Goal: Task Accomplishment & Management: Manage account settings

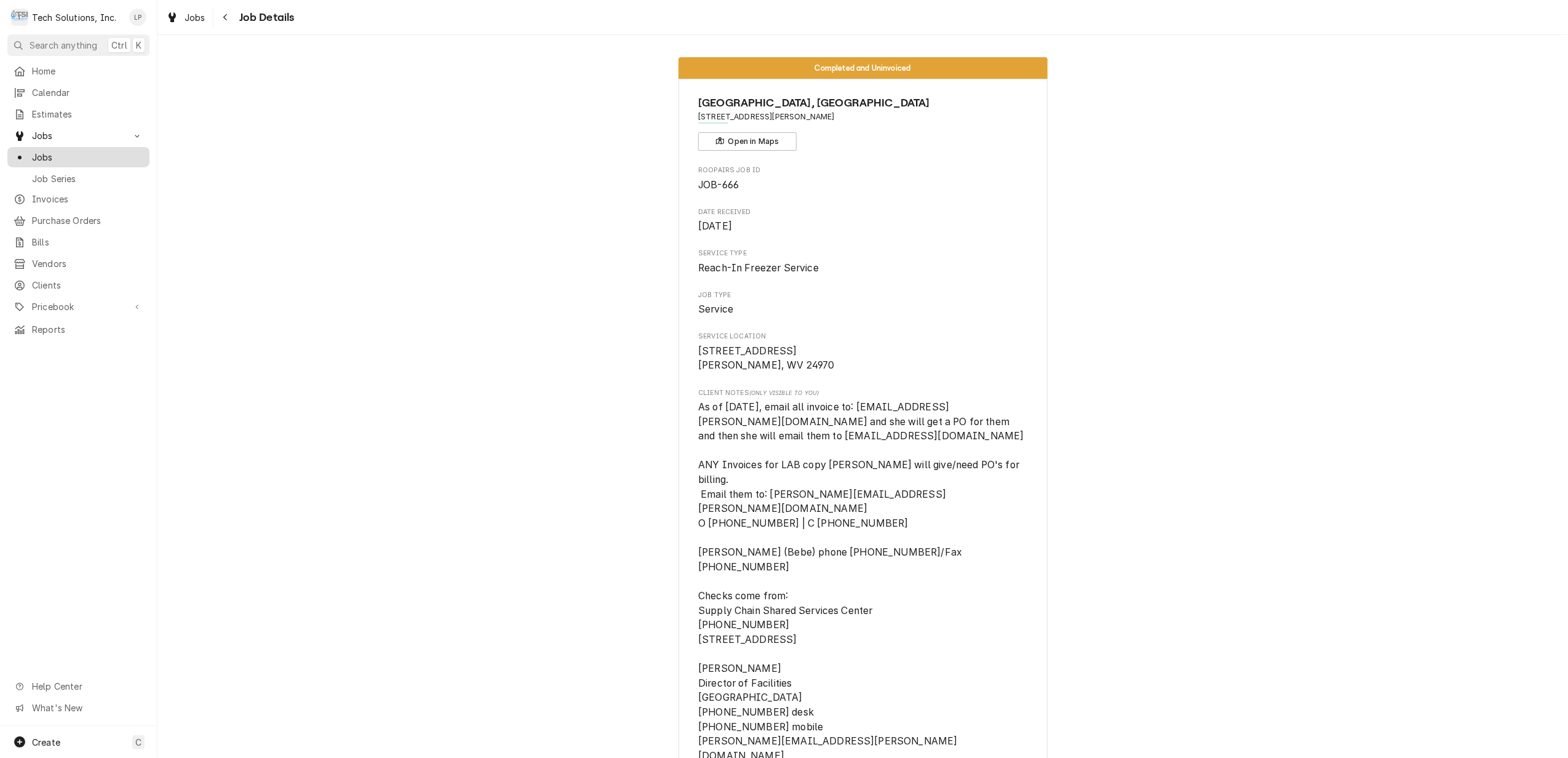
click at [40, 151] on span "Jobs" at bounding box center [87, 157] width 111 height 13
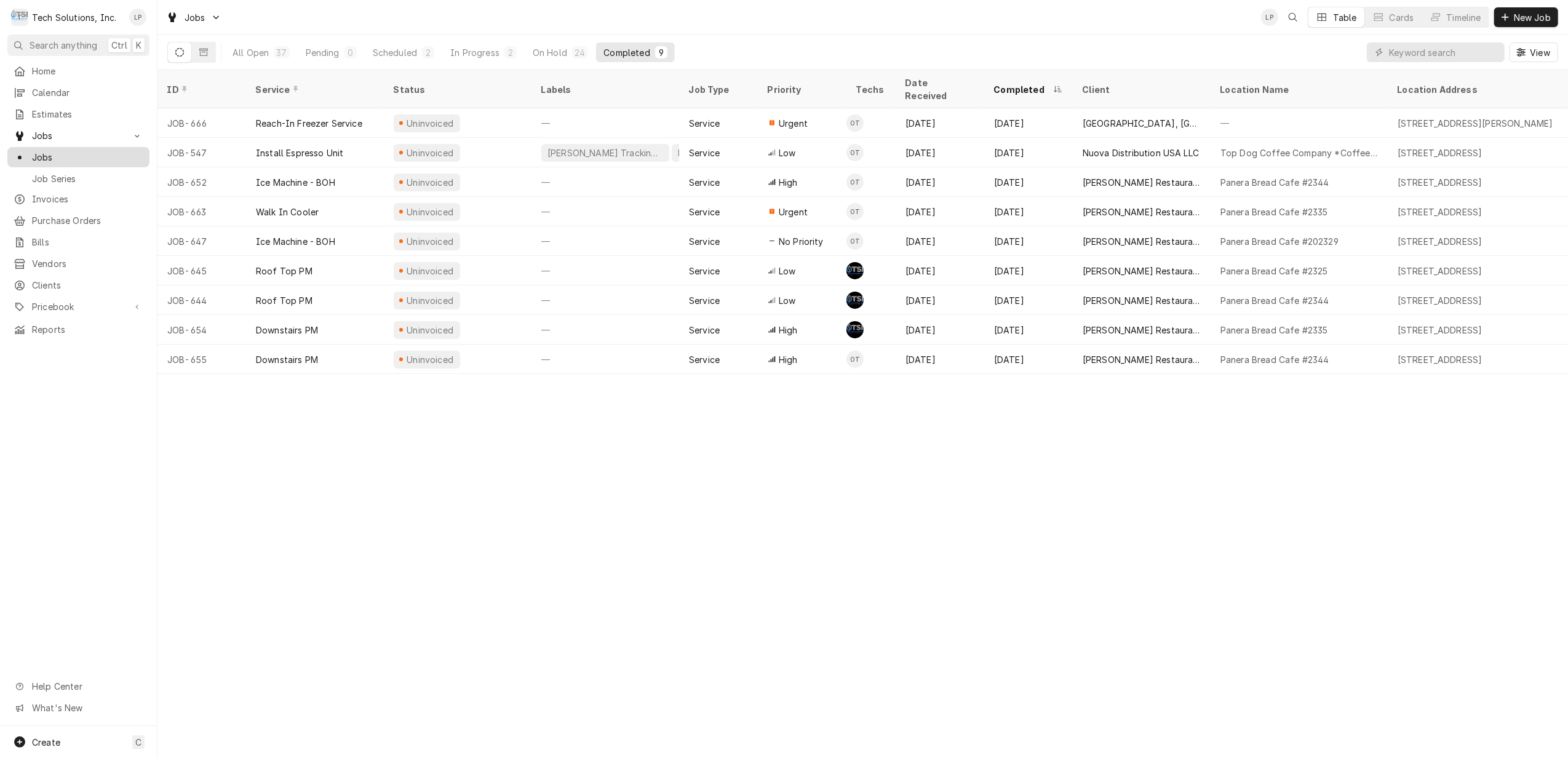
click at [37, 151] on span "Jobs" at bounding box center [87, 157] width 111 height 13
click at [459, 49] on div "In Progress" at bounding box center [474, 52] width 49 height 13
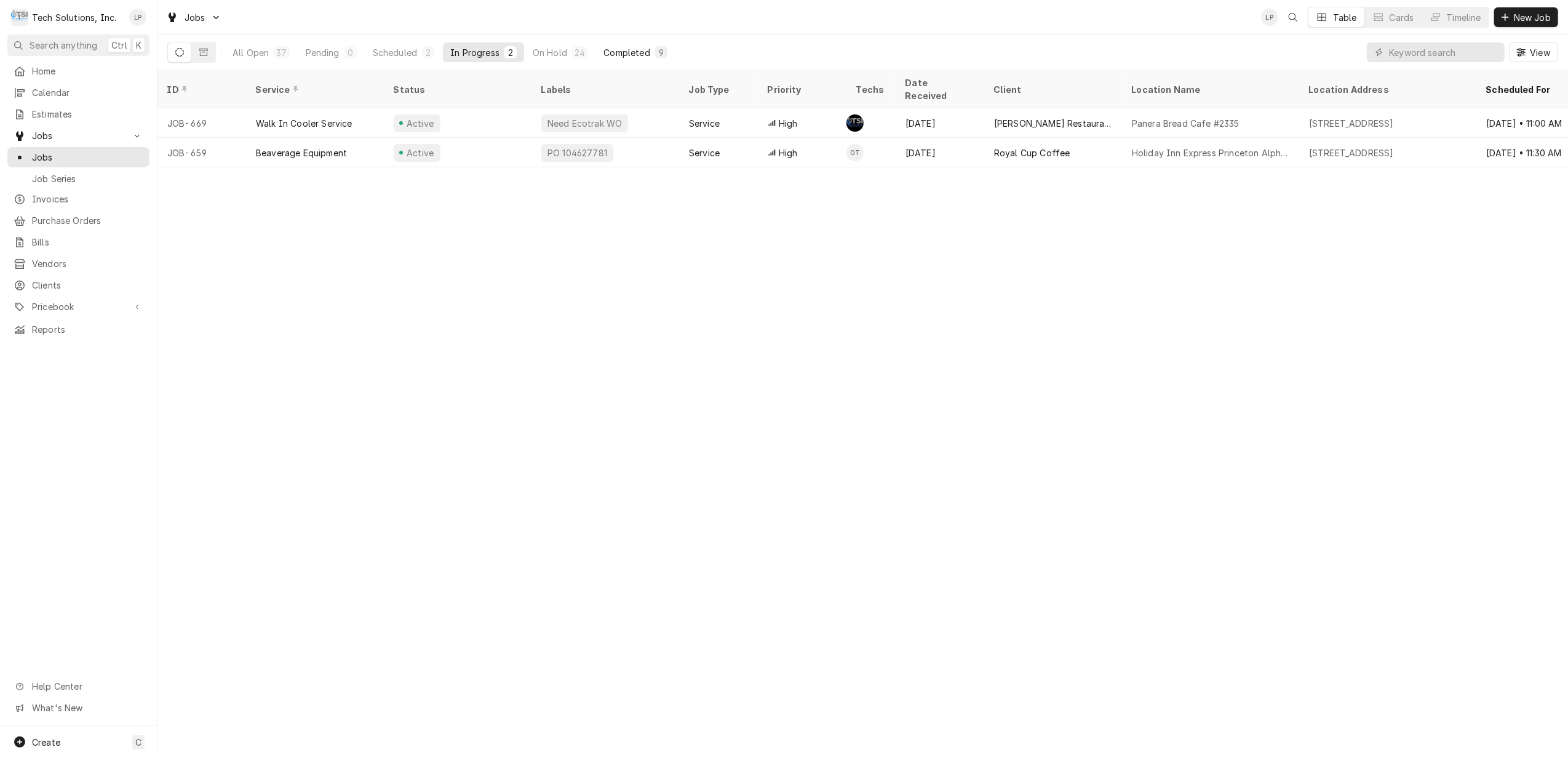
click at [630, 52] on div "Completed" at bounding box center [626, 52] width 46 height 13
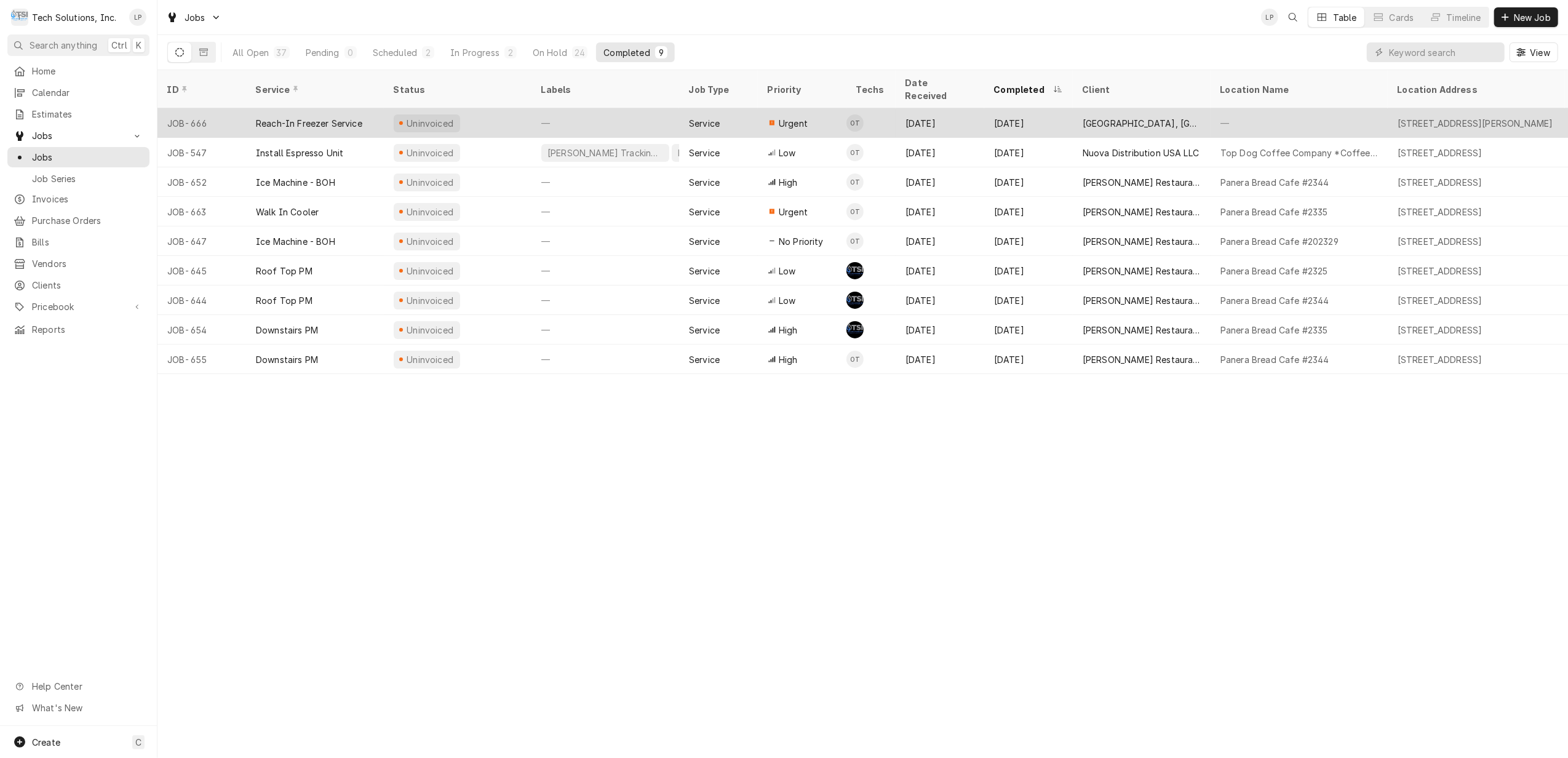
click at [630, 108] on div "—" at bounding box center [605, 123] width 147 height 30
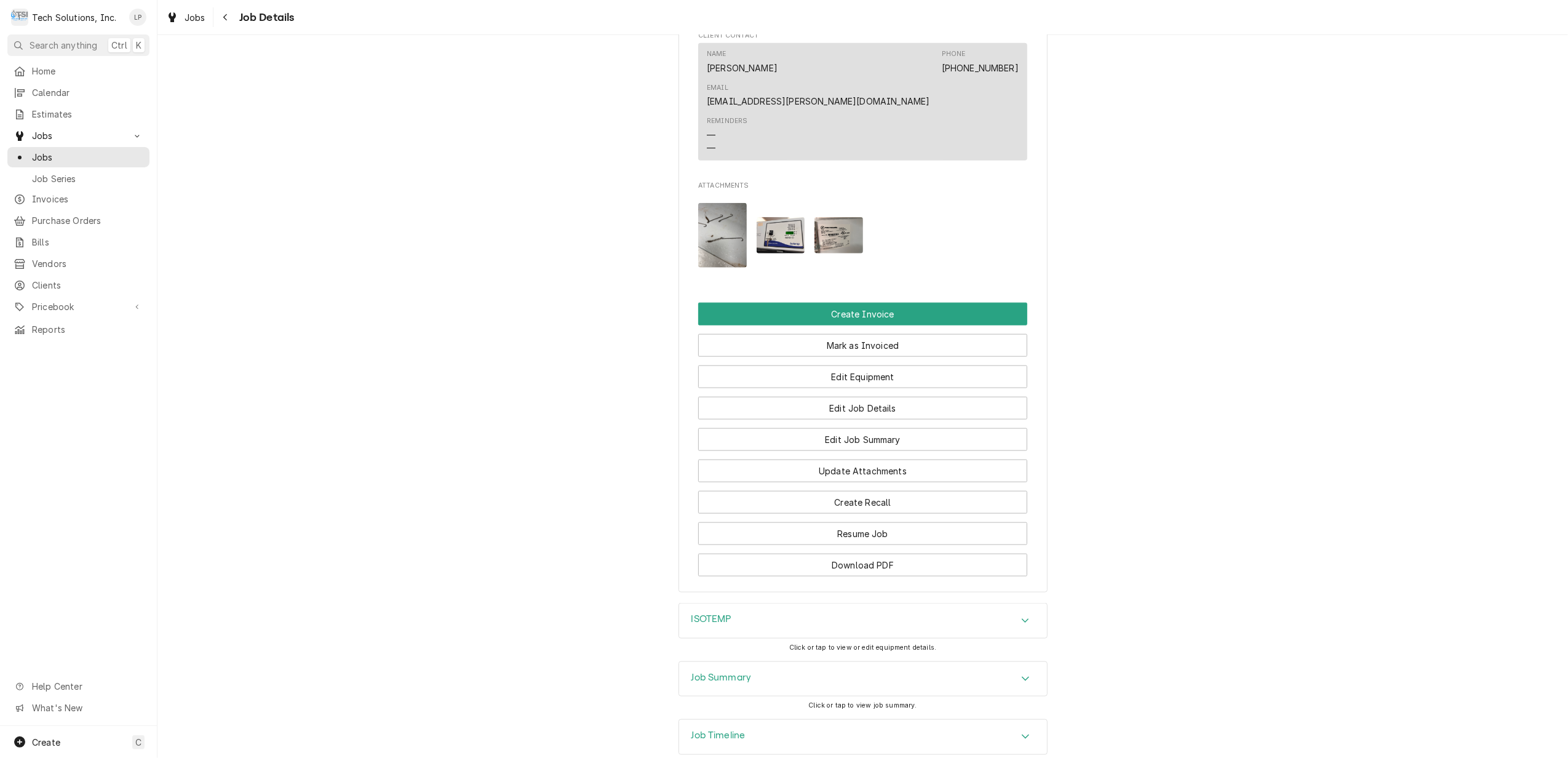
scroll to position [1294, 0]
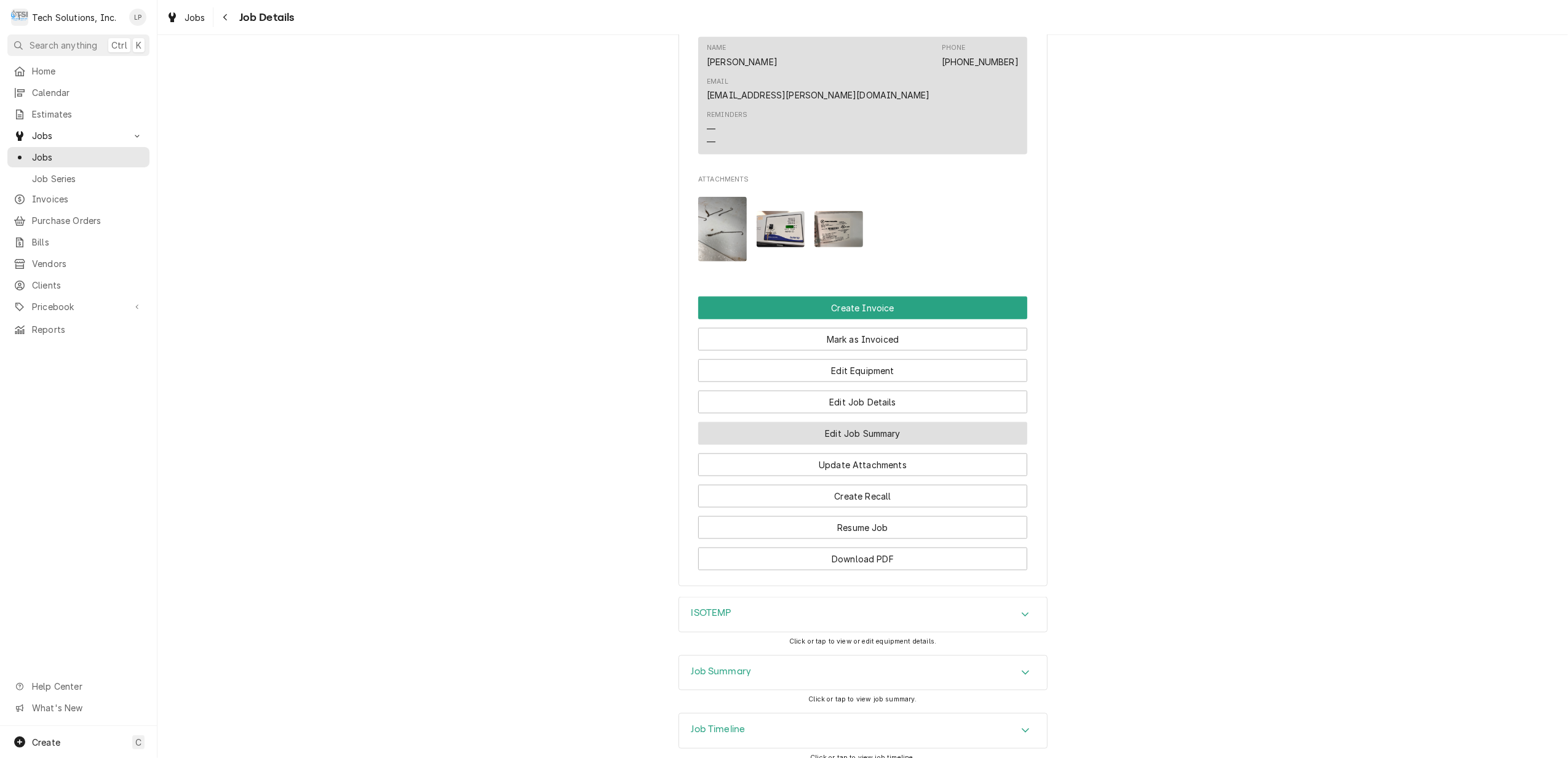
click at [854, 422] on button "Edit Job Summary" at bounding box center [863, 433] width 329 height 23
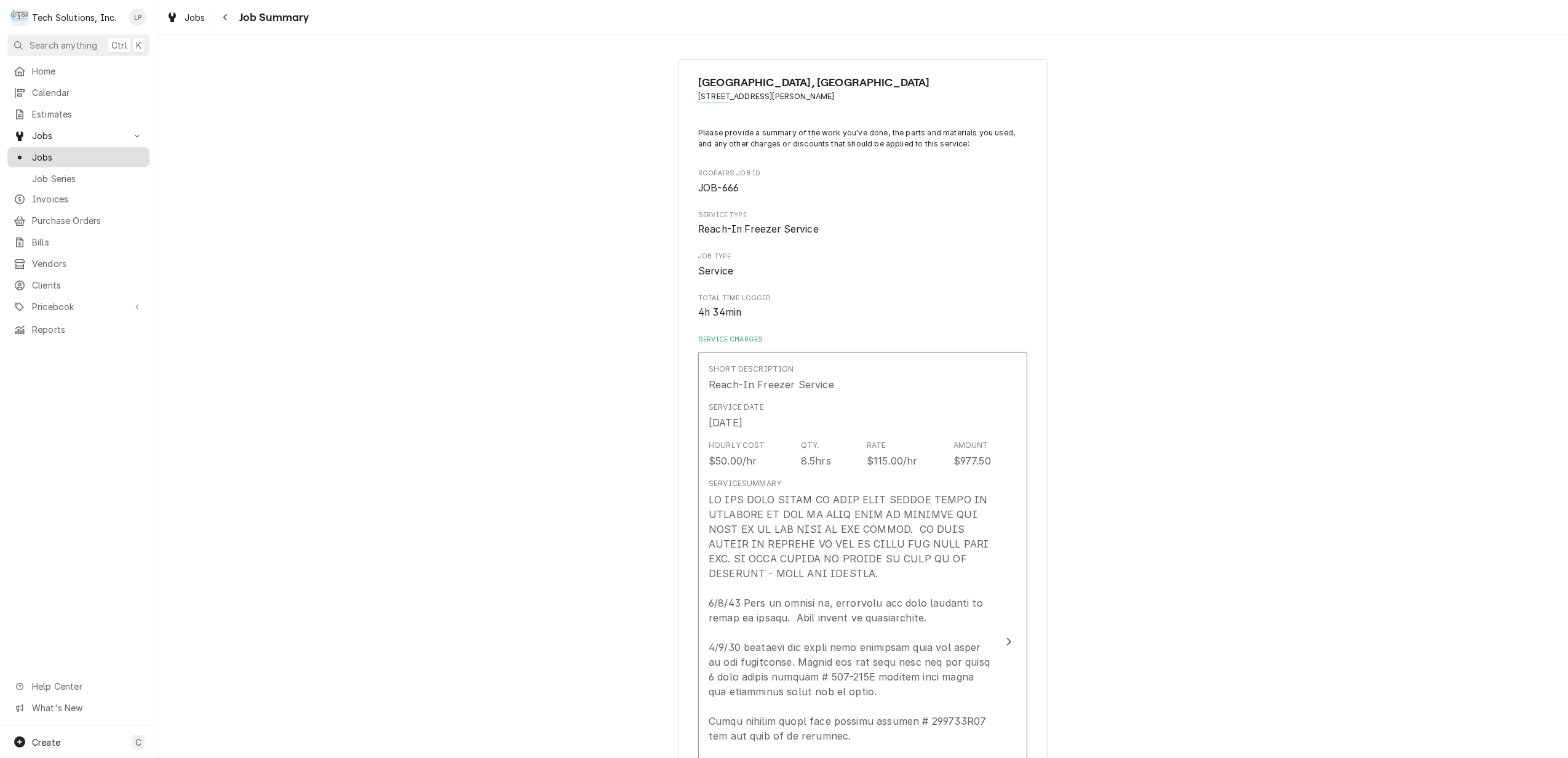
click at [28, 151] on div "Jobs" at bounding box center [78, 157] width 130 height 13
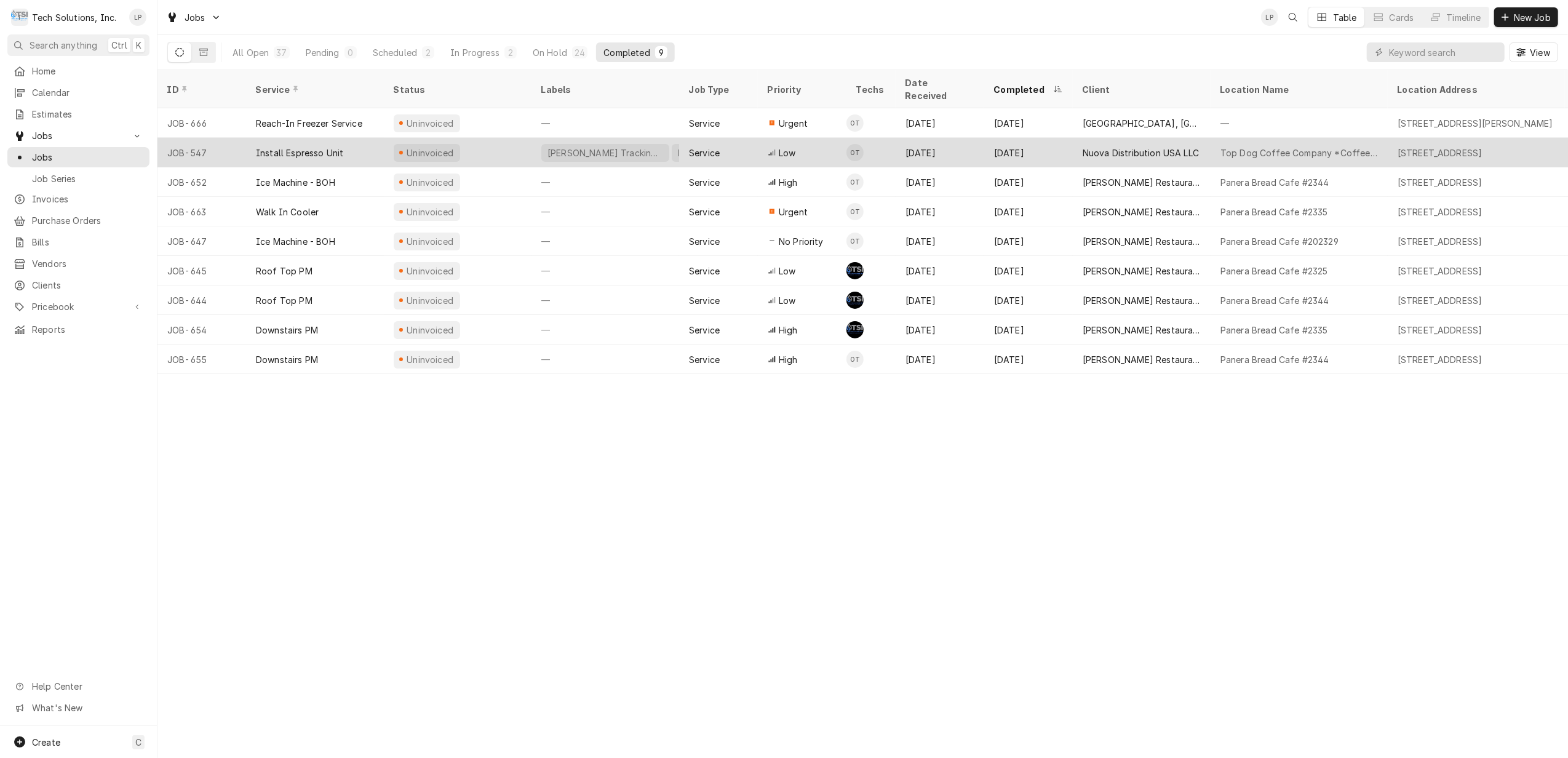
click at [491, 138] on div "Uninvoiced" at bounding box center [458, 153] width 147 height 30
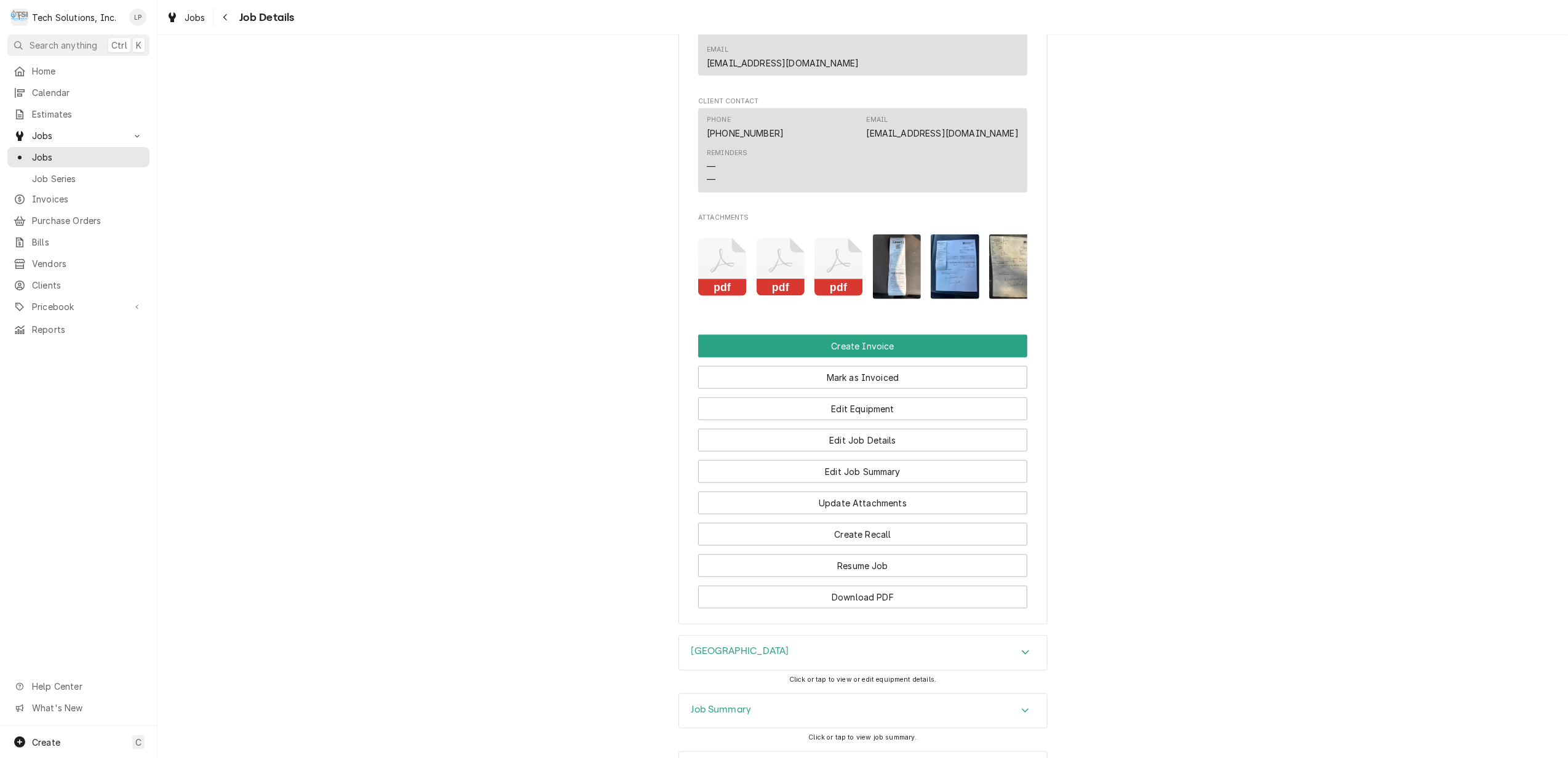
scroll to position [1067, 0]
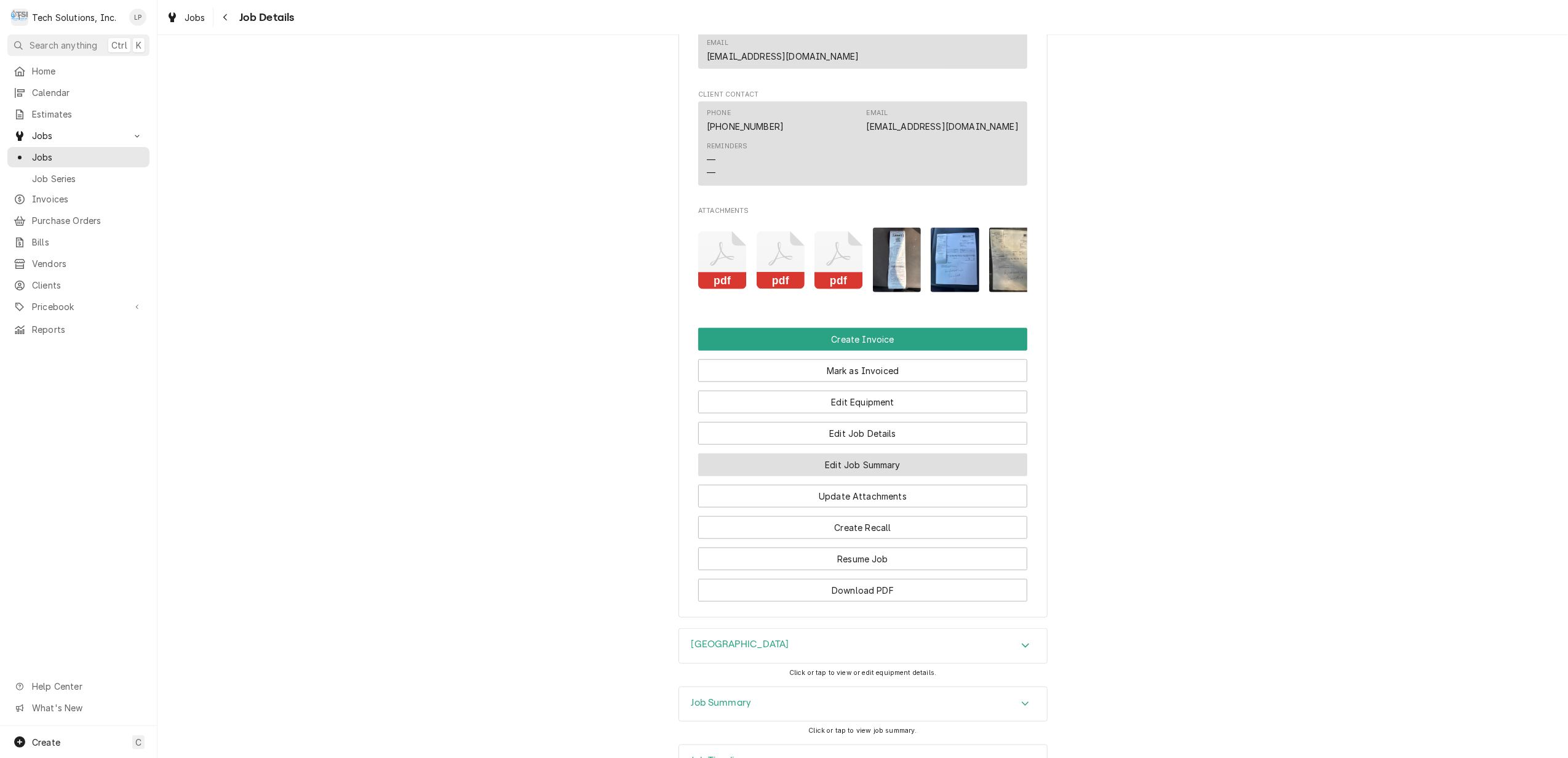
click at [891, 458] on button "Edit Job Summary" at bounding box center [863, 464] width 329 height 23
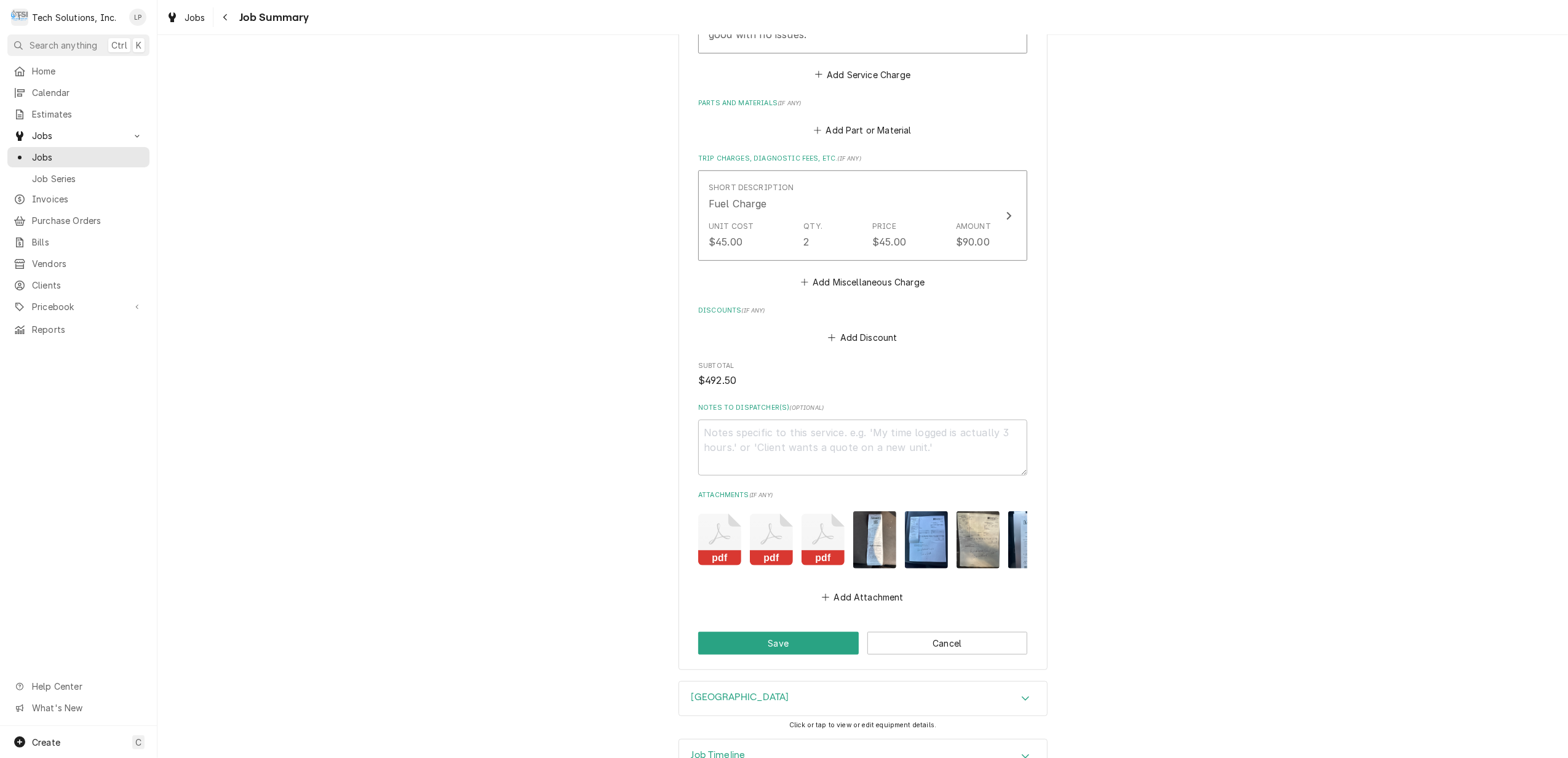
scroll to position [741, 0]
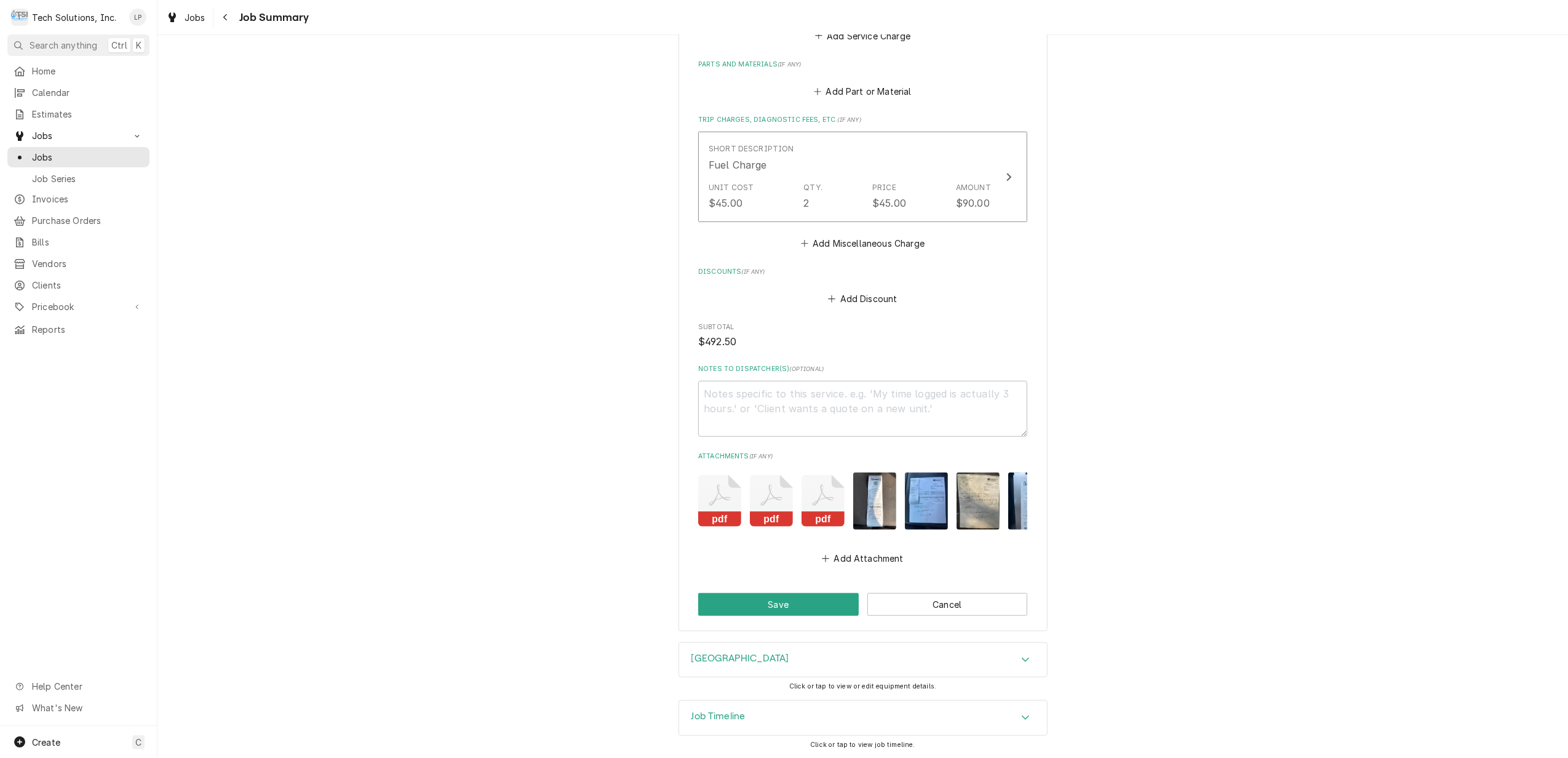
click at [881, 495] on img "Attachments" at bounding box center [874, 502] width 43 height 57
type textarea "x"
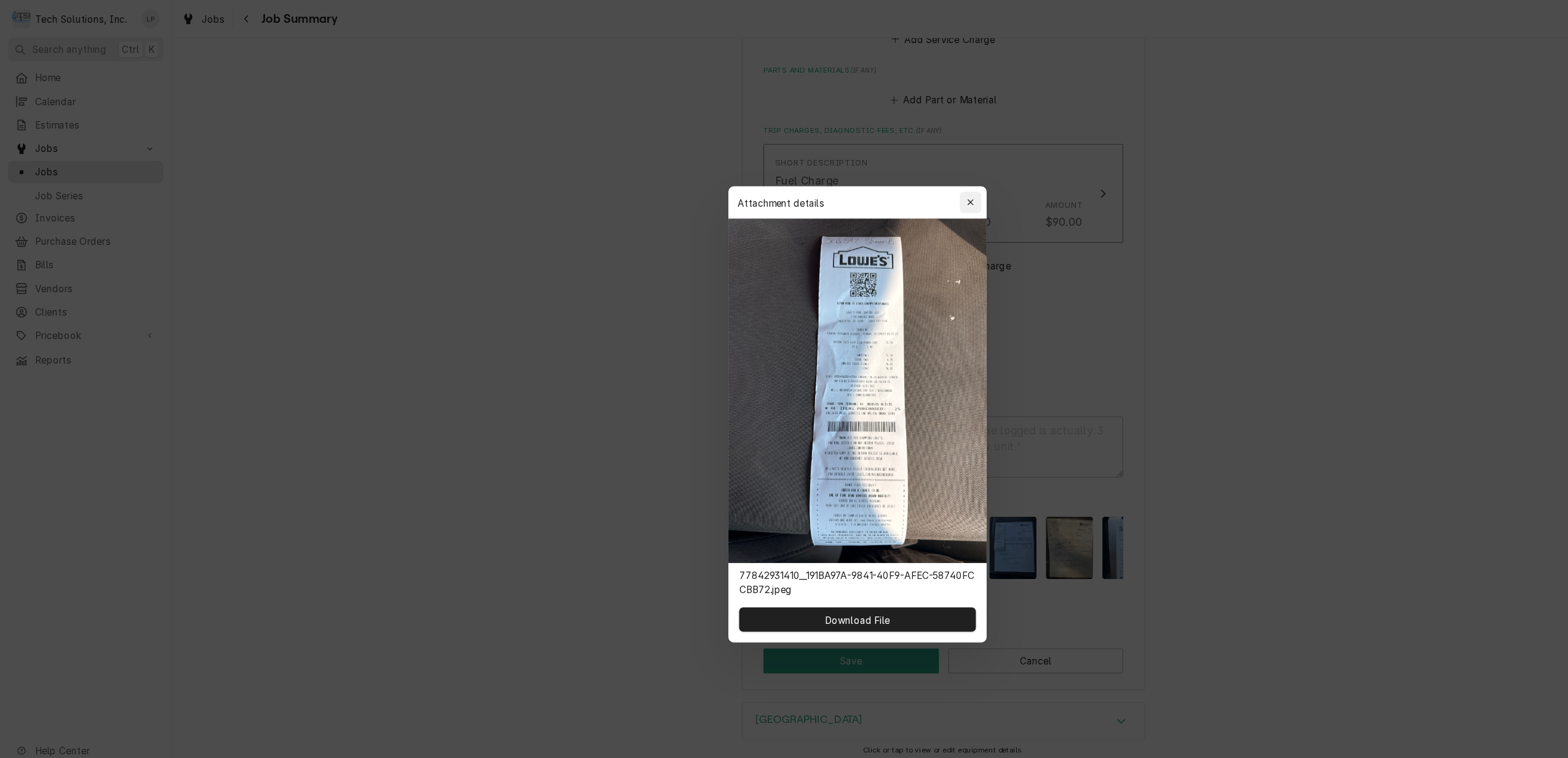
click at [883, 186] on div "button" at bounding box center [888, 186] width 12 height 12
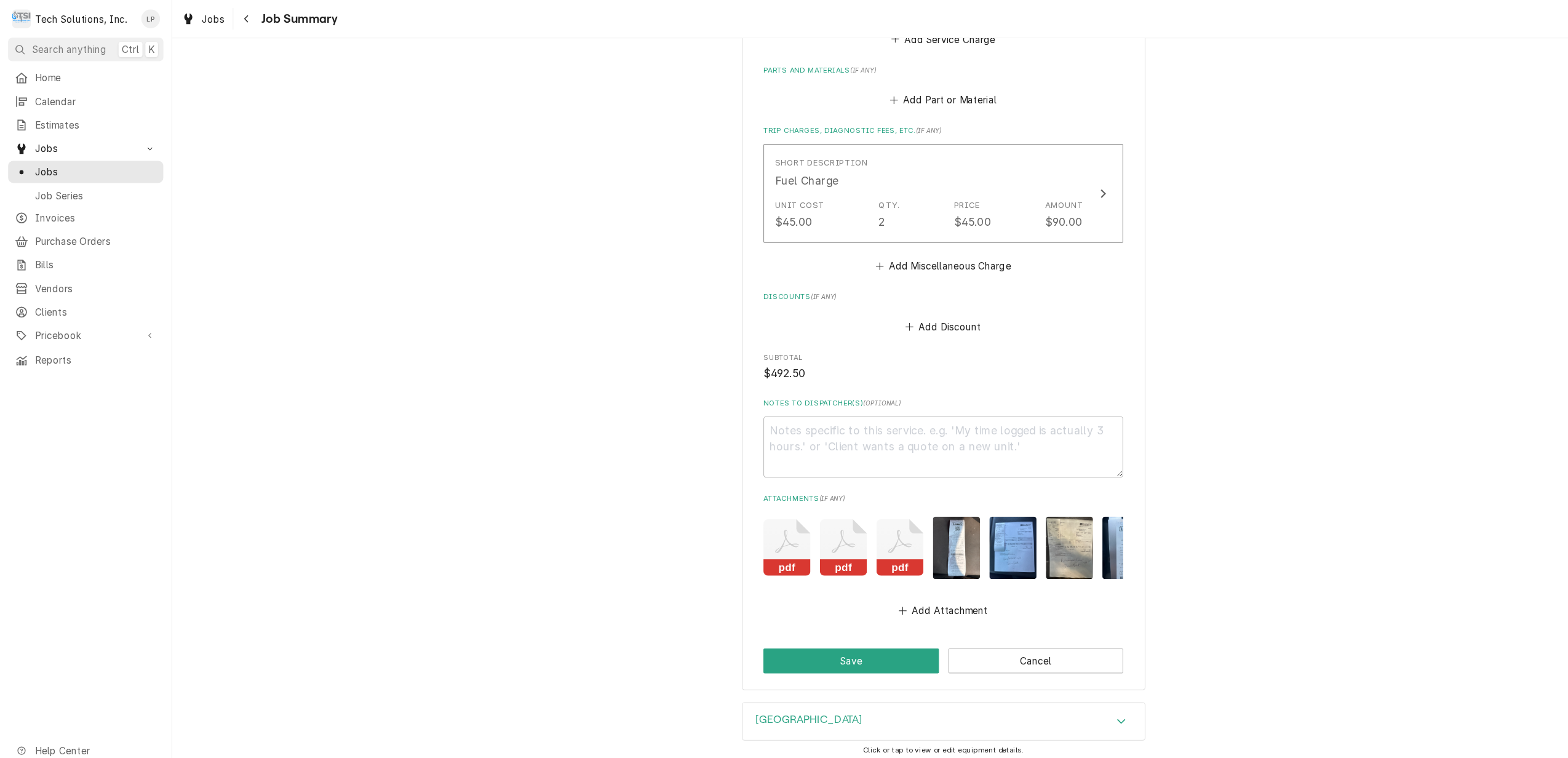
click at [921, 489] on img "Attachments" at bounding box center [926, 502] width 43 height 57
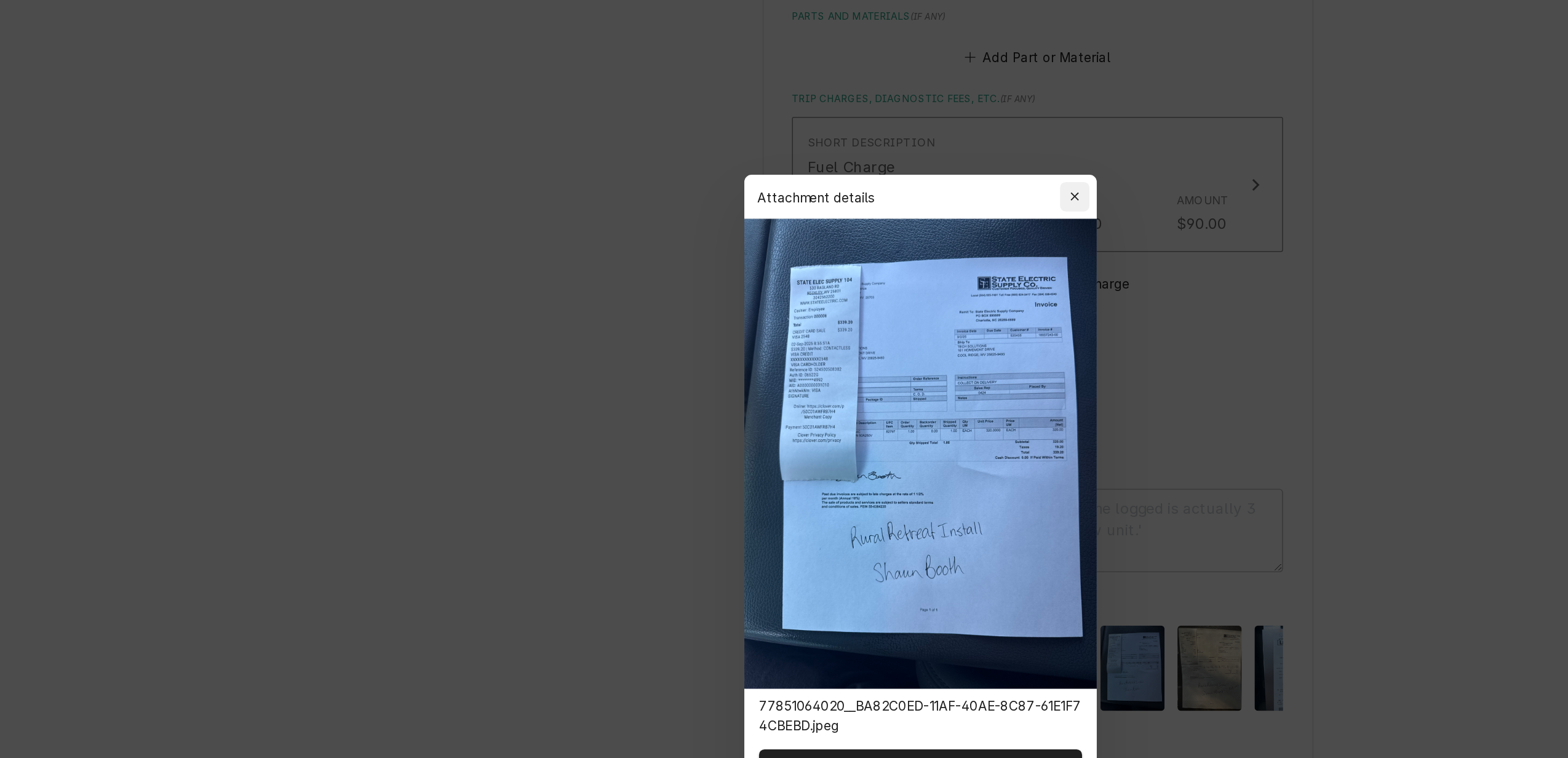
click at [886, 185] on icon "button" at bounding box center [887, 185] width 5 height 5
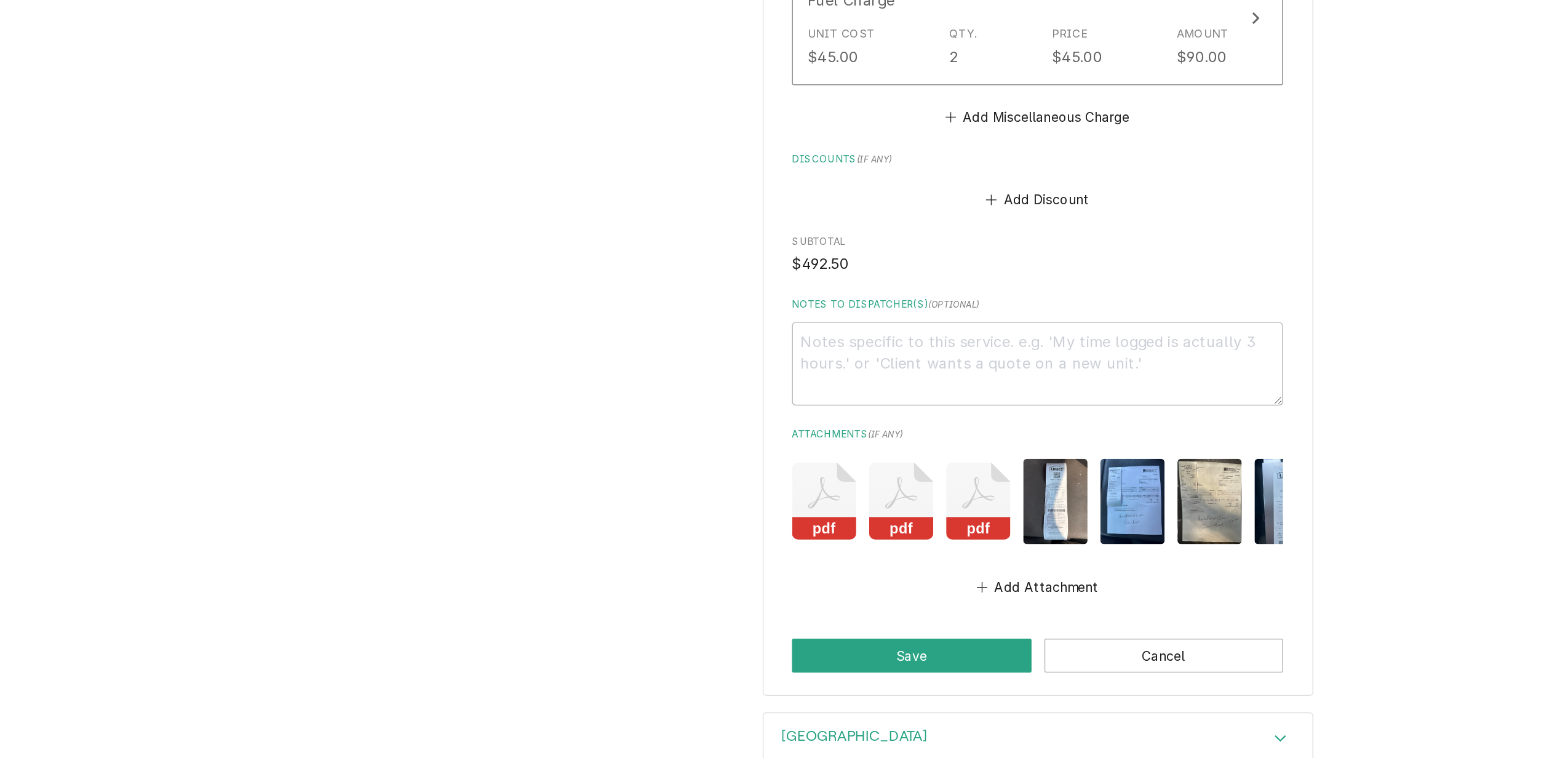
click at [979, 500] on img "Attachments" at bounding box center [978, 502] width 43 height 57
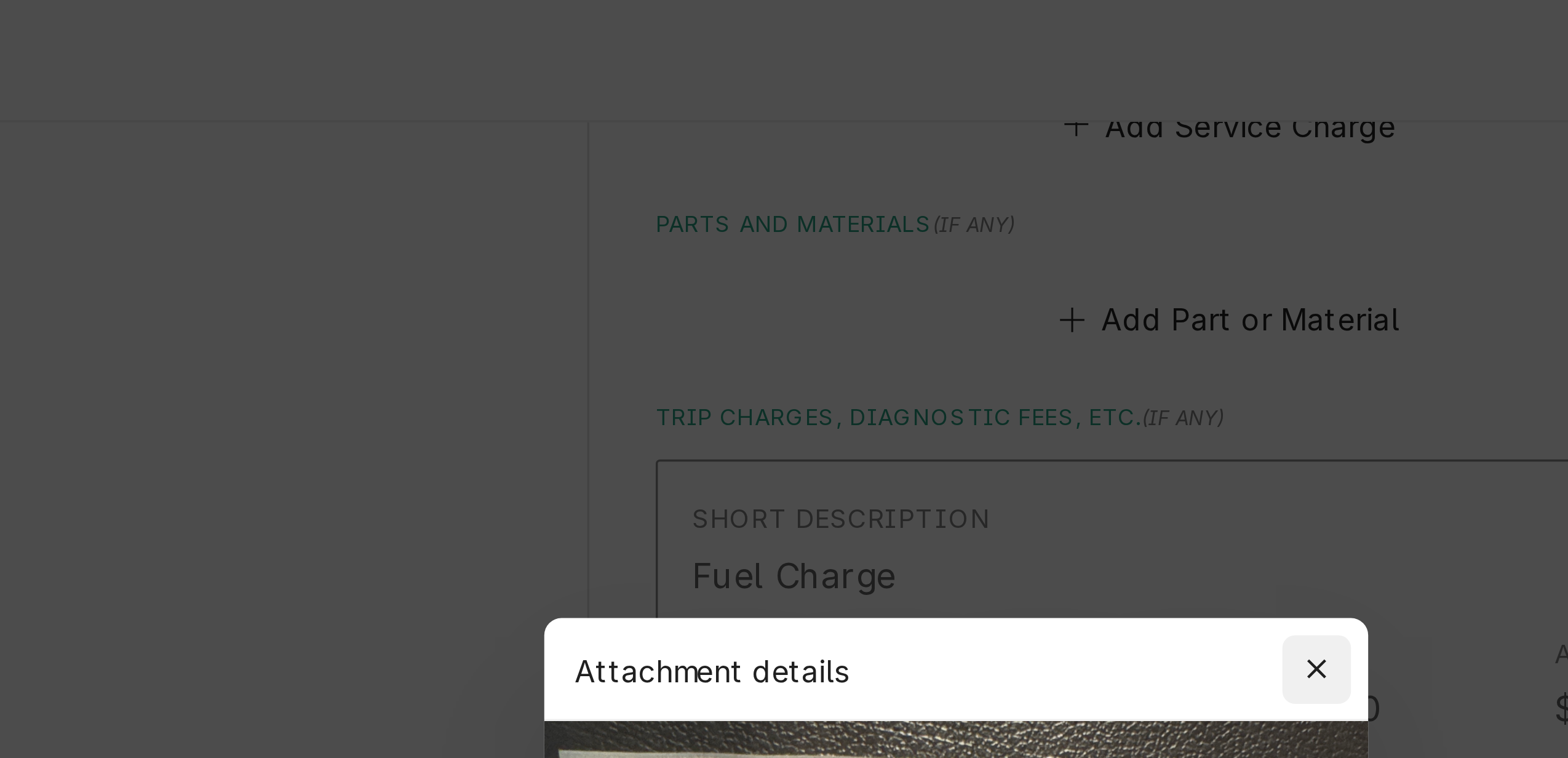
click at [886, 191] on icon "button" at bounding box center [887, 191] width 5 height 5
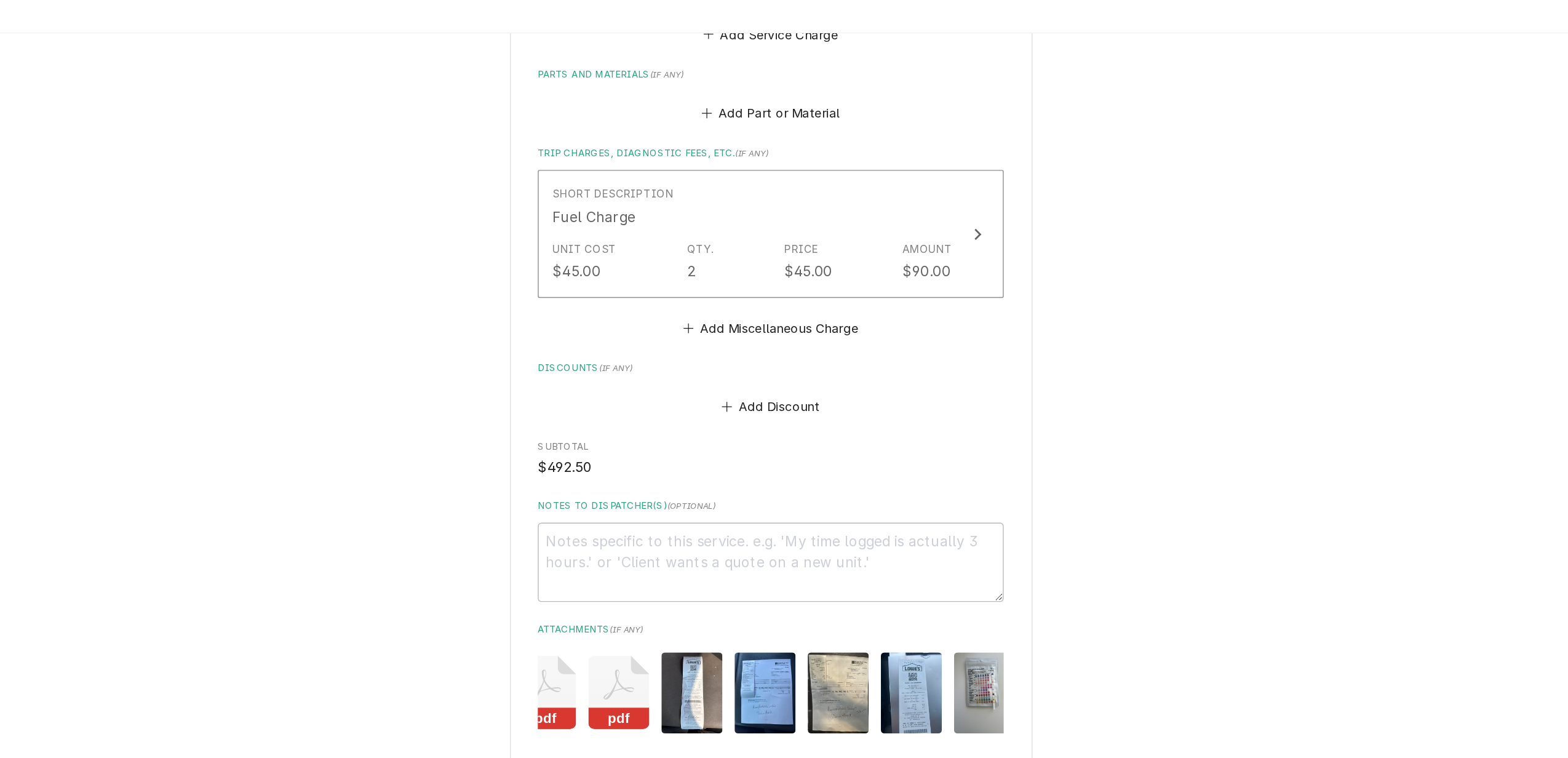
scroll to position [0, 85]
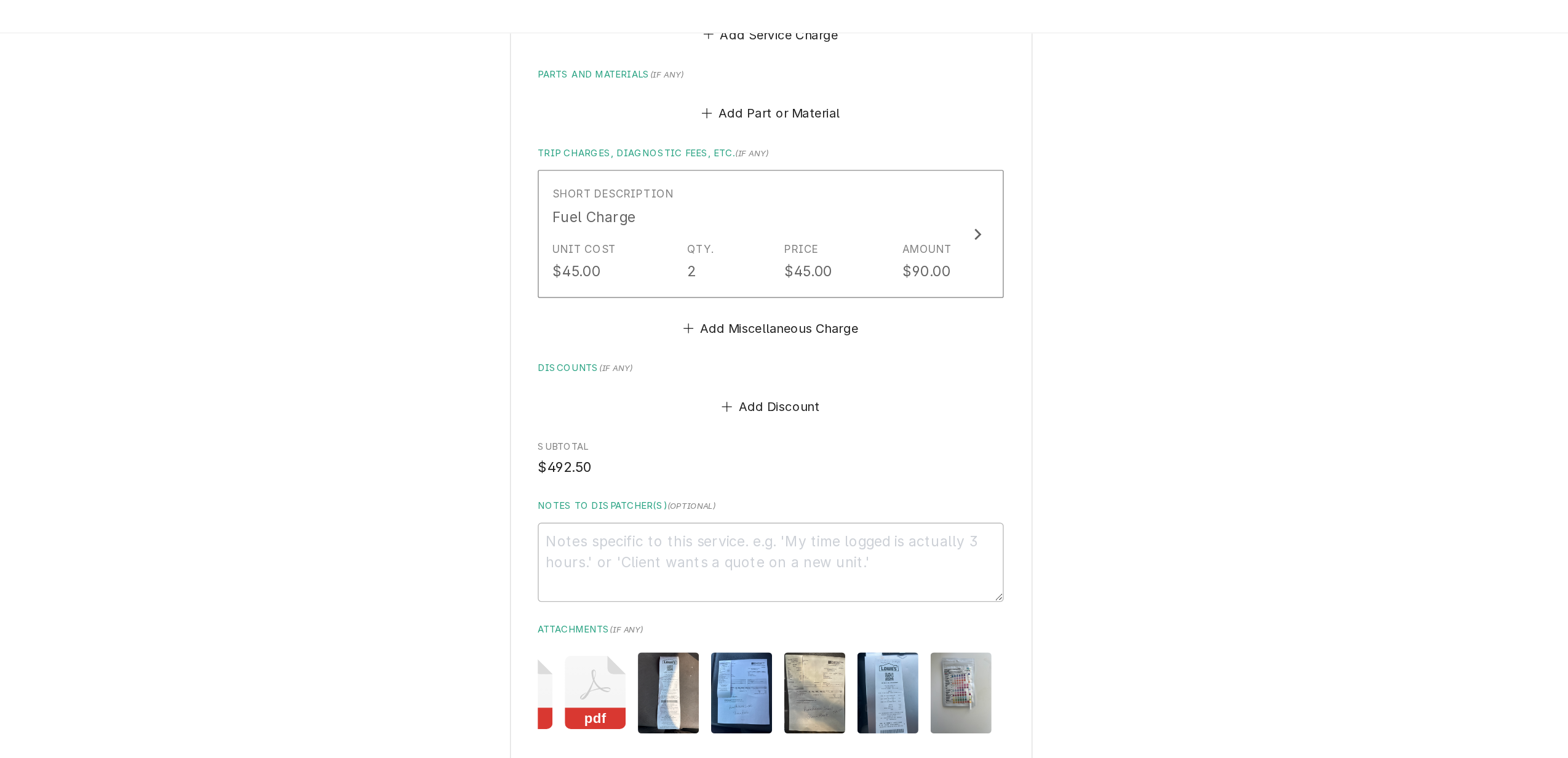
click at [945, 492] on img "Attachments" at bounding box center [945, 502] width 43 height 57
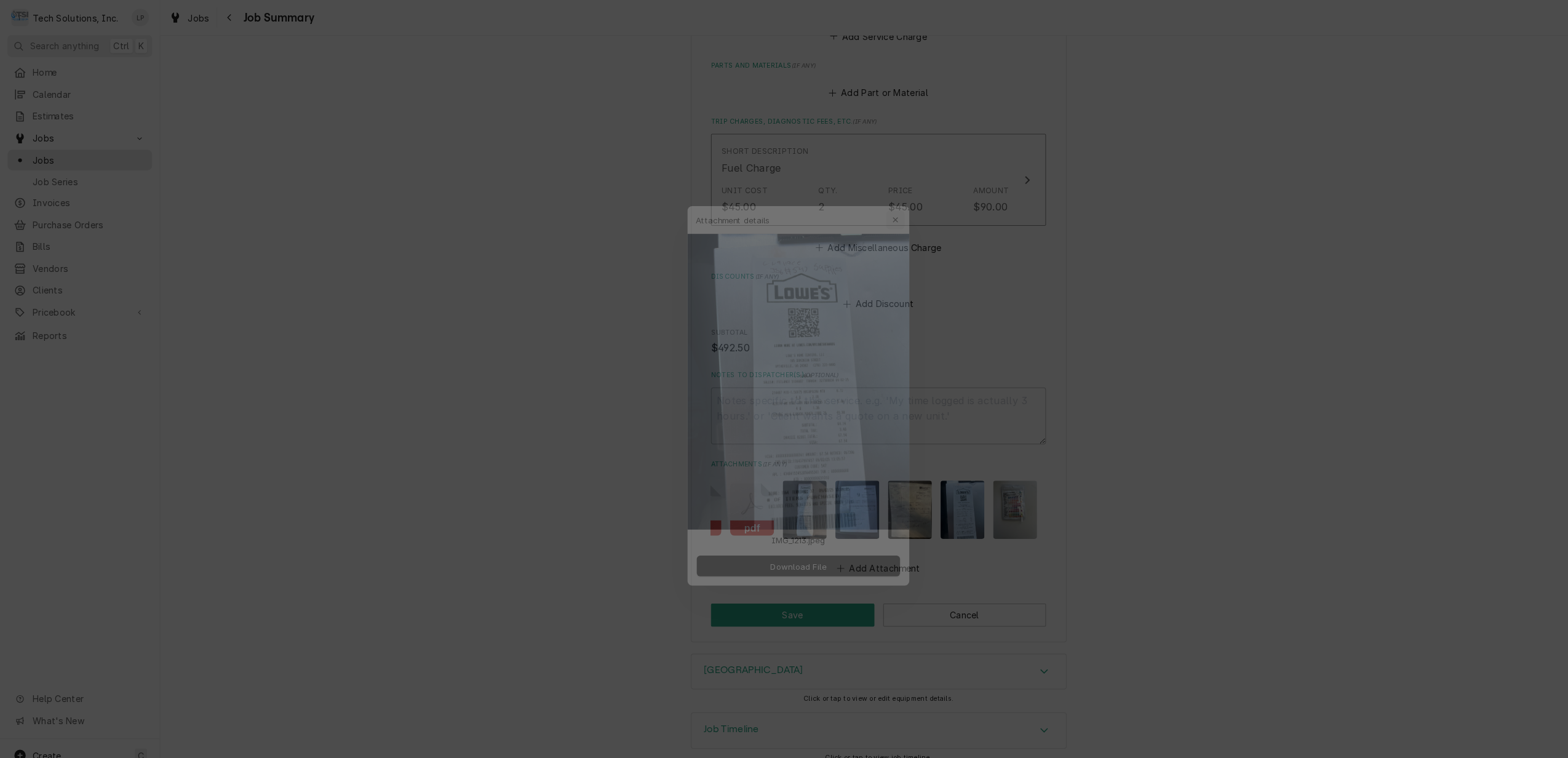
click at [886, 194] on icon "button" at bounding box center [887, 191] width 5 height 5
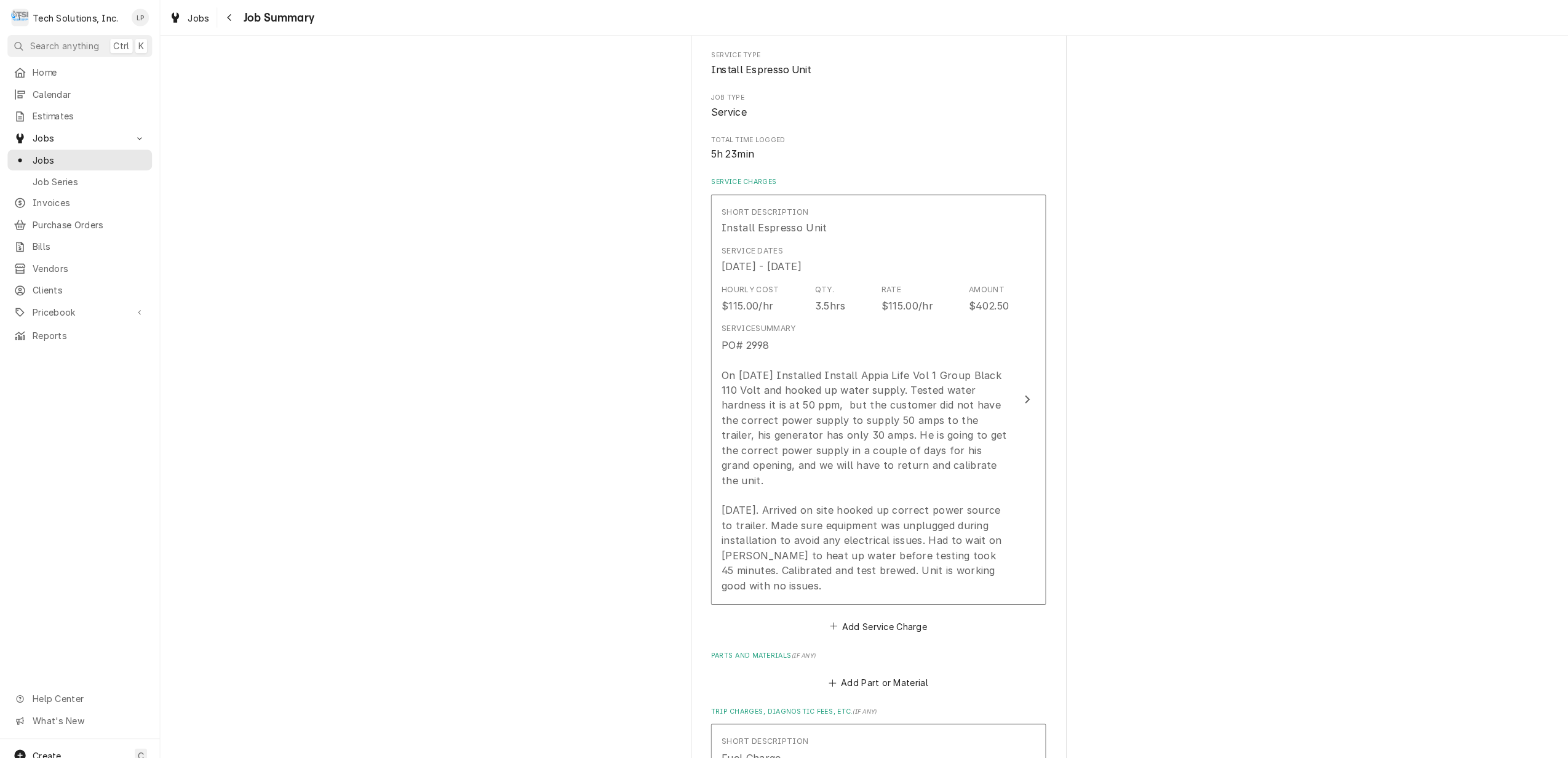
scroll to position [322, 0]
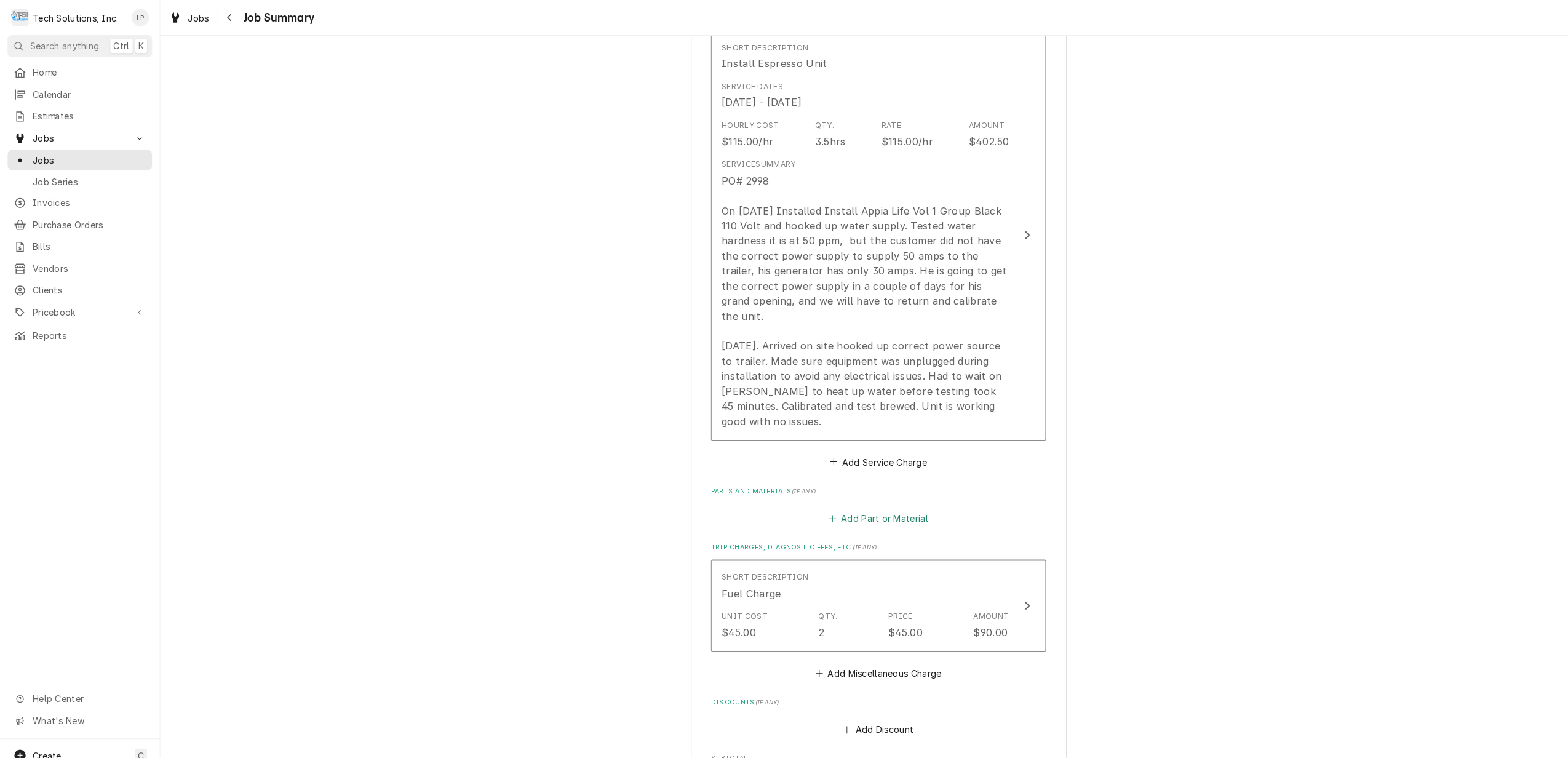
click at [860, 501] on button "Add Part or Material" at bounding box center [862, 509] width 102 height 17
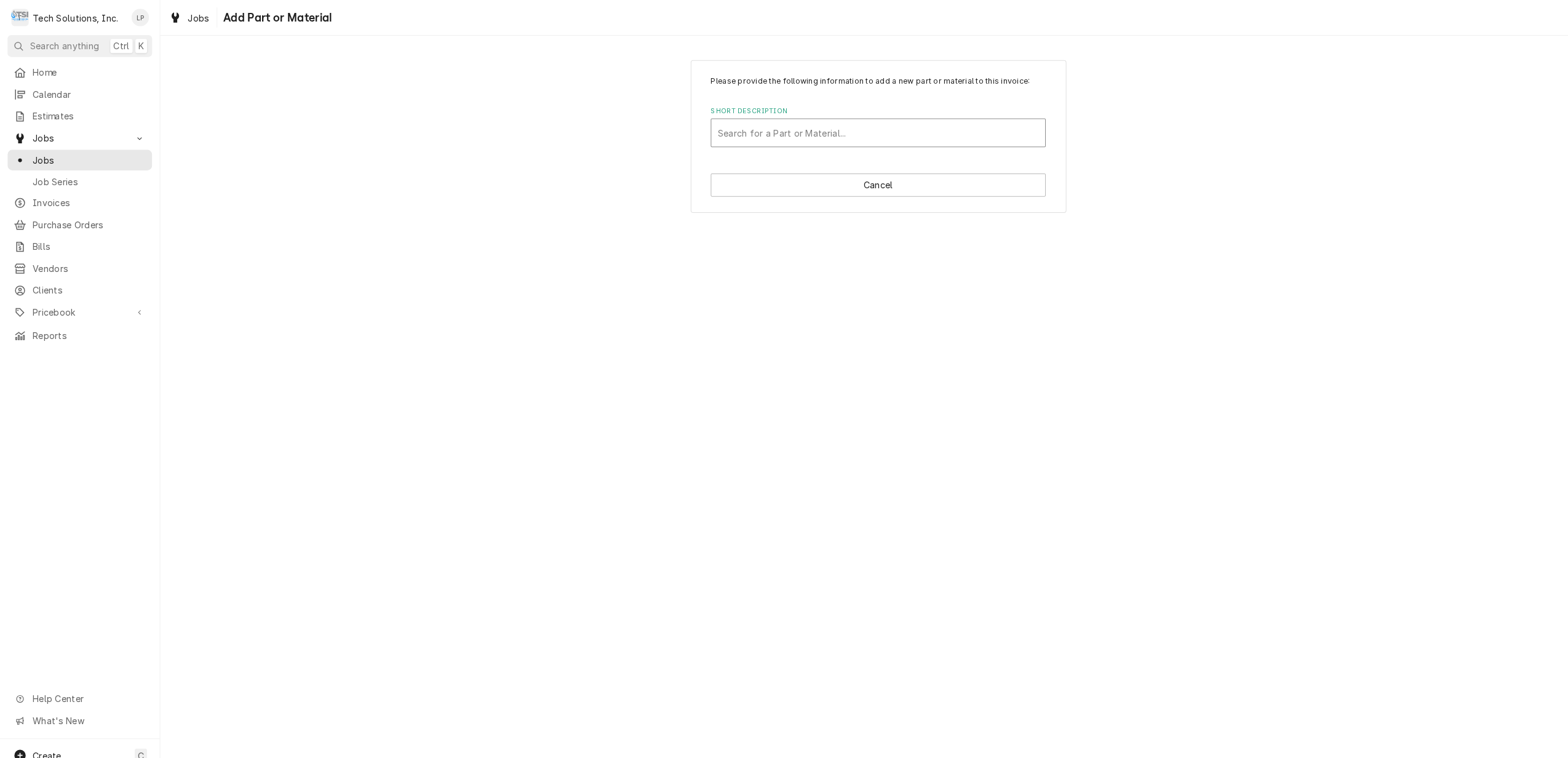
click at [930, 128] on div "Short Description" at bounding box center [862, 130] width 316 height 23
type input "HX Cap Screw Bolt"
click at [800, 158] on div "Add "HX Cap Screw Bolt" to PriceBook" at bounding box center [862, 157] width 328 height 19
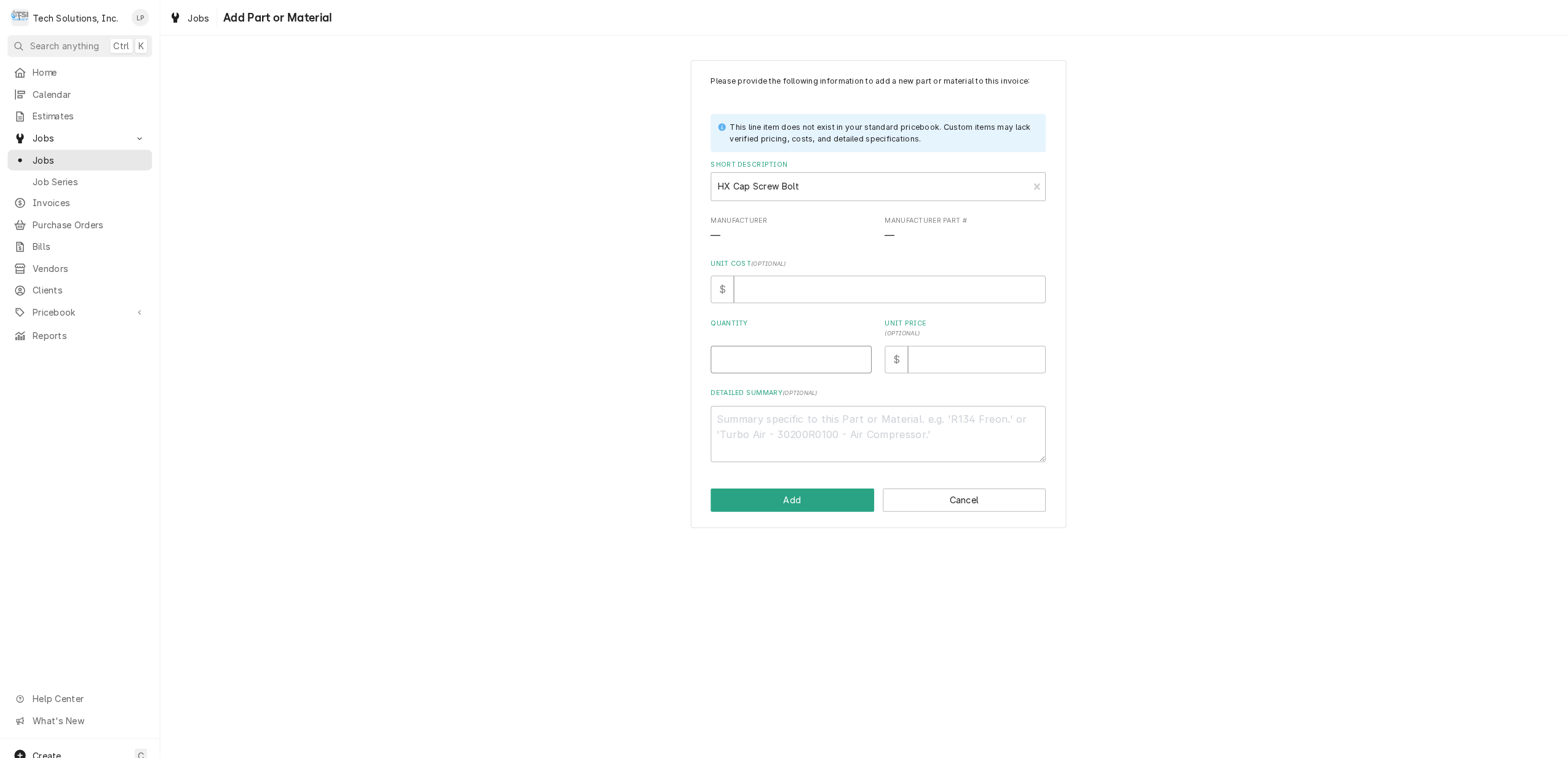
click at [805, 360] on input "Quantity" at bounding box center [778, 353] width 158 height 27
type textarea "x"
type input "8"
click at [928, 355] on input "Unit Price ( optional )" at bounding box center [959, 353] width 135 height 27
type textarea "x"
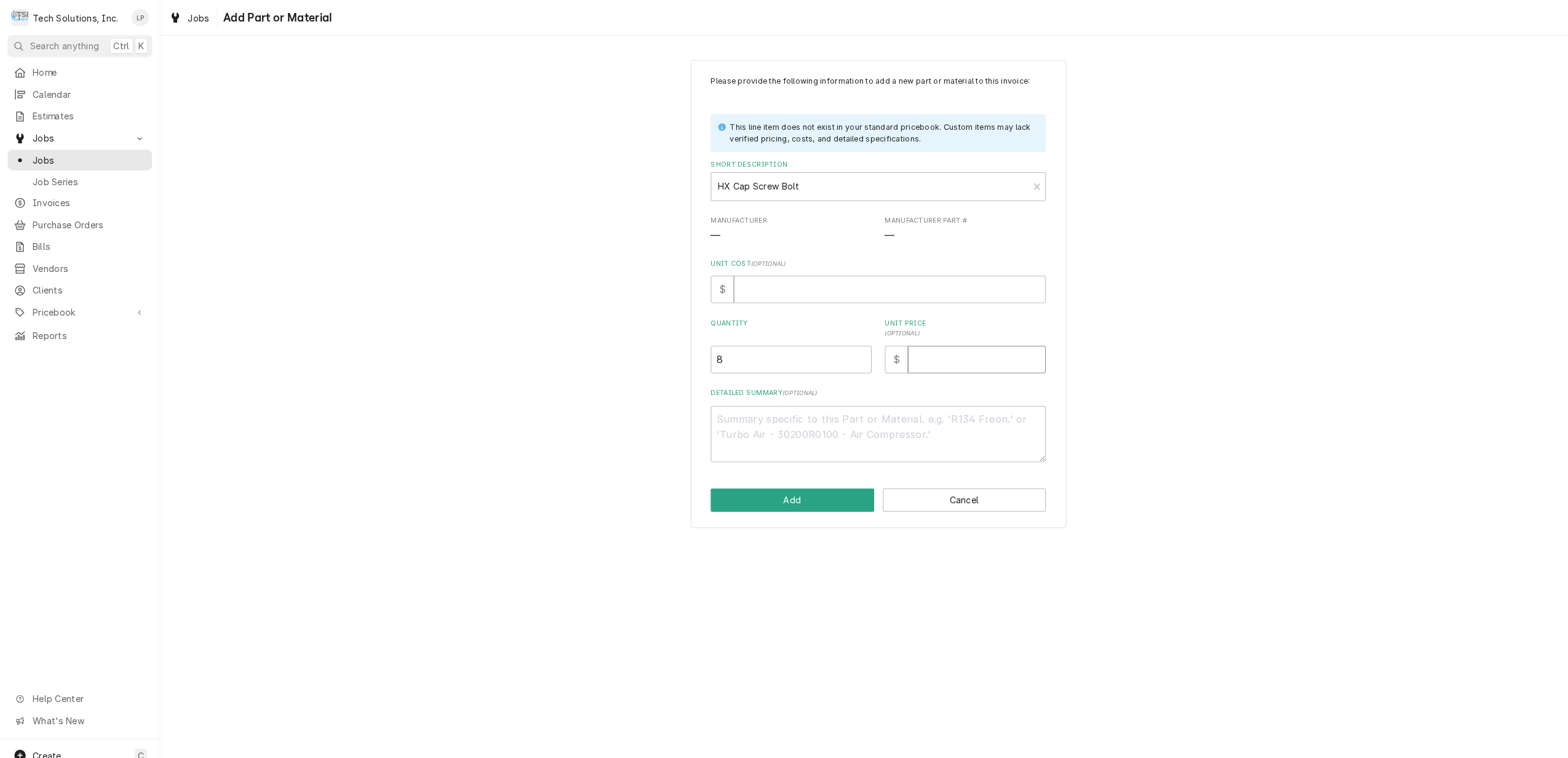
type input "4"
type textarea "x"
type input "4.1"
type textarea "x"
type input "4.18"
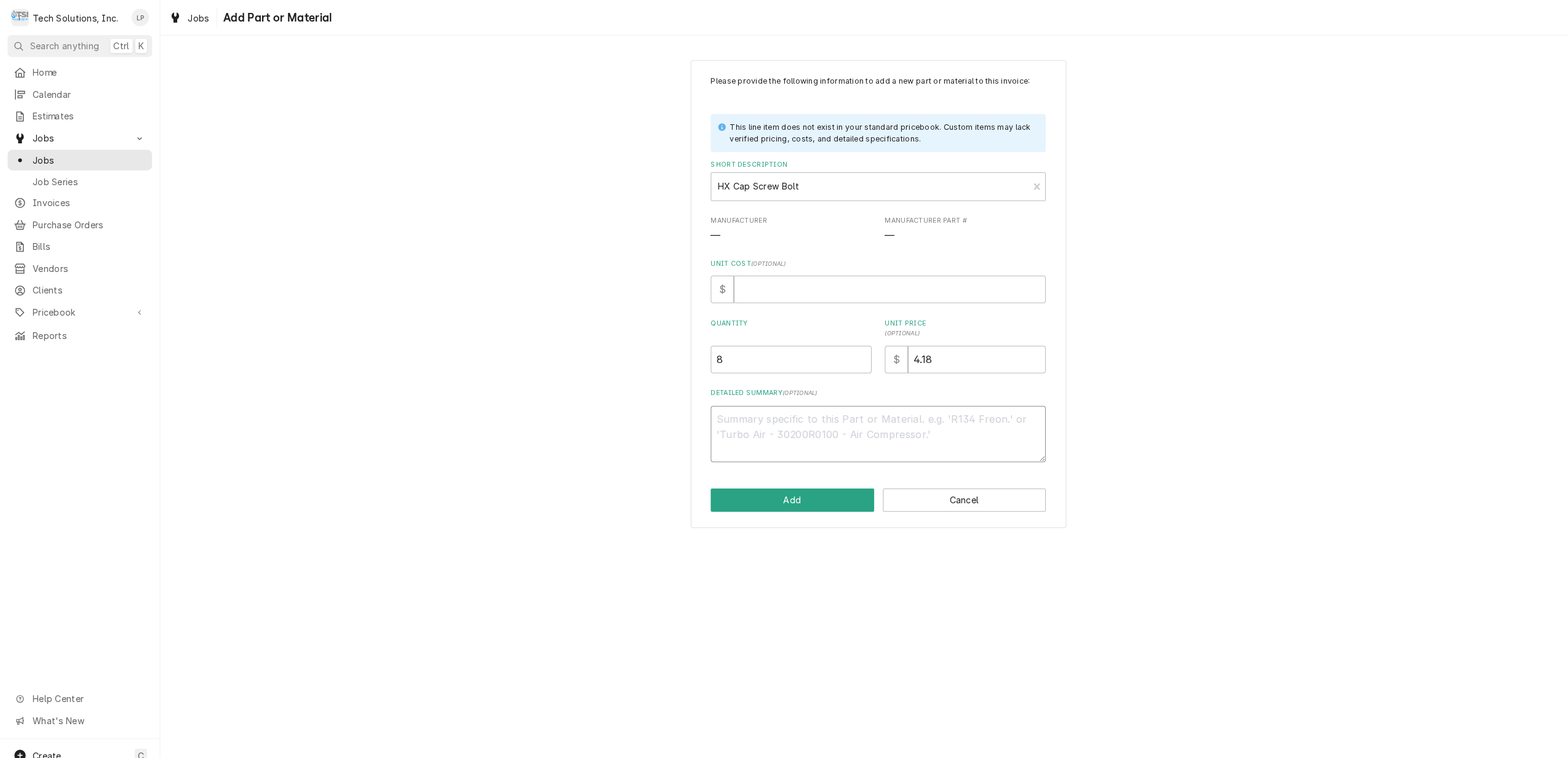
click at [967, 415] on textarea "Detailed Summary ( optional )" at bounding box center [863, 427] width 329 height 56
type textarea "x"
type textarea "B"
type textarea "x"
type textarea "Bo"
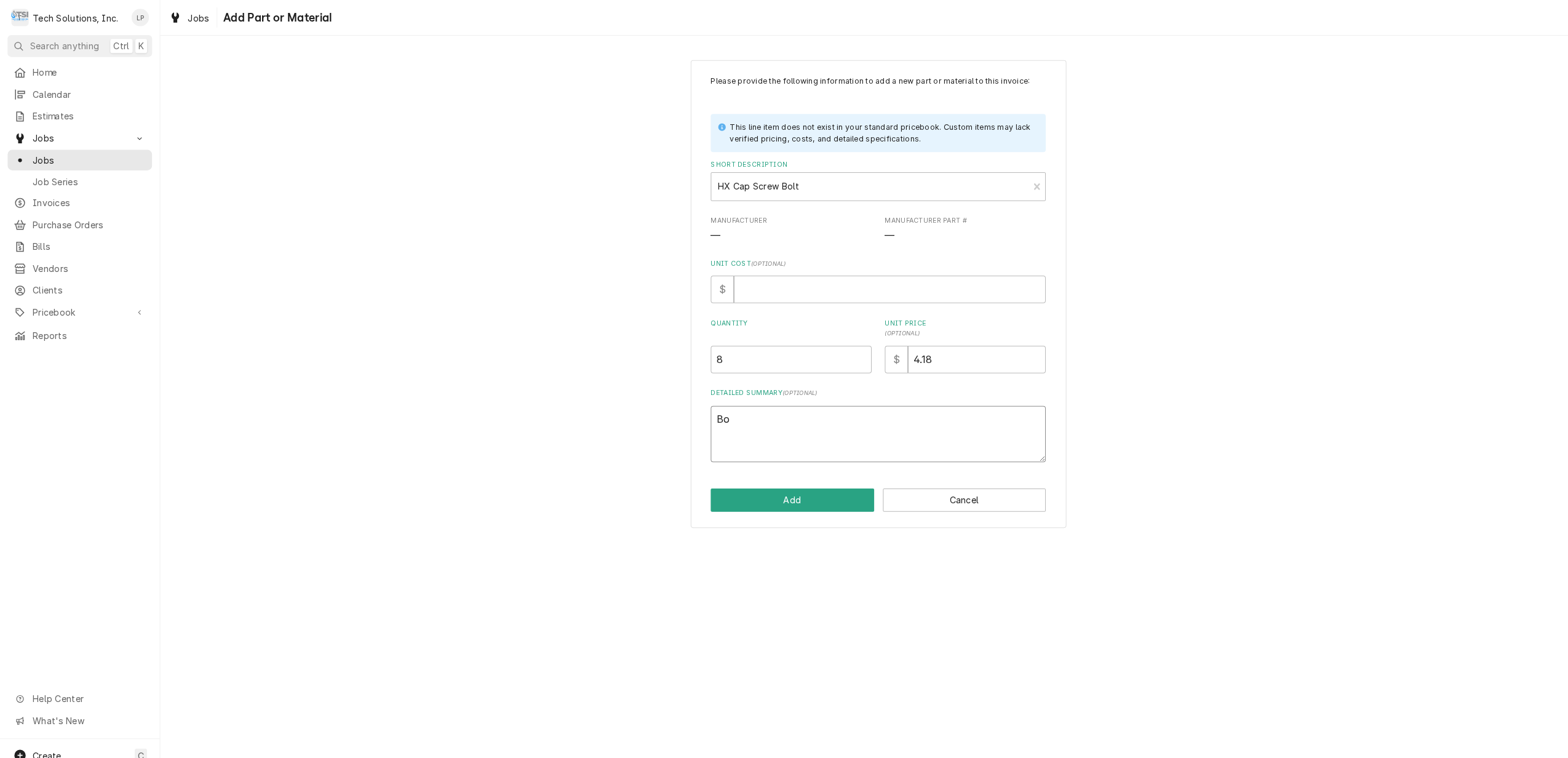
type textarea "x"
type textarea "Bol"
type textarea "x"
type textarea "Bolt"
type textarea "x"
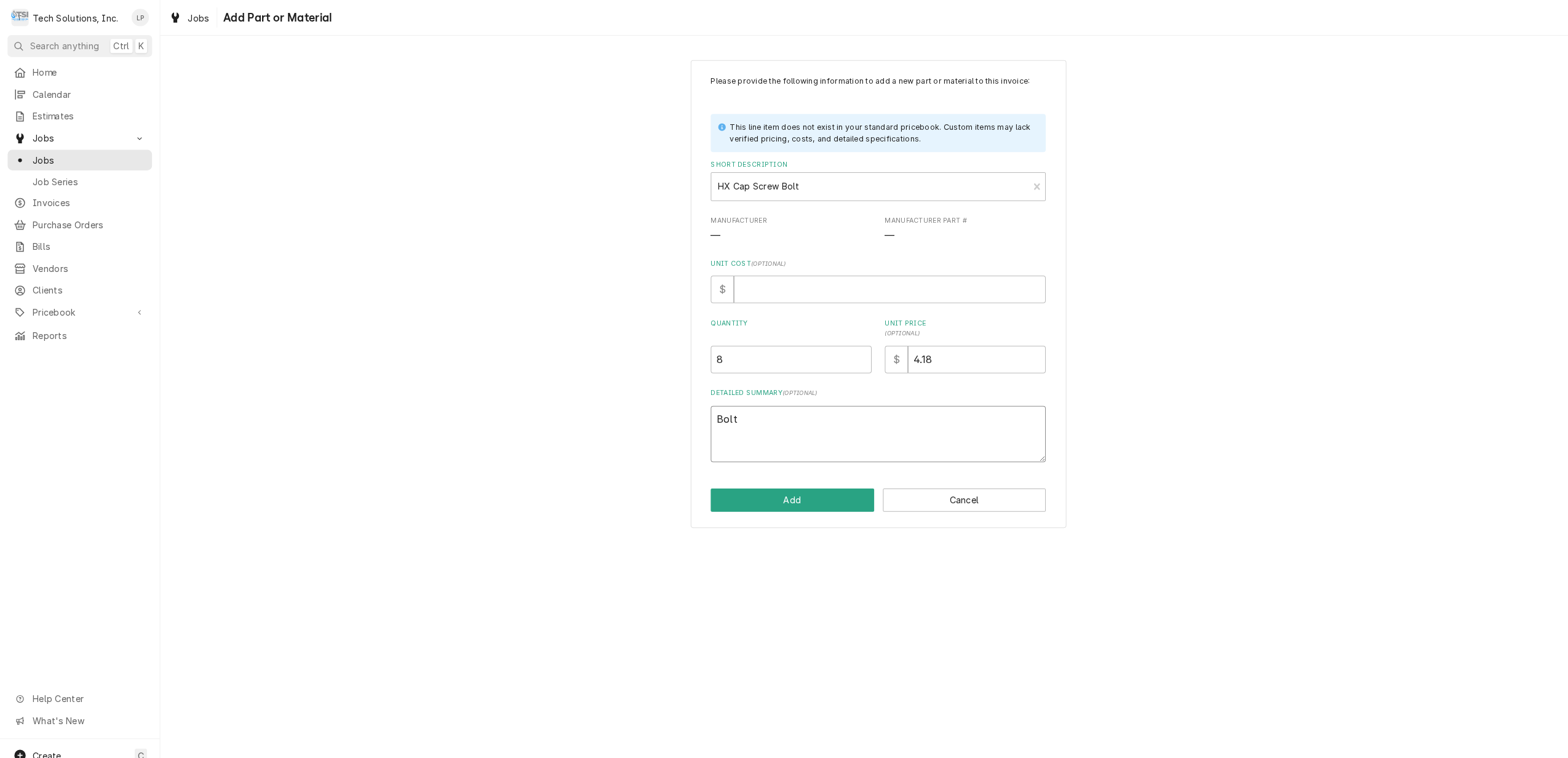
type textarea "Bolts"
type textarea "x"
type textarea "Bolts"
type textarea "x"
type textarea "Bolts u"
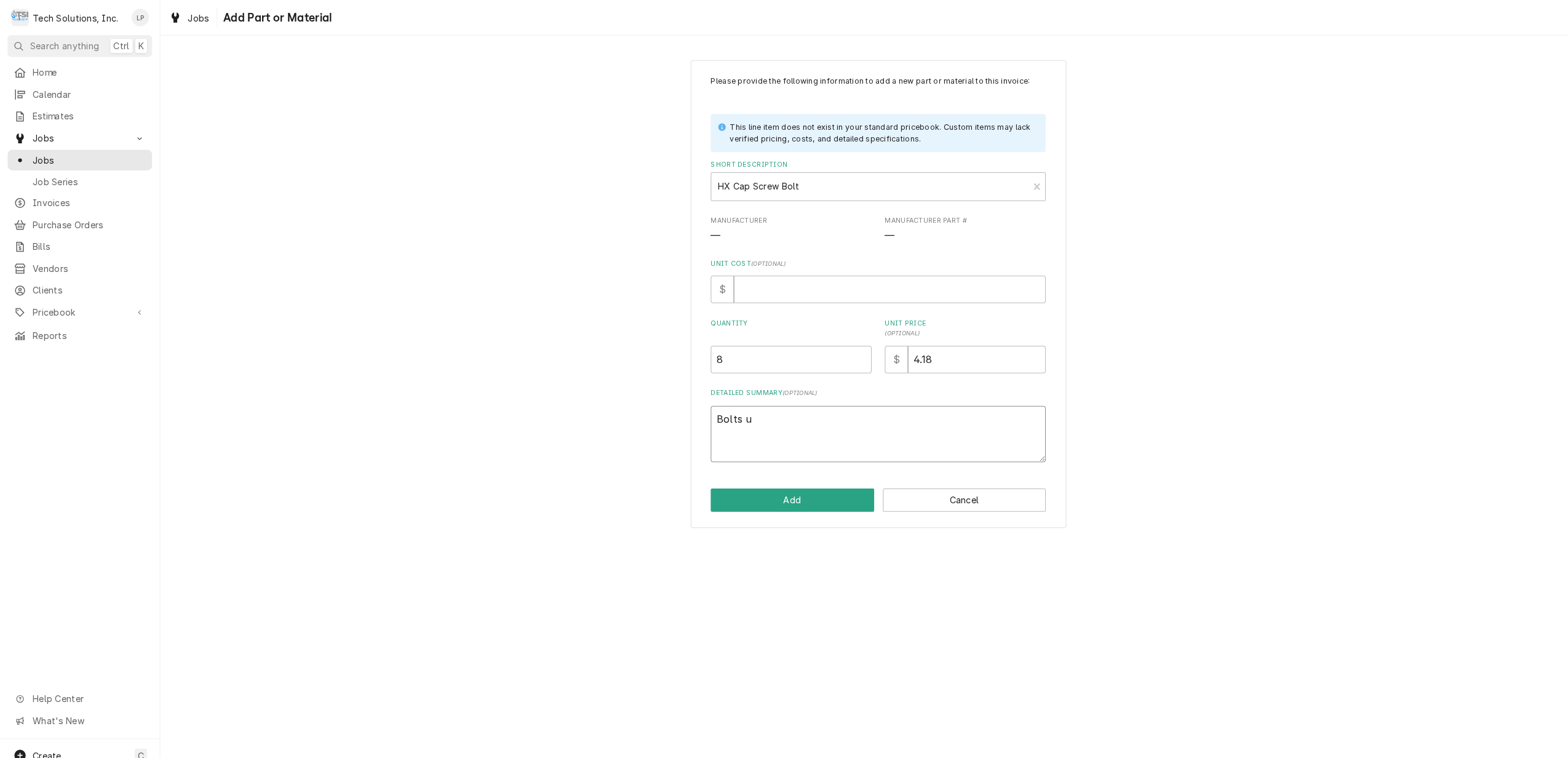
type textarea "x"
type textarea "Bolts us"
type textarea "x"
type textarea "Bolts use"
type textarea "x"
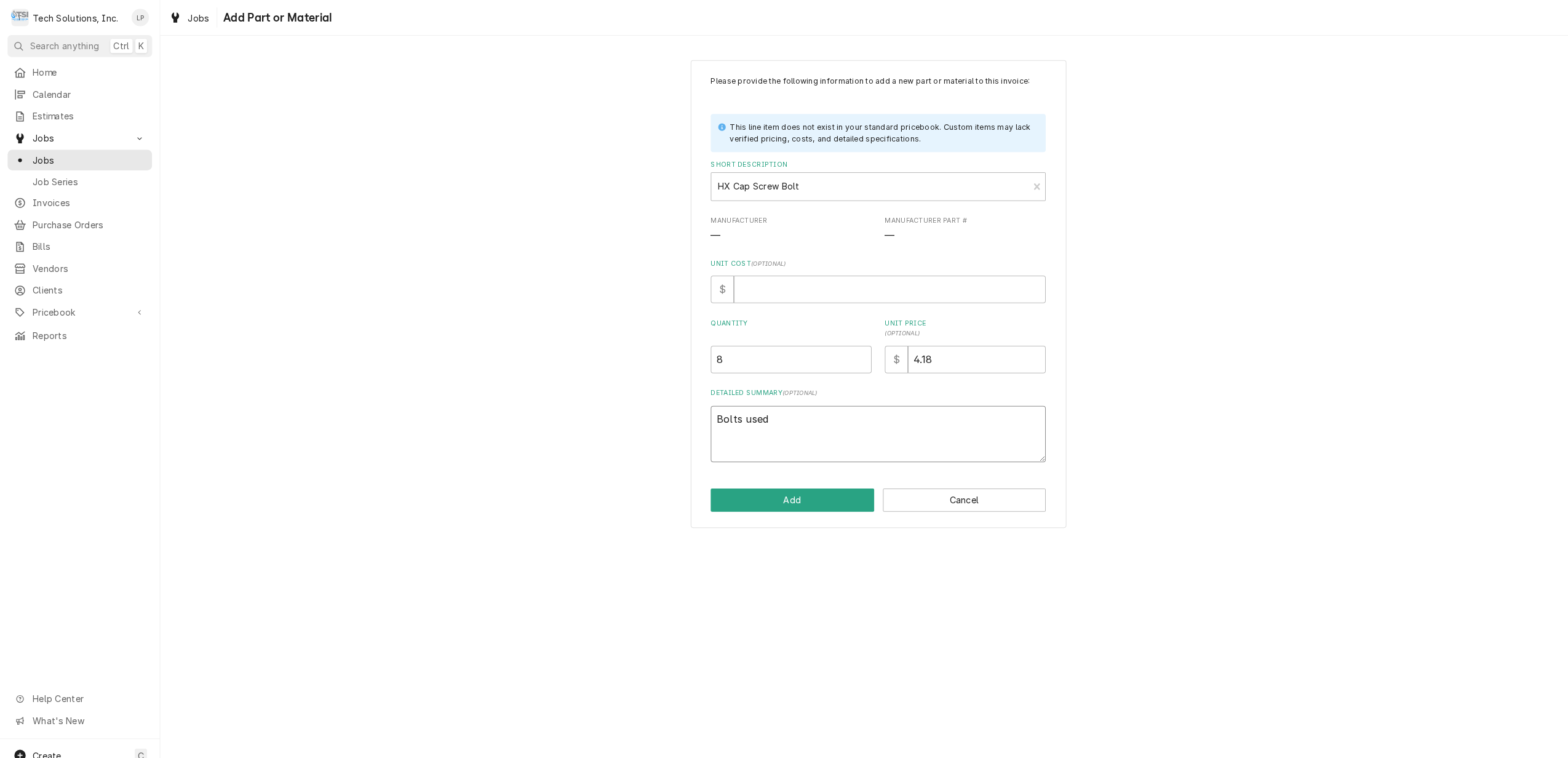
type textarea "Bolts used"
type textarea "x"
type textarea "Bolts used t"
type textarea "x"
type textarea "Bolts used to"
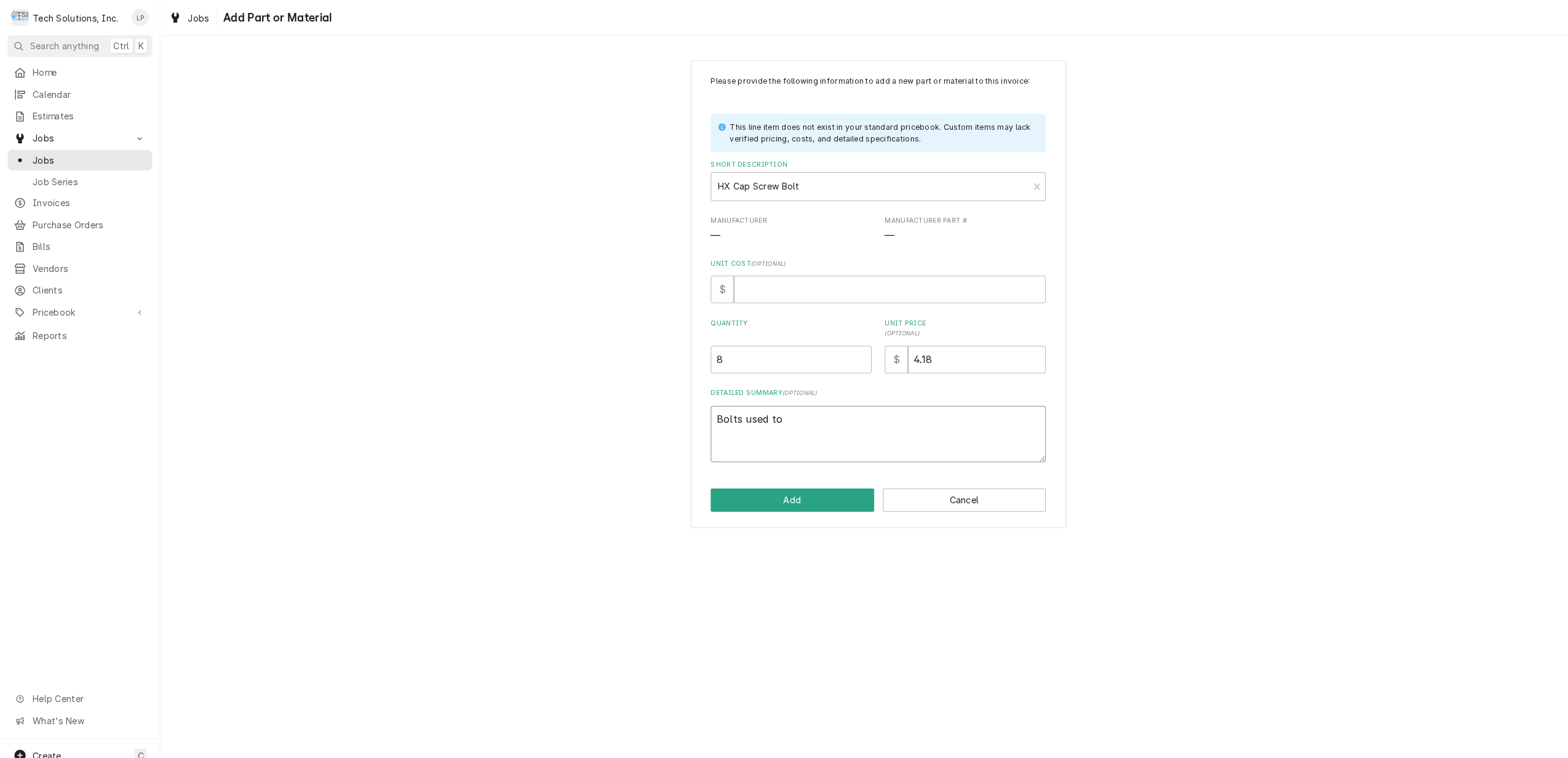
type textarea "x"
type textarea "Bolts used to"
type textarea "x"
type textarea "Bolts used to b"
type textarea "x"
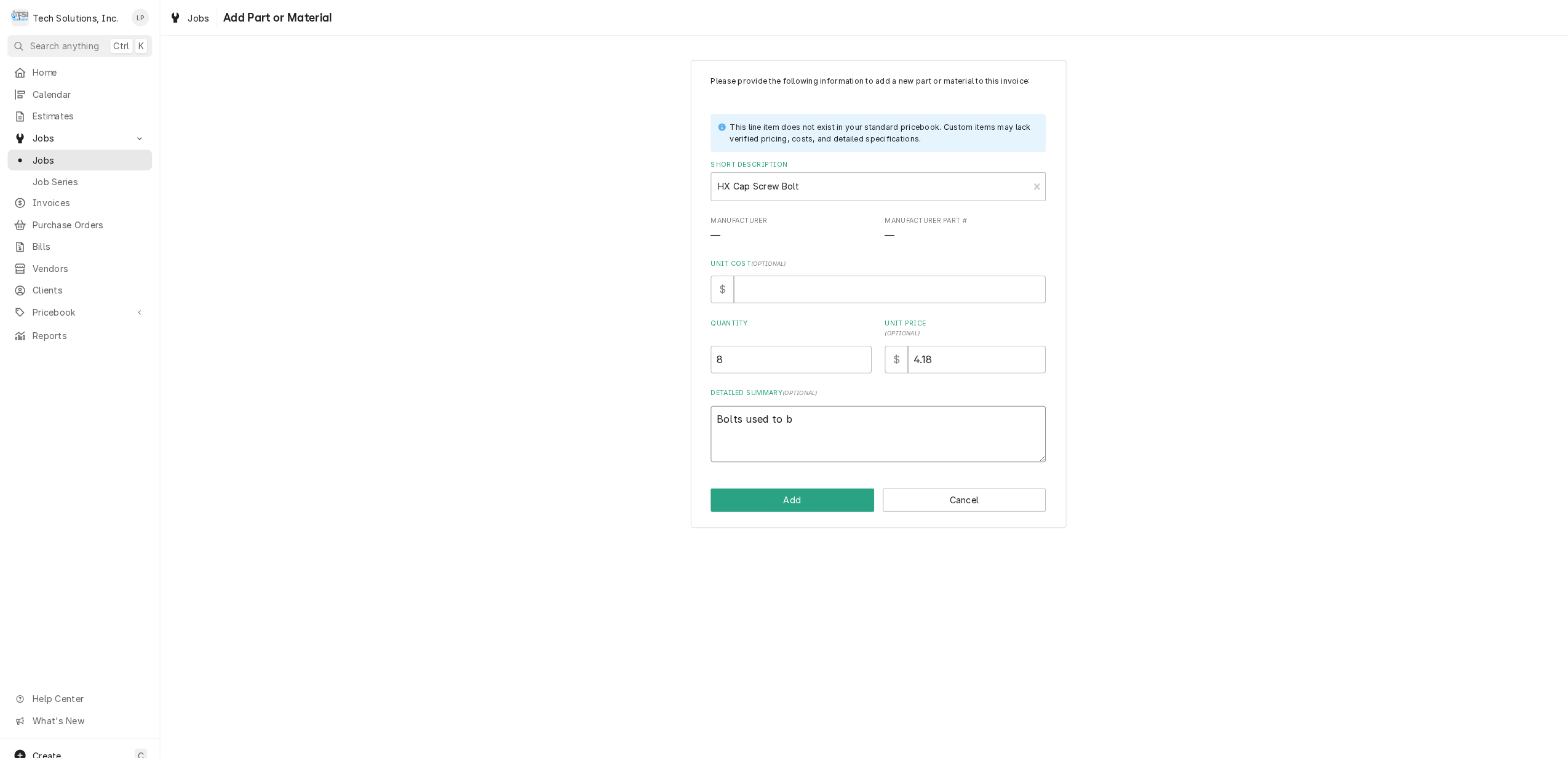
type textarea "Bolts used to bo"
type textarea "x"
type textarea "Bolts used to bol"
type textarea "x"
type textarea "Bolts used to bolt"
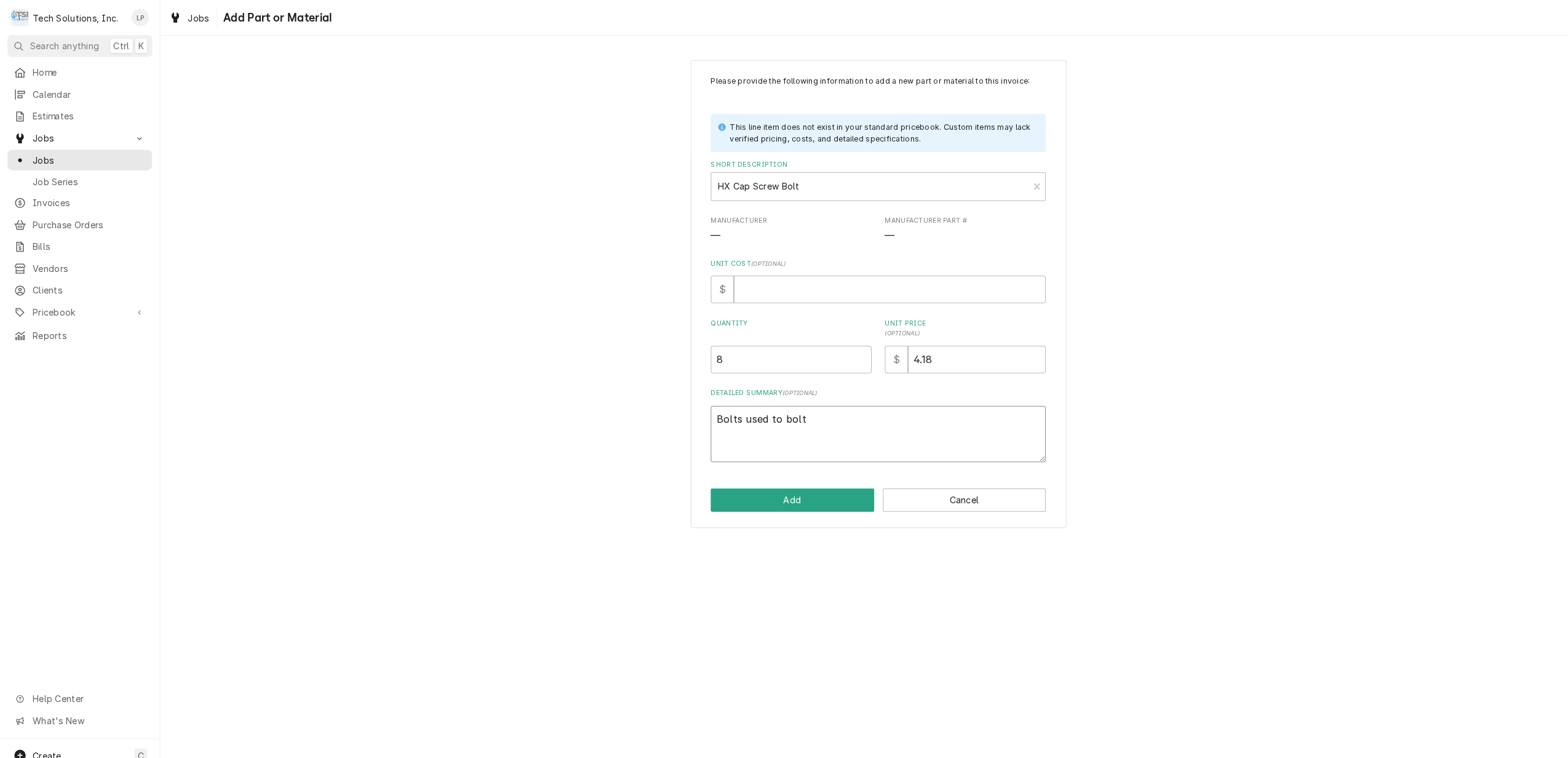
type textarea "x"
type textarea "Bolts used to bolt"
type textarea "x"
type textarea "Bolts used to bolt m"
type textarea "x"
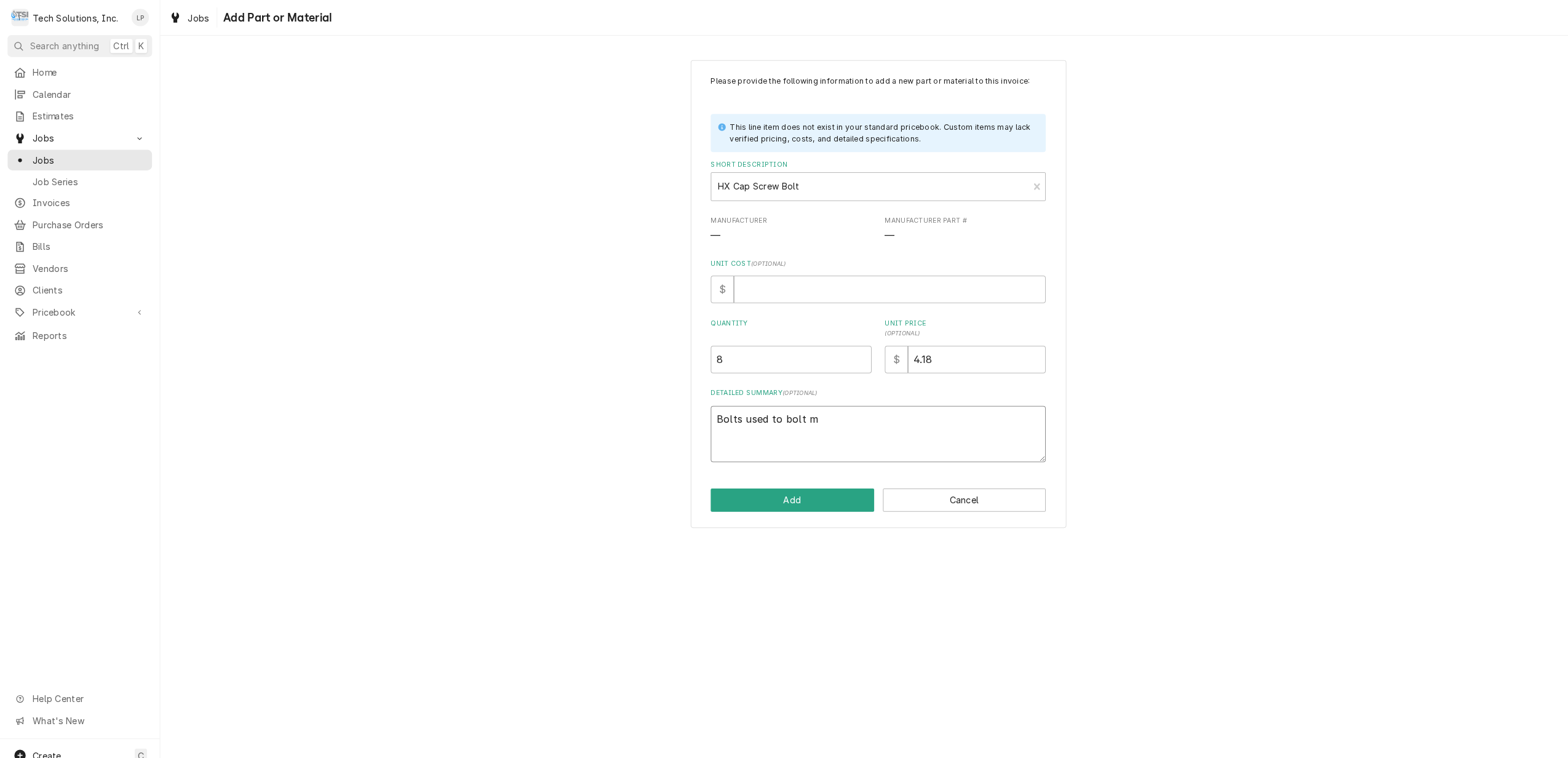
type textarea "Bolts used to bolt ma"
type textarea "x"
type textarea "Bolts used to bolt mac"
type textarea "x"
type textarea "Bolts used to bolt mach"
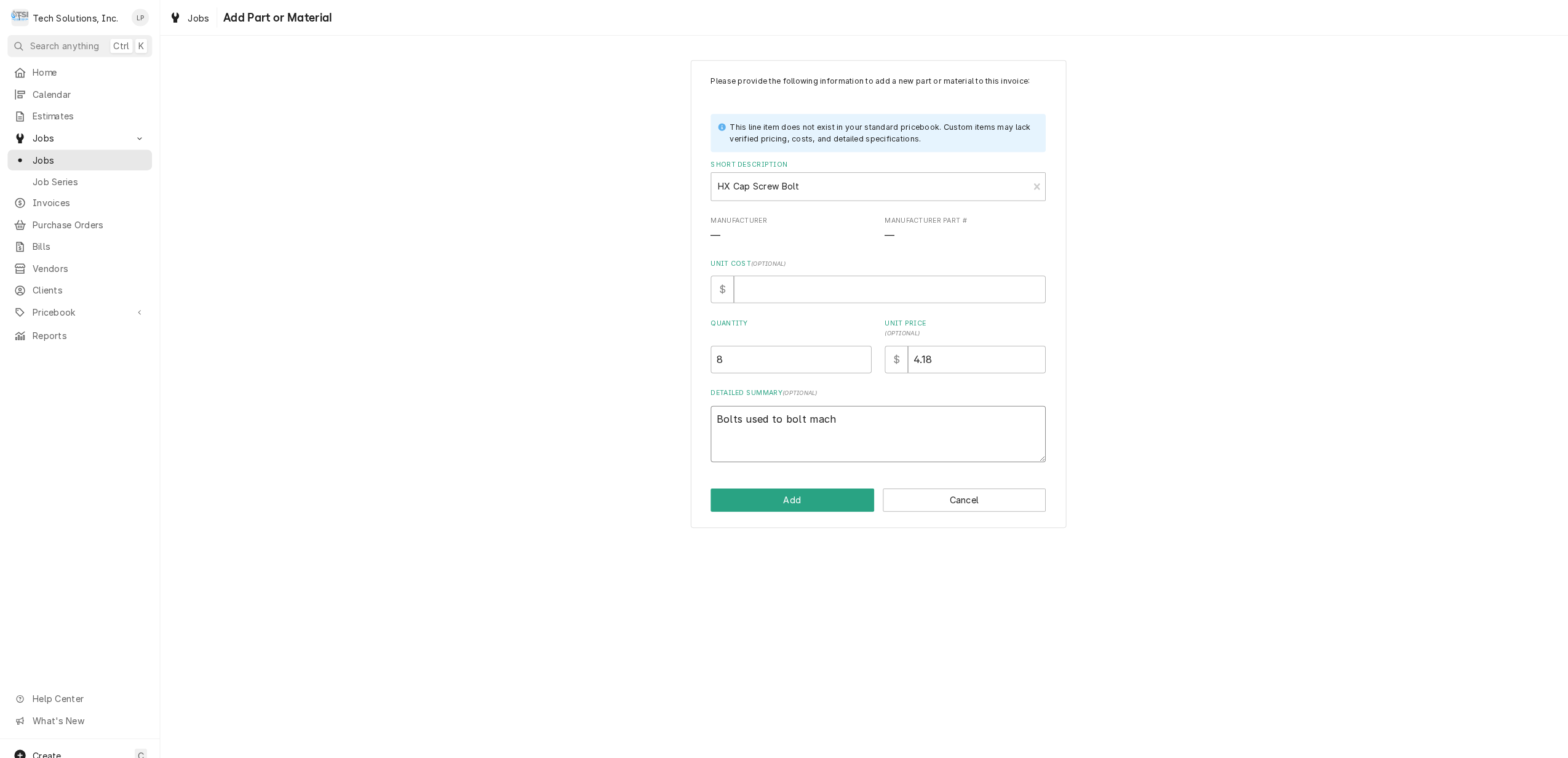
type textarea "x"
type textarea "Bolts used to bolt machi"
type textarea "x"
type textarea "Bolts used to bolt machin"
type textarea "x"
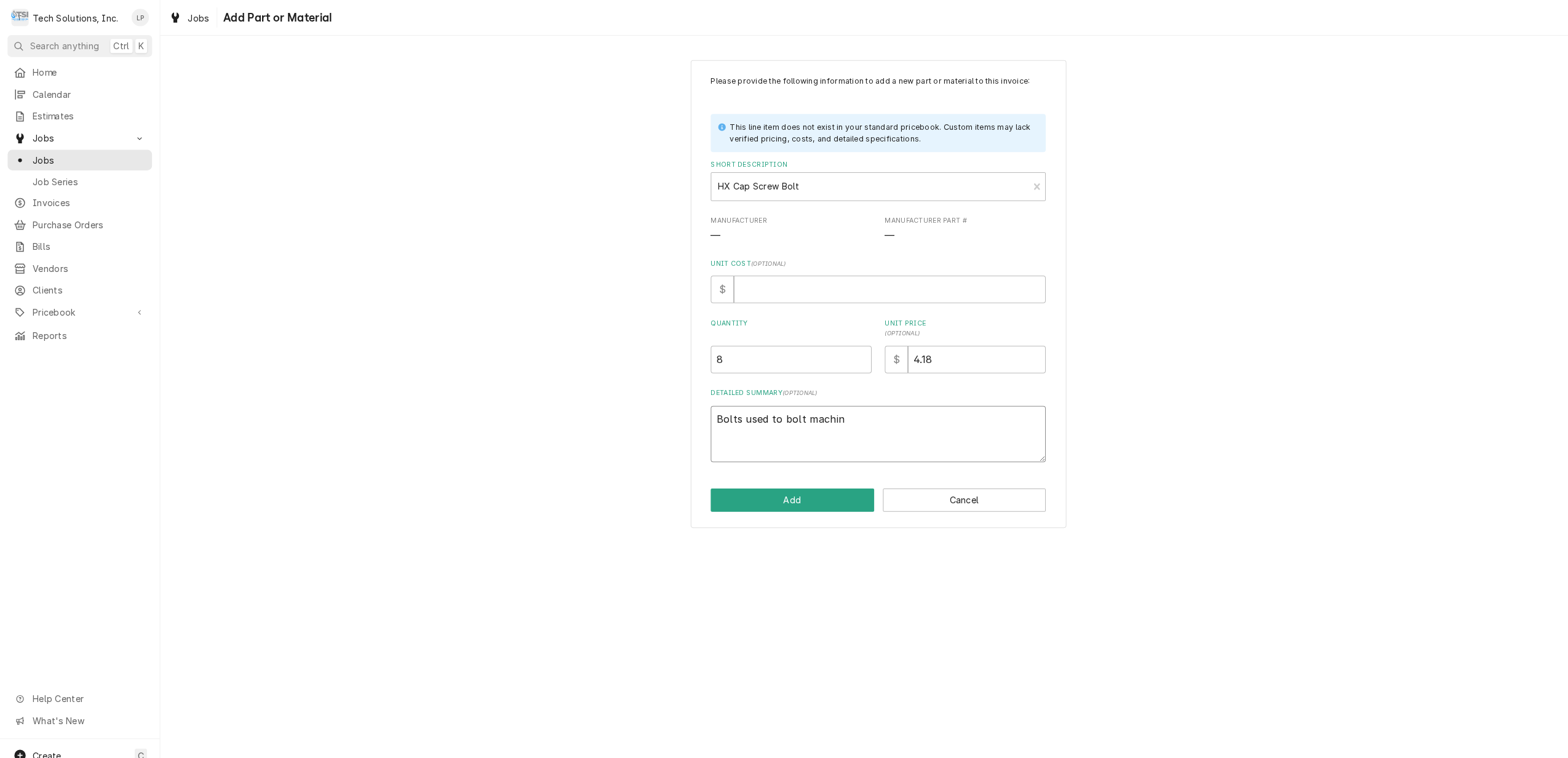
type textarea "Bolts used to bolt machine"
type textarea "x"
type textarea "Bolts used to bolt machine"
type textarea "x"
type textarea "Bolts used to bolt machine t"
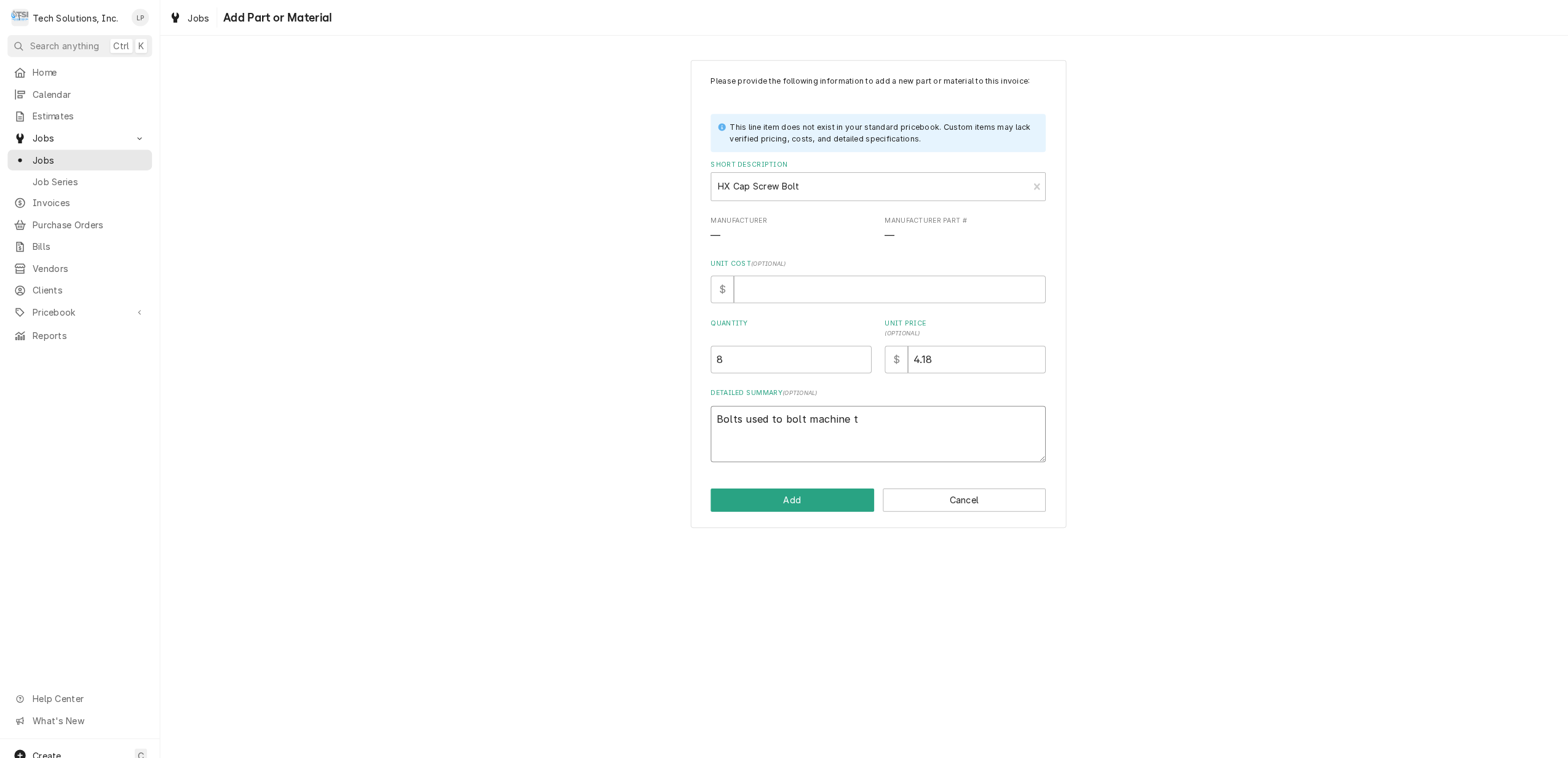
type textarea "x"
type textarea "Bolts used to bolt machine to"
type textarea "x"
type textarea "Bolts used to bolt machine to"
type textarea "x"
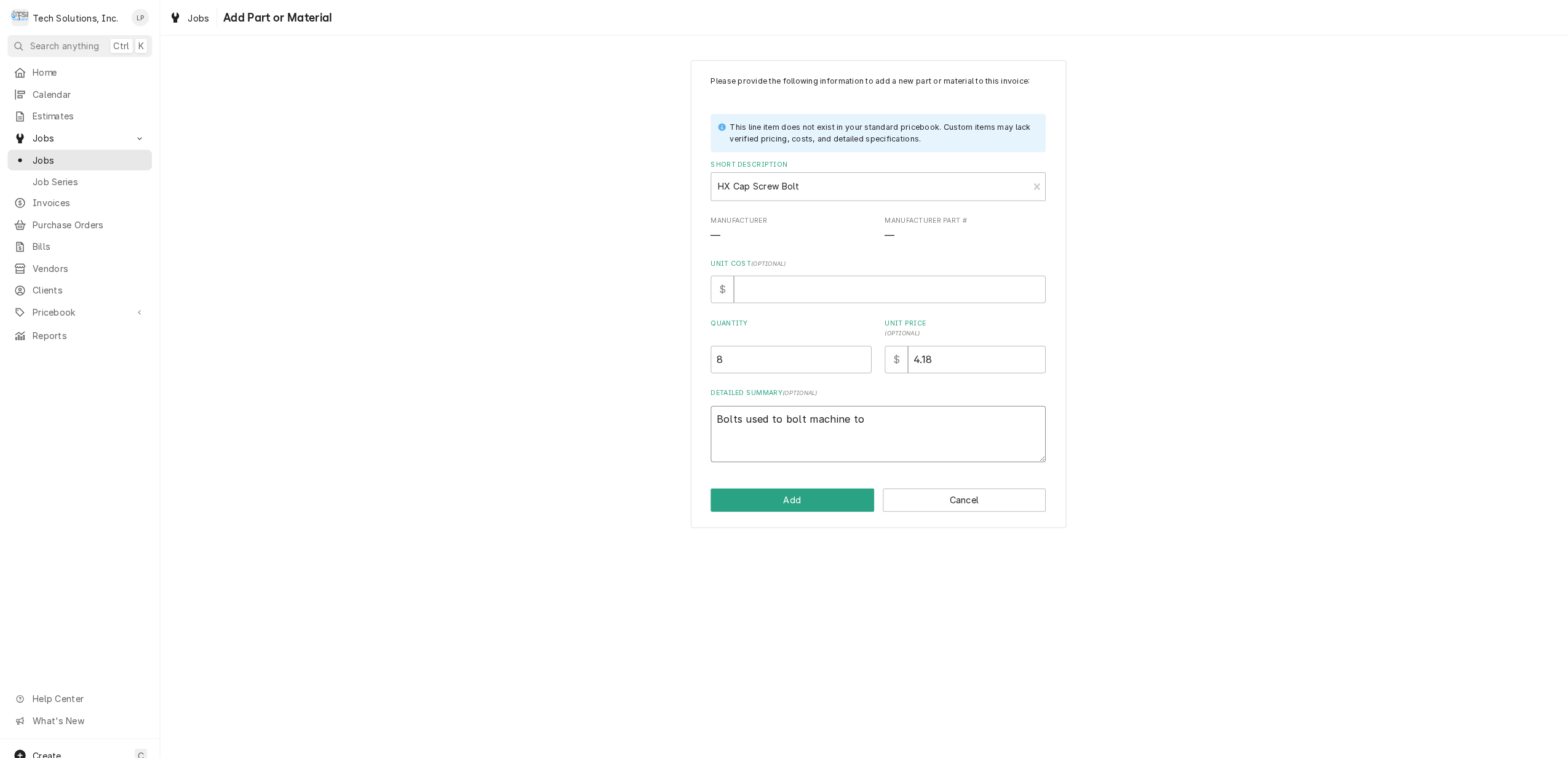
type textarea "Bolts used to bolt machine to c"
type textarea "x"
type textarea "Bolts used to bolt machine to co"
type textarea "x"
type textarea "Bolts used to bolt machine to cou"
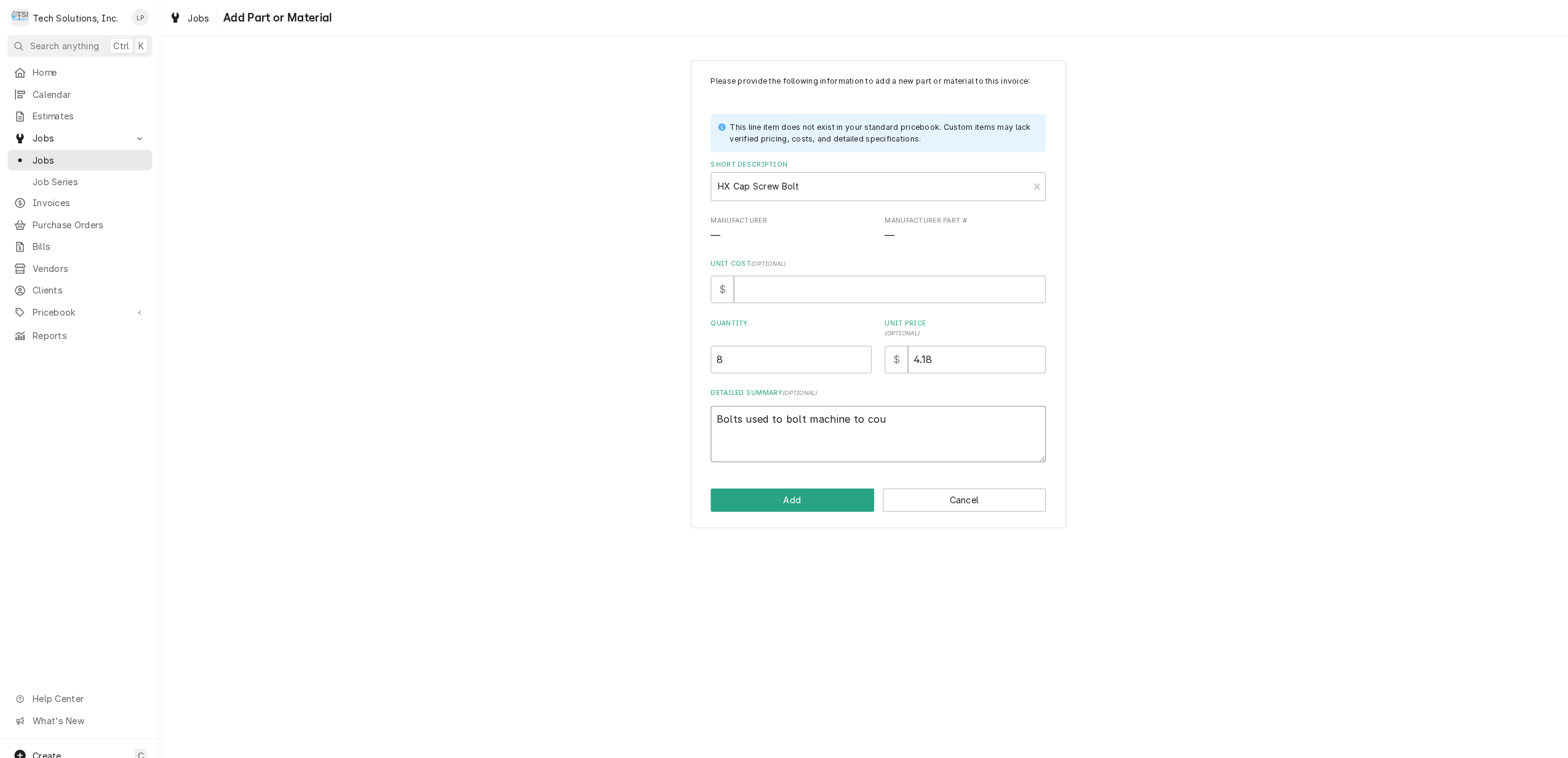
type textarea "x"
type textarea "Bolts used to bolt machine to coun"
type textarea "x"
type textarea "Bolts used to bolt machine to count"
type textarea "x"
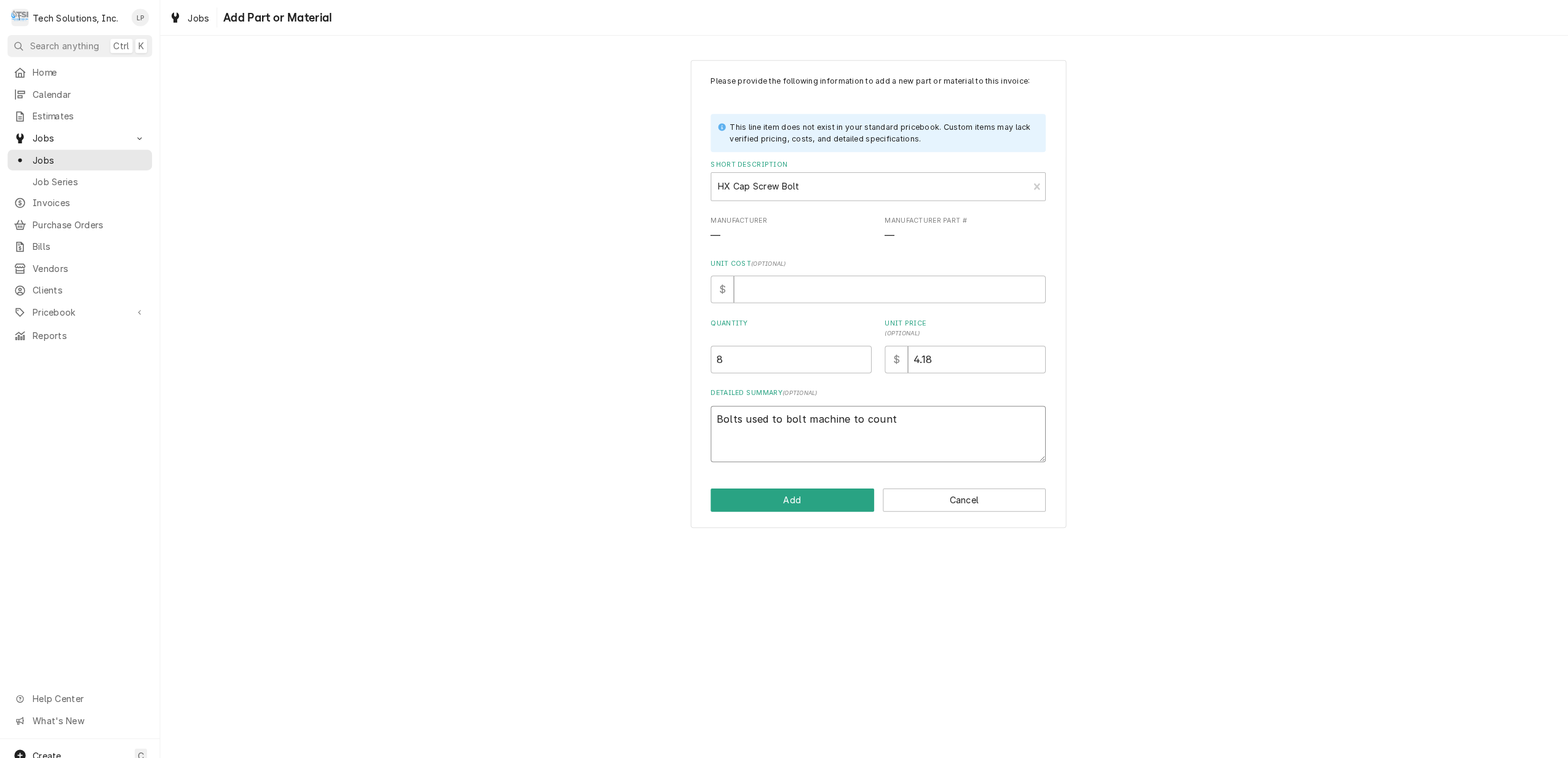
type textarea "Bolts used to bolt machine to counte"
type textarea "x"
type textarea "Bolts used to bolt machine to counter"
type textarea "x"
type textarea "Bolts used to bolt machine to countert"
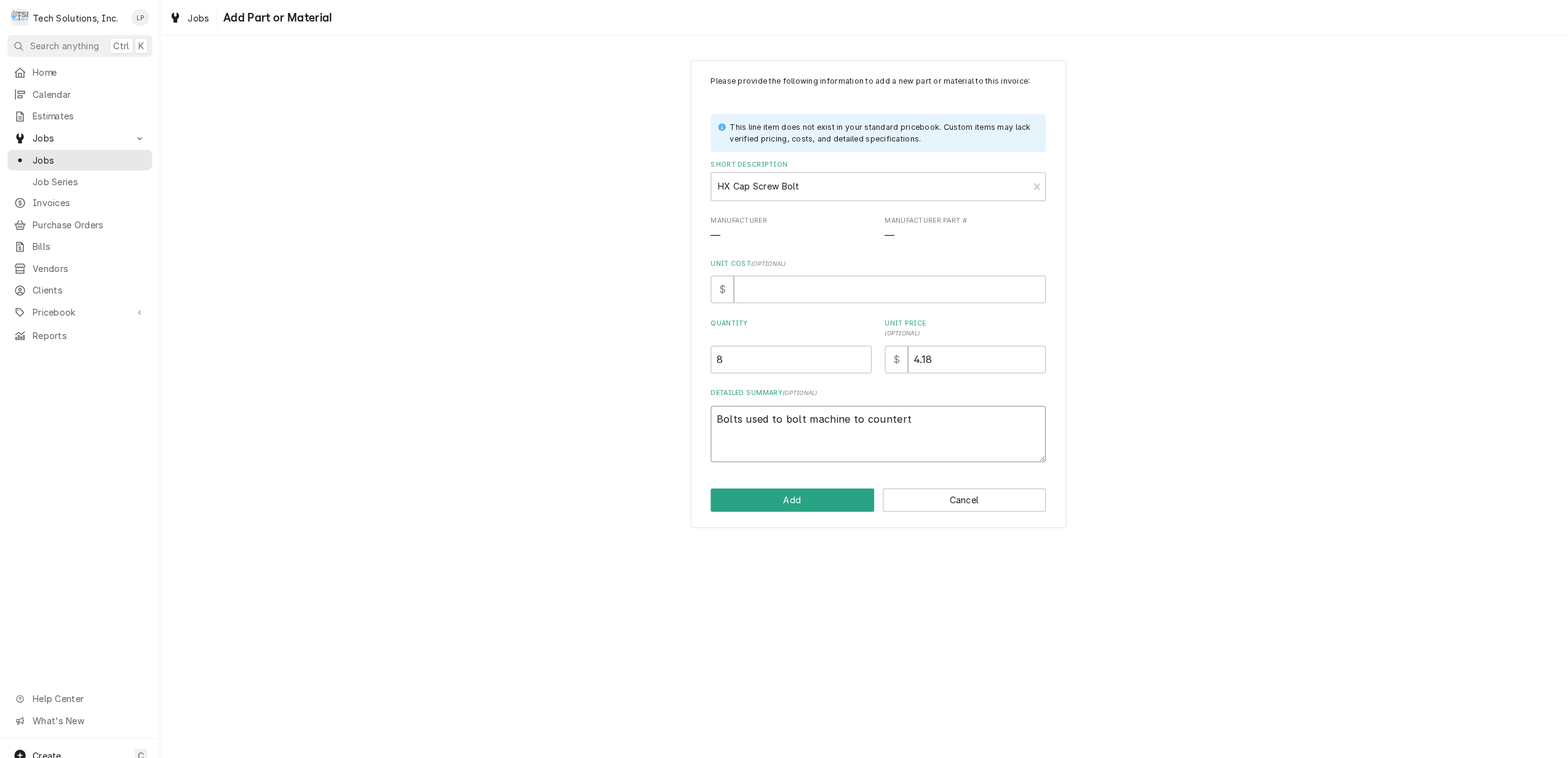
type textarea "x"
type textarea "Bolts used to bolt machine to counterto"
type textarea "x"
type textarea "Bolts used to bolt machine to countertop"
type textarea "x"
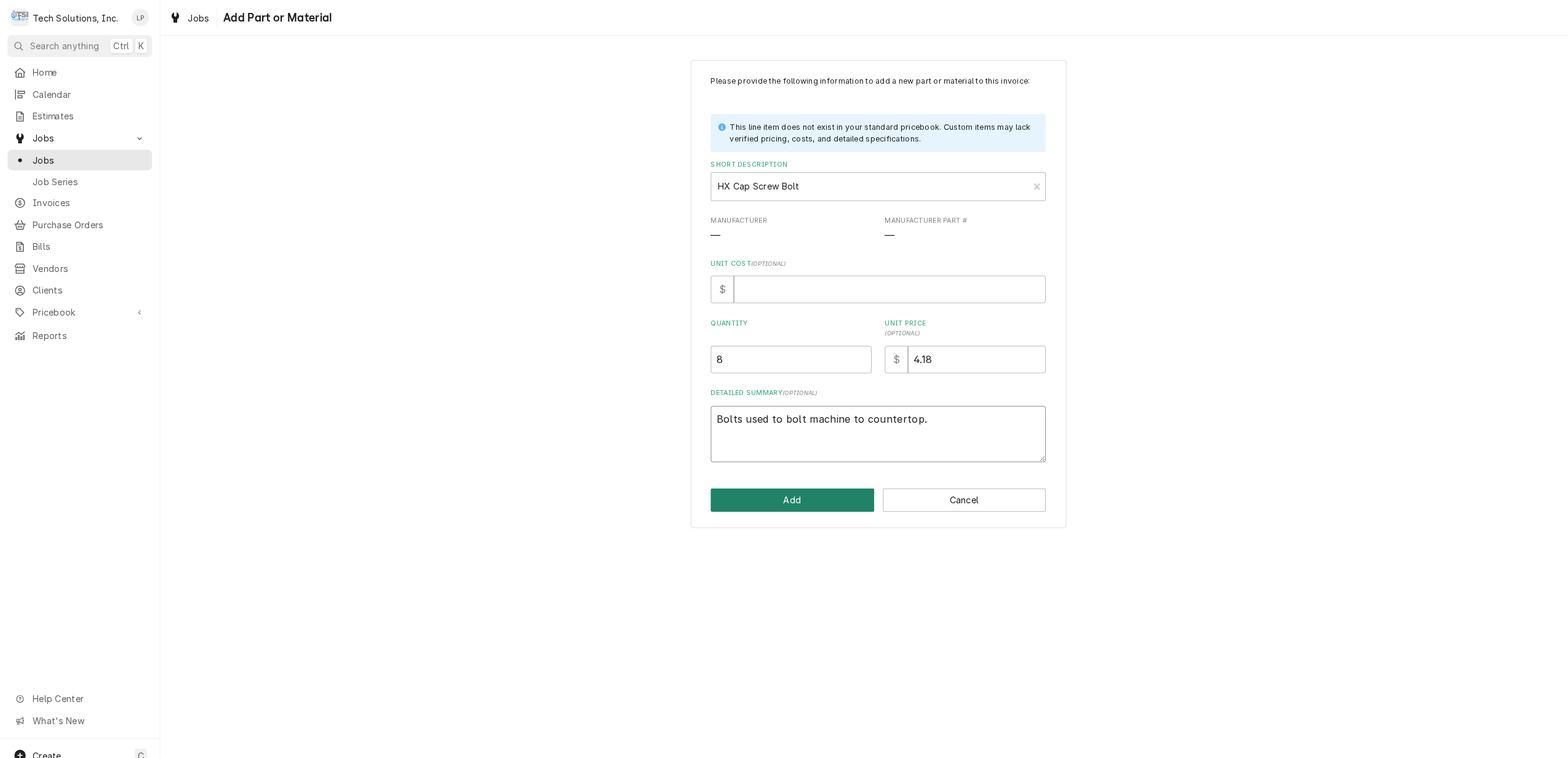
type textarea "Bolts used to bolt machine to countertop."
click at [805, 490] on button "Add" at bounding box center [779, 491] width 161 height 23
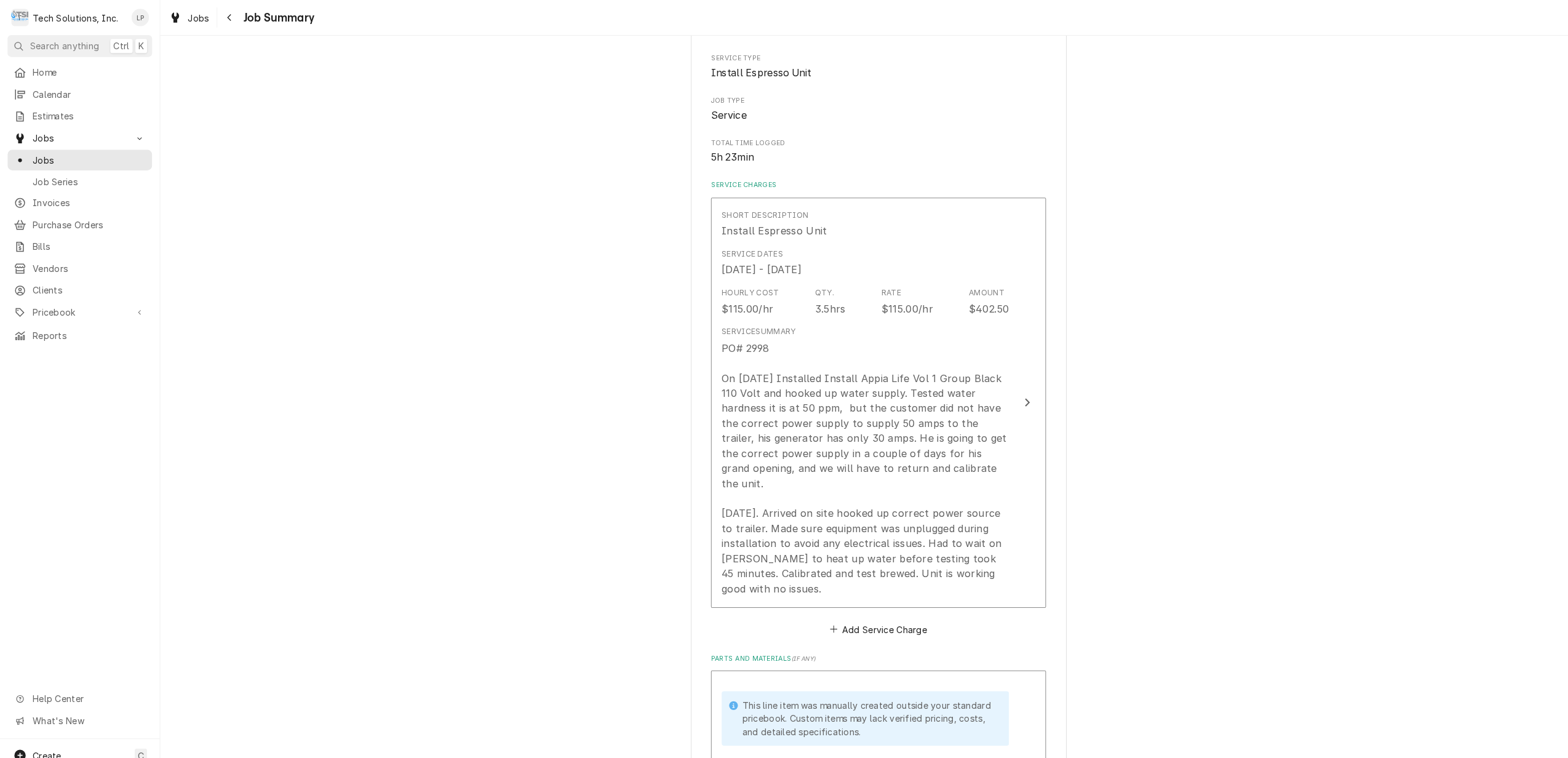
scroll to position [161, 0]
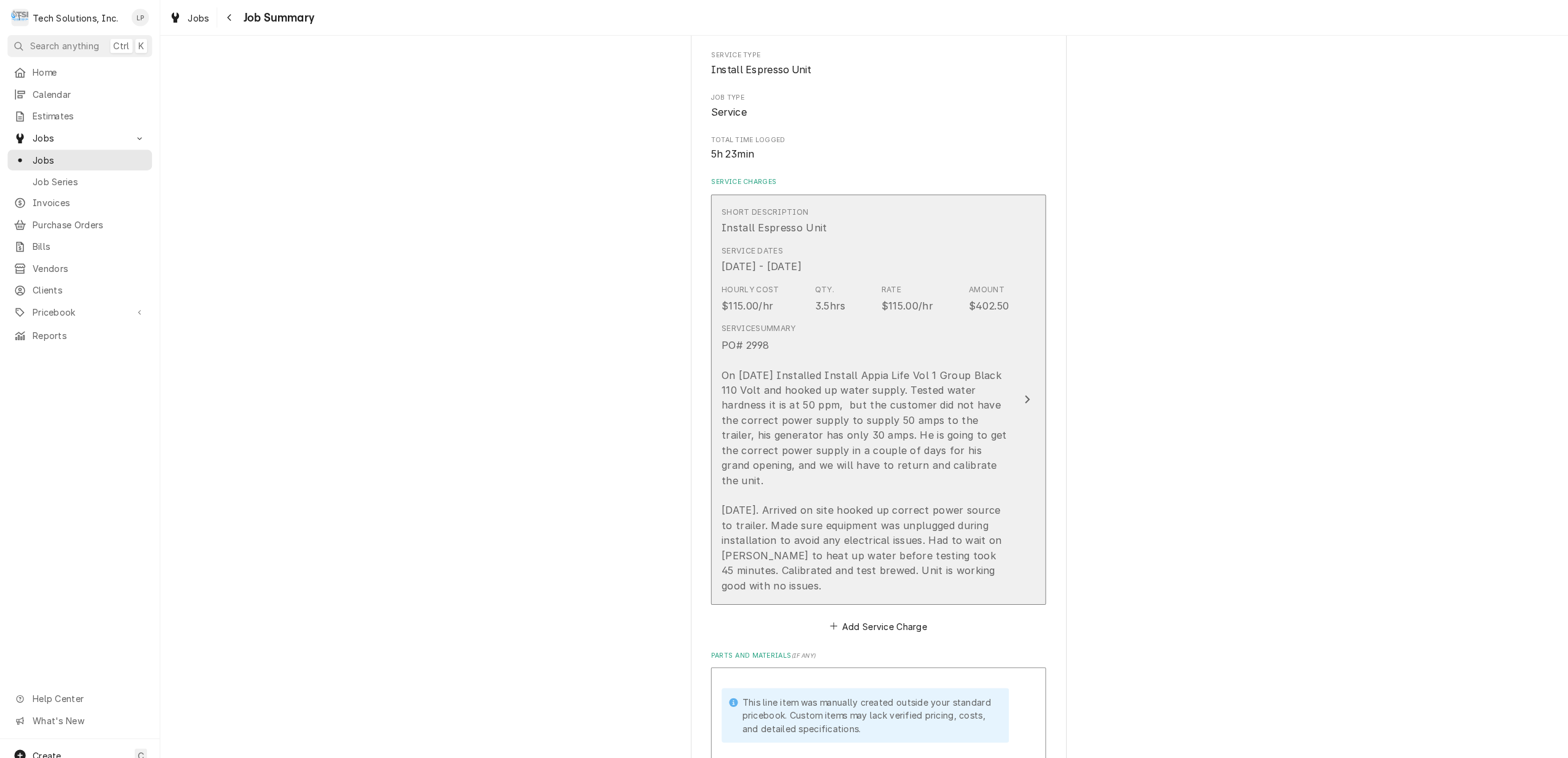
click at [1007, 389] on icon "Update Line Item" at bounding box center [1009, 393] width 5 height 8
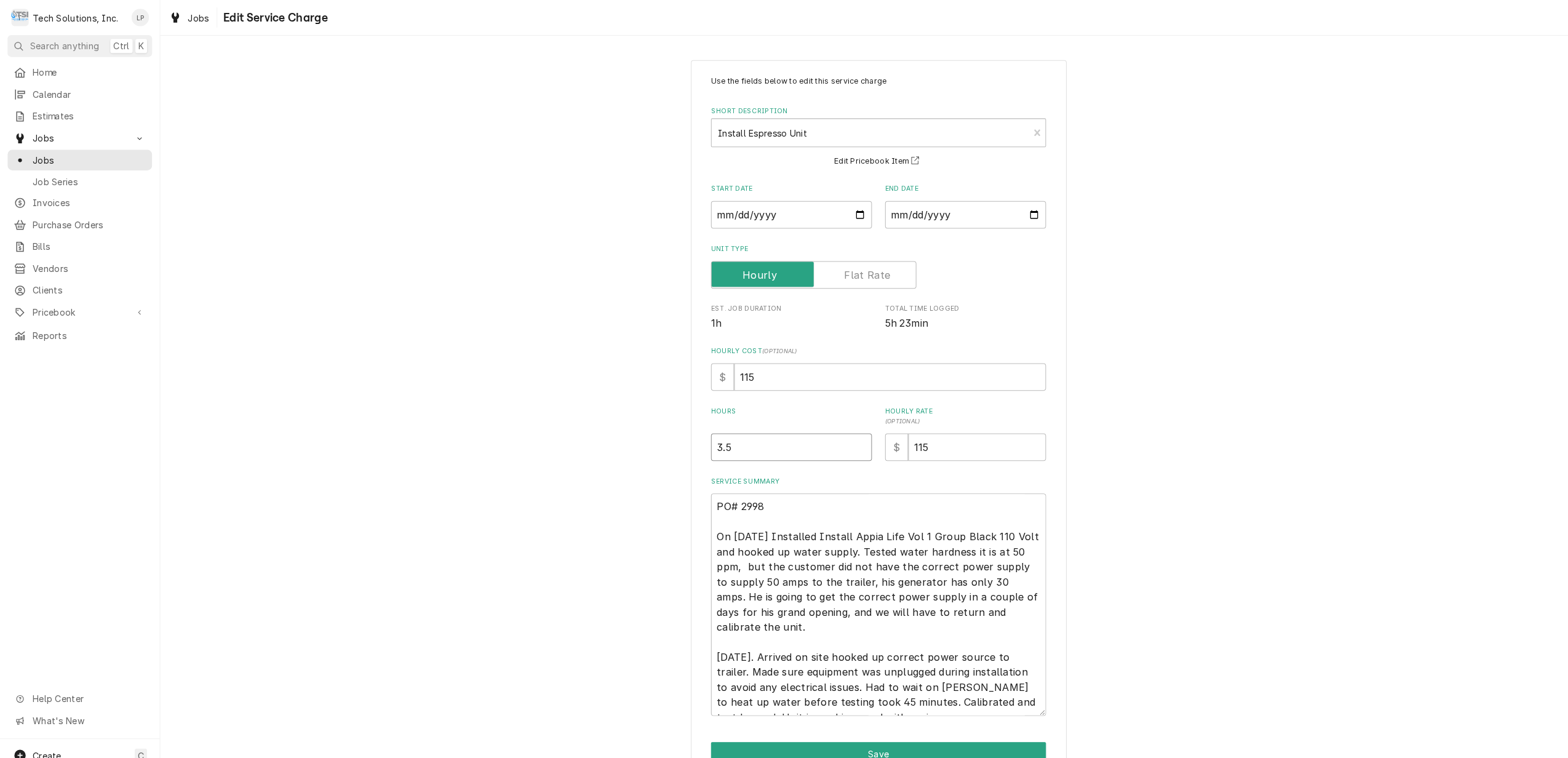
type textarea "x"
type input "4"
click at [838, 434] on input "4" at bounding box center [778, 439] width 158 height 27
type textarea "x"
type input "4.5"
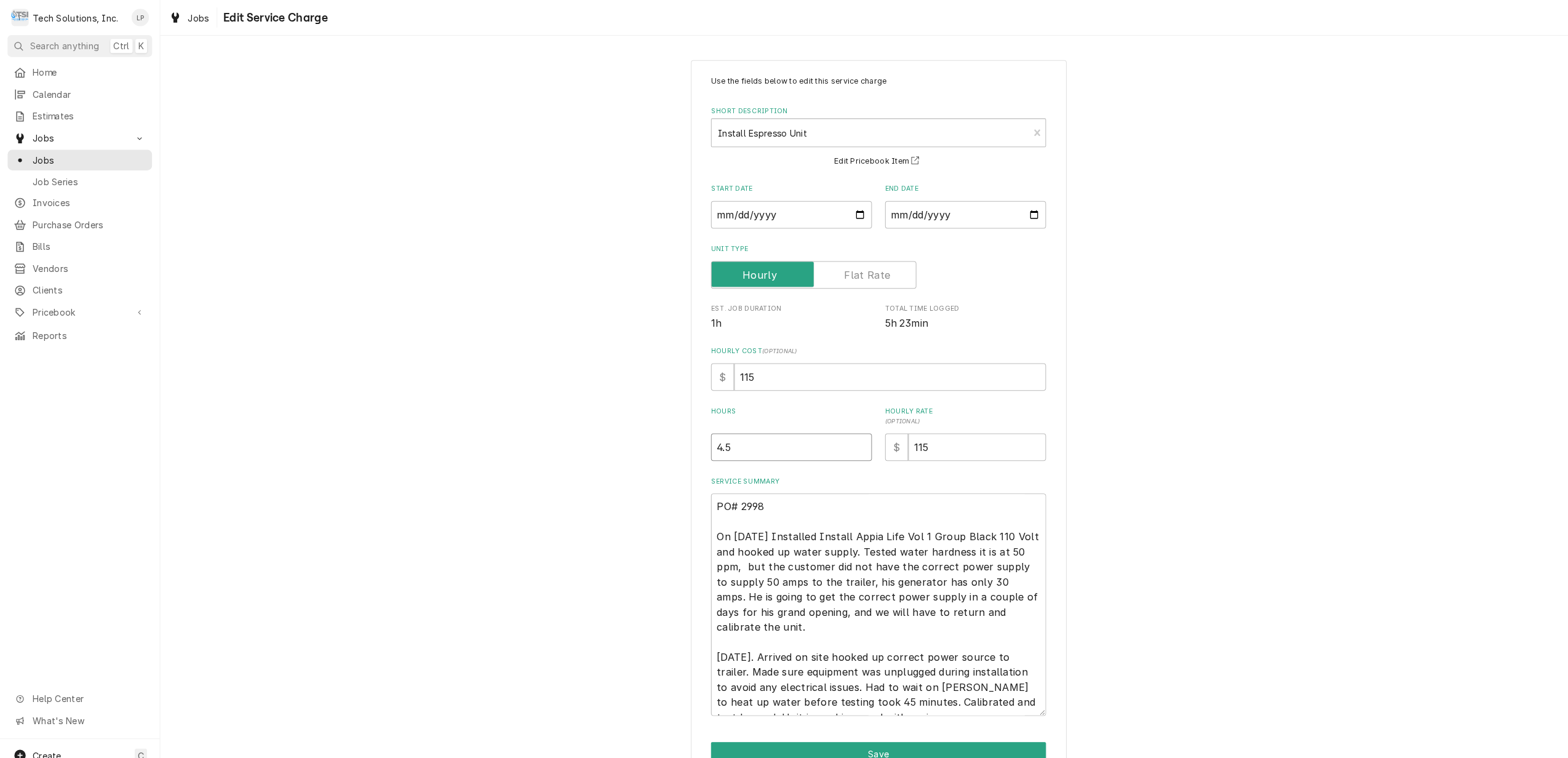
click at [838, 434] on input "4.5" at bounding box center [778, 439] width 158 height 27
type textarea "x"
type input "5"
click at [838, 434] on input "5" at bounding box center [778, 439] width 158 height 27
click at [924, 438] on input "115" at bounding box center [959, 439] width 135 height 27
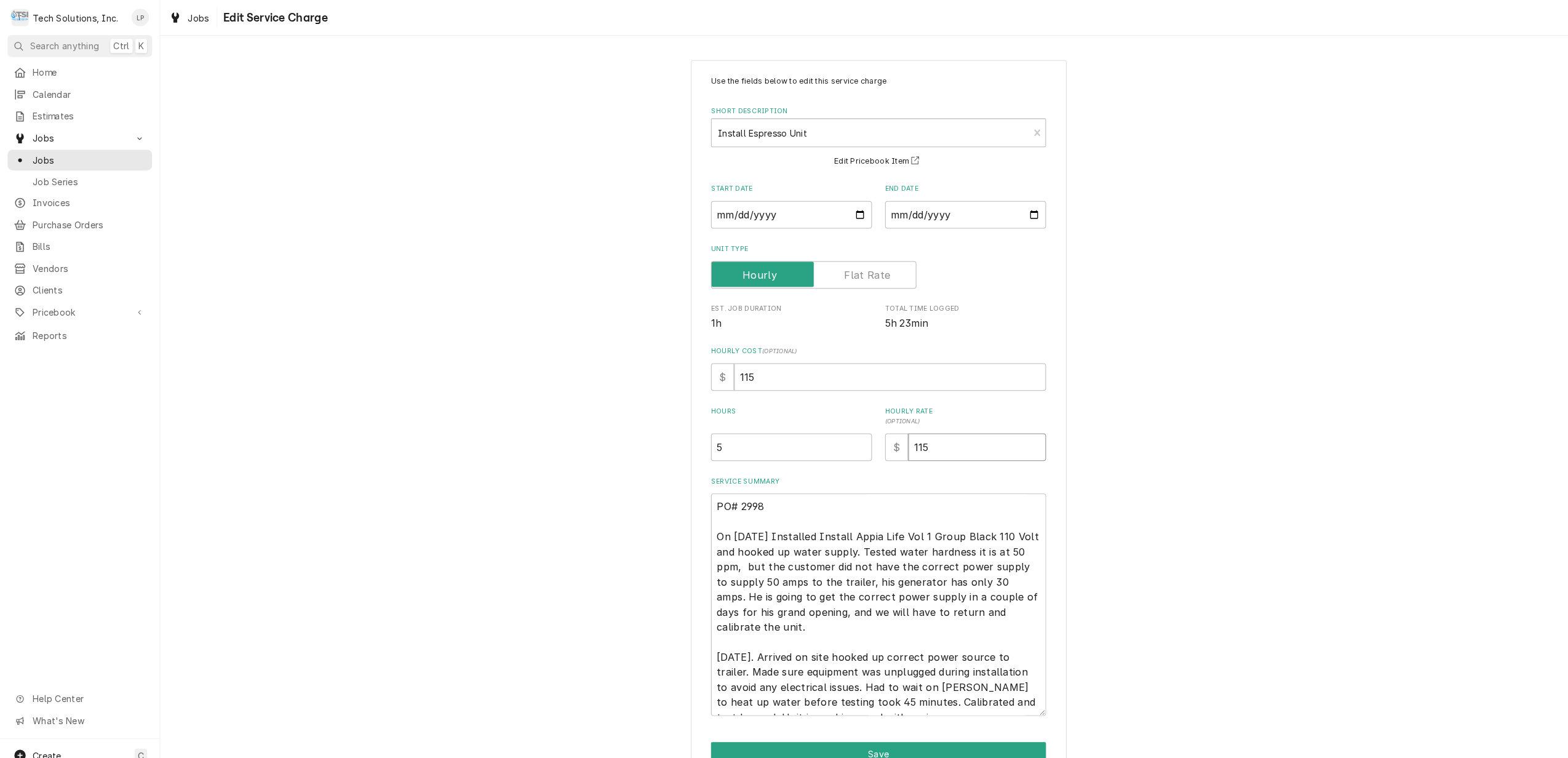
type textarea "x"
type input "11"
type textarea "x"
type input "1"
type textarea "x"
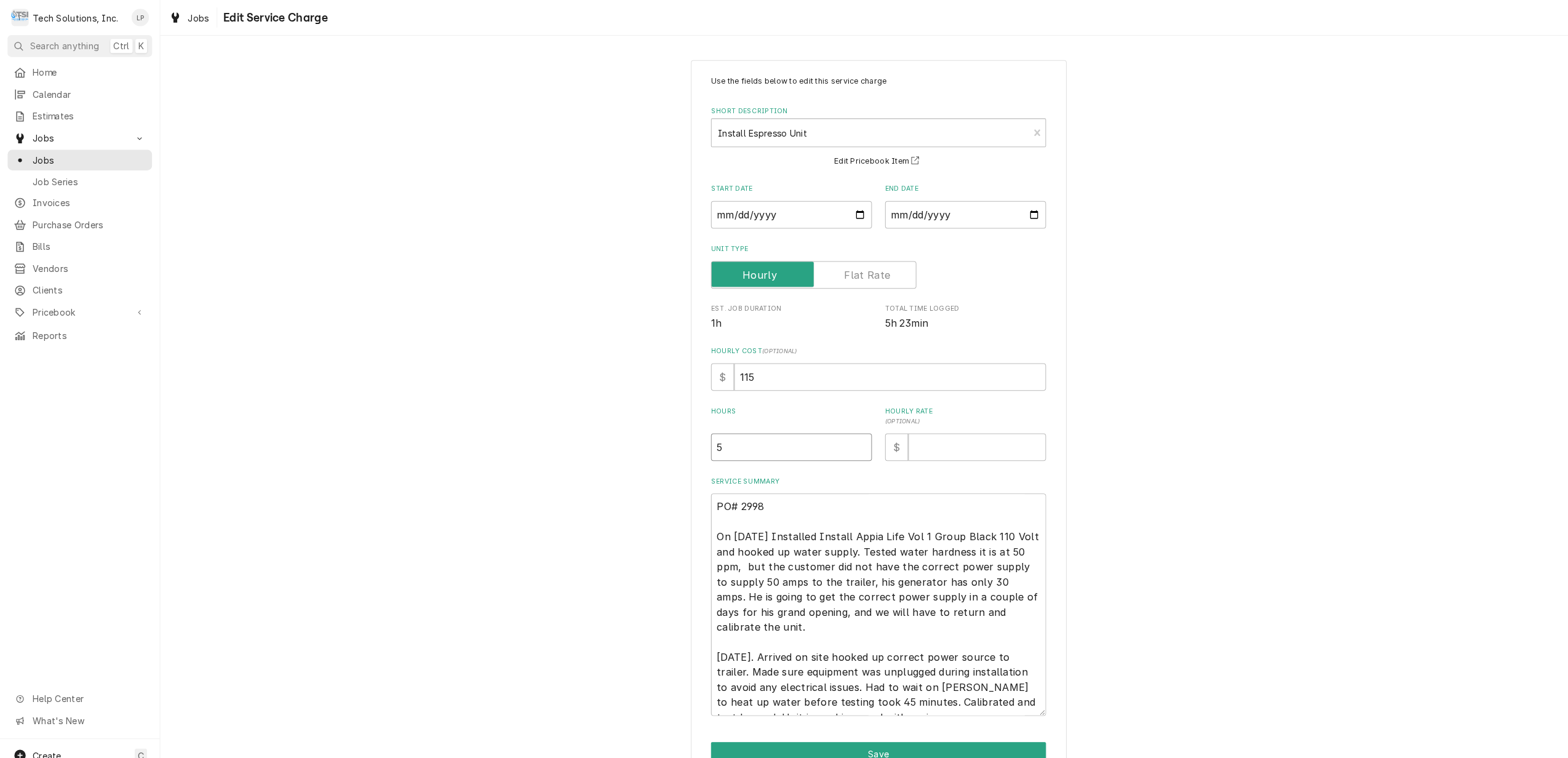
click at [725, 443] on input "5" at bounding box center [778, 439] width 158 height 27
type textarea "x"
type input "5"
type textarea "x"
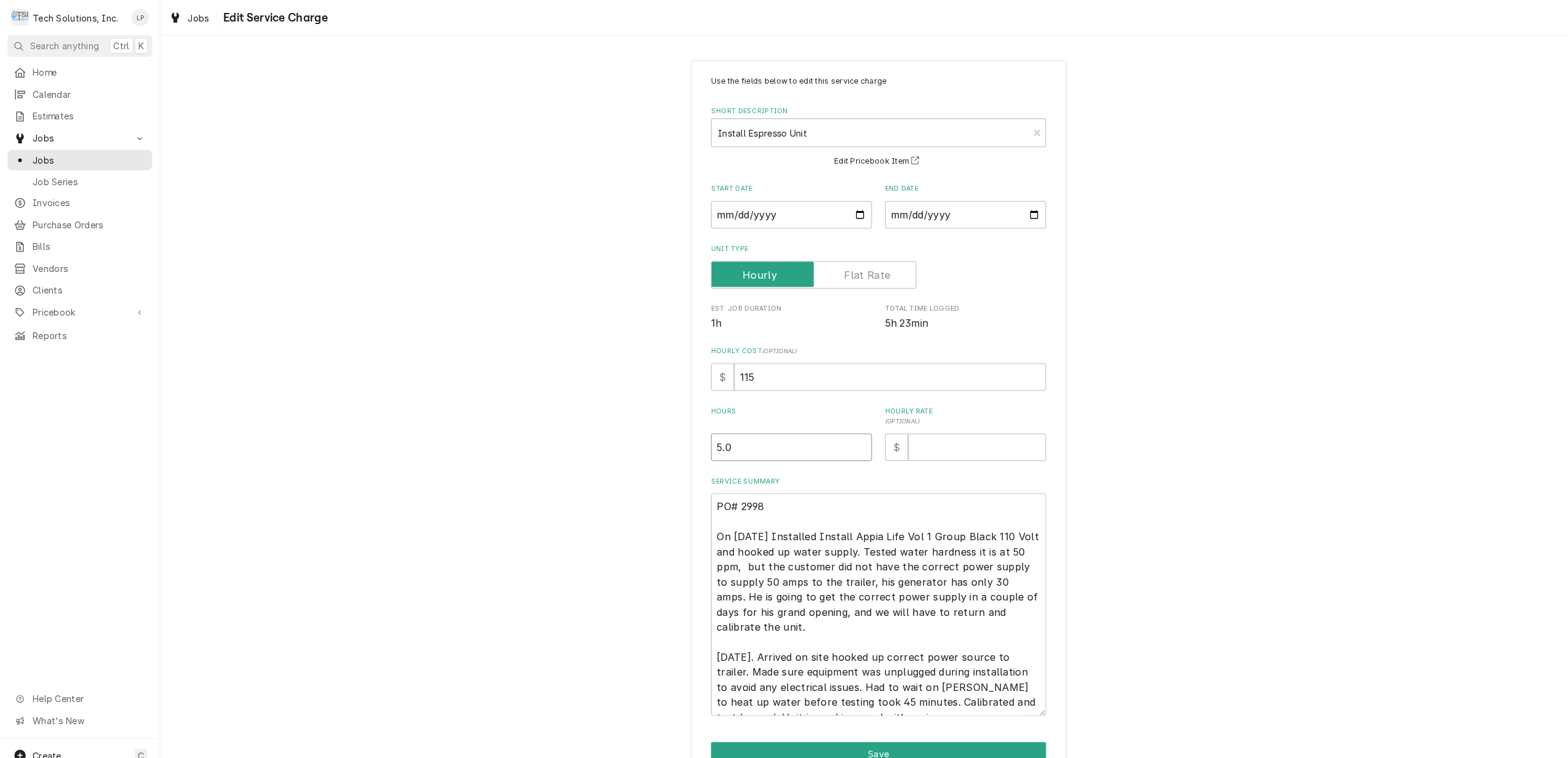
type input "5.0"
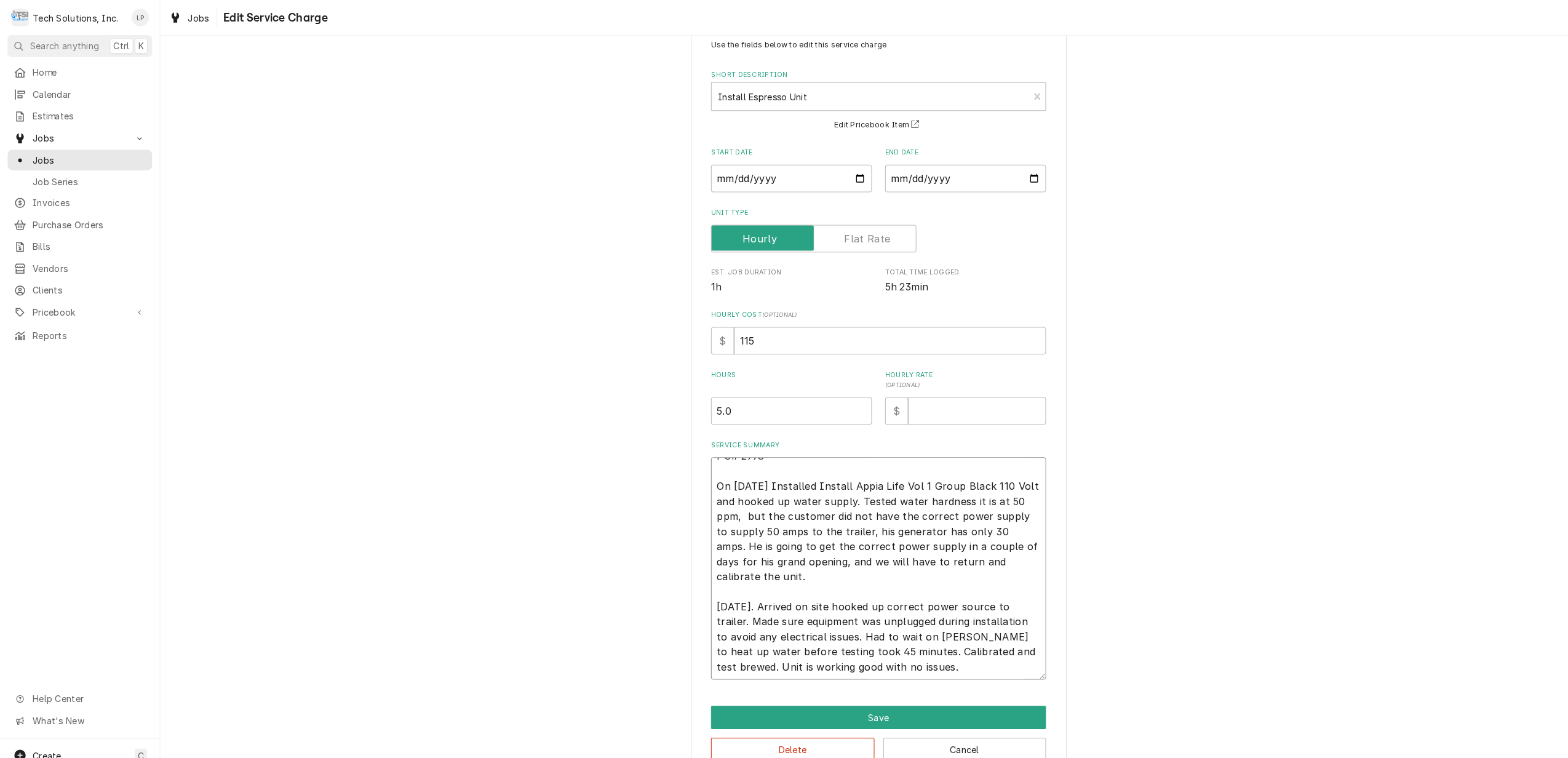
scroll to position [53, 0]
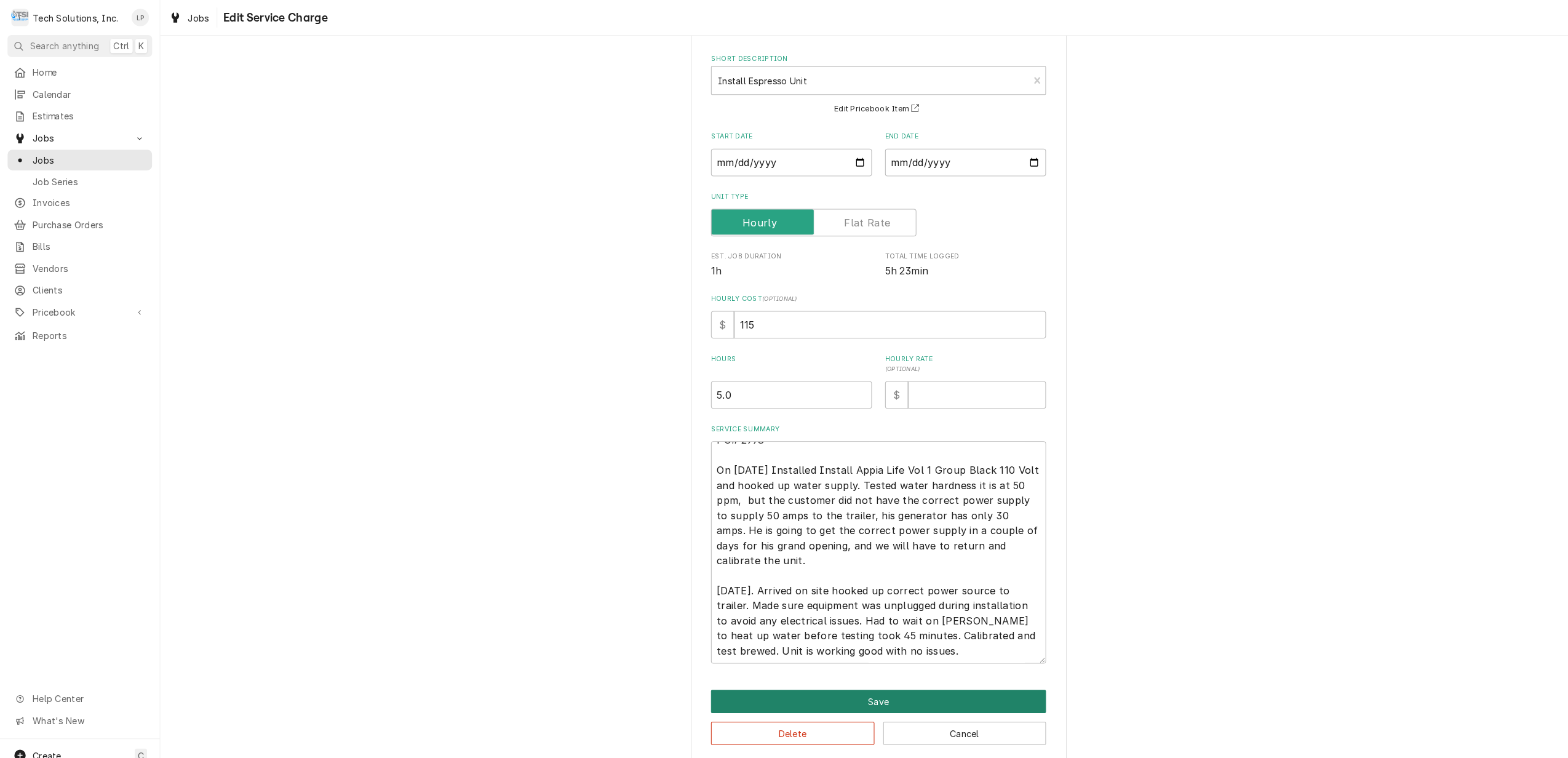
click at [886, 680] on button "Save" at bounding box center [863, 689] width 329 height 23
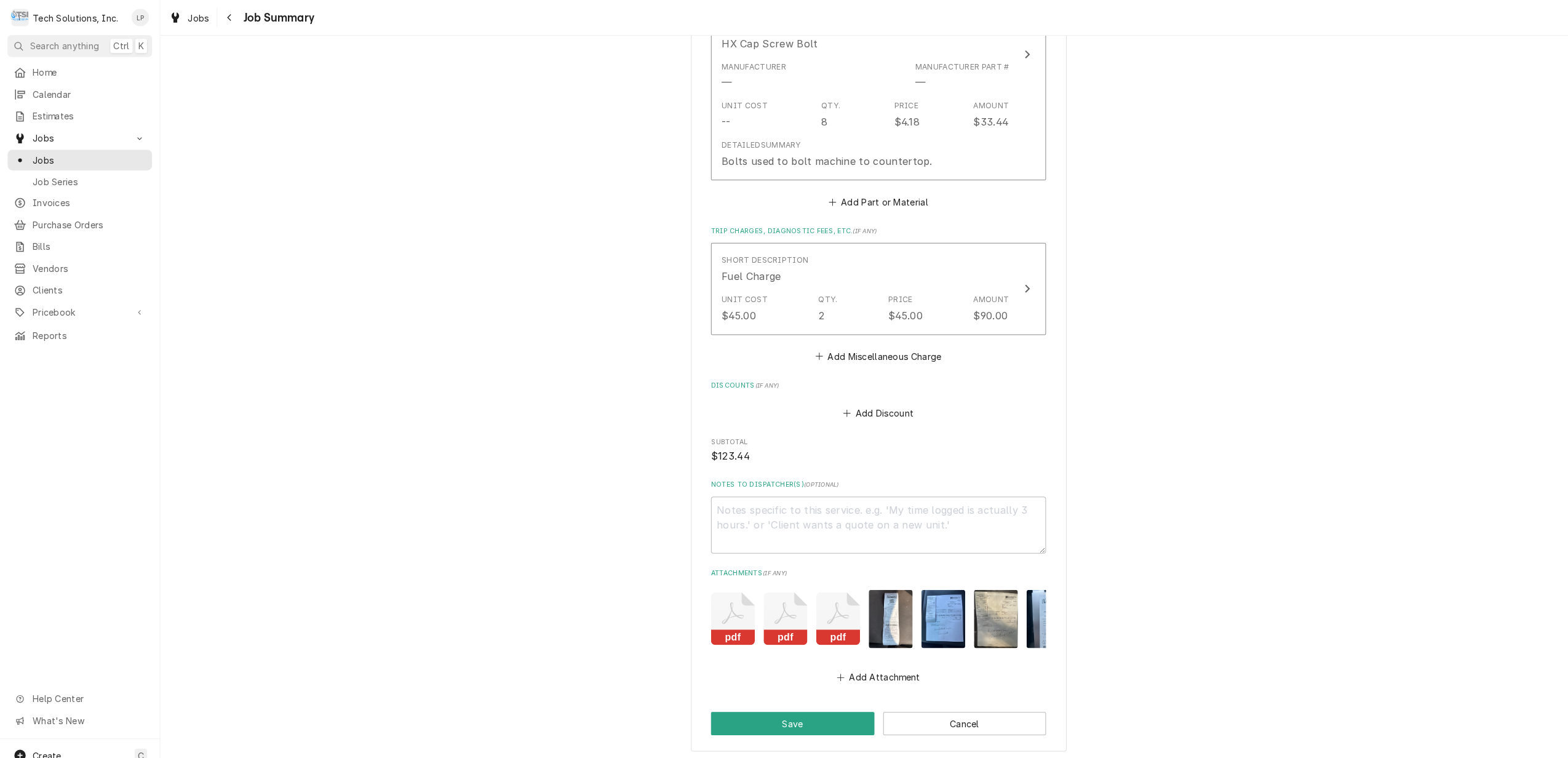
scroll to position [989, 0]
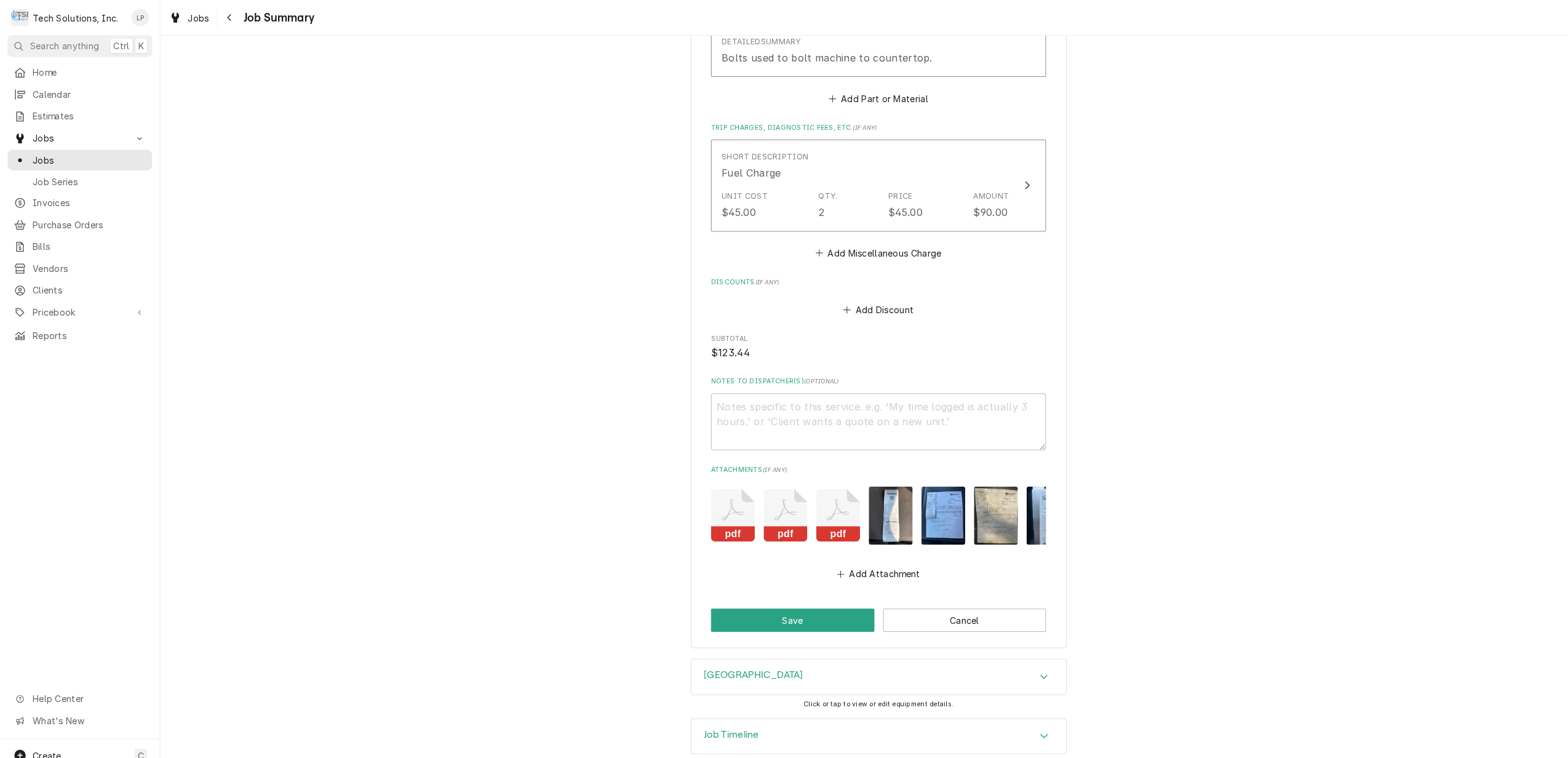
click at [1022, 717] on div "Accordion Header" at bounding box center [1025, 724] width 19 height 15
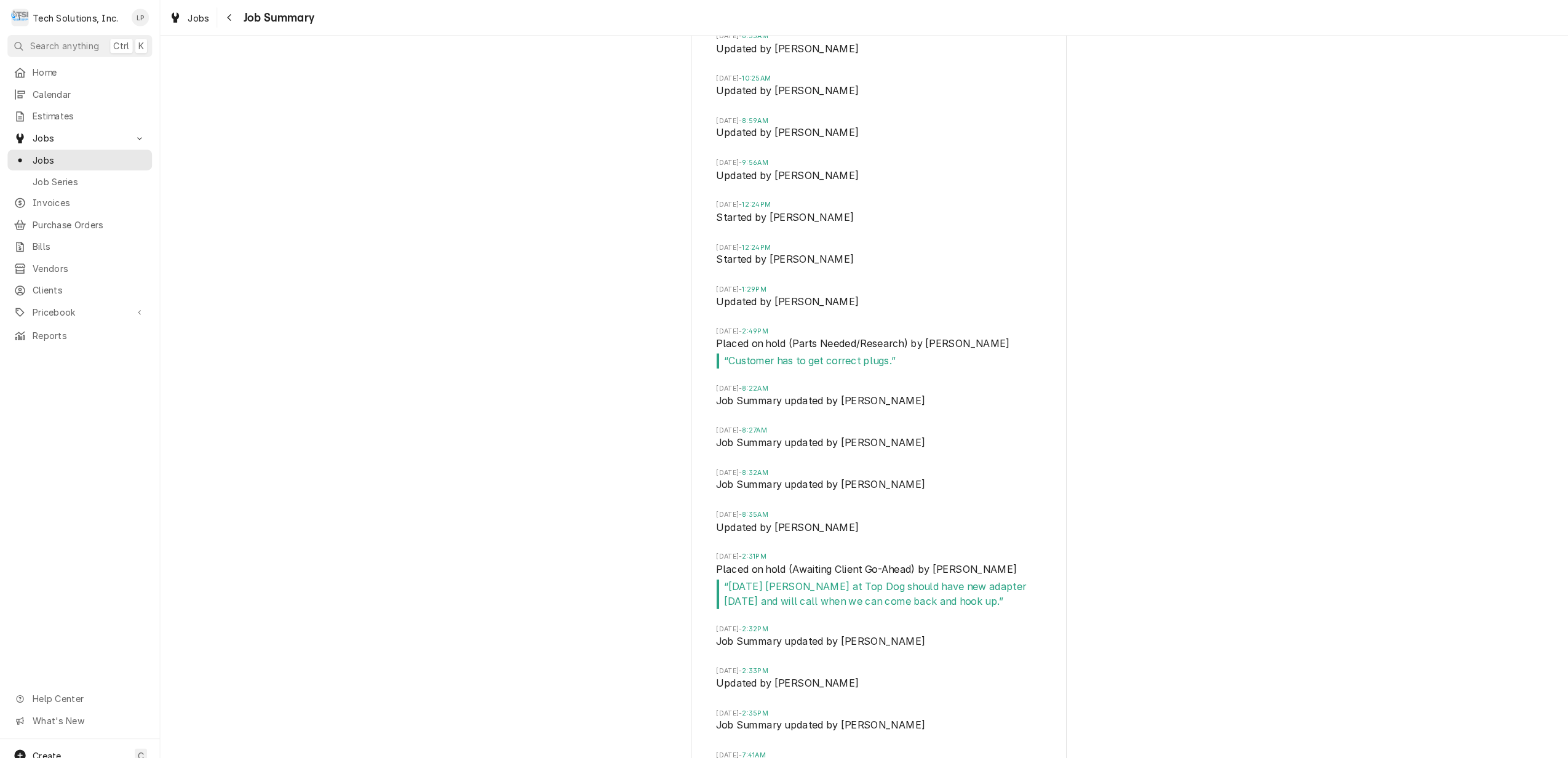
scroll to position [2091, 0]
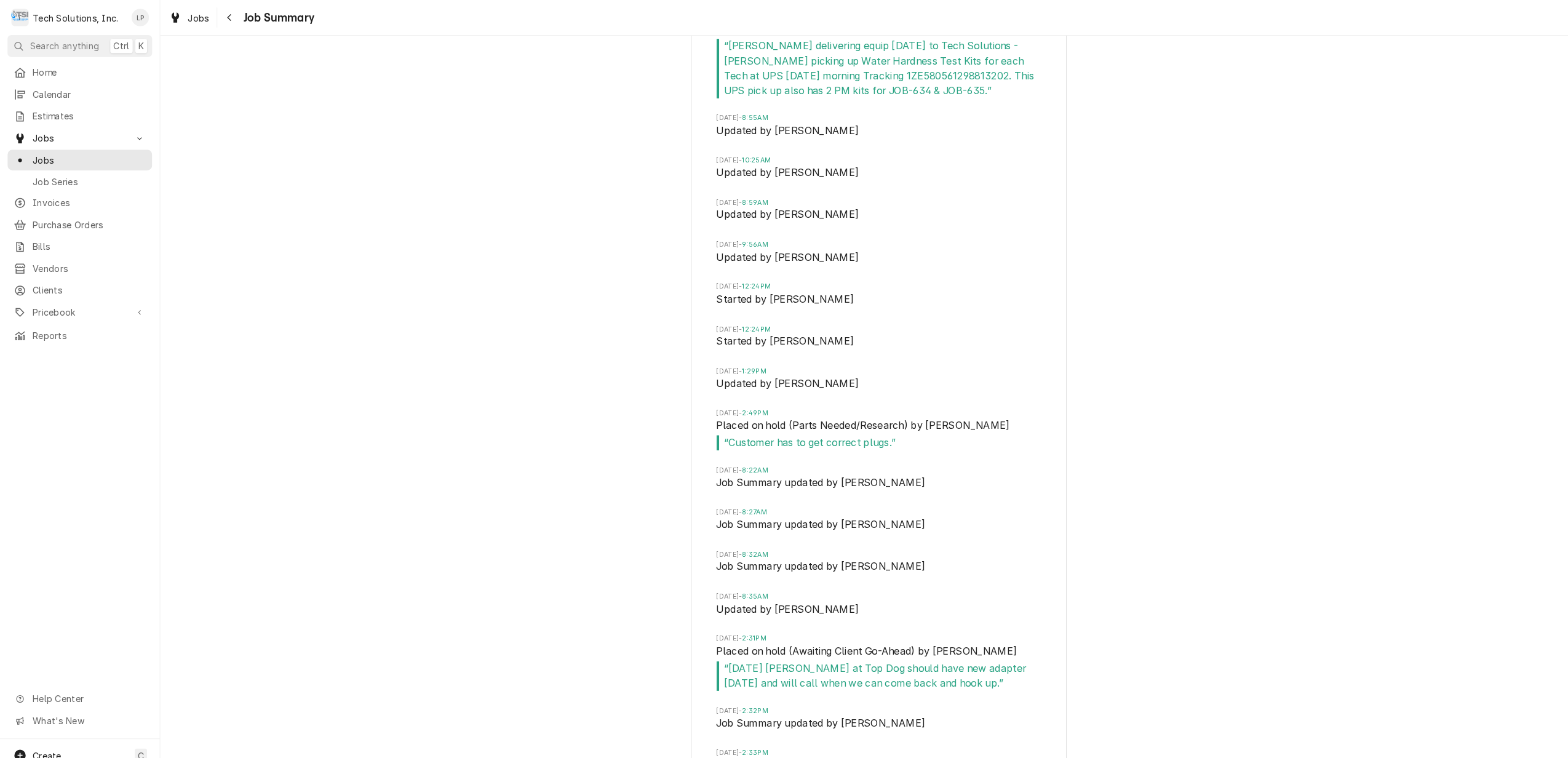
click at [817, 345] on li "Tue, Sep 2, 2025 - 12:24PM Started by Coleton Wallace" at bounding box center [863, 339] width 319 height 41
drag, startPoint x: 817, startPoint y: 345, endPoint x: 969, endPoint y: 340, distance: 152.1
click at [969, 340] on li "Tue, Sep 2, 2025 - 12:24PM Started by Coleton Wallace" at bounding box center [863, 339] width 319 height 41
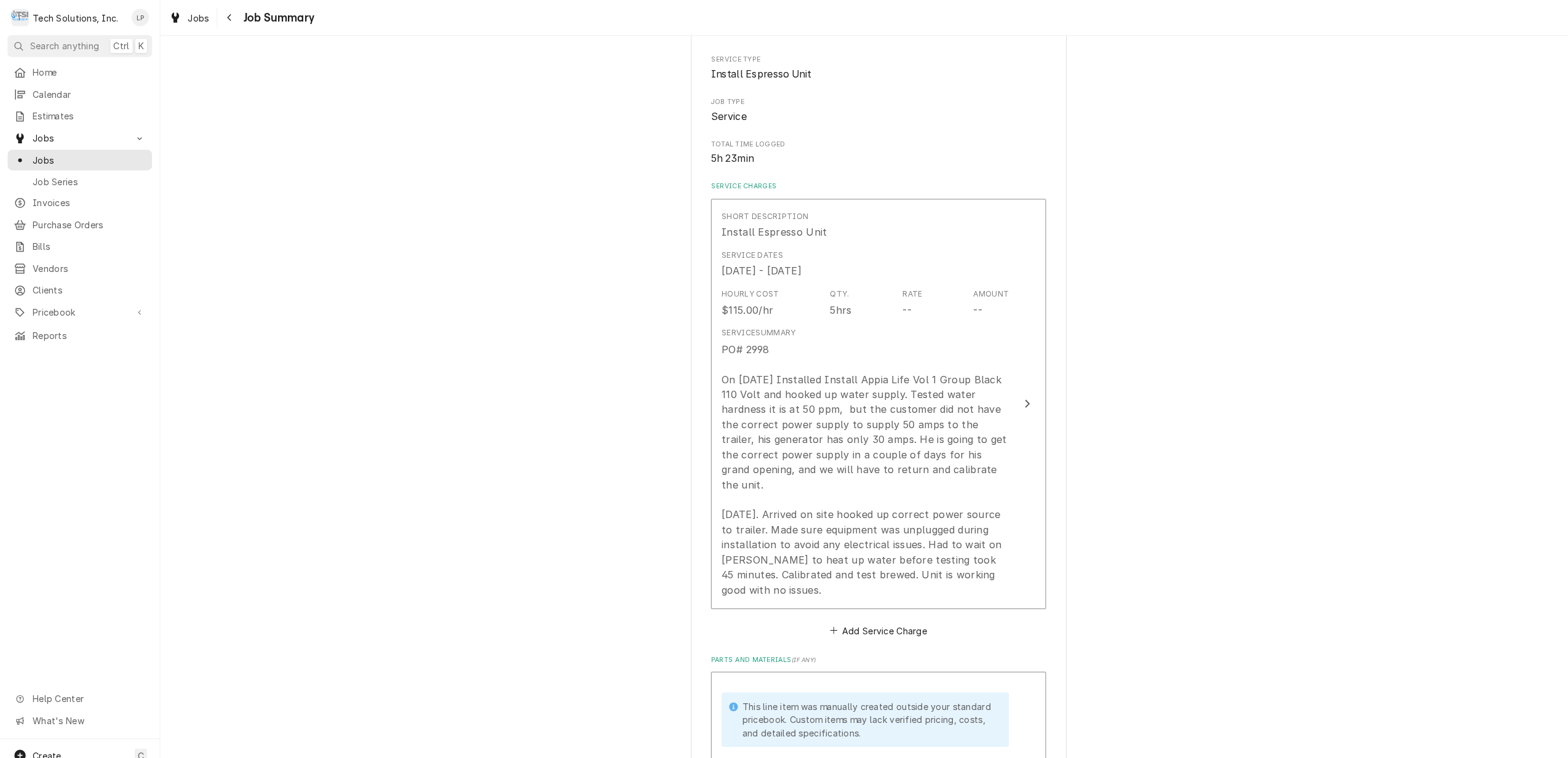
scroll to position [161, 0]
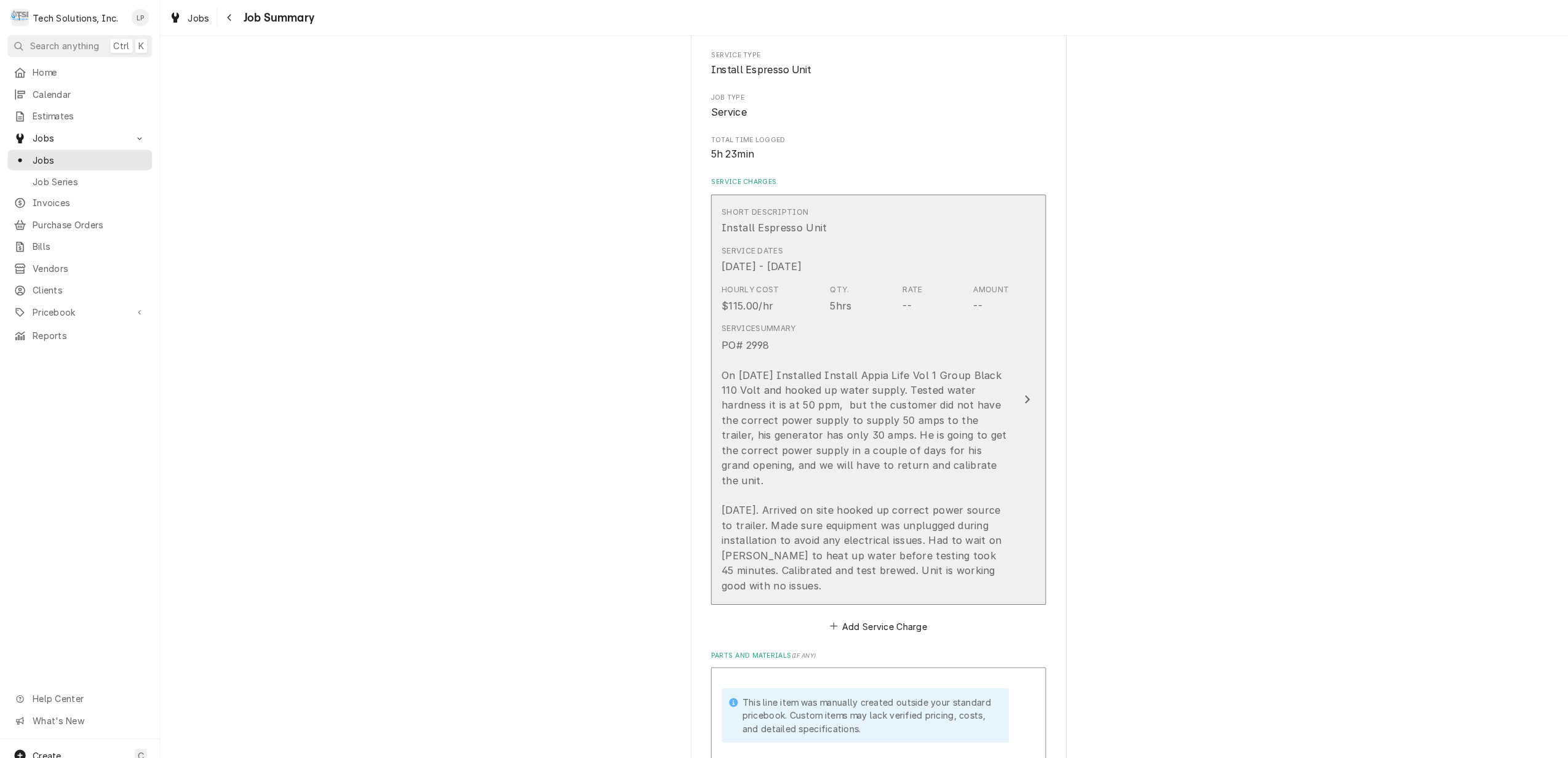
click at [1006, 388] on icon "Update Line Item" at bounding box center [1009, 392] width 6 height 10
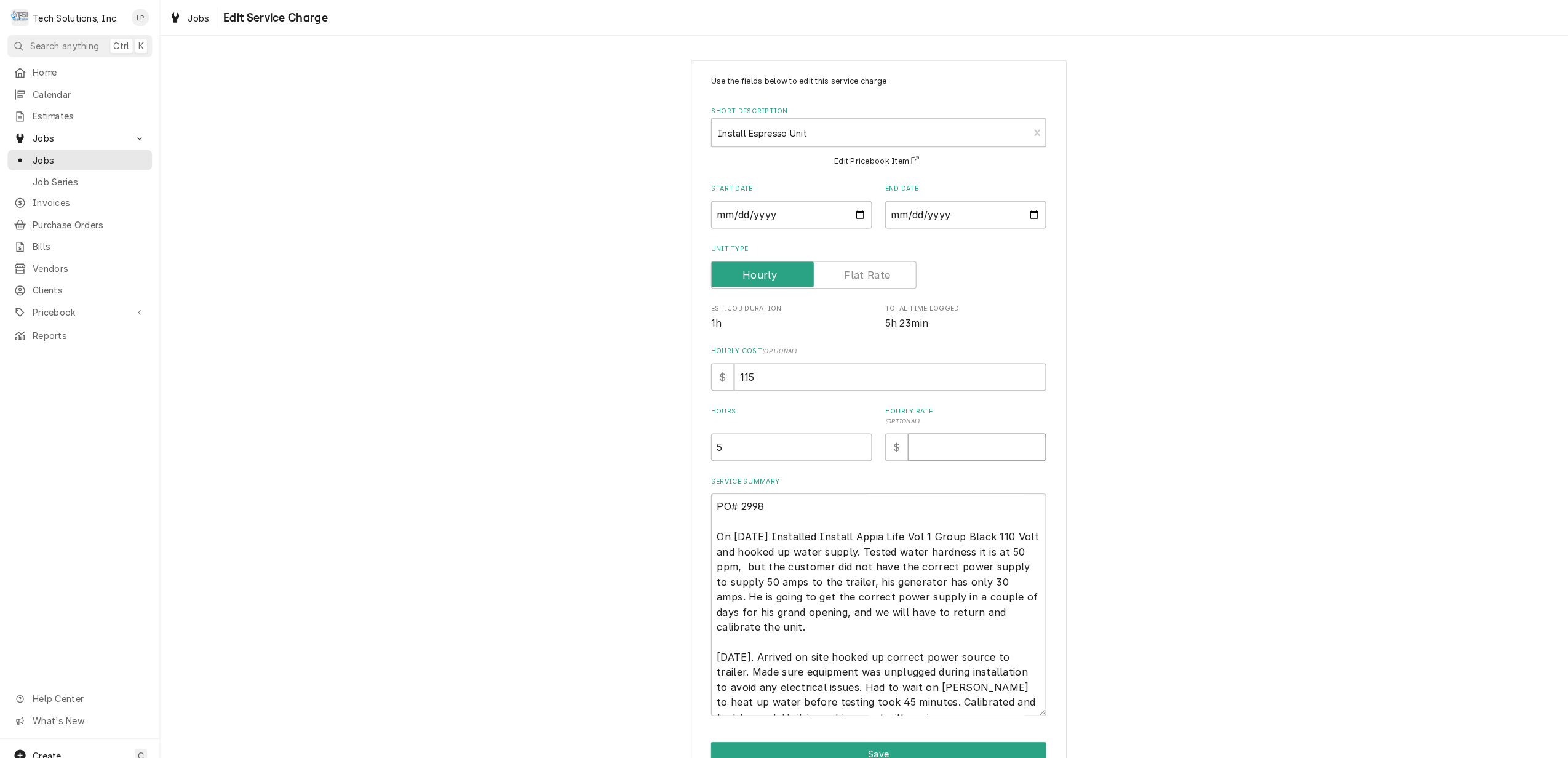
click at [915, 436] on input "Hourly Rate ( optional )" at bounding box center [959, 439] width 135 height 27
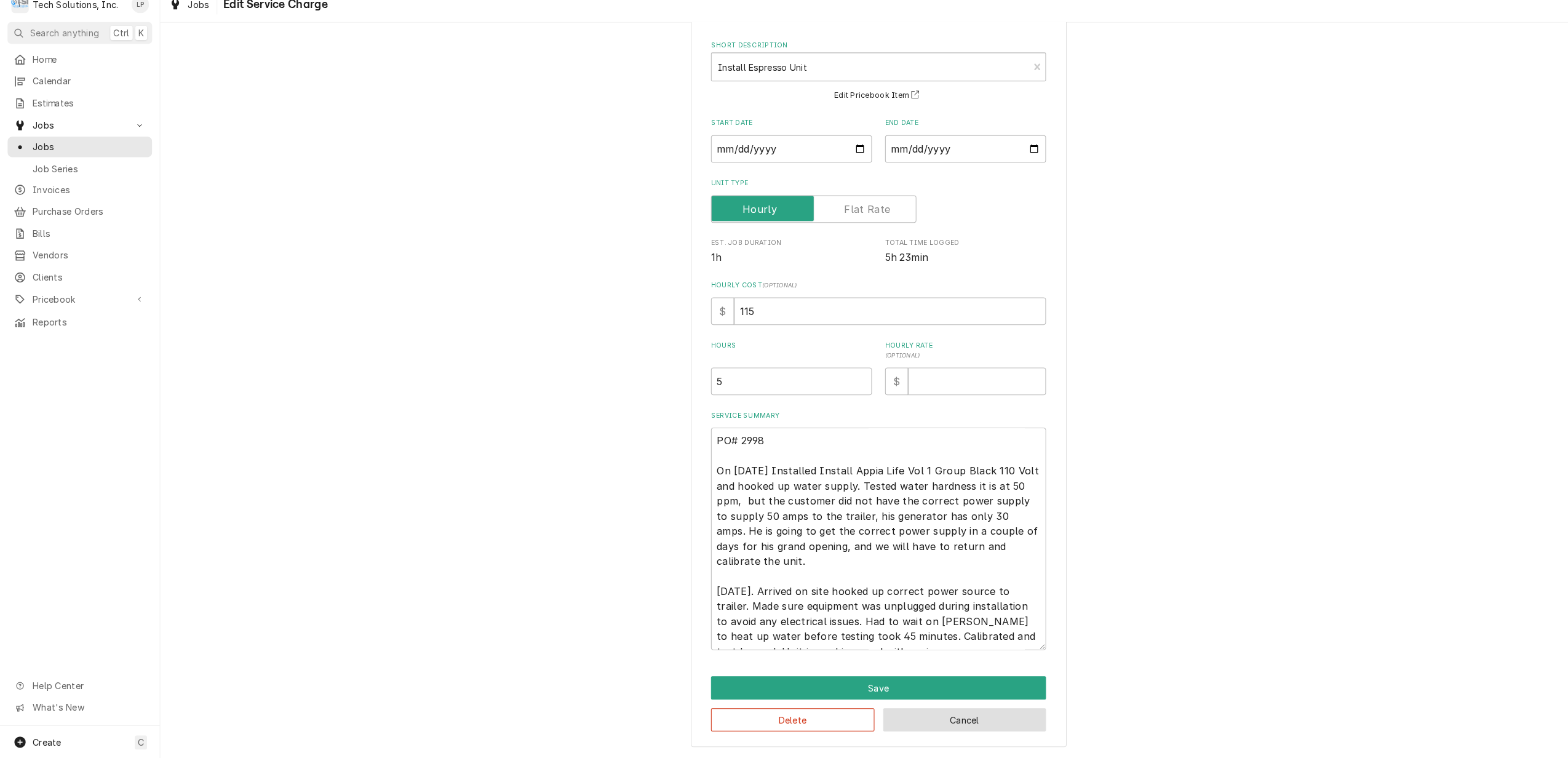
click at [960, 715] on button "Cancel" at bounding box center [948, 720] width 161 height 23
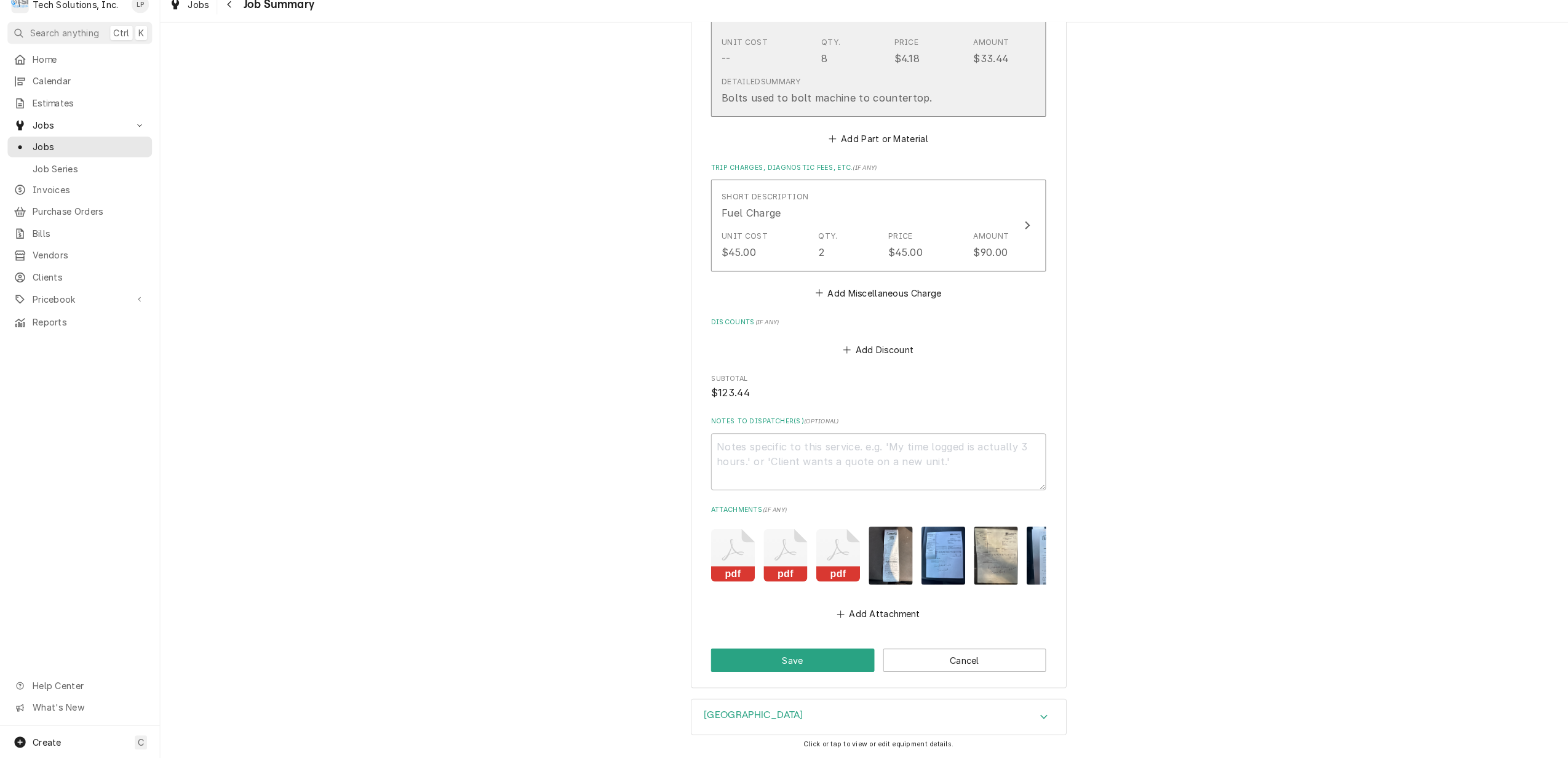
scroll to position [989, 0]
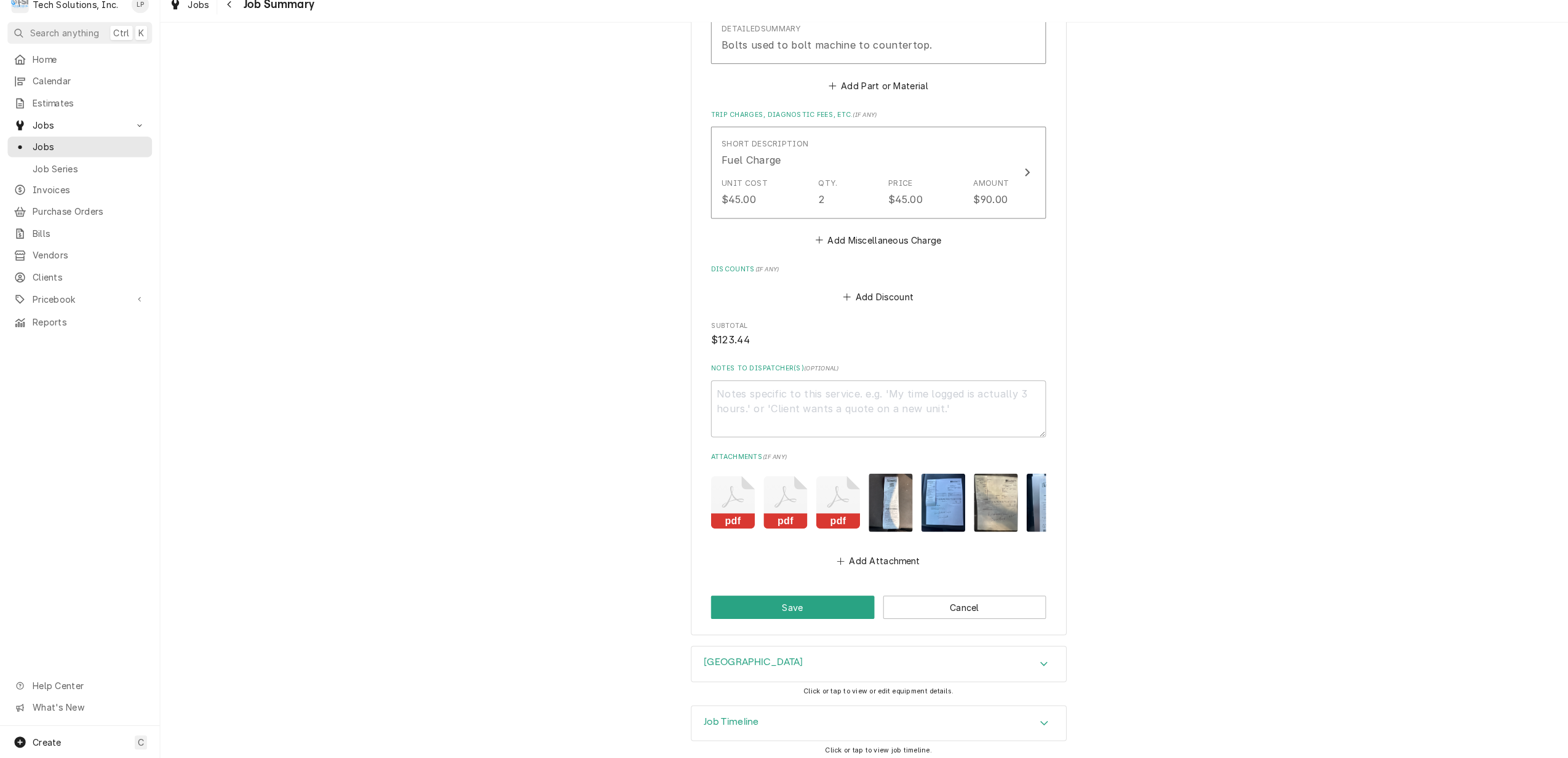
click at [1022, 720] on icon "Accordion Header" at bounding box center [1025, 723] width 9 height 10
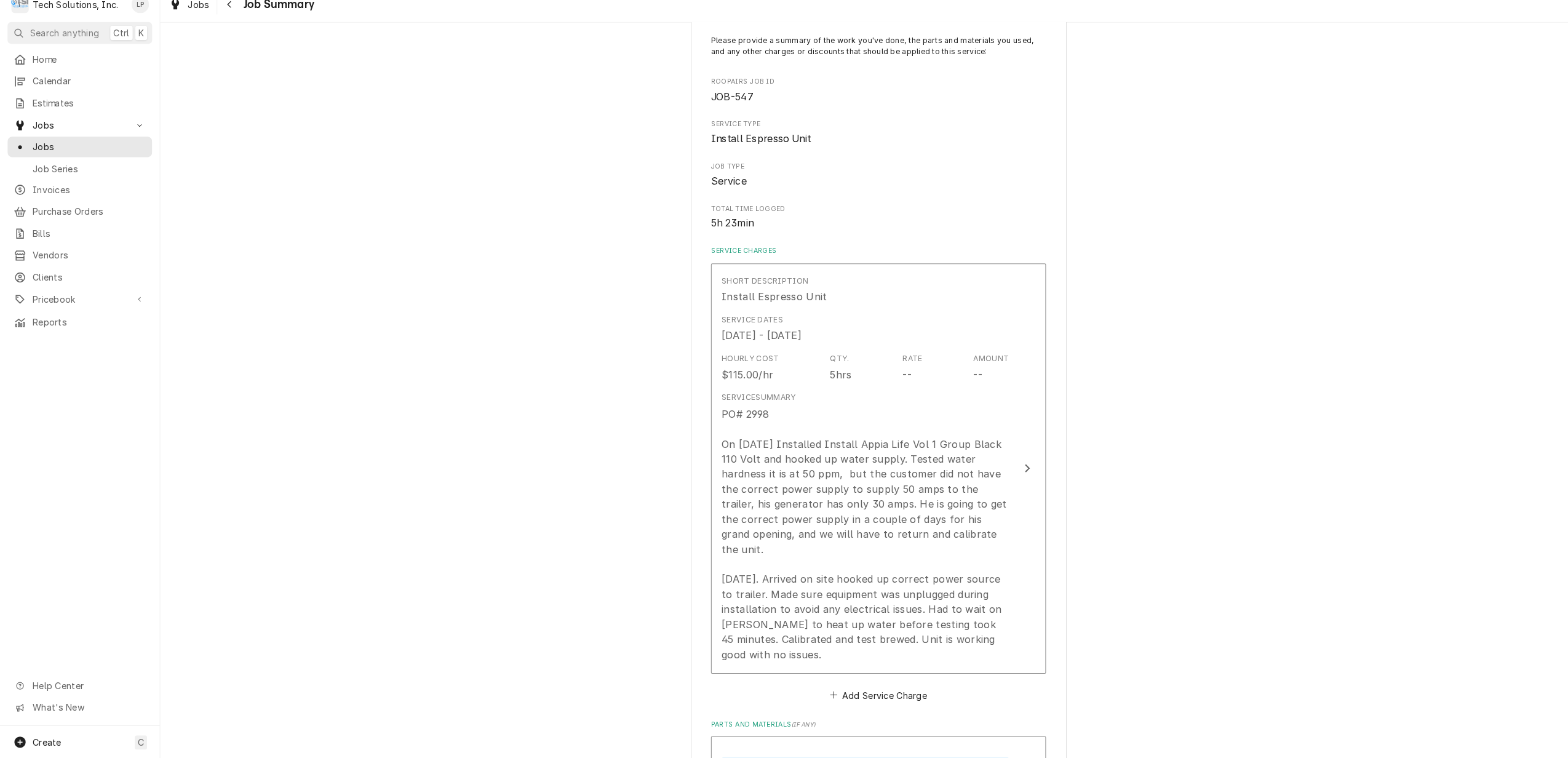
scroll to position [161, 0]
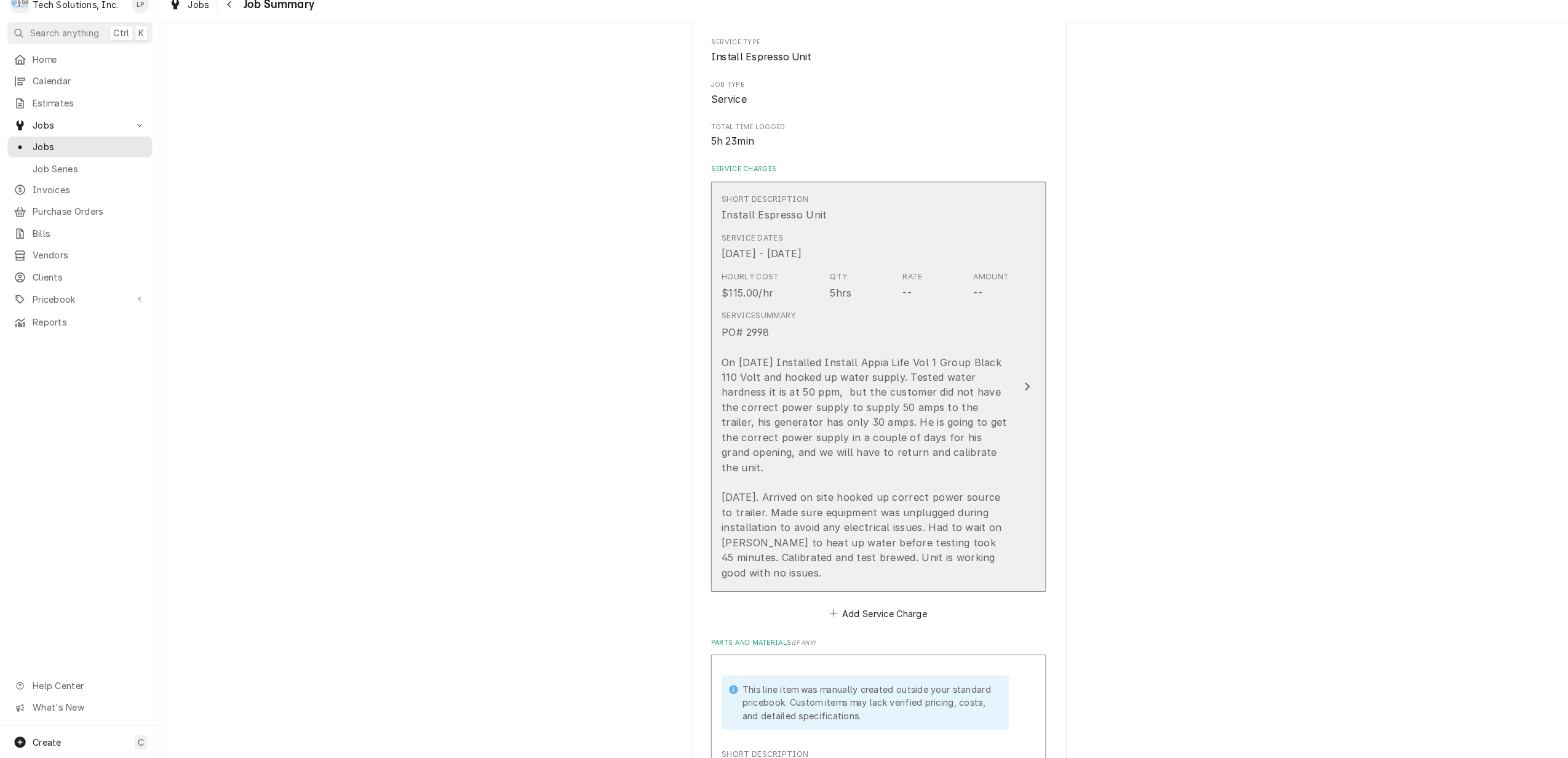
click at [1006, 388] on icon "Update Line Item" at bounding box center [1009, 392] width 6 height 10
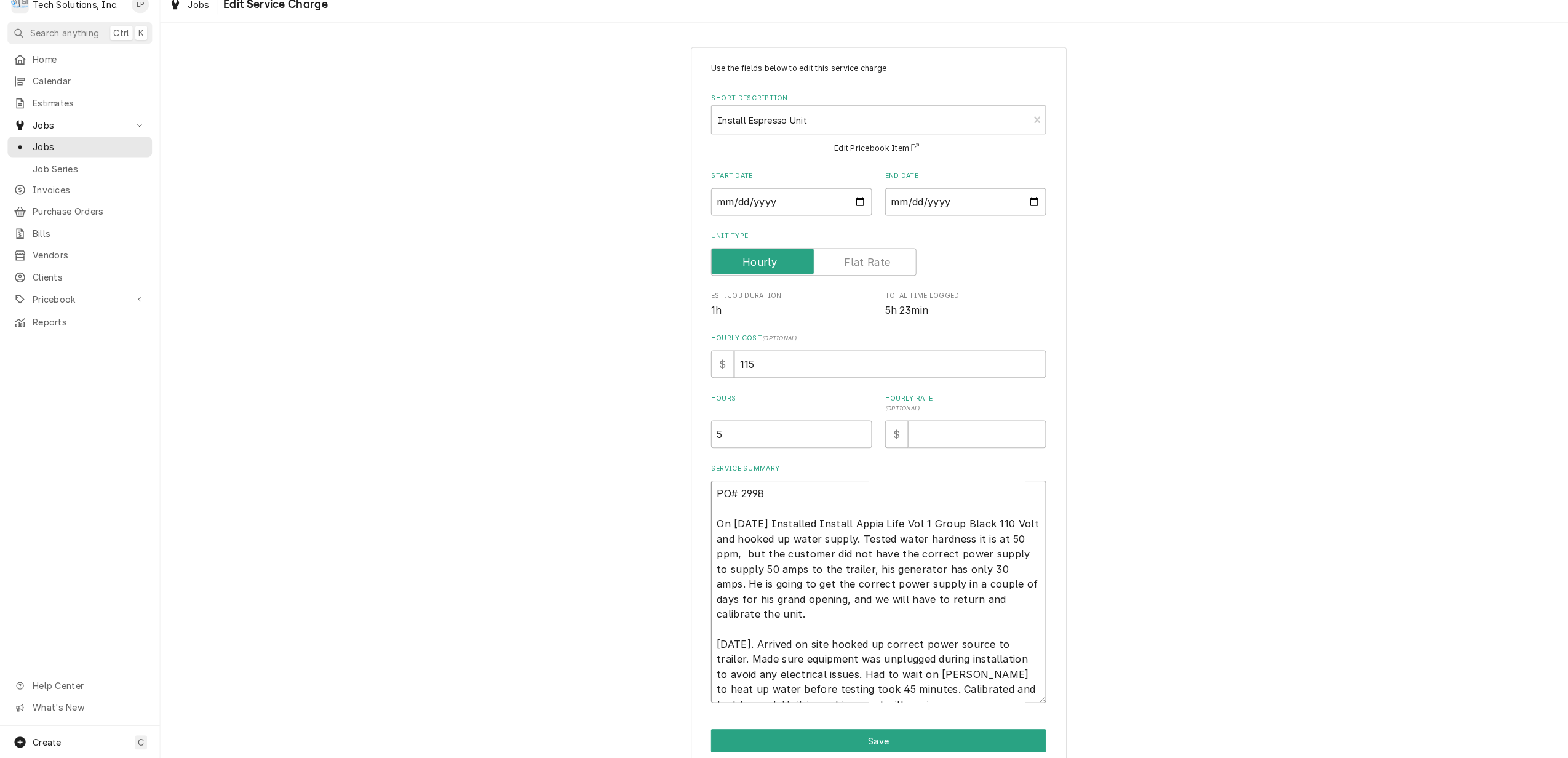
scroll to position [15, 0]
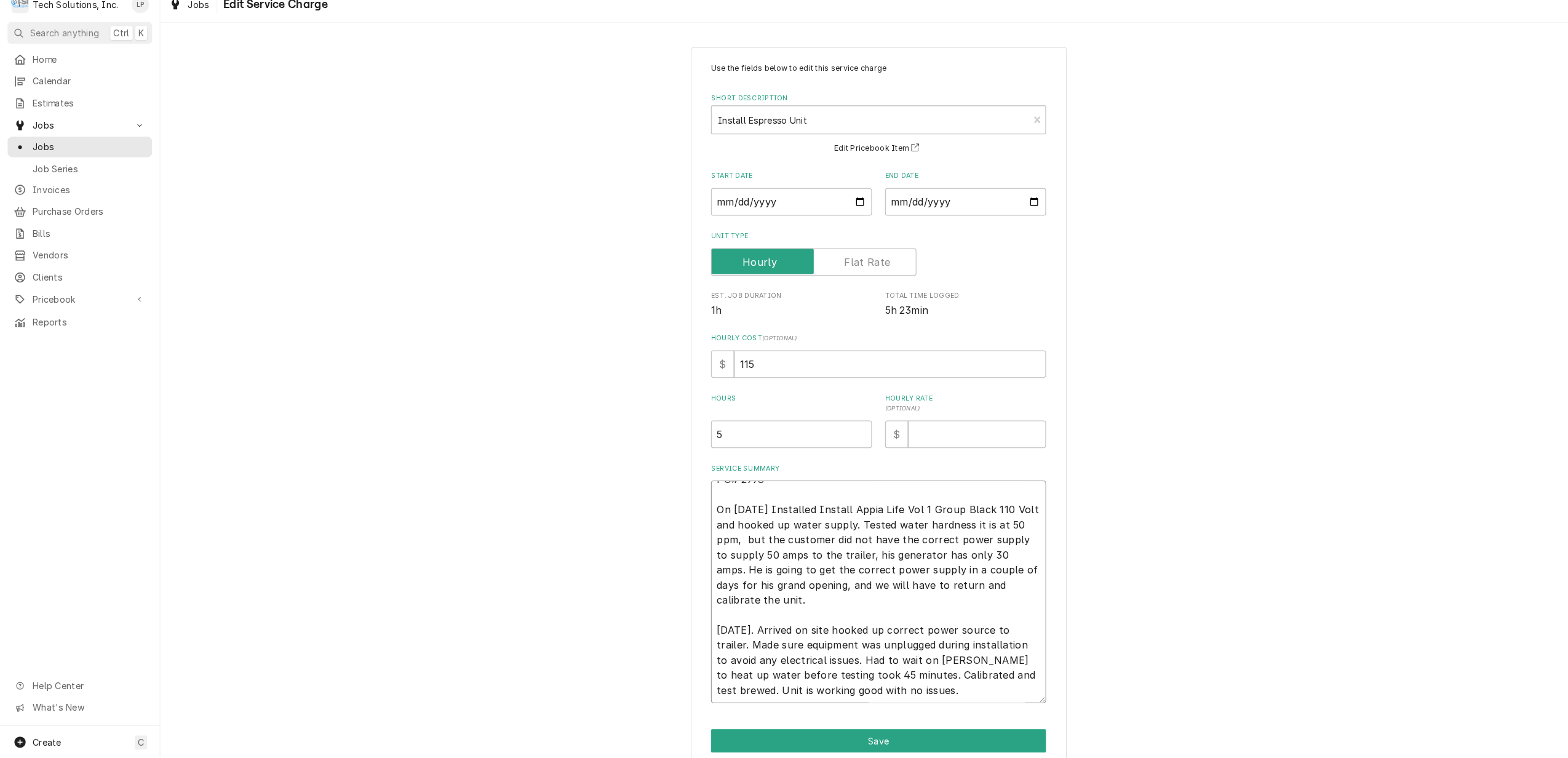
click at [839, 659] on textarea "PO# 2998 On 9/3/25 Installed Install Appia Life Vol 1 Group Black 110 Volt and …" at bounding box center [863, 594] width 329 height 218
type textarea "x"
type textarea "PO# 2998 On 9/3/25 Installed Install Appia Life Vol 1 Group Black 110 Volt and …"
type textarea "x"
type textarea "PO# 2998 On 9/3/25 Installed Install Appia Life Vol 1 Group Black 110 Volt and …"
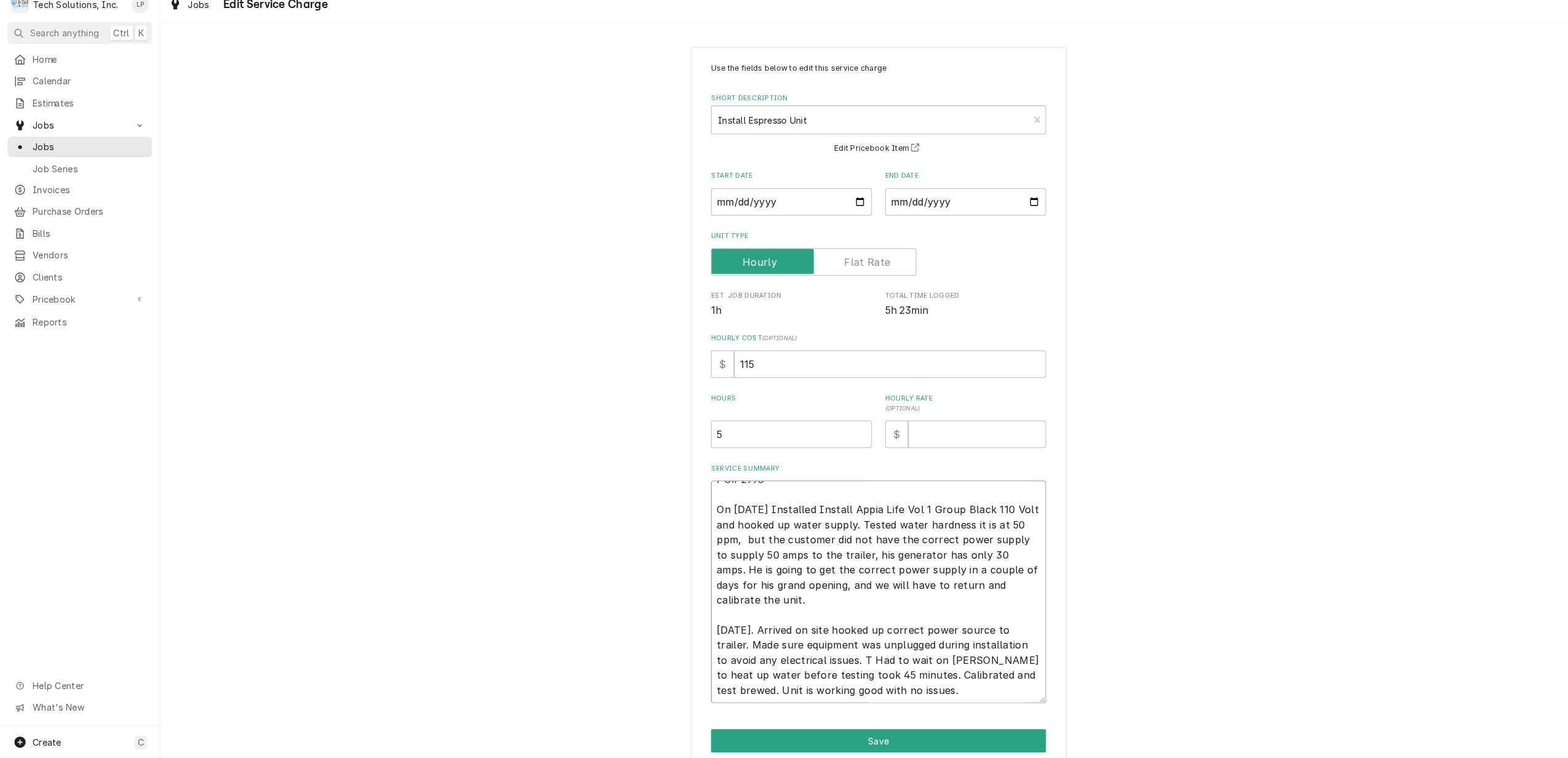
type textarea "x"
type textarea "PO# 2998 On 9/3/25 Installed Install Appia Life Vol 1 Group Black 110 Volt and …"
type textarea "x"
type textarea "PO# 2998 On 9/3/25 Installed Install Appia Life Vol 1 Group Black 110 Volt and …"
type textarea "x"
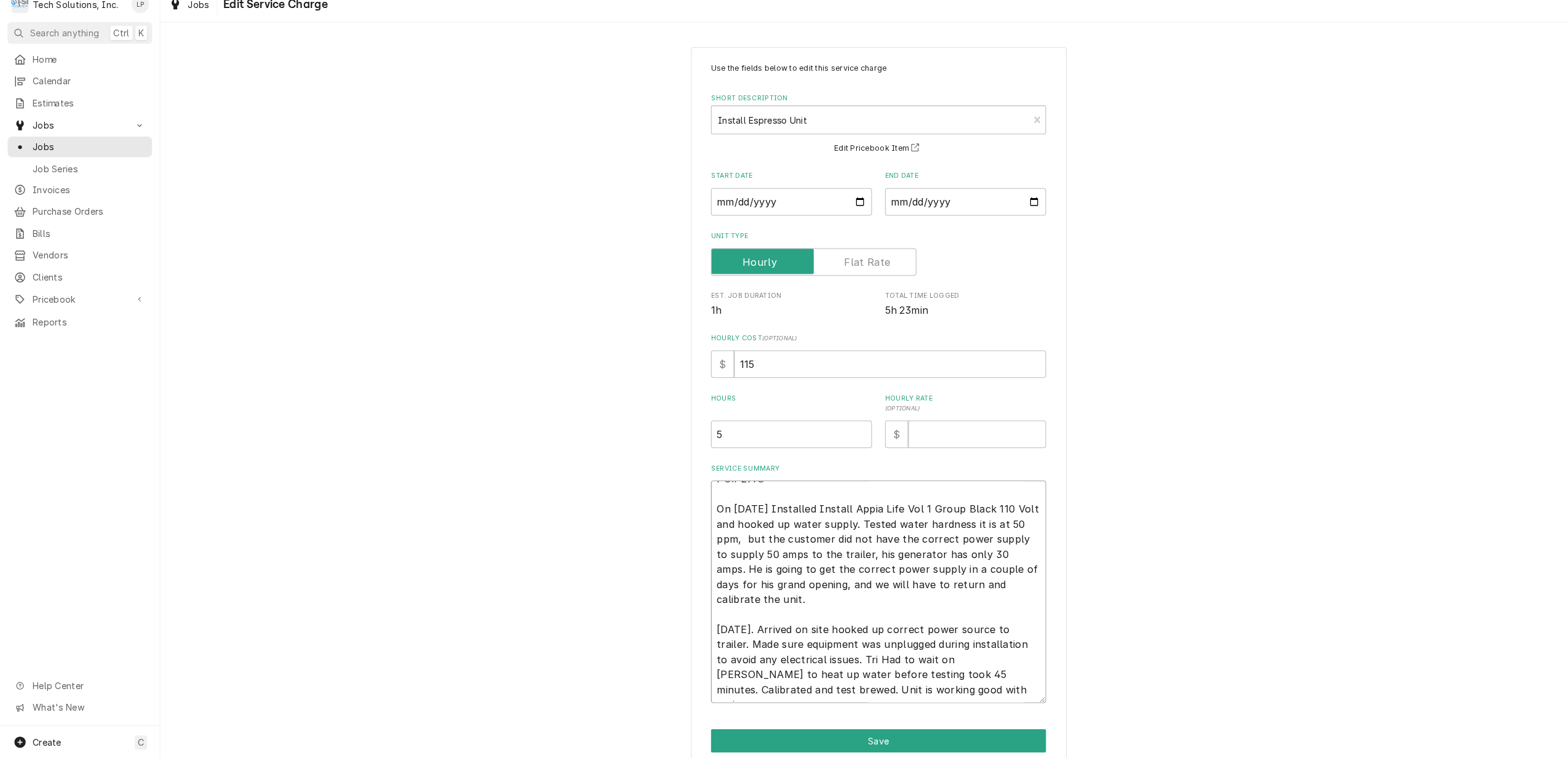
type textarea "PO# 2998 On 9/3/25 Installed Install Appia Life Vol 1 Group Black 110 Volt and …"
type textarea "x"
type textarea "PO# 2998 On 9/3/25 Installed Install Appia Life Vol 1 Group Black 110 Volt and …"
type textarea "x"
type textarea "PO# 2998 On 9/3/25 Installed Install Appia Life Vol 1 Group Black 110 Volt and …"
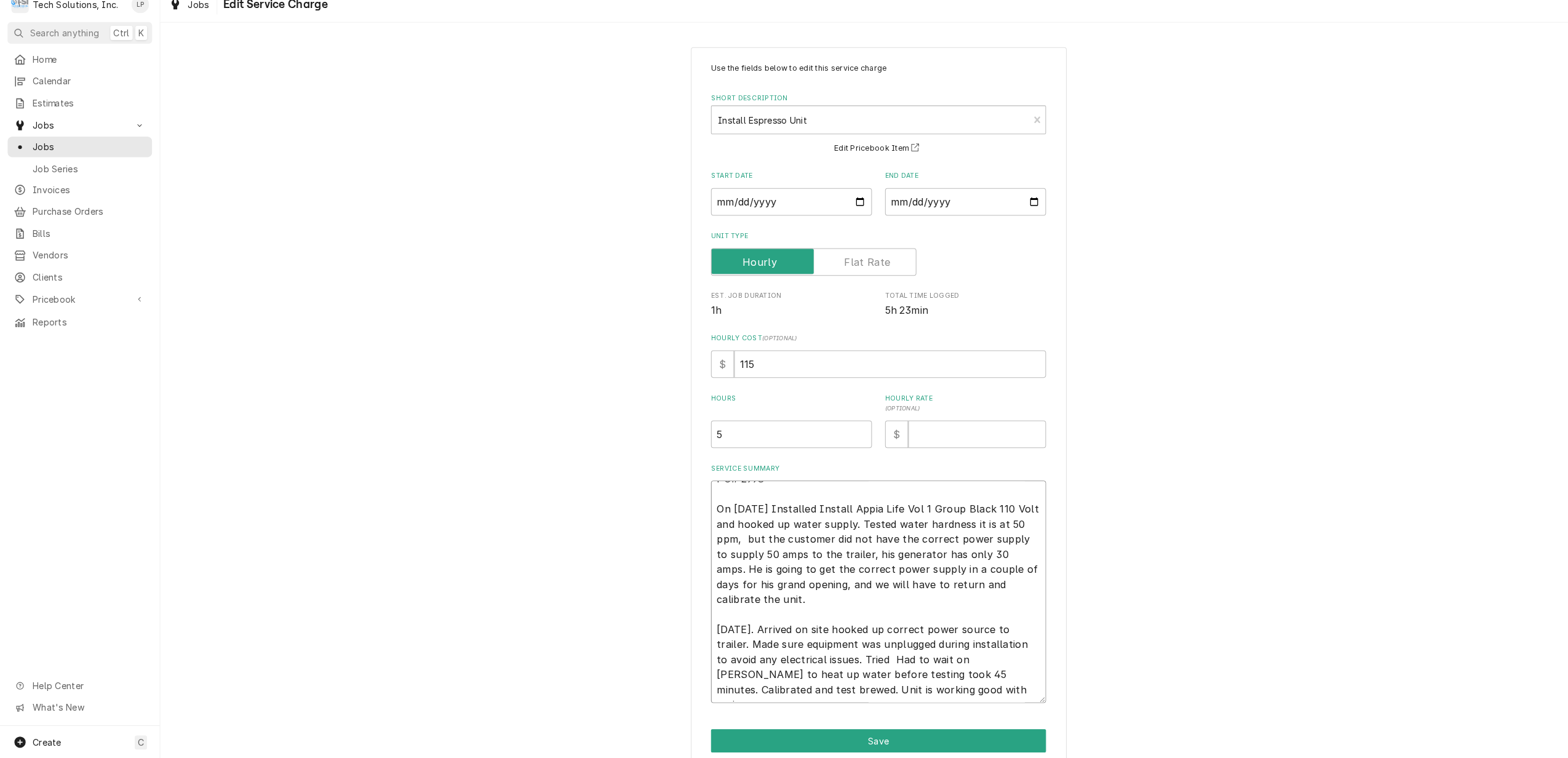
type textarea "x"
type textarea "PO# 2998 On 9/3/25 Installed Install Appia Life Vol 1 Group Black 110 Volt and …"
type textarea "x"
type textarea "PO# 2998 On 9/3/25 Installed Install Appia Life Vol 1 Group Black 110 Volt and …"
type textarea "x"
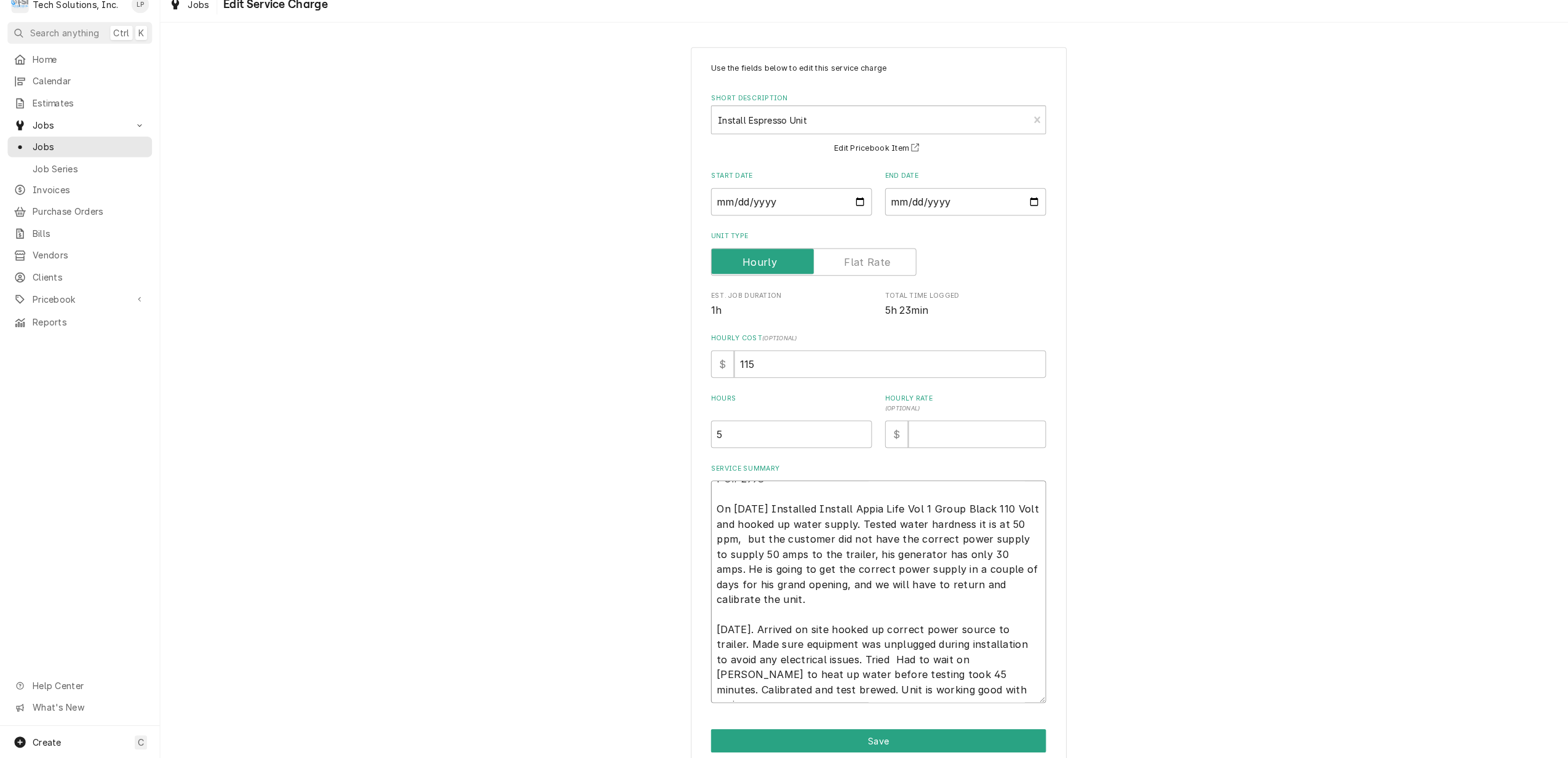
type textarea "PO# 2998 On 9/3/25 Installed Install Appia Life Vol 1 Group Black 110 Volt and …"
type textarea "x"
type textarea "PO# 2998 On 9/3/25 Installed Install Appia Life Vol 1 Group Black 110 Volt and …"
type textarea "x"
type textarea "PO# 2998 On 9/3/25 Installed Install Appia Life Vol 1 Group Black 110 Volt and …"
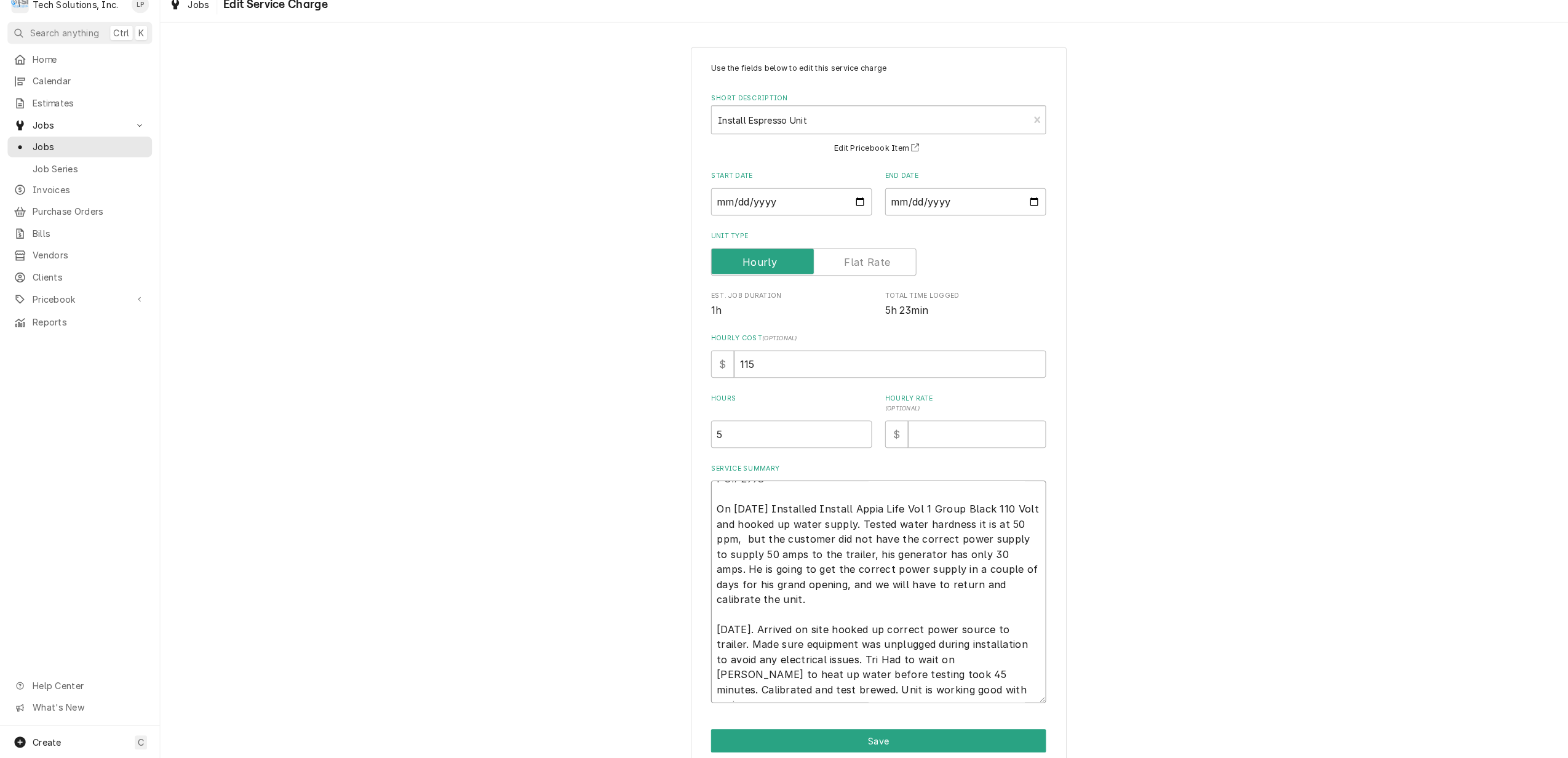
type textarea "x"
type textarea "PO# 2998 On 9/3/25 Installed Install Appia Life Vol 1 Group Black 110 Volt and …"
type textarea "x"
type textarea "PO# 2998 On 9/3/25 Installed Install Appia Life Vol 1 Group Black 110 Volt and …"
type textarea "x"
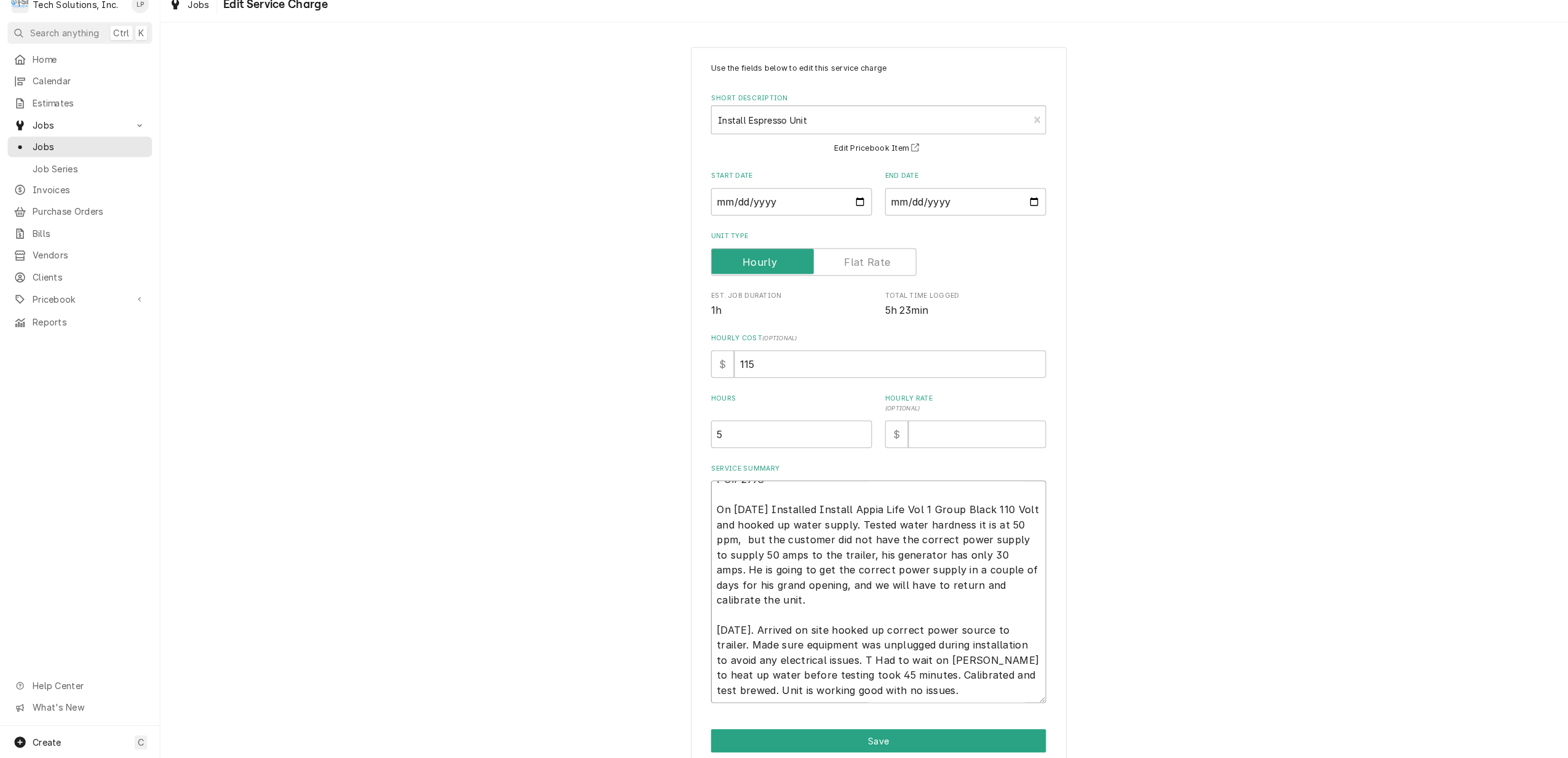
type textarea "PO# 2998 On 9/3/25 Installed Install Appia Life Vol 1 Group Black 110 Volt and …"
type textarea "x"
type textarea "PO# 2998 On 9/3/25 Installed Install Appia Life Vol 1 Group Black 110 Volt and …"
type textarea "x"
type textarea "PO# 2998 On 9/3/25 Installed Install Appia Life Vol 1 Group Black 110 Volt and …"
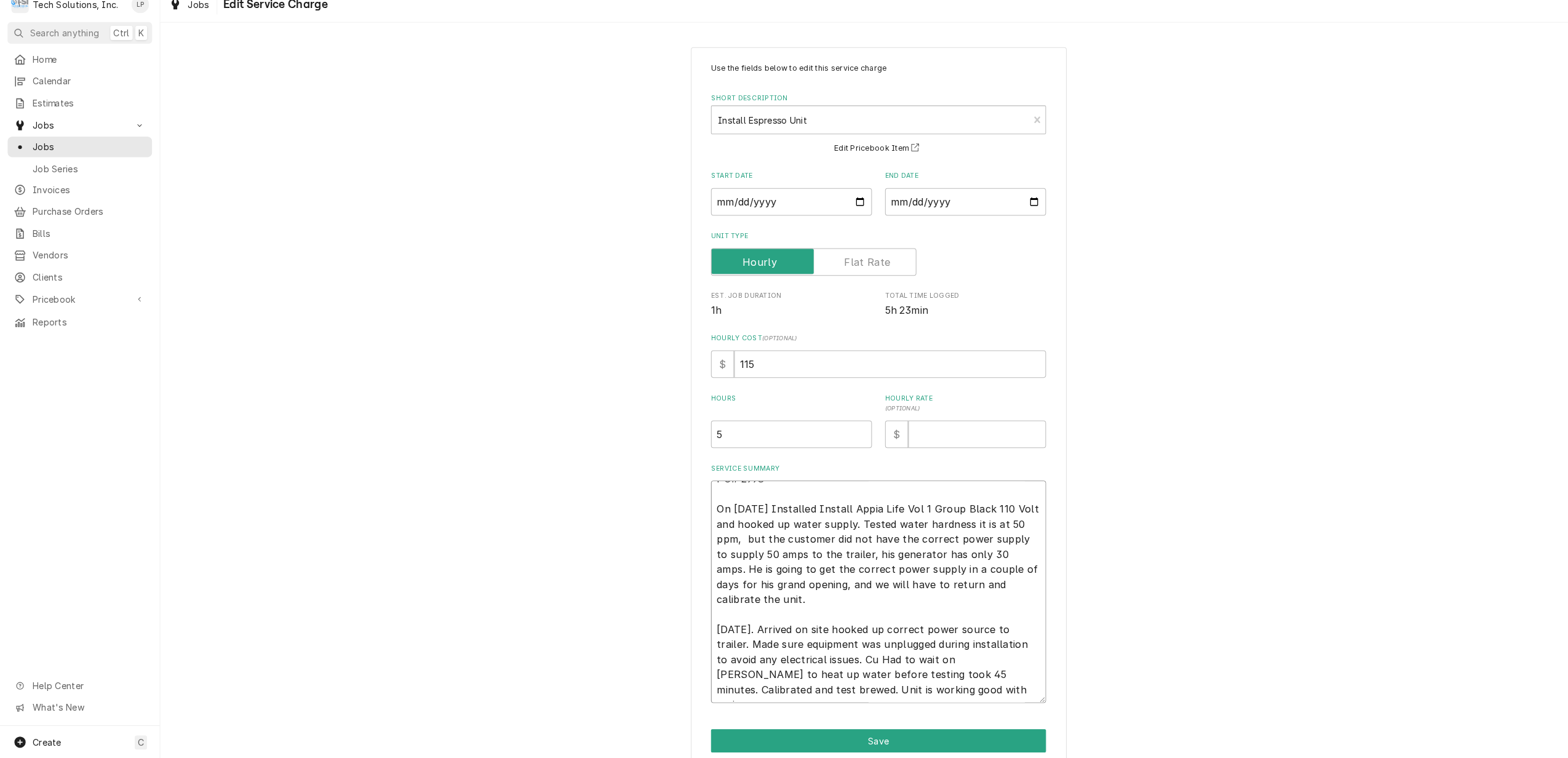
type textarea "x"
type textarea "PO# 2998 On 9/3/25 Installed Install Appia Life Vol 1 Group Black 110 Volt and …"
type textarea "x"
type textarea "PO# 2998 On 9/3/25 Installed Install Appia Life Vol 1 Group Black 110 Volt and …"
type textarea "x"
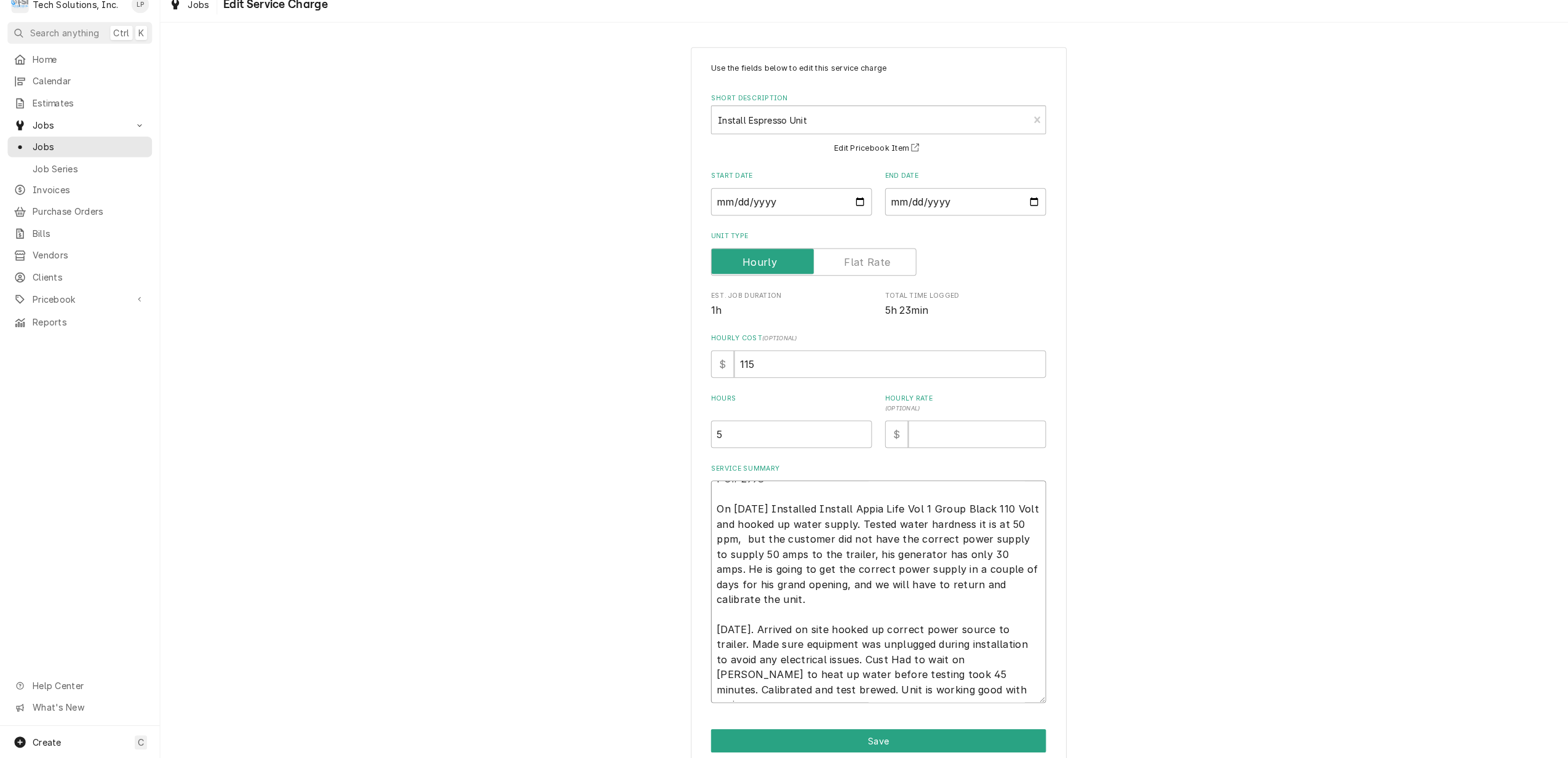
type textarea "PO# 2998 On 9/3/25 Installed Install Appia Life Vol 1 Group Black 110 Volt and …"
type textarea "x"
type textarea "PO# 2998 On 9/3/25 Installed Install Appia Life Vol 1 Group Black 110 Volt and …"
type textarea "x"
type textarea "PO# 2998 On 9/3/25 Installed Install Appia Life Vol 1 Group Black 110 Volt and …"
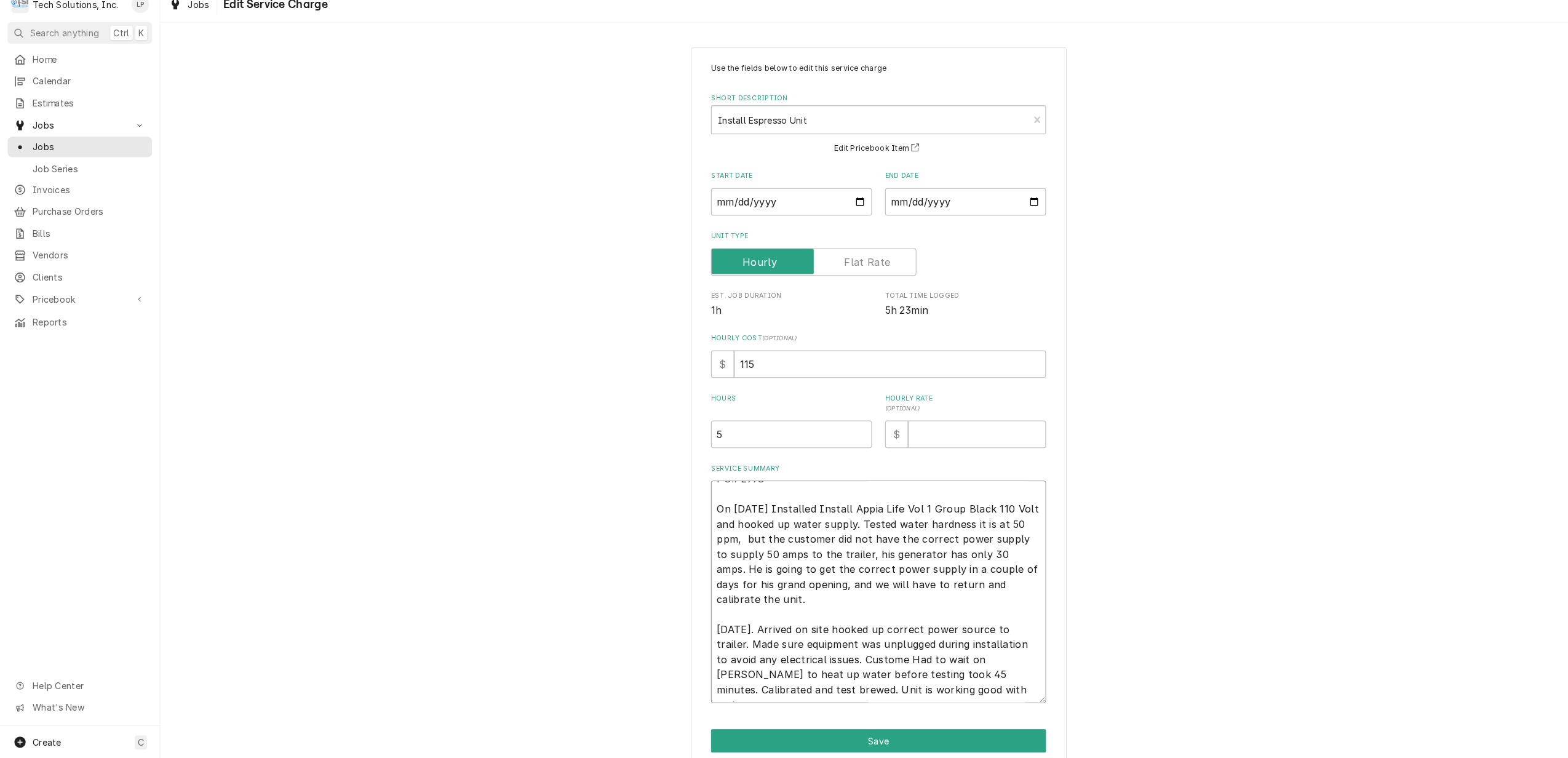
type textarea "x"
type textarea "PO# 2998 On 9/3/25 Installed Install Appia Life Vol 1 Group Black 110 Volt and …"
type textarea "x"
type textarea "PO# 2998 On 9/3/25 Installed Install Appia Life Vol 1 Group Black 110 Volt and …"
type textarea "x"
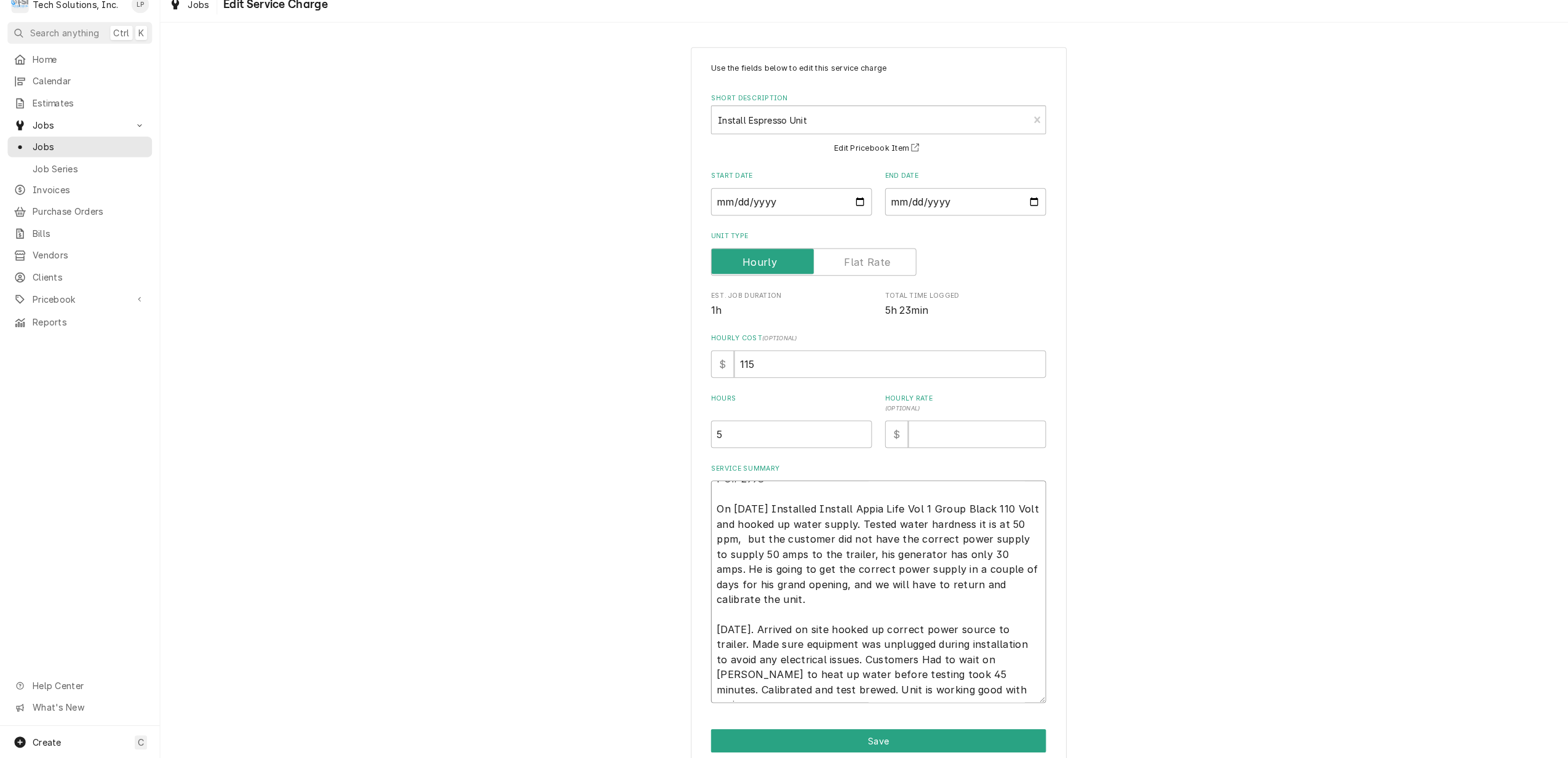
type textarea "PO# 2998 On 9/3/25 Installed Install Appia Life Vol 1 Group Black 110 Volt and …"
type textarea "x"
type textarea "PO# 2998 On 9/3/25 Installed Install Appia Life Vol 1 Group Black 110 Volt and …"
type textarea "x"
type textarea "PO# 2998 On 9/3/25 Installed Install Appia Life Vol 1 Group Black 110 Volt and …"
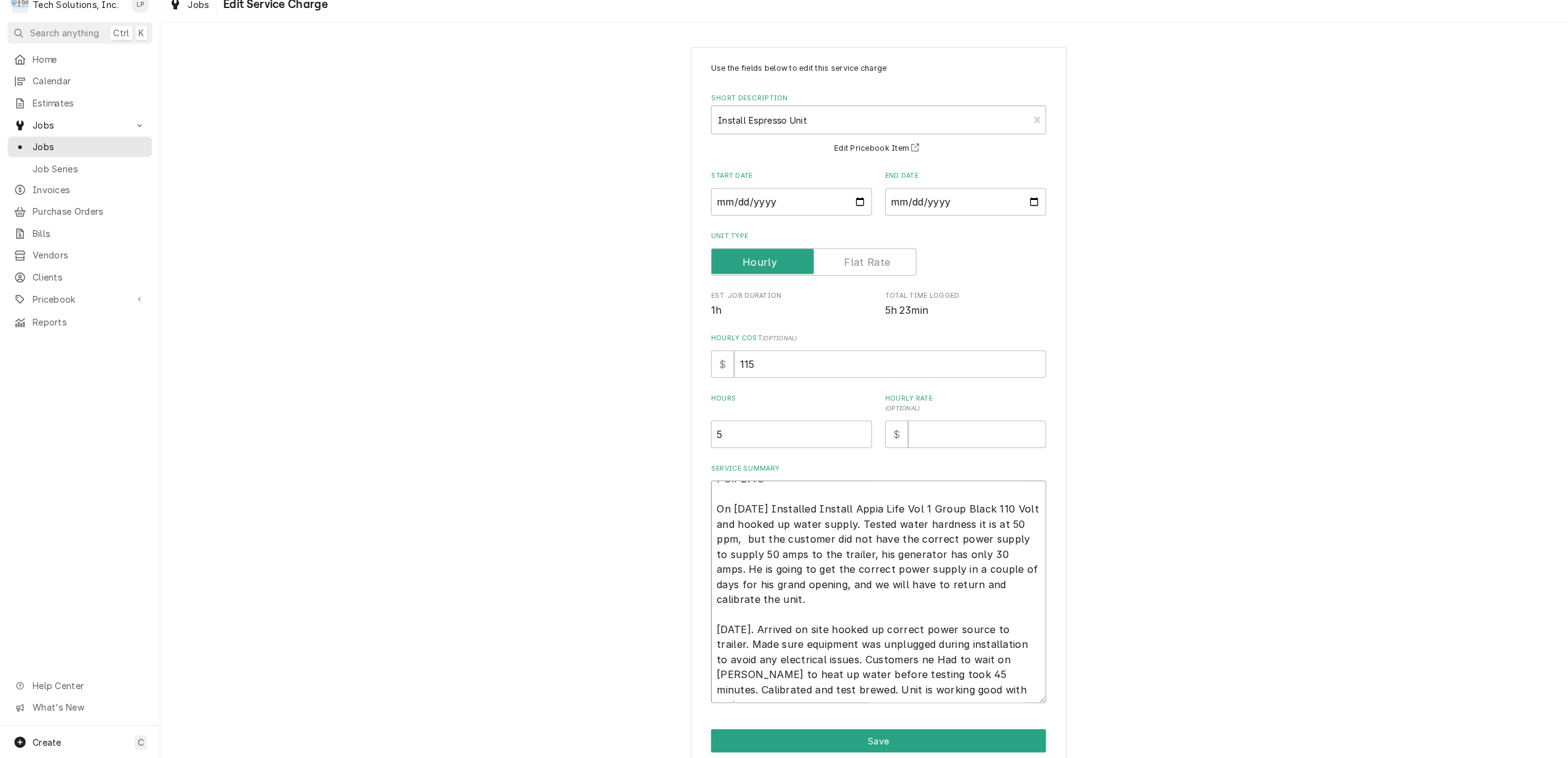
type textarea "x"
type textarea "PO# 2998 On 9/3/25 Installed Install Appia Life Vol 1 Group Black 110 Volt and …"
type textarea "x"
type textarea "PO# 2998 On 9/3/25 Installed Install Appia Life Vol 1 Group Black 110 Volt and …"
type textarea "x"
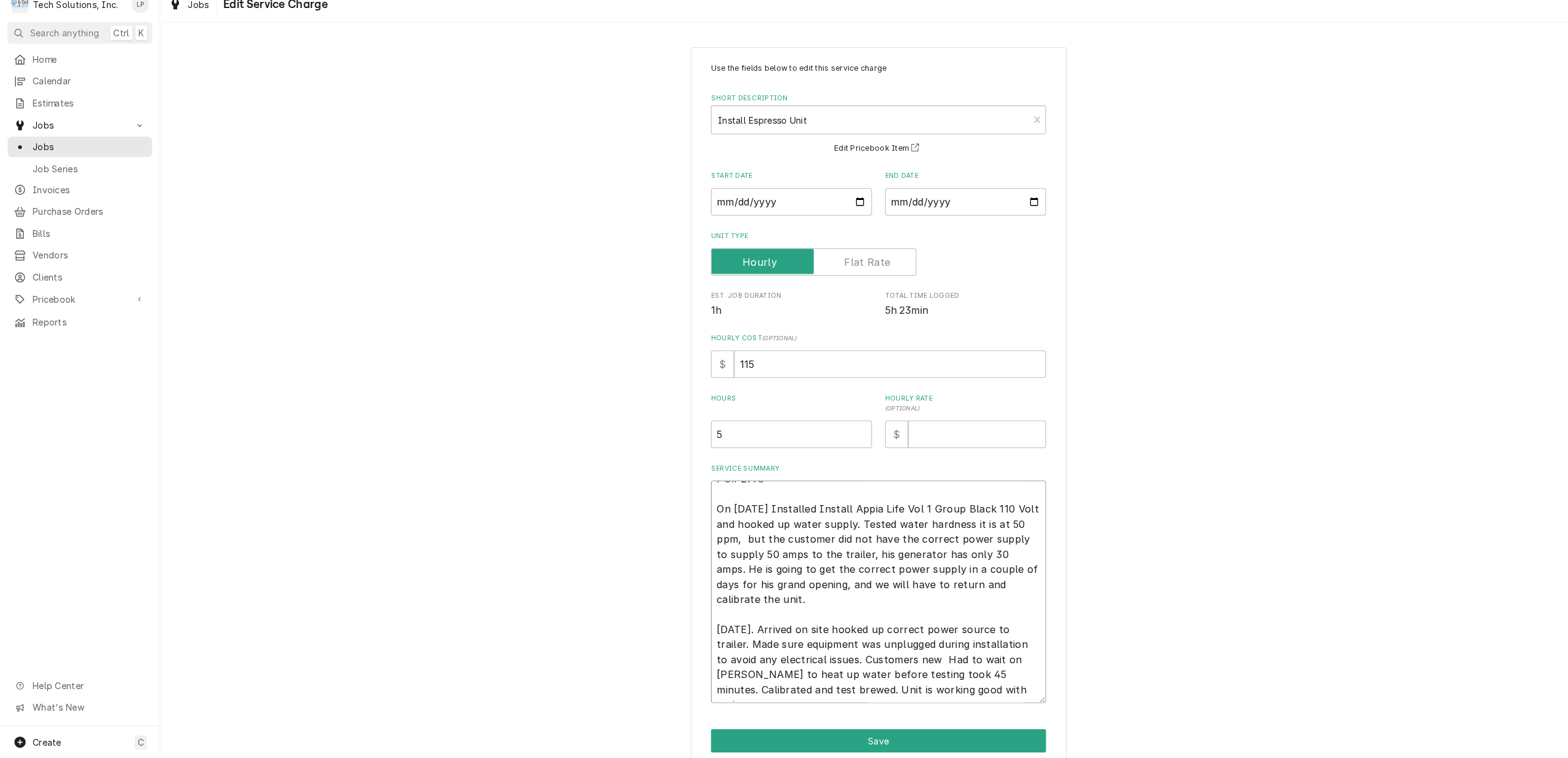
type textarea "PO# 2998 On 9/3/25 Installed Install Appia Life Vol 1 Group Black 110 Volt and …"
type textarea "x"
type textarea "PO# 2998 On 9/3/25 Installed Install Appia Life Vol 1 Group Black 110 Volt and …"
type textarea "x"
type textarea "PO# 2998 On 9/3/25 Installed Install Appia Life Vol 1 Group Black 110 Volt and …"
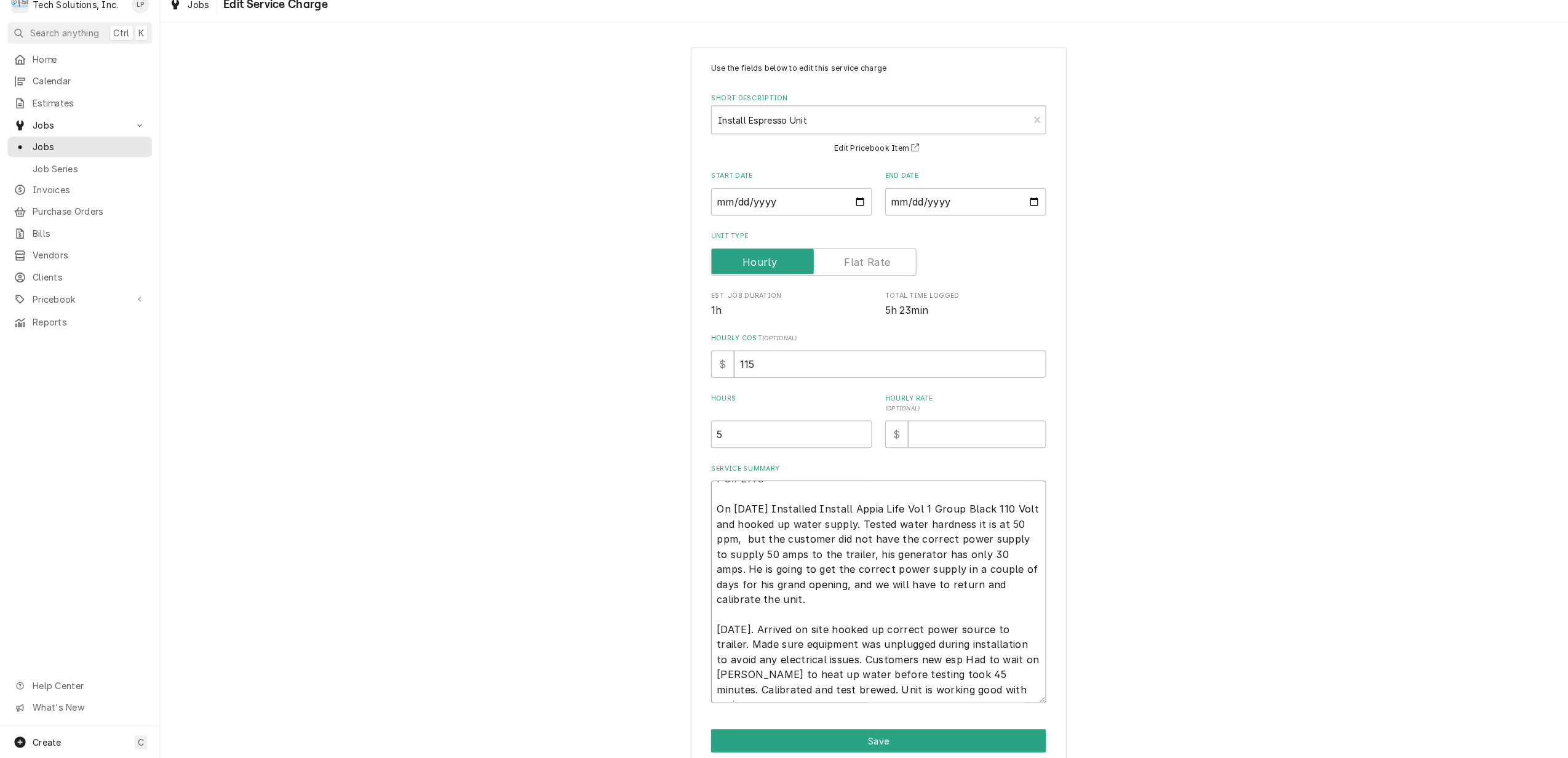
type textarea "x"
type textarea "PO# 2998 On 9/3/25 Installed Install Appia Life Vol 1 Group Black 110 Volt and …"
type textarea "x"
type textarea "PO# 2998 On 9/3/25 Installed Install Appia Life Vol 1 Group Black 110 Volt and …"
type textarea "x"
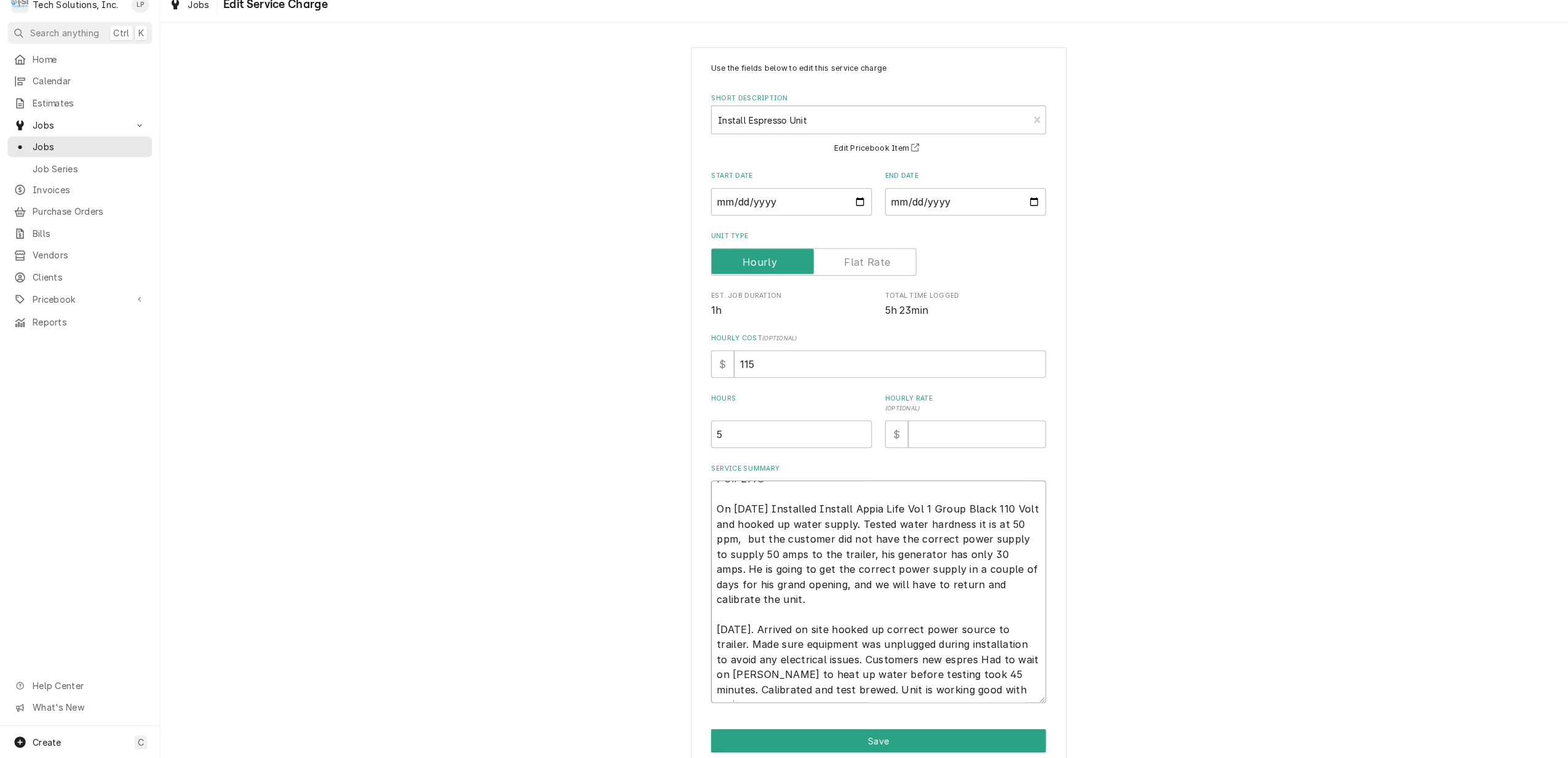
type textarea "PO# 2998 On 9/3/25 Installed Install Appia Life Vol 1 Group Black 110 Volt and …"
type textarea "x"
type textarea "PO# 2998 On 9/3/25 Installed Install Appia Life Vol 1 Group Black 110 Volt and …"
type textarea "x"
type textarea "PO# 2998 On 9/3/25 Installed Install Appia Life Vol 1 Group Black 110 Volt and …"
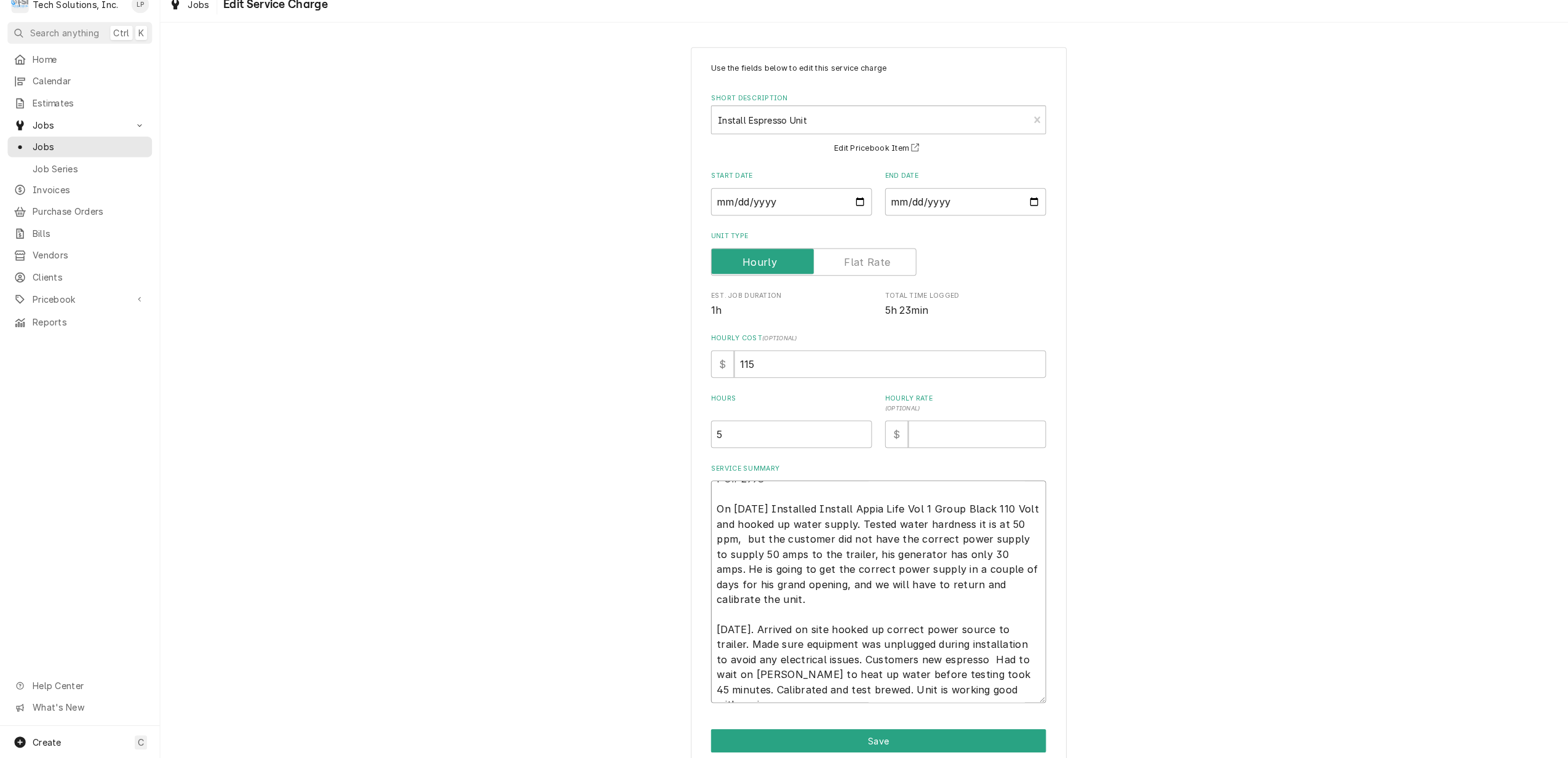
type textarea "x"
type textarea "PO# 2998 On 9/3/25 Installed Install Appia Life Vol 1 Group Black 110 Volt and …"
type textarea "x"
type textarea "PO# 2998 On 9/3/25 Installed Install Appia Life Vol 1 Group Black 110 Volt and …"
type textarea "x"
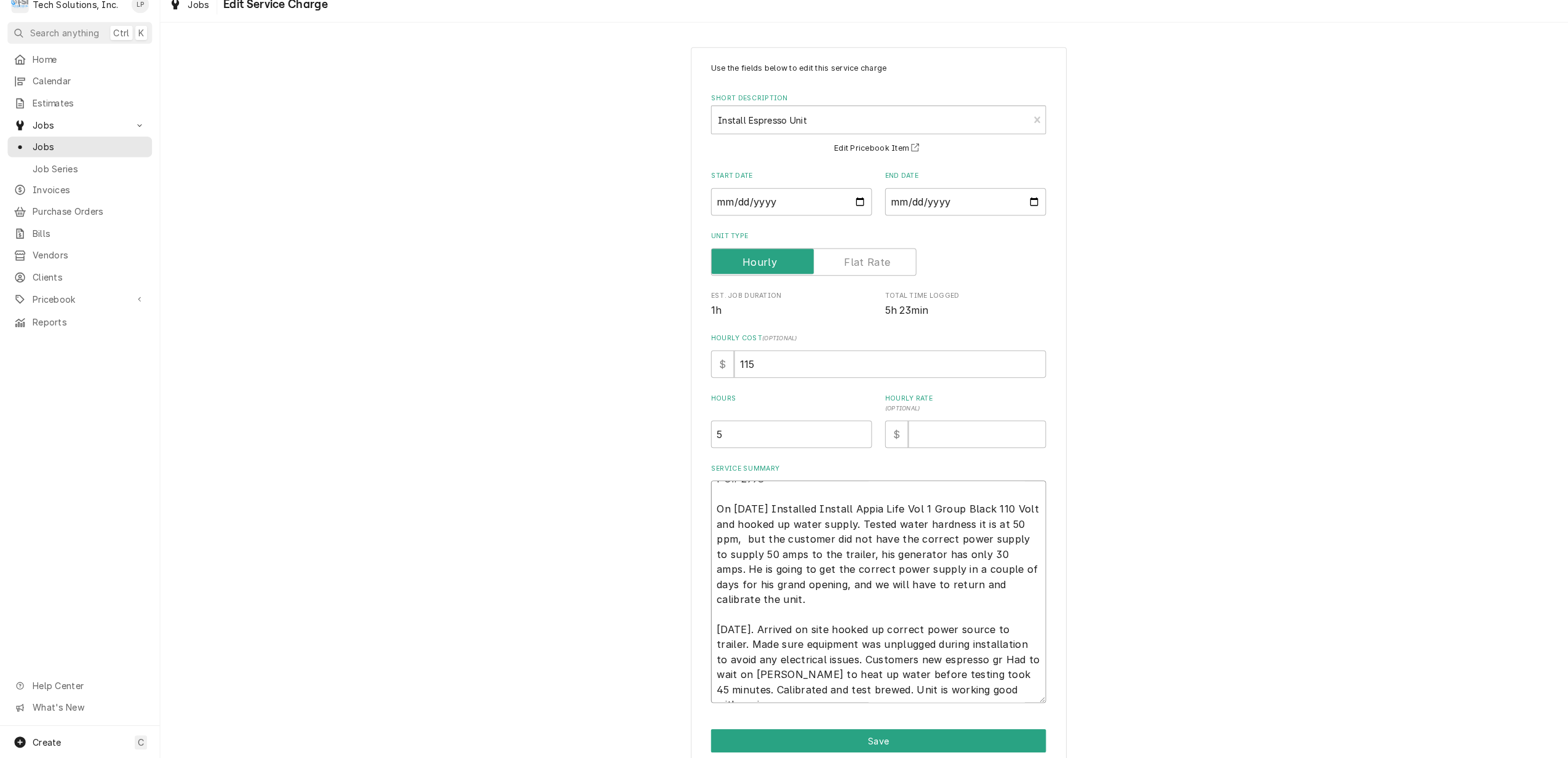
type textarea "PO# 2998 On 9/3/25 Installed Install Appia Life Vol 1 Group Black 110 Volt and …"
type textarea "x"
type textarea "PO# 2998 On 9/3/25 Installed Install Appia Life Vol 1 Group Black 110 Volt and …"
type textarea "x"
type textarea "PO# 2998 On 9/3/25 Installed Install Appia Life Vol 1 Group Black 110 Volt and …"
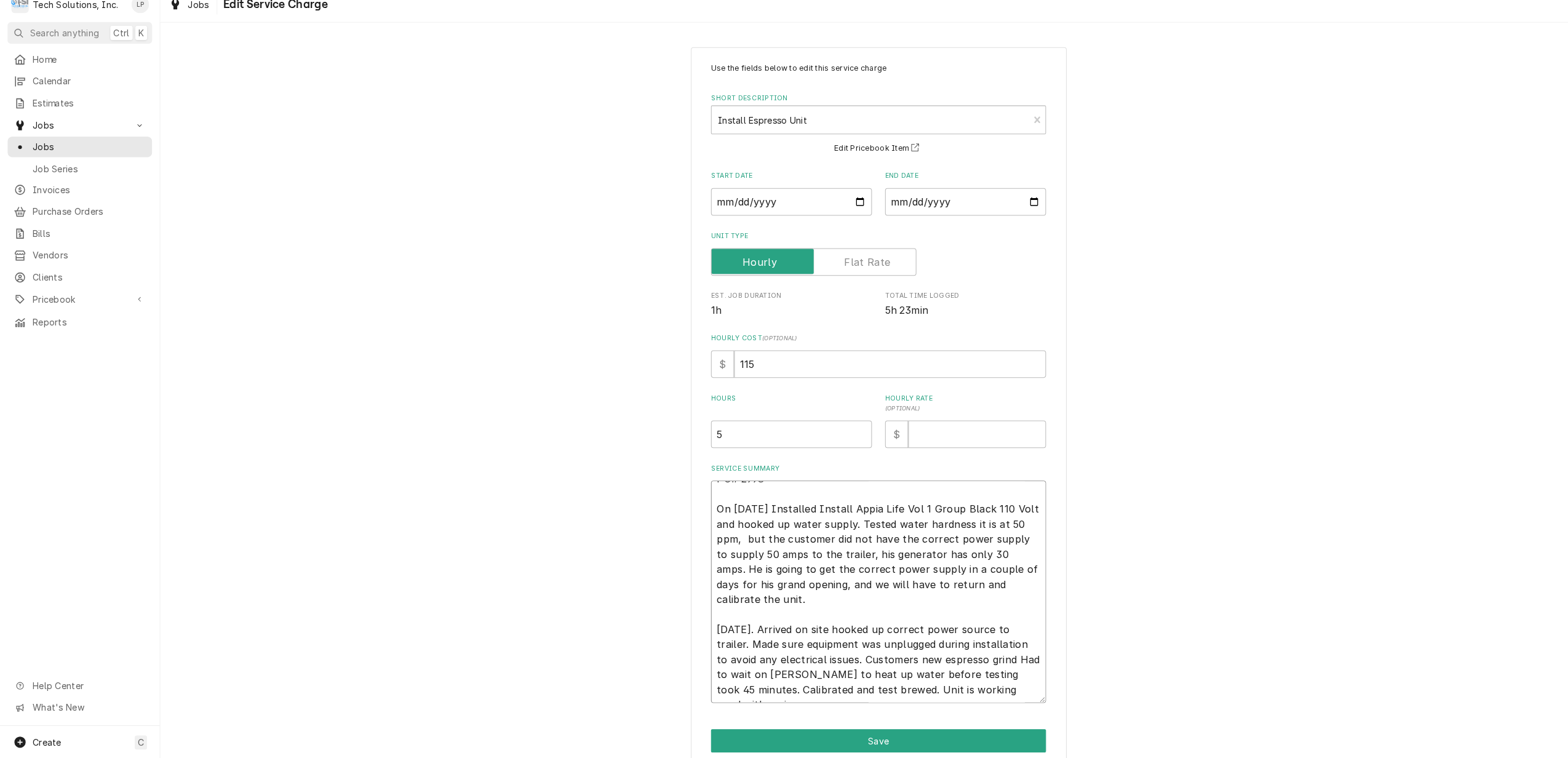
type textarea "x"
type textarea "PO# 2998 On 9/3/25 Installed Install Appia Life Vol 1 Group Black 110 Volt and …"
type textarea "x"
type textarea "PO# 2998 On 9/3/25 Installed Install Appia Life Vol 1 Group Black 110 Volt and …"
type textarea "x"
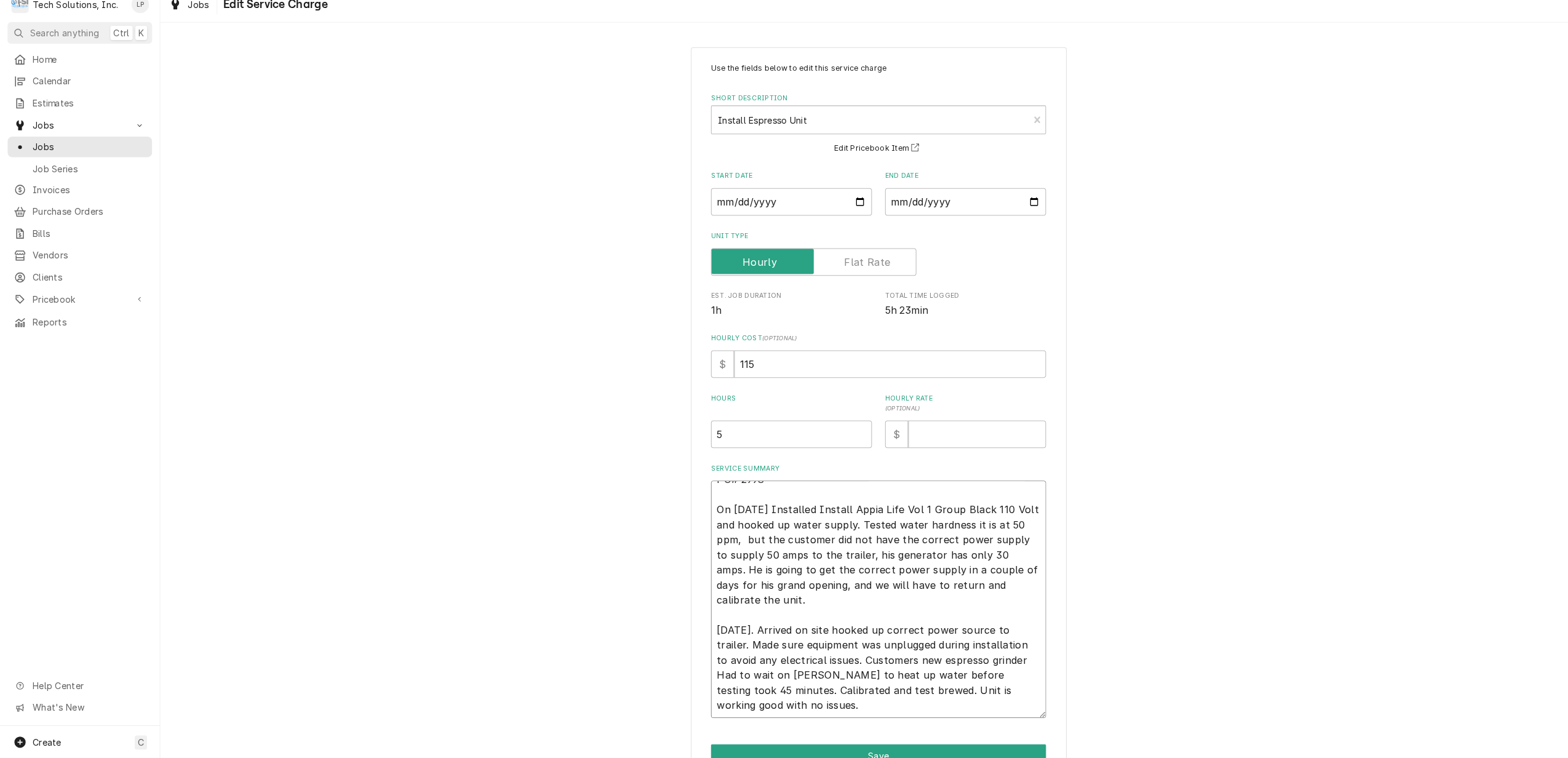
type textarea "PO# 2998 On 9/3/25 Installed Install Appia Life Vol 1 Group Black 110 Volt and …"
type textarea "x"
type textarea "PO# 2998 On 9/3/25 Installed Install Appia Life Vol 1 Group Black 110 Volt and …"
click at [705, 443] on input "5" at bounding box center [778, 439] width 158 height 27
click at [744, 513] on textarea "PO# 2998 On 9/3/25 Installed Install Appia Life Vol 1 Group Black 110 Volt and …" at bounding box center [863, 594] width 329 height 218
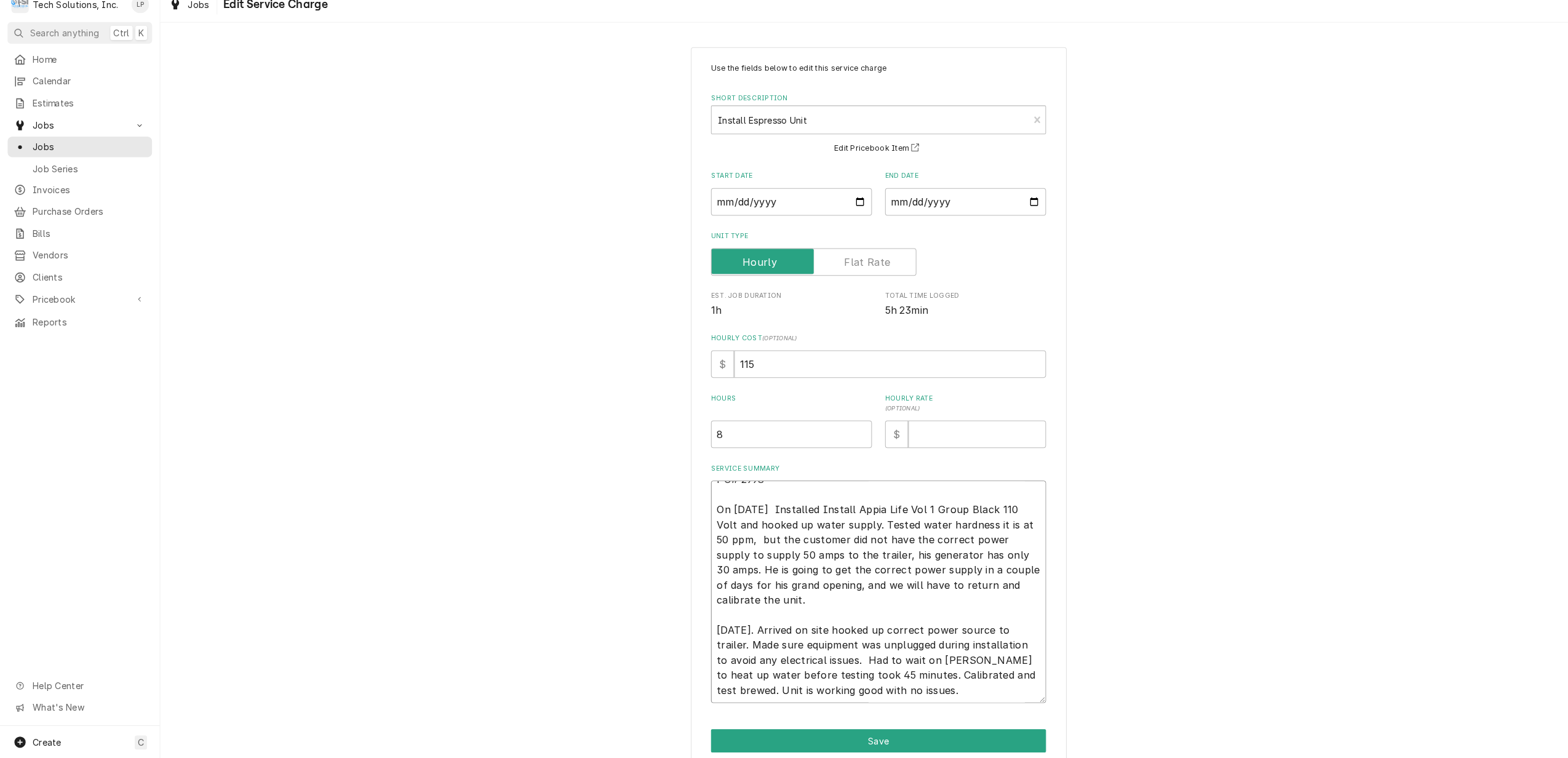
click at [960, 693] on textarea "PO# 2998 On 9/3/25 Installed Install Appia Life Vol 1 Group Black 110 Volt and …" at bounding box center [863, 594] width 329 height 218
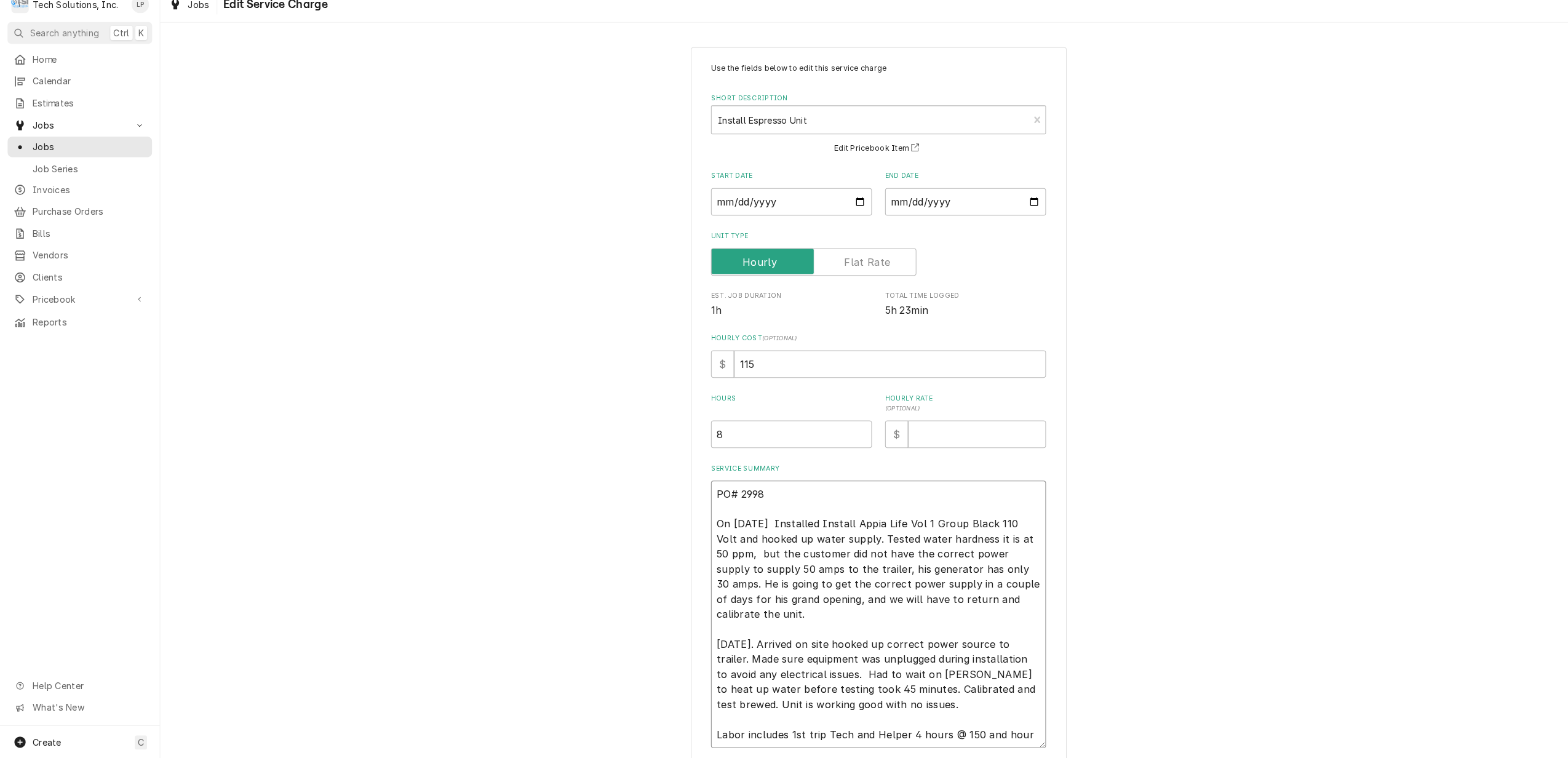
click at [768, 725] on textarea "PO# 2998 On 9/3/25 Installed Install Appia Life Vol 1 Group Black 110 Volt and …" at bounding box center [863, 617] width 329 height 263
click at [880, 724] on textarea "PO# 2998 On 9/3/25 Installed Install Appia Life Vol 1 Group Black 110 Volt and …" at bounding box center [863, 624] width 329 height 277
click at [717, 735] on textarea "PO# 2998 On 9/3/25 Installed Install Appia Life Vol 1 Group Black 110 Volt and …" at bounding box center [863, 624] width 329 height 277
click at [728, 735] on textarea "PO# 2998 On 9/3/25 Installed Install Appia Life Vol 1 Group Black 110 Volt and …" at bounding box center [863, 624] width 329 height 277
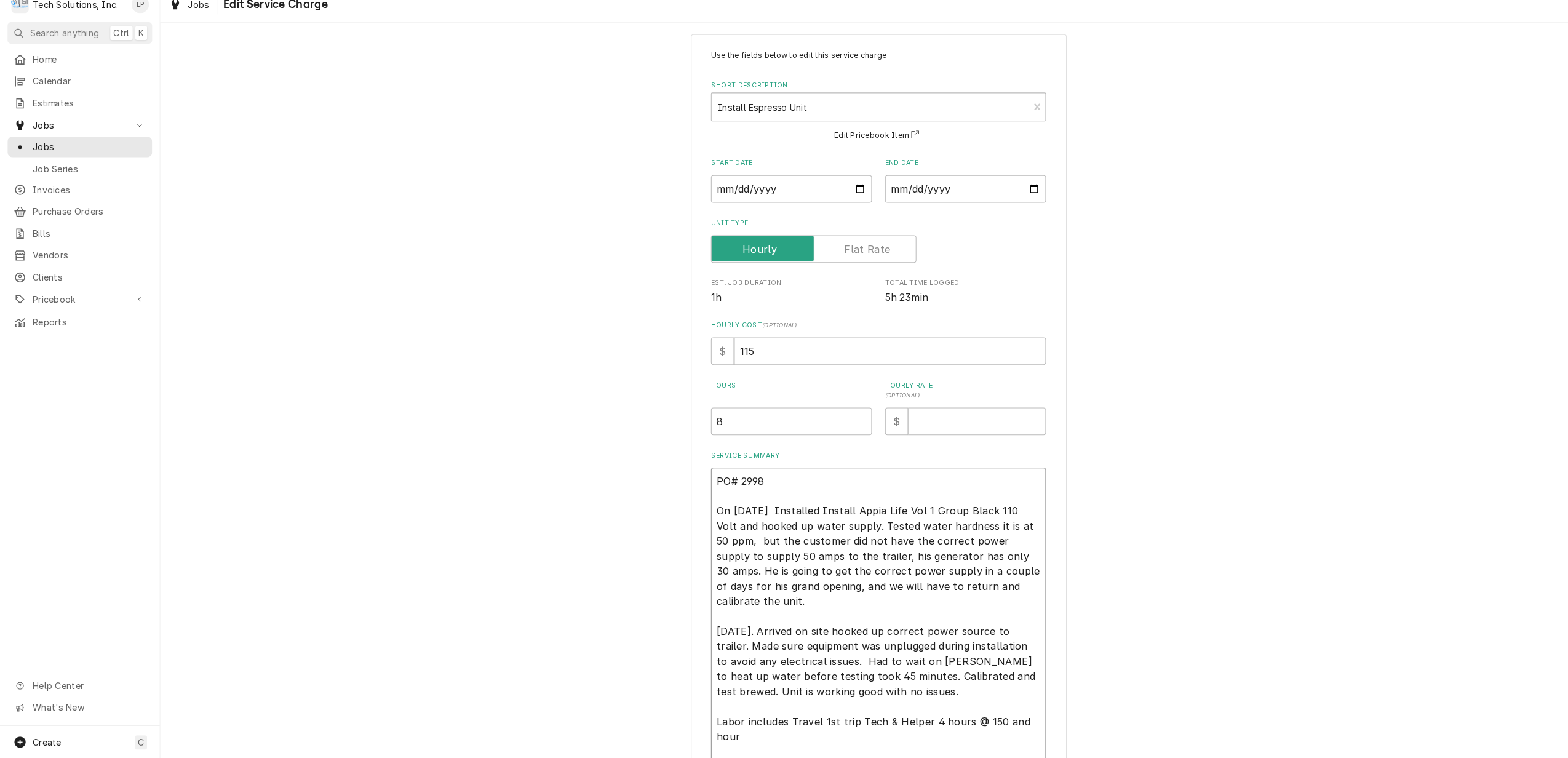
click at [717, 756] on textarea "PO# 2998 On 9/3/25 Installed Install Appia Life Vol 1 Group Black 110 Volt and …" at bounding box center [863, 627] width 329 height 308
click at [740, 750] on textarea "PO# 2998 On 9/3/25 Installed Install Appia Life Vol 1 Group Black 110 Volt and …" at bounding box center [863, 627] width 329 height 308
click at [900, 751] on textarea "PO# 2998 On 9/3/25 Installed Install Appia Life Vol 1 Group Black 110 Volt and …" at bounding box center [863, 627] width 329 height 308
click at [800, 706] on textarea "PO# 2998 On 9/3/25 Installed Install Appia Life Vol 1 Group Black 110 Volt and …" at bounding box center [863, 627] width 329 height 308
click at [841, 753] on textarea "PO# 2998 On 9/3/25 Installed Install Appia Life Vol 1 Group Black 110 Volt and …" at bounding box center [863, 627] width 329 height 308
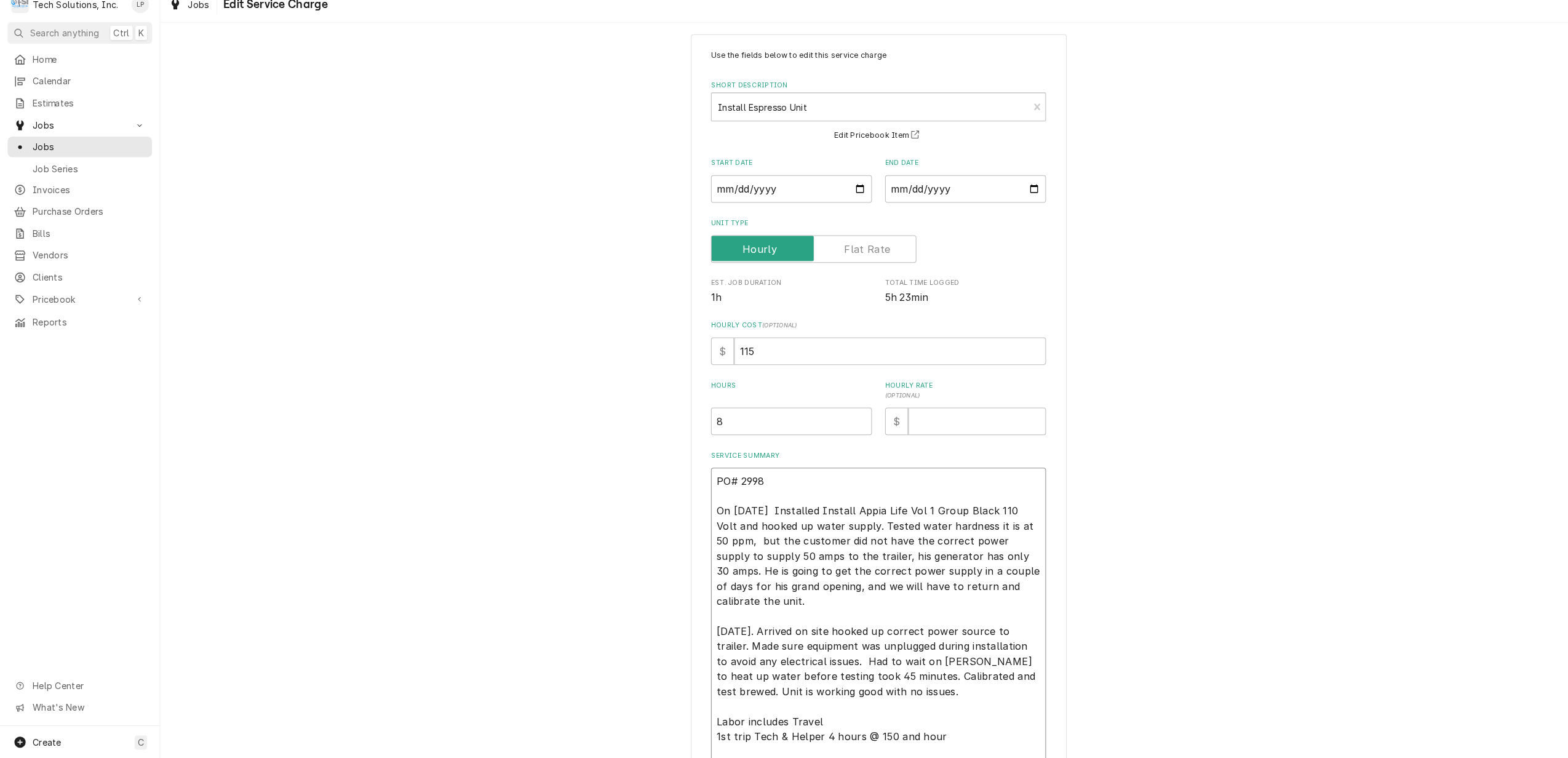
click at [865, 748] on textarea "PO# 2998 On 9/3/25 Installed Install Appia Life Vol 1 Group Black 110 Volt and …" at bounding box center [863, 627] width 329 height 308
click at [909, 718] on textarea "PO# 2998 On 9/3/25 Installed Install Appia Life Vol 1 Group Black 110 Volt and …" at bounding box center [863, 627] width 329 height 308
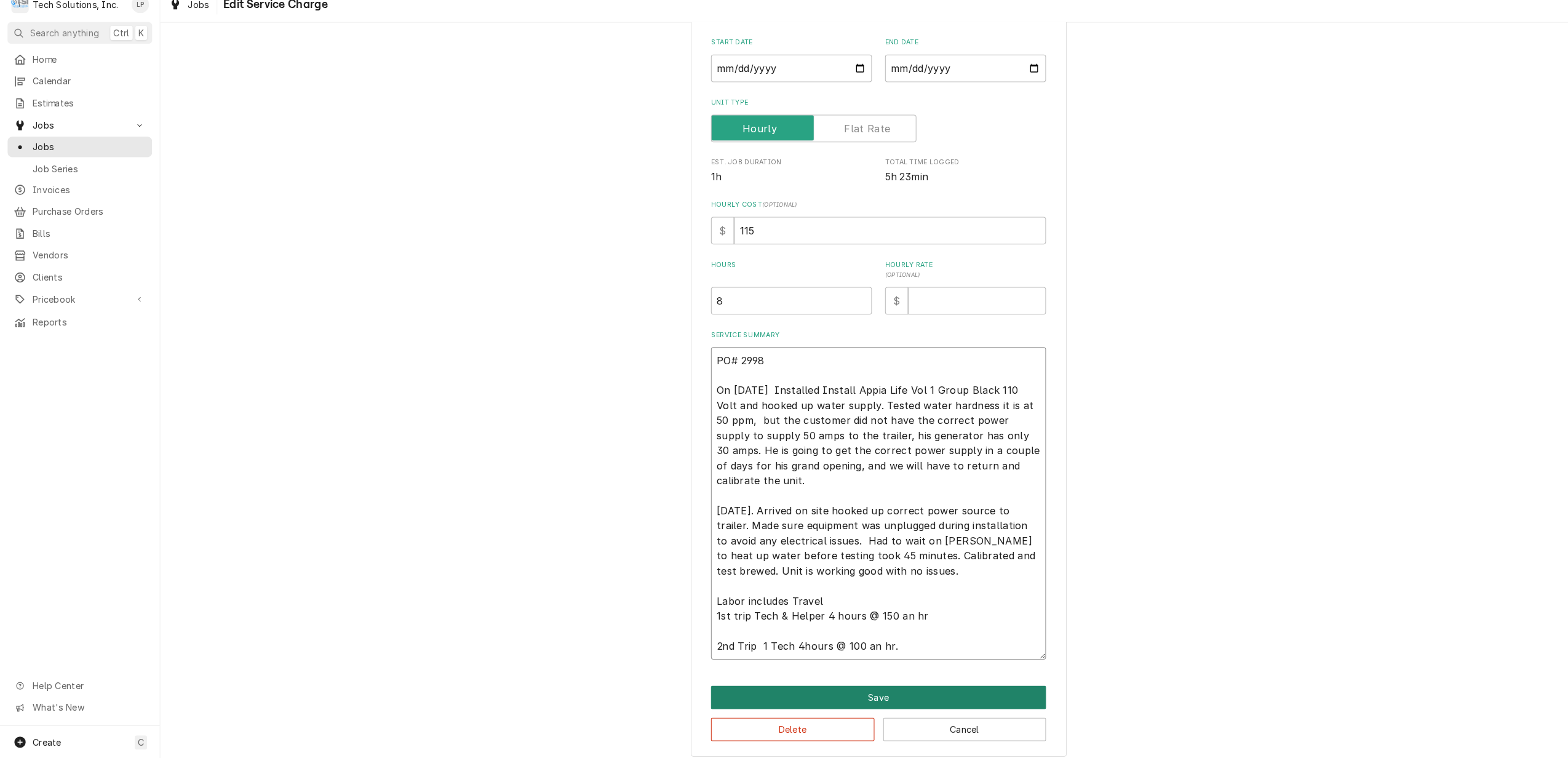
scroll to position [141, 0]
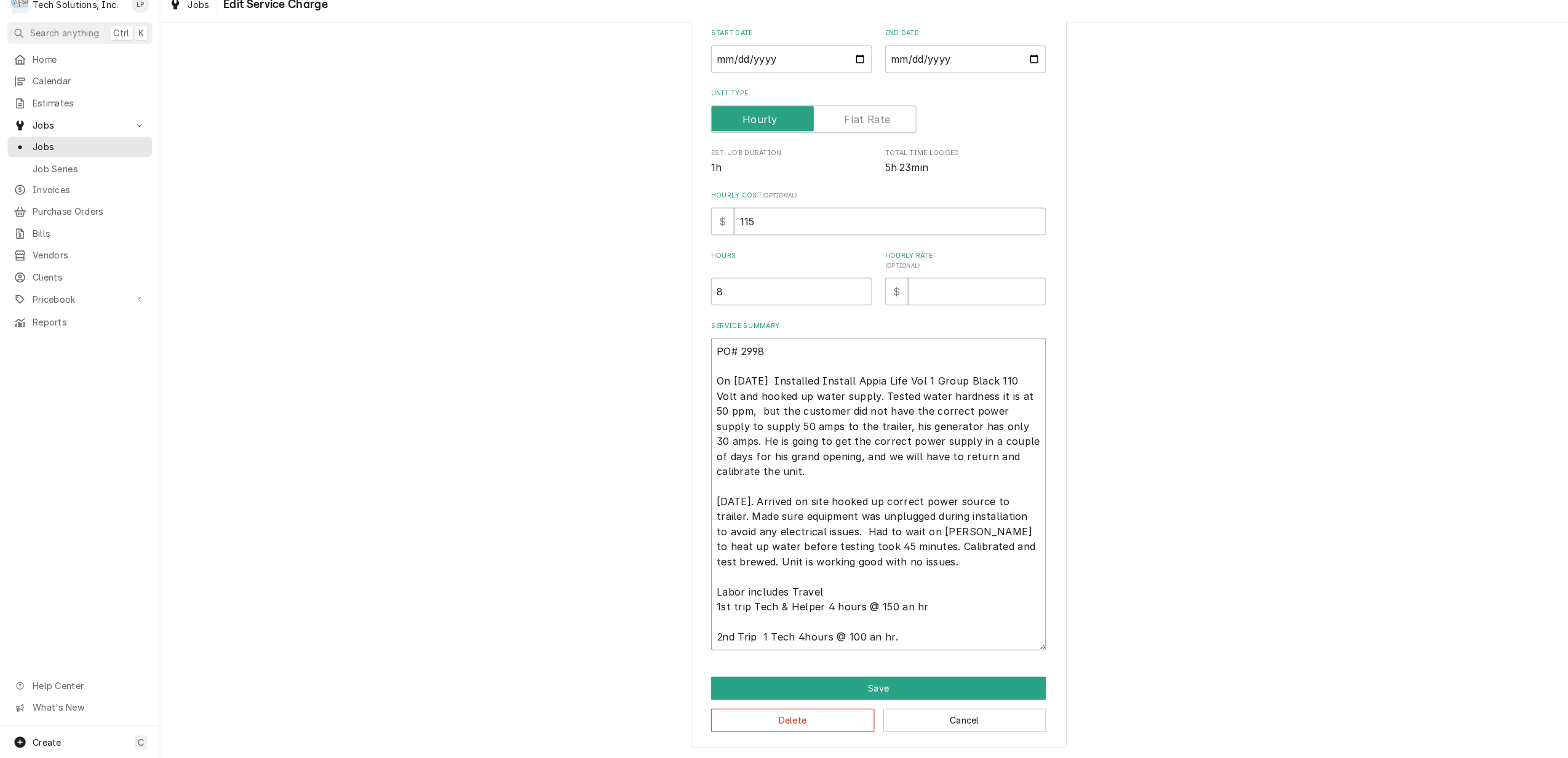
click at [800, 575] on textarea "PO# 2998 On 9/3/25 Installed Install Appia Life Vol 1 Group Black 110 Volt and …" at bounding box center [863, 499] width 329 height 308
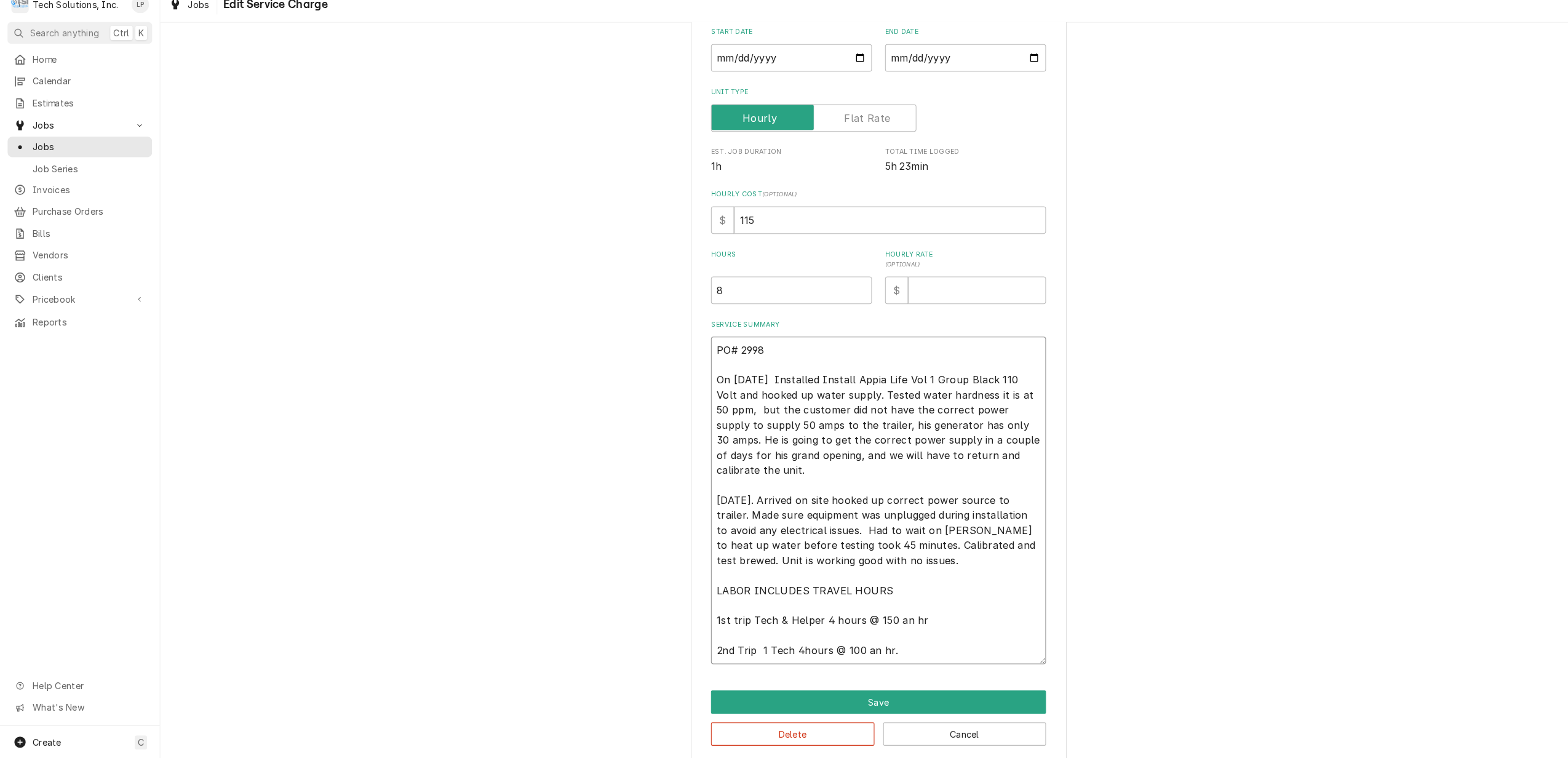
click at [779, 635] on textarea "PO# 2998 On 9/3/25 Installed Install Appia Life Vol 1 Group Black 110 Volt and …" at bounding box center [863, 504] width 329 height 322
click at [943, 641] on textarea "PO# 2998 On 9/3/25 Installed Install Appia Life Vol 1 Group Black 110 Volt and …" at bounding box center [863, 504] width 329 height 322
click at [731, 611] on textarea "PO# 2998 On 9/3/25 Installed Install Appia Life Vol 1 Group Black 110 Volt and …" at bounding box center [863, 504] width 329 height 322
click at [740, 641] on textarea "PO# 2998 On 9/3/25 Installed Install Appia Life Vol 1 Group Black 110 Volt and …" at bounding box center [863, 504] width 329 height 322
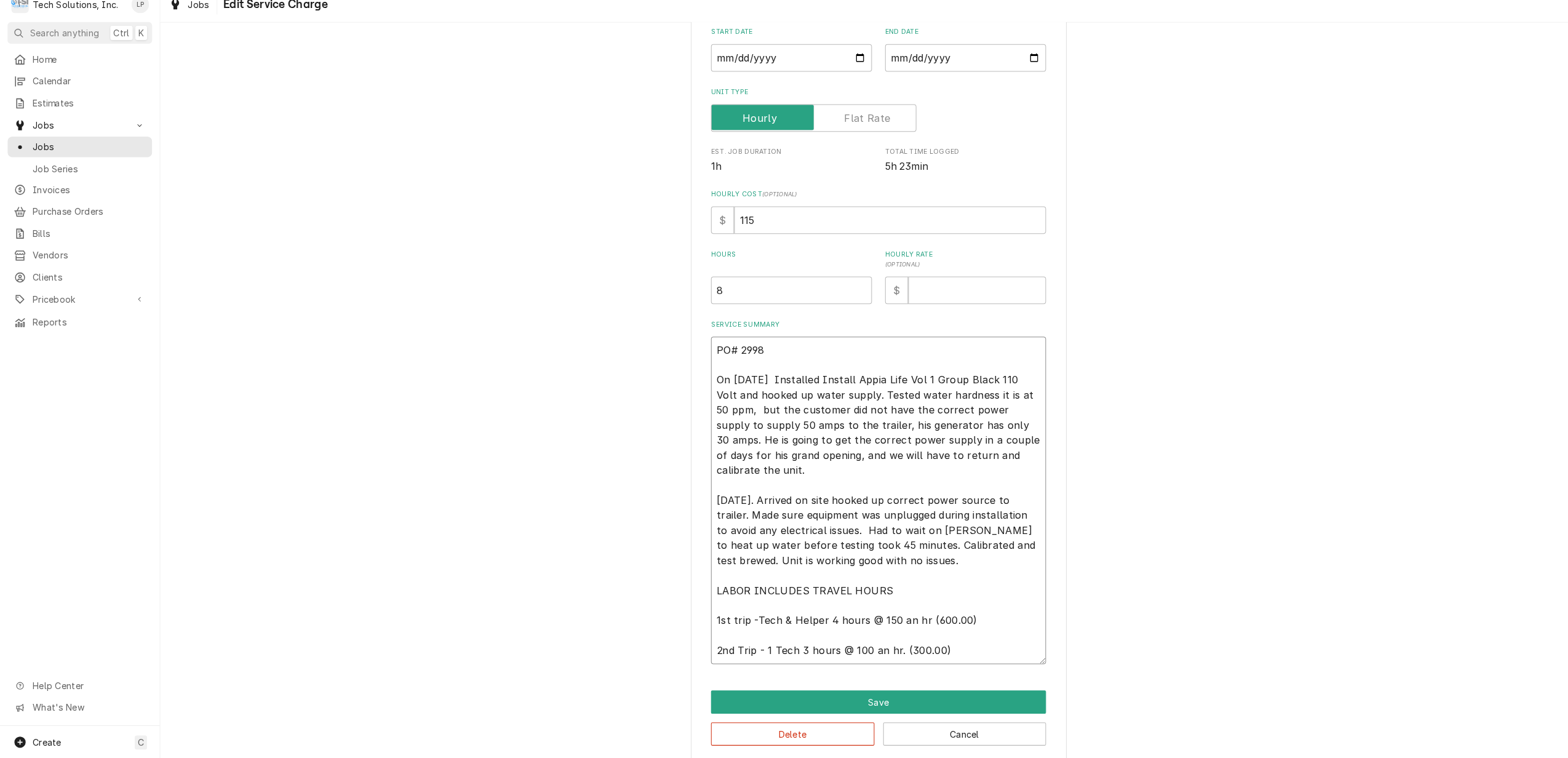
click at [813, 612] on textarea "PO# 2998 On 9/3/25 Installed Install Appia Life Vol 1 Group Black 110 Volt and …" at bounding box center [863, 504] width 329 height 322
click at [788, 583] on textarea "PO# 2998 On 9/3/25 Installed Install Appia Life Vol 1 Group Black 110 Volt and …" at bounding box center [863, 504] width 329 height 322
click at [910, 577] on textarea "PO# 2998 On 9/3/25 Installed Install Appia Life Vol 1 Group Black 110 Volt and …" at bounding box center [863, 504] width 329 height 322
click at [703, 297] on input "8" at bounding box center [778, 297] width 158 height 27
click at [931, 292] on input "Hourly Rate ( optional )" at bounding box center [959, 297] width 135 height 27
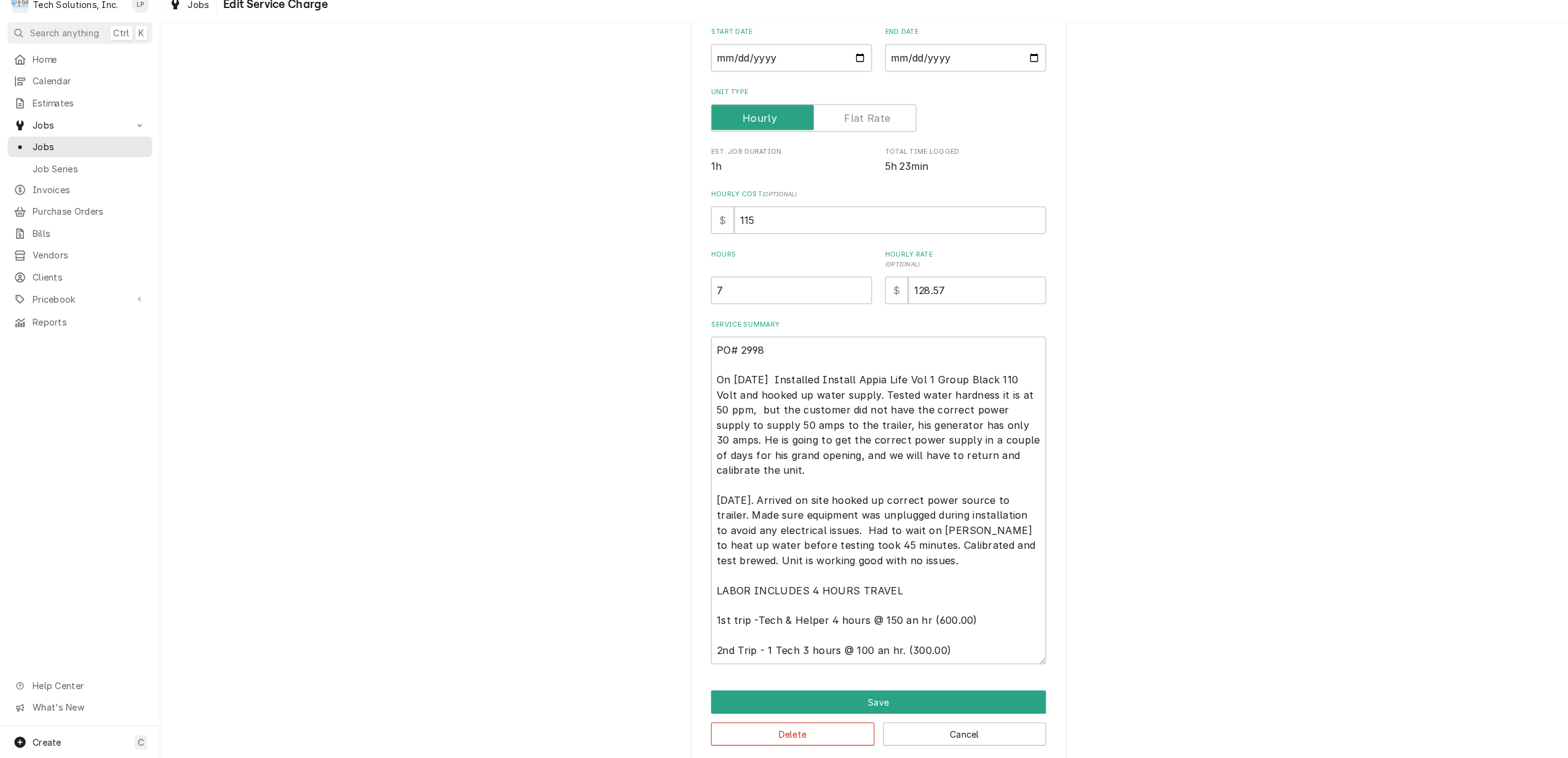
click at [1019, 327] on label "Service Summary" at bounding box center [863, 332] width 329 height 10
click at [1019, 343] on textarea "PO# 2998 On 9/3/25 Installed Install Appia Life Vol 1 Group Black 110 Volt and …" at bounding box center [863, 504] width 329 height 322
click at [867, 701] on button "Save" at bounding box center [863, 702] width 329 height 23
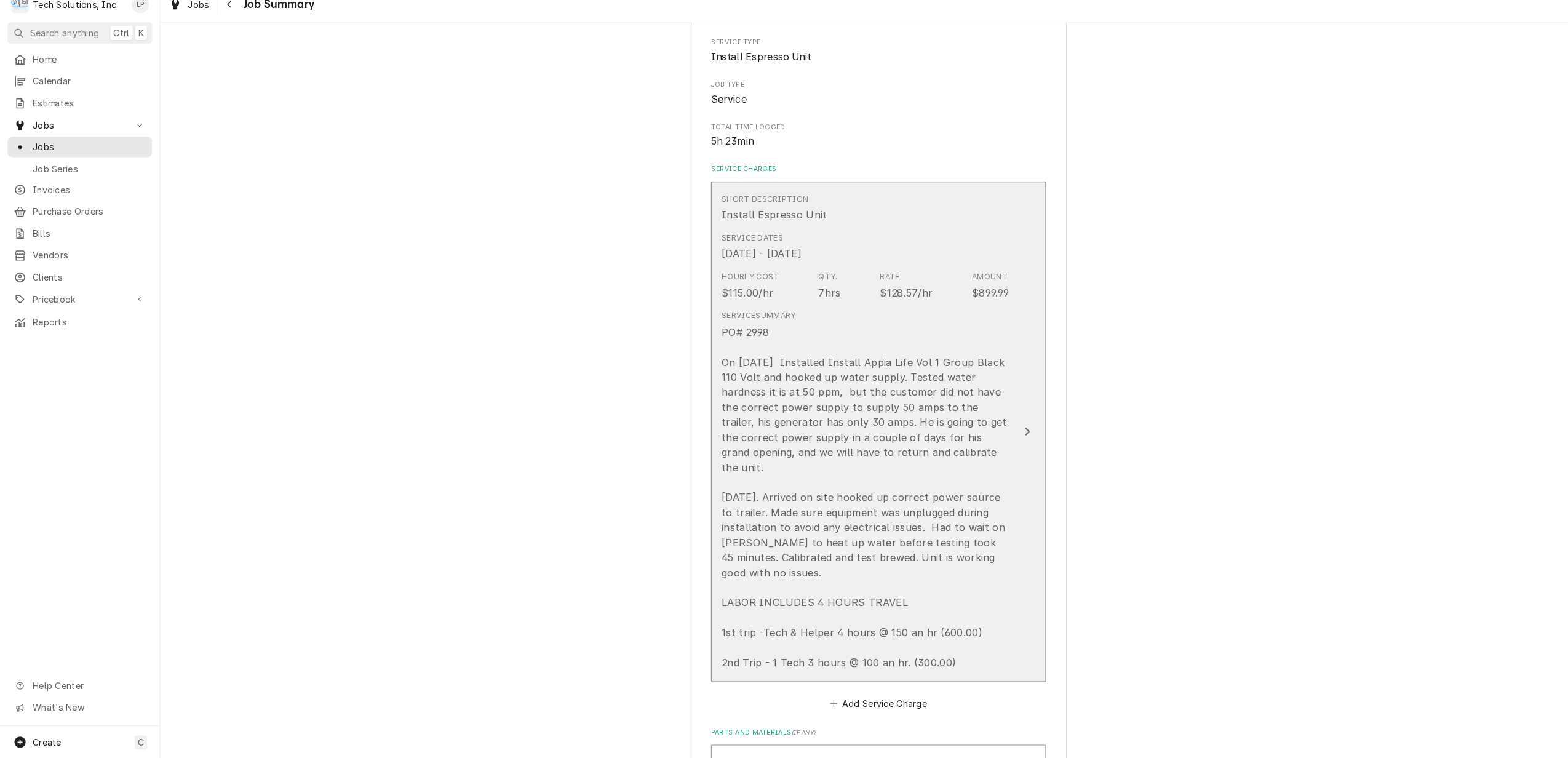
click at [1006, 432] on icon "Update Line Item" at bounding box center [1009, 436] width 6 height 10
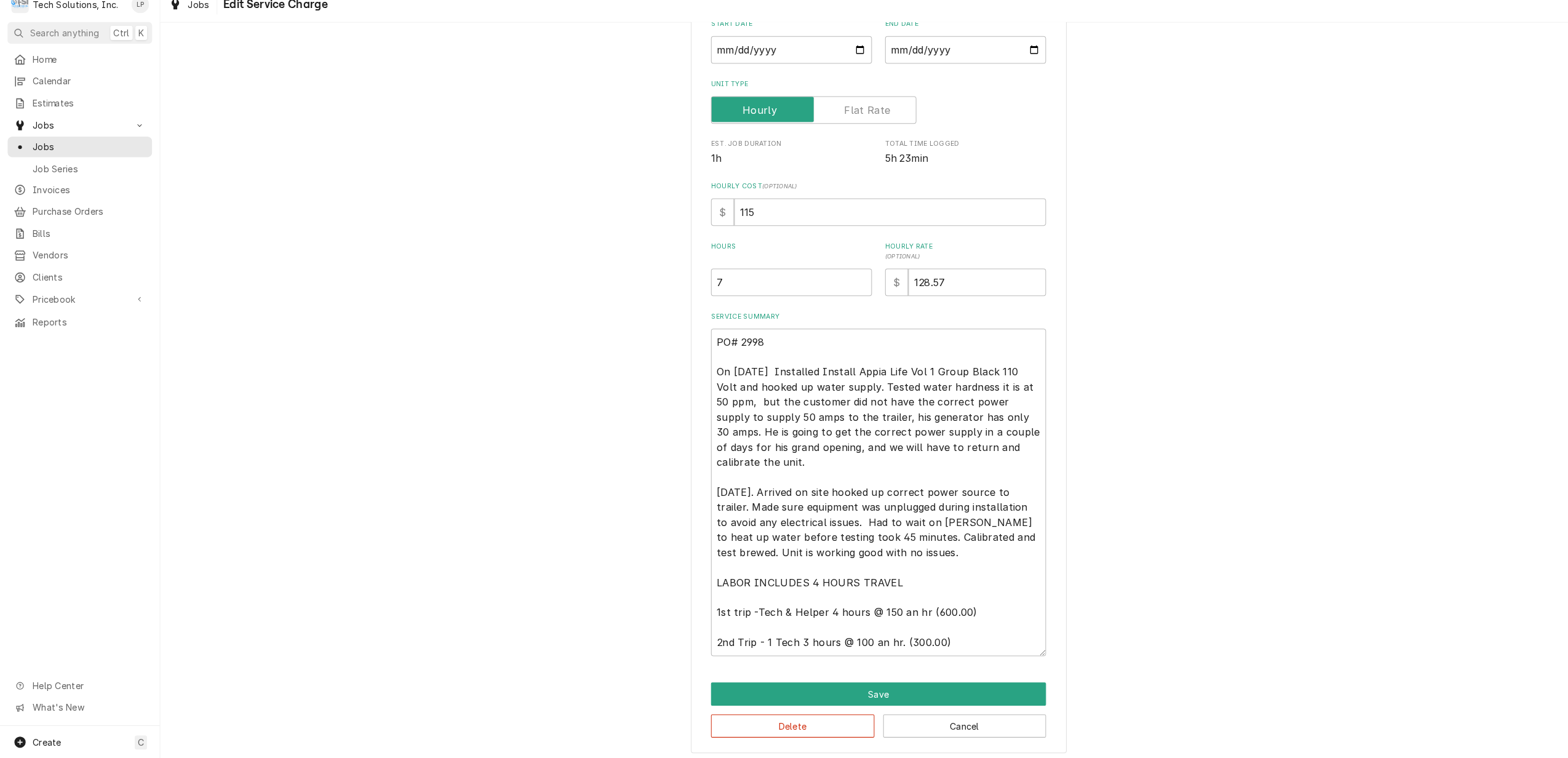
scroll to position [156, 0]
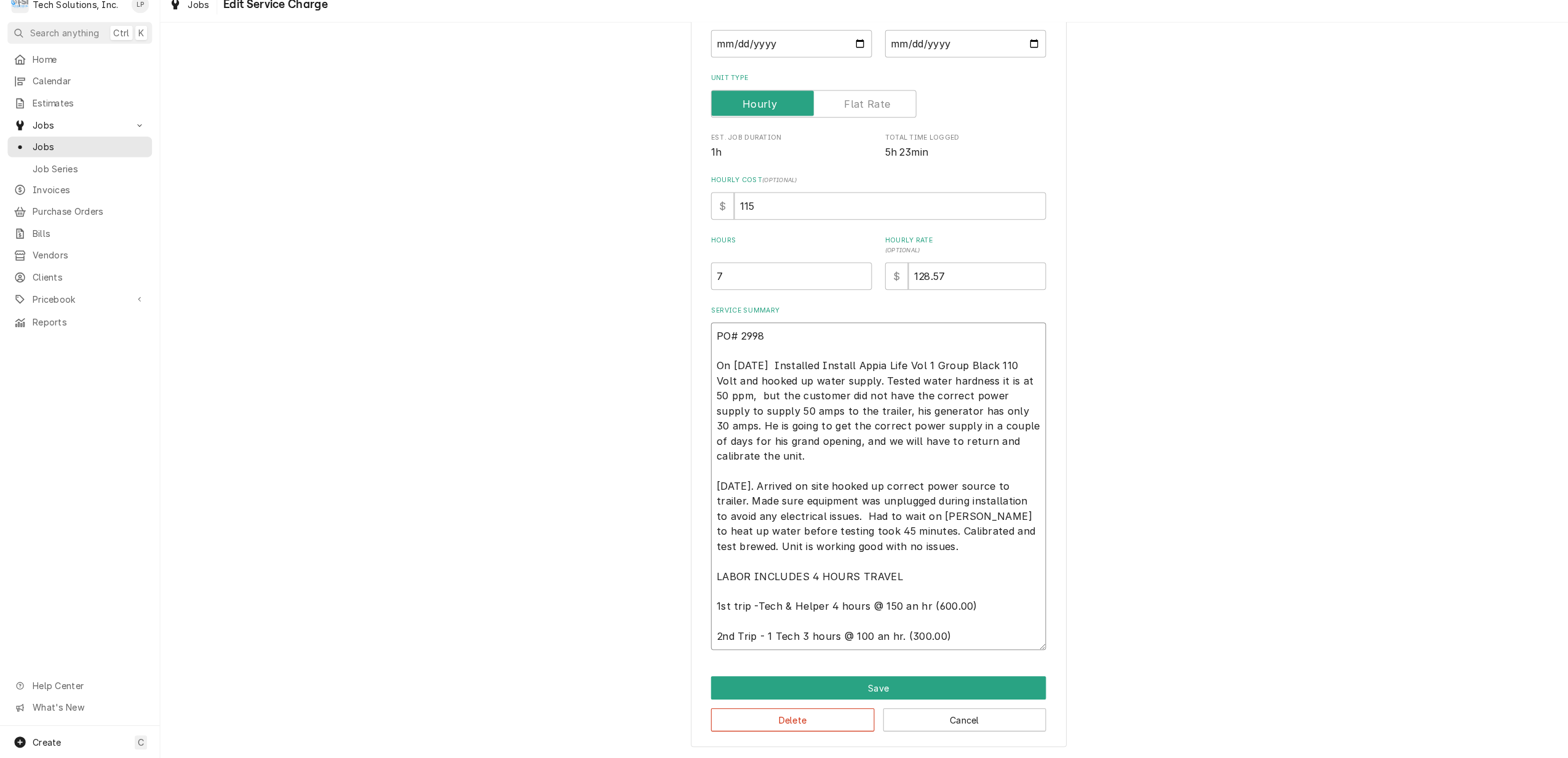
click at [894, 575] on textarea "PO# 2998 On 9/3/25 Installed Install Appia Life Vol 1 Group Black 110 Volt and …" at bounding box center [863, 491] width 329 height 322
click at [833, 576] on textarea "PO# 2998 On 9/3/25 Installed Install Appia Life Vol 1 Group Black 110 Volt and …" at bounding box center [863, 491] width 329 height 322
click at [827, 584] on textarea "PO# 2998 On 9/3/25 Installed Install Appia Life Vol 1 Group Black 110 Volt and …" at bounding box center [863, 491] width 329 height 322
click at [951, 574] on textarea "PO# 2998 On 9/3/25 Installed Install Appia Life Vol 1 Group Black 110 Volt and …" at bounding box center [863, 491] width 329 height 322
click at [857, 687] on button "Save" at bounding box center [863, 689] width 329 height 23
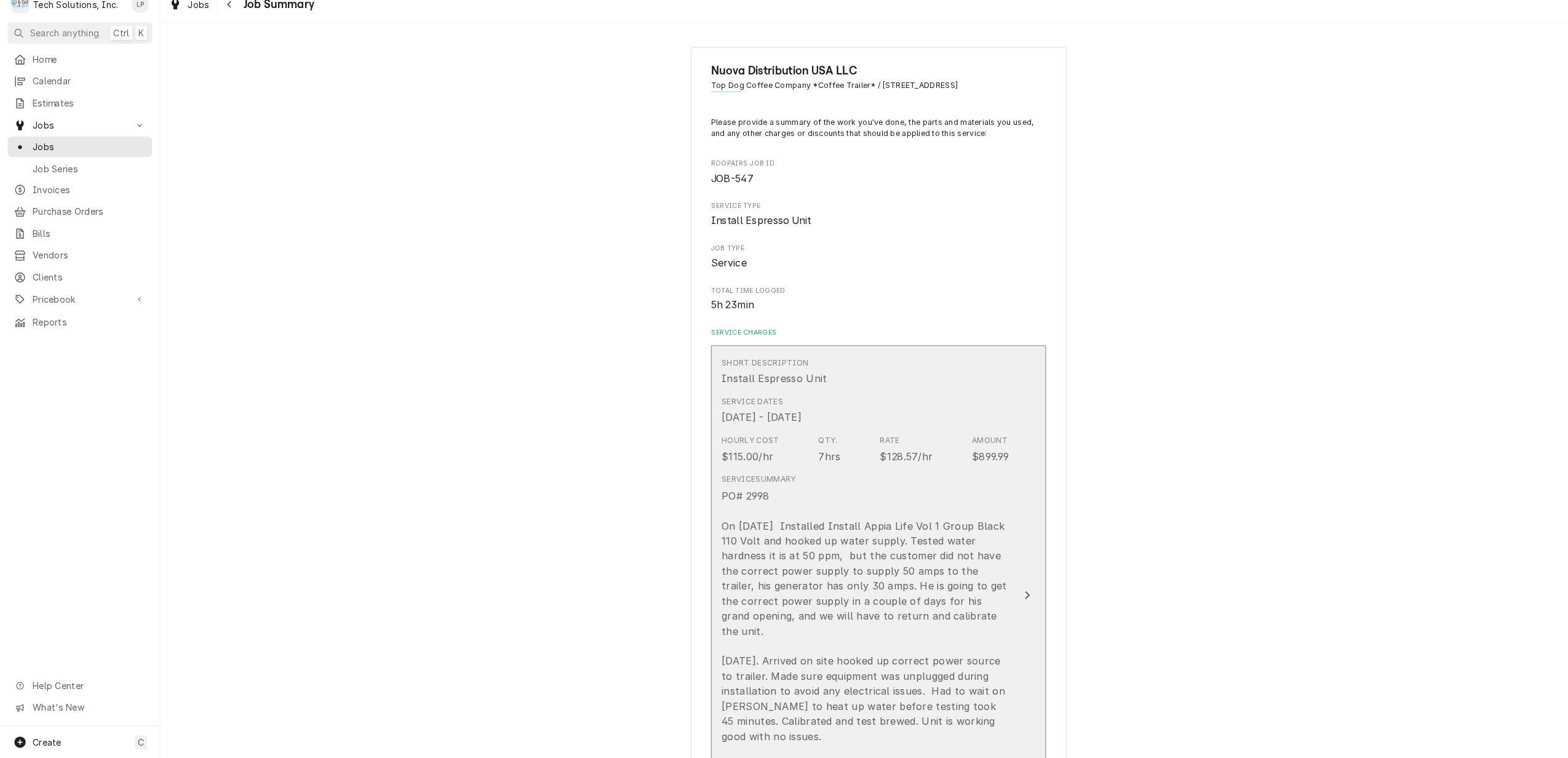
click at [1006, 593] on icon "Update Line Item" at bounding box center [1009, 597] width 6 height 10
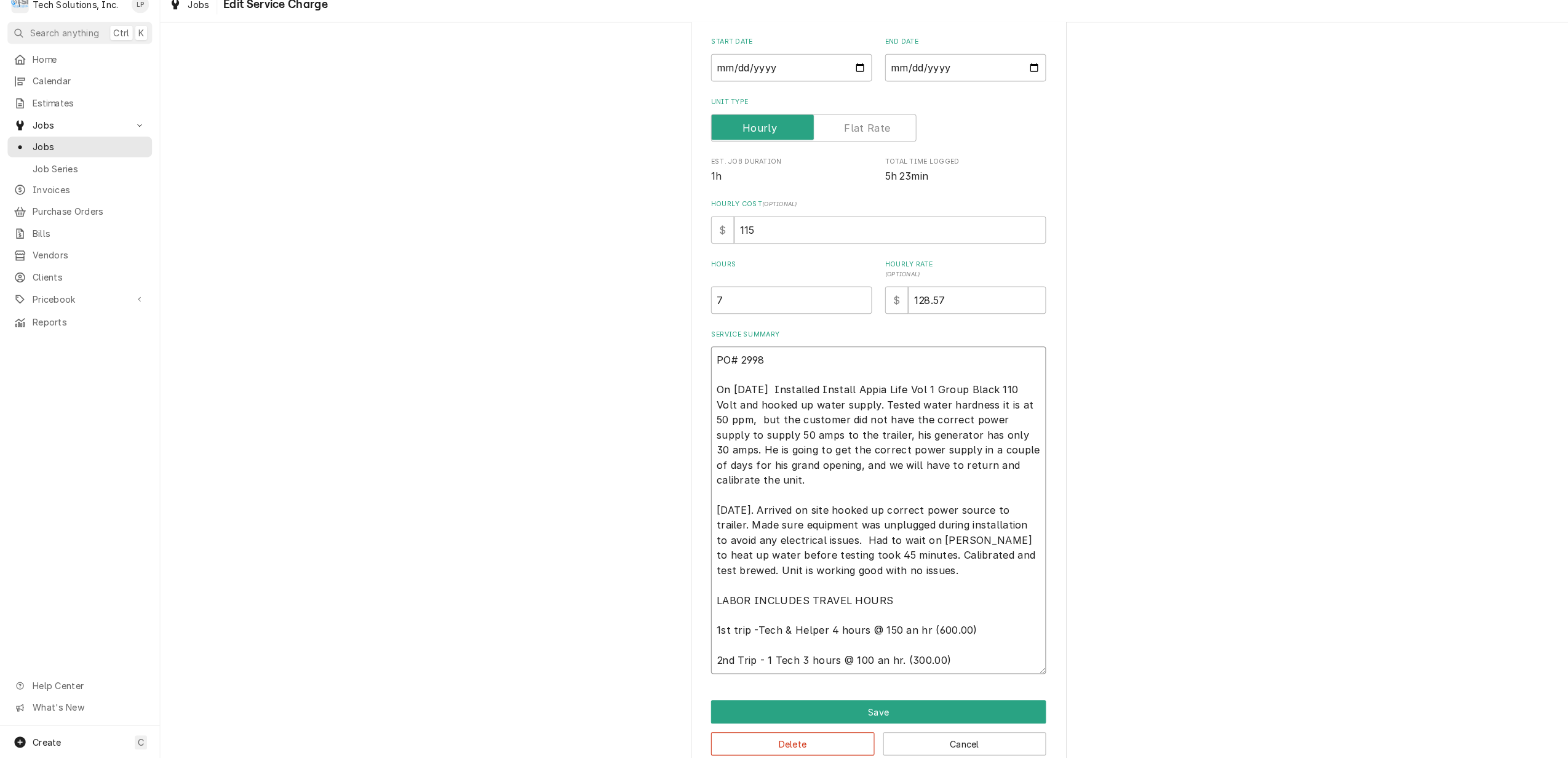
scroll to position [156, 0]
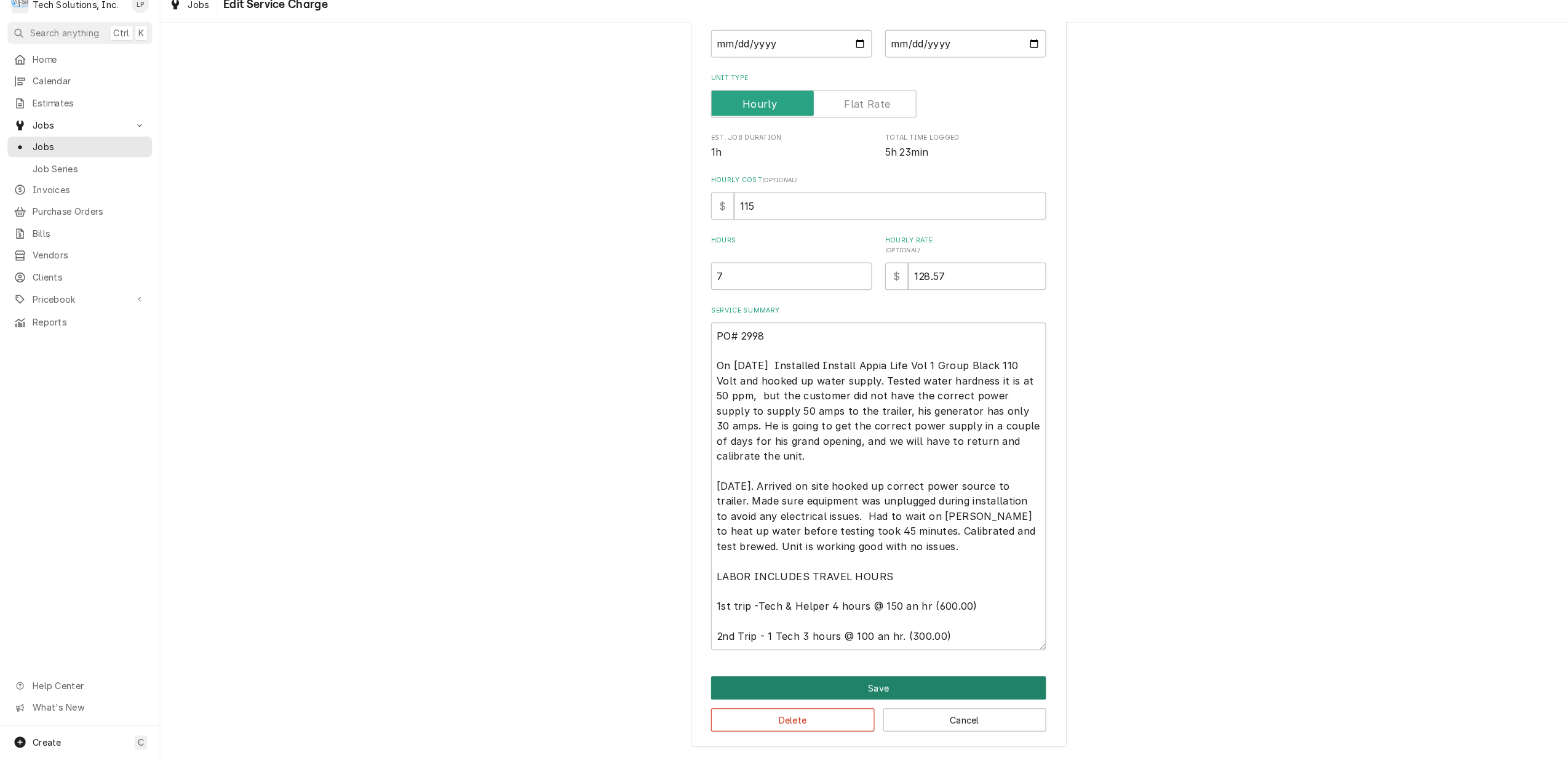
click at [932, 688] on button "Save" at bounding box center [863, 689] width 329 height 23
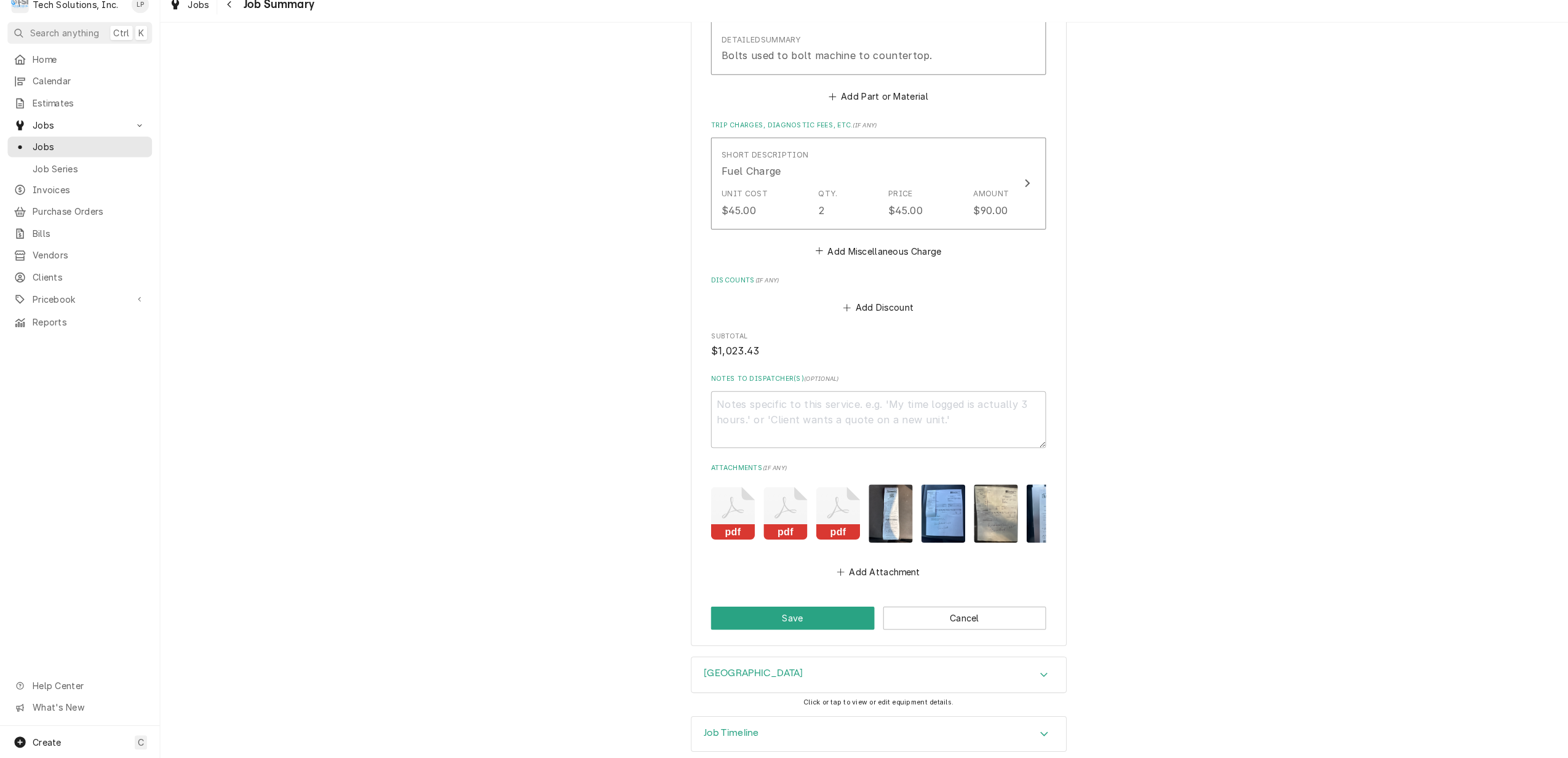
scroll to position [1077, 0]
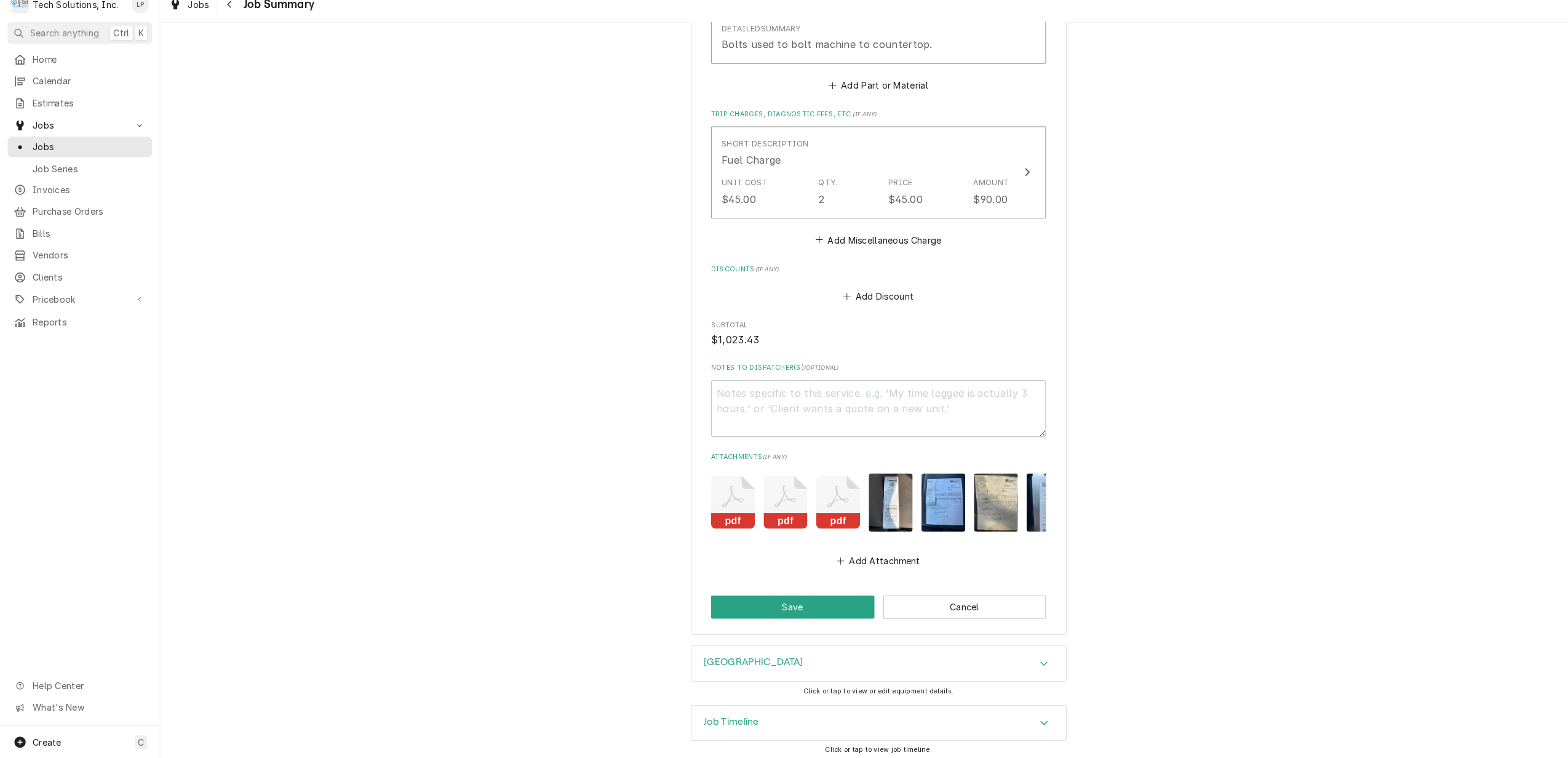
click at [763, 491] on icon "Attachments" at bounding box center [772, 501] width 22 height 21
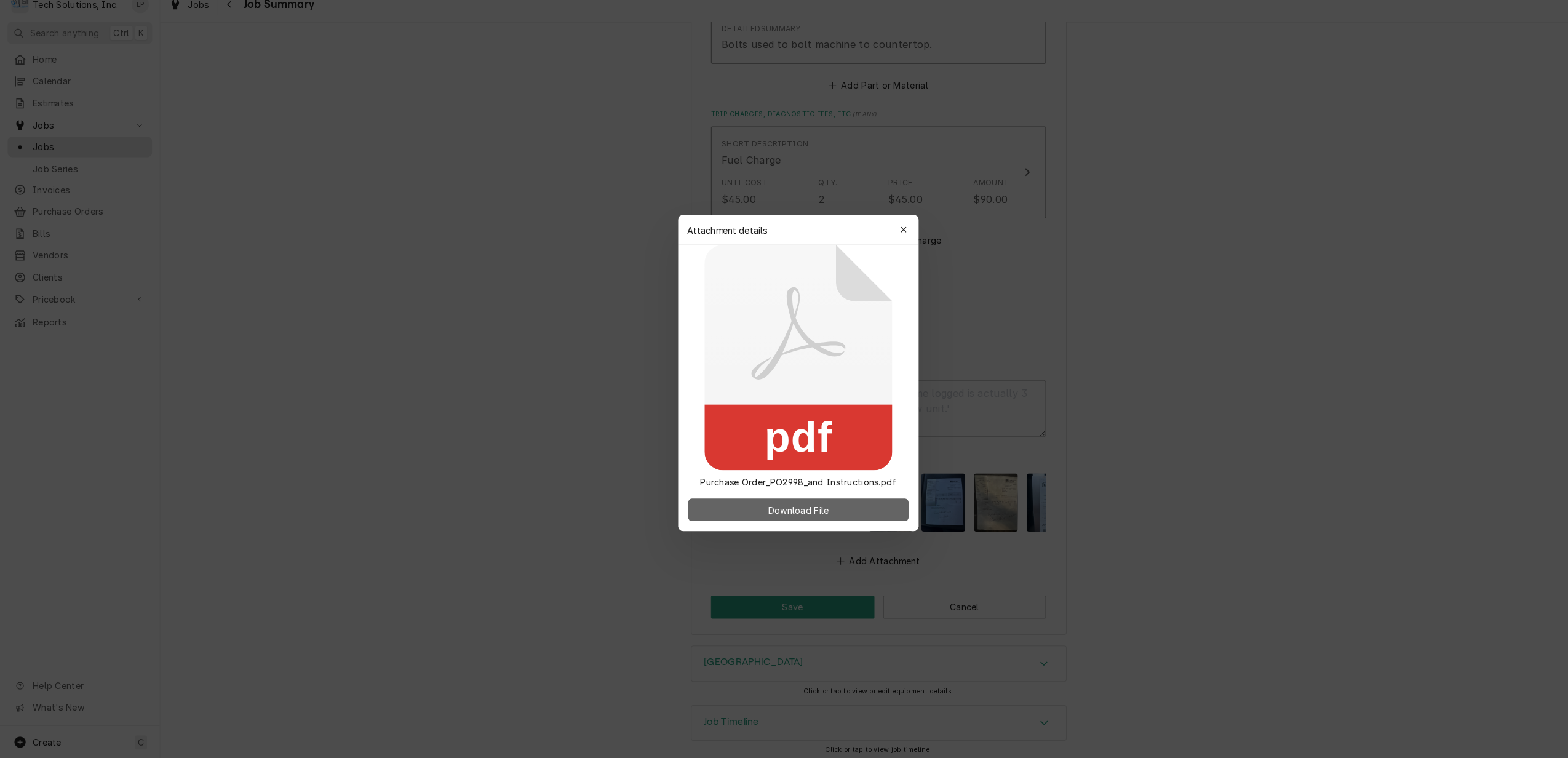
click at [771, 514] on span "Download File" at bounding box center [784, 513] width 64 height 13
click at [883, 229] on button "button" at bounding box center [887, 238] width 19 height 19
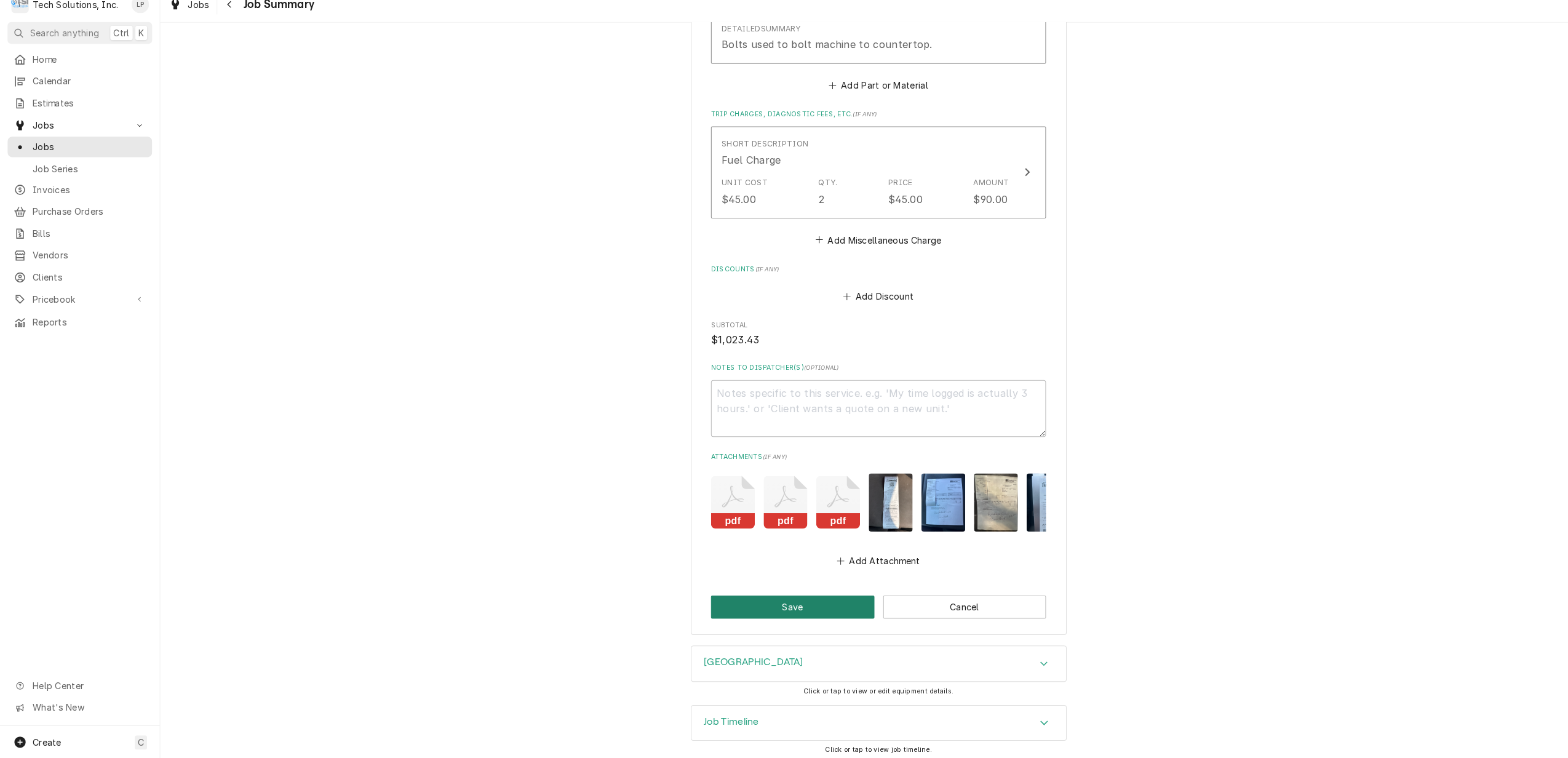
click at [800, 602] on button "Save" at bounding box center [779, 609] width 161 height 23
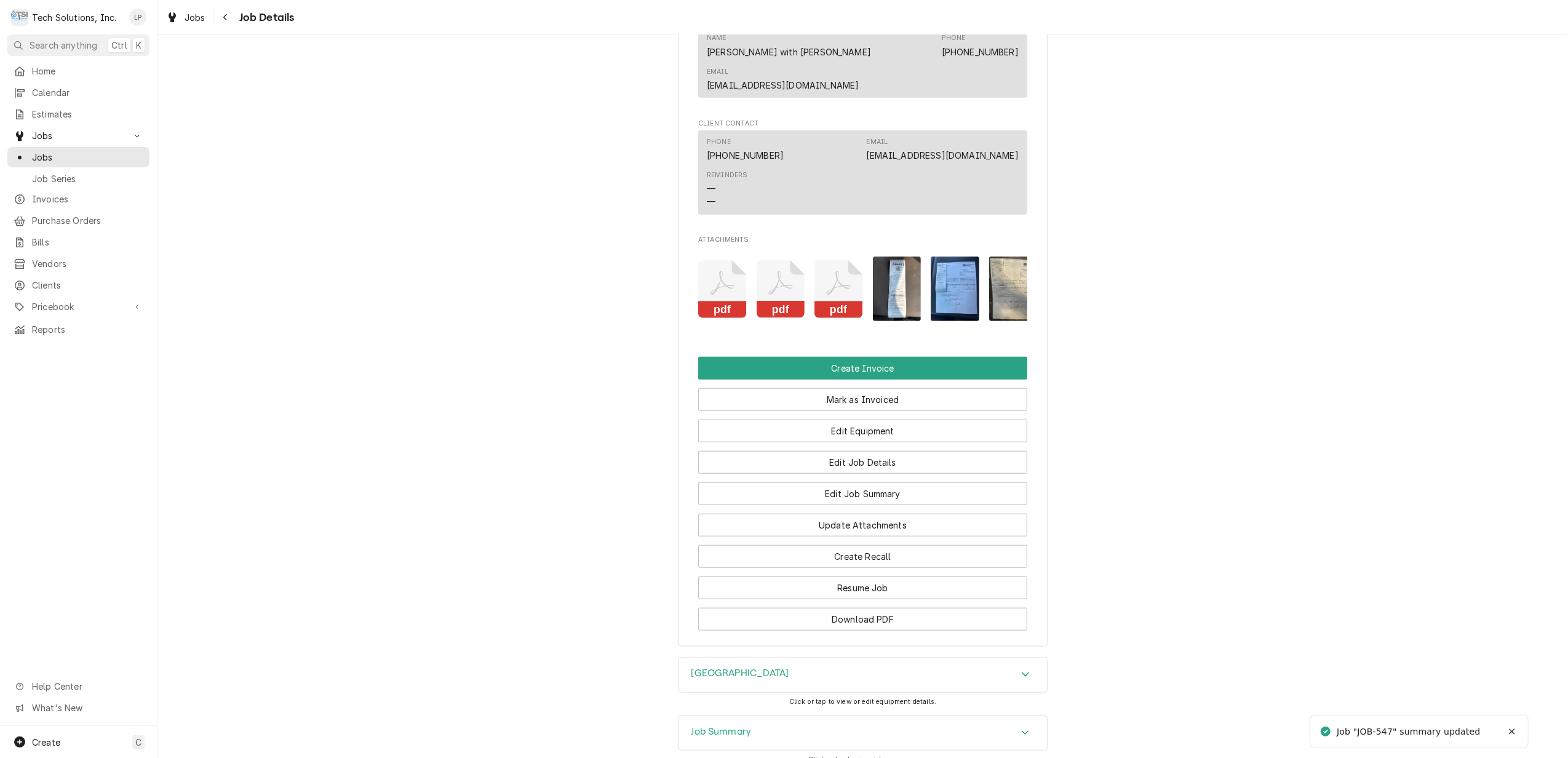
scroll to position [1067, 0]
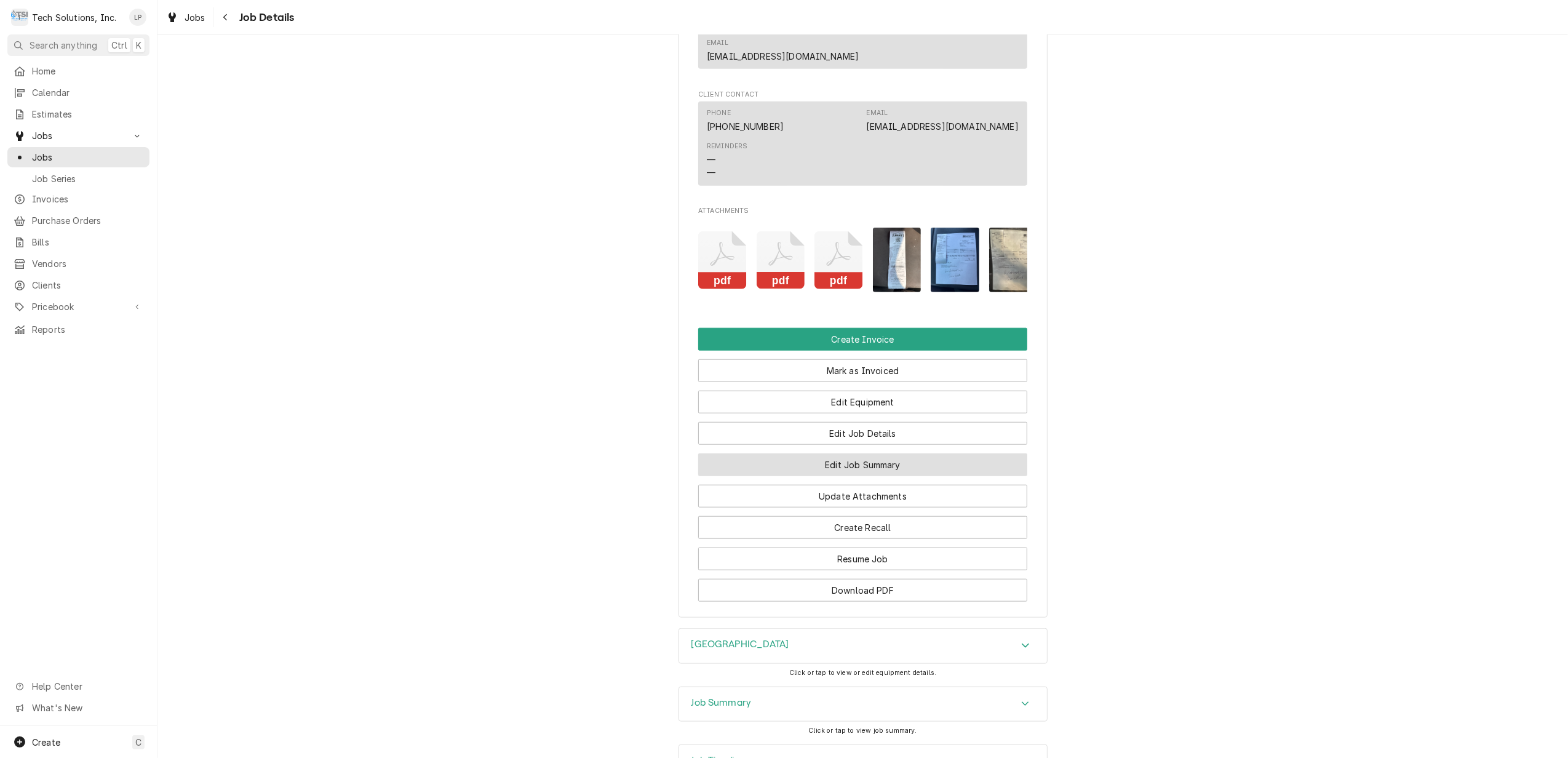
click at [867, 461] on button "Edit Job Summary" at bounding box center [863, 464] width 329 height 23
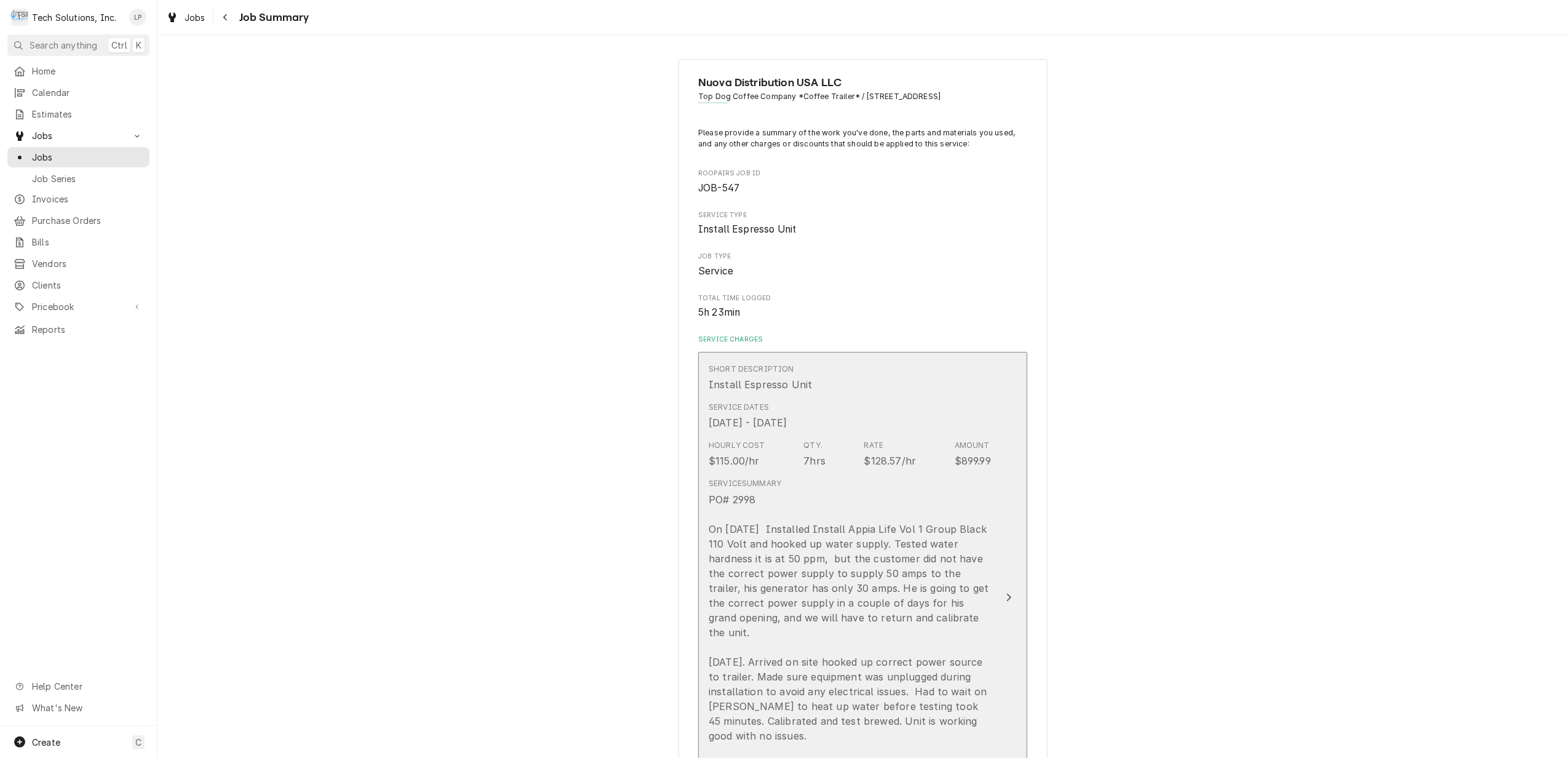
click at [1007, 594] on icon "Update Line Item" at bounding box center [1009, 598] width 5 height 8
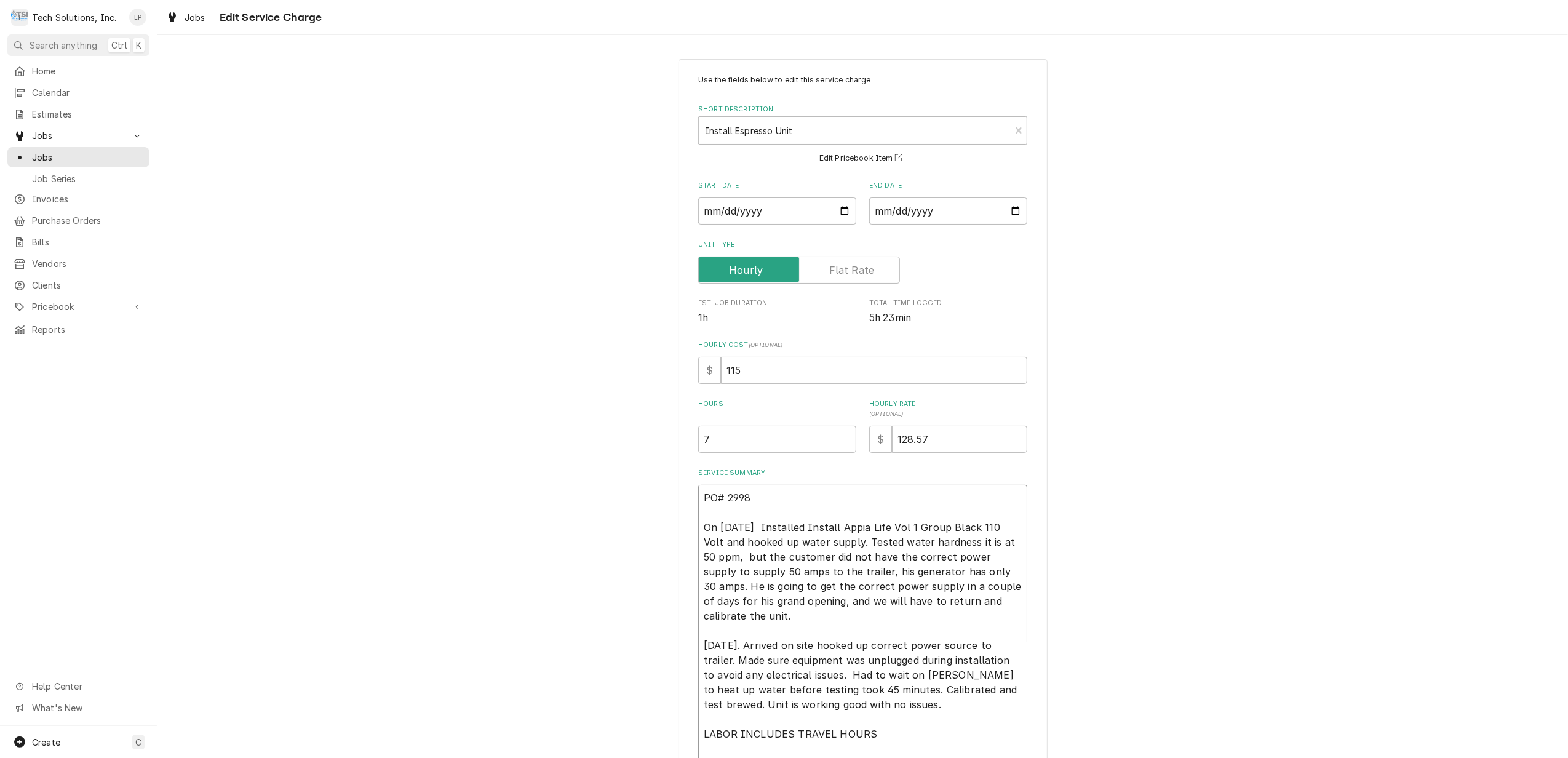
click at [699, 498] on textarea "PO# 2998 On 9/3/25 Installed Install Appia Life Vol 1 Group Black 110 Volt and …" at bounding box center [863, 639] width 329 height 308
type textarea "x"
type textarea "PO# 2998 On 9/3/25 Installed Install Appia Life Vol 1 Group Black 110 Volt and …"
type textarea "x"
type textarea "PO# 2998 On 9/3/25 Installed Install Appia Life Vol 1 Group Black 110 Volt and …"
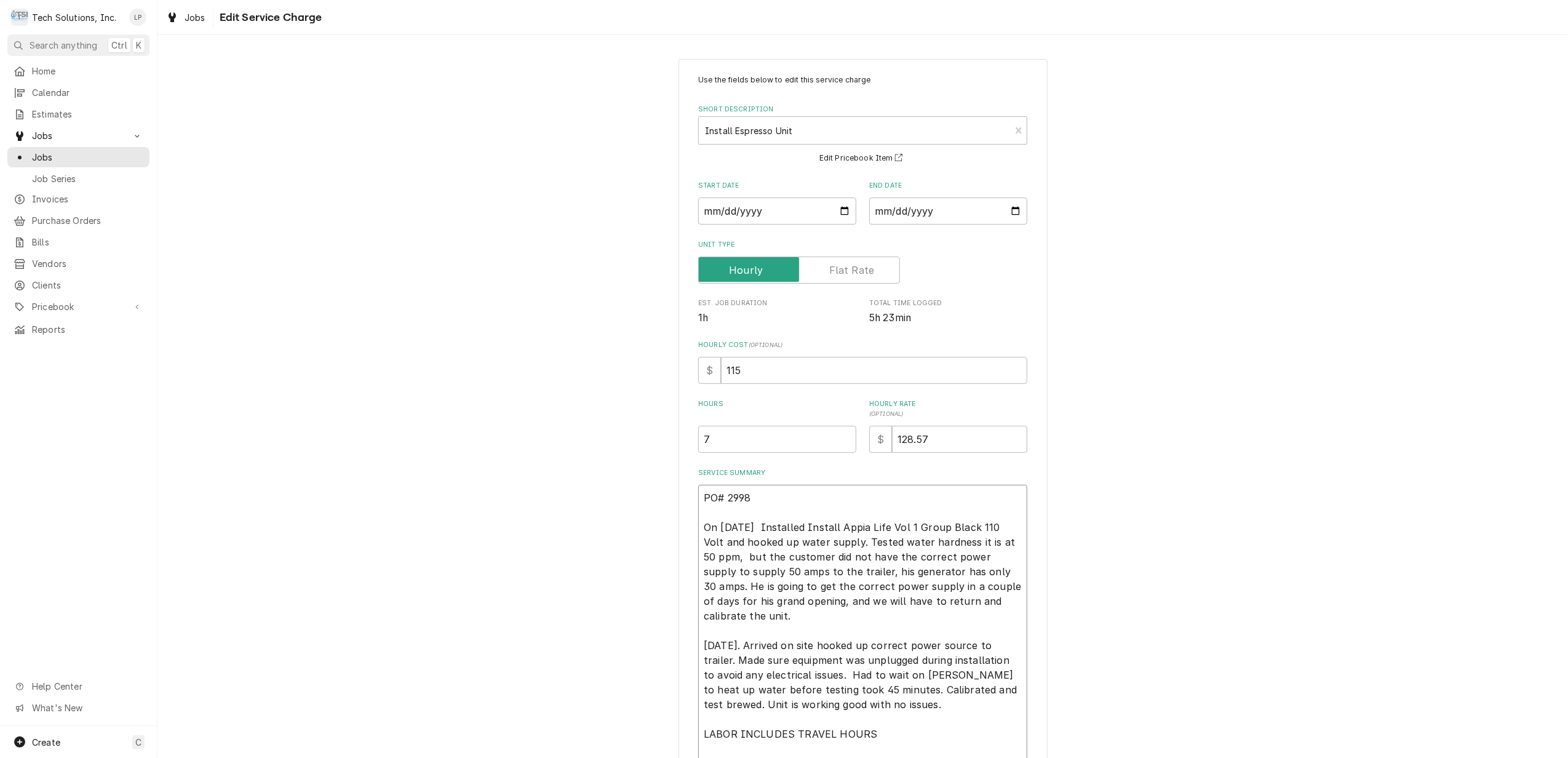
click at [699, 500] on textarea "PO# 2998 On 9/3/25 Installed Install Appia Life Vol 1 Group Black 110 Volt and …" at bounding box center [863, 654] width 329 height 337
type textarea "x"
type textarea "r PO# 2998 On 9/3/25 Installed Install Appia Life Vol 1 Group Black 110 Volt an…"
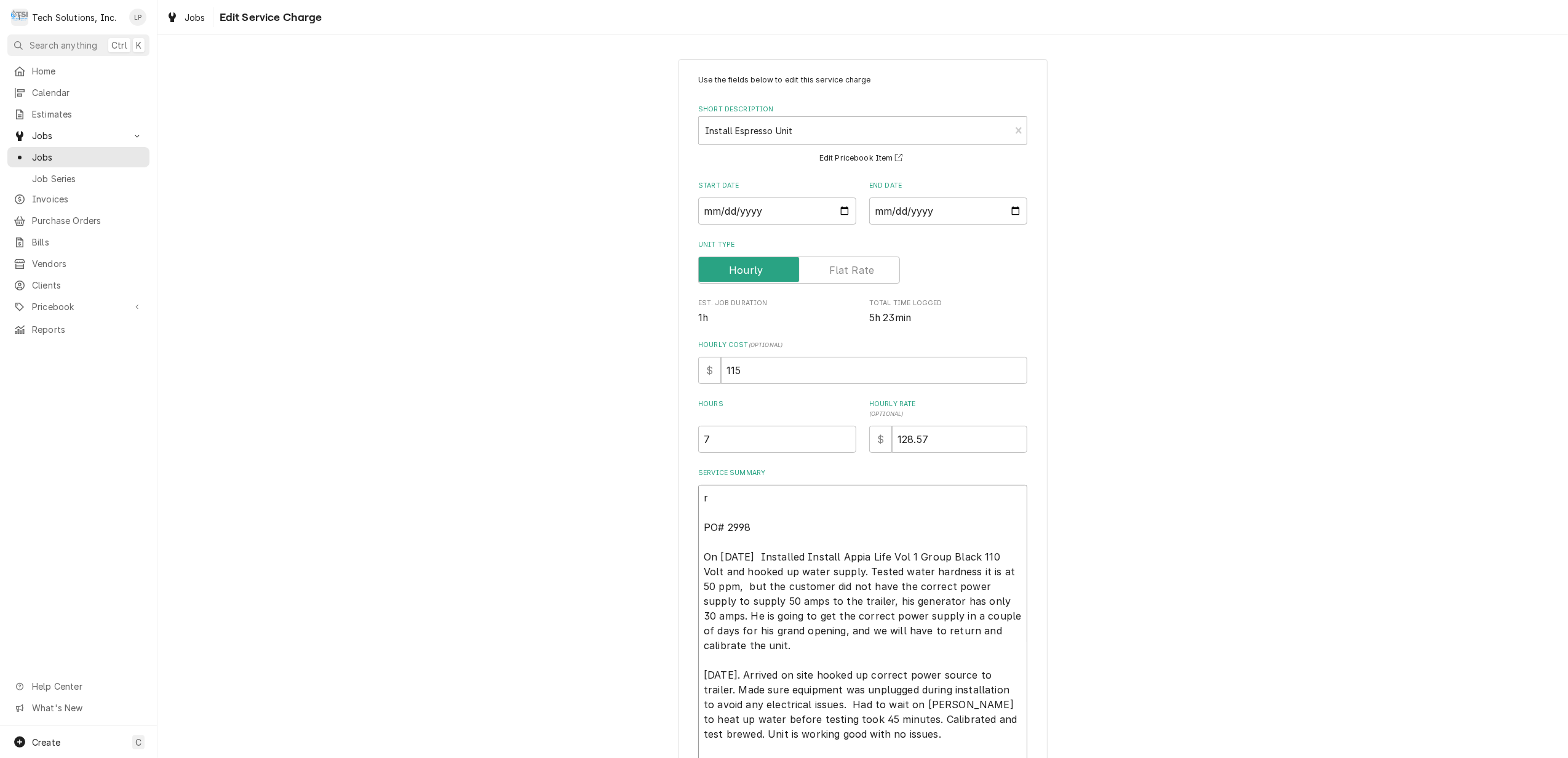
type textarea "x"
type textarea "PO# 2998 On 9/3/25 Installed Install Appia Life Vol 1 Group Black 110 Volt and …"
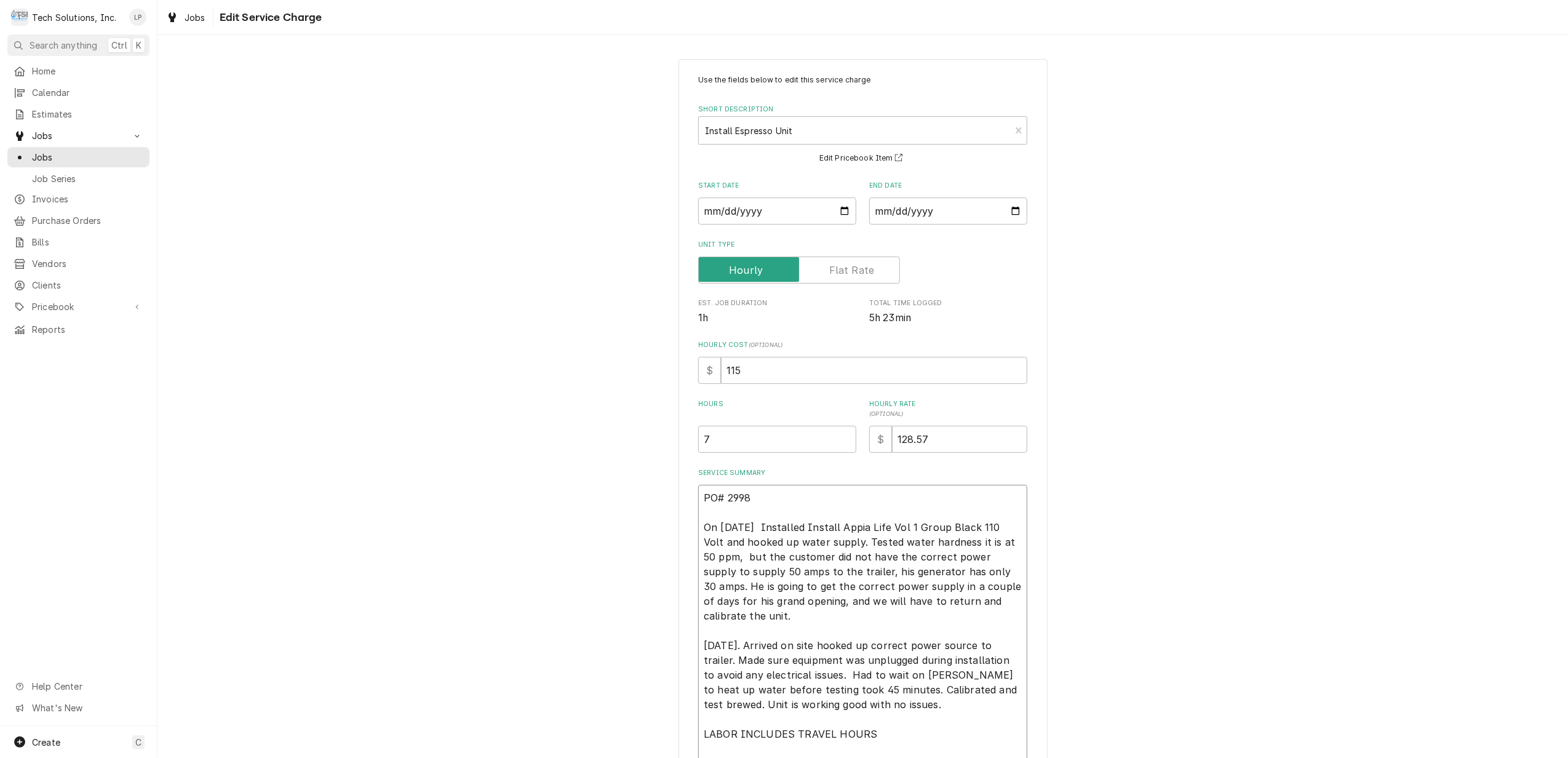
type textarea "x"
type textarea "R PO# 2998 On 9/3/25 Installed Install Appia Life Vol 1 Group Black 110 Volt an…"
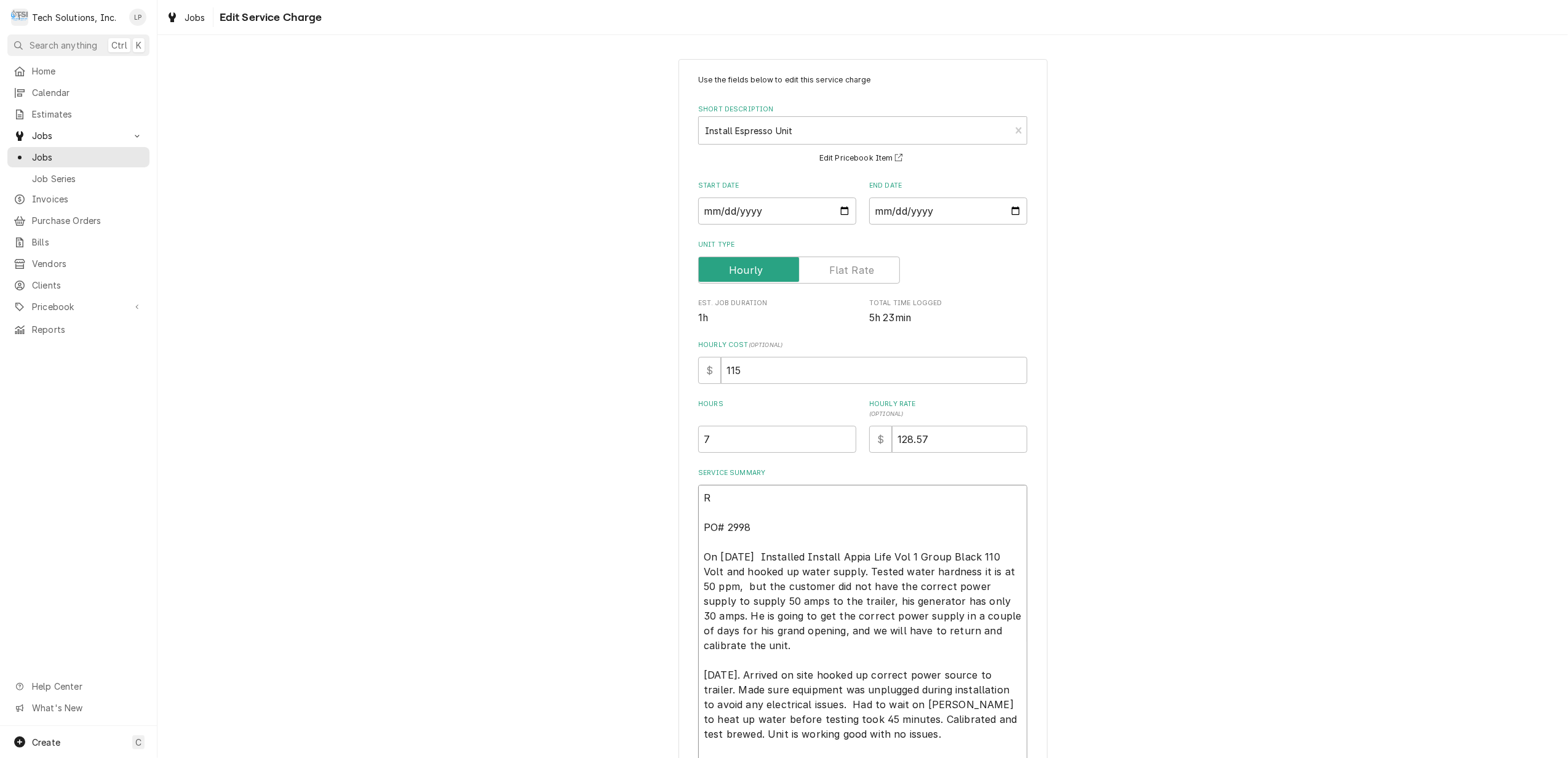
type textarea "x"
type textarea "RE PO# 2998 On 9/3/25 Installed Install Appia Life Vol 1 Group Black 110 Volt a…"
type textarea "x"
type textarea "REA PO# 2998 On 9/3/25 Installed Install Appia Life Vol 1 Group Black 110 Volt …"
type textarea "x"
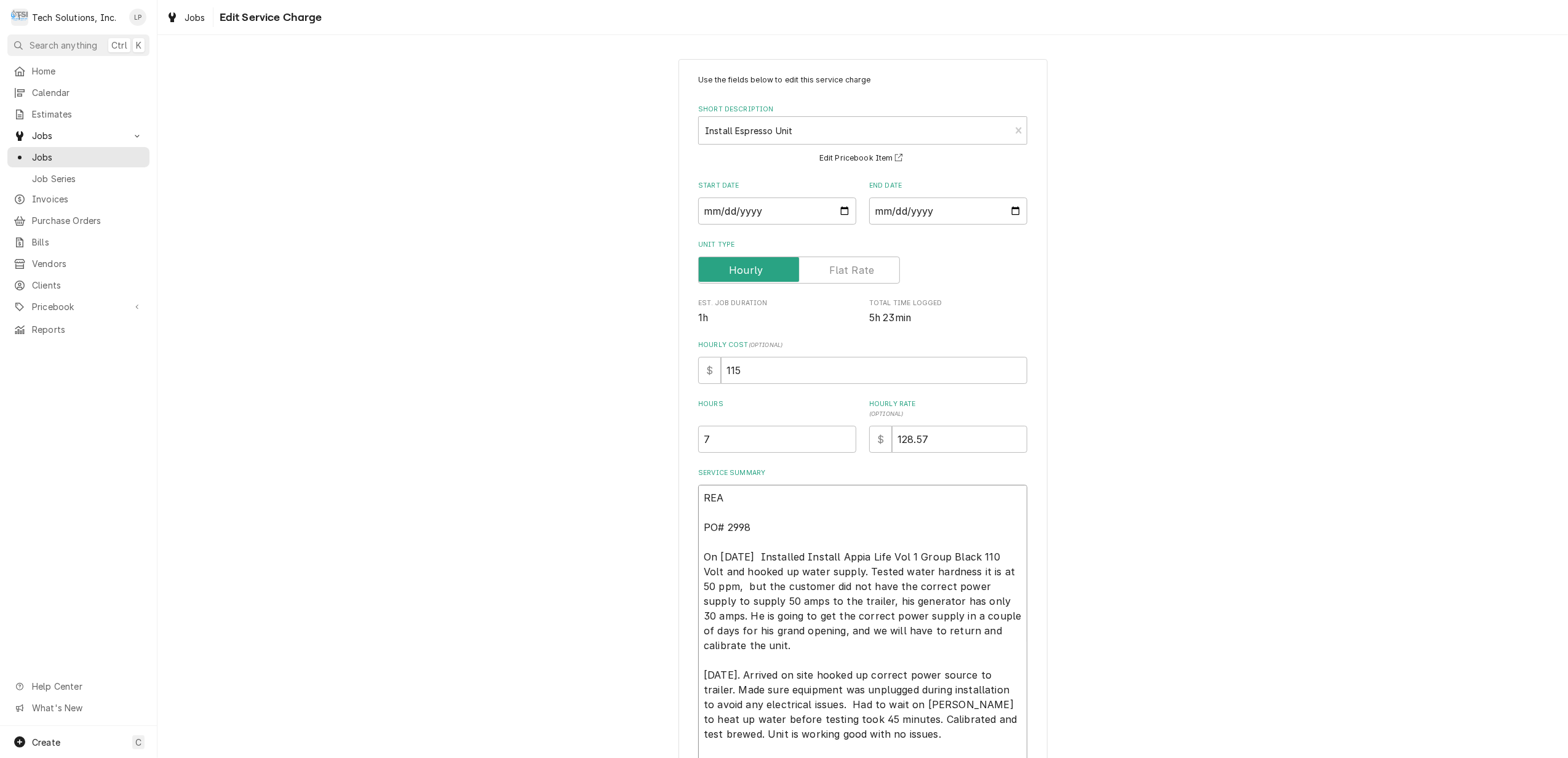
type textarea "READ PO# 2998 On 9/3/25 Installed Install Appia Life Vol 1 Group Black 110 Volt…"
type textarea "x"
type textarea "READY PO# 2998 On 9/3/25 Installed Install Appia Life Vol 1 Group Black 110 Vol…"
type textarea "x"
type textarea "READY PO# 2998 On 9/3/25 Installed Install Appia Life Vol 1 Group Black 110 Vol…"
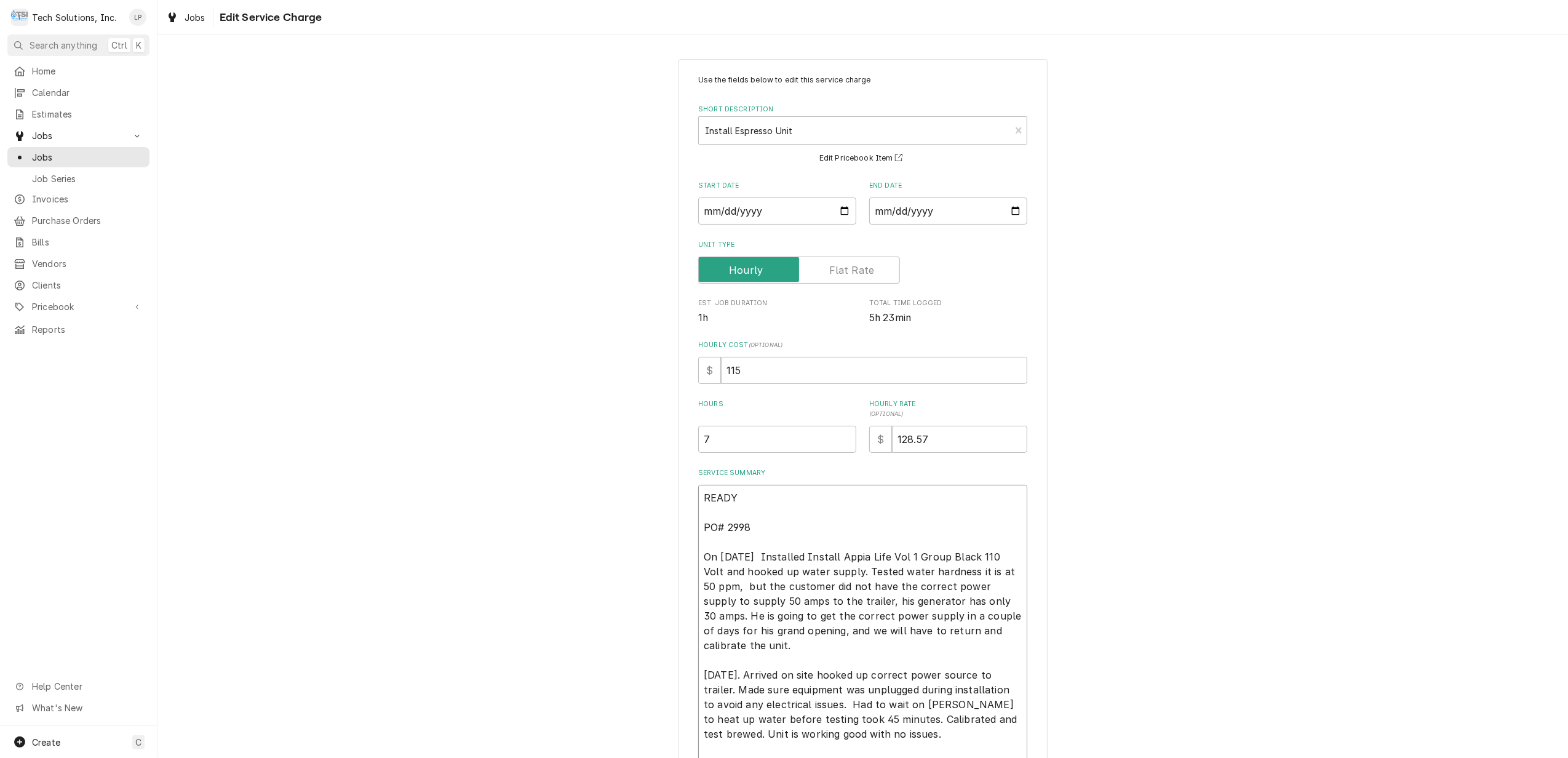
type textarea "x"
type textarea "READY T PO# 2998 On 9/3/25 Installed Install Appia Life Vol 1 Group Black 110 V…"
type textarea "x"
type textarea "READY TO PO# 2998 On 9/3/25 Installed Install Appia Life Vol 1 Group Black 110 …"
type textarea "x"
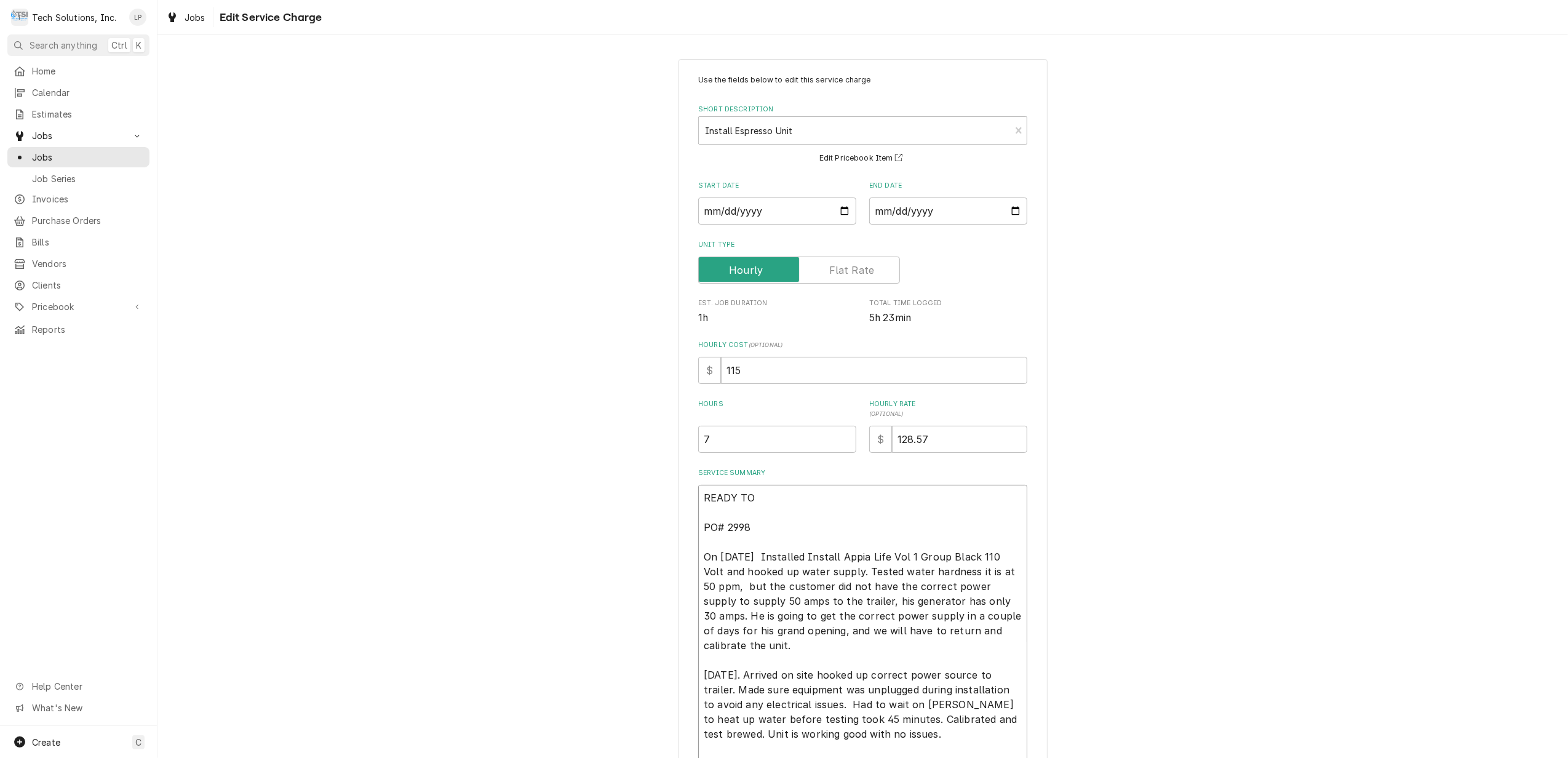
type textarea "READY TO PO# 2998 On 9/3/25 Installed Install Appia Life Vol 1 Group Black 110 …"
type textarea "x"
type textarea "READY TO B PO# 2998 On 9/3/25 Installed Install Appia Life Vol 1 Group Black 11…"
type textarea "x"
type textarea "READY TO BI PO# 2998 On 9/3/25 Installed Install Appia Life Vol 1 Group Black 1…"
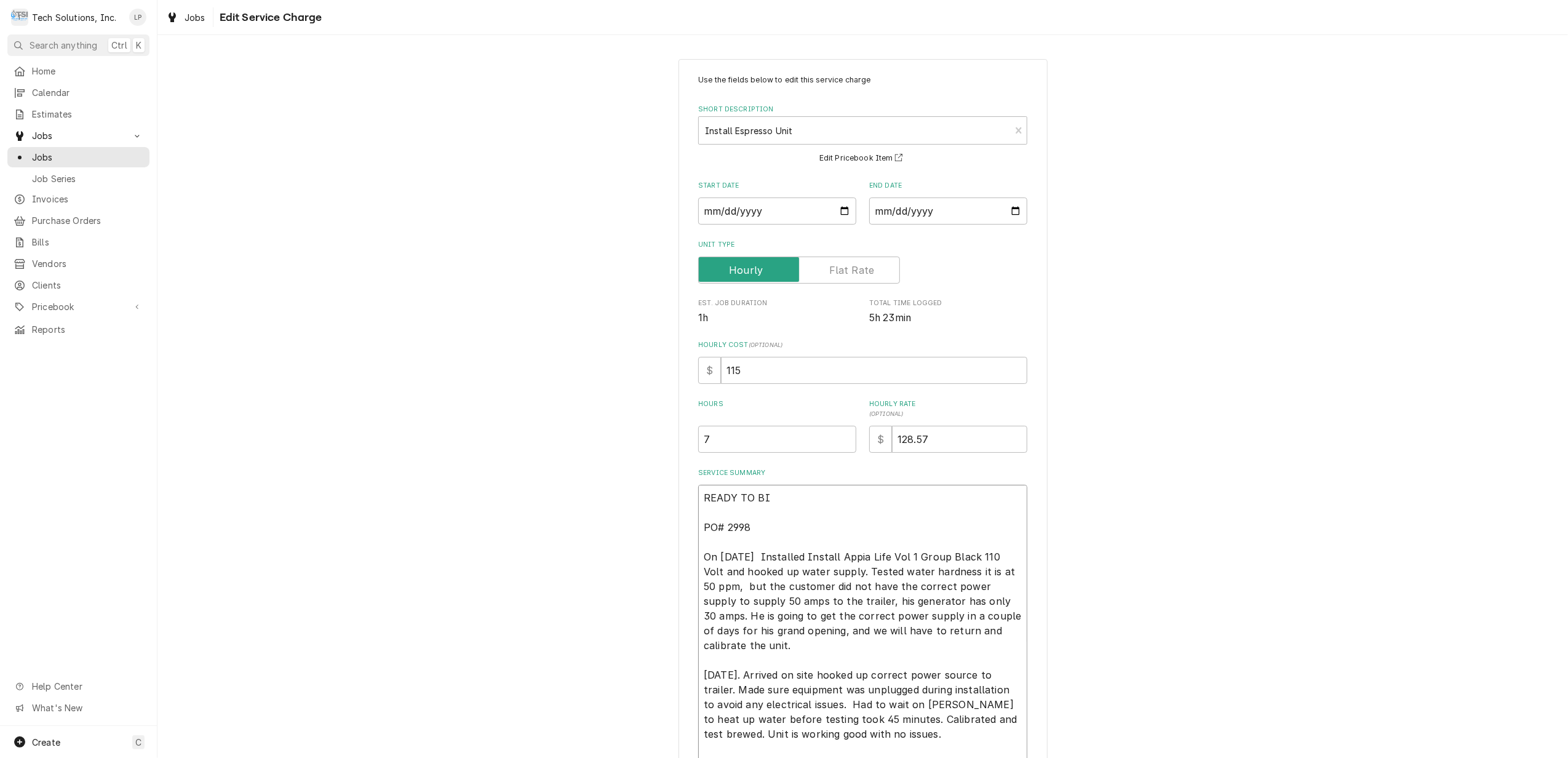
type textarea "x"
type textarea "READY TO BIL PO# 2998 On 9/3/25 Installed Install Appia Life Vol 1 Group Black …"
type textarea "x"
type textarea "READY TO BILL PO# 2998 On 9/3/25 Installed Install Appia Life Vol 1 Group Black…"
click at [1178, 569] on div "Use the fields below to edit this service charge Short Description Install Espr…" at bounding box center [862, 488] width 1410 height 880
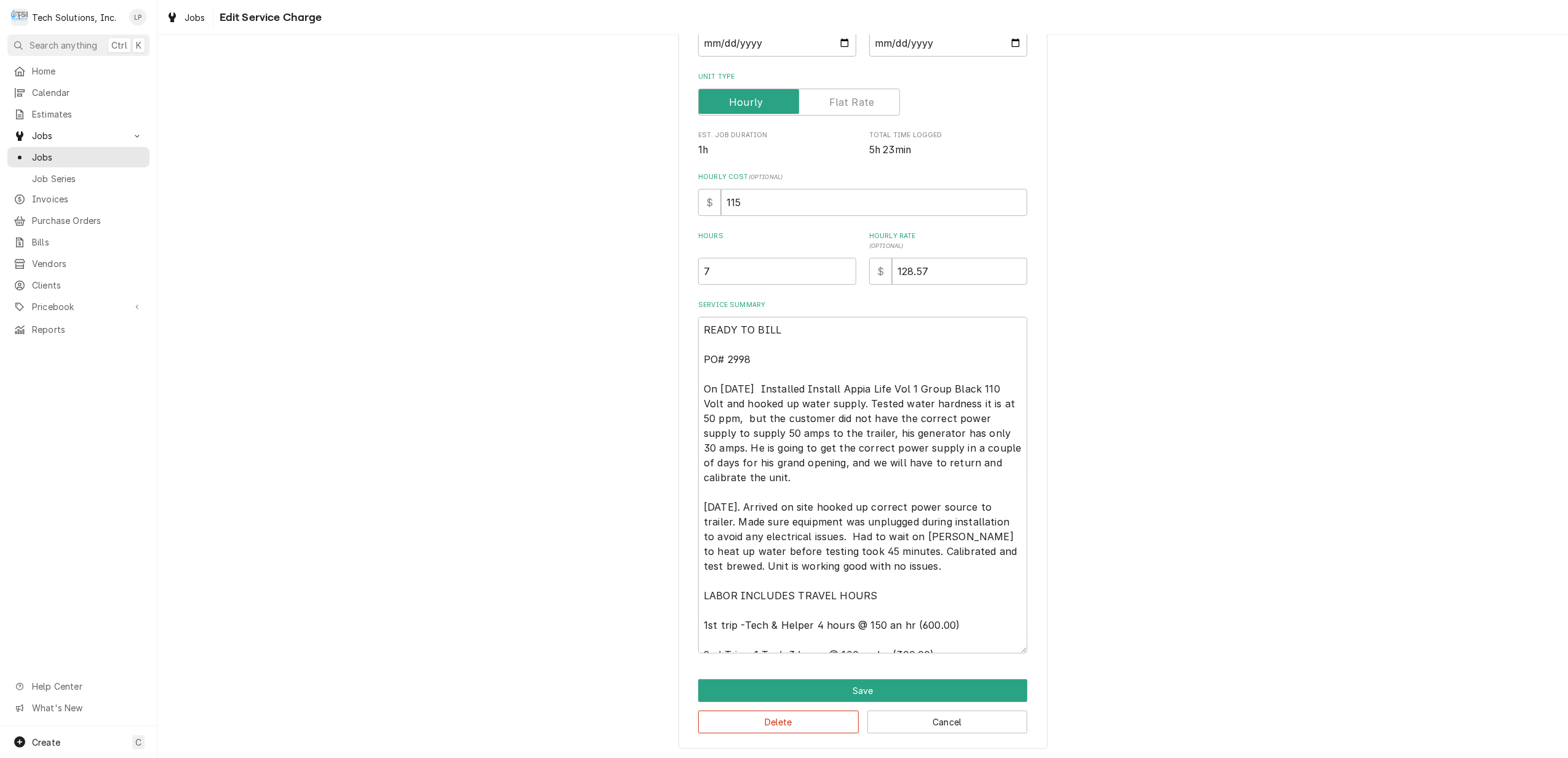
scroll to position [171, 0]
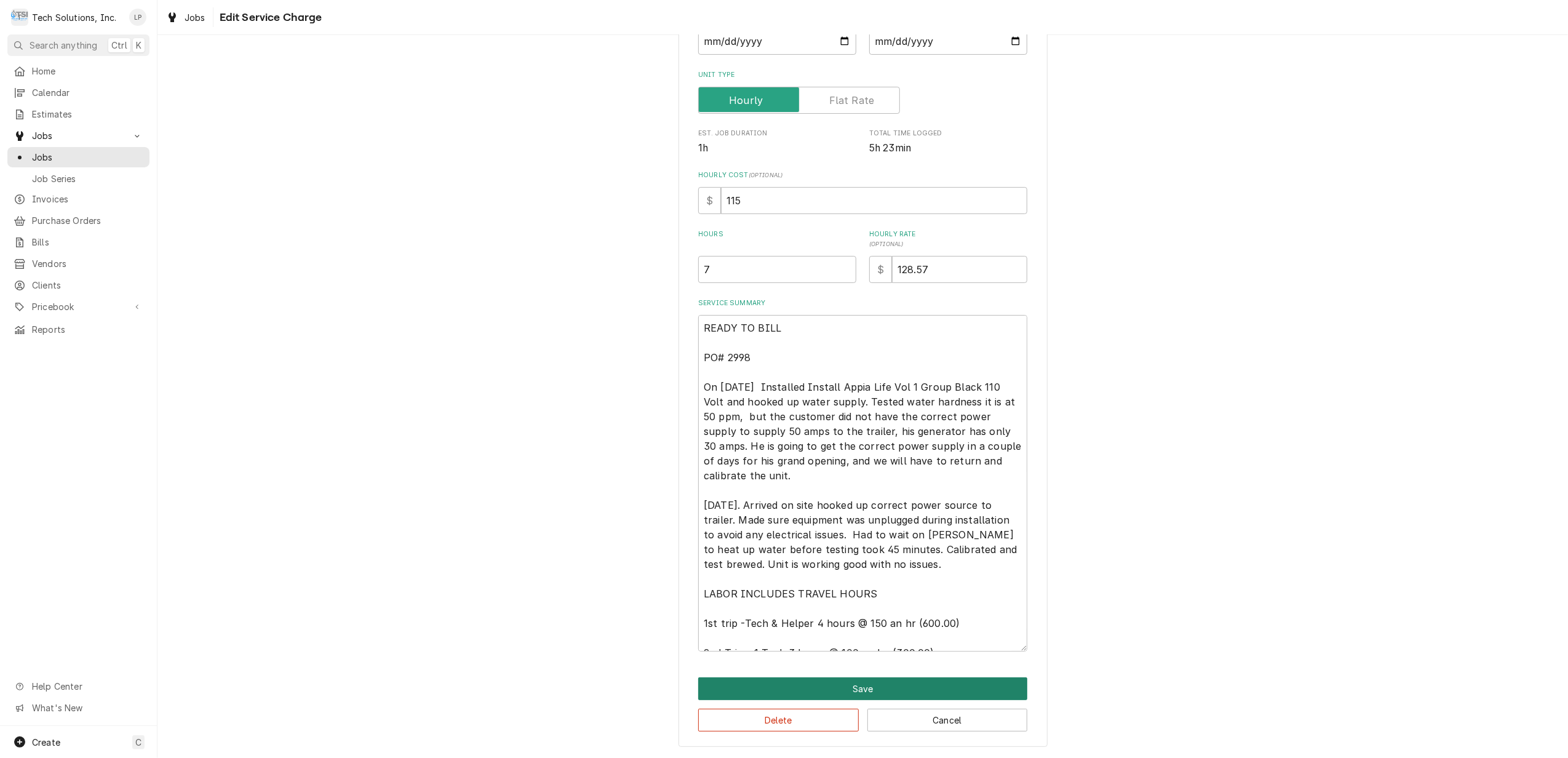
click at [902, 685] on button "Save" at bounding box center [863, 689] width 329 height 23
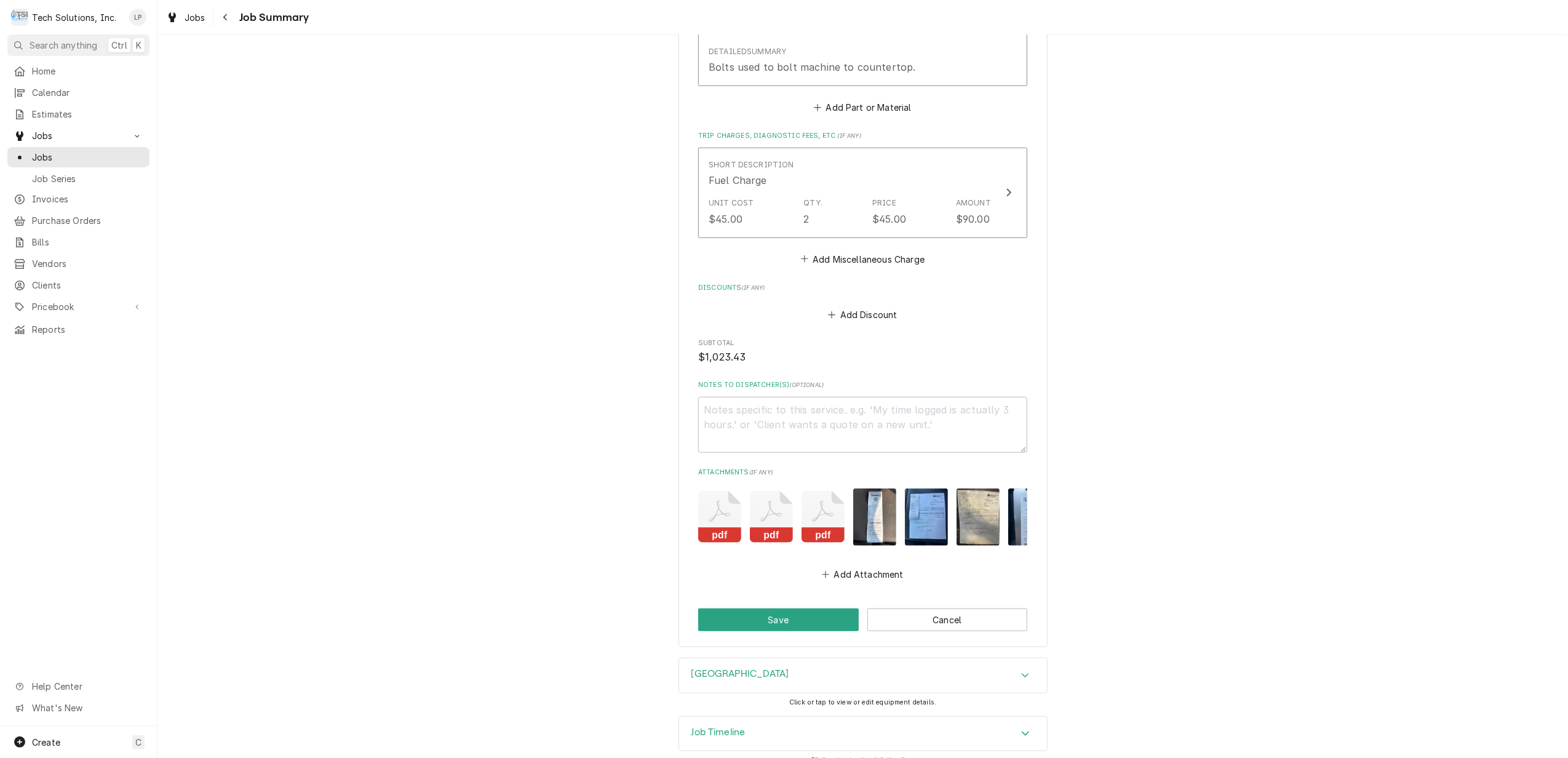
scroll to position [1113, 0]
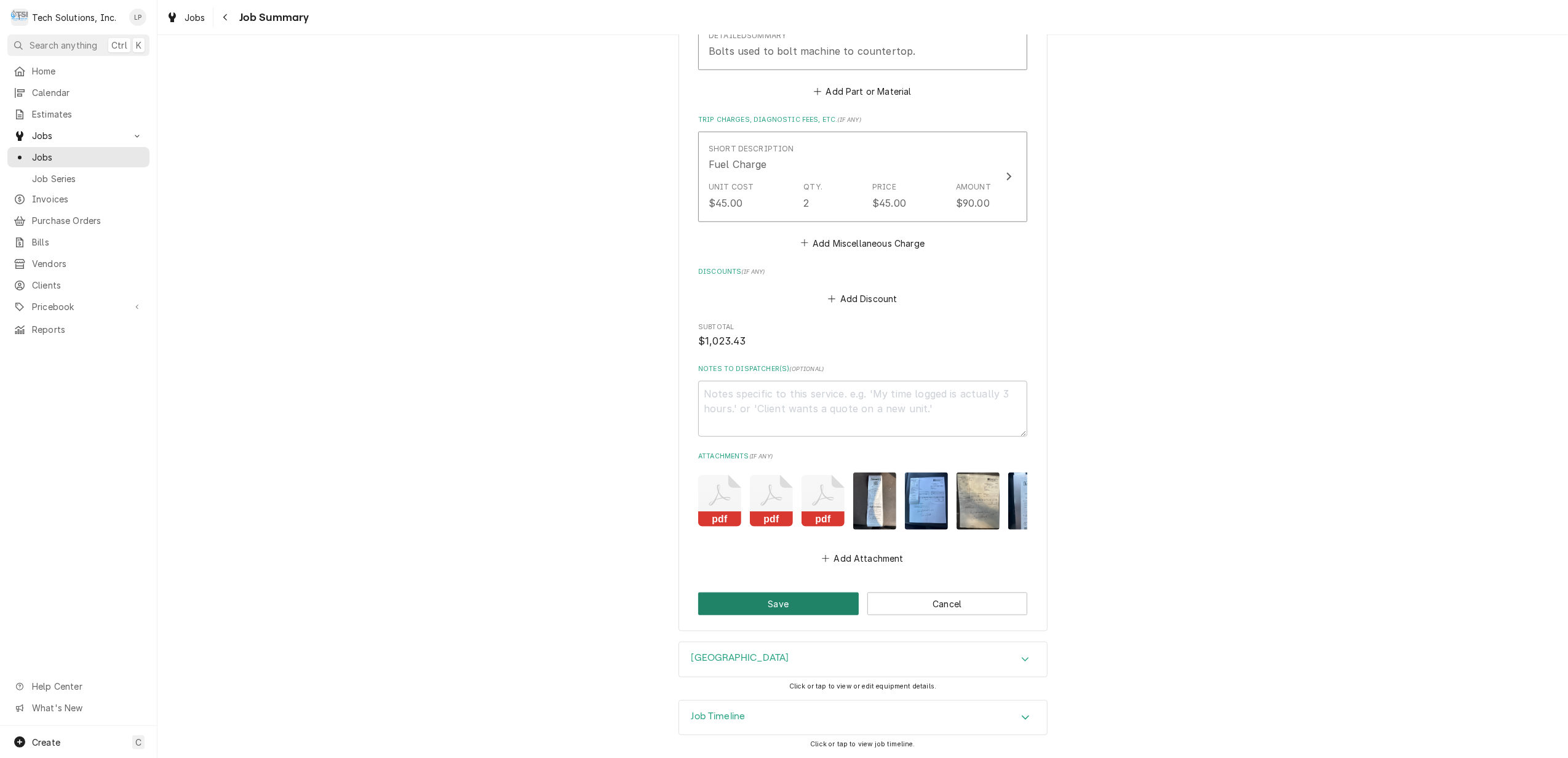
click at [796, 603] on button "Save" at bounding box center [779, 603] width 161 height 23
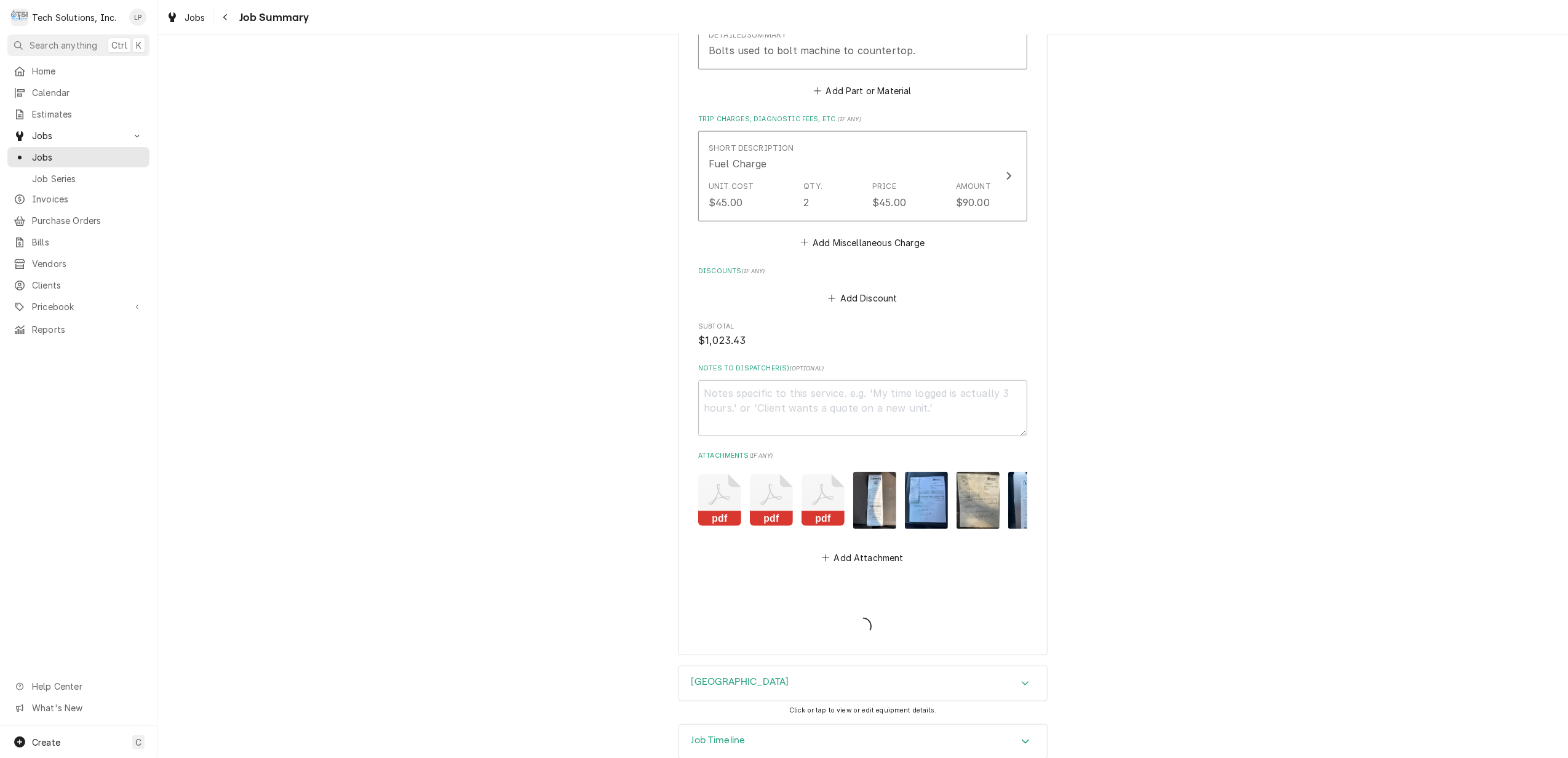
type textarea "x"
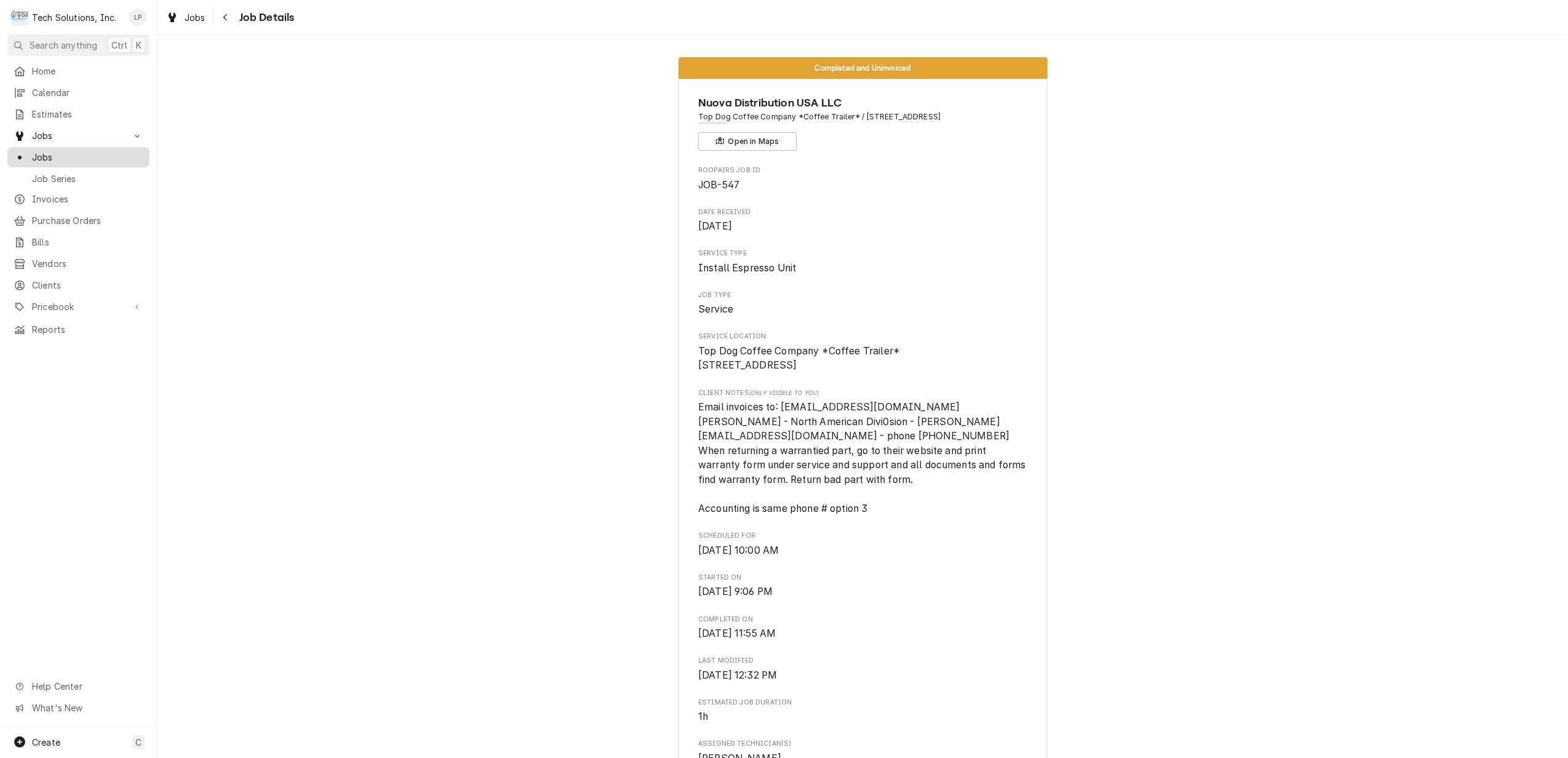
click at [43, 151] on span "Jobs" at bounding box center [87, 157] width 111 height 13
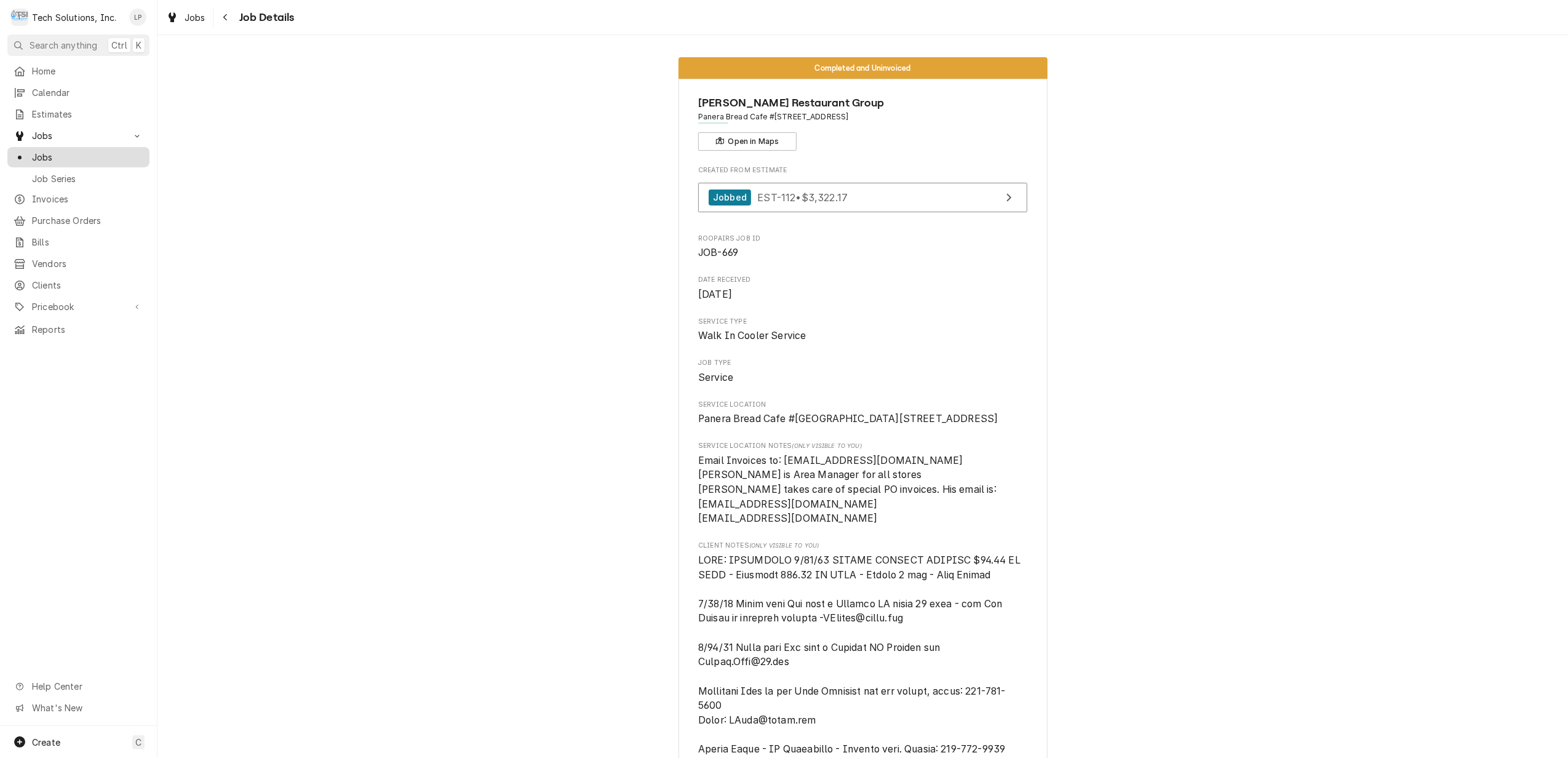
click at [33, 153] on div "Jobs" at bounding box center [78, 157] width 130 height 13
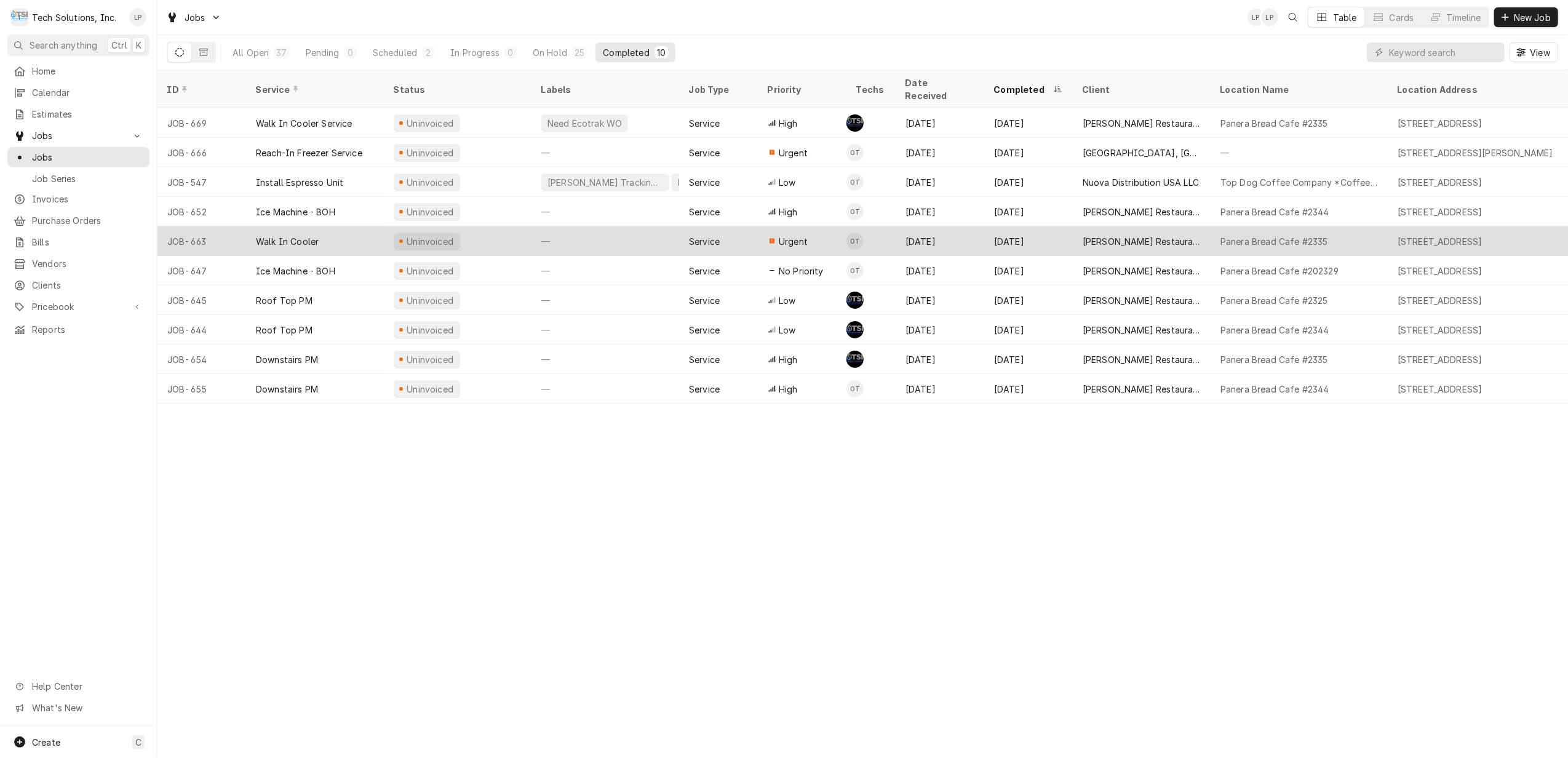
click at [626, 227] on div "—" at bounding box center [605, 242] width 147 height 30
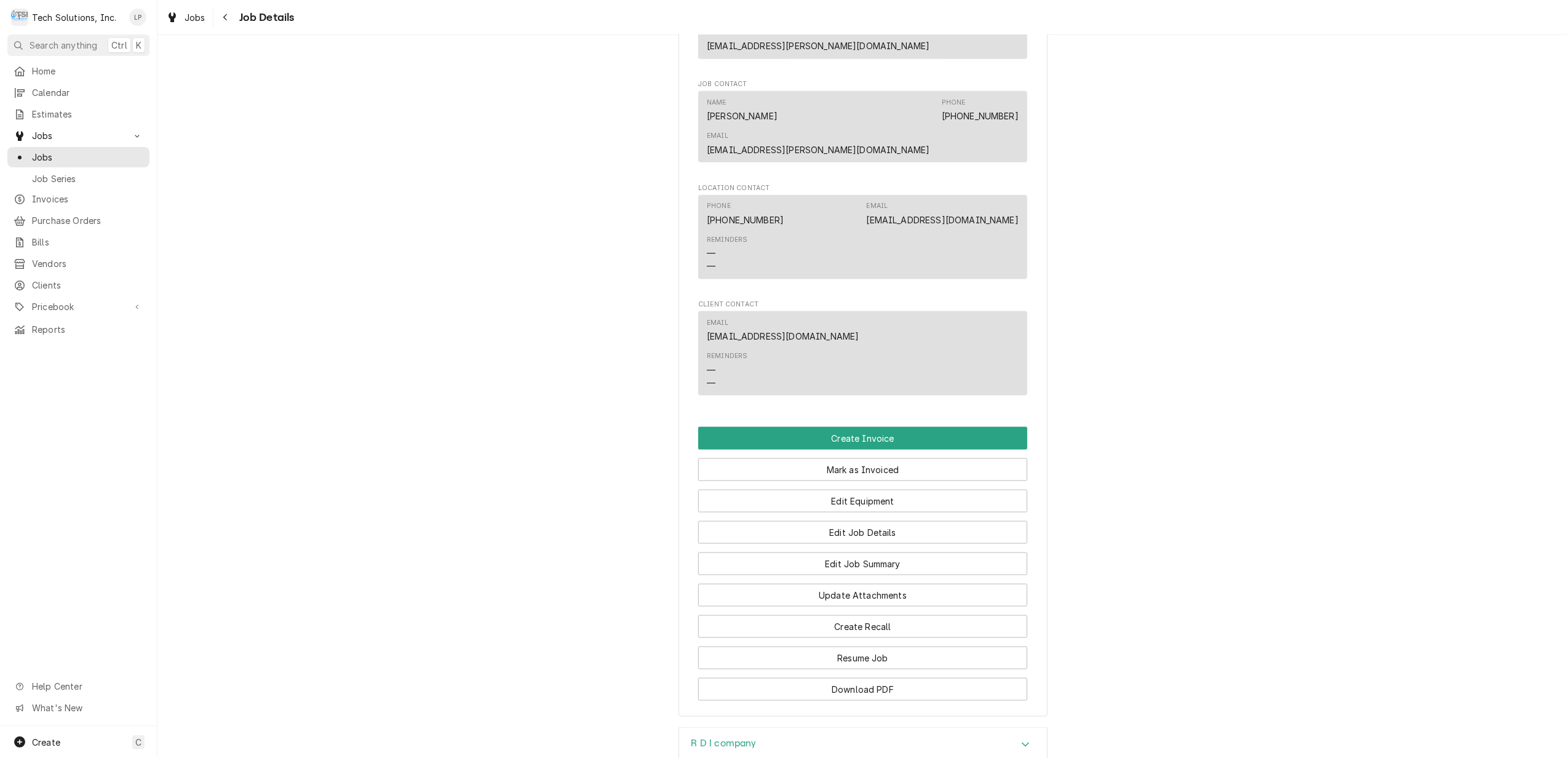
scroll to position [1740, 0]
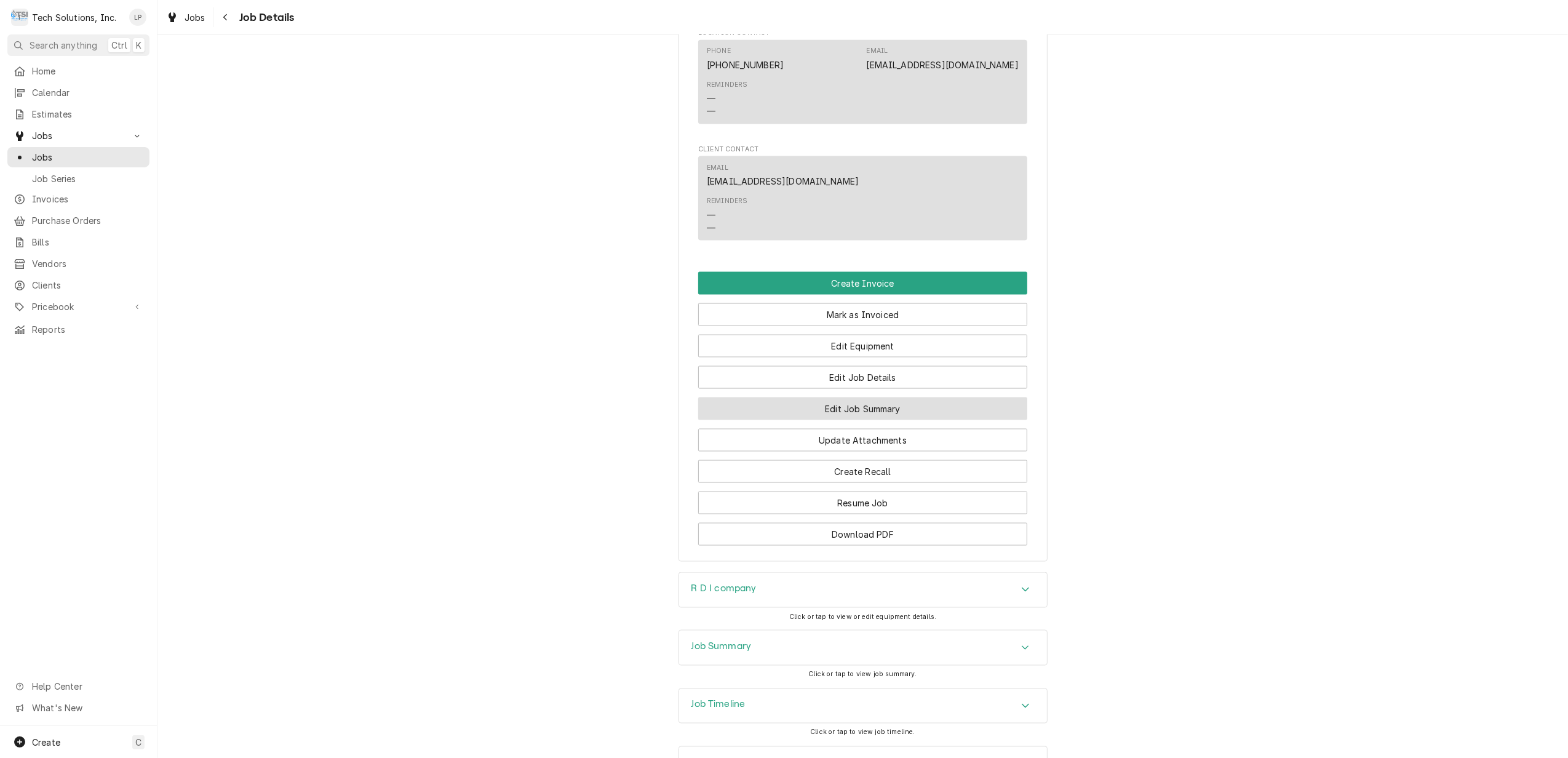
click at [891, 398] on button "Edit Job Summary" at bounding box center [863, 409] width 329 height 23
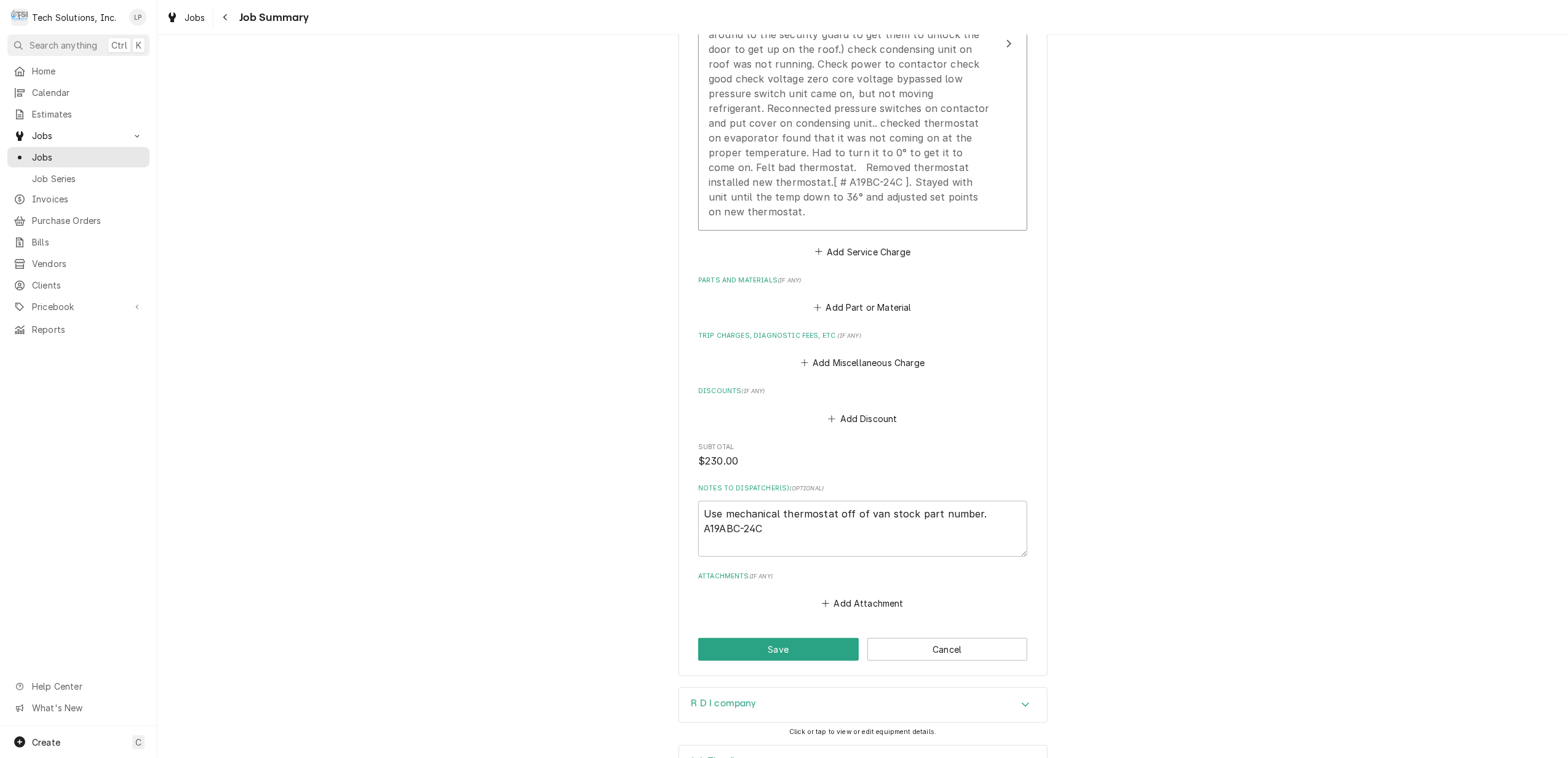
scroll to position [527, 0]
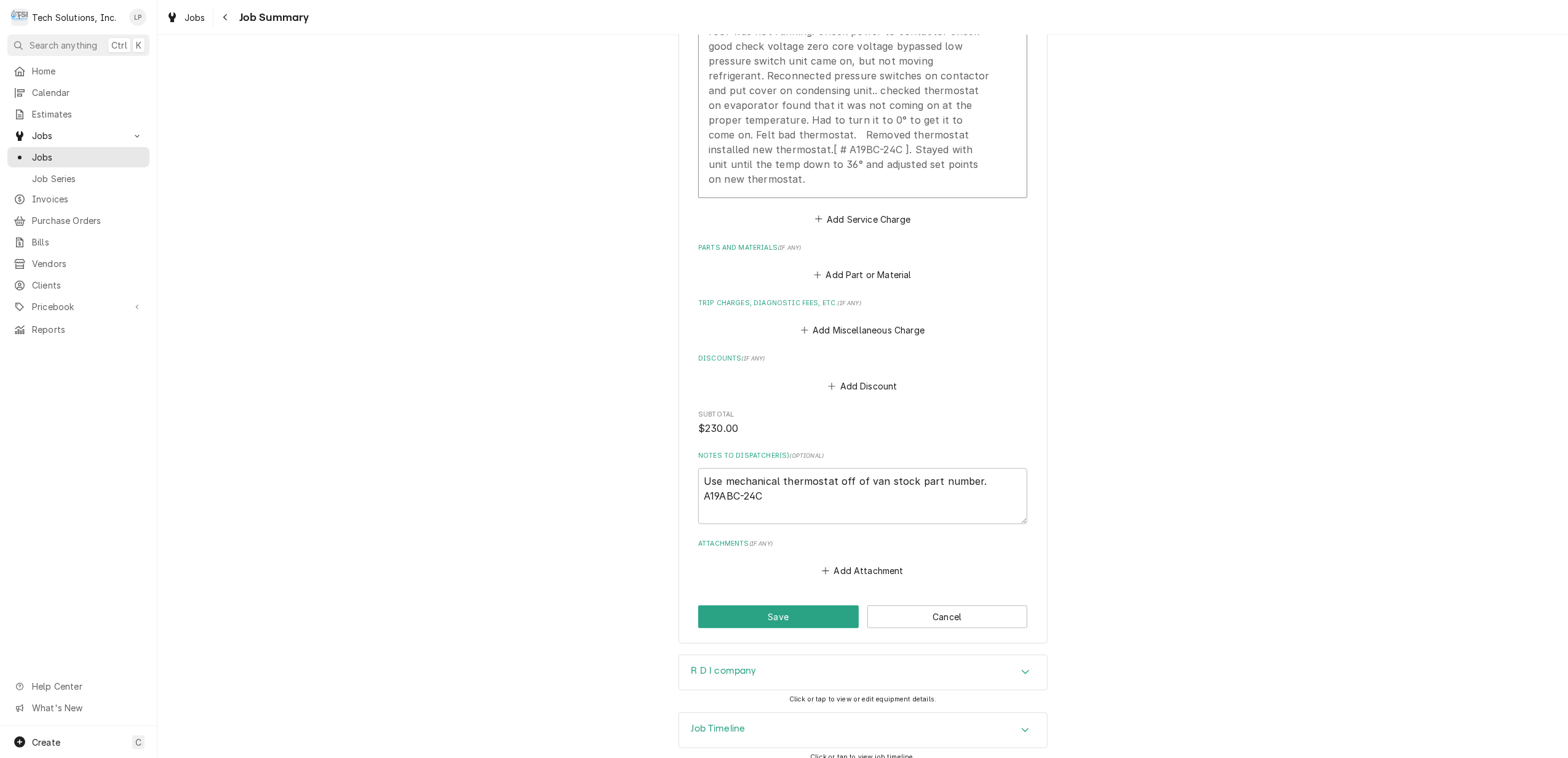
click at [1016, 666] on div "Accordion Header" at bounding box center [1025, 673] width 19 height 15
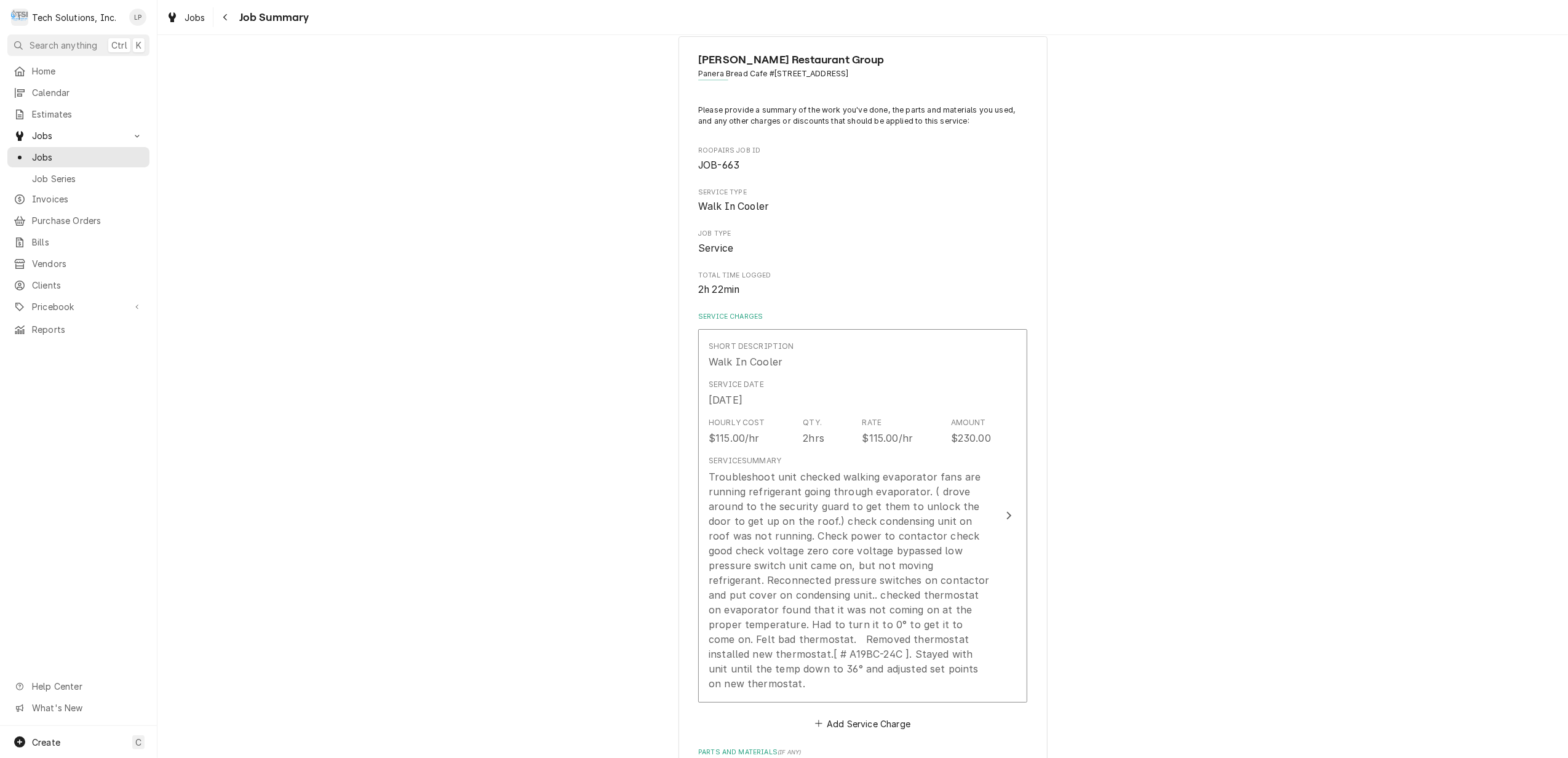
scroll to position [0, 0]
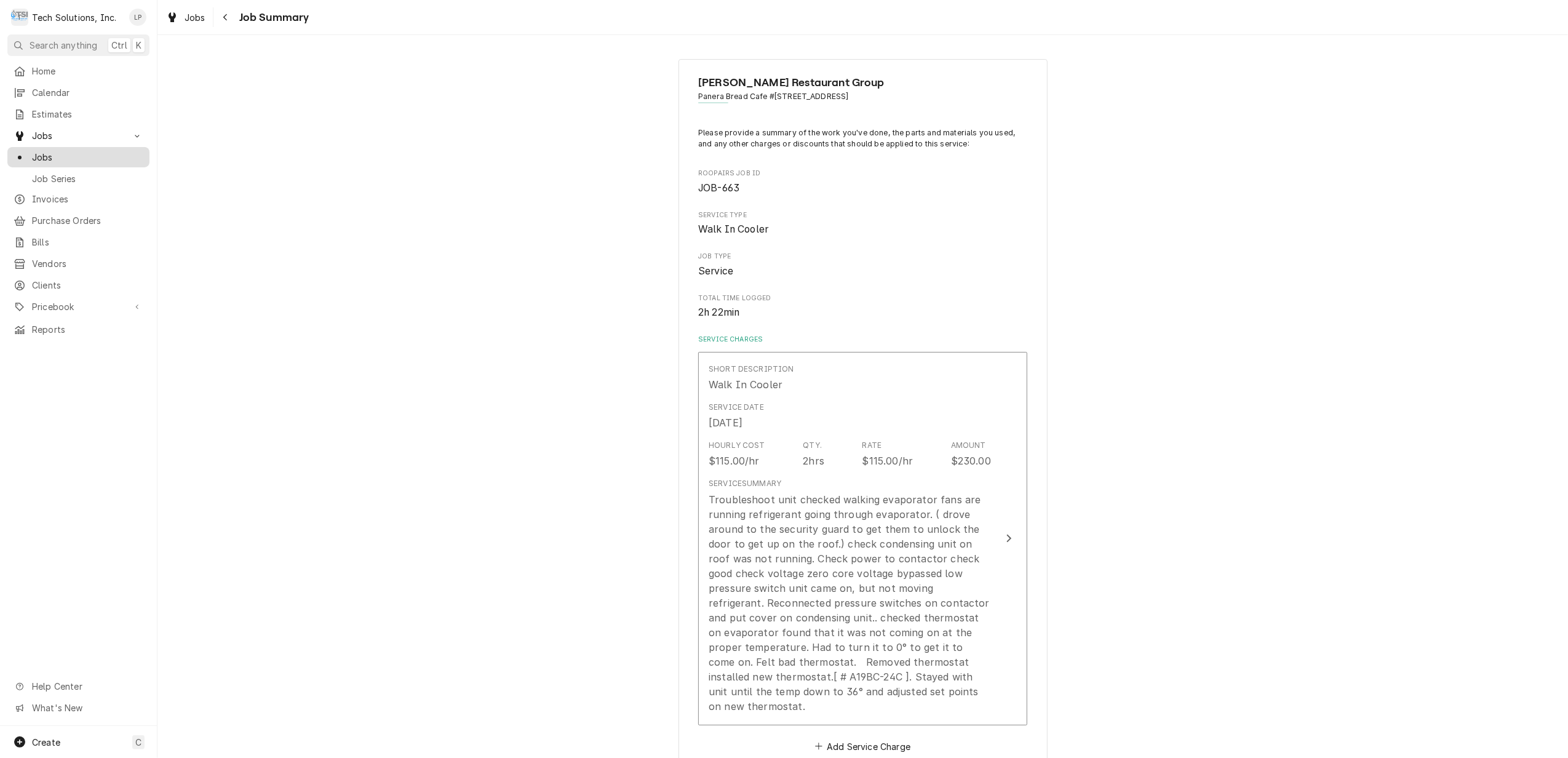
click at [40, 151] on span "Jobs" at bounding box center [87, 157] width 111 height 13
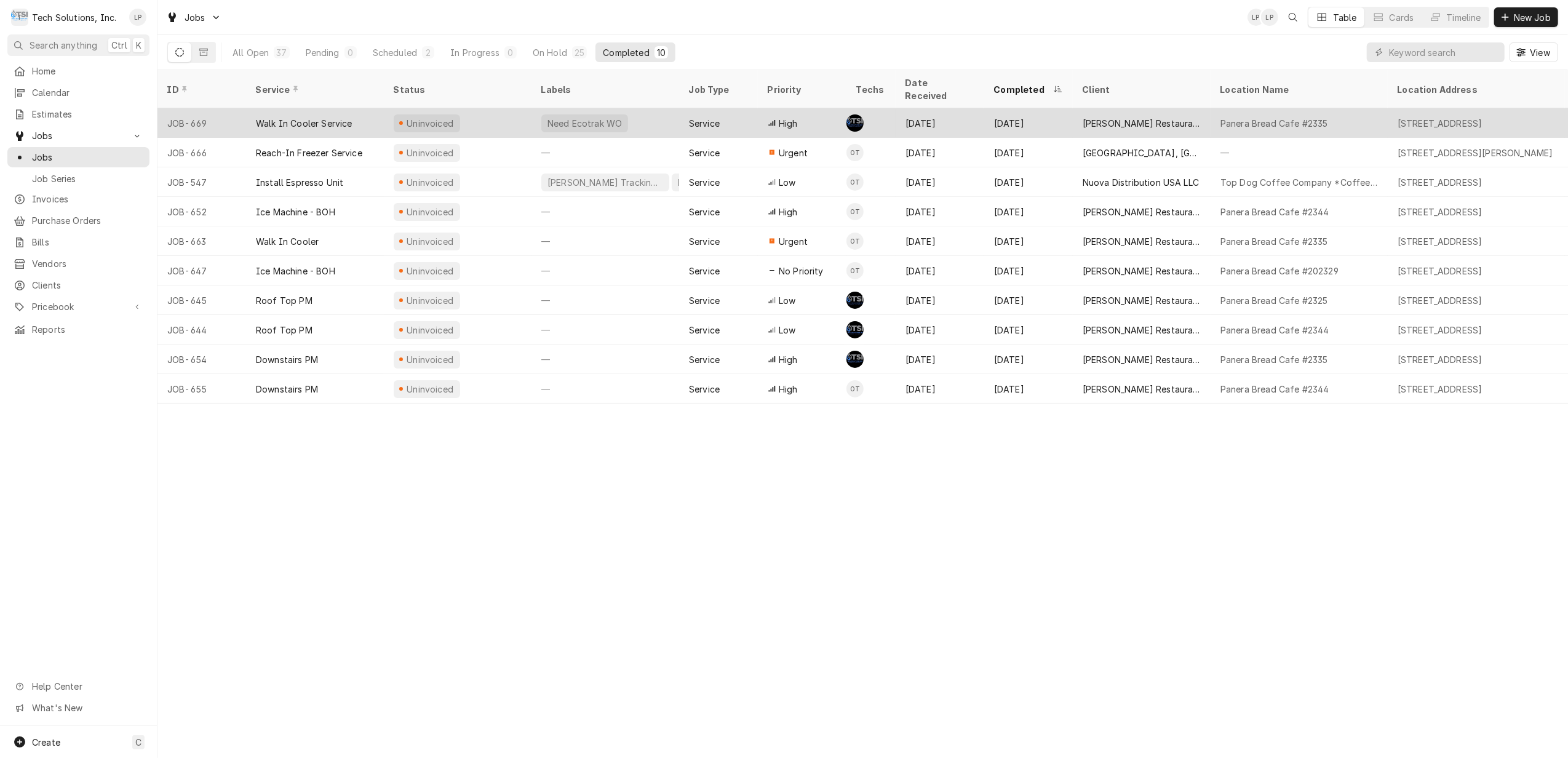
click at [1417, 117] on div "[STREET_ADDRESS]" at bounding box center [1440, 123] width 85 height 13
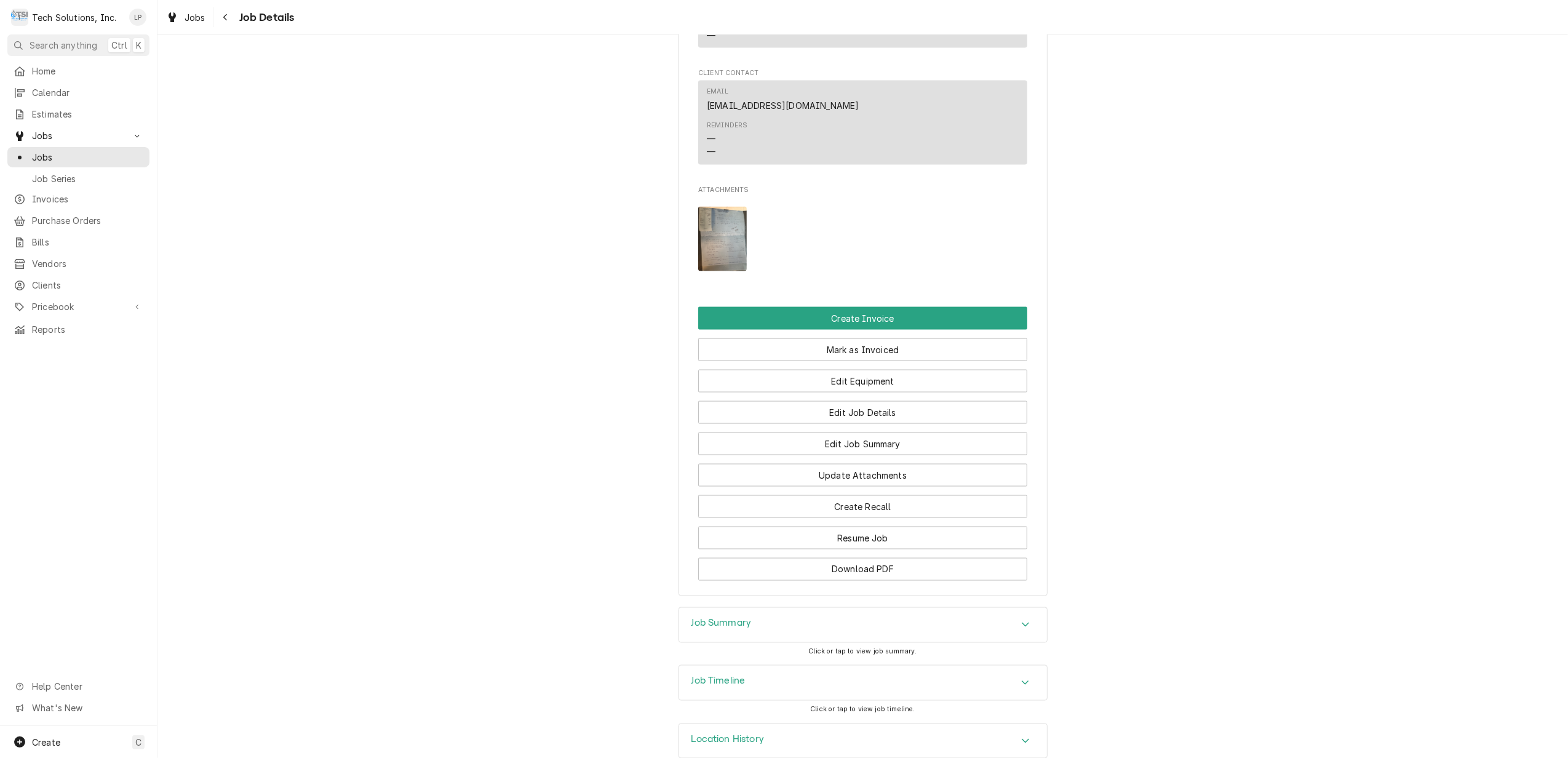
scroll to position [1836, 0]
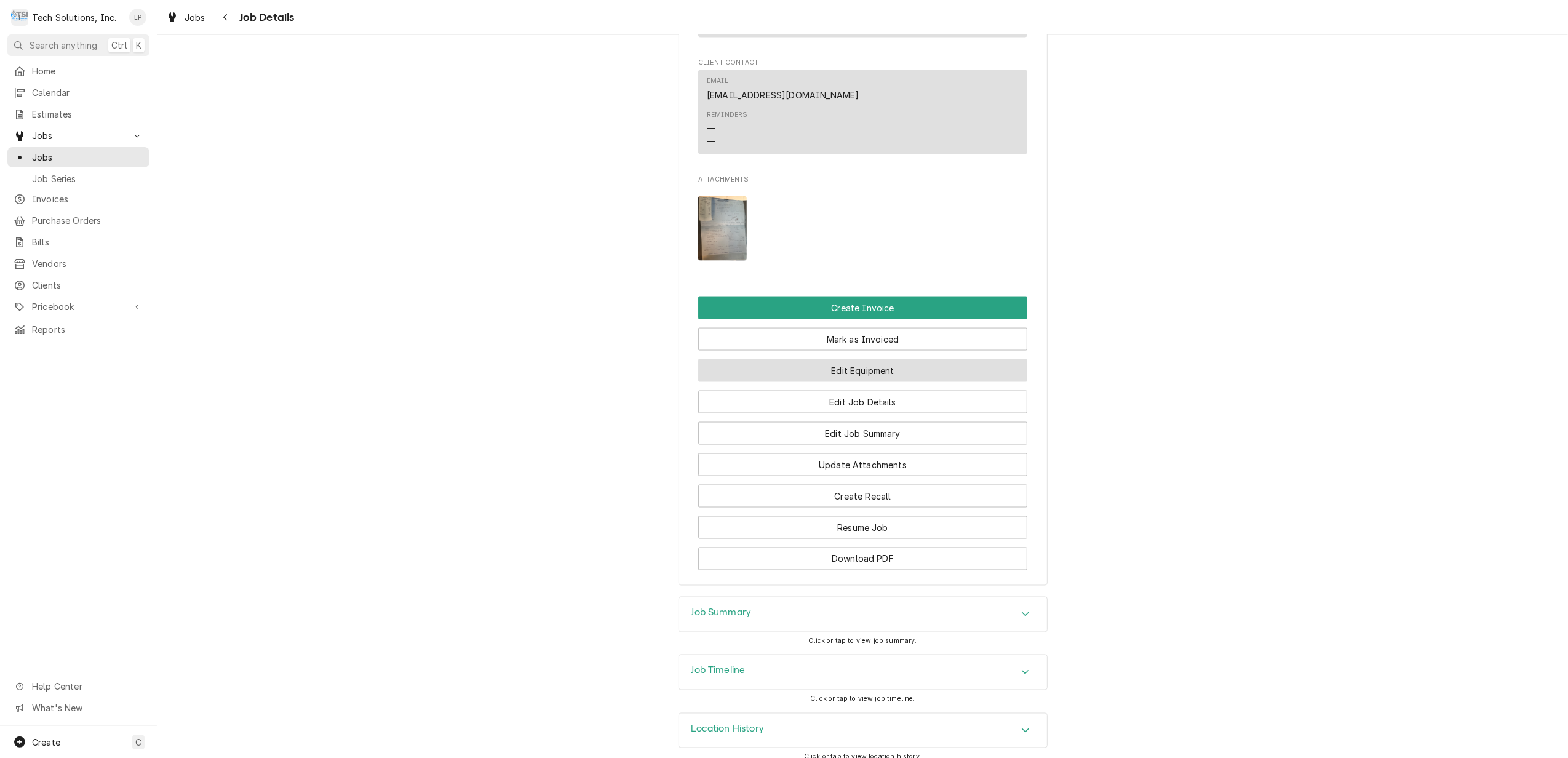
click at [886, 360] on button "Edit Equipment" at bounding box center [863, 370] width 329 height 23
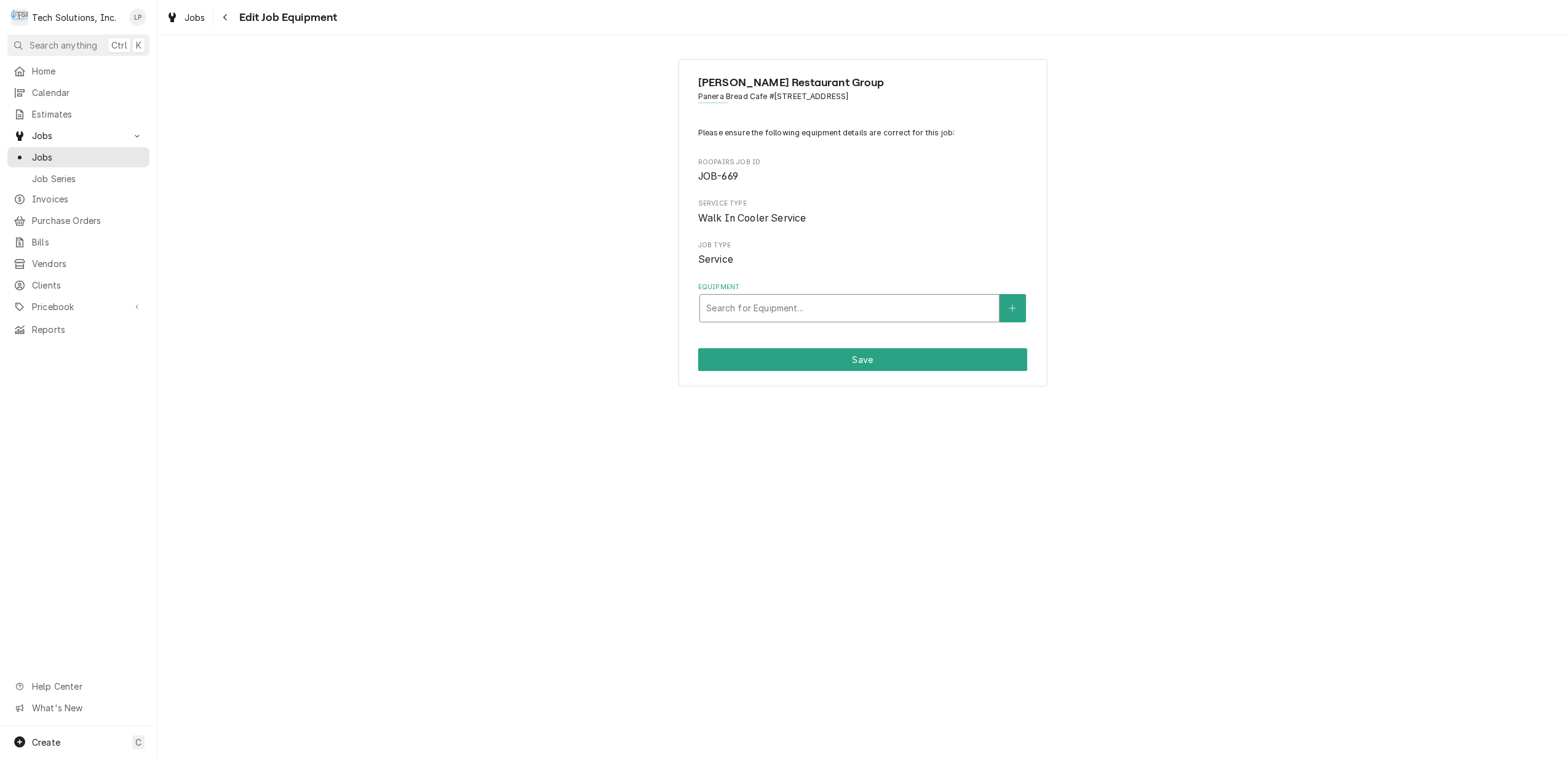
click at [877, 313] on div "Equipment" at bounding box center [849, 308] width 286 height 23
click at [1212, 402] on div "[PERSON_NAME] Restaurant Group Panera Bread Cafe [STREET_ADDRESS] Please ensure…" at bounding box center [862, 396] width 1410 height 723
click at [929, 363] on button "Save" at bounding box center [863, 360] width 329 height 23
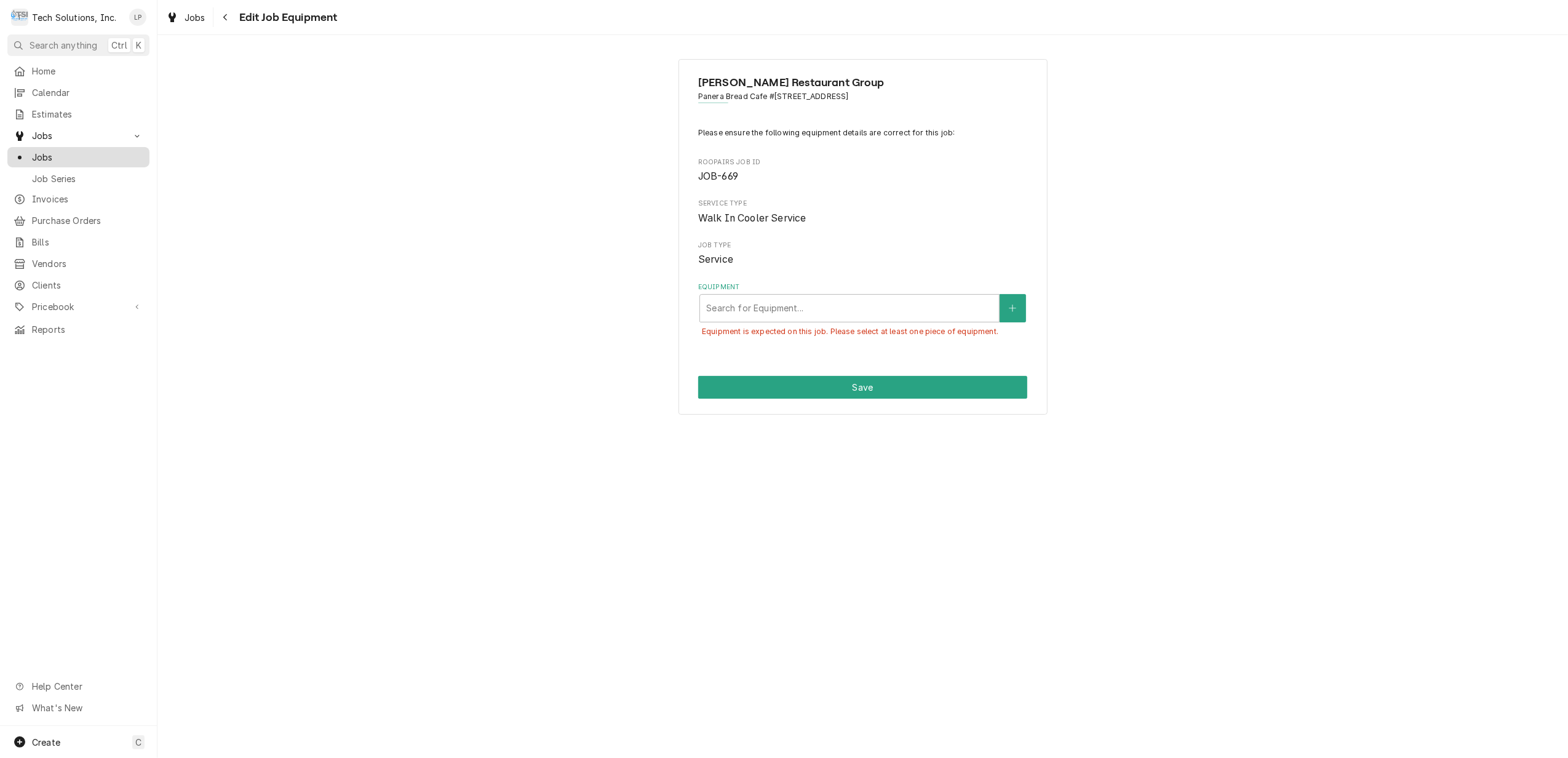
click at [37, 151] on span "Jobs" at bounding box center [87, 157] width 111 height 13
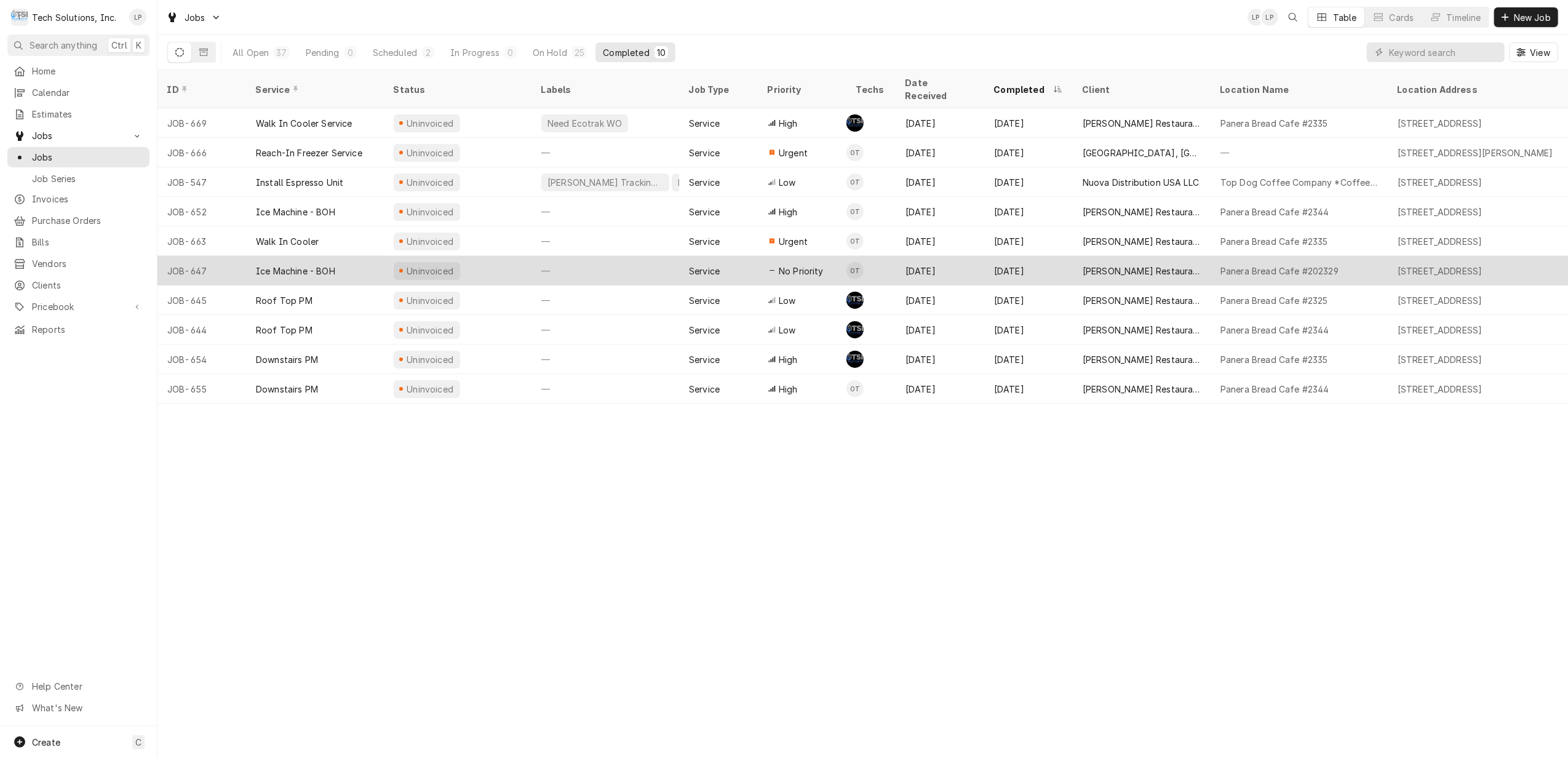
click at [613, 256] on div "—" at bounding box center [605, 271] width 147 height 30
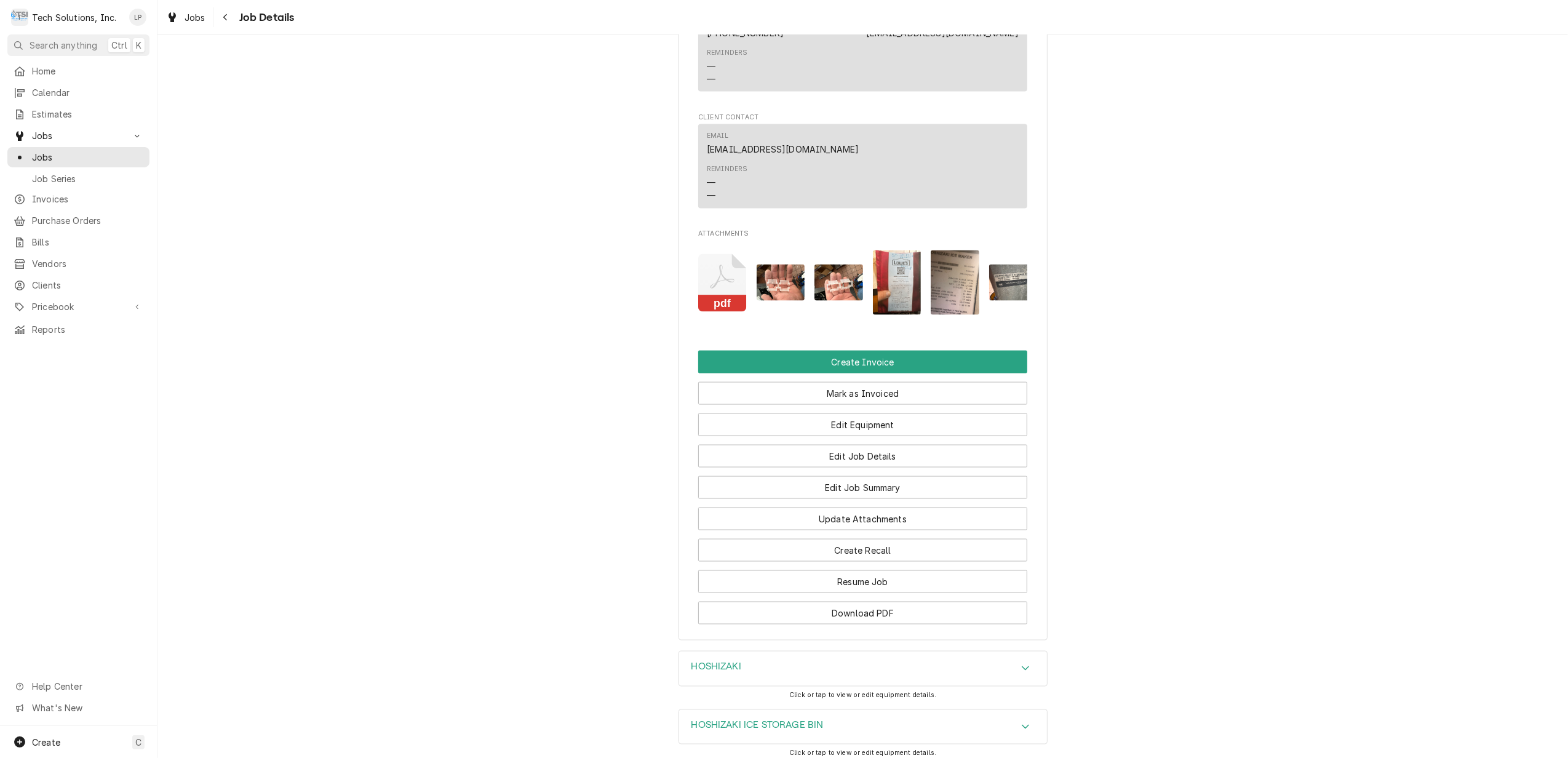
scroll to position [1806, 0]
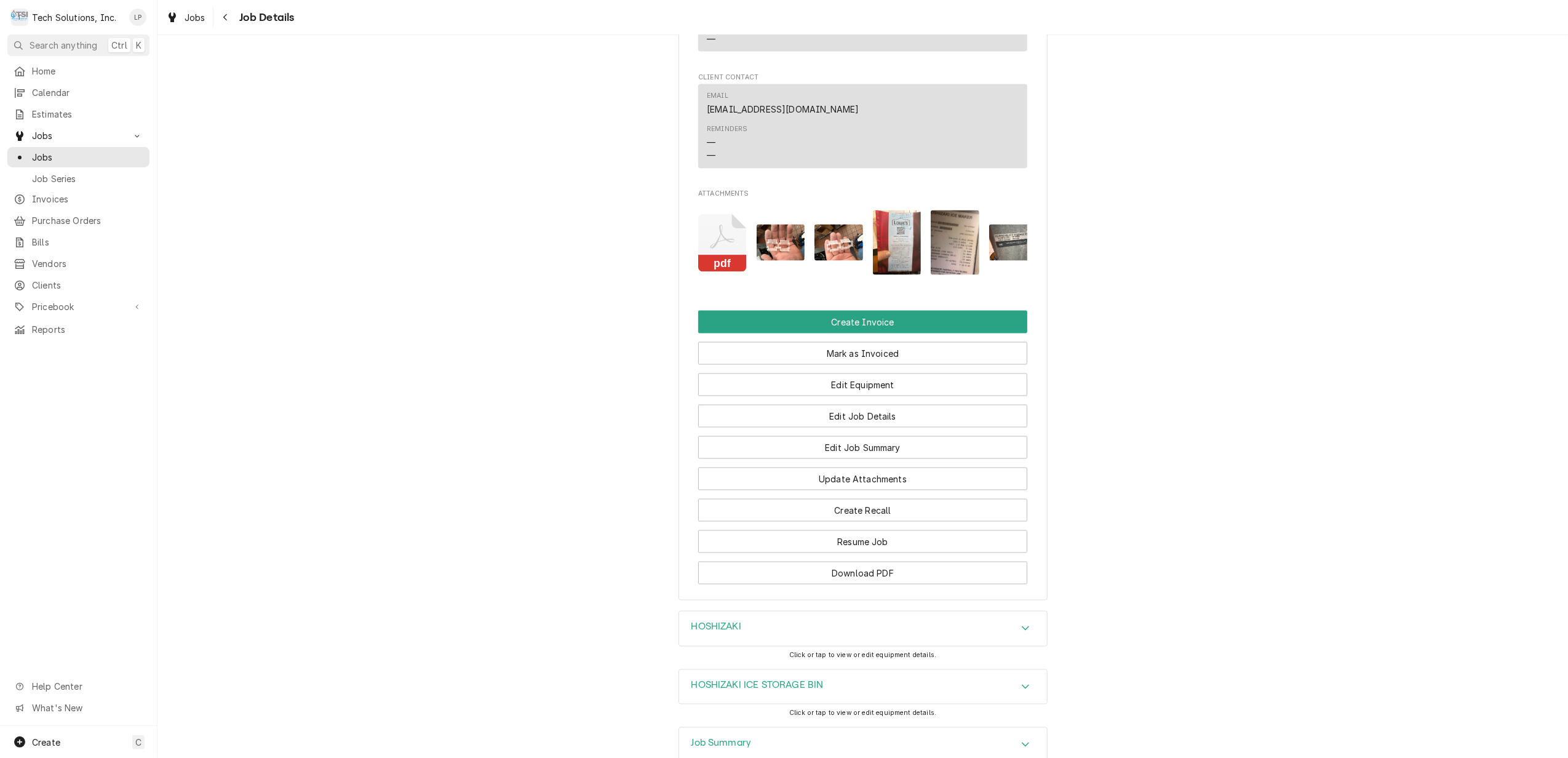
click at [707, 220] on icon "Attachments" at bounding box center [723, 243] width 49 height 58
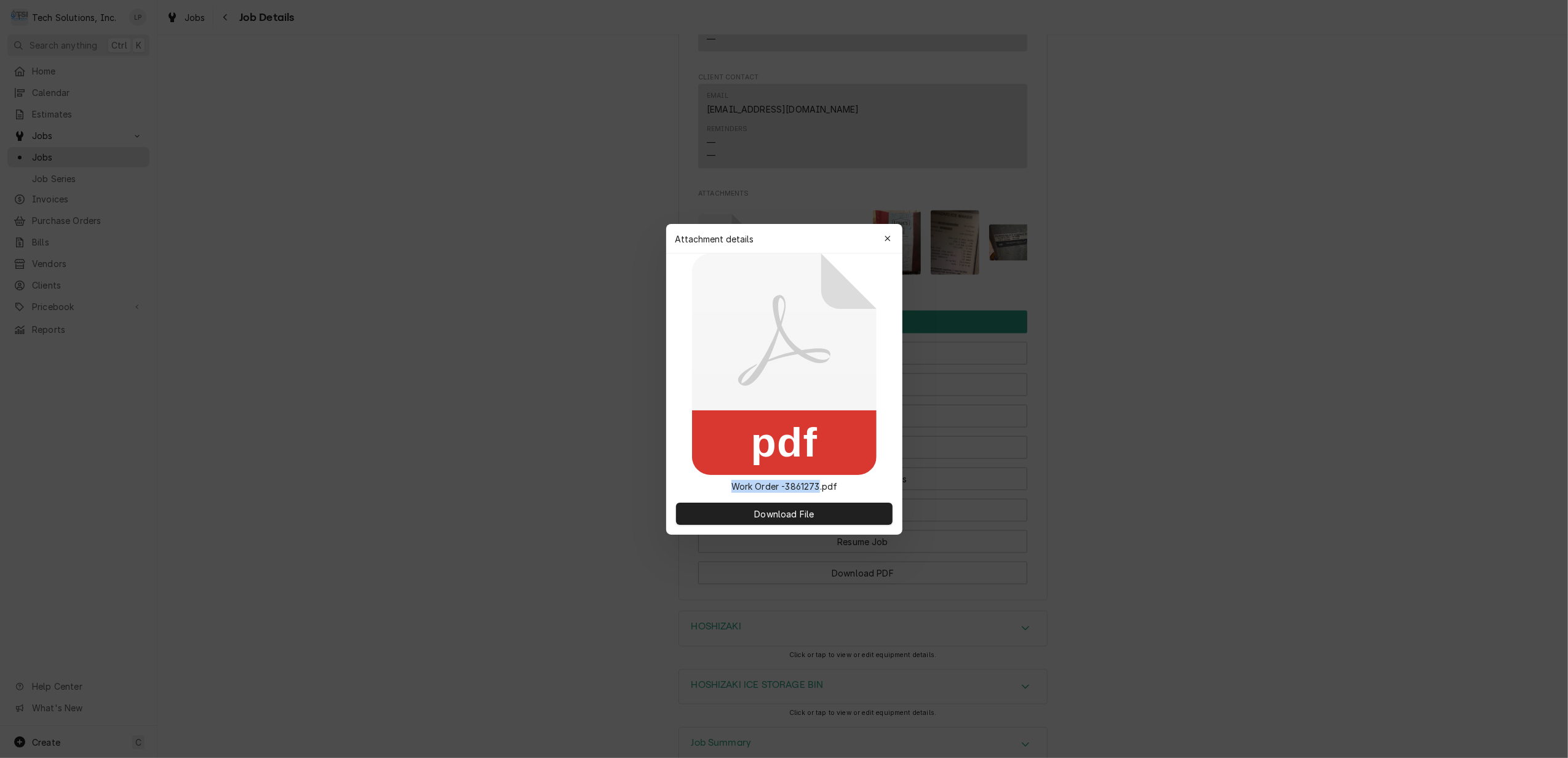
drag, startPoint x: 730, startPoint y: 482, endPoint x: 818, endPoint y: 485, distance: 88.1
click at [818, 485] on p "Work Order -3861273.pdf" at bounding box center [784, 486] width 126 height 13
drag, startPoint x: 818, startPoint y: 485, endPoint x: 808, endPoint y: 485, distance: 10.0
copy p "Work Order -3861273"
click at [884, 242] on icon "button" at bounding box center [887, 238] width 7 height 9
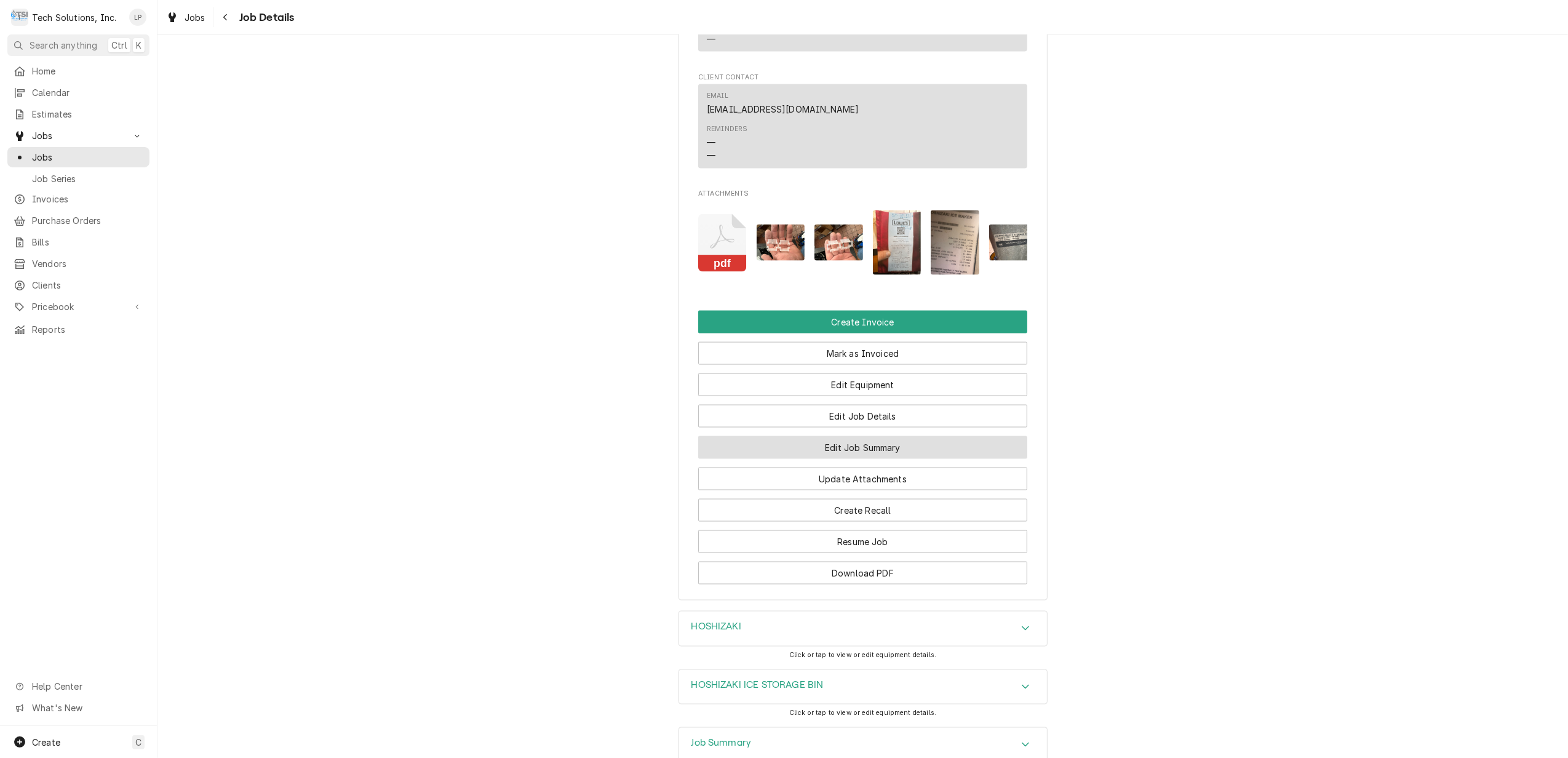
click at [909, 443] on button "Edit Job Summary" at bounding box center [863, 447] width 329 height 23
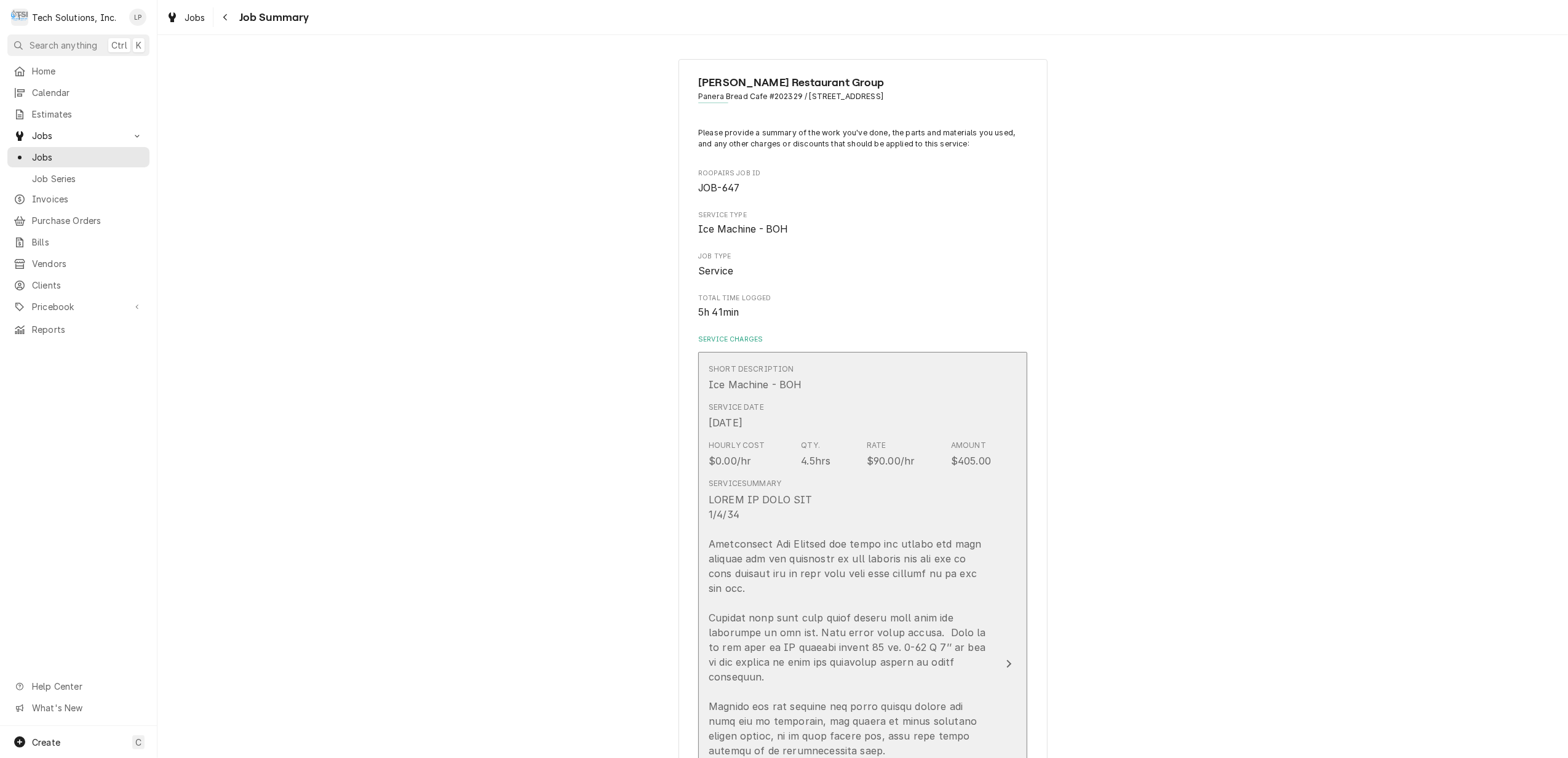
click at [999, 648] on button "Short Description Ice Machine - BOH Service Date [DATE] Hourly Cost $0.00/hr Qt…" at bounding box center [863, 664] width 329 height 624
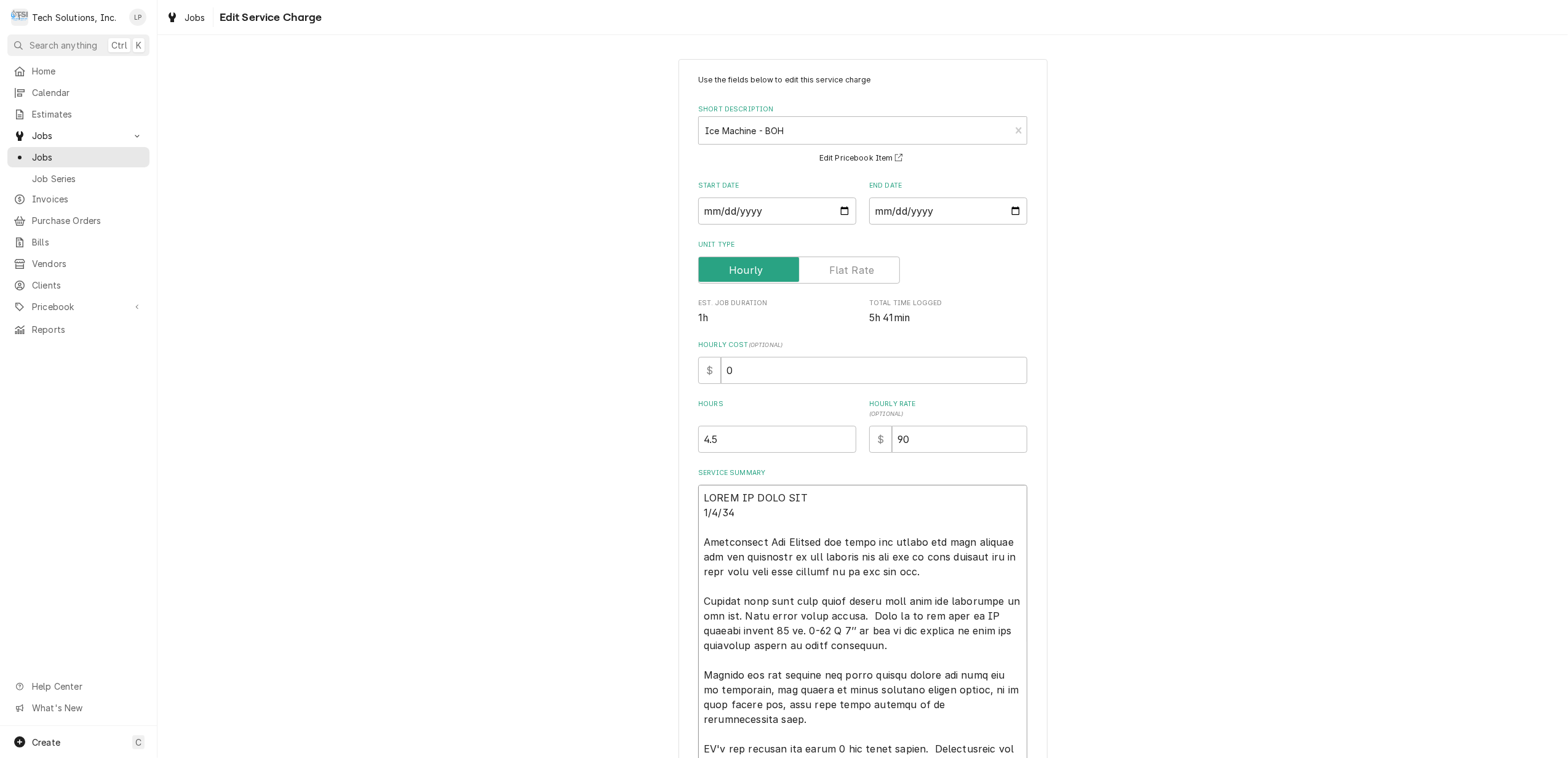
click at [744, 518] on textarea "Service Summary" at bounding box center [863, 690] width 329 height 411
type textarea "x"
type textarea "LOREM IP DOLO SIT 3/6/58 Ametconsect Adi Elitsed doe tempo inc utlabo etd magn …"
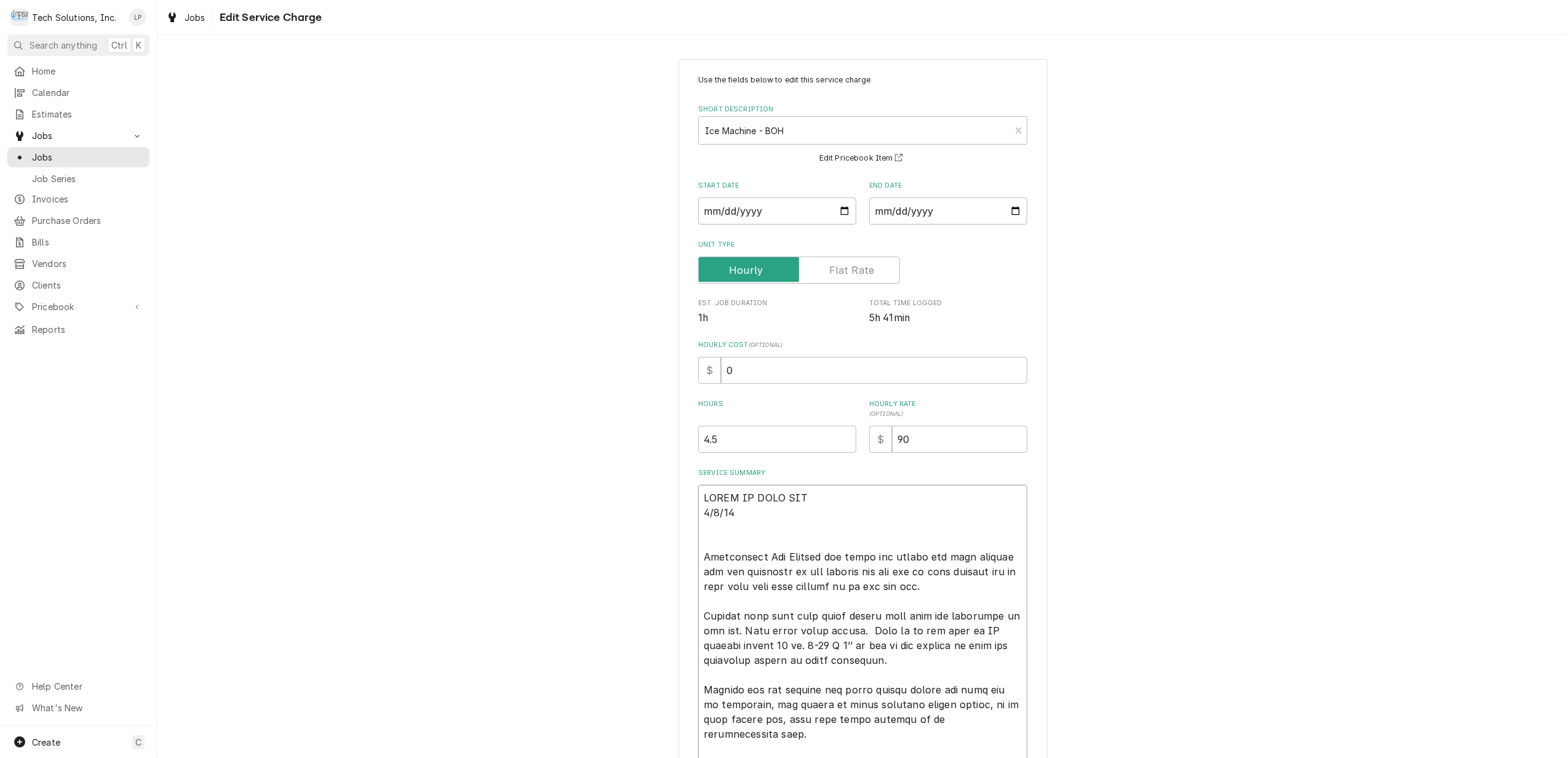
type textarea "x"
type textarea "LOREM IP DOLO SIT 8/8/80 Ametconsect Adi Elitsed doe tempo inc utlabo etd magn …"
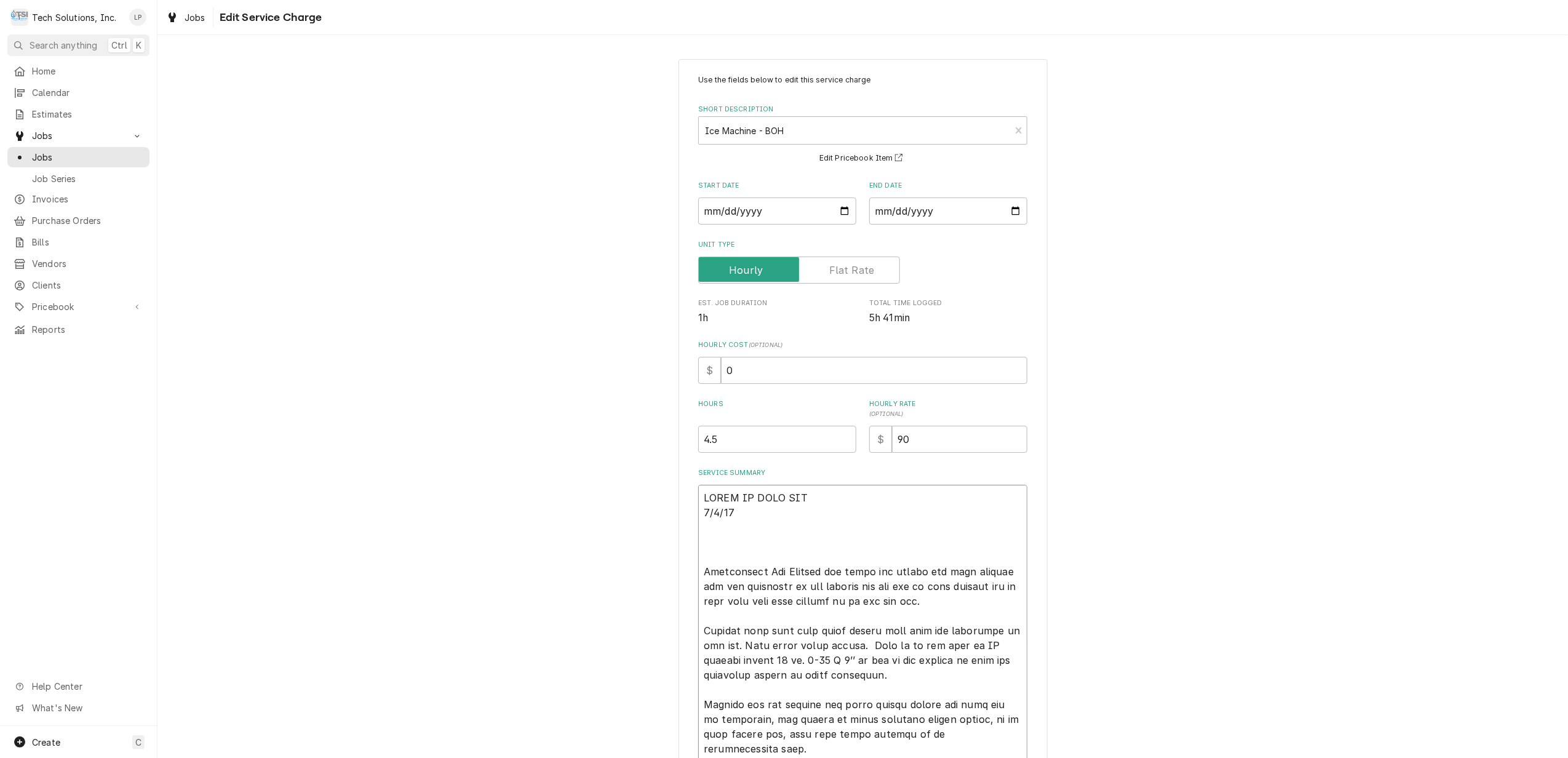
paste textarea "Work Order -3861273"
type textarea "x"
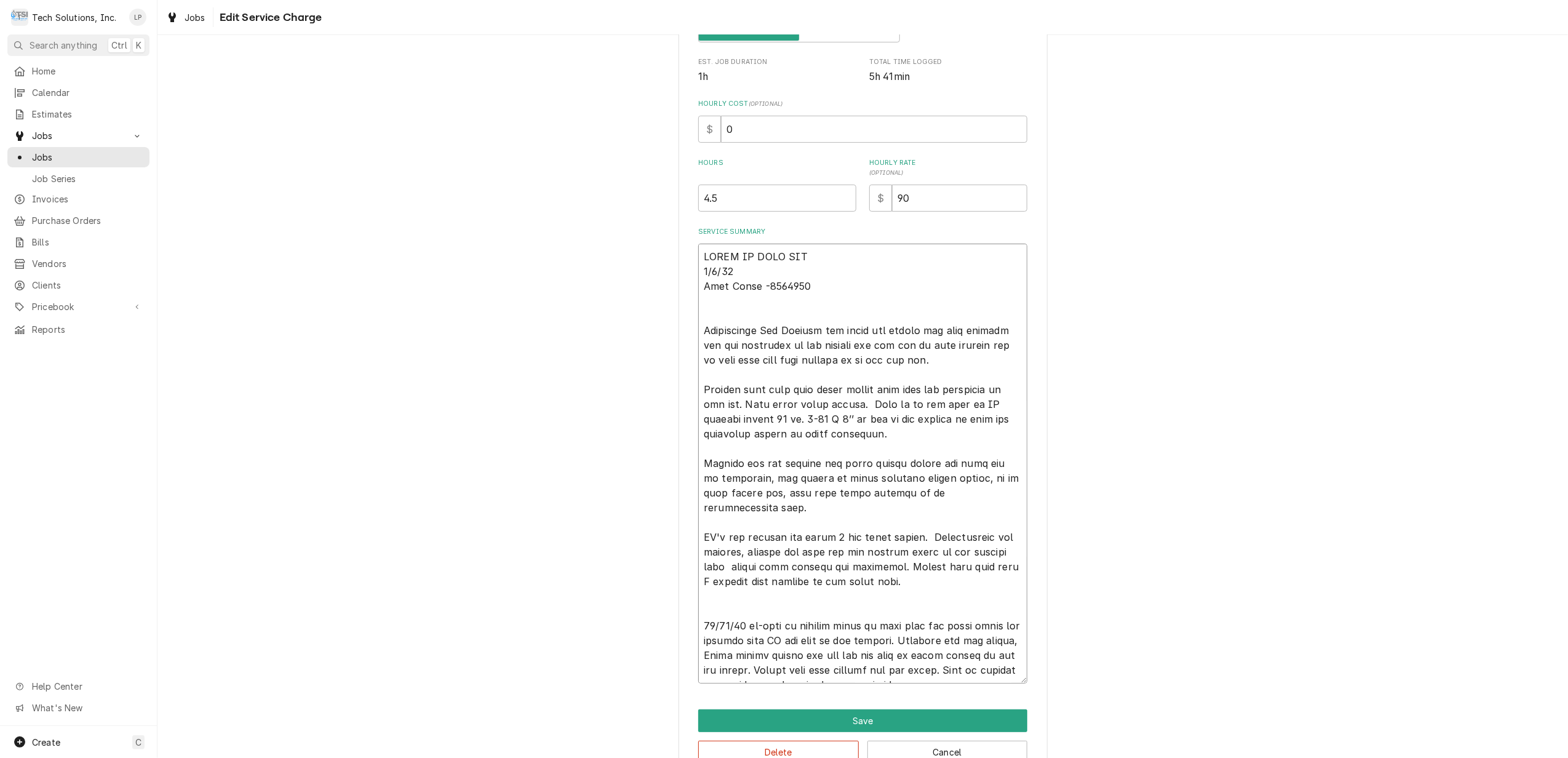
scroll to position [275, 0]
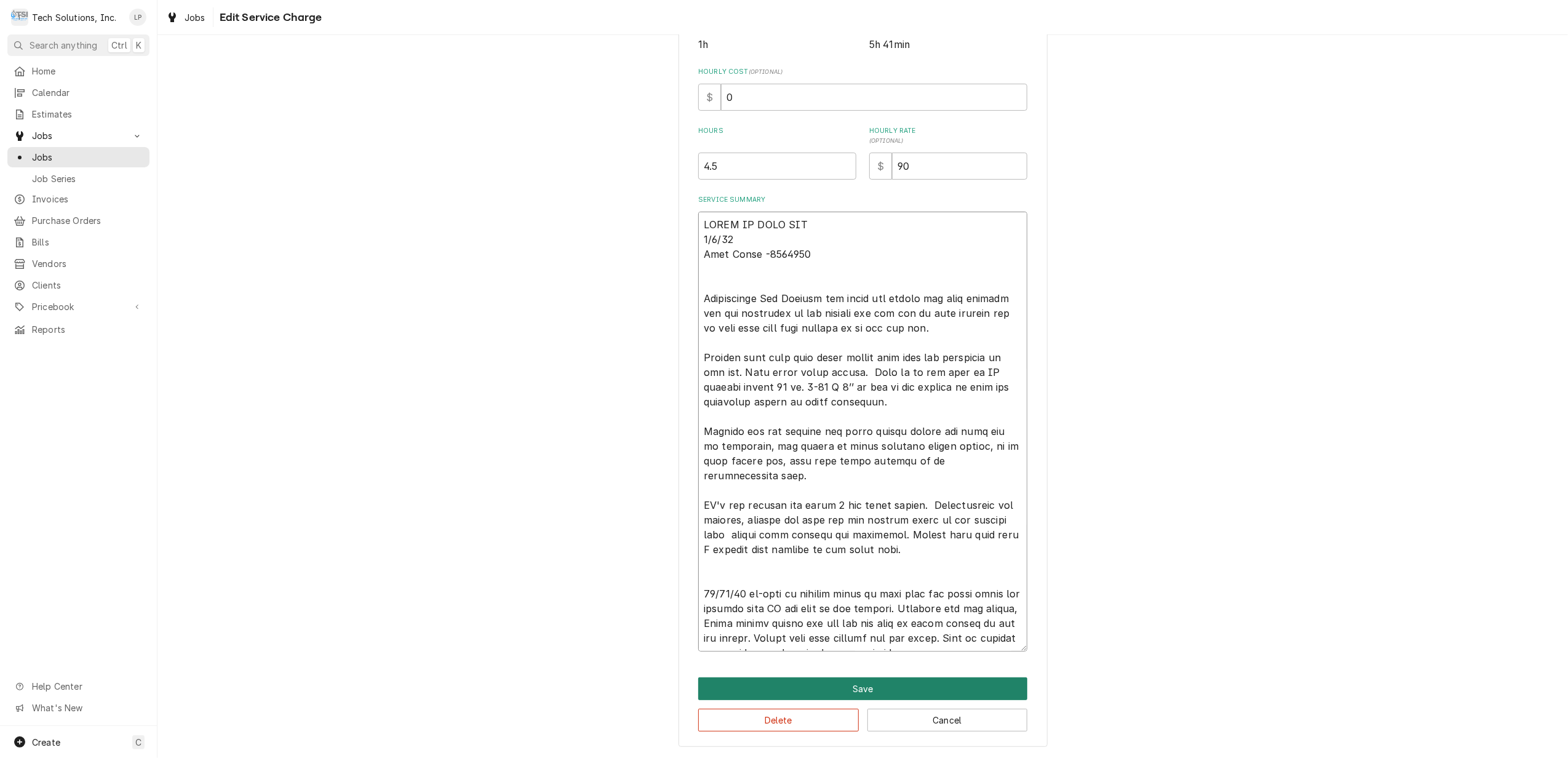
type textarea "LOREM IP DOLO SIT 0/1/35 Amet Conse -3611469 Adipiscinge Sed Doeiusm tem incid …"
click at [872, 690] on button "Save" at bounding box center [863, 689] width 329 height 23
type textarea "x"
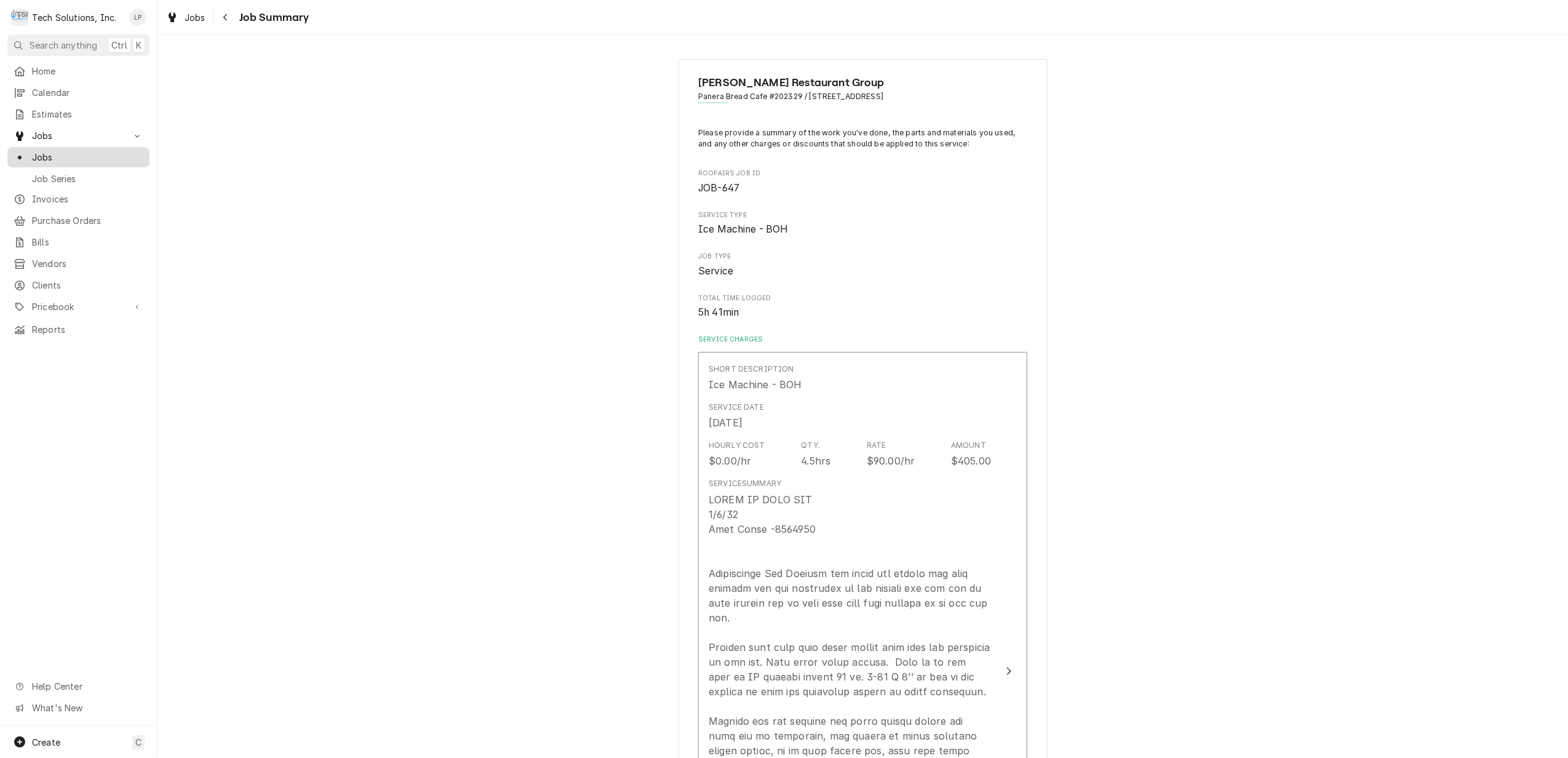
click at [52, 151] on span "Jobs" at bounding box center [87, 157] width 111 height 13
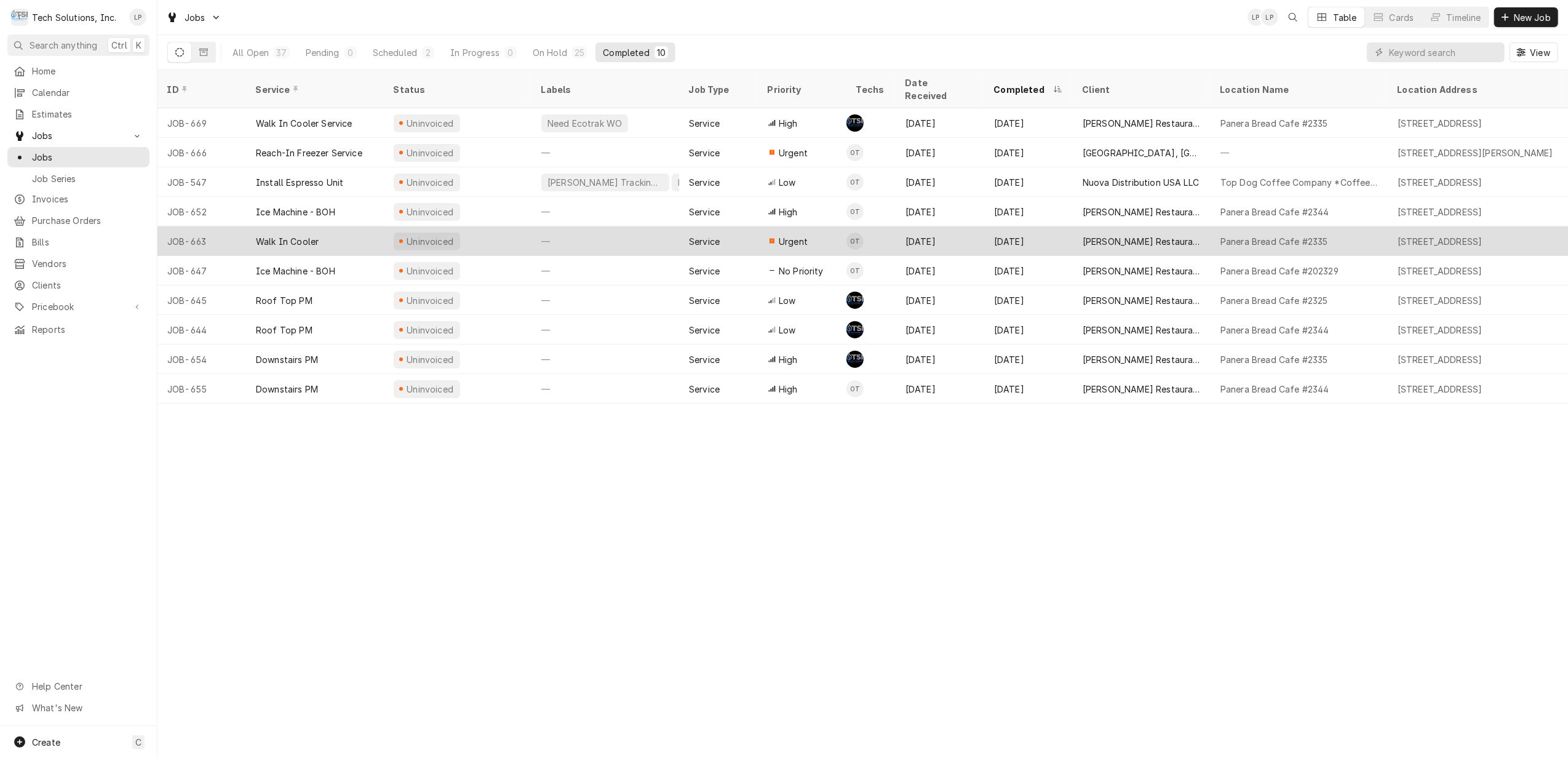
click at [581, 227] on div "—" at bounding box center [605, 242] width 147 height 30
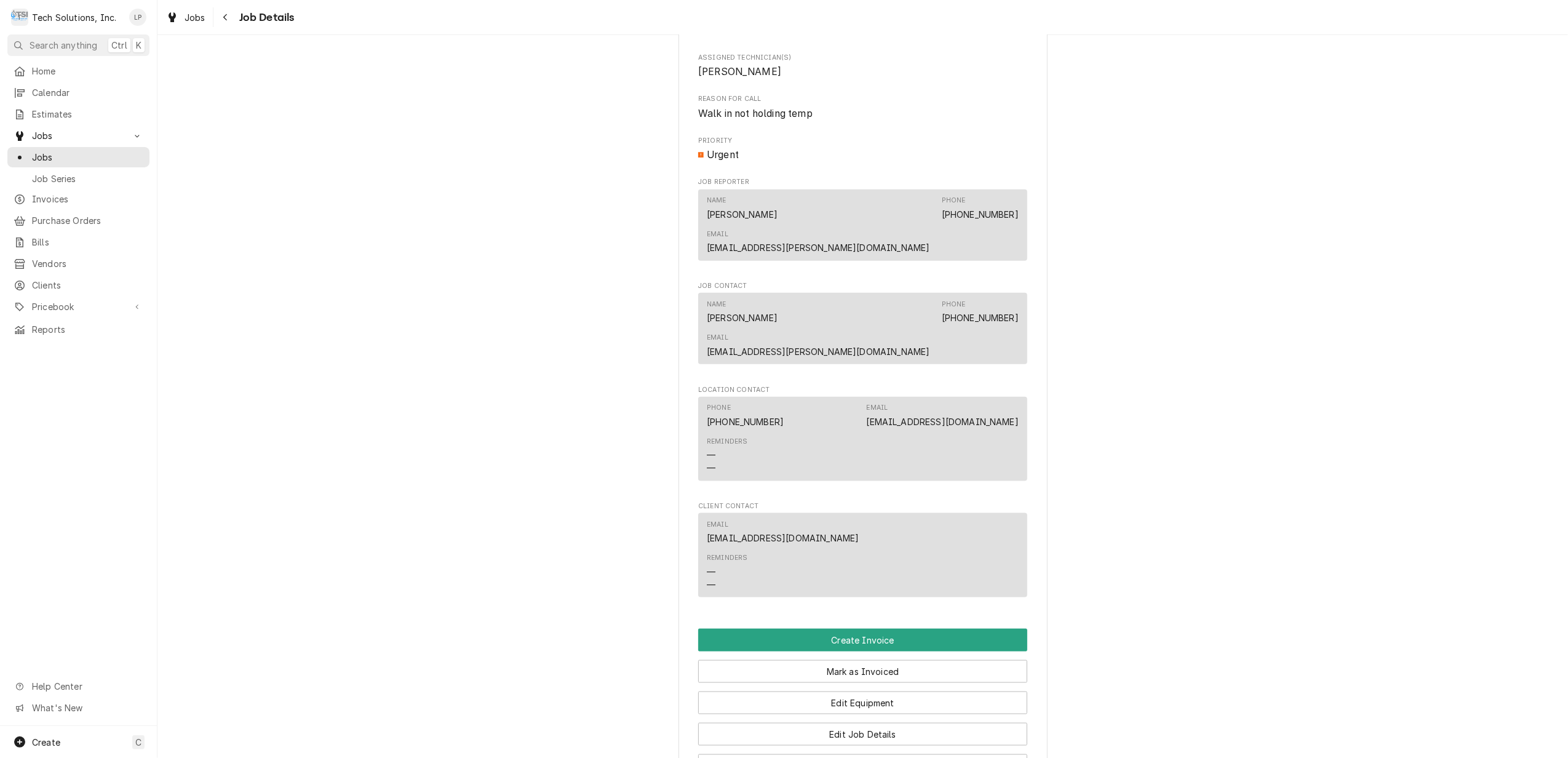
scroll to position [1395, 0]
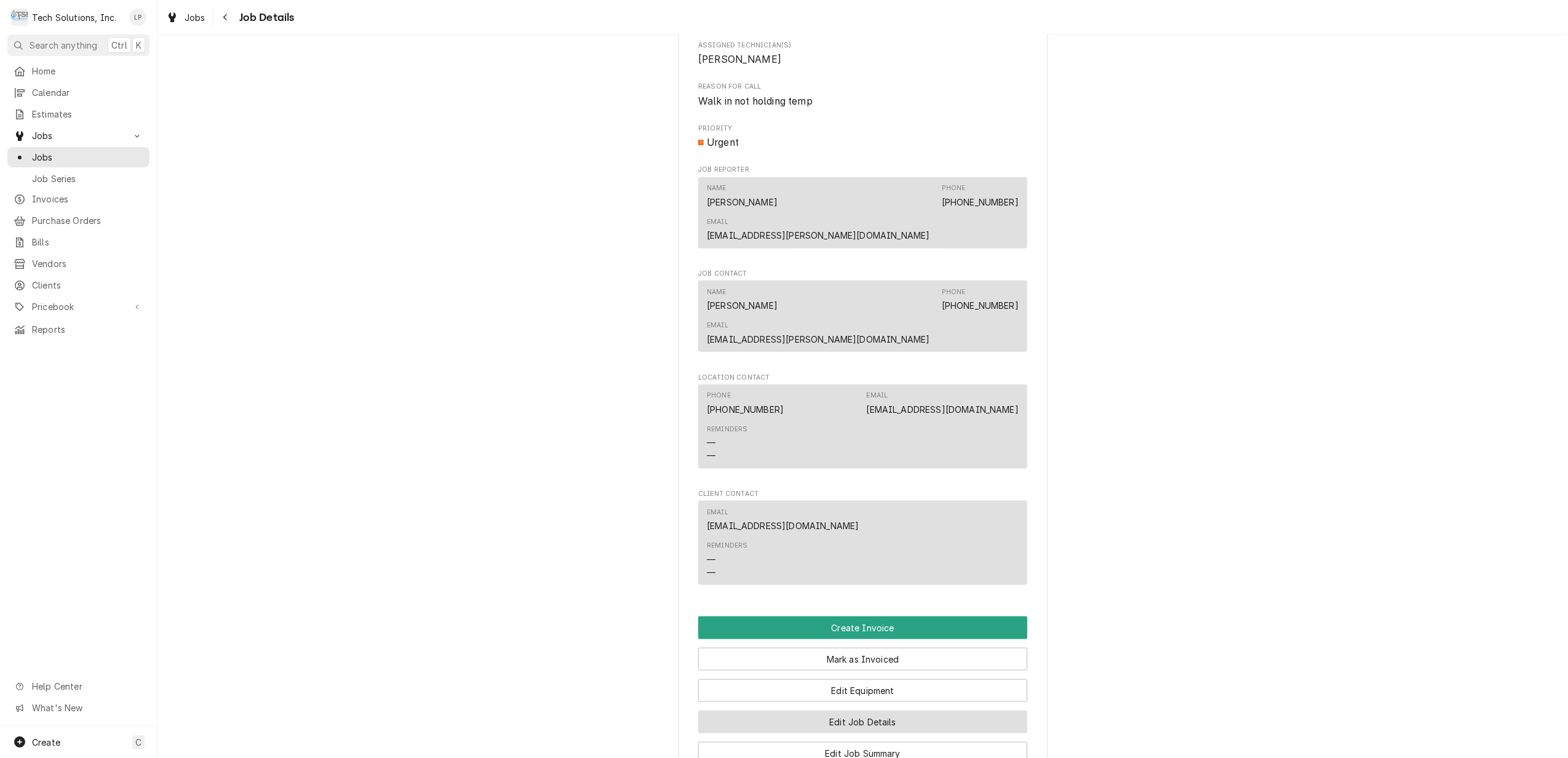
click at [872, 711] on button "Edit Job Details" at bounding box center [863, 721] width 329 height 23
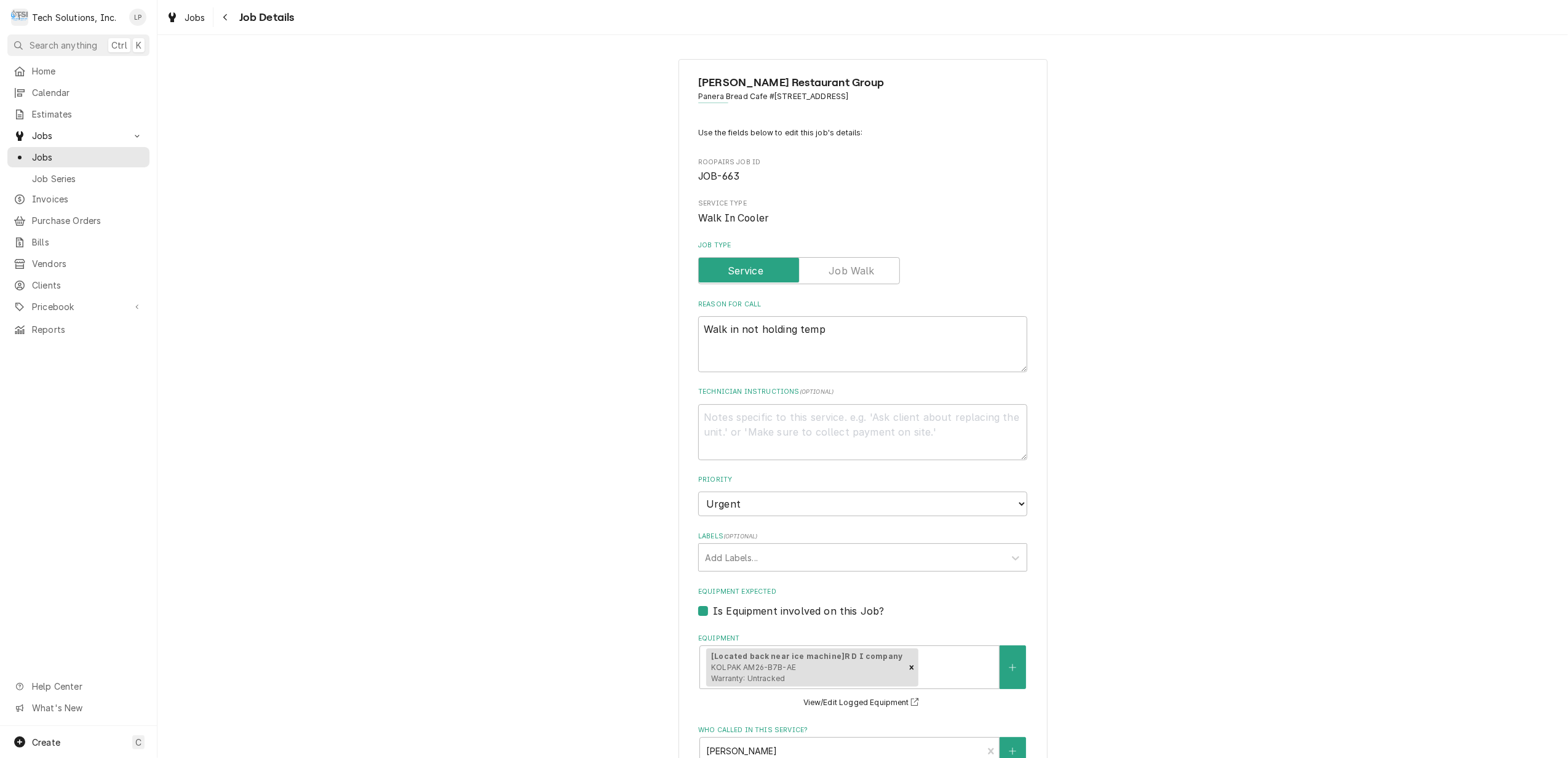
type textarea "x"
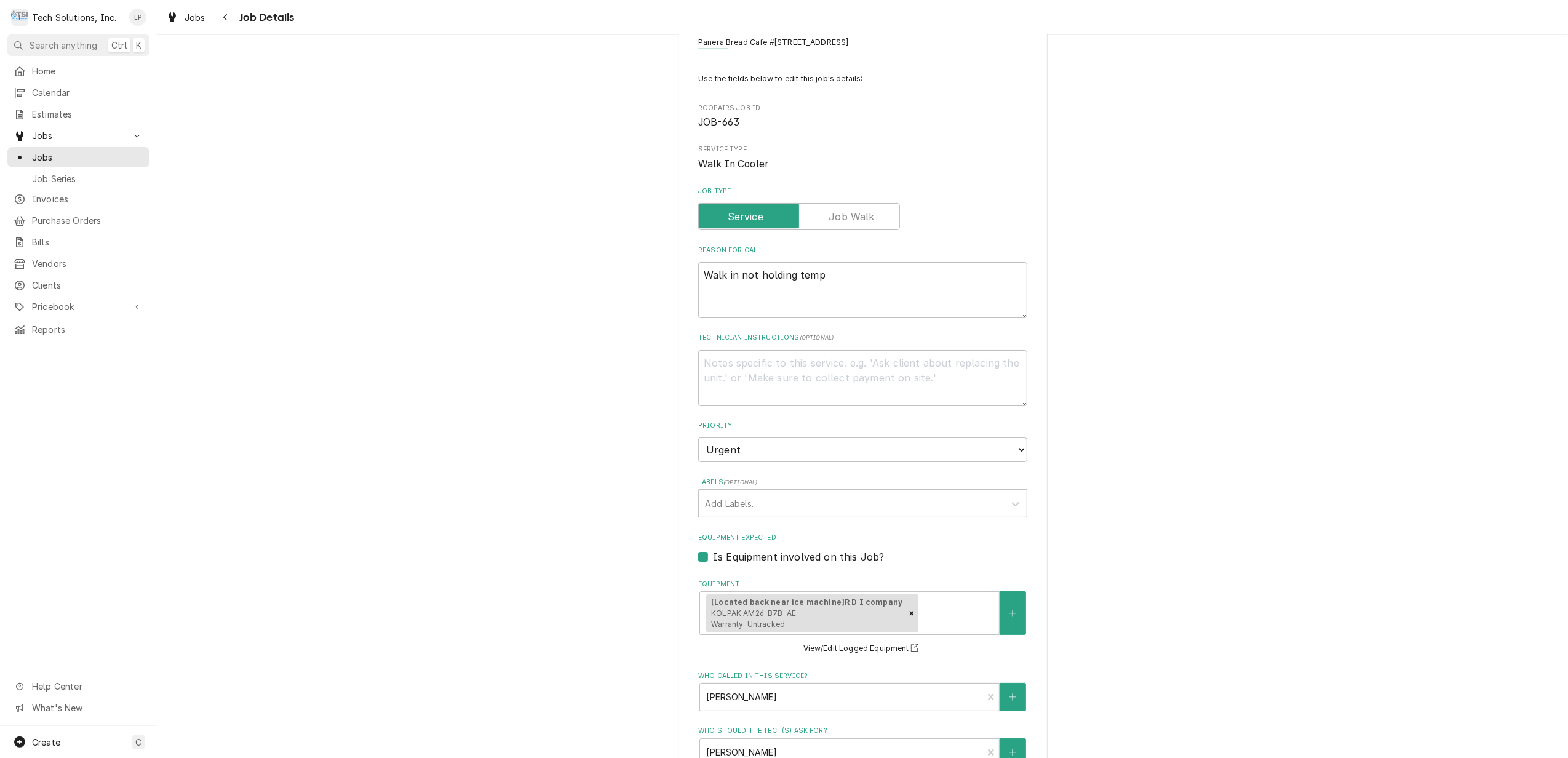
scroll to position [82, 0]
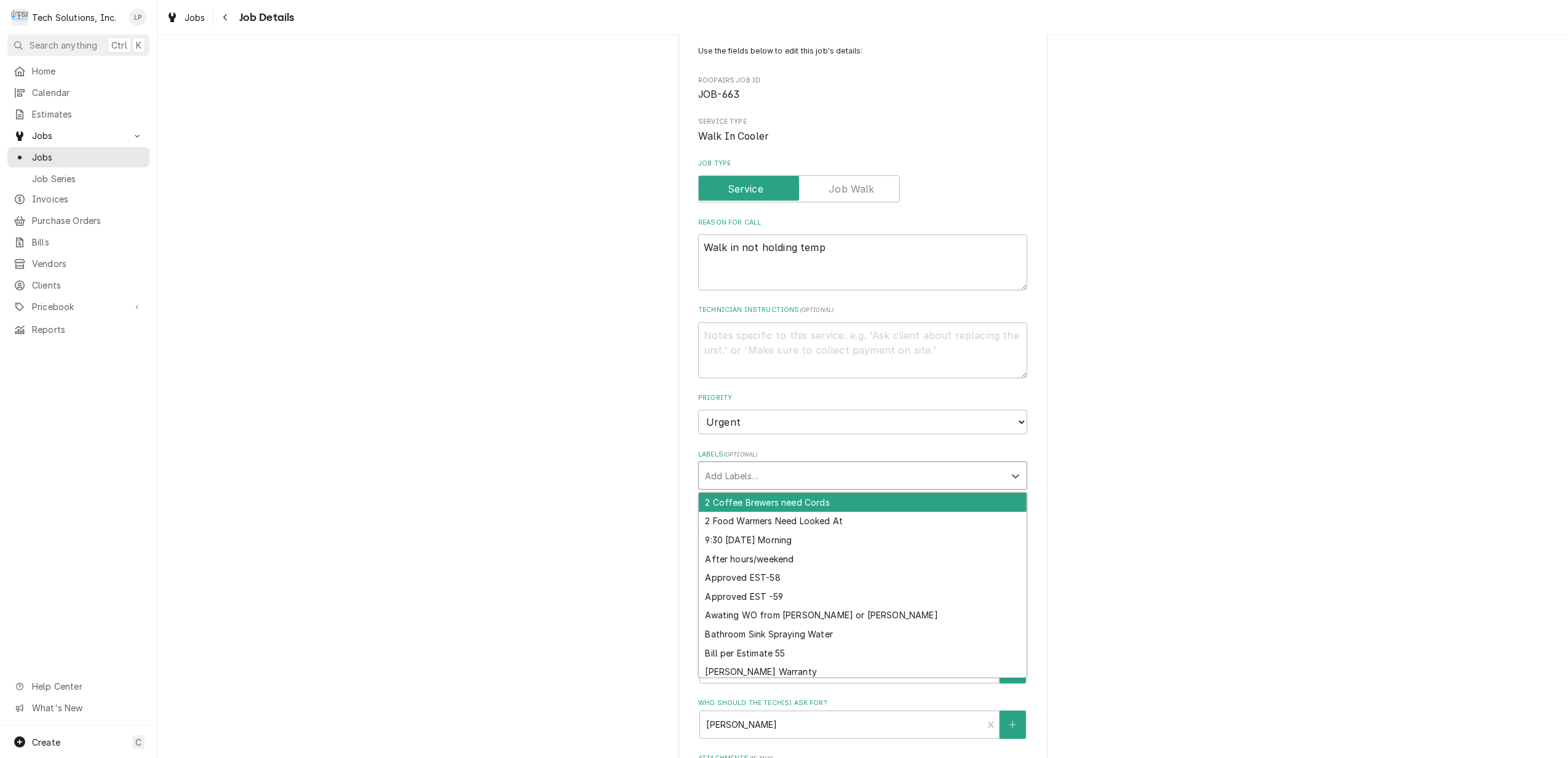
click at [924, 476] on div "Labels" at bounding box center [852, 475] width 293 height 23
type input "n"
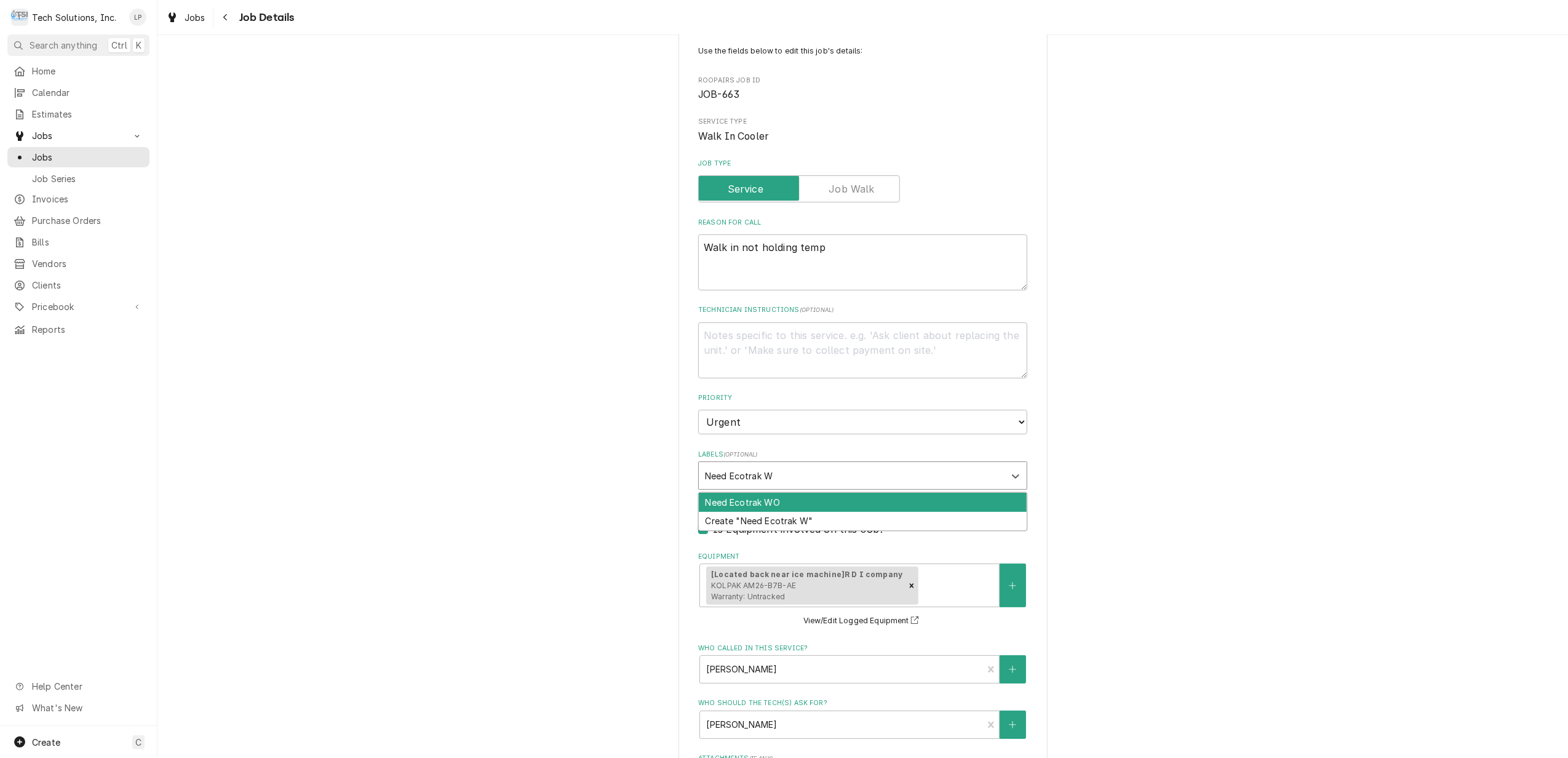
type input "Need Ecotrak WO"
click at [914, 499] on div "Need Ecotrak WO" at bounding box center [862, 502] width 328 height 19
type textarea "x"
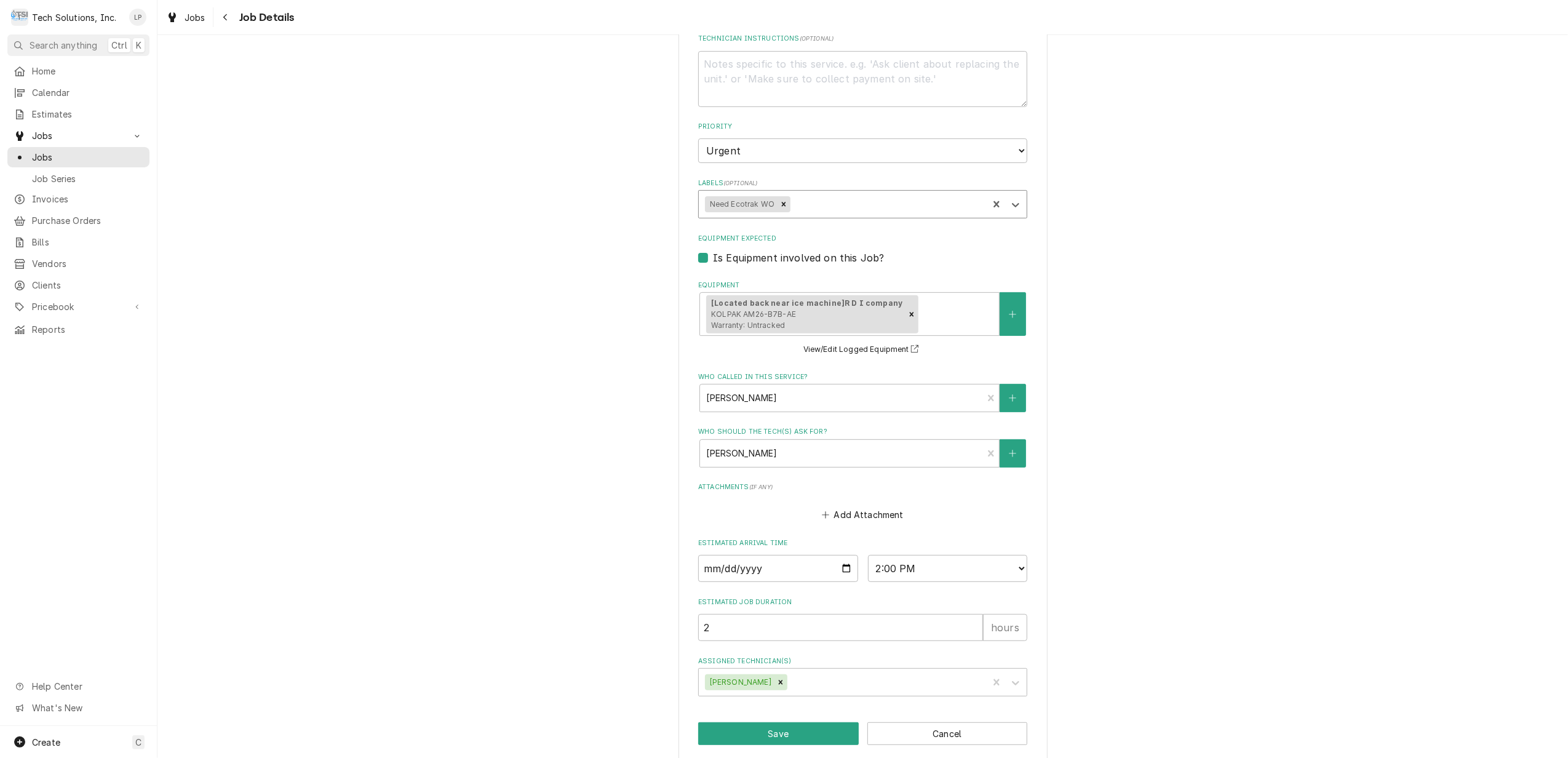
scroll to position [370, 0]
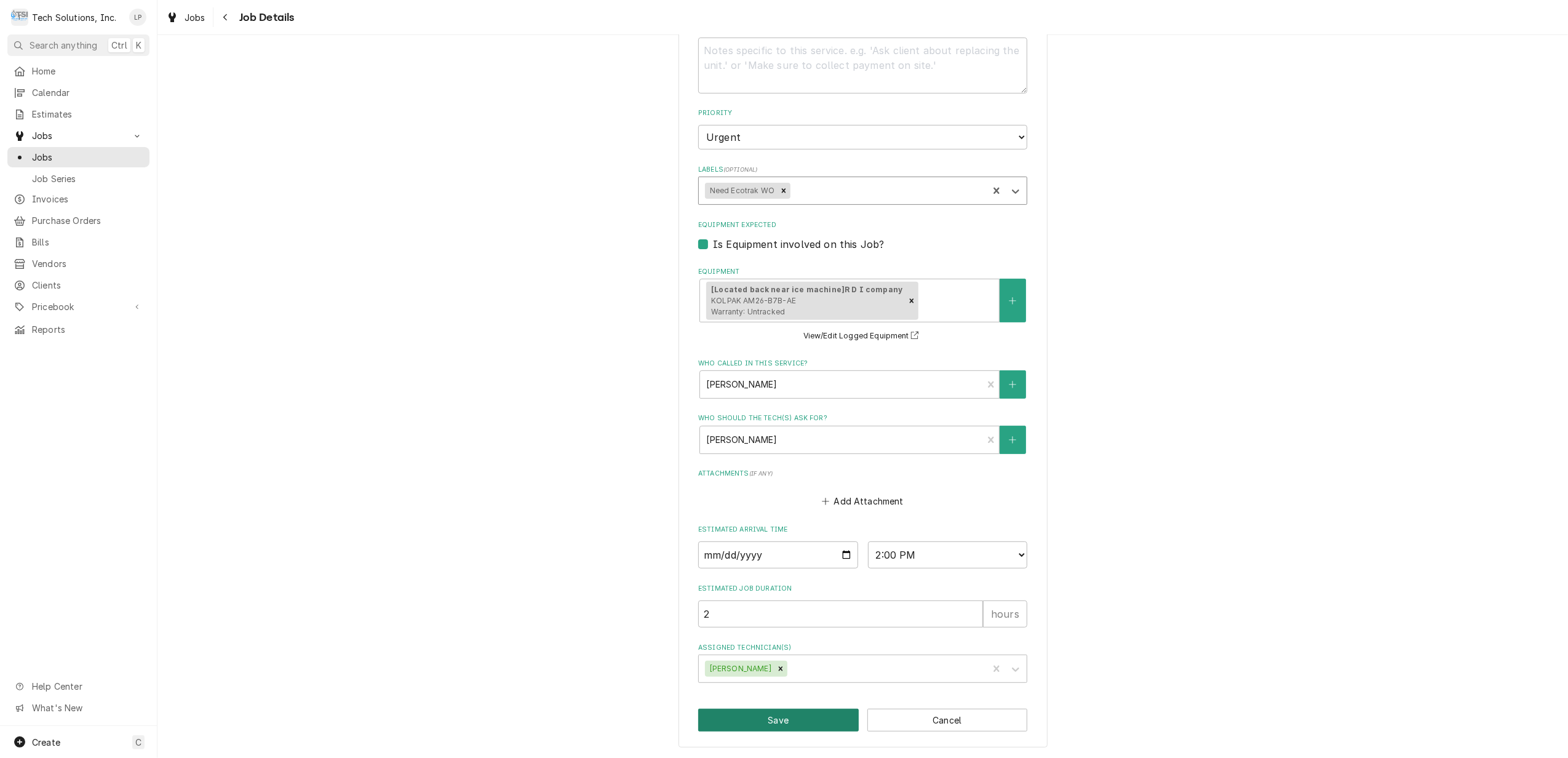
click at [791, 724] on button "Save" at bounding box center [779, 720] width 161 height 23
type textarea "x"
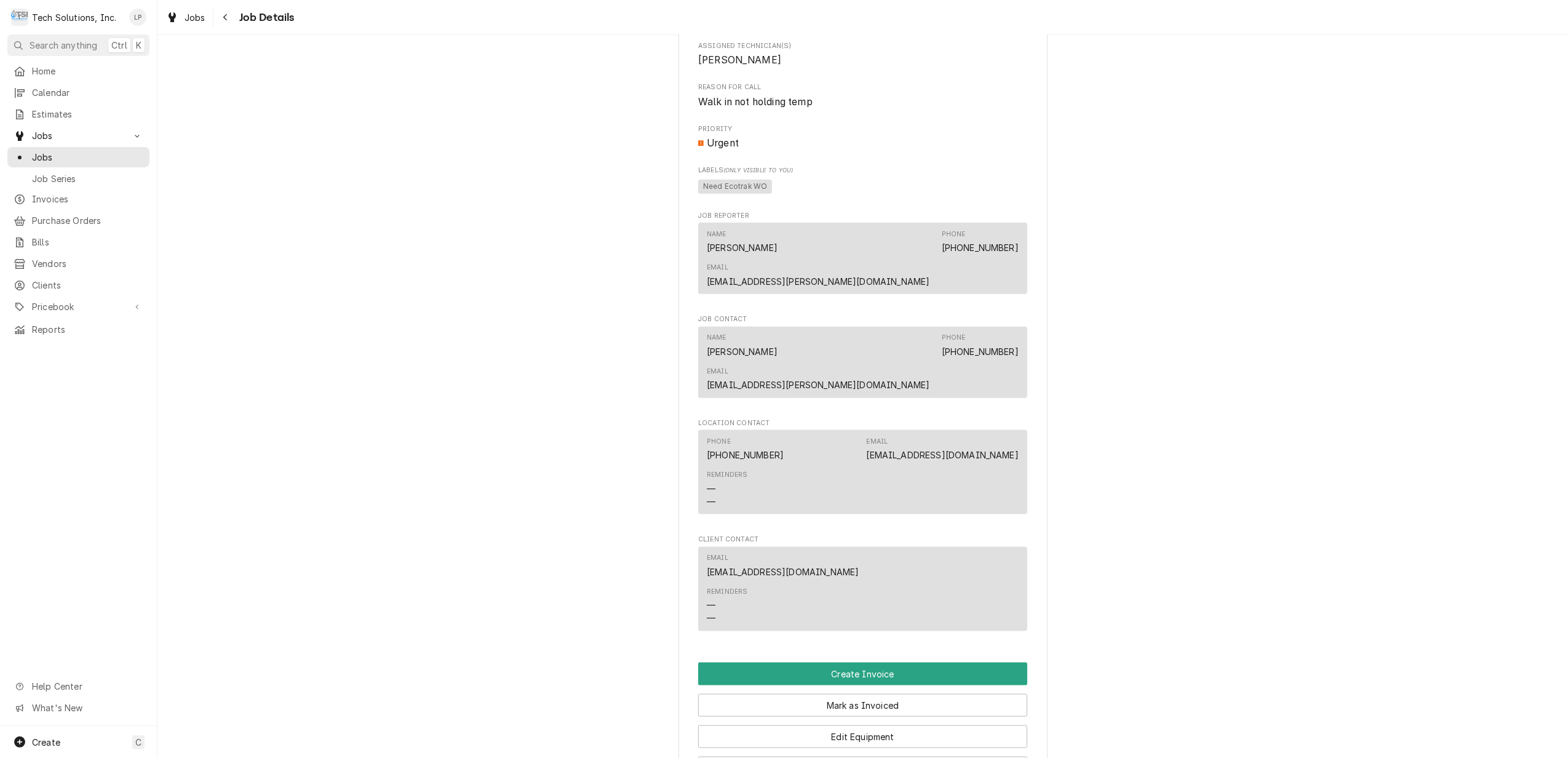
scroll to position [1785, 0]
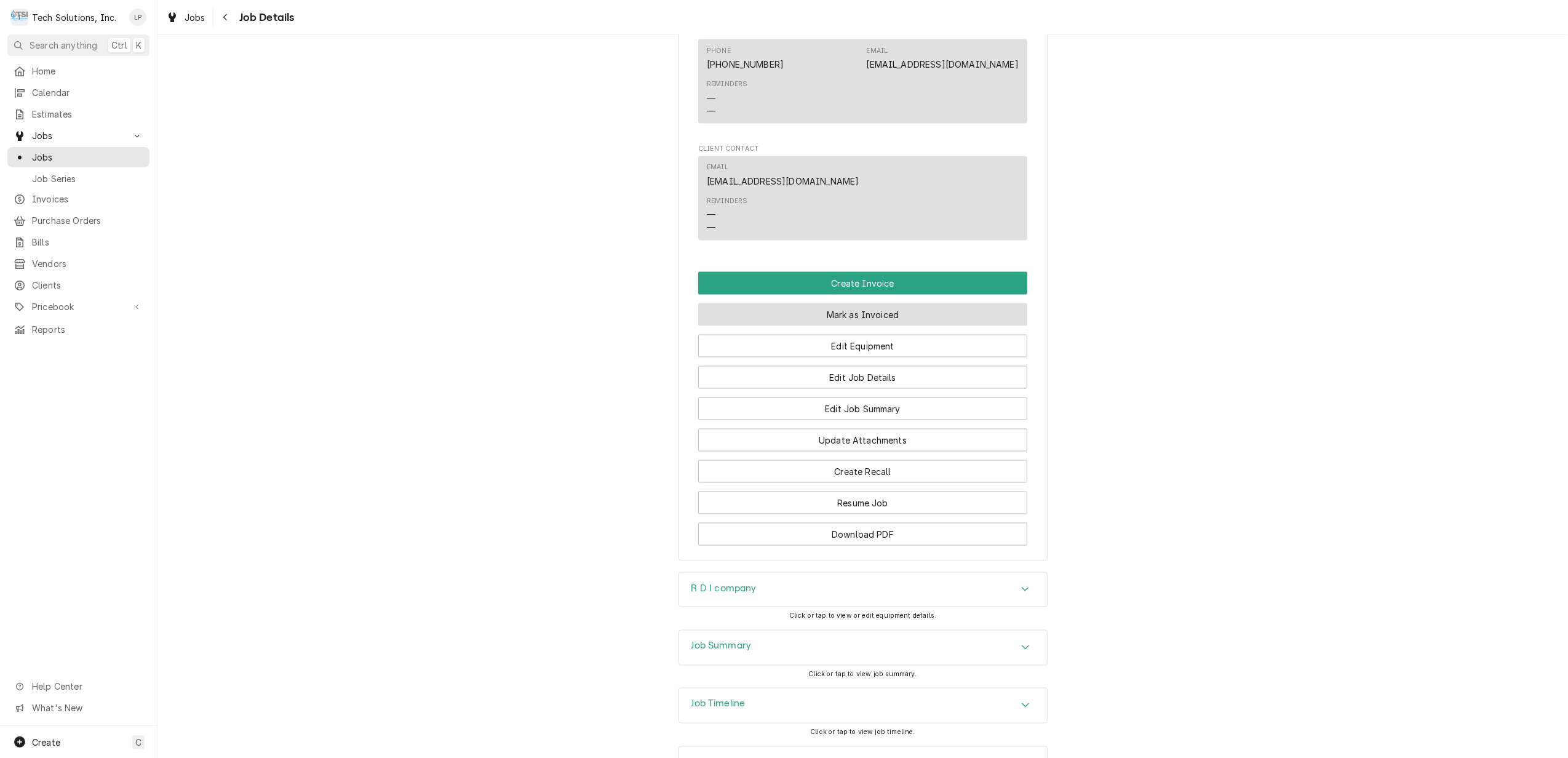
click at [865, 304] on button "Mark as Invoiced" at bounding box center [863, 315] width 329 height 23
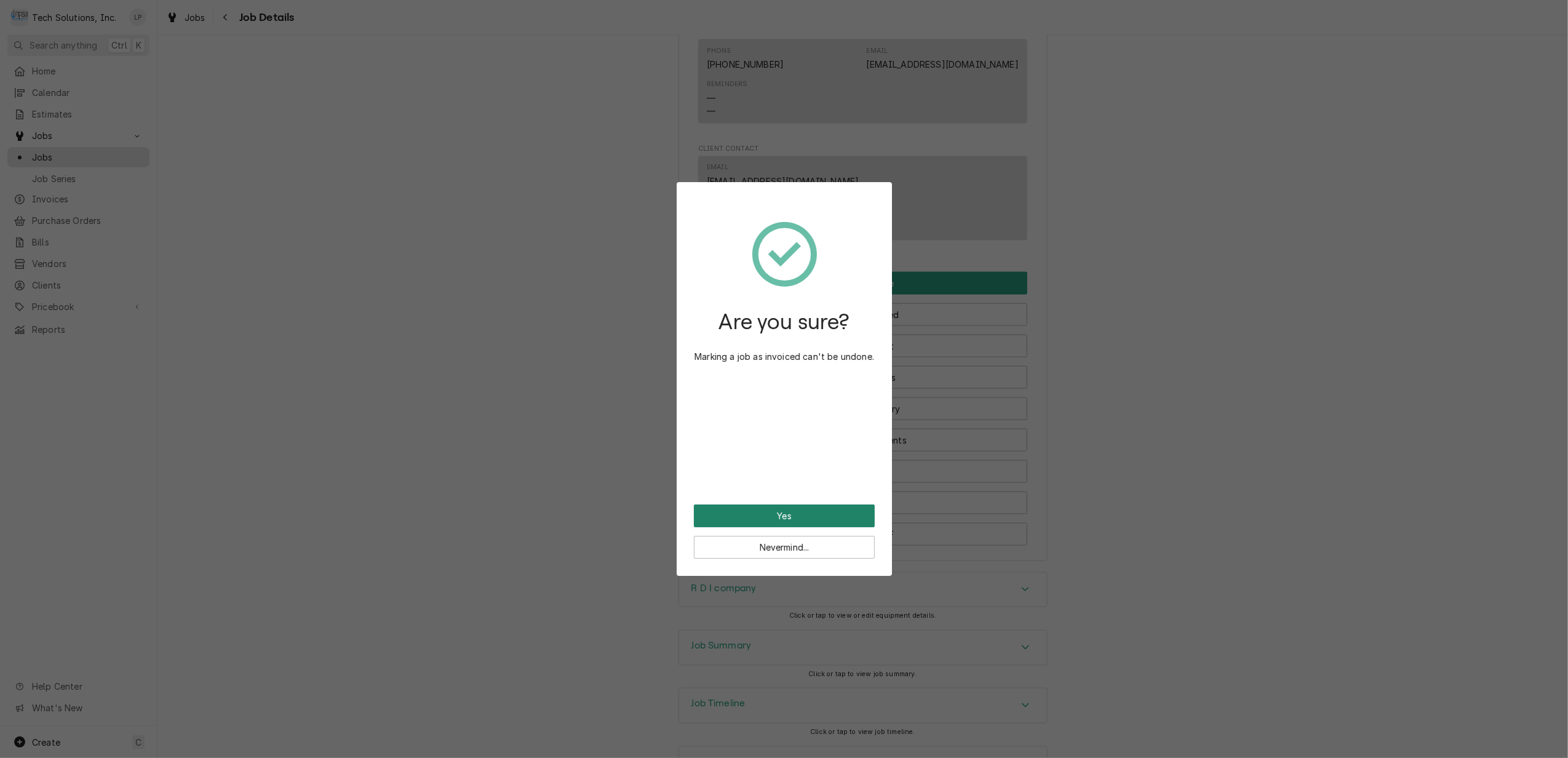
click at [788, 518] on button "Yes" at bounding box center [784, 516] width 181 height 23
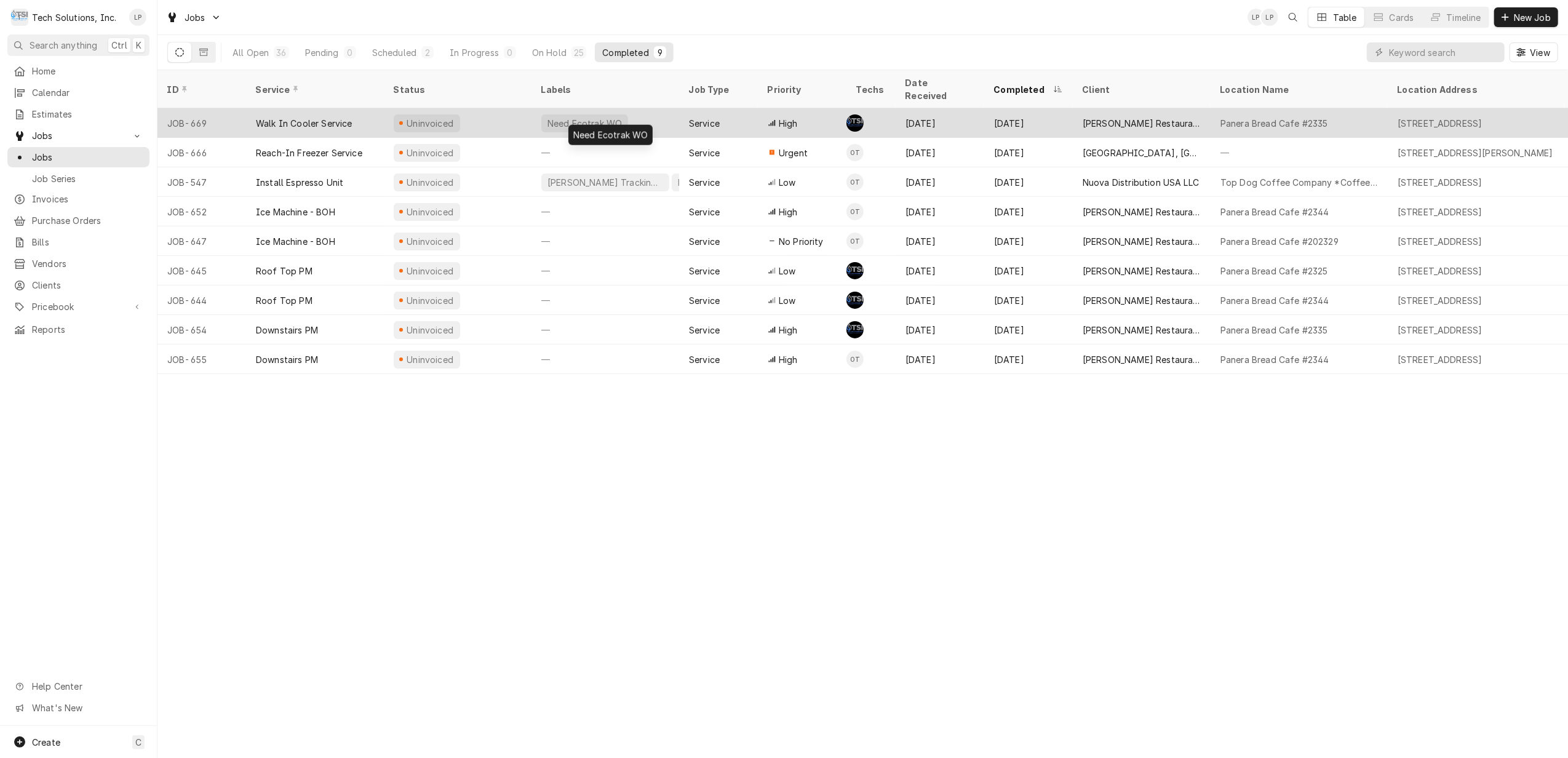
click at [667, 108] on div "Need Ecotrak WO" at bounding box center [605, 123] width 147 height 30
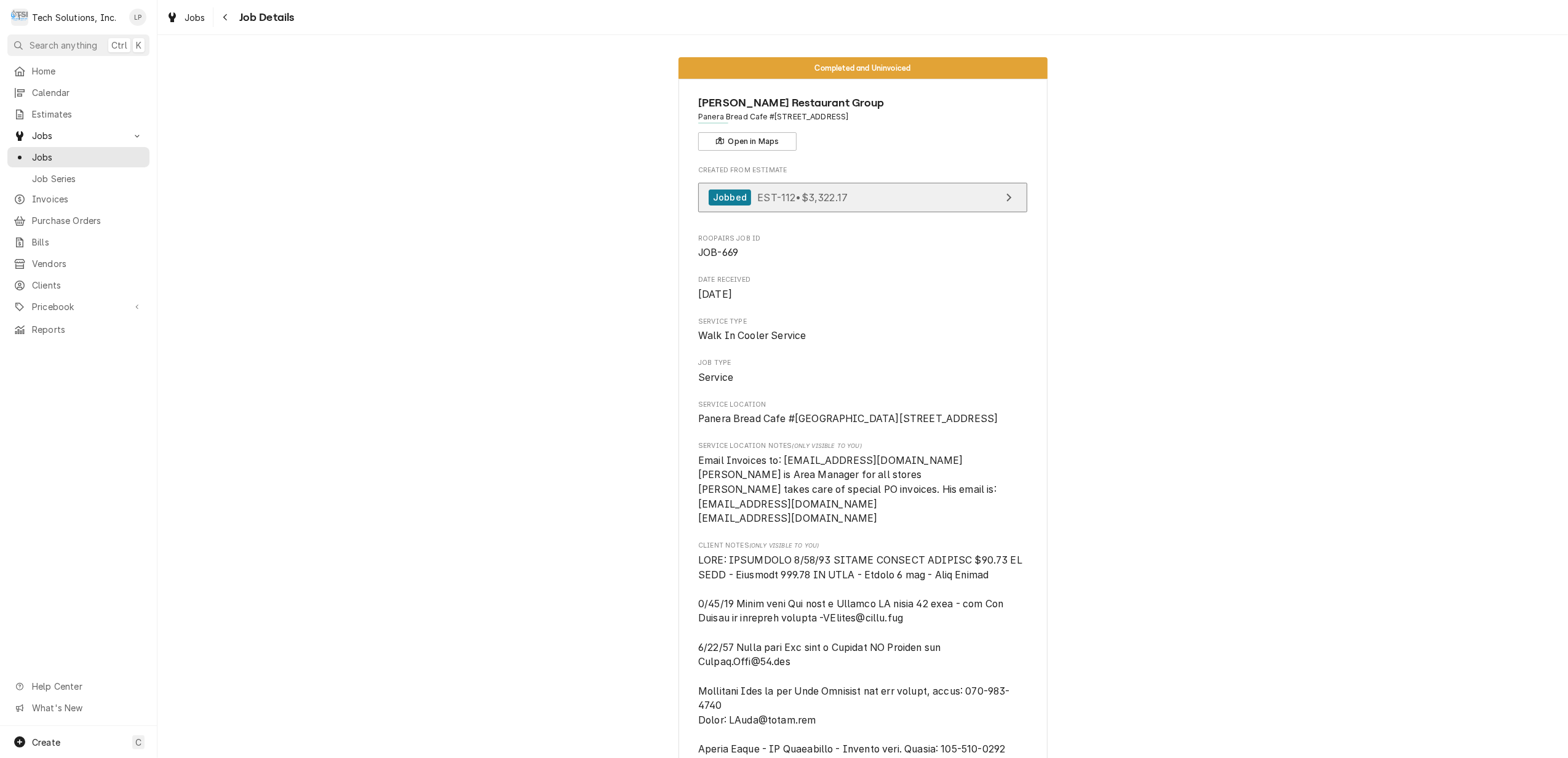
click at [773, 198] on span "EST-112 • $3,322.17" at bounding box center [803, 197] width 91 height 12
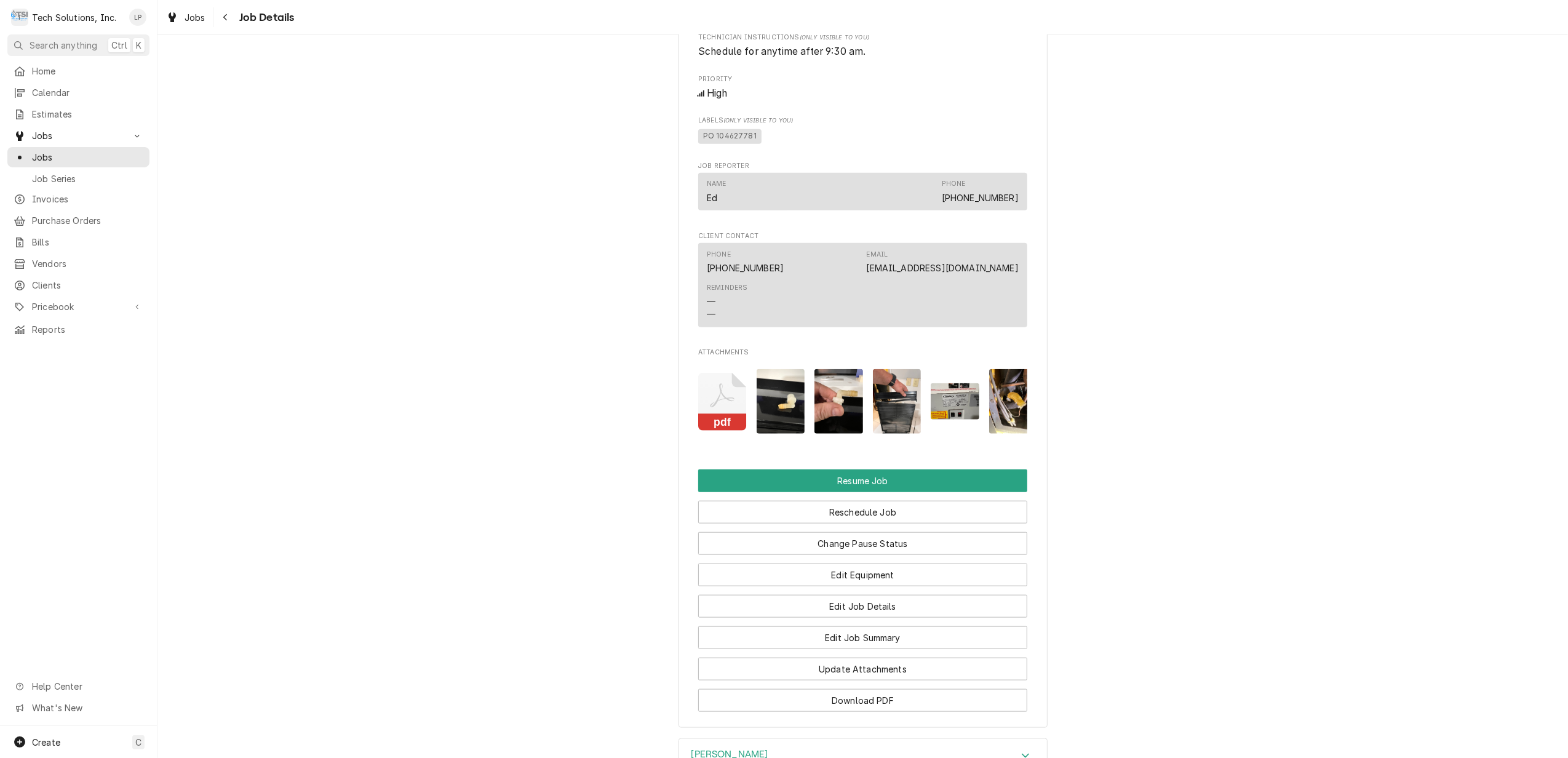
scroll to position [1395, 0]
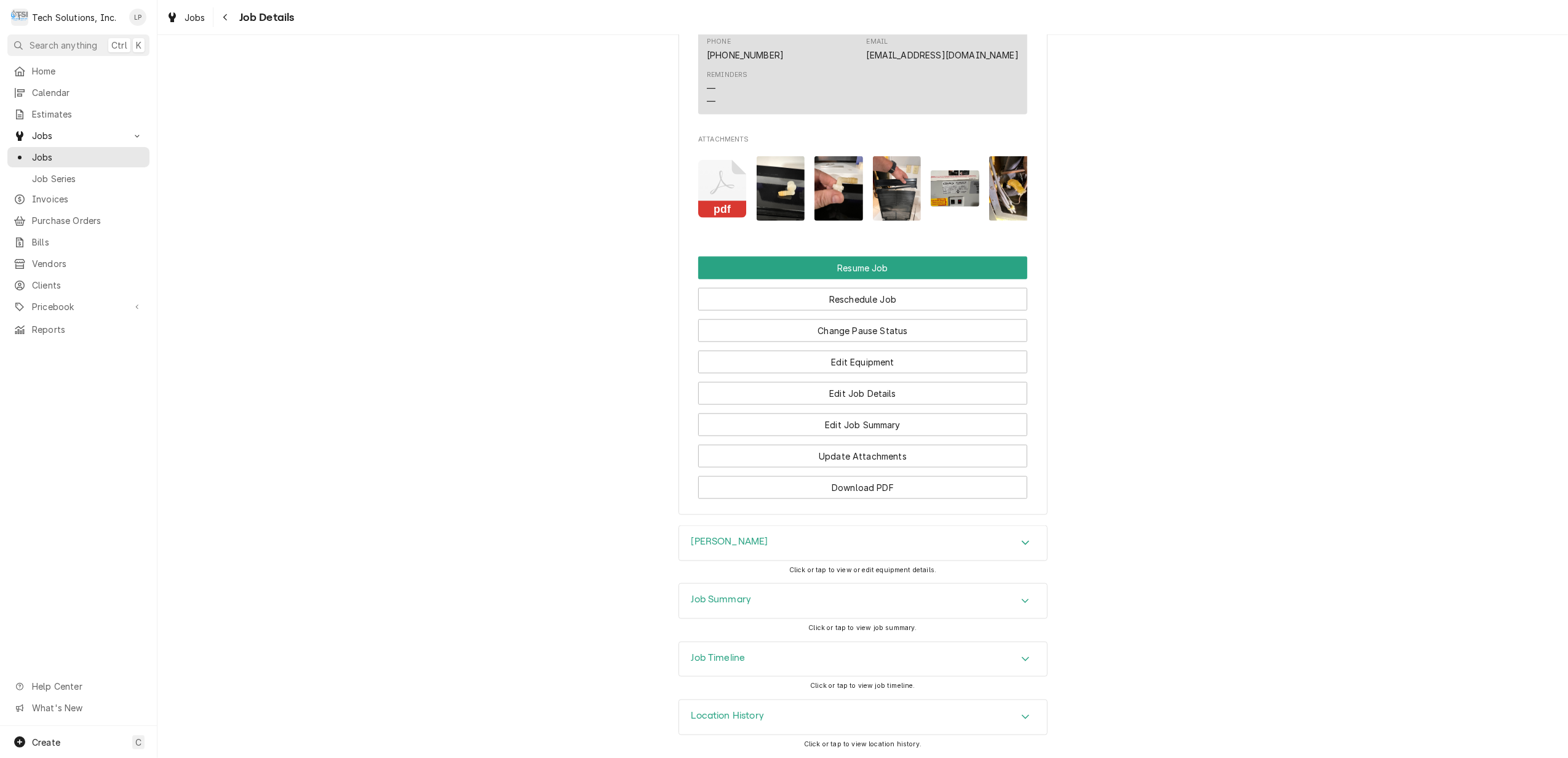
click at [1022, 655] on icon "Accordion Header" at bounding box center [1025, 659] width 9 height 10
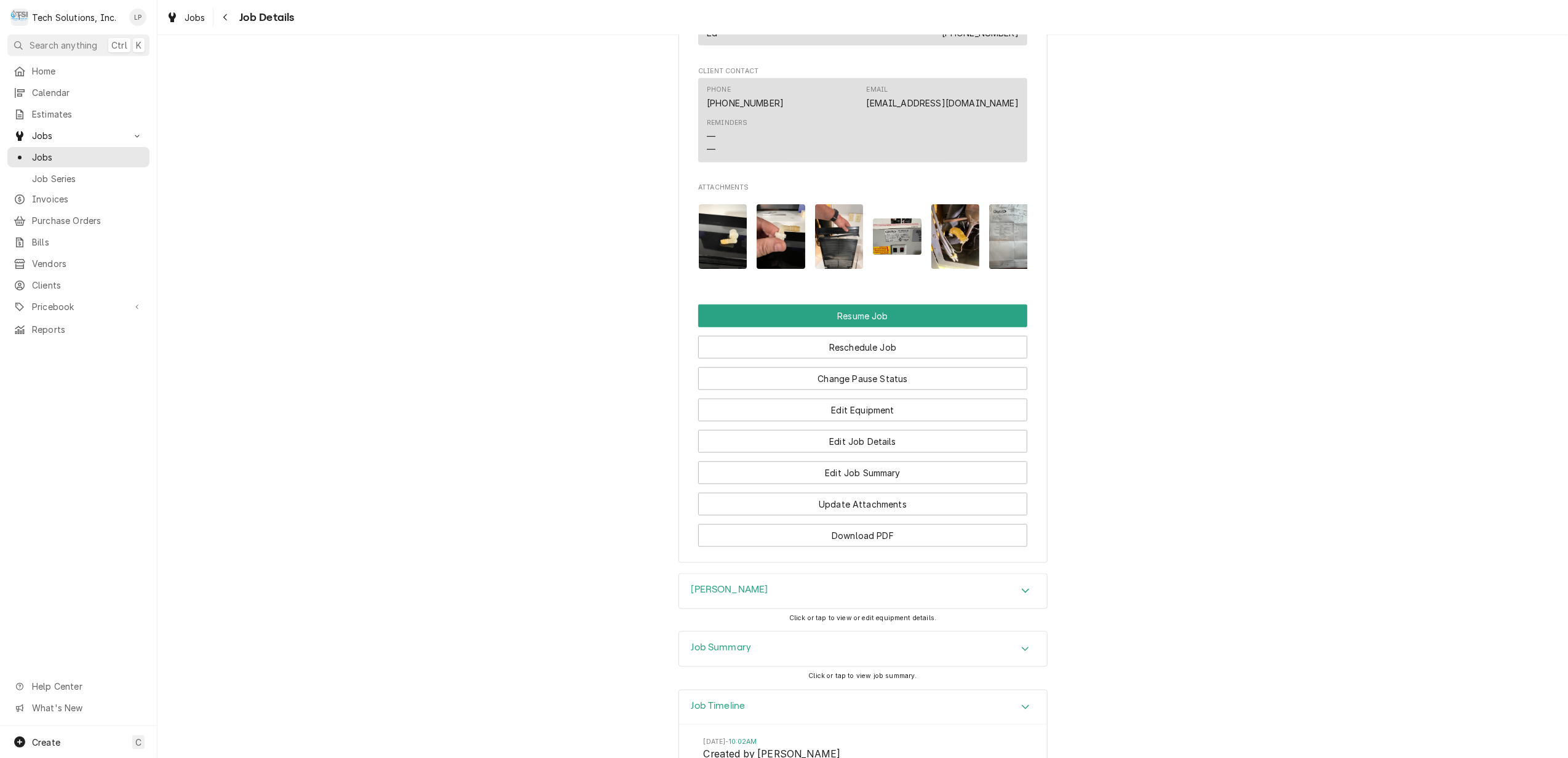
scroll to position [0, 78]
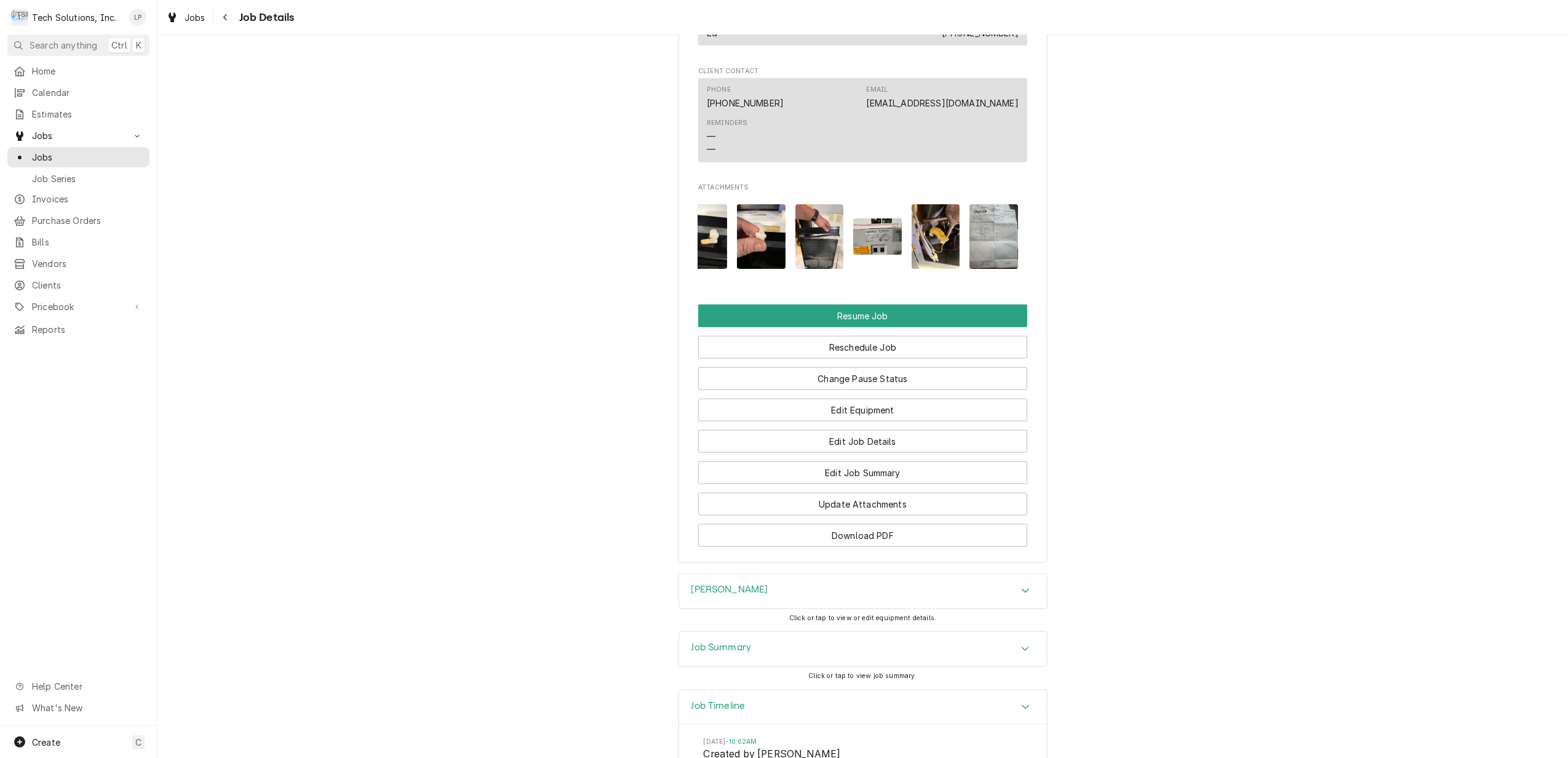
click at [990, 245] on img "Attachments" at bounding box center [994, 236] width 49 height 64
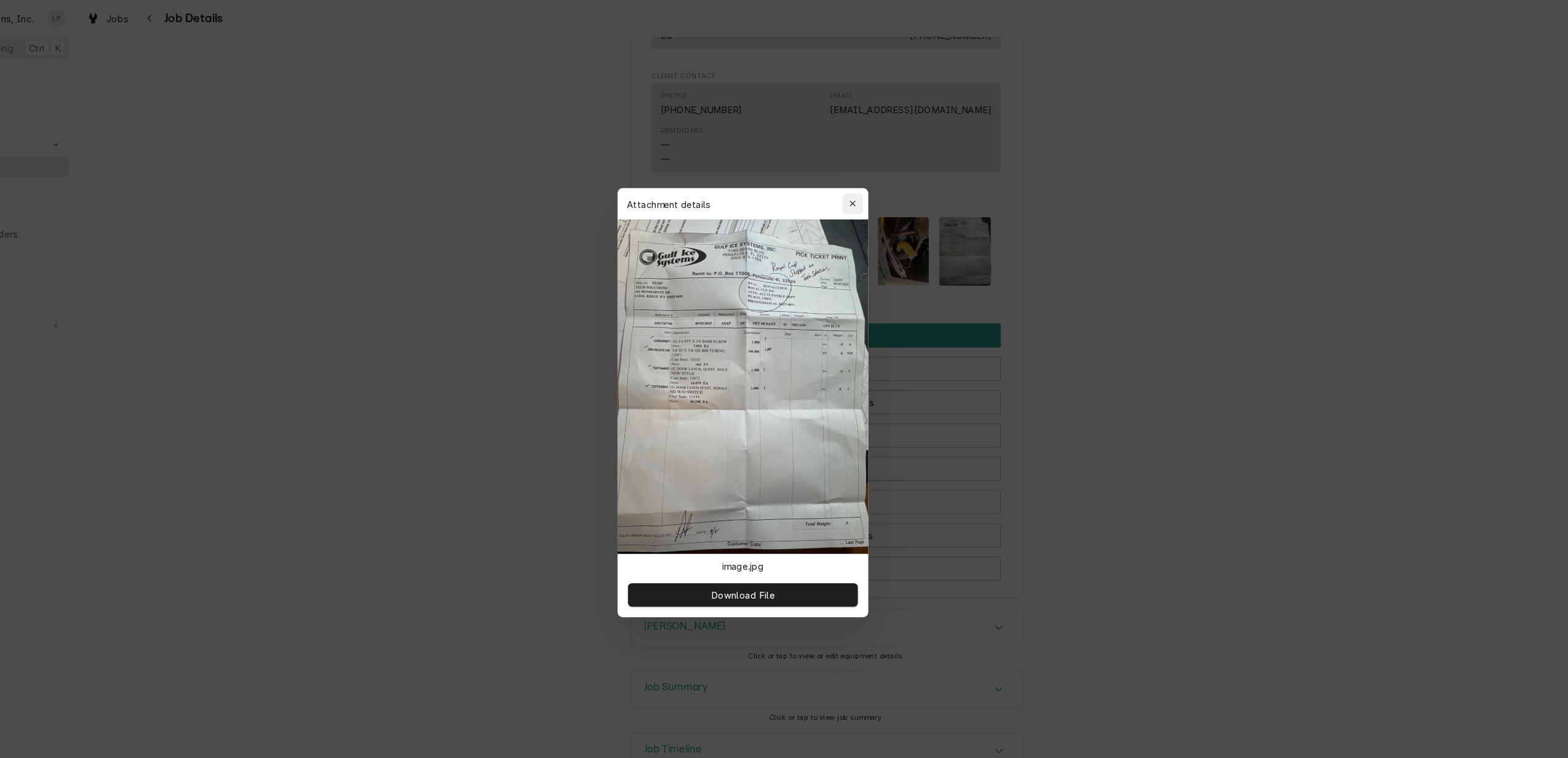
drag, startPoint x: 884, startPoint y: 194, endPoint x: 900, endPoint y: 201, distance: 17.5
click at [886, 194] on icon "button" at bounding box center [887, 192] width 7 height 9
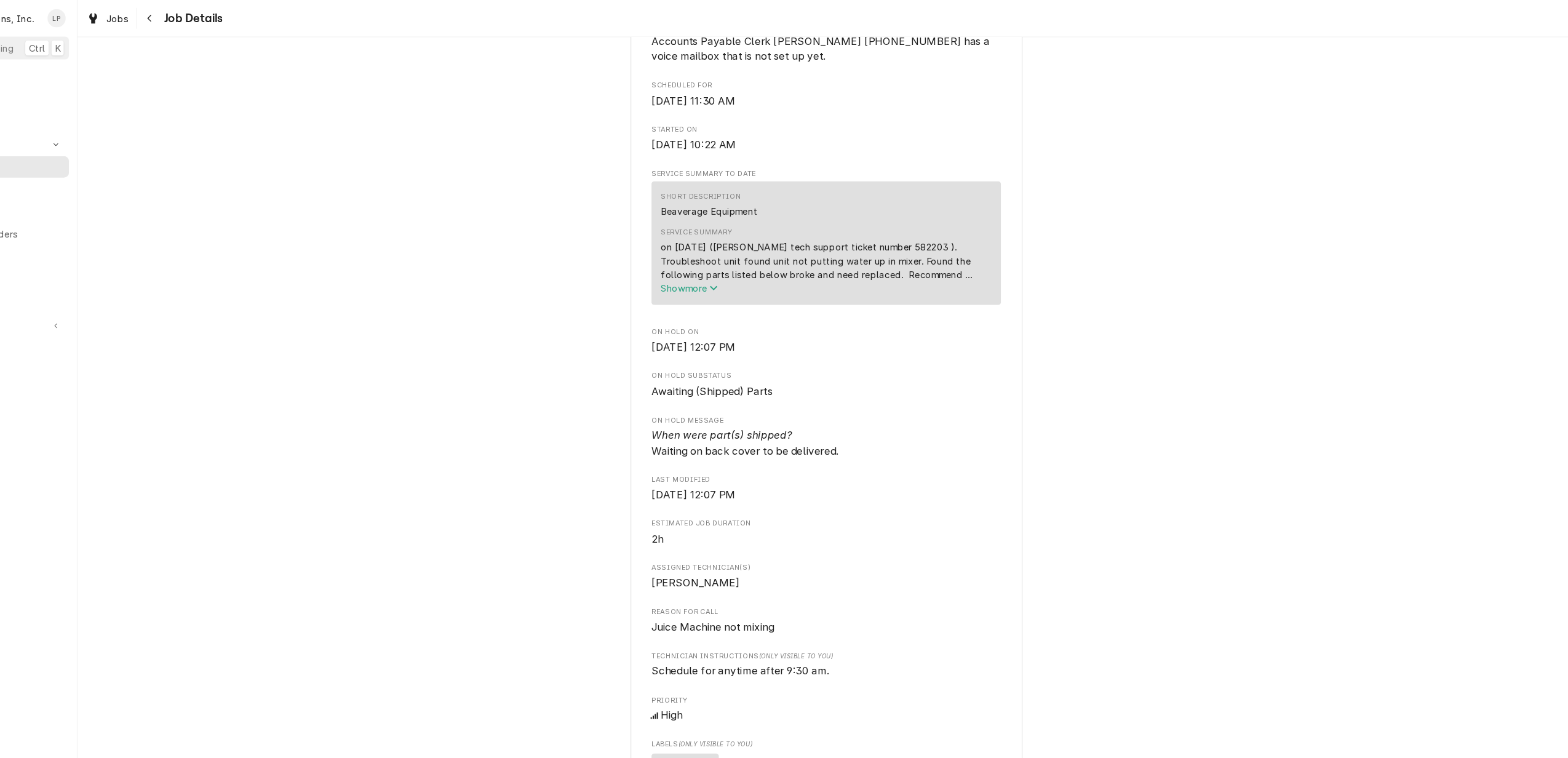
scroll to position [544, 0]
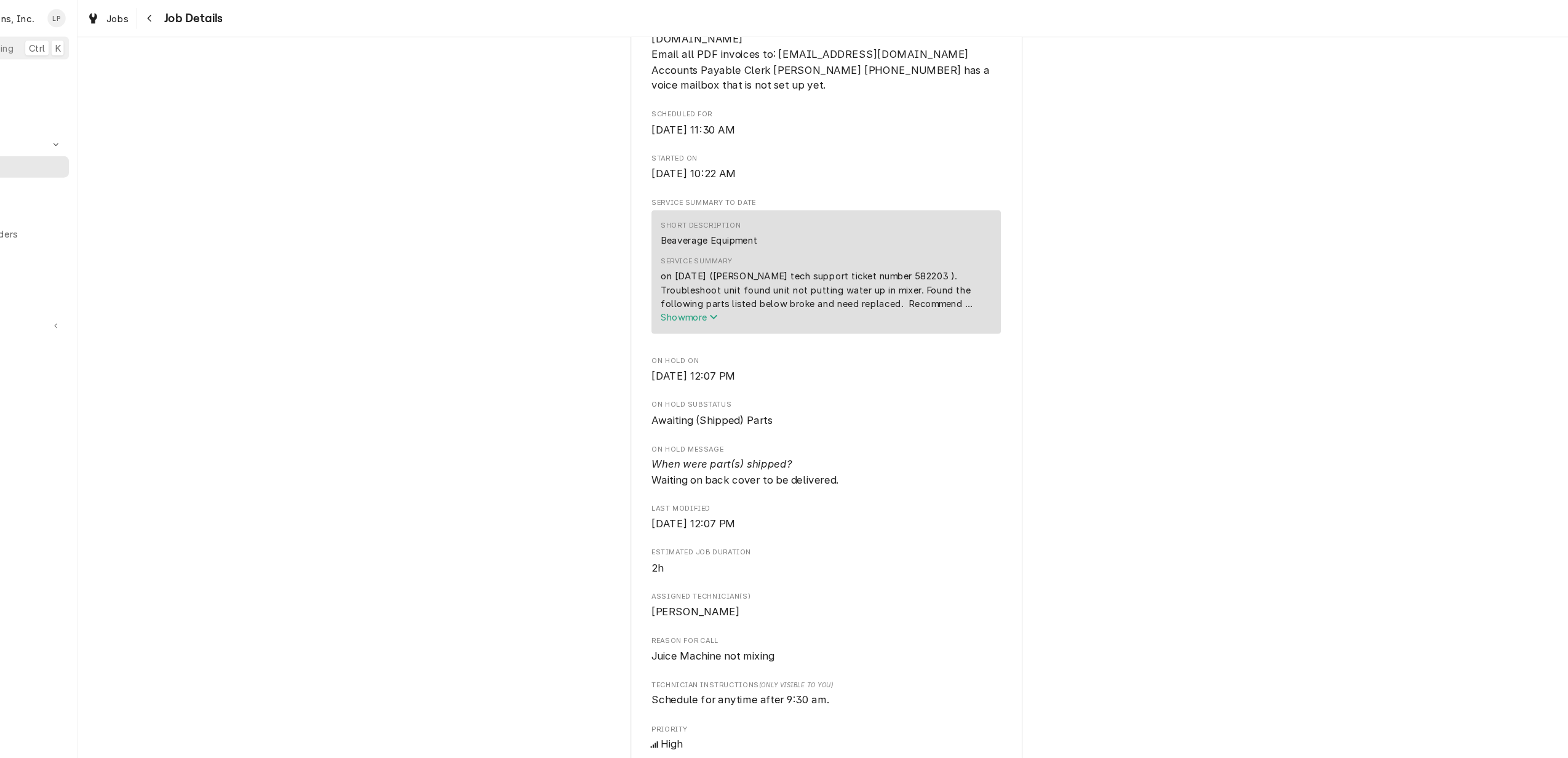
click at [729, 304] on span "Show more" at bounding box center [734, 298] width 54 height 10
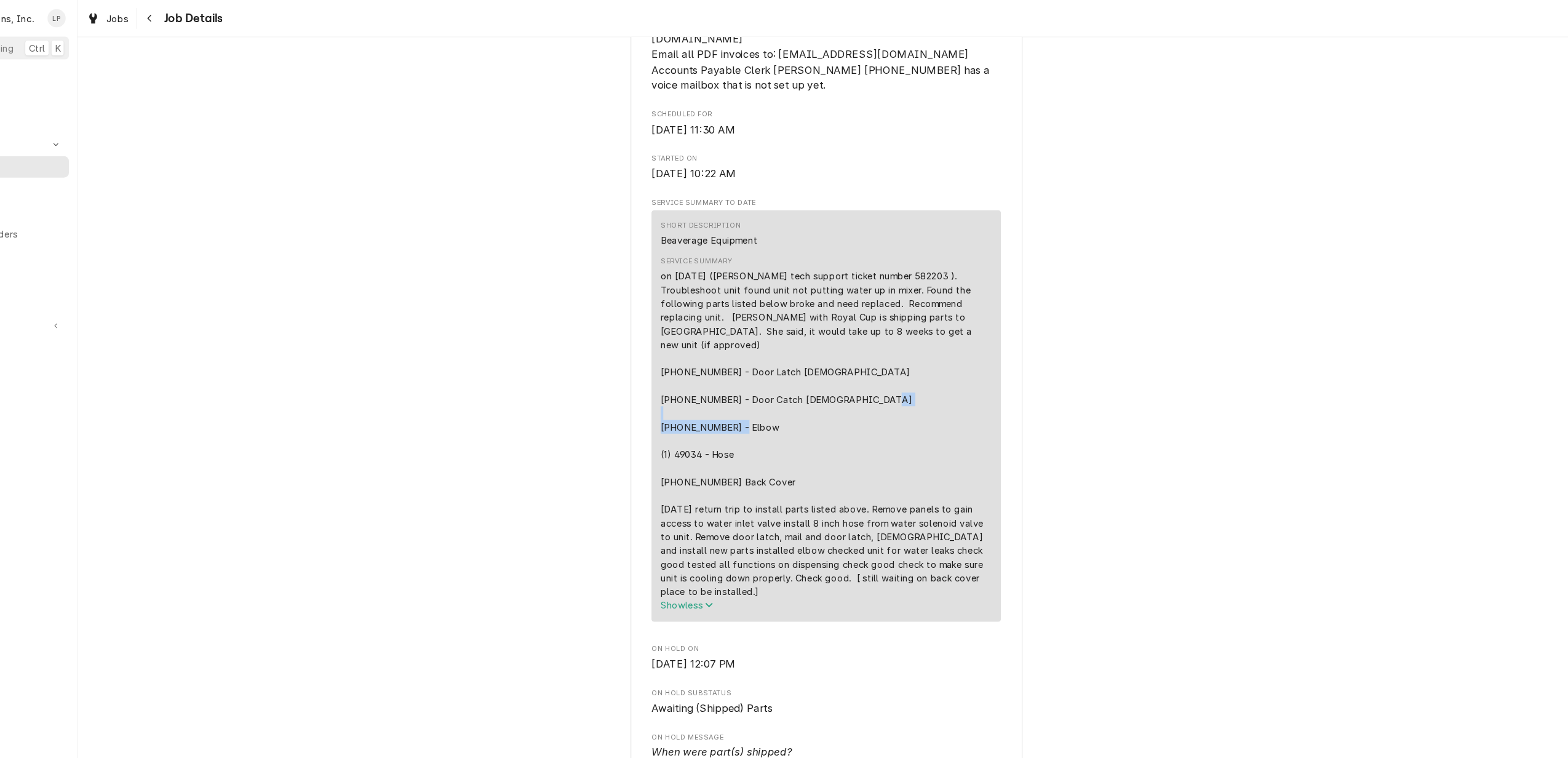
drag, startPoint x: 712, startPoint y: 454, endPoint x: 810, endPoint y: 455, distance: 98.0
click at [810, 455] on div "on 9/5/25 (Cornelius tech support ticket number 582203 ). Troubleshoot unit fou…" at bounding box center [863, 409] width 312 height 310
click at [1150, 487] on div "Awaiting (Shipped) Parts Royal Cup Coffee Holiday Inn Express Princeton Alpha H…" at bounding box center [862, 560] width 1410 height 2115
drag, startPoint x: 715, startPoint y: 454, endPoint x: 811, endPoint y: 452, distance: 96.0
click at [811, 452] on div "on 9/5/25 (Cornelius tech support ticket number 582203 ). Troubleshoot unit fou…" at bounding box center [863, 409] width 312 height 310
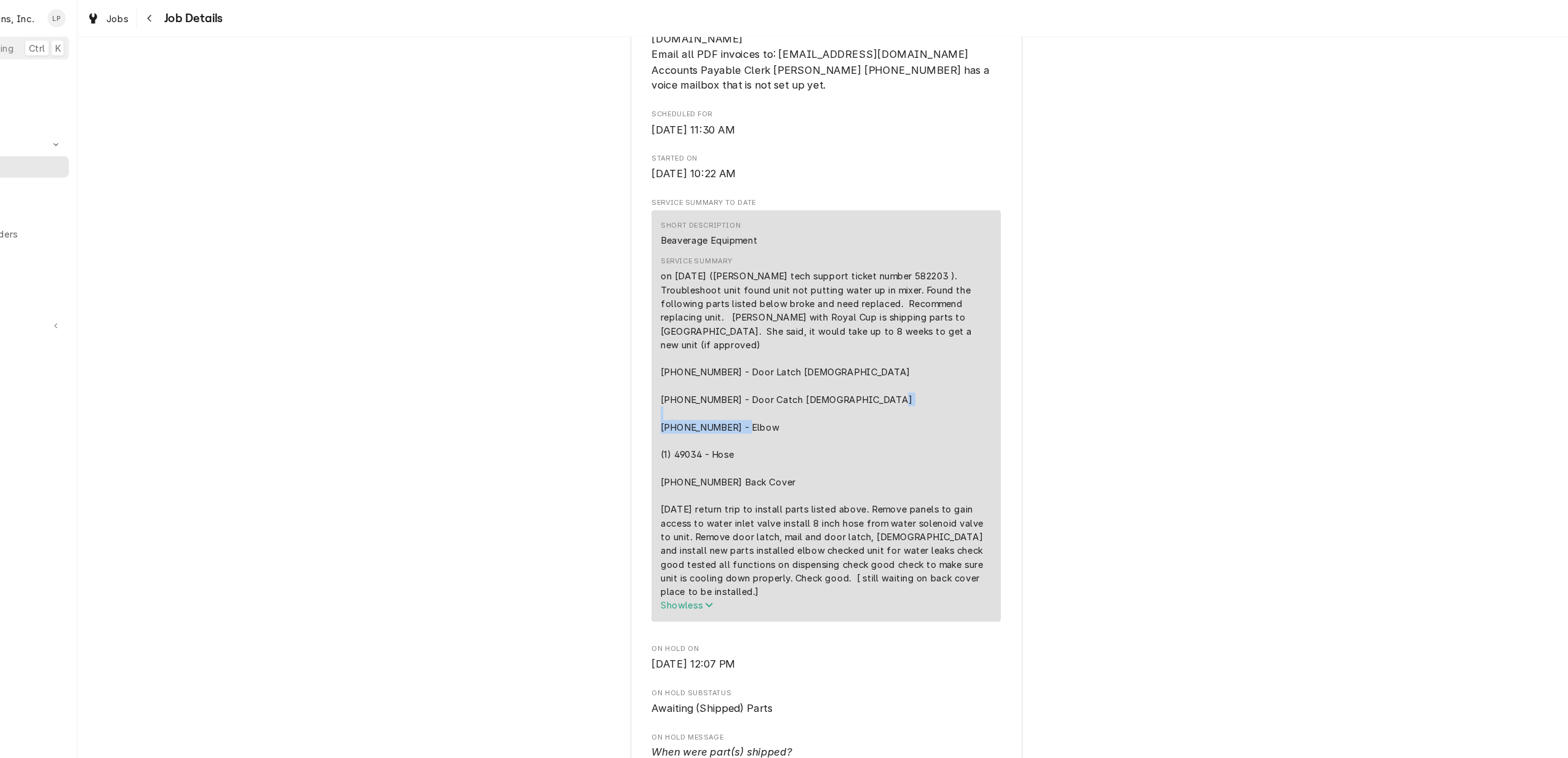
drag, startPoint x: 811, startPoint y: 452, endPoint x: 792, endPoint y: 453, distance: 19.0
copy div "720500204 Back Cover"
click at [1208, 437] on div "Awaiting (Shipped) Parts Royal Cup Coffee Holiday Inn Express Princeton Alpha H…" at bounding box center [862, 560] width 1410 height 2115
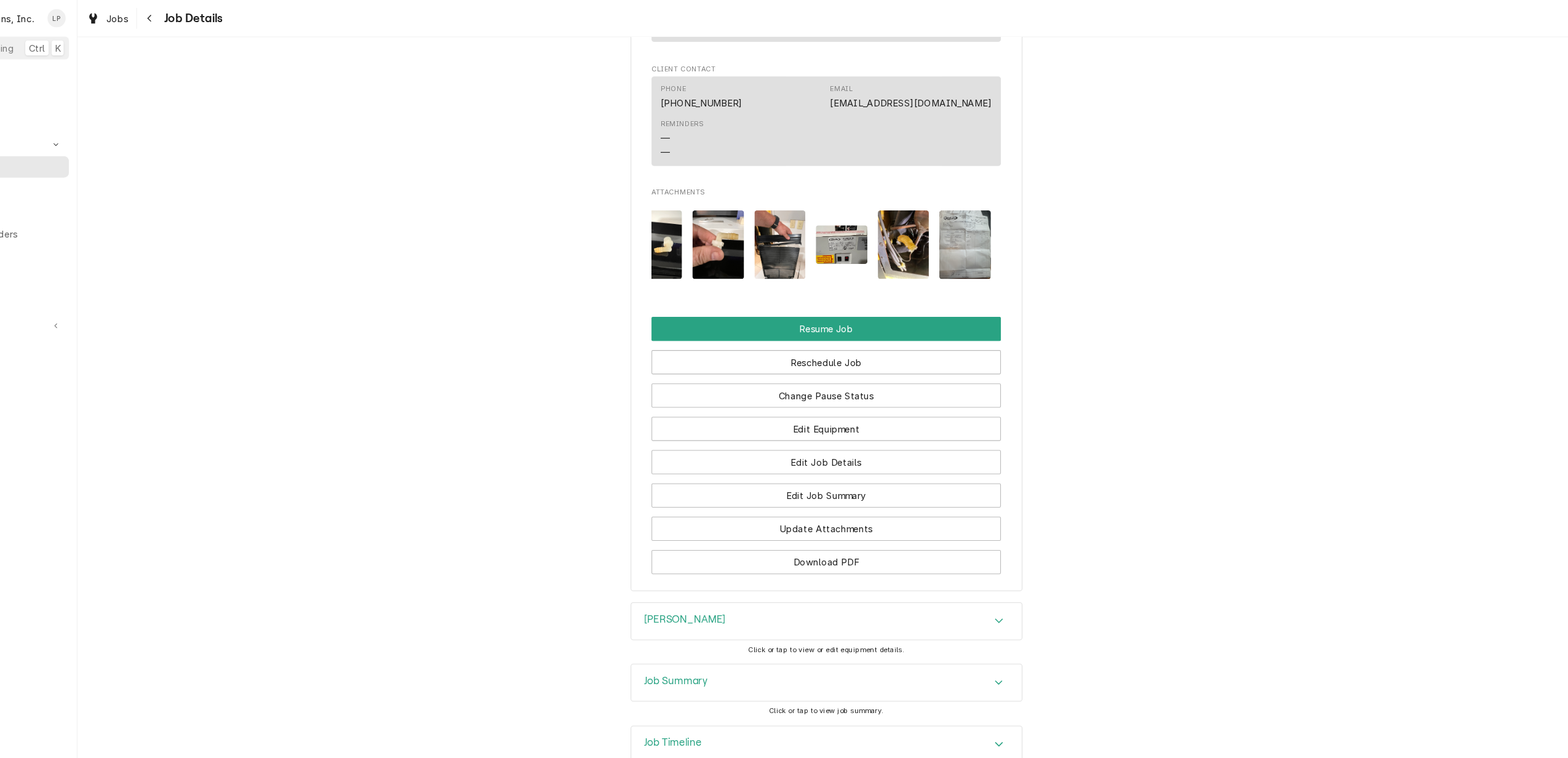
scroll to position [1623, 0]
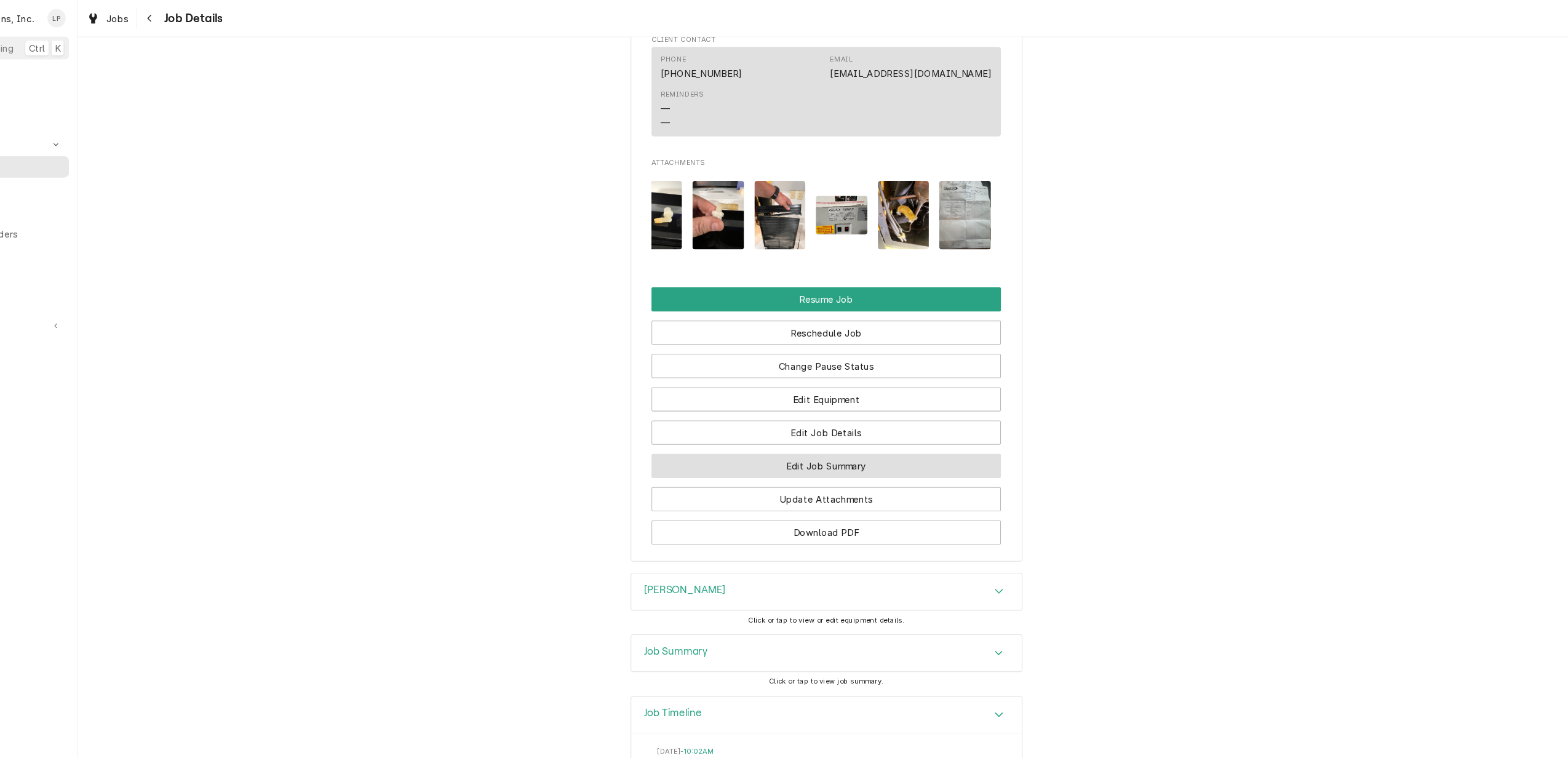
click at [924, 447] on button "Edit Job Summary" at bounding box center [863, 439] width 329 height 23
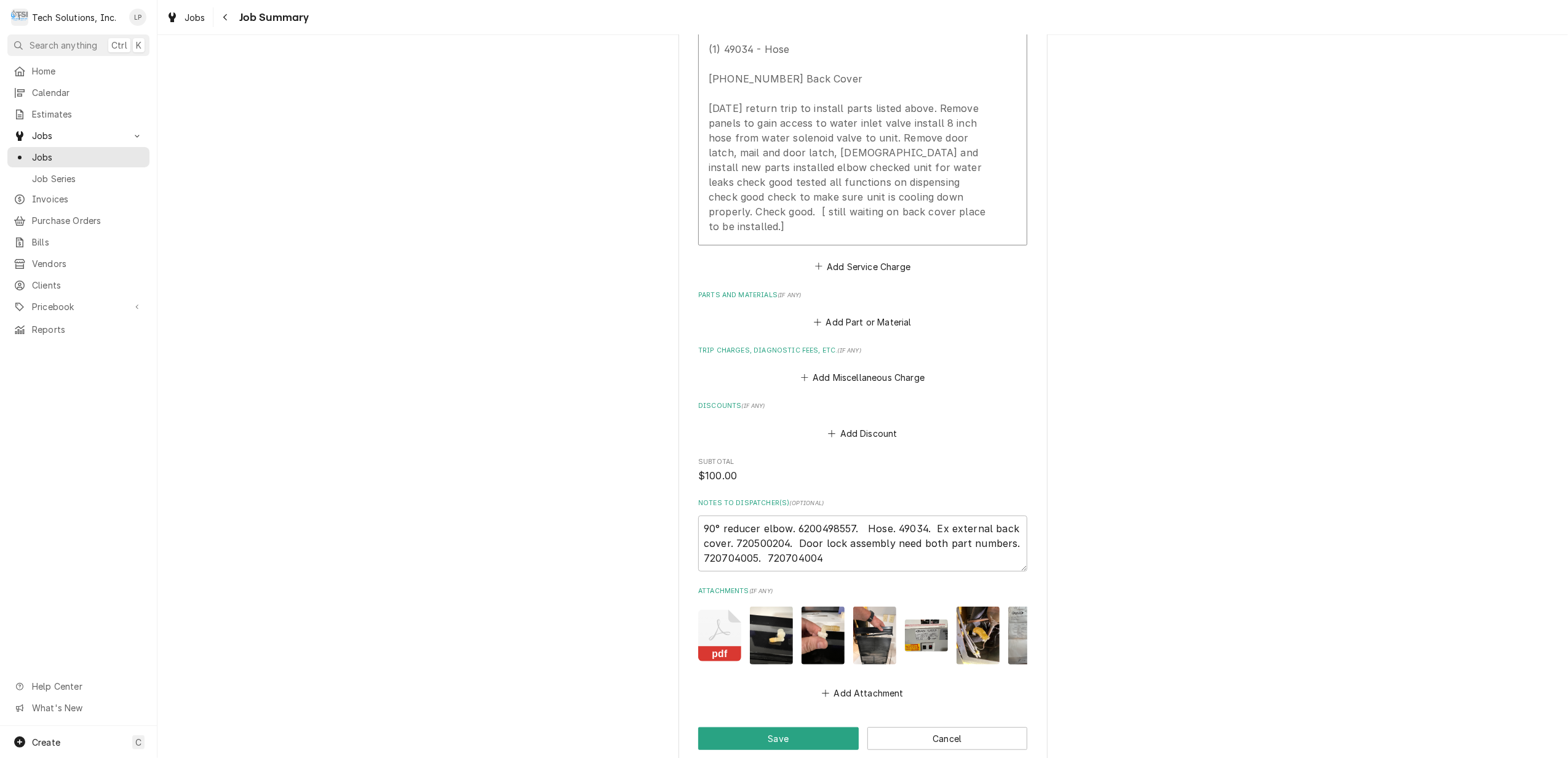
scroll to position [788, 0]
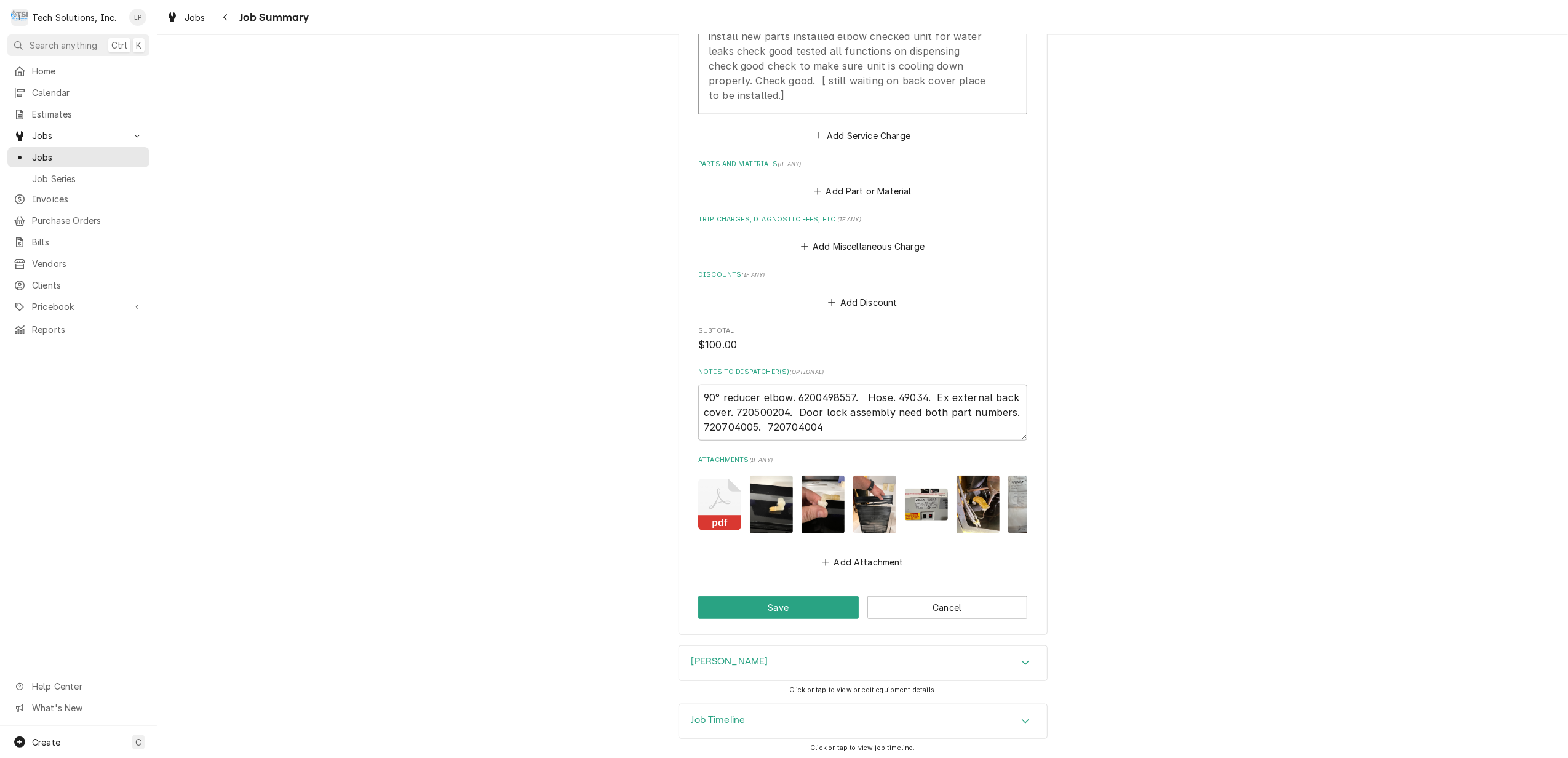
click at [865, 481] on img "Attachments" at bounding box center [874, 505] width 43 height 57
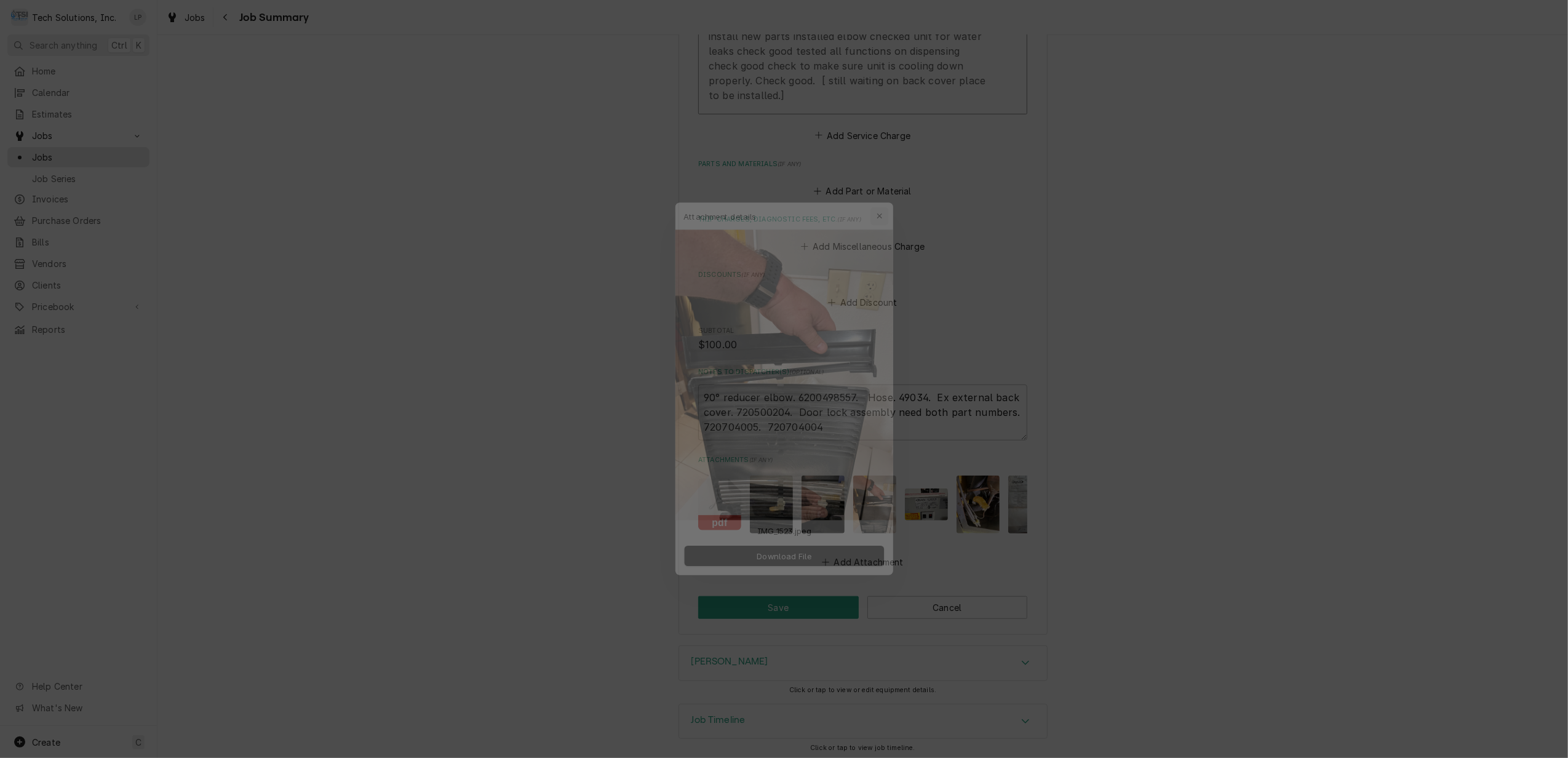
click at [885, 190] on icon "button" at bounding box center [887, 191] width 5 height 5
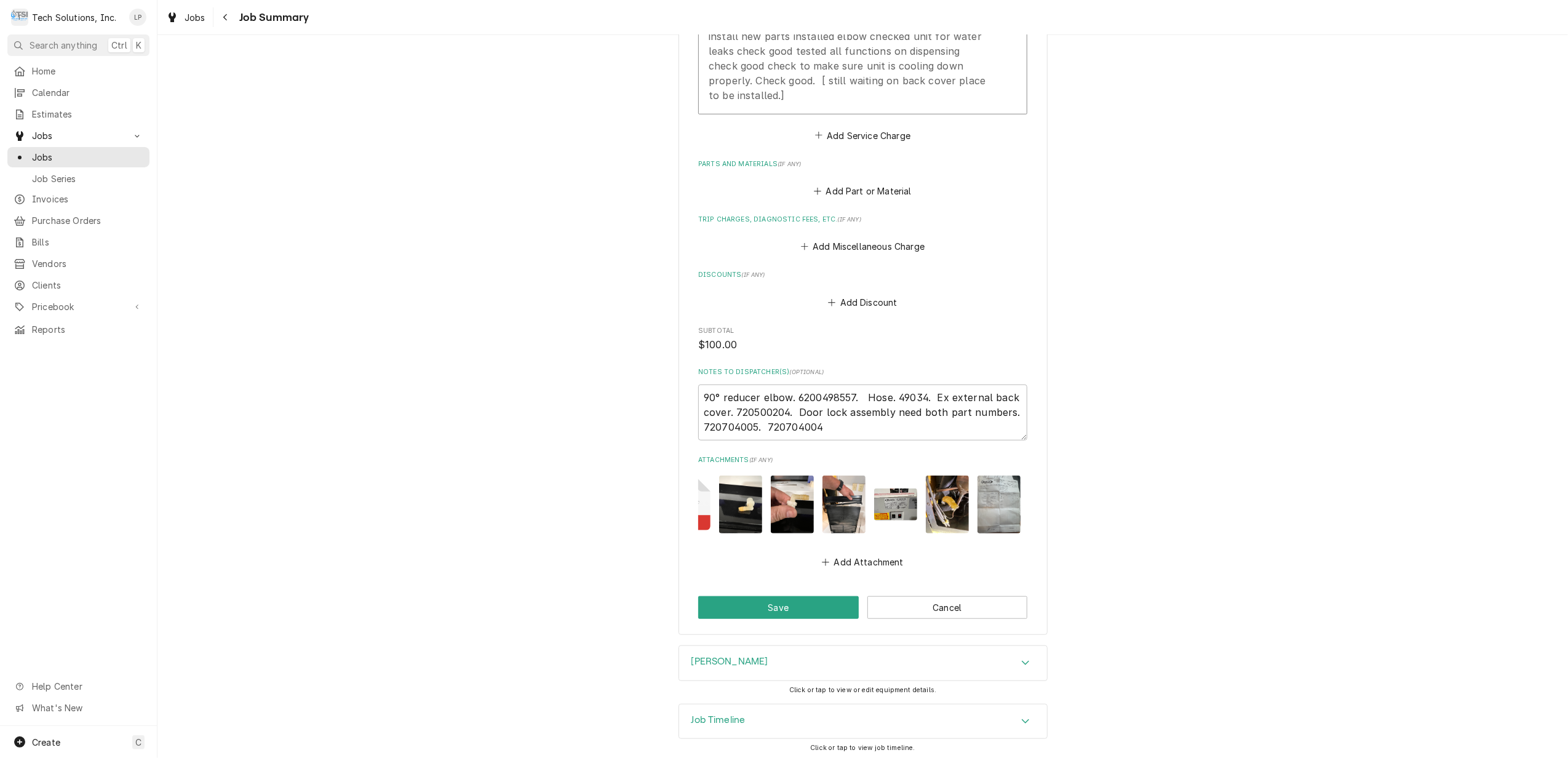
scroll to position [0, 33]
click at [997, 489] on img "Attachments" at bounding box center [997, 505] width 43 height 57
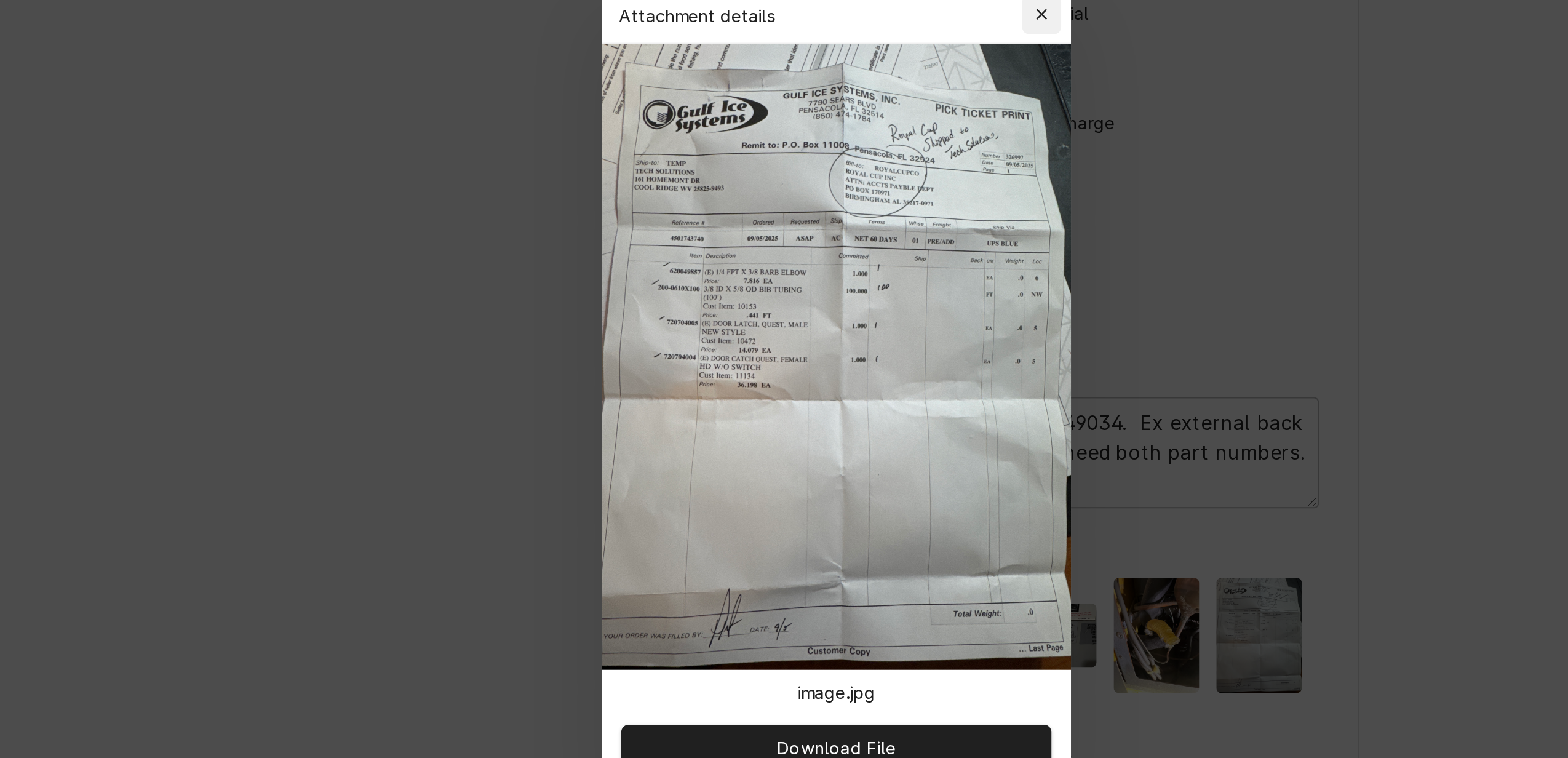
click at [887, 192] on icon "button" at bounding box center [887, 191] width 5 height 5
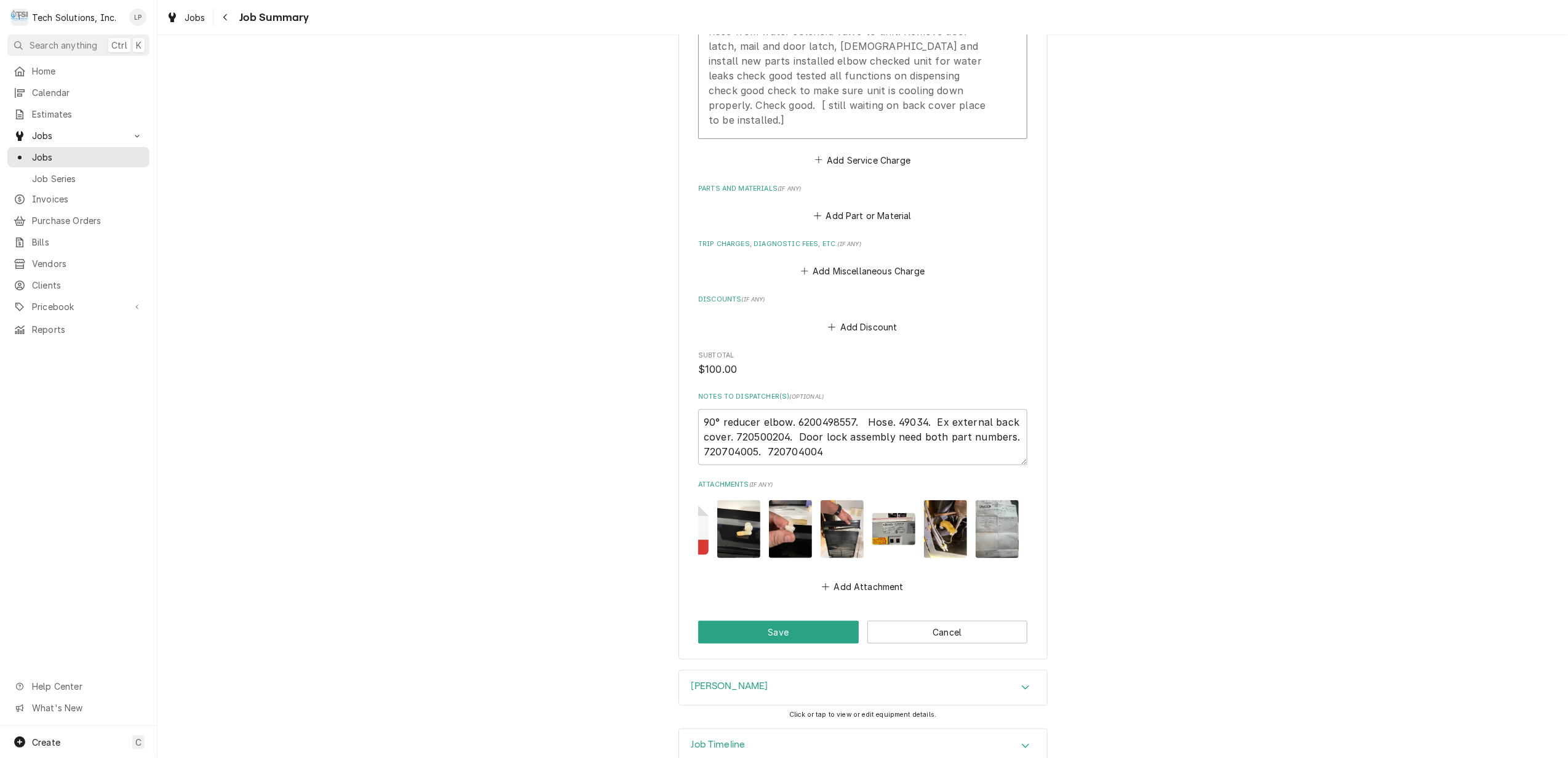
scroll to position [788, 0]
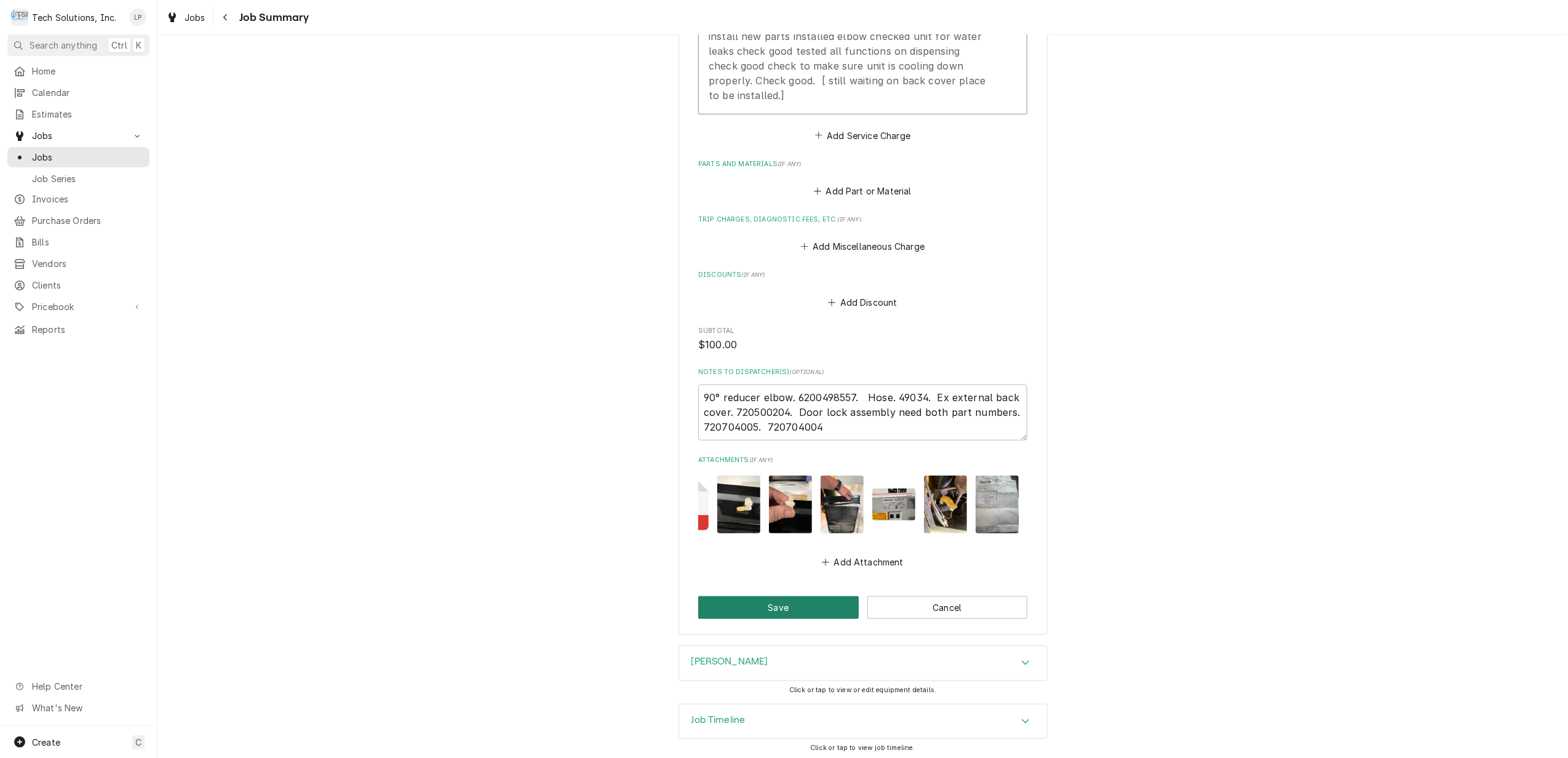
click at [755, 607] on button "Save" at bounding box center [779, 607] width 161 height 23
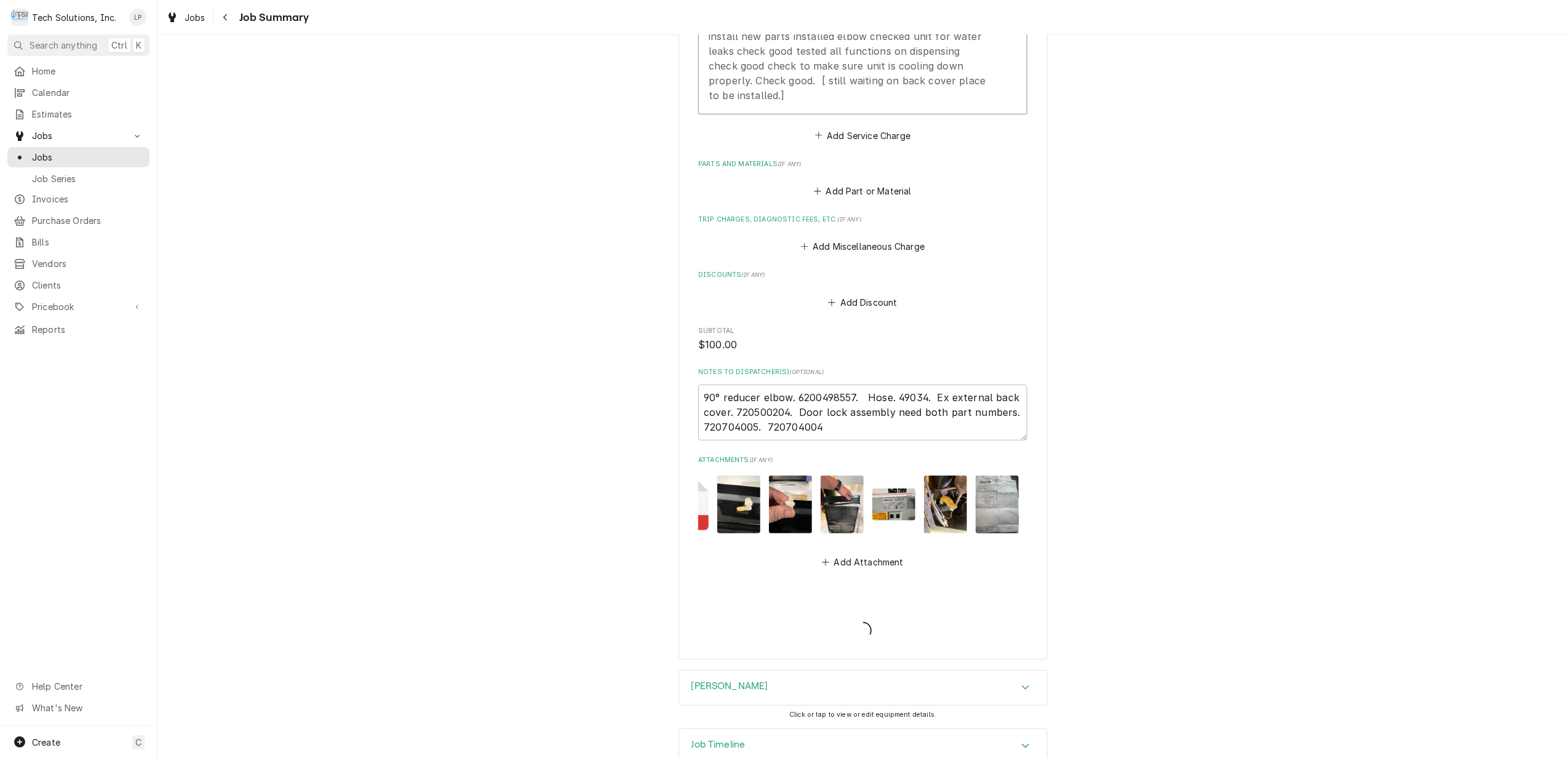
type textarea "x"
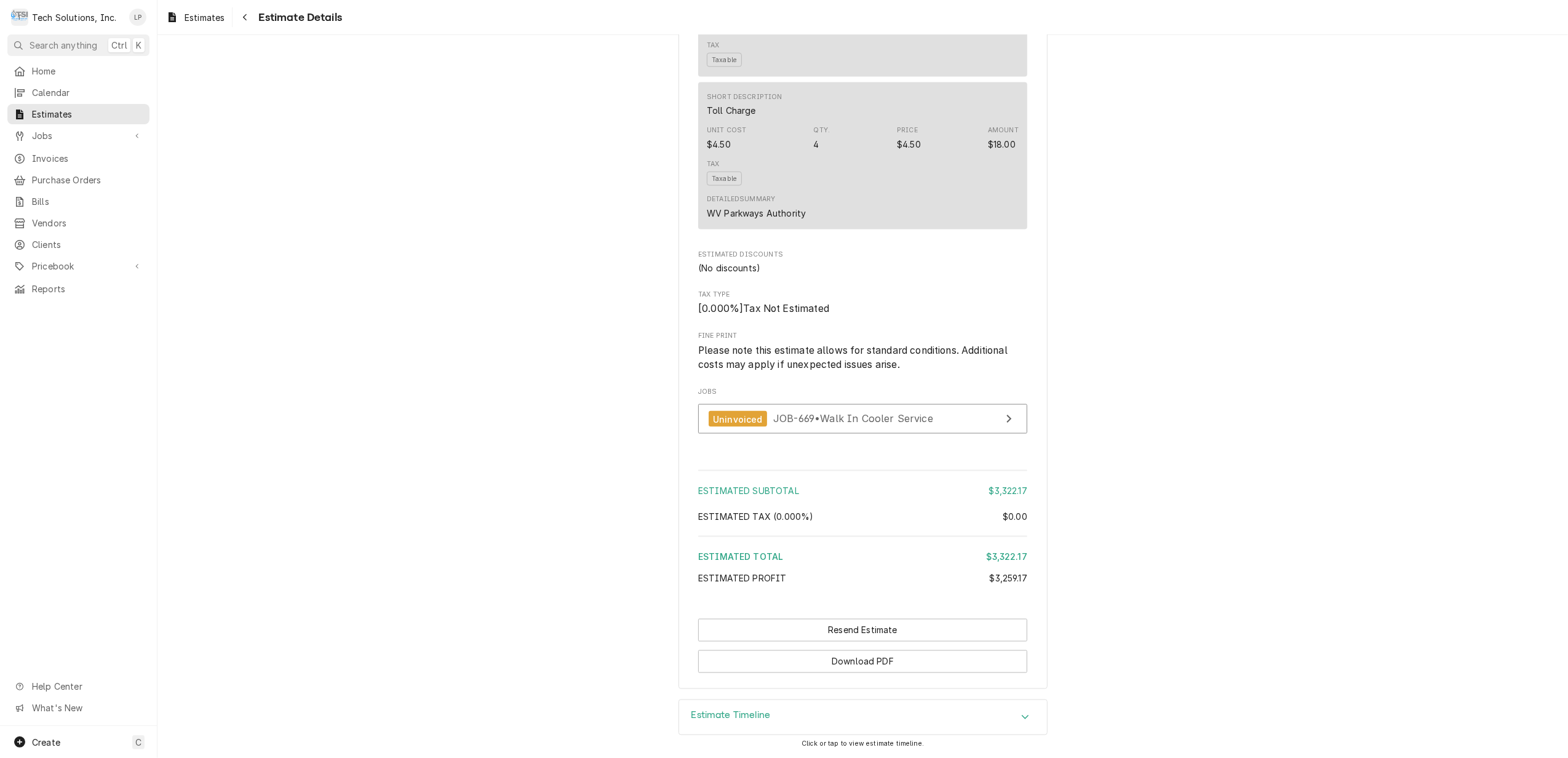
scroll to position [1859, 0]
click at [1008, 717] on div "Estimate Timeline" at bounding box center [863, 718] width 368 height 34
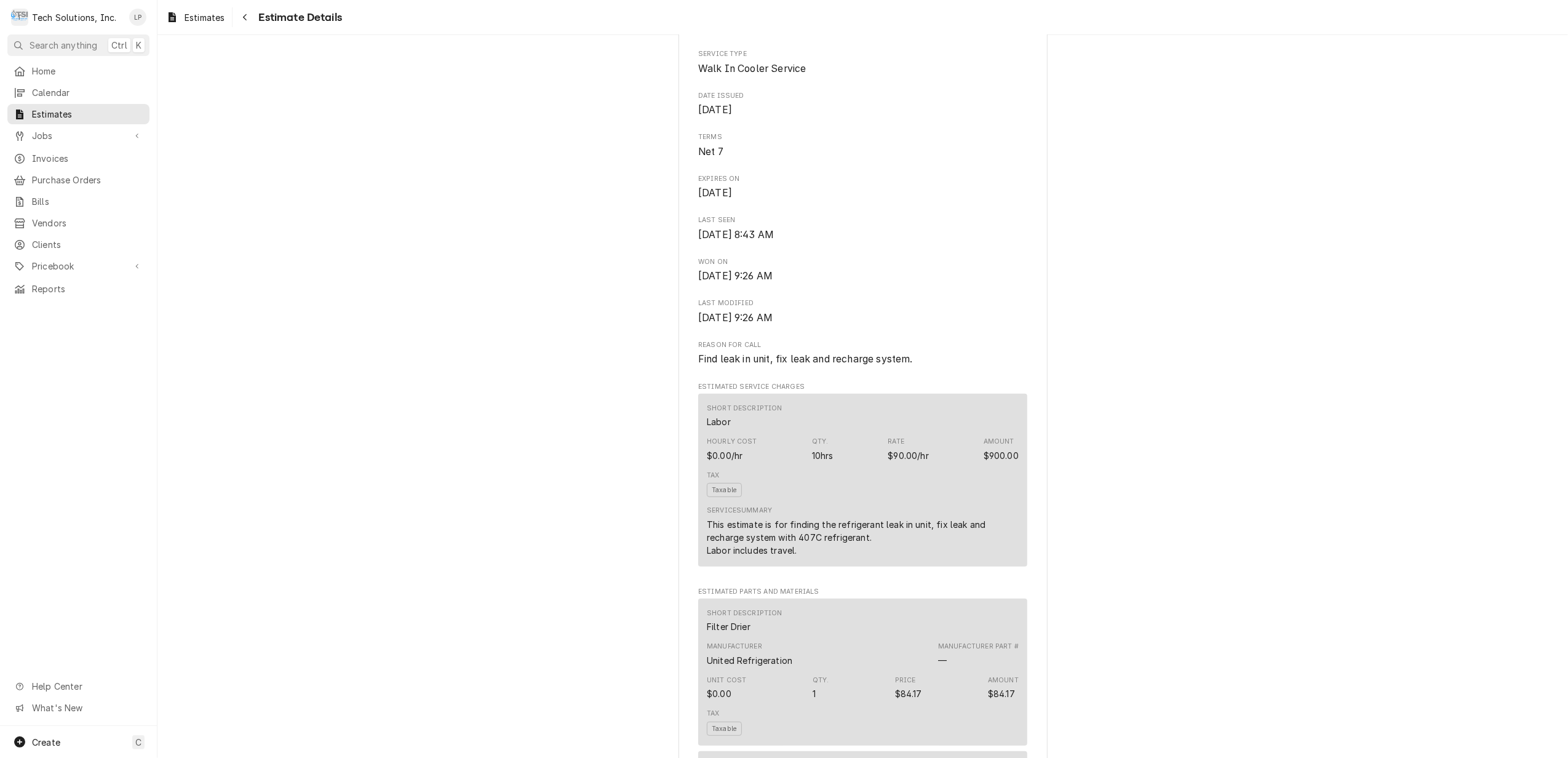
scroll to position [0, 0]
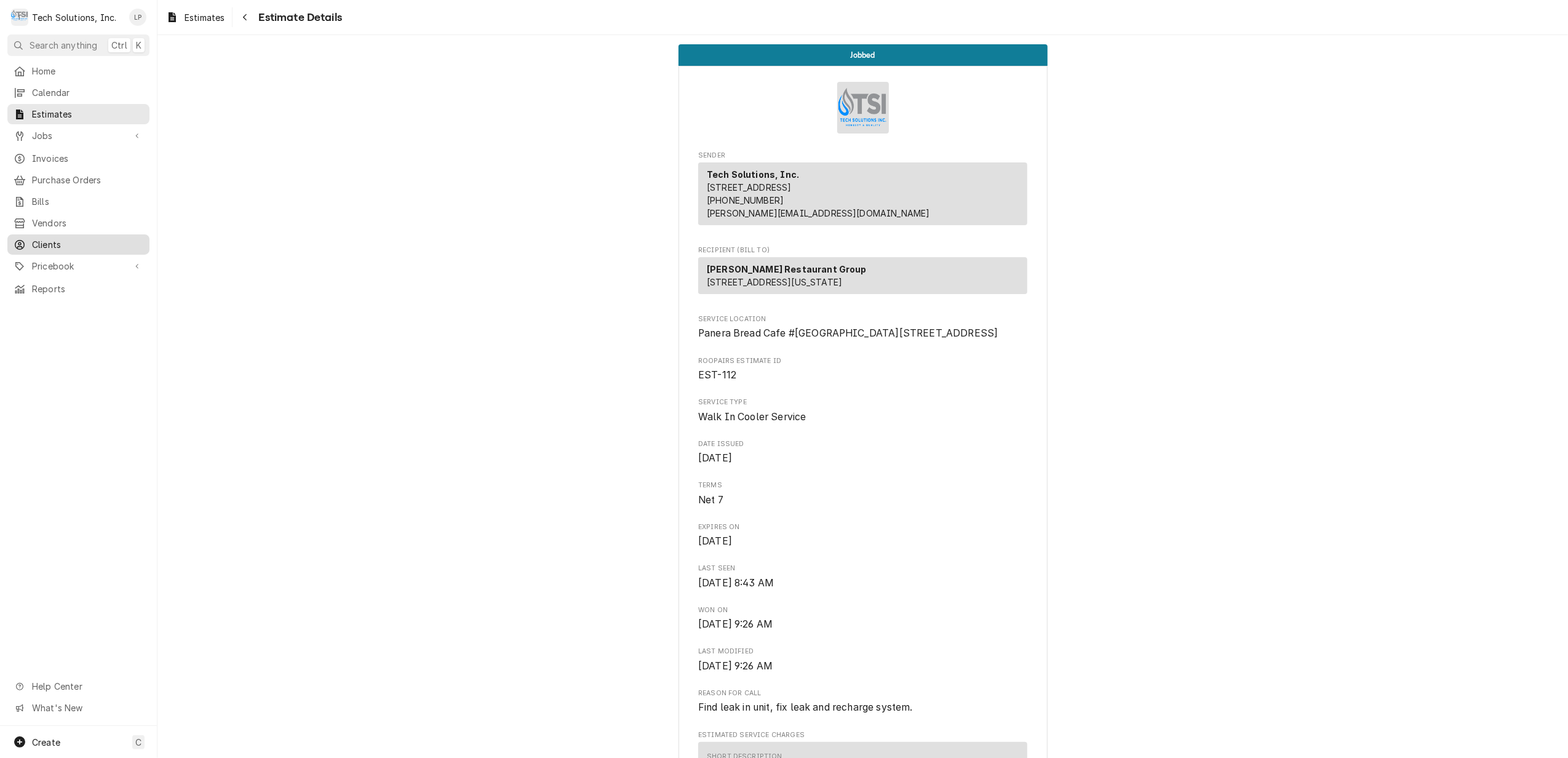
click at [40, 238] on span "Clients" at bounding box center [87, 245] width 111 height 13
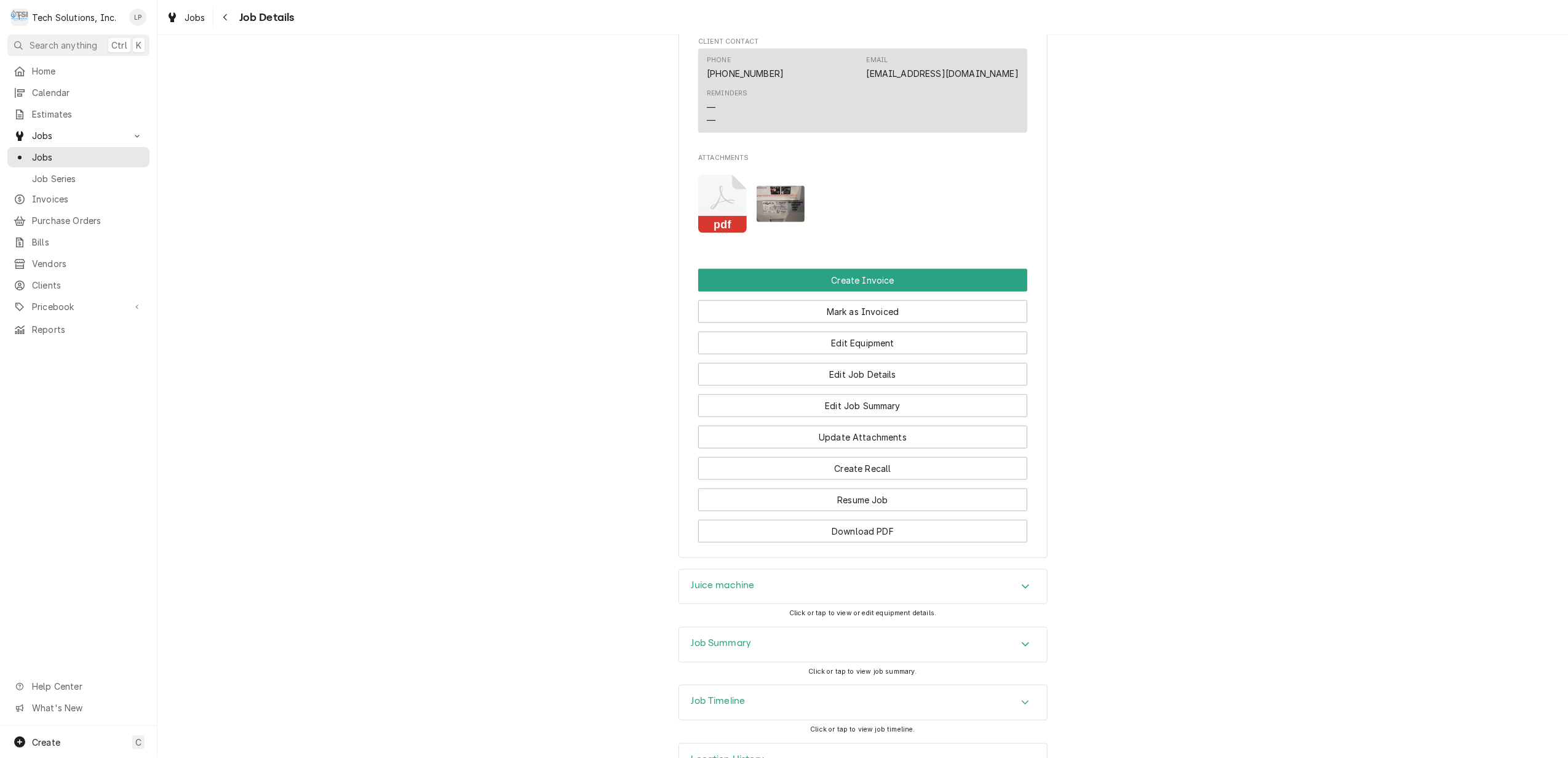
scroll to position [1119, 0]
click at [898, 394] on button "Edit Job Summary" at bounding box center [863, 405] width 329 height 23
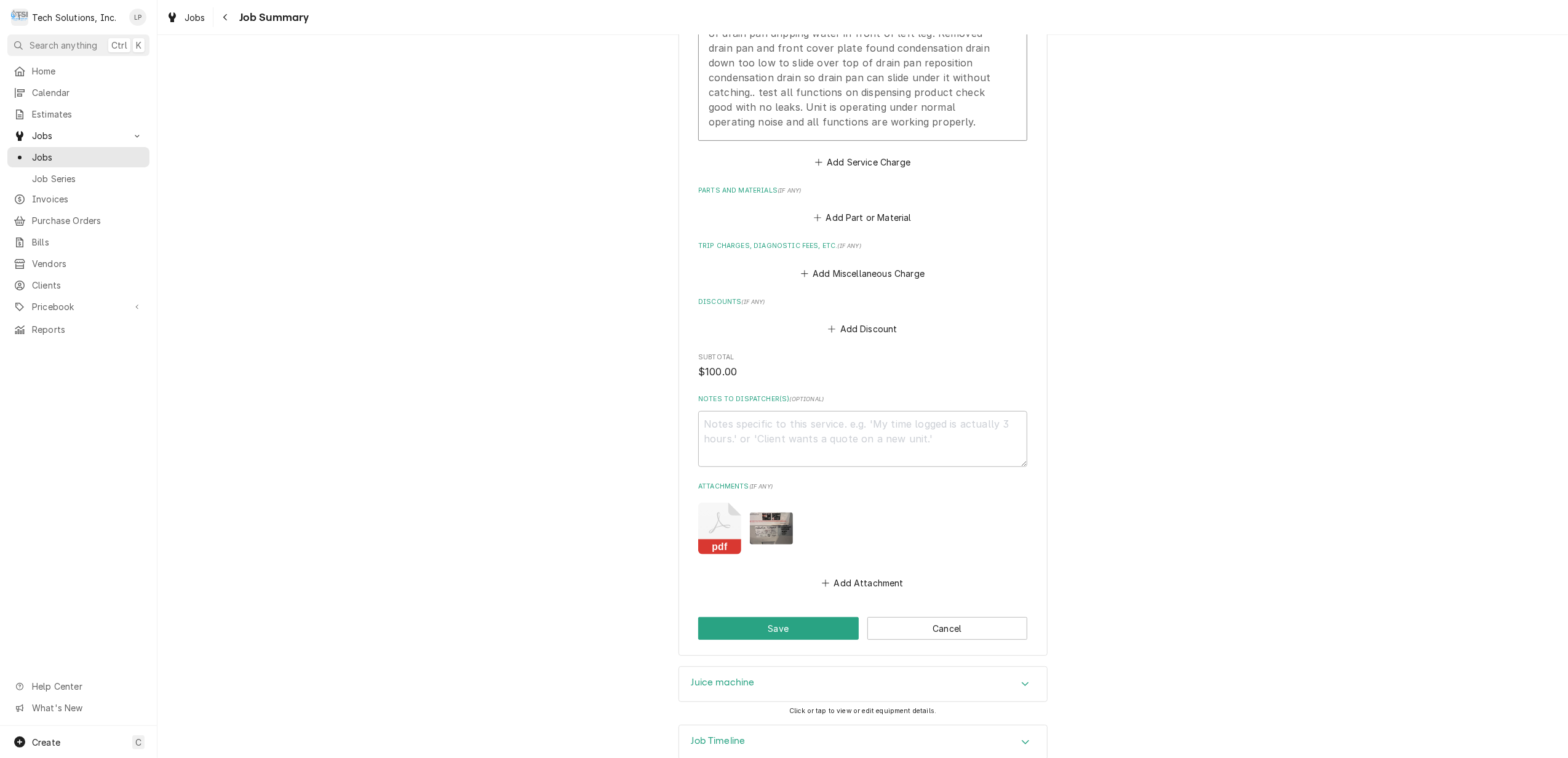
scroll to position [520, 0]
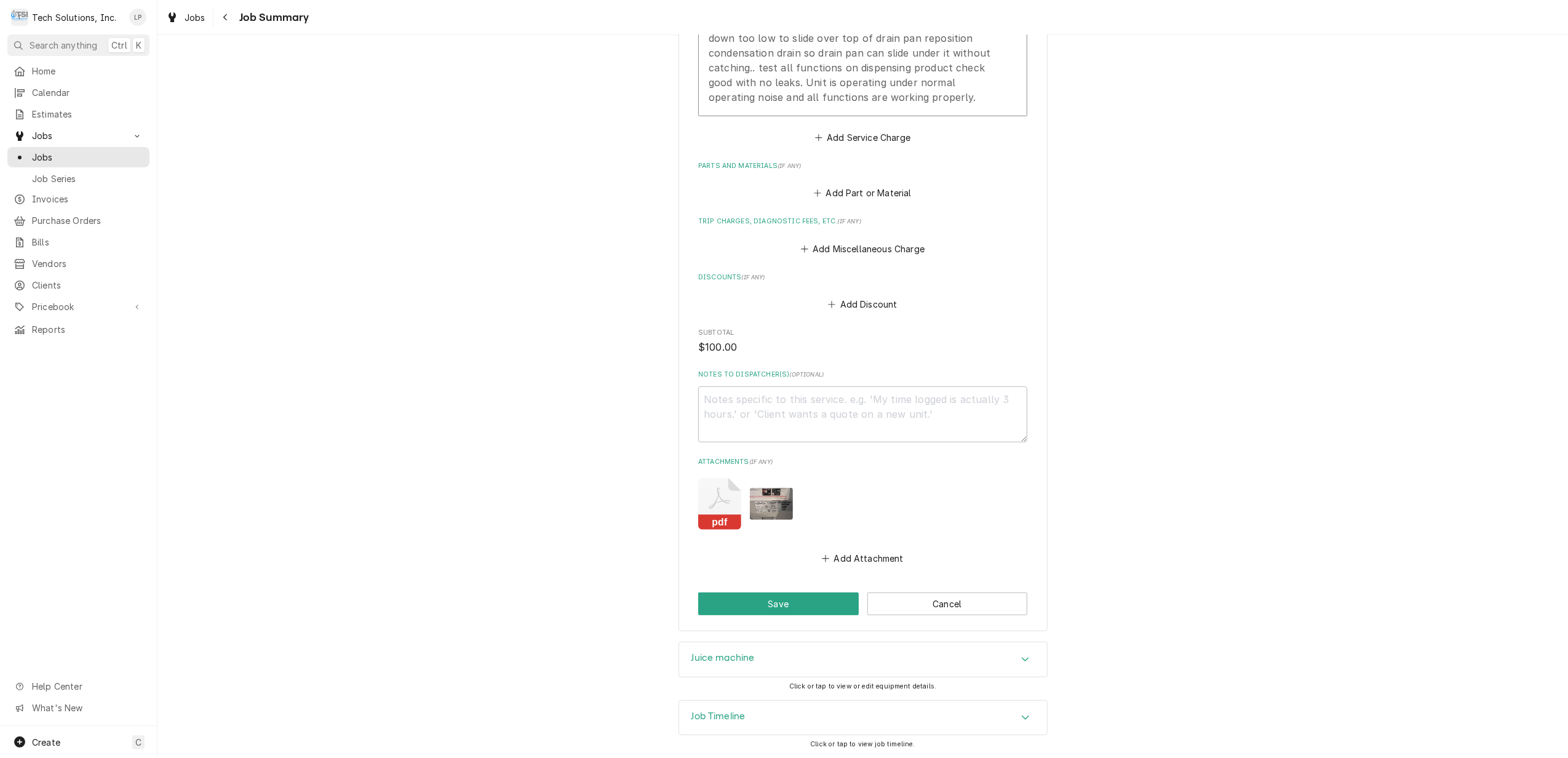
click at [716, 500] on icon "Attachments" at bounding box center [720, 499] width 22 height 21
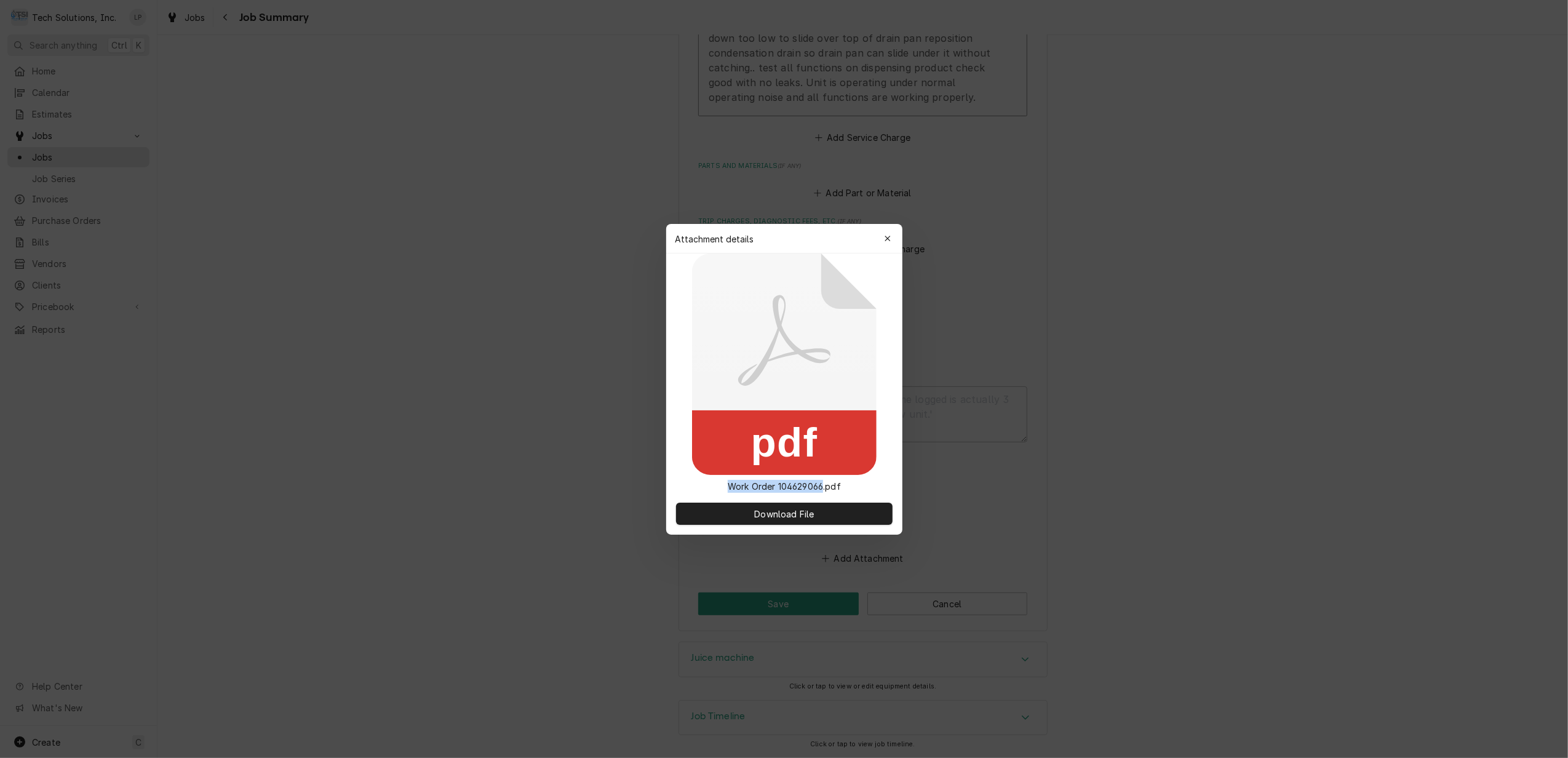
drag, startPoint x: 727, startPoint y: 485, endPoint x: 824, endPoint y: 490, distance: 97.1
click at [824, 490] on p "Work Order 104629066.pdf" at bounding box center [784, 486] width 133 height 13
drag, startPoint x: 824, startPoint y: 490, endPoint x: 810, endPoint y: 485, distance: 14.9
copy p "Work Order 104629066"
click at [886, 242] on icon "button" at bounding box center [887, 238] width 7 height 9
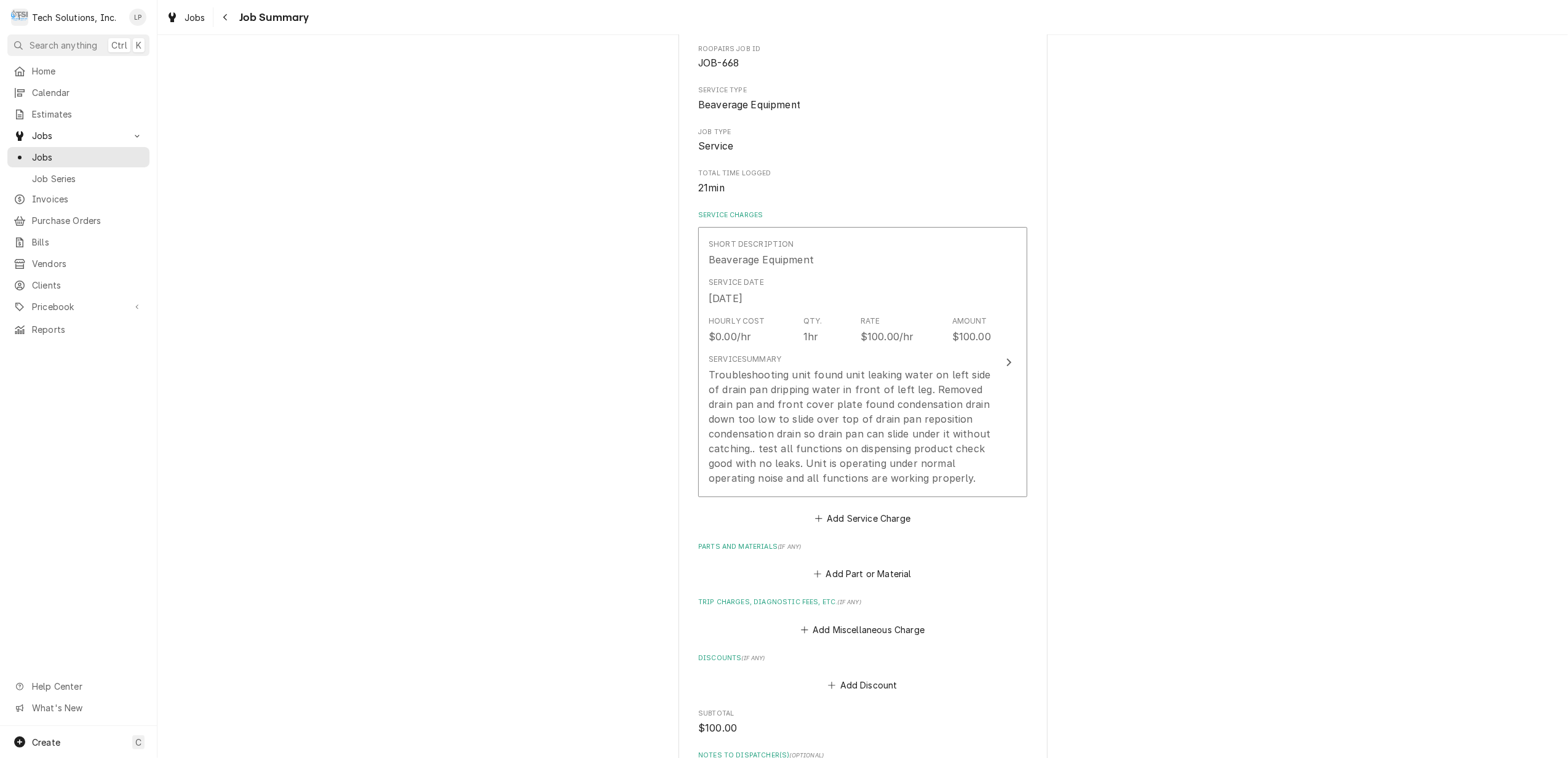
scroll to position [109, 0]
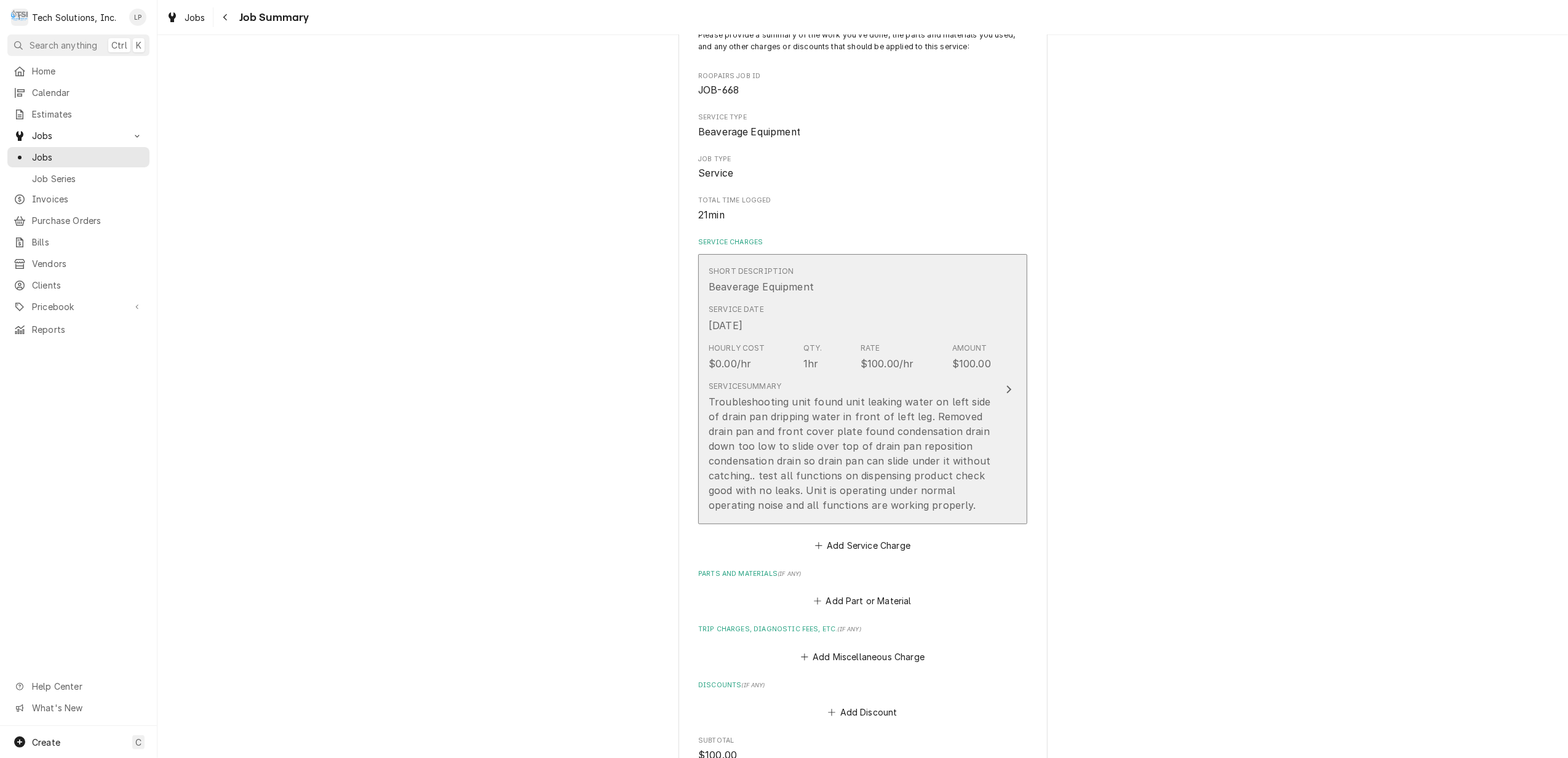
click at [1006, 389] on icon "Update Line Item" at bounding box center [1009, 389] width 6 height 10
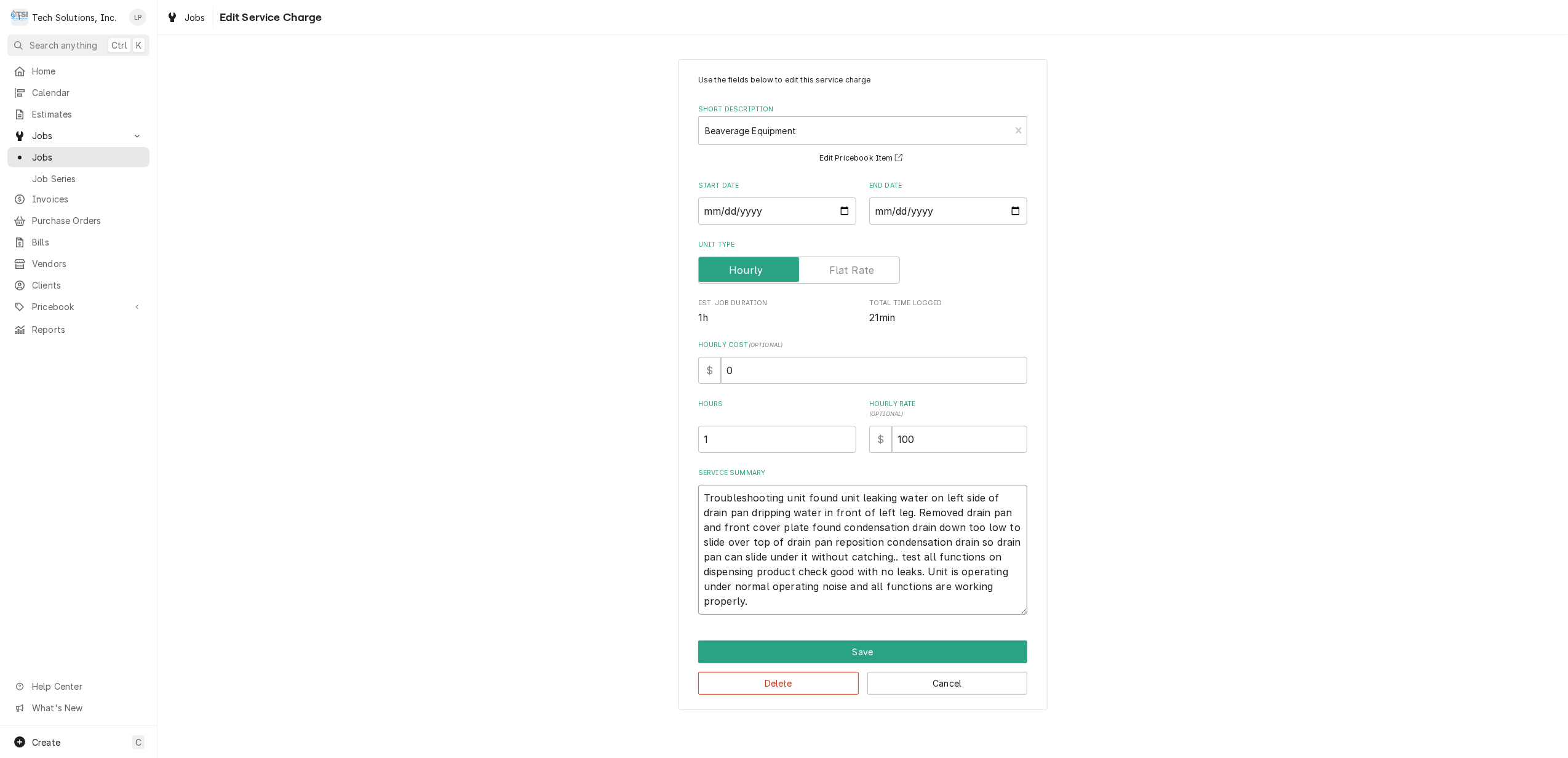
click at [702, 500] on textarea "Troubleshooting unit found unit leaking water on left side of drain pan drippin…" at bounding box center [863, 550] width 329 height 130
type textarea "x"
type textarea "Troubleshooting unit found unit leaking water on left side of drain pan drippin…"
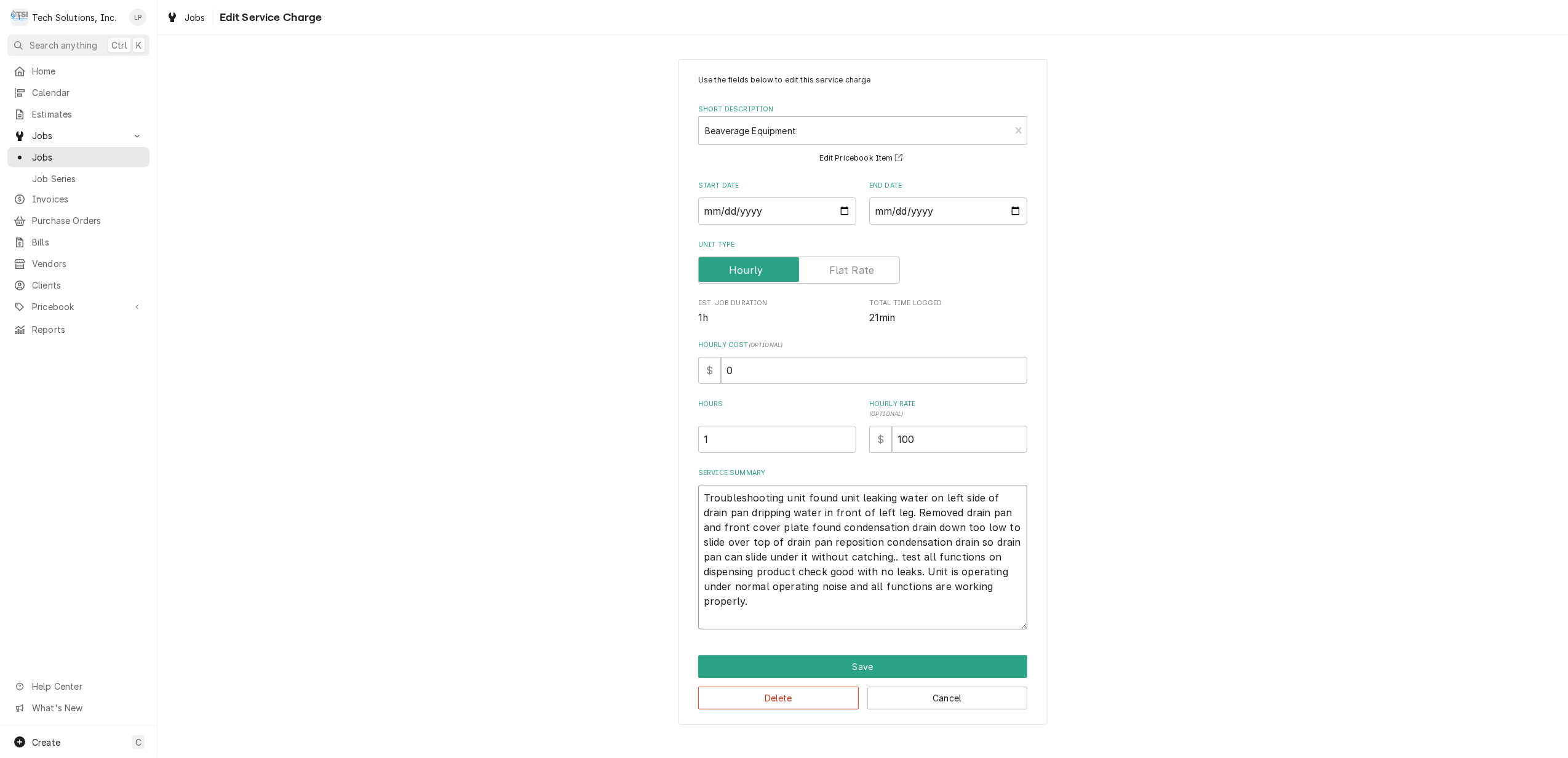
click at [722, 492] on textarea "Troubleshooting unit found unit leaking water on left side of drain pan drippin…" at bounding box center [863, 558] width 329 height 144
paste textarea "Work Order 104629066"
type textarea "x"
type textarea "Work Order 104629066 Troubleshooting unit found unit leaking water on left side…"
click at [779, 515] on textarea "Work Order 104629066 Troubleshooting unit found unit leaking water on left side…" at bounding box center [863, 558] width 329 height 144
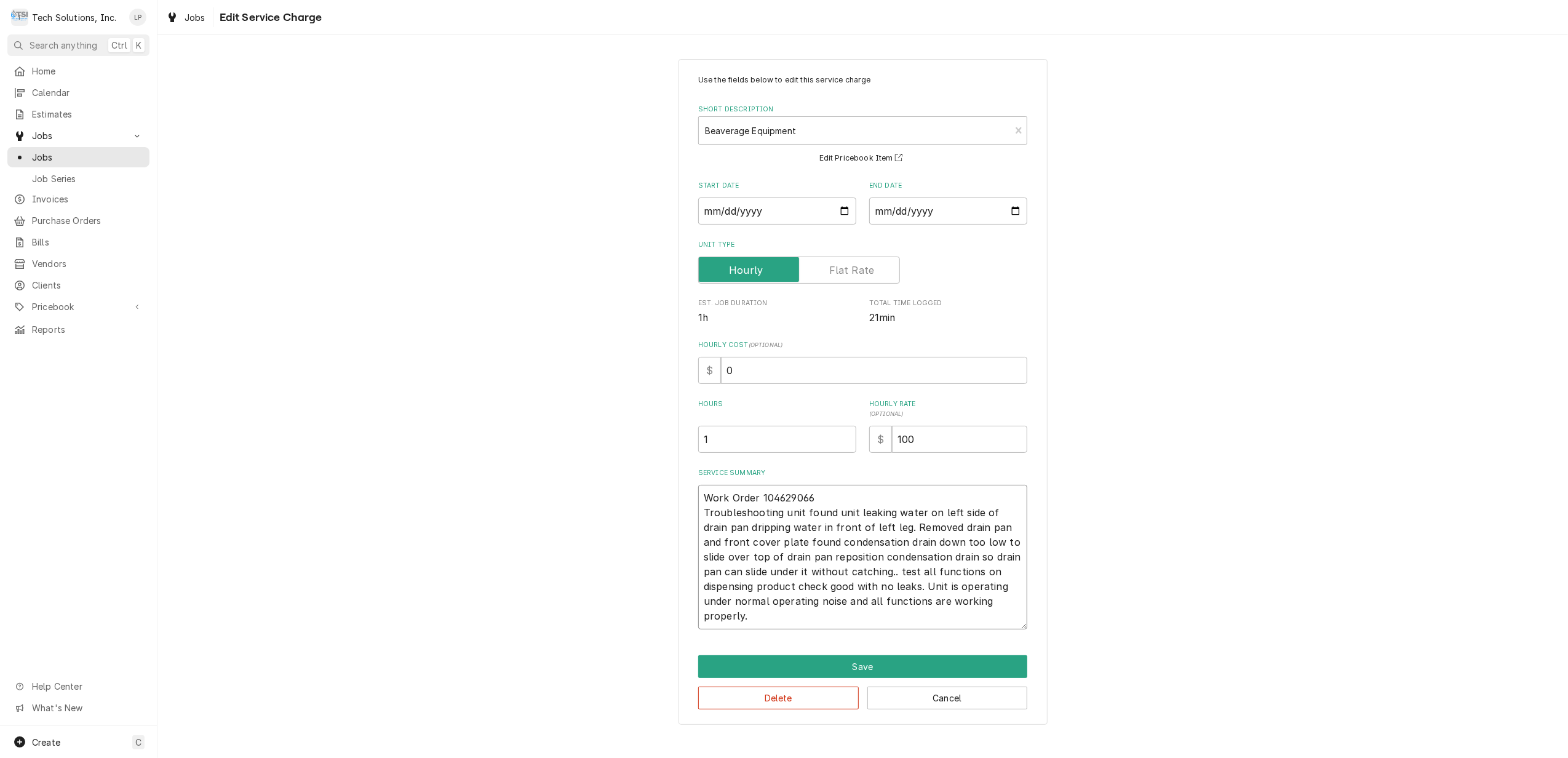
type textarea "x"
type textarea "Work Order 104629066 Troubleshootin unit found unit leaking water on left side …"
type textarea "x"
type textarea "Work Order 104629066 Troubleshooti unit found unit leaking water on left side o…"
type textarea "x"
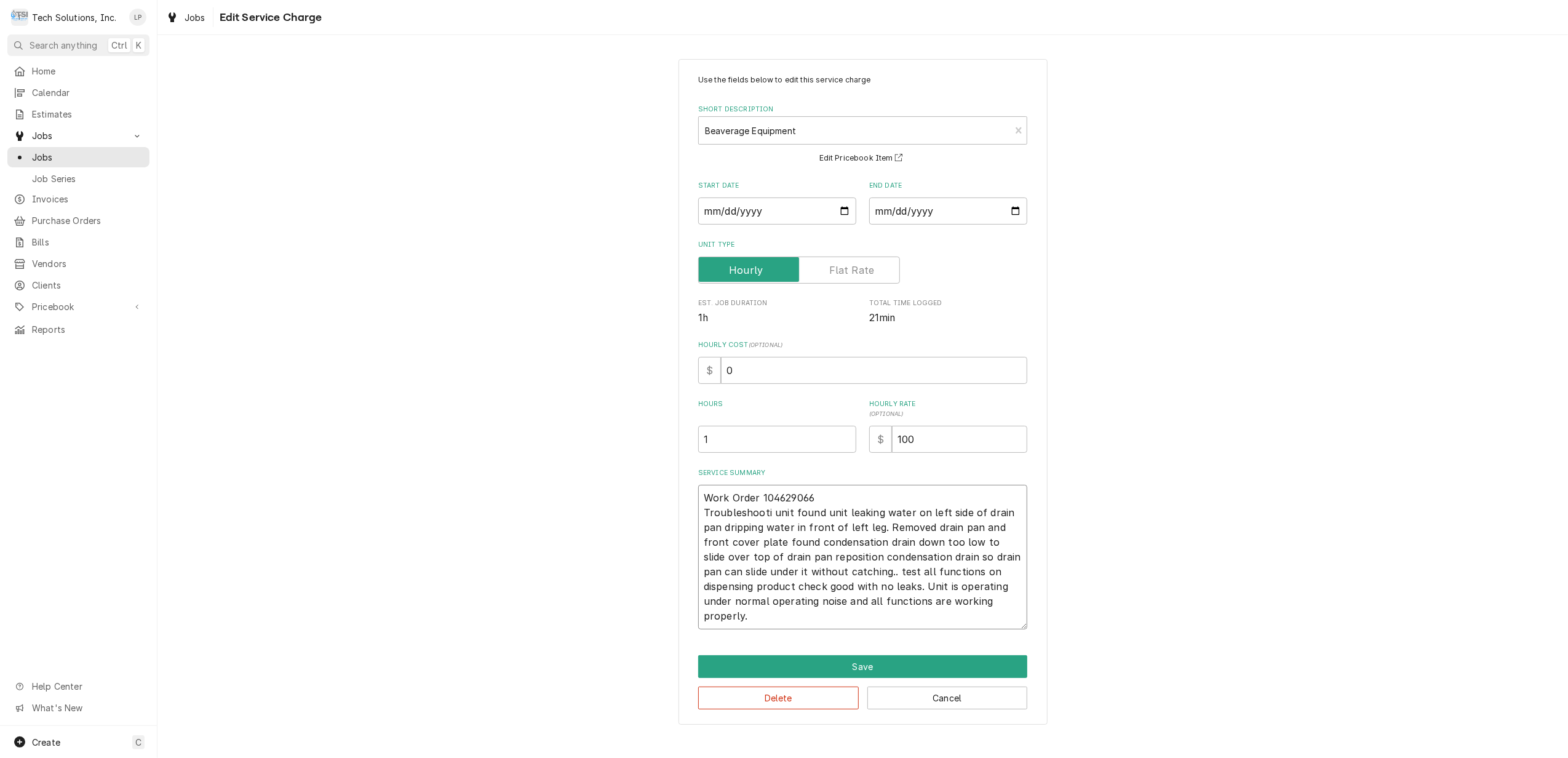
type textarea "Work Order 104629066 Troubleshoot unit found unit leaking water on left side of…"
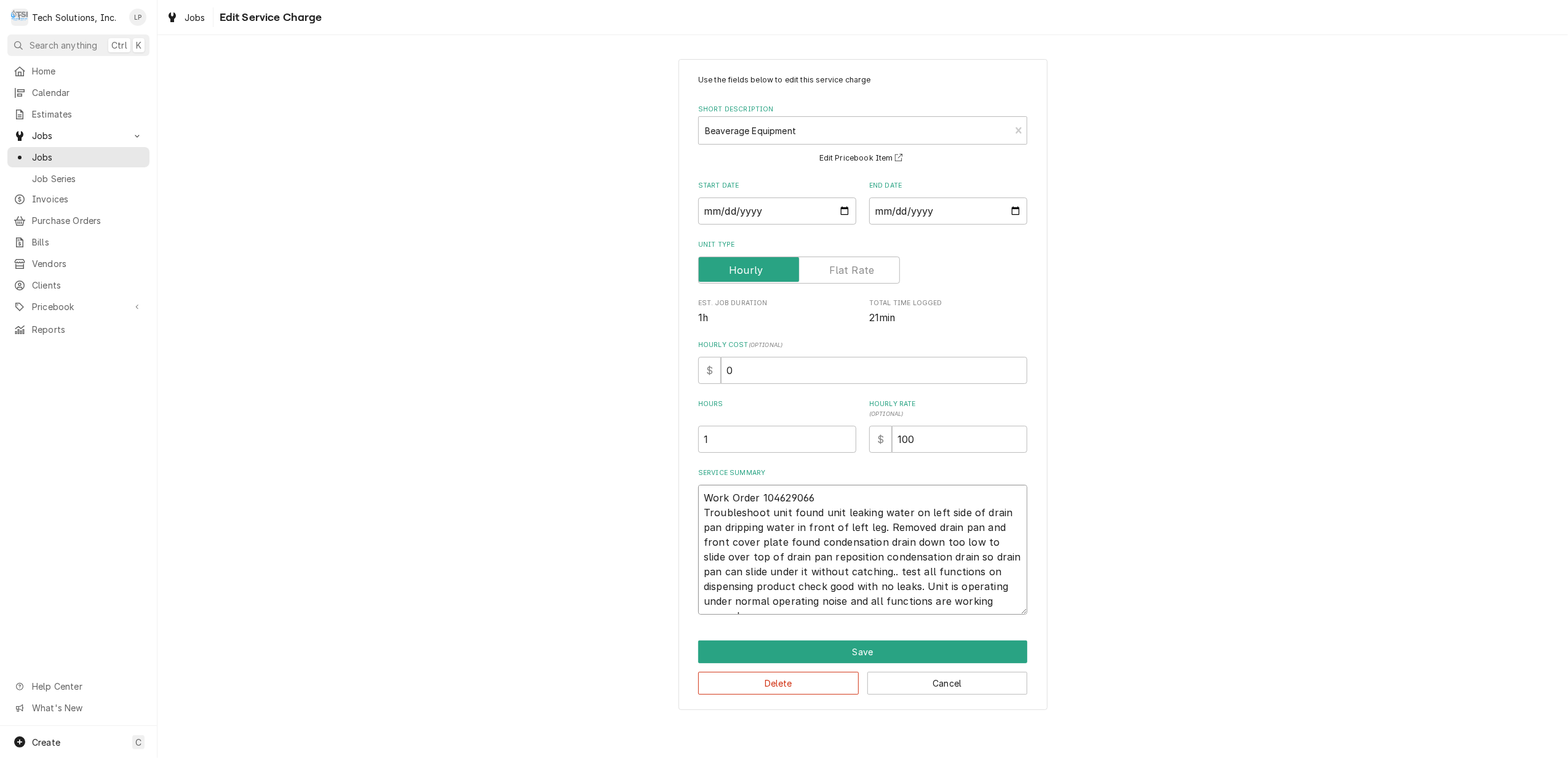
type textarea "x"
type textarea "Work Order 104629066 Troubleshoo unit found unit leaking water on left side of …"
type textarea "x"
type textarea "Work Order 104629066 Troublesho unit found unit leaking water on left side of d…"
type textarea "x"
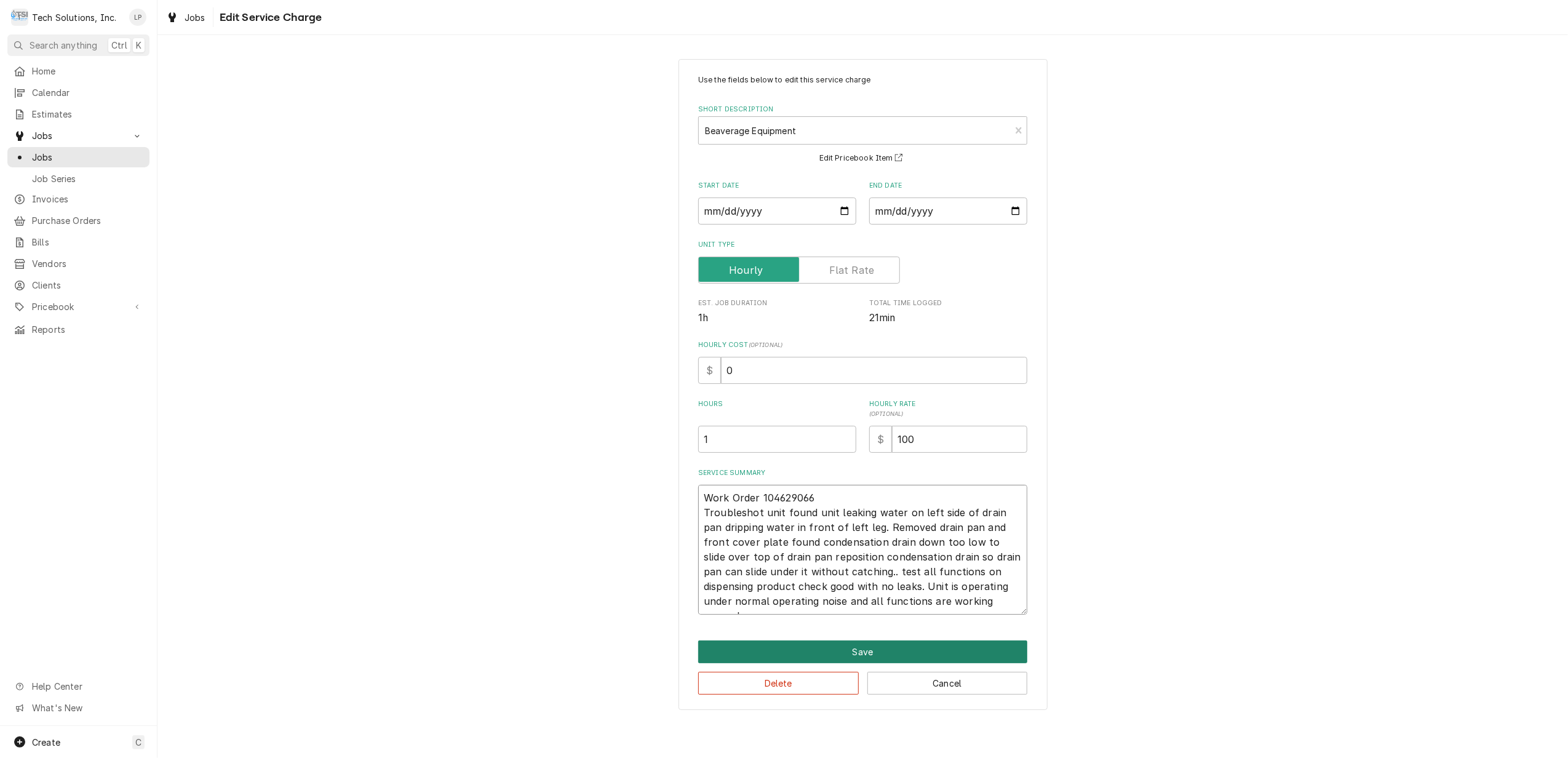
type textarea "Work Order 104629066 Troubleshot unit found unit leaking water on left side of …"
click at [966, 651] on button "Save" at bounding box center [863, 652] width 329 height 23
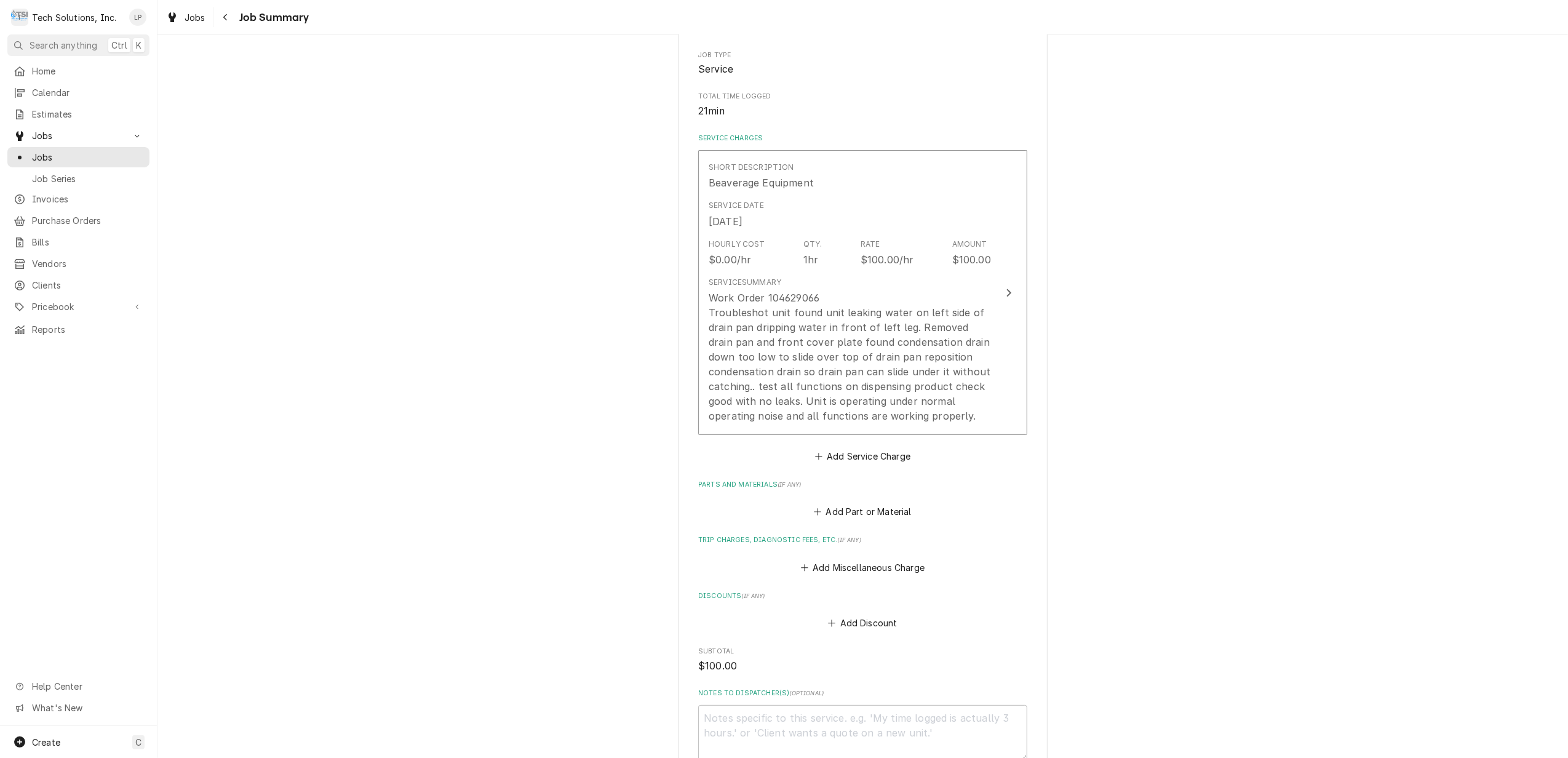
scroll to position [534, 0]
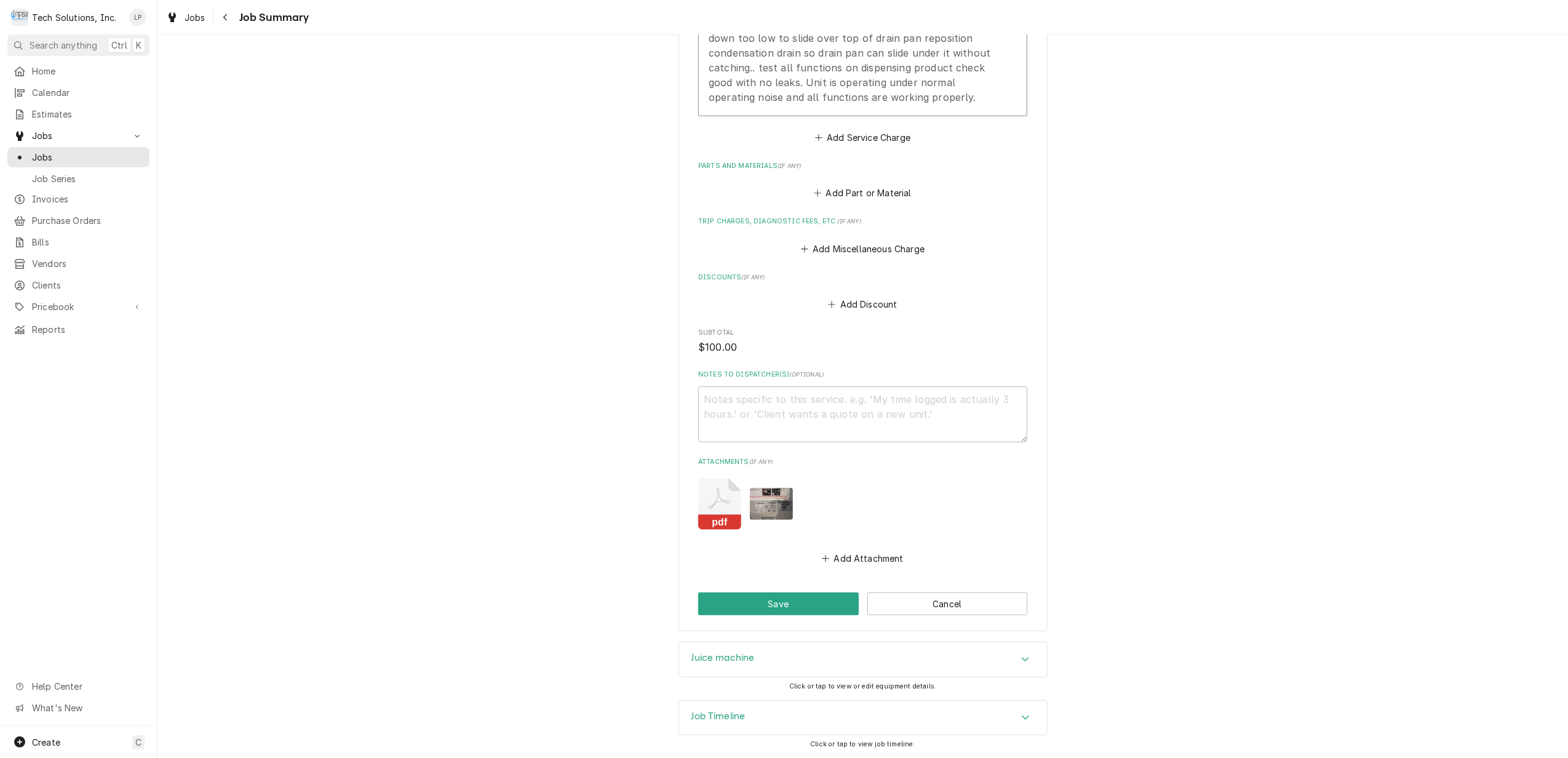
click at [1022, 660] on icon "Accordion Header" at bounding box center [1025, 659] width 9 height 10
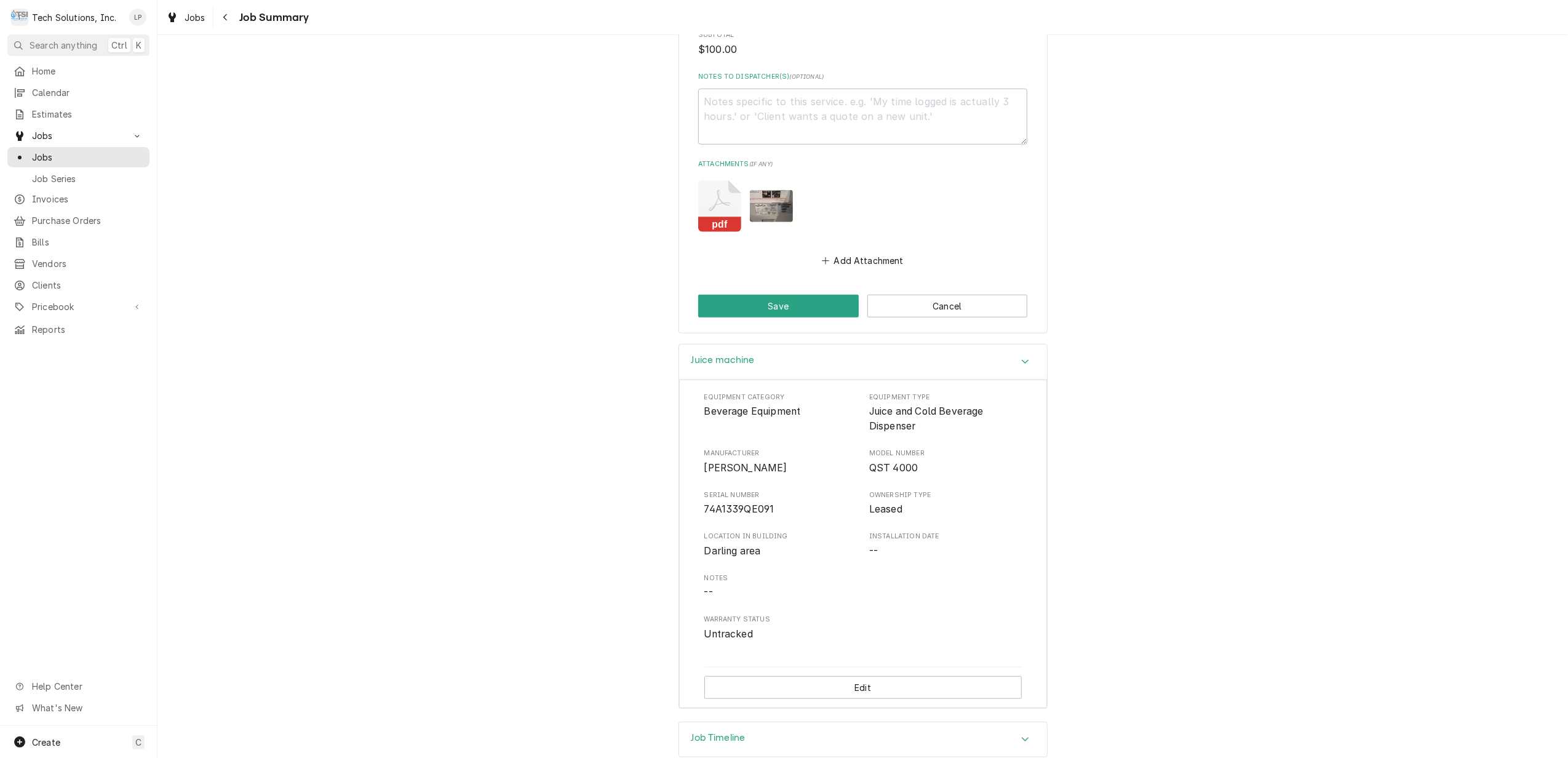
scroll to position [855, 0]
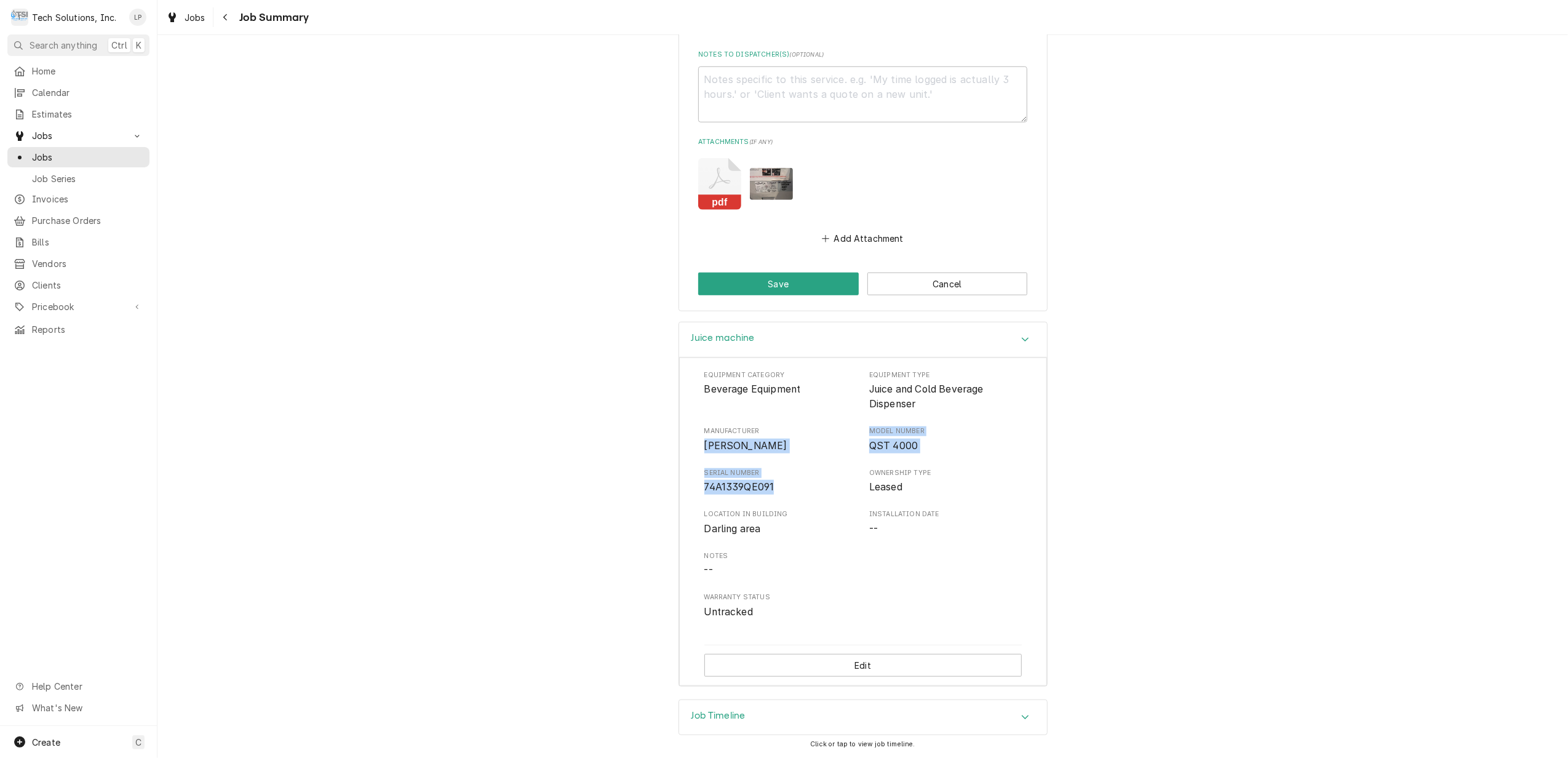
drag, startPoint x: 696, startPoint y: 442, endPoint x: 855, endPoint y: 479, distance: 163.2
click at [855, 479] on div "Equipment Category Beverage Equipment Equipment Type Juice and Cold Beverage Di…" at bounding box center [863, 522] width 368 height 329
copy div "CORNELIUS Model Number QST 4000 Serial Number 74A1339QE091"
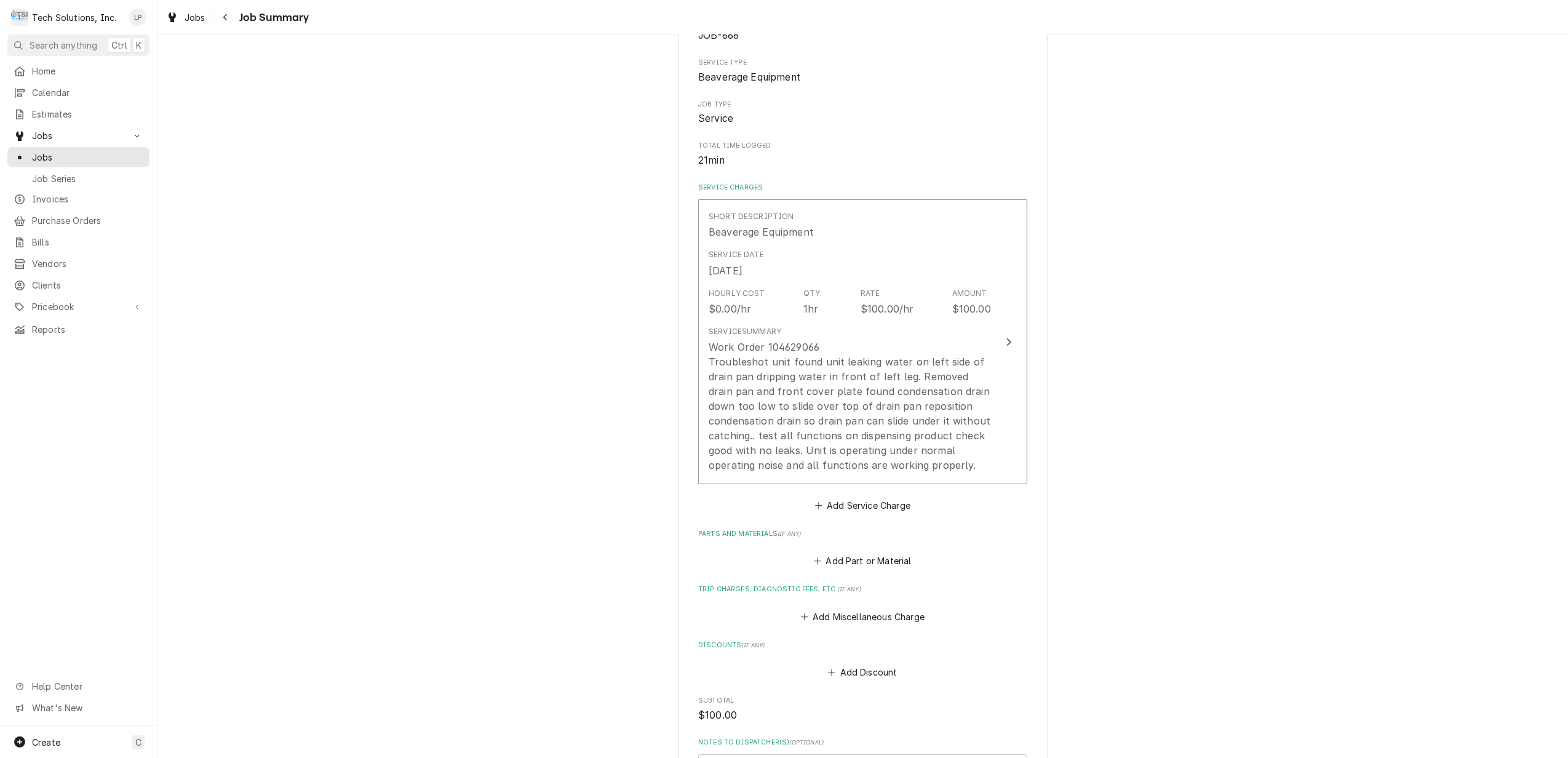
scroll to position [116, 0]
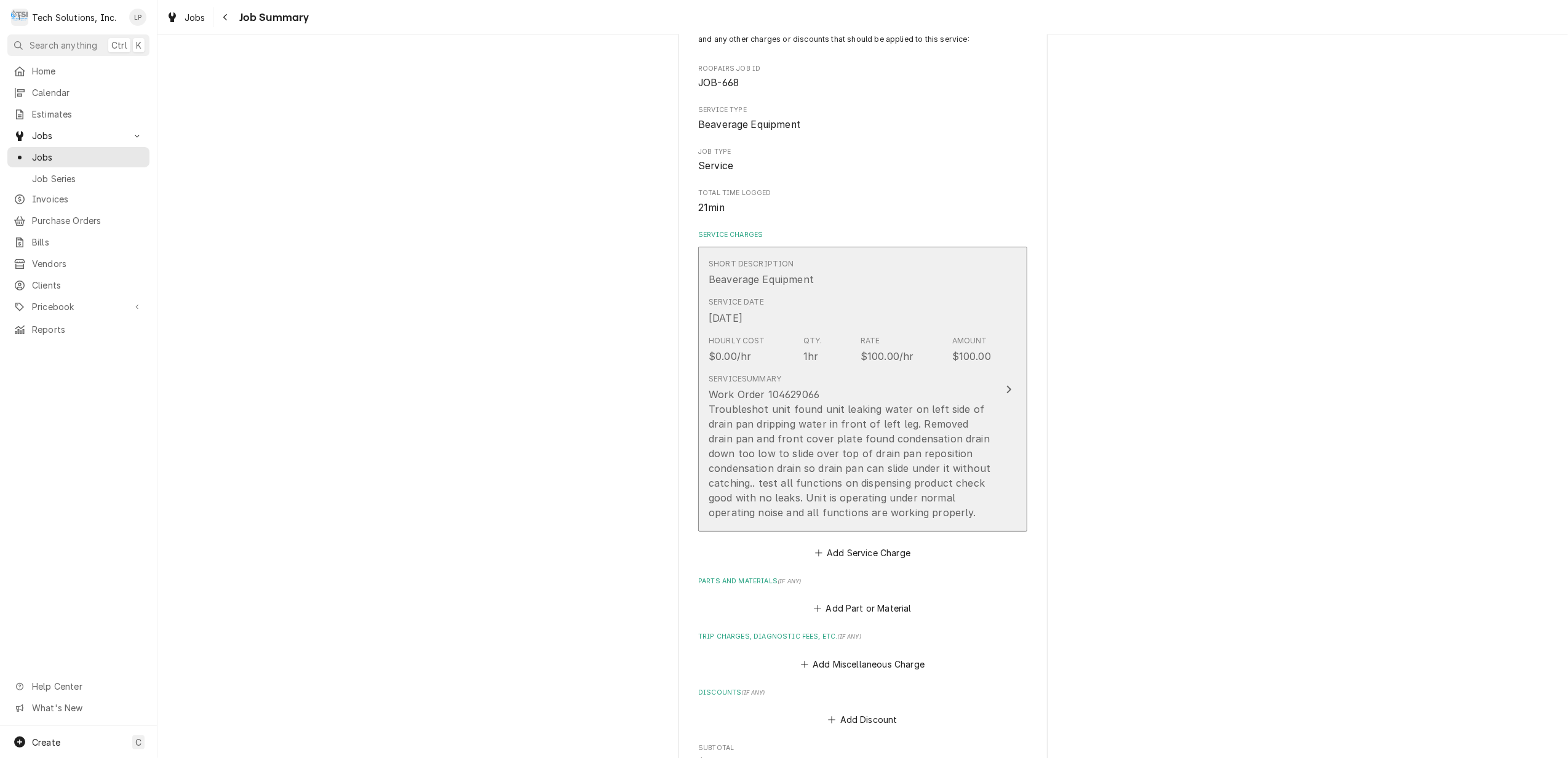
click at [1001, 382] on div "Update Line Item" at bounding box center [1009, 389] width 16 height 15
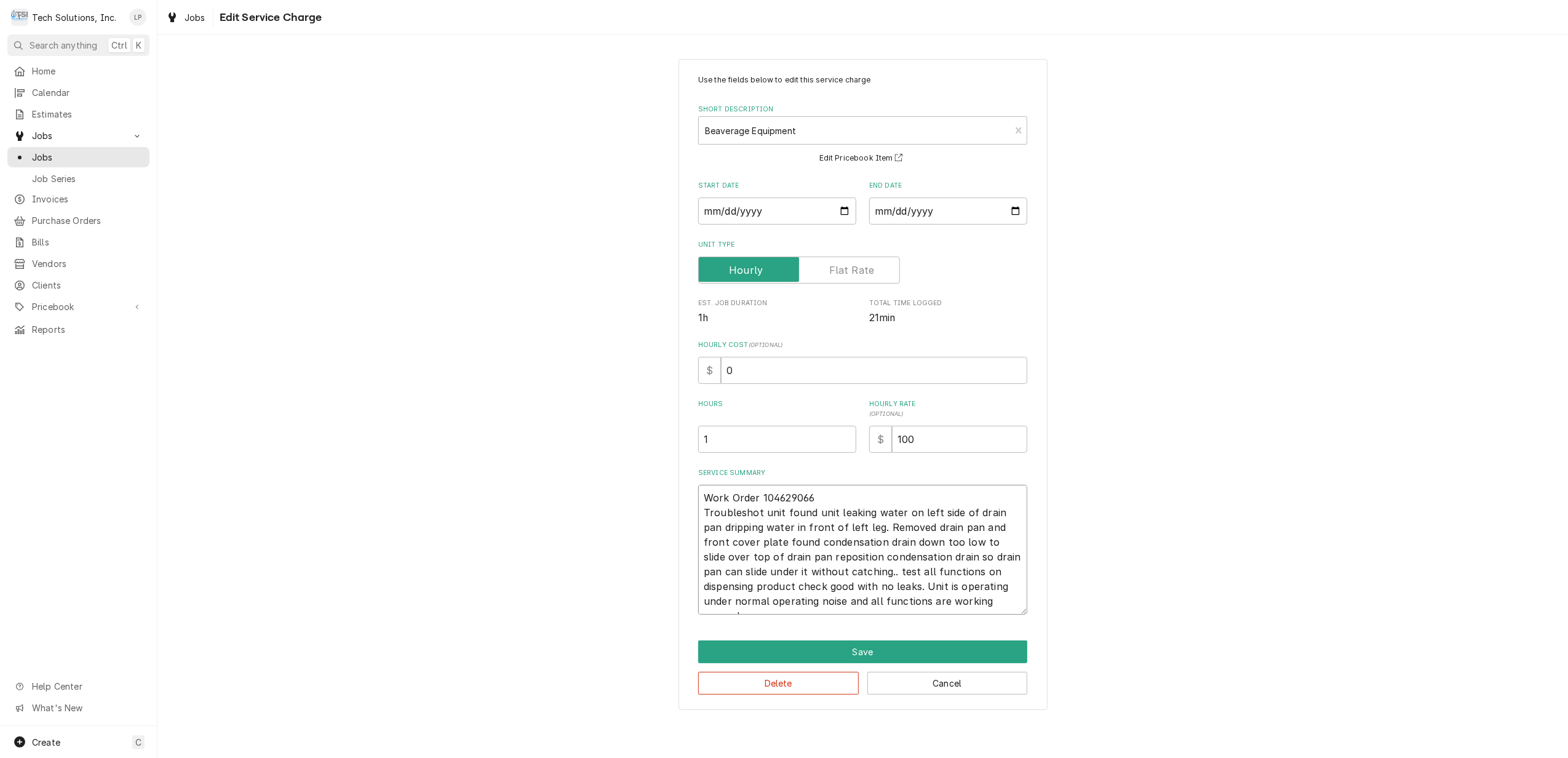
click at [763, 513] on textarea "Work Order 104629066 Troubleshot unit found unit leaking water on left side of …" at bounding box center [863, 550] width 329 height 130
type textarea "x"
type textarea "Work Order 104629066 Troubleshot unit found unit leaking water on left side of …"
paste textarea "CORNELIUS Model Number QST 4000 Serial Number 74A1339QE091"
type textarea "x"
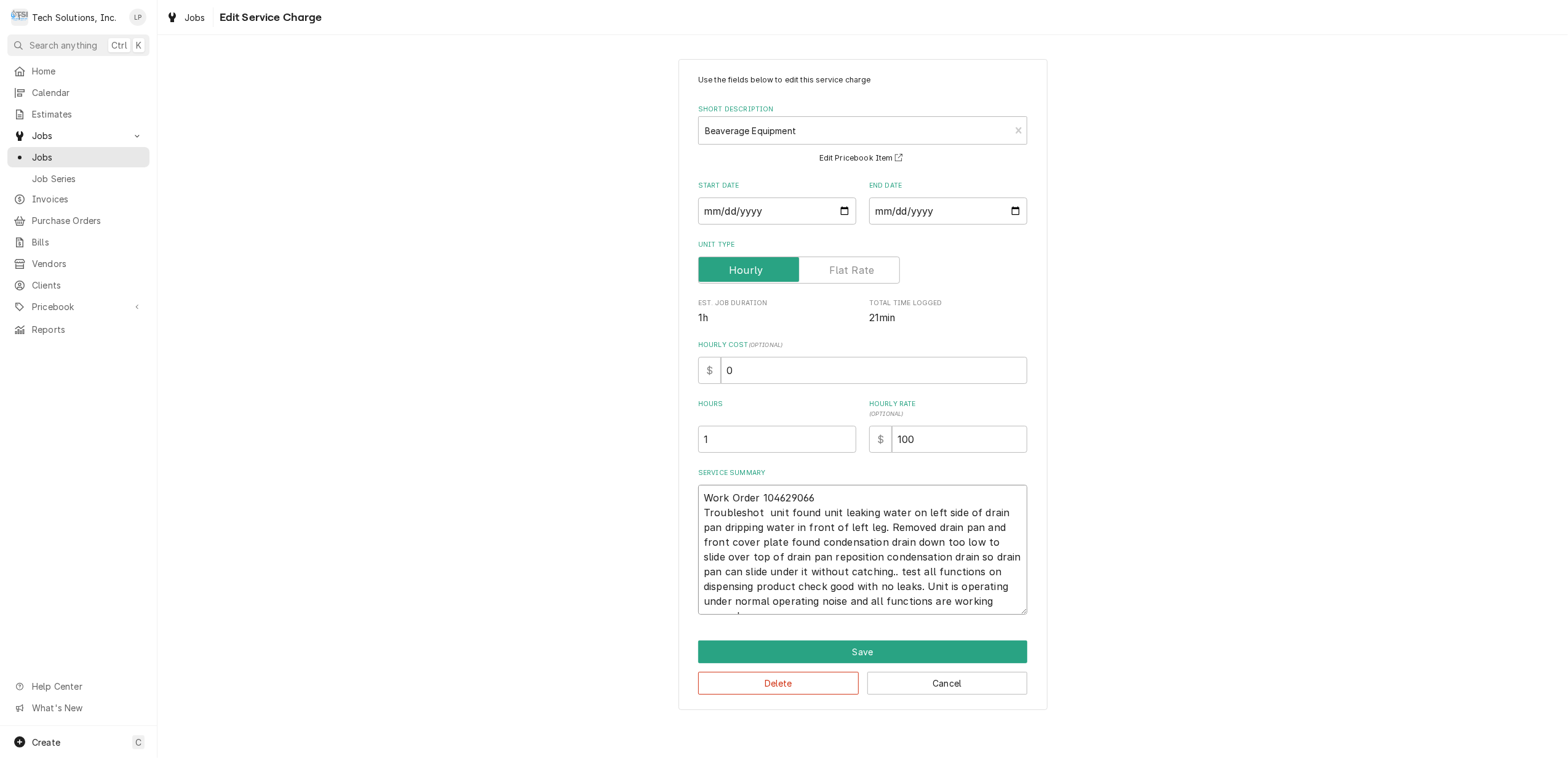
type textarea "Work Order 104629066 Troubleshot CORNELIUS Model Number QST 4000 Serial Number …"
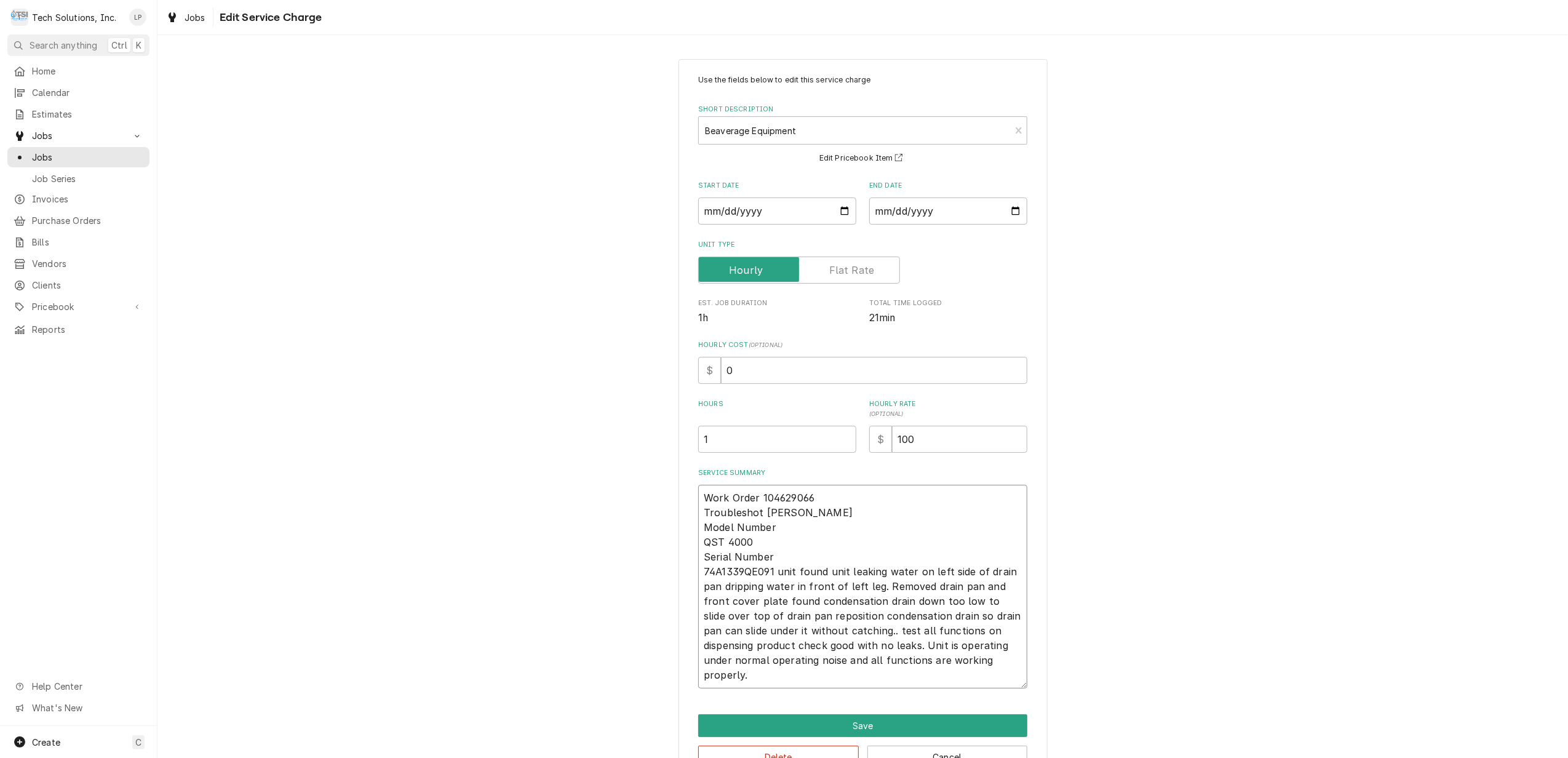
type textarea "x"
type textarea "Work Order 104629066 Troubleshot CORNELIUS Model Number QST 4000 Serial Number …"
type textarea "x"
type textarea "Work Order 104629066 Troubleshot CORNELIUS Model Number QST 4000 Serial Number …"
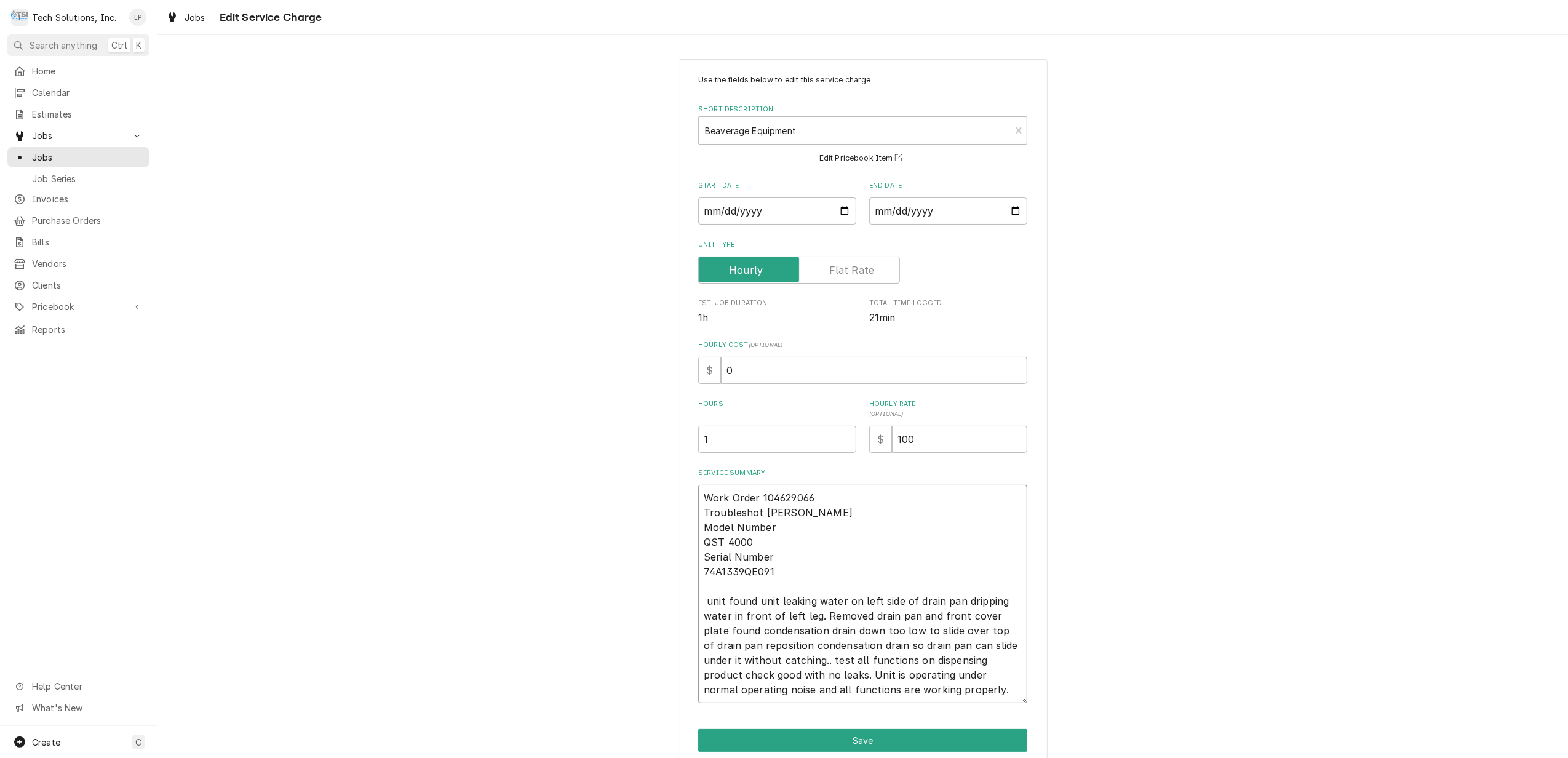
click at [755, 513] on textarea "Work Order 104629066 Troubleshot CORNELIUS Model Number QST 4000 Serial Number …" at bounding box center [863, 594] width 329 height 218
type textarea "x"
type textarea "Work Order 104629066 Troublesho CORNELIUS Model Number QST 4000 Serial Number 7…"
type textarea "x"
type textarea "Work Order 104629066 Troublesh CORNELIUS Model Number QST 4000 Serial Number 74…"
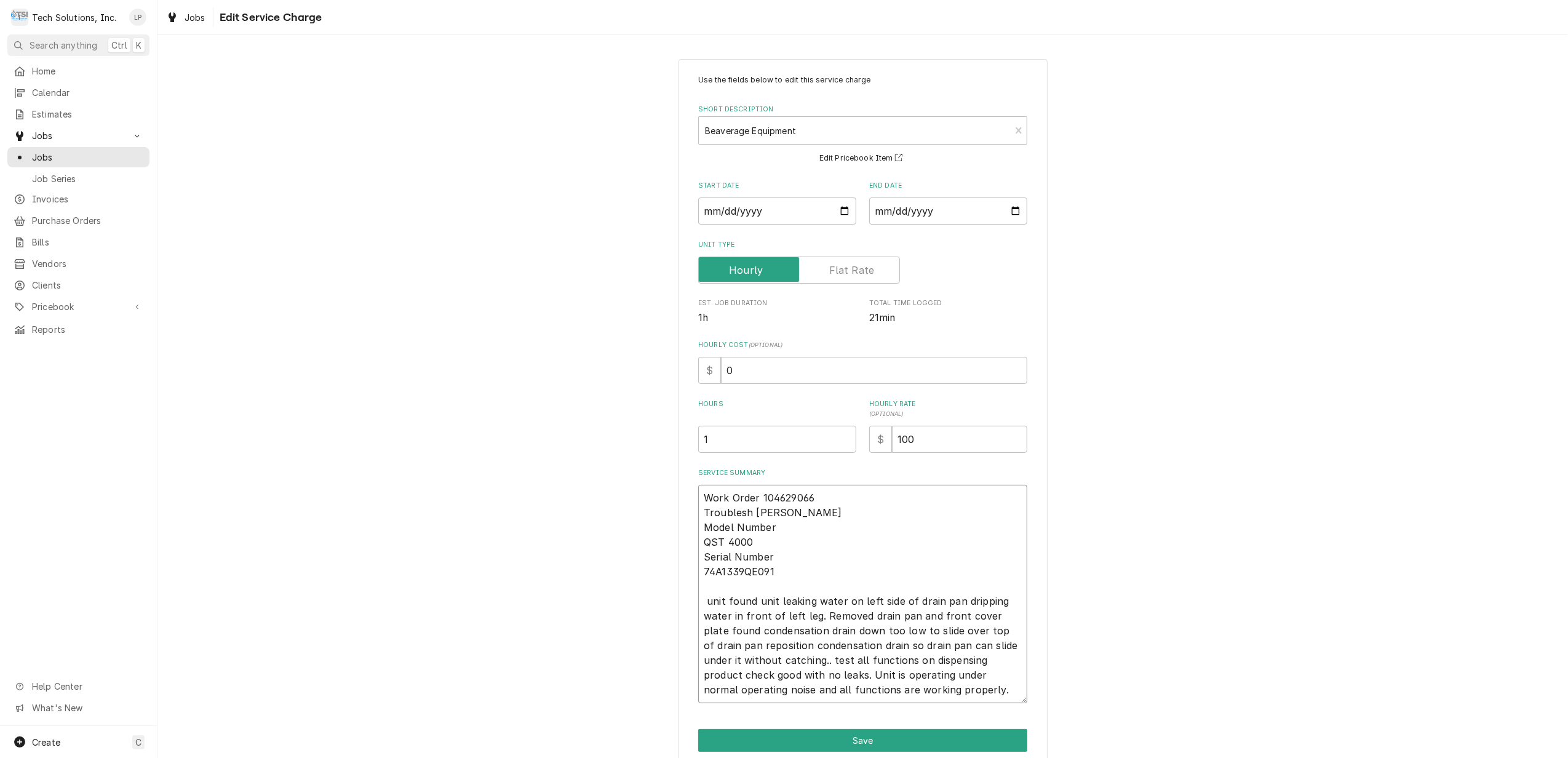
type textarea "x"
type textarea "Work Order 104629066 Troubles CORNELIUS Model Number QST 4000 Serial Number 74A…"
type textarea "x"
type textarea "Work Order 104629066 Trouble CORNELIUS Model Number QST 4000 Serial Number 74A1…"
type textarea "x"
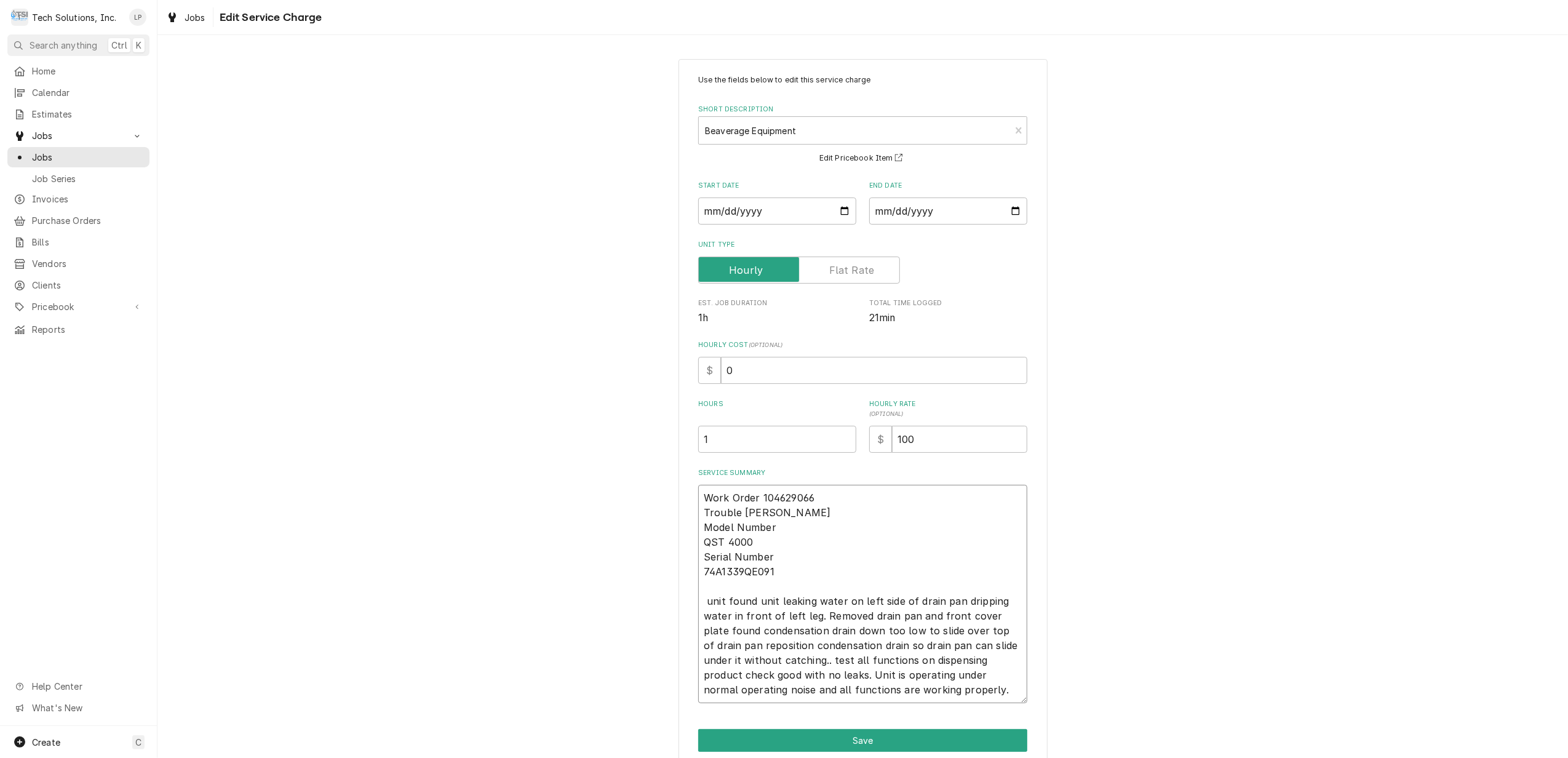
type textarea "Work Order 104629066 Troubl CORNELIUS Model Number QST 4000 Serial Number 74A13…"
type textarea "x"
type textarea "Work Order 104629066 Troub CORNELIUS Model Number QST 4000 Serial Number 74A133…"
type textarea "x"
type textarea "Work Order 104629066 Trou CORNELIUS Model Number QST 4000 Serial Number 74A1339…"
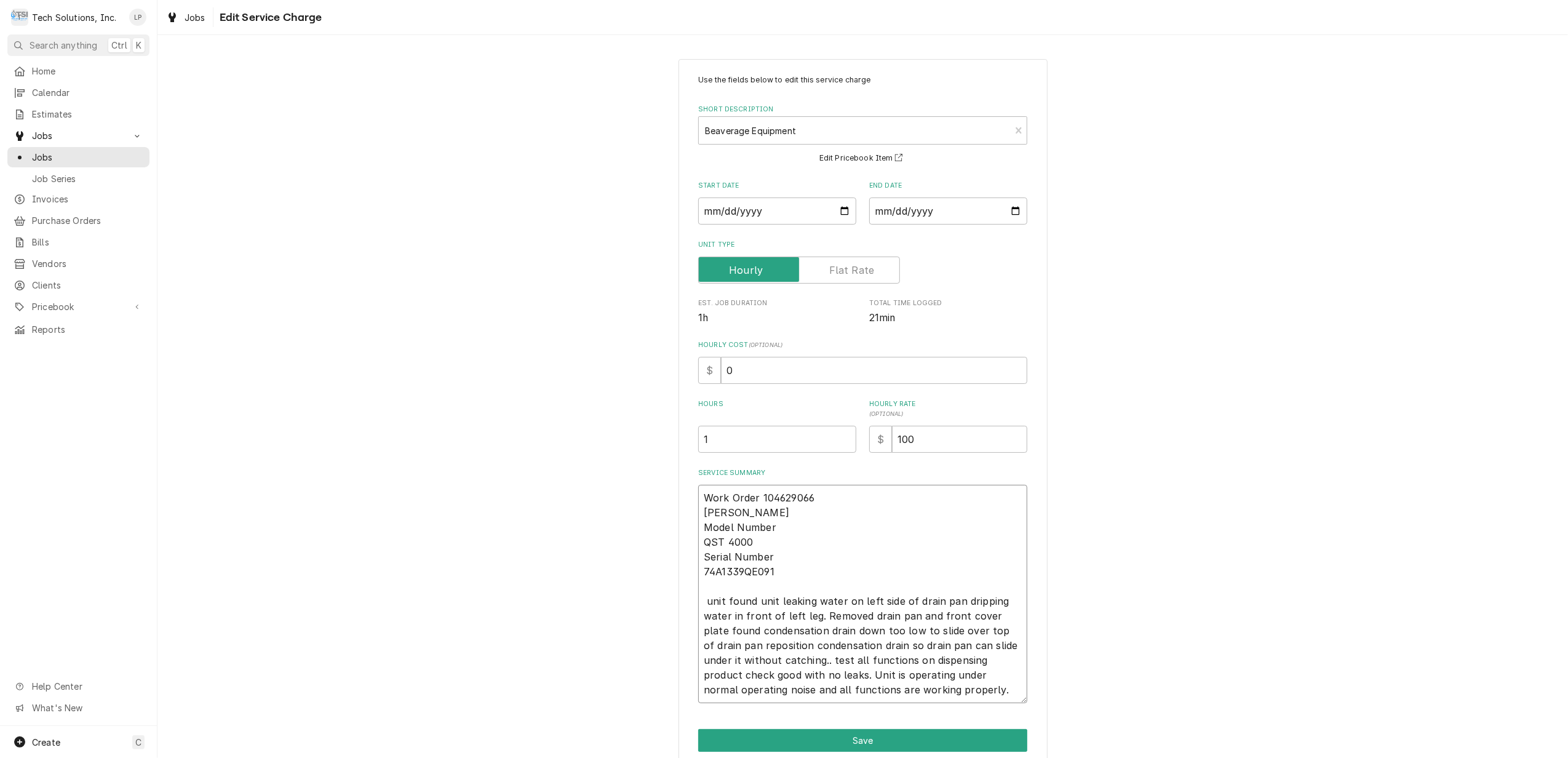
type textarea "x"
type textarea "Work Order 104629066 Tro CORNELIUS Model Number QST 4000 Serial Number 74A1339Q…"
type textarea "x"
type textarea "Work Order 104629066 Tr CORNELIUS Model Number QST 4000 Serial Number 74A1339QE…"
type textarea "x"
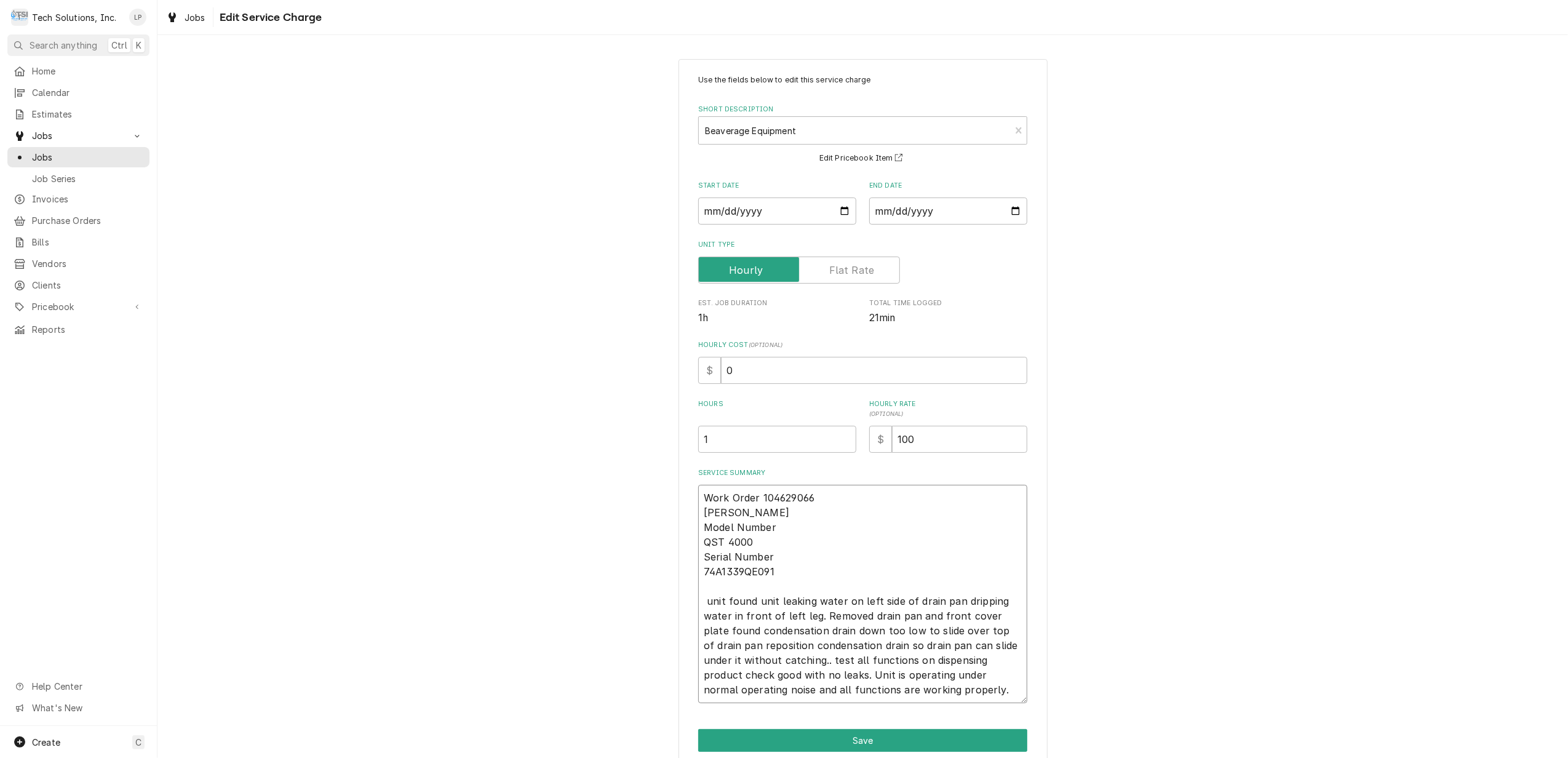
type textarea "Work Order 104629066 T CORNELIUS Model Number QST 4000 Serial Number 74A1339QE0…"
type textarea "x"
type textarea "Work Order 104629066 CORNELIUS Model Number QST 4000 Serial Number 74A1339QE091…"
type textarea "x"
type textarea "Work Order 104629066 CORNELIUS Model Number QST 4000 Serial Number 74A1339QE091…"
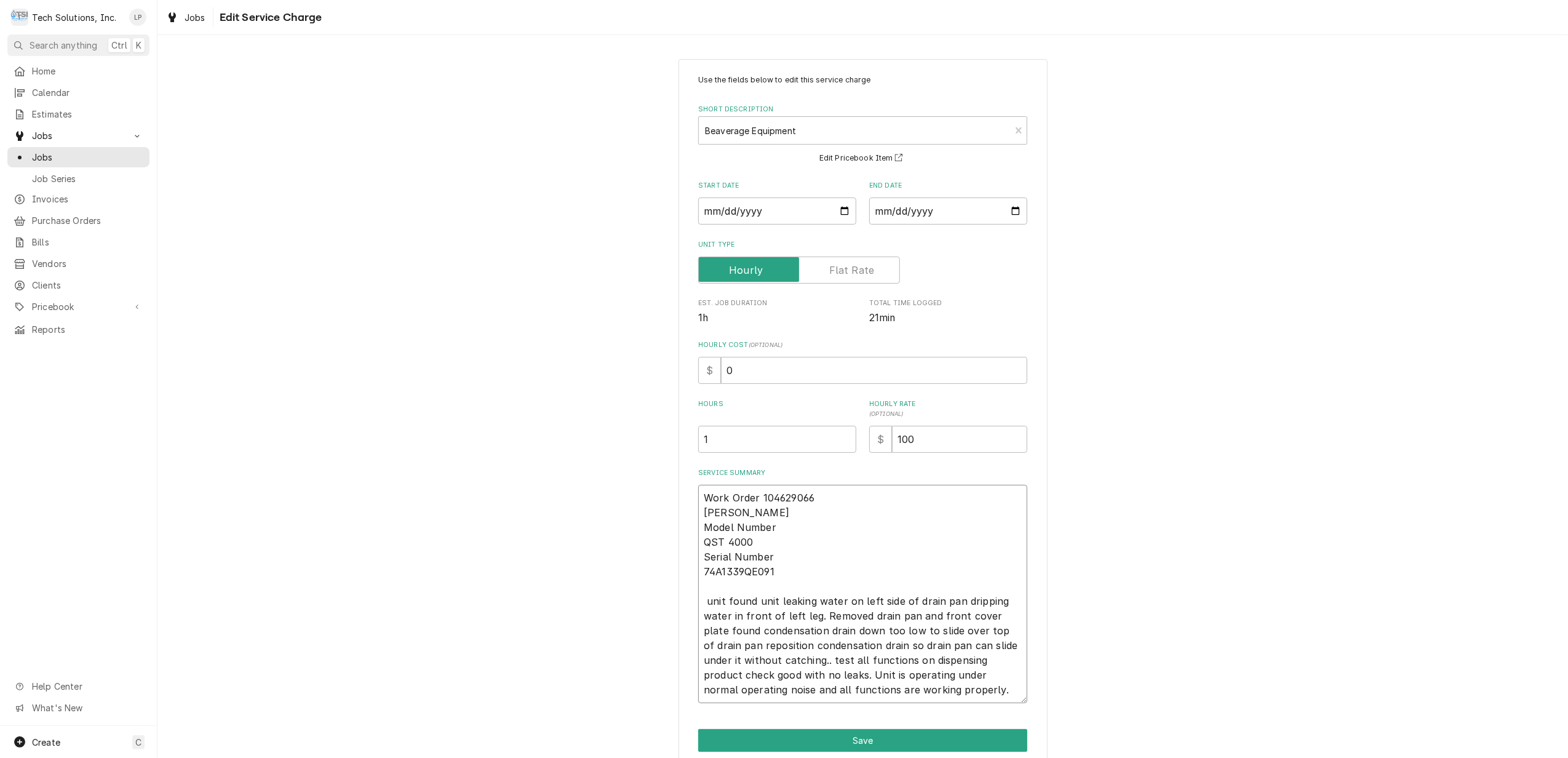
click at [702, 603] on textarea "Work Order 104629066 CORNELIUS Model Number QST 4000 Serial Number 74A1339QE091…" at bounding box center [863, 594] width 329 height 218
type textarea "x"
type textarea "Work Order 104629066 CORNELIUS Model Number QST 4000 Serial Number 74A1339QE091…"
type textarea "x"
type textarea "Work Order 104629066 CORNELIUS Model Number QST 4000 Serial Number 74A1339QE091…"
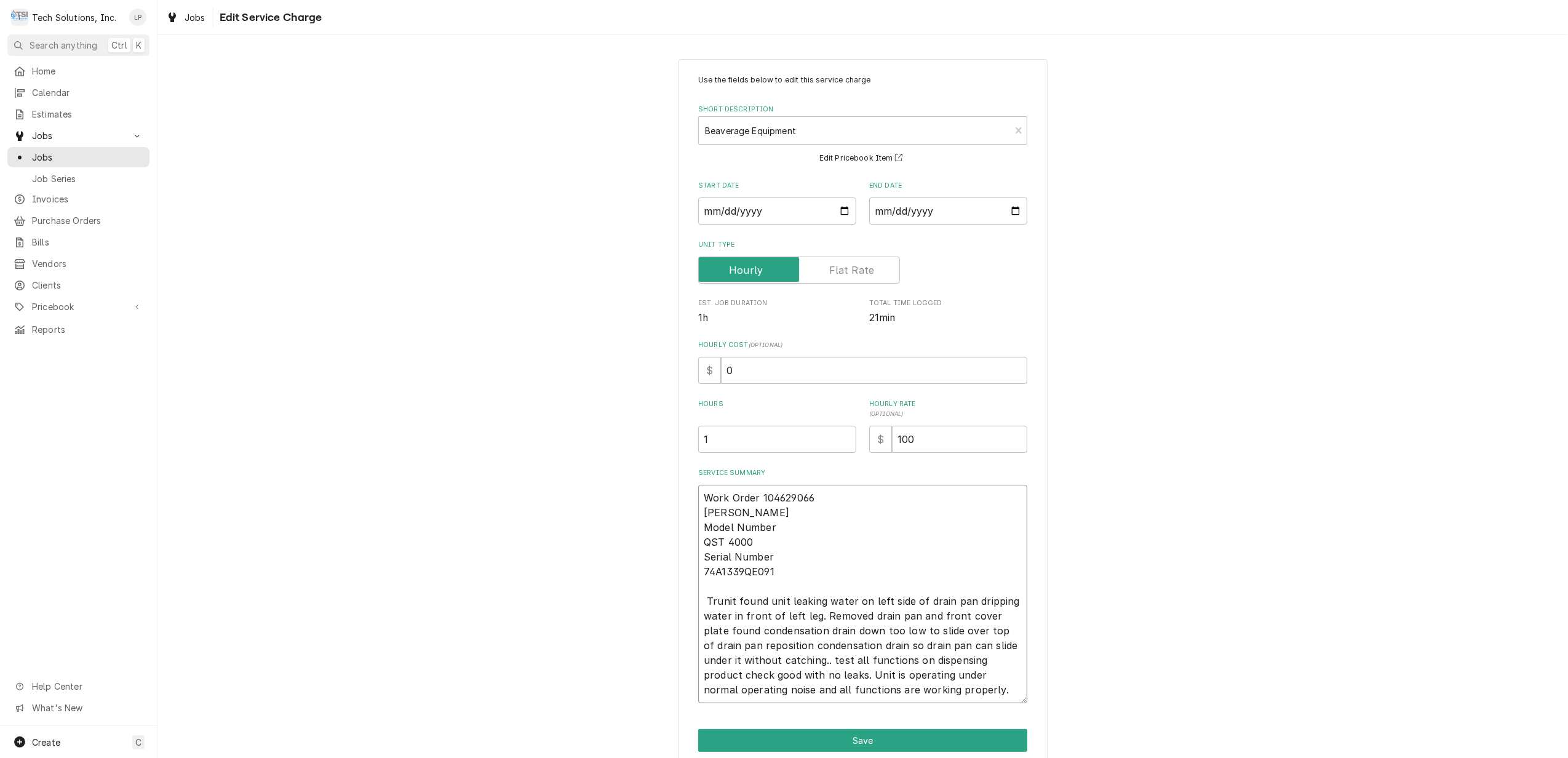
type textarea "x"
type textarea "Work Order 104629066 CORNELIUS Model Number QST 4000 Serial Number 74A1339QE091…"
type textarea "x"
type textarea "Work Order 104629066 CORNELIUS Model Number QST 4000 Serial Number 74A1339QE091…"
type textarea "x"
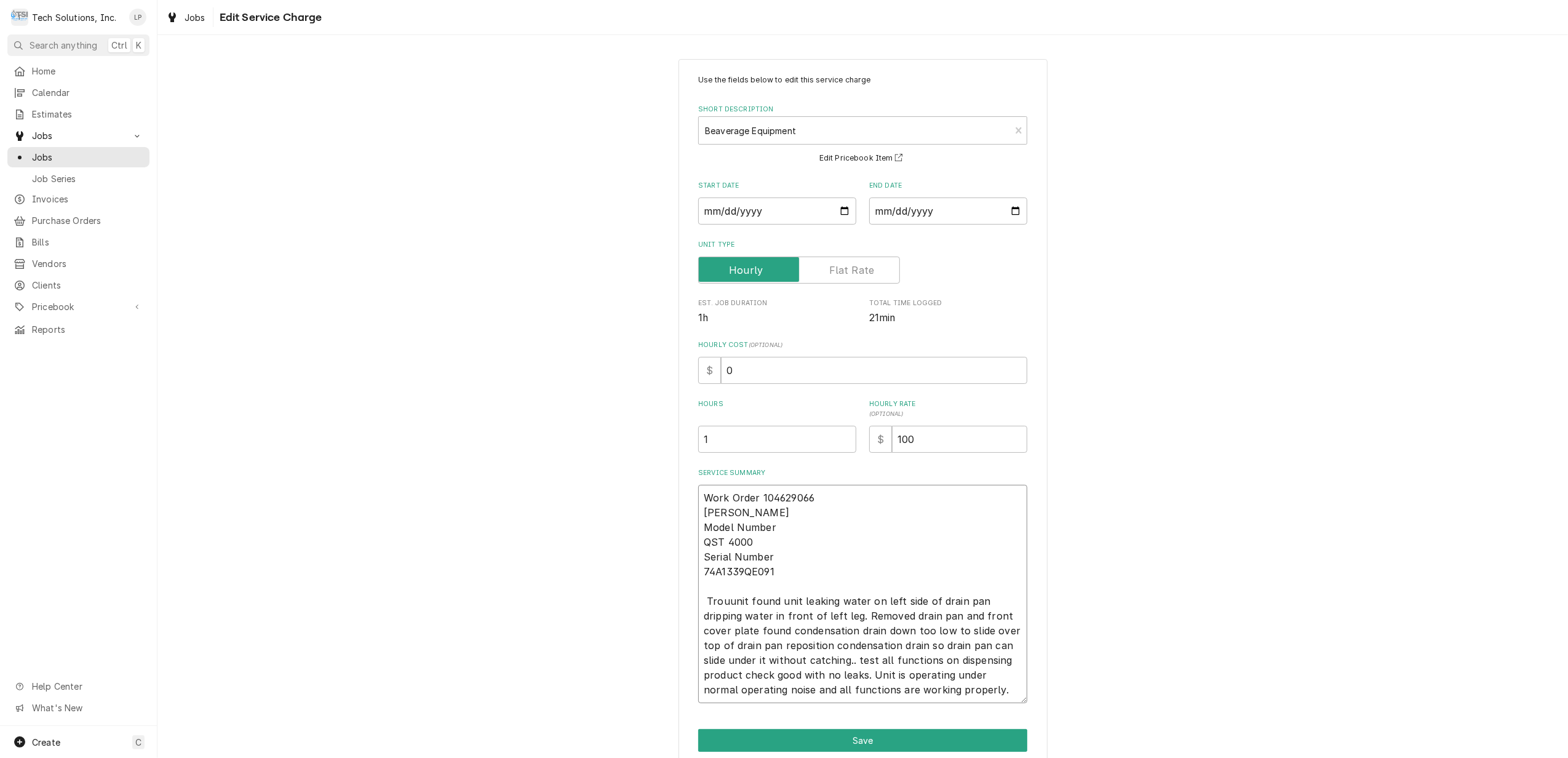
type textarea "Work Order 104629066 CORNELIUS Model Number QST 4000 Serial Number 74A1339QE091…"
type textarea "x"
type textarea "Work Order 104629066 CORNELIUS Model Number QST 4000 Serial Number 74A1339QE091…"
type textarea "x"
type textarea "Work Order 104629066 CORNELIUS Model Number QST 4000 Serial Number 74A1339QE091…"
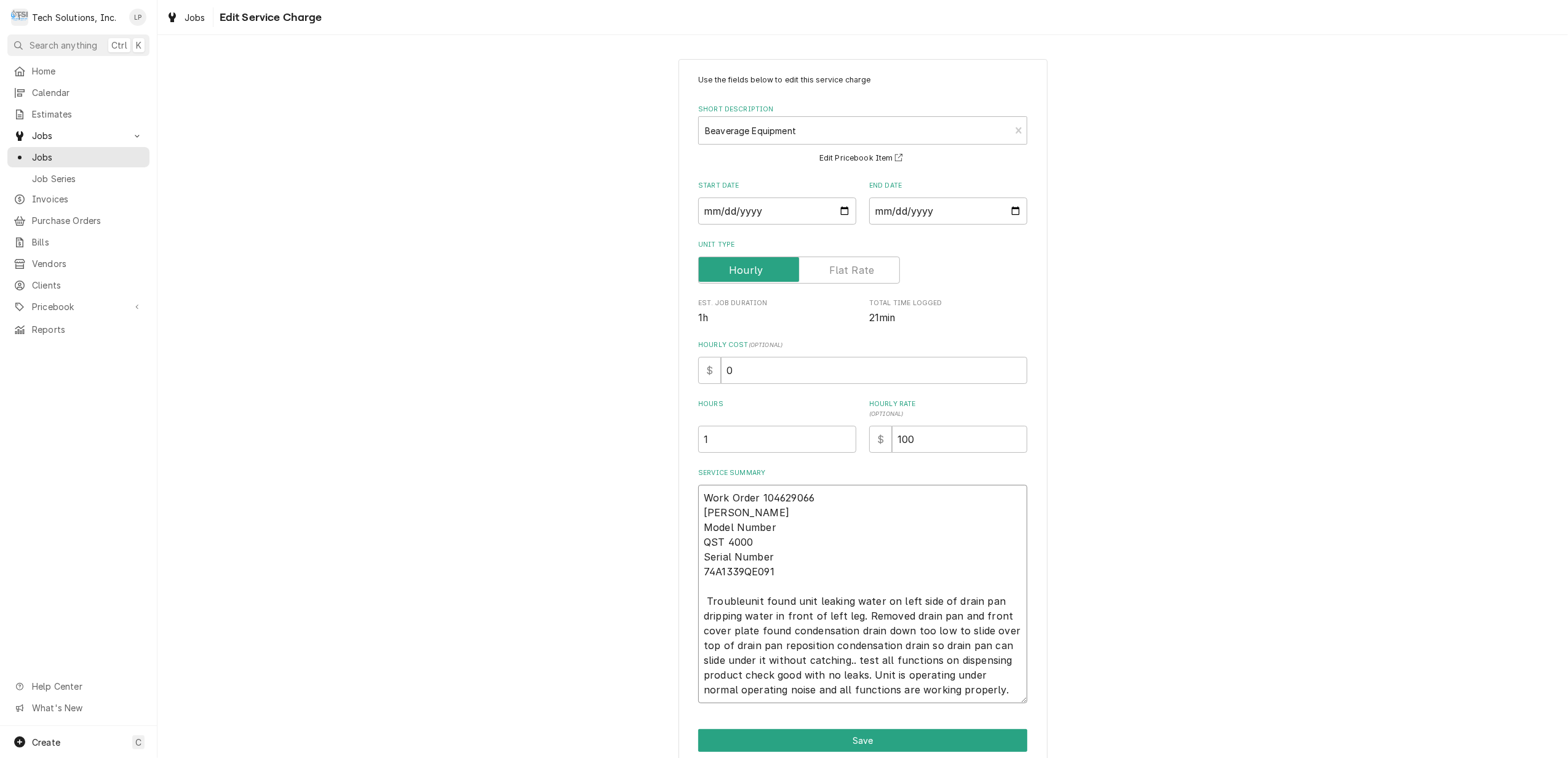
type textarea "x"
type textarea "Work Order 104629066 CORNELIUS Model Number QST 4000 Serial Number 74A1339QE091…"
type textarea "x"
type textarea "Work Order 104629066 CORNELIUS Model Number QST 4000 Serial Number 74A1339QE091…"
type textarea "x"
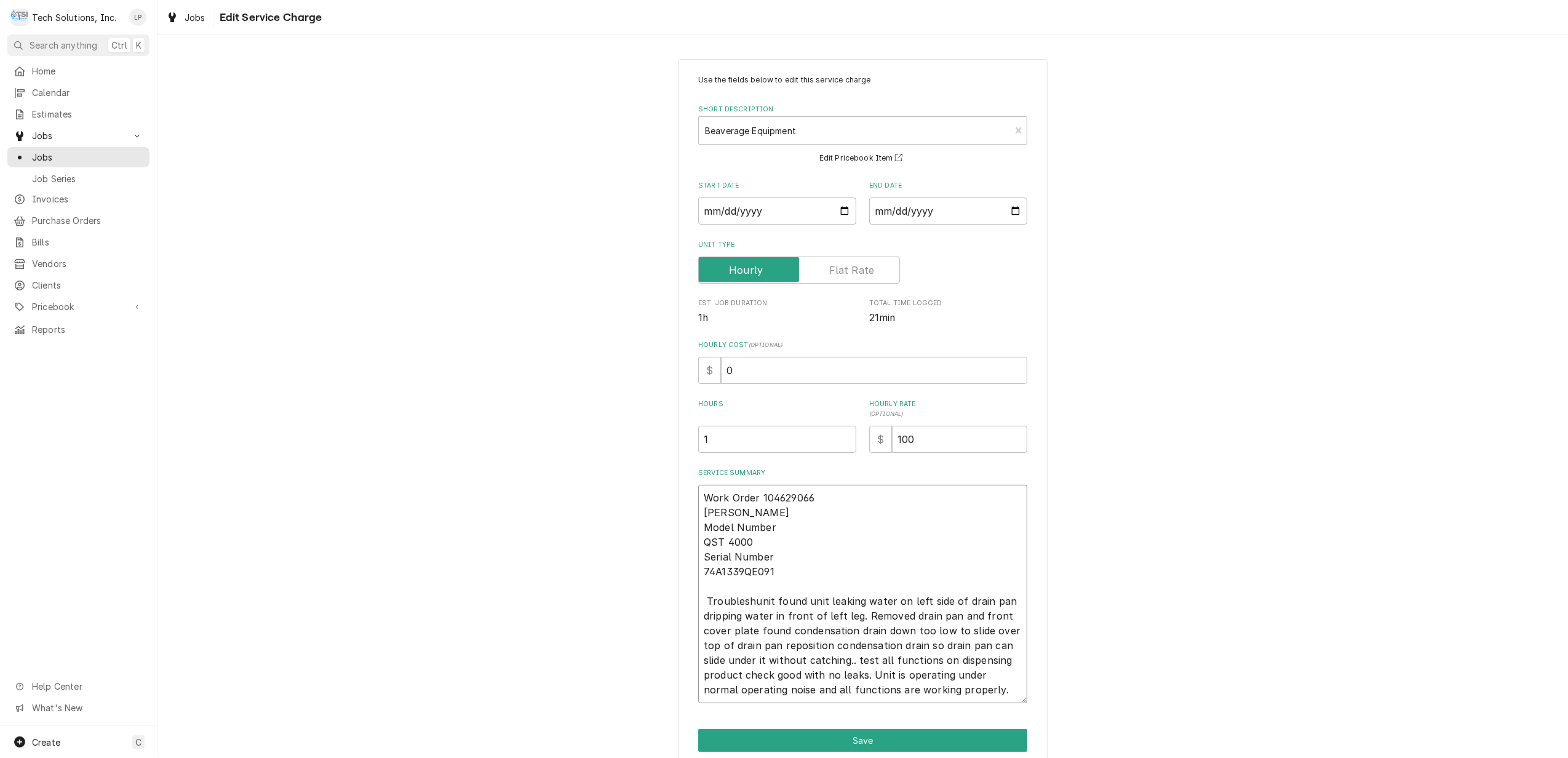
type textarea "Work Order 104629066 CORNELIUS Model Number QST 4000 Serial Number 74A1339QE091…"
type textarea "x"
type textarea "Work Order 104629066 CORNELIUS Model Number QST 4000 Serial Number 74A1339QE091…"
type textarea "x"
type textarea "Work Order 104629066 CORNELIUS Model Number QST 4000 Serial Number 74A1339QE091…"
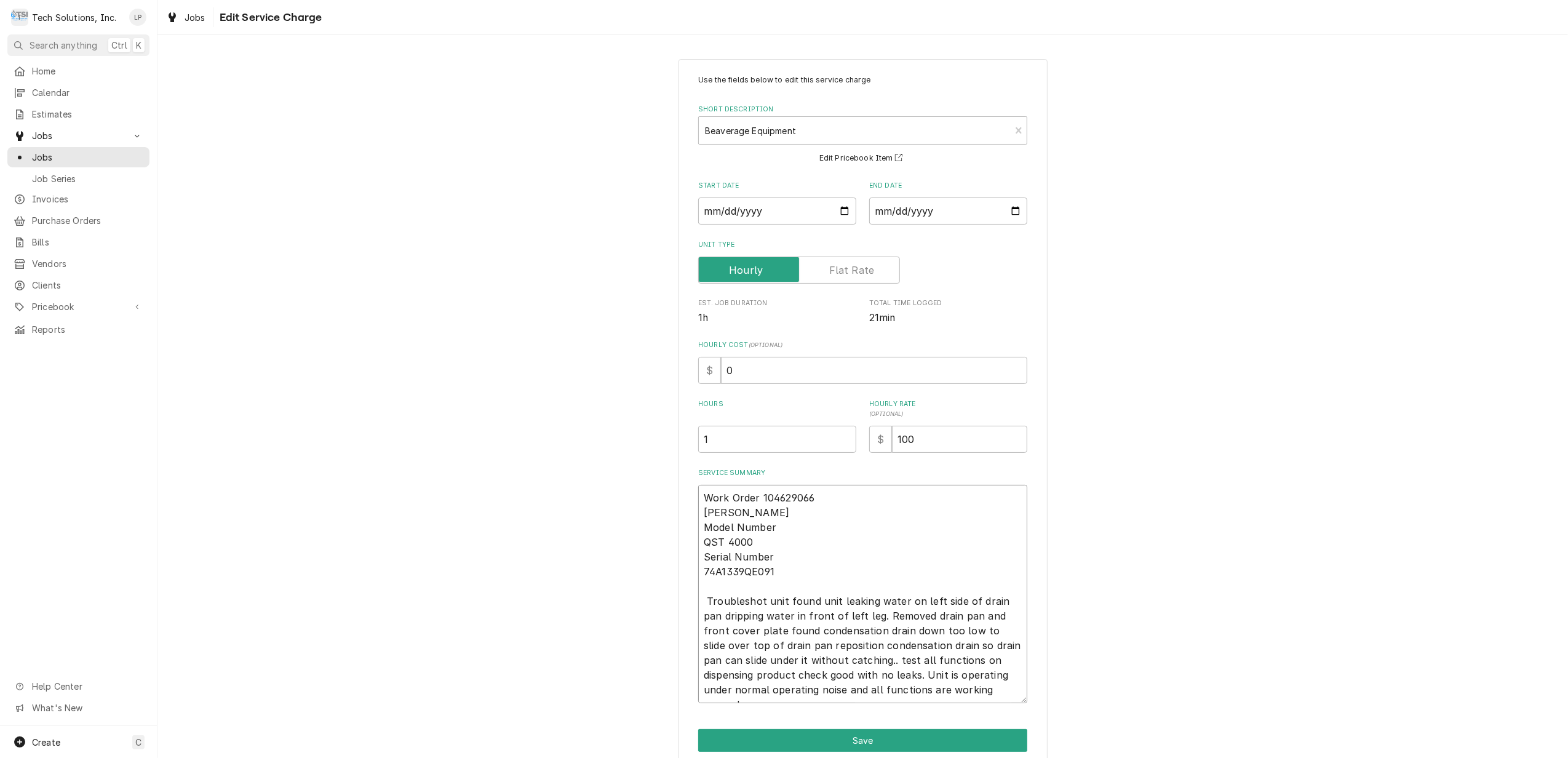
click at [779, 603] on textarea "Work Order 104629066 CORNELIUS Model Number QST 4000 Serial Number 74A1339QE091…" at bounding box center [863, 594] width 329 height 218
type textarea "x"
type textarea "Work Order 104629066 CORNELIUS Model Number QST 4000 Serial Number 74A1339QE091…"
type textarea "x"
type textarea "Work Order 104629066 CORNELIUS Model Number QST 4000 Serial Number 74A1339QE091…"
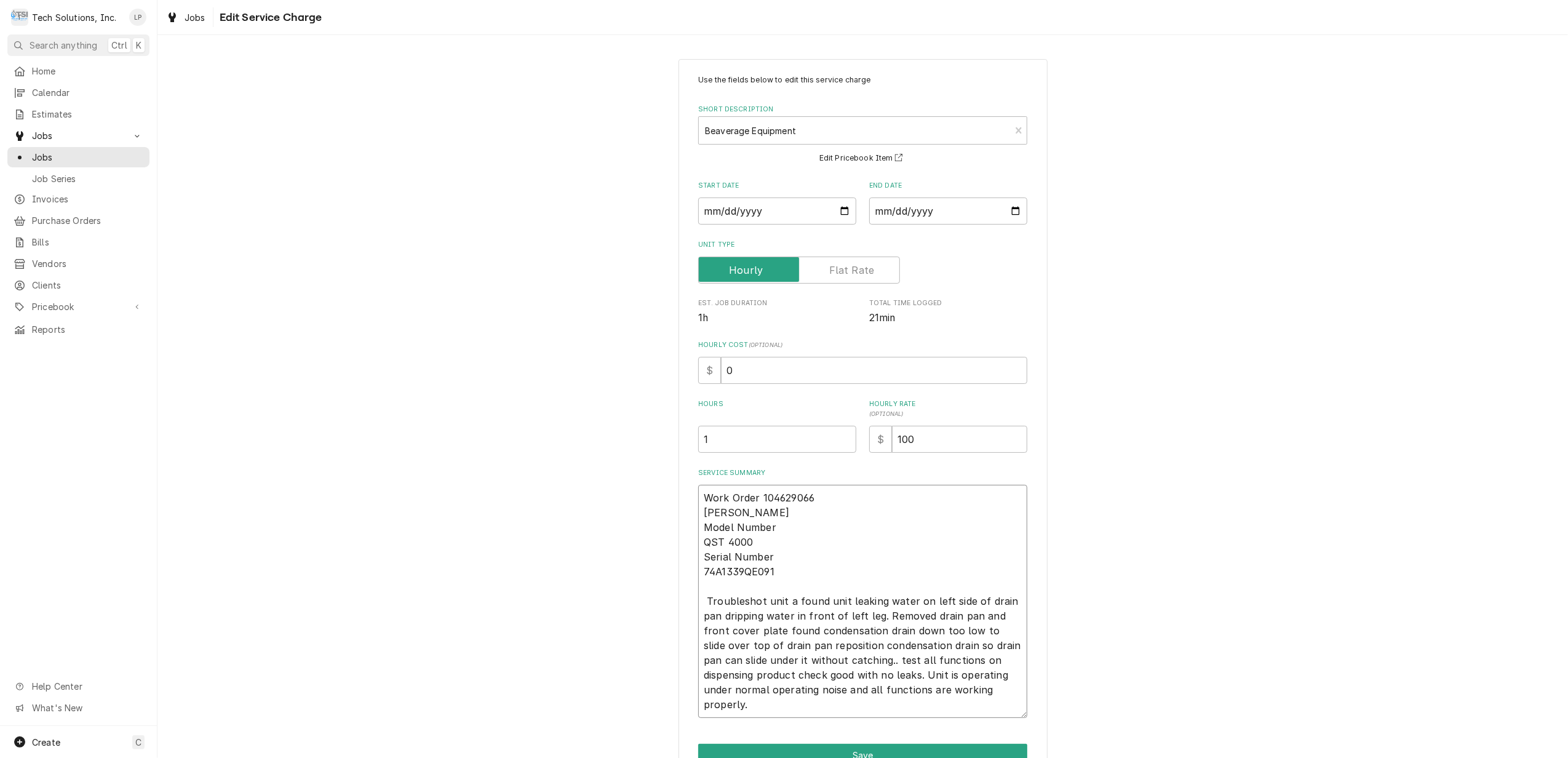
type textarea "x"
type textarea "Work Order 104629066 CORNELIUS Model Number QST 4000 Serial Number 74A1339QE091…"
type textarea "x"
type textarea "Work Order 104629066 CORNELIUS Model Number QST 4000 Serial Number 74A1339QE091…"
click at [848, 602] on textarea "Work Order 104629066 CORNELIUS Model Number QST 4000 Serial Number 74A1339QE091…" at bounding box center [863, 602] width 329 height 233
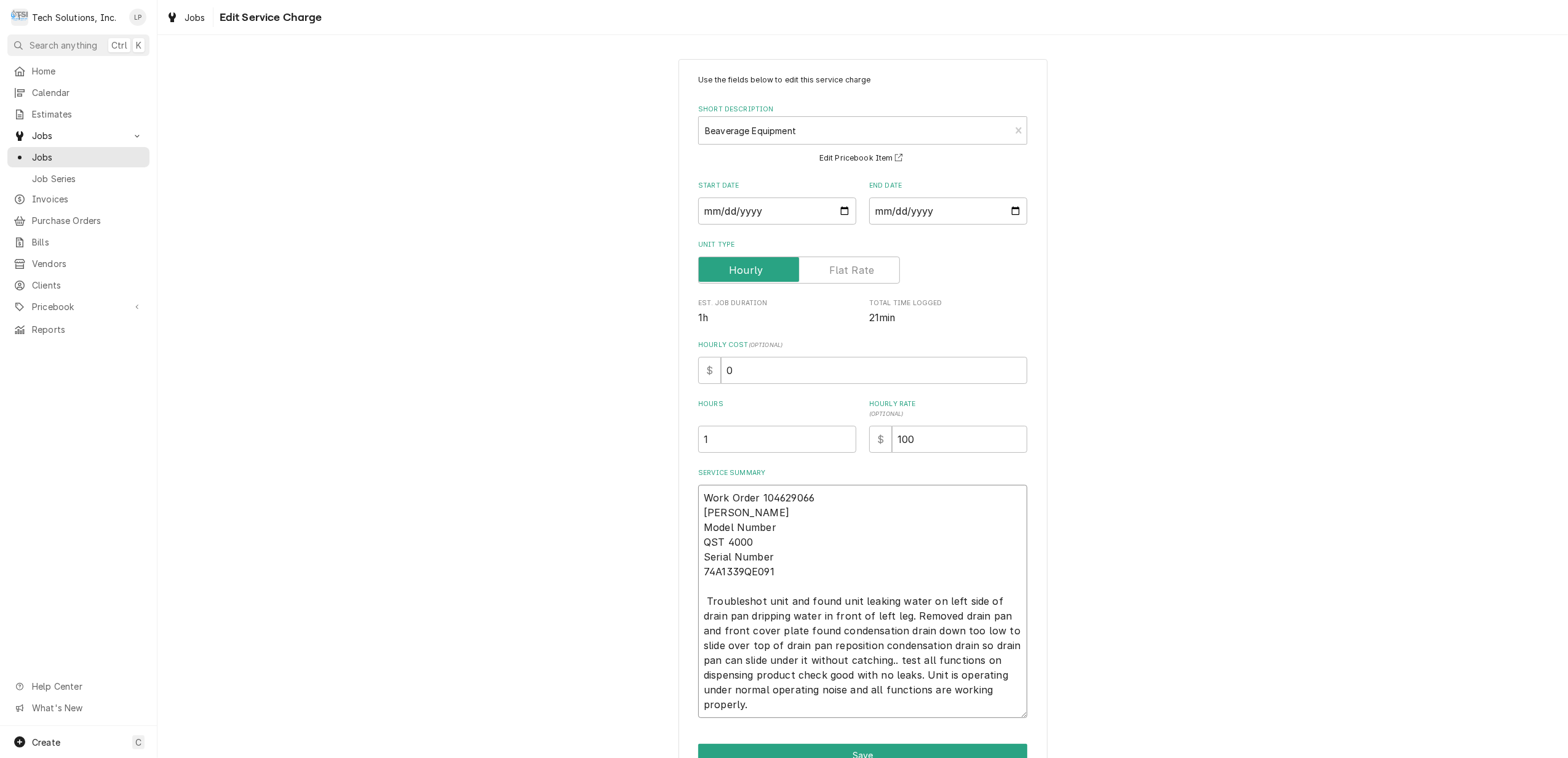
type textarea "x"
type textarea "Work Order 104629066 CORNELIUS Model Number QST 4000 Serial Number 74A1339QE091…"
type textarea "x"
type textarea "Work Order 104629066 CORNELIUS Model Number QST 4000 Serial Number 74A1339QE091…"
type textarea "x"
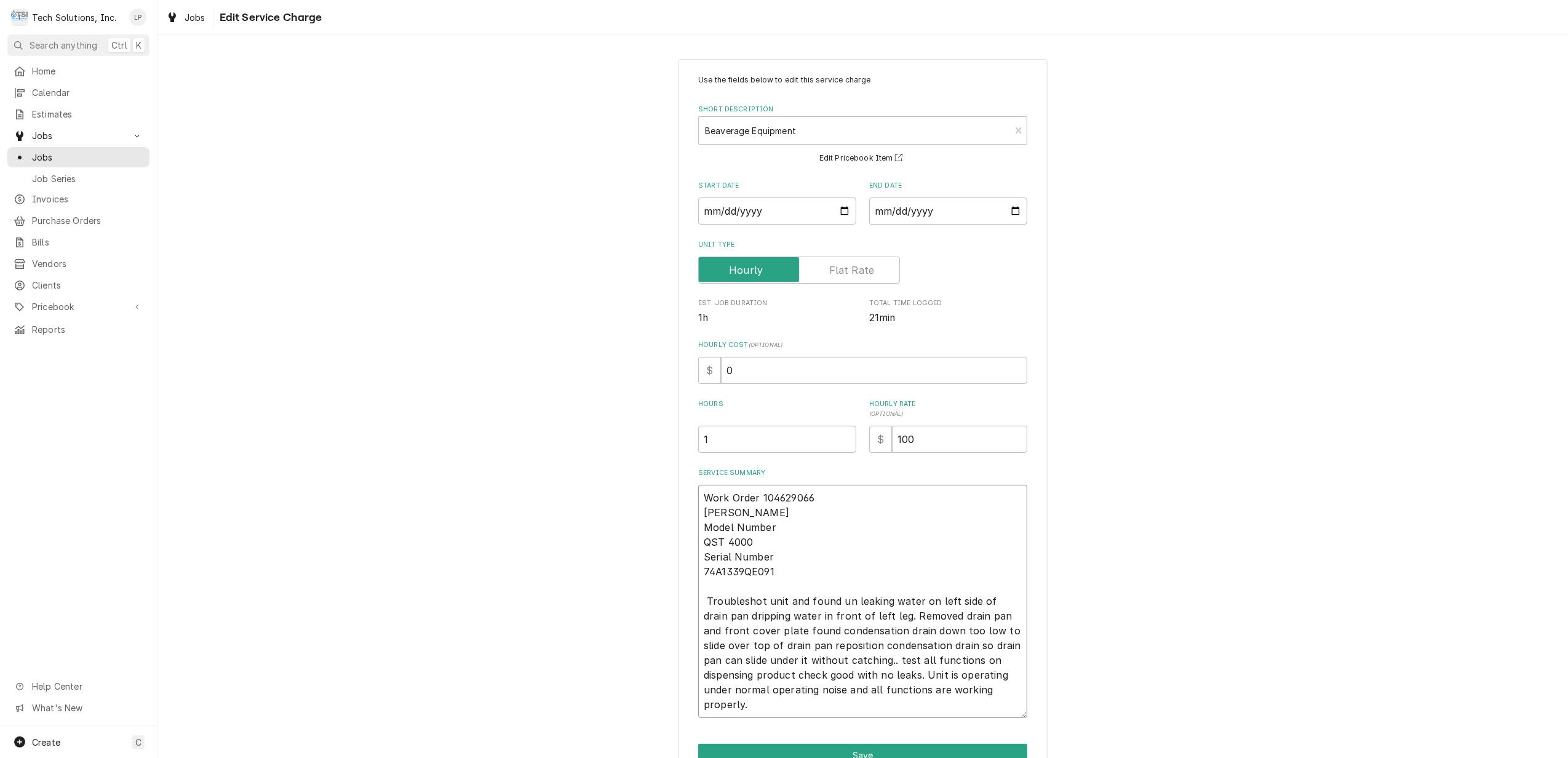
type textarea "Work Order 104629066 CORNELIUS Model Number QST 4000 Serial Number 74A1339QE091…"
type textarea "x"
type textarea "Work Order 104629066 CORNELIUS Model Number QST 4000 Serial Number 74A1339QE091…"
type textarea "x"
type textarea "Work Order 104629066 CORNELIUS Model Number QST 4000 Serial Number 74A1339QE091…"
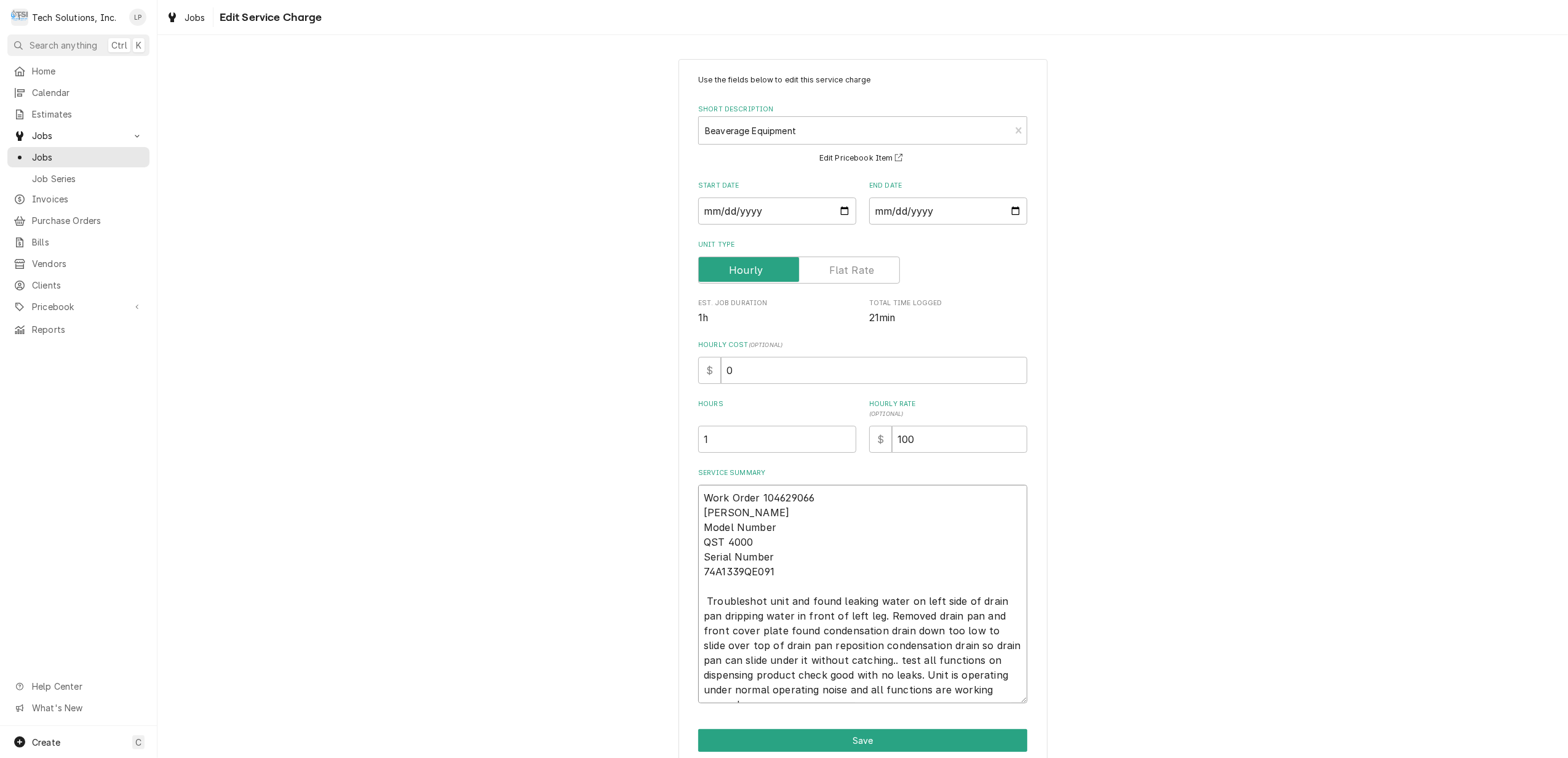
click at [773, 645] on textarea "Work Order 104629066 CORNELIUS Model Number QST 4000 Serial Number 74A1339QE091…" at bounding box center [863, 594] width 329 height 218
type textarea "x"
type textarea "Work Order 104629066 CORNELIUS Model Number QST 4000 Serial Number 74A1339QE091…"
click at [782, 642] on textarea "Work Order 104629066 CORNELIUS Model Number QST 4000 Serial Number 74A1339QE091…" at bounding box center [863, 594] width 329 height 218
type textarea "x"
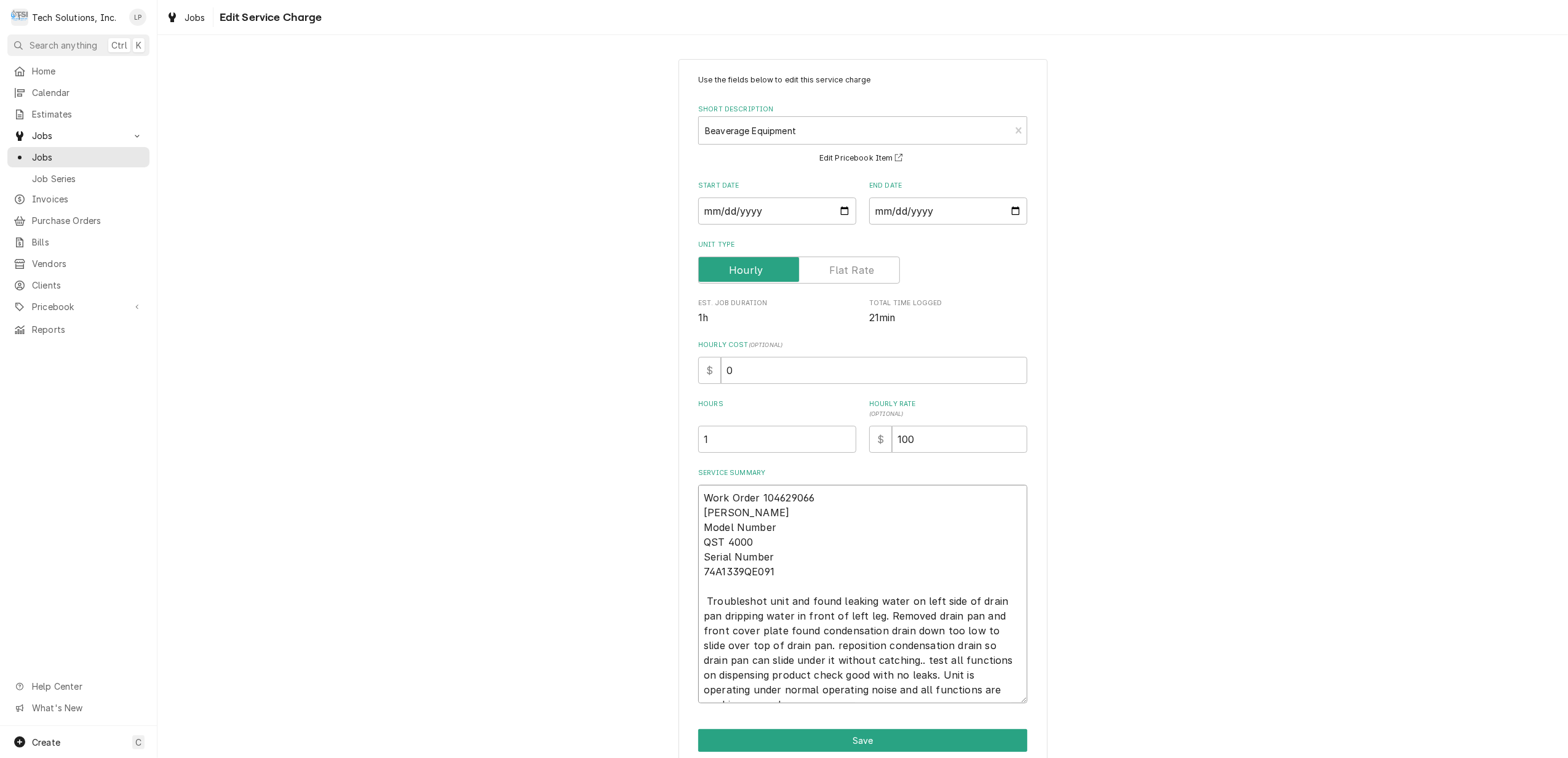
type textarea "Work Order 104629066 CORNELIUS Model Number QST 4000 Serial Number 74A1339QE091…"
type textarea "x"
type textarea "Work Order 104629066 CORNELIUS Model Number QST 4000 Serial Number 74A1339QE091…"
click at [829, 642] on textarea "Work Order 104629066 CORNELIUS Model Number QST 4000 Serial Number 74A1339QE091…" at bounding box center [863, 594] width 329 height 218
type textarea "x"
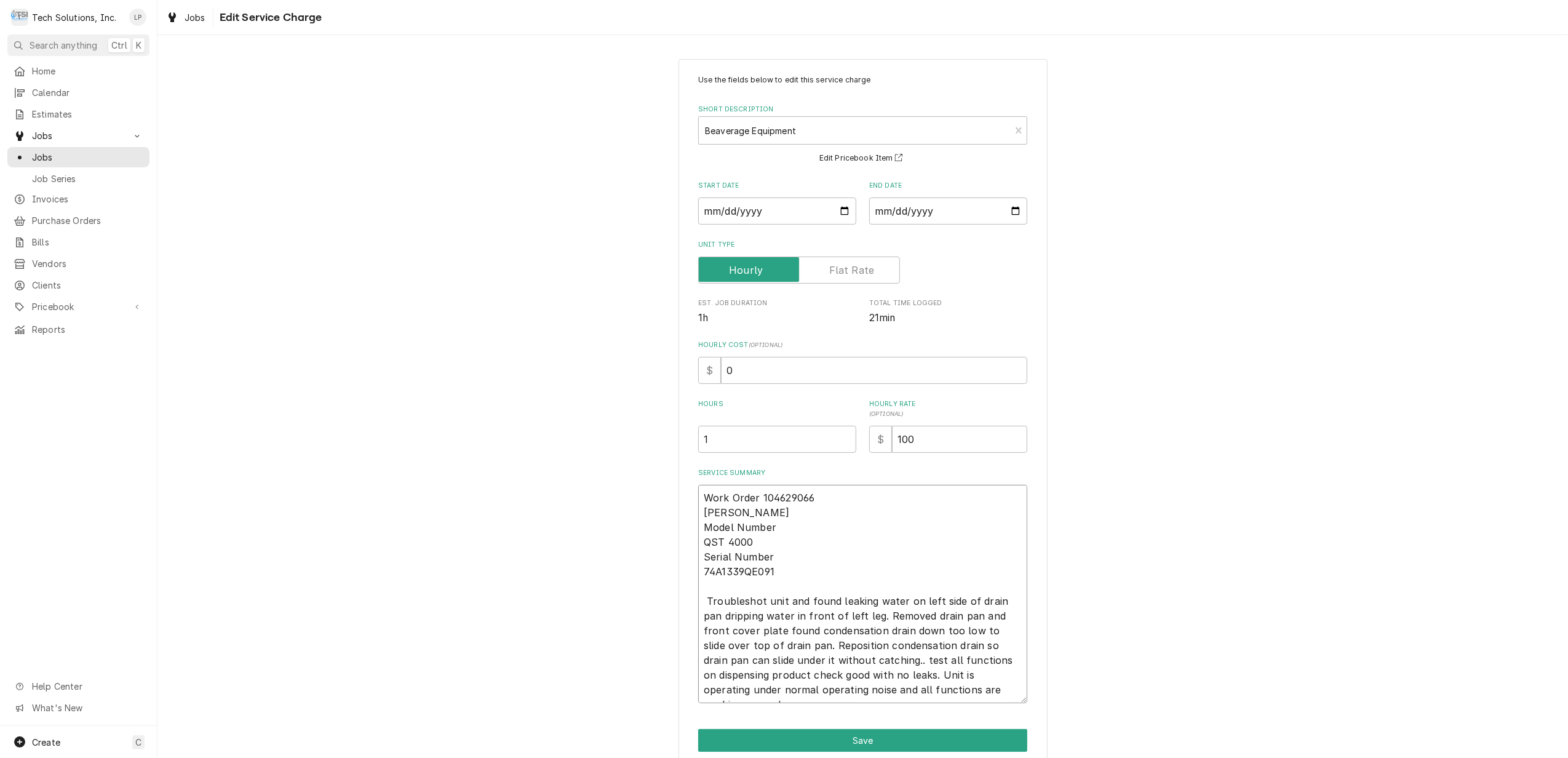
type textarea "Work Order 104629066 CORNELIUS Model Number QST 4000 Serial Number 74A1339QE091…"
type textarea "x"
type textarea "Work Order 104629066 CORNELIUS Model Number QST 4000 Serial Number 74A1339QE091…"
click at [775, 650] on textarea "Work Order 104629066 CORNELIUS Model Number QST 4000 Serial Number 74A1339QE091…" at bounding box center [863, 602] width 329 height 233
type textarea "x"
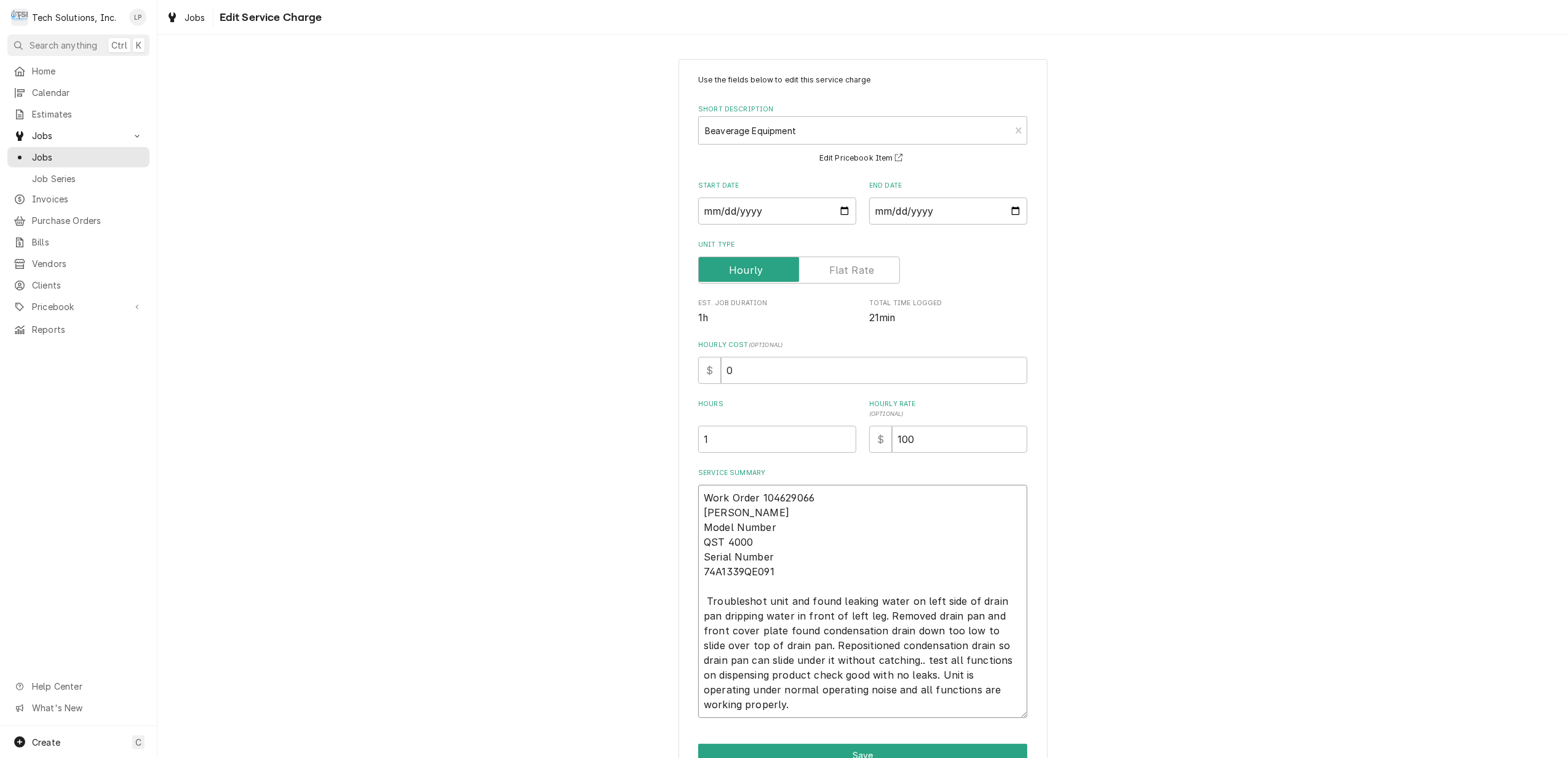
type textarea "Work Order 104629066 CORNELIUS Model Number QST 4000 Serial Number 74A1339QE091…"
type textarea "x"
type textarea "Work Order 104629066 CORNELIUS Model Number QST 4000 Serial Number 74A1339QE091…"
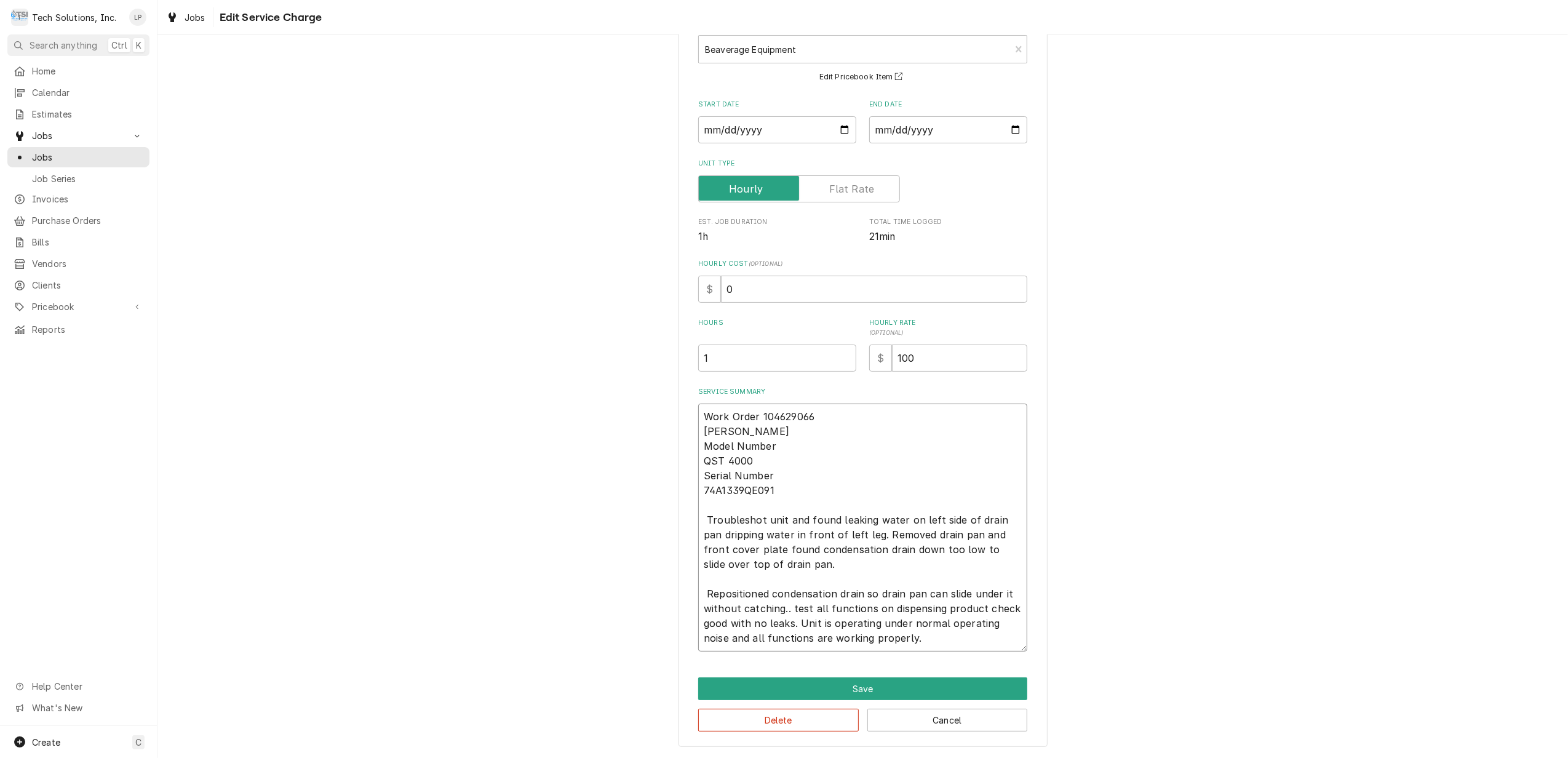
scroll to position [82, 0]
type textarea "x"
type textarea "Work Order 104629066 CORNELIUS Model Number QST 4000 Serial Number 74A1339QE091…"
click at [702, 517] on textarea "Work Order 104629066 CORNELIUS Model Number QST 4000 Serial Number 74A1339QE091…" at bounding box center [863, 527] width 329 height 248
type textarea "x"
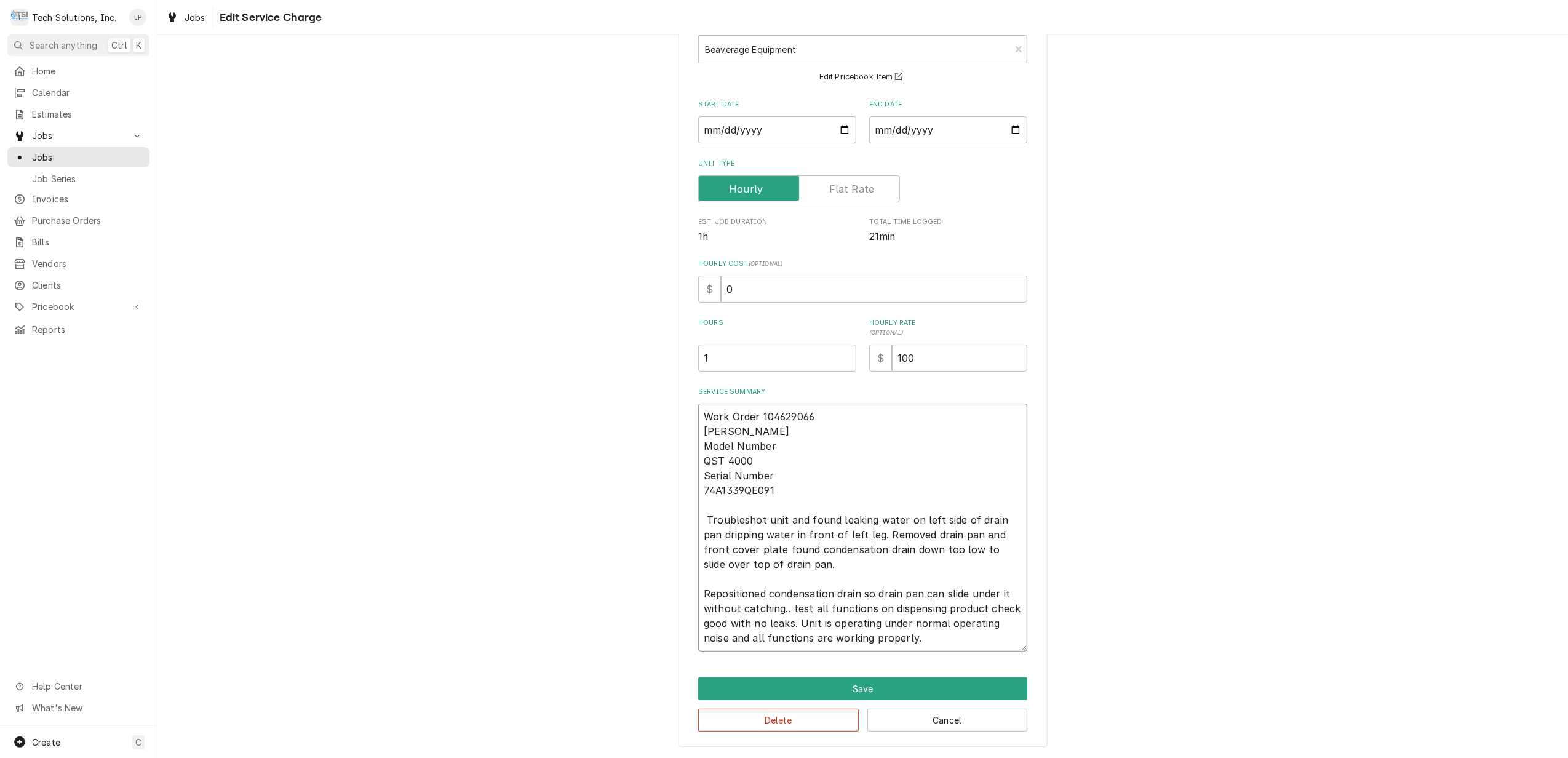
type textarea "Work Order 104629066 CORNELIUS Model Number QST 4000 Serial Number 74A1339QE091…"
click at [803, 608] on textarea "Work Order 104629066 CORNELIUS Model Number QST 4000 Serial Number 74A1339QE091…" at bounding box center [863, 527] width 329 height 248
type textarea "x"
type textarea "Work Order 104629066 CORNELIUS Model Number QST 4000 Serial Number 74A1339QE091…"
type textarea "x"
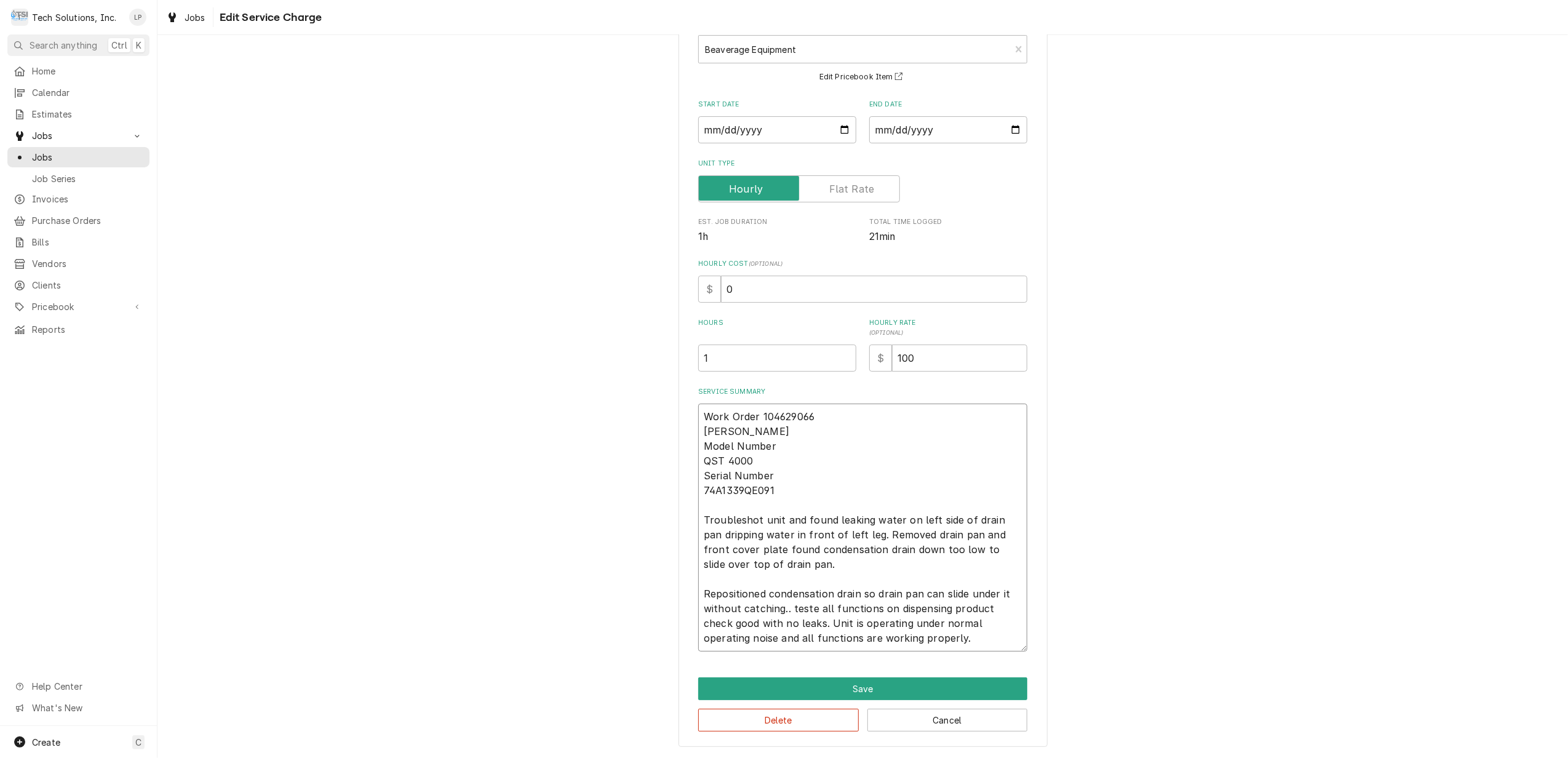
type textarea "Work Order 104629066 CORNELIUS Model Number QST 4000 Serial Number 74A1339QE091…"
click at [871, 634] on textarea "Work Order 104629066 CORNELIUS Model Number QST 4000 Serial Number 74A1339QE091…" at bounding box center [863, 527] width 329 height 248
type textarea "x"
type textarea "Work Order 104629066 CORNELIUS Model Number QST 4000 Serial Number 74A1339QE091…"
type textarea "x"
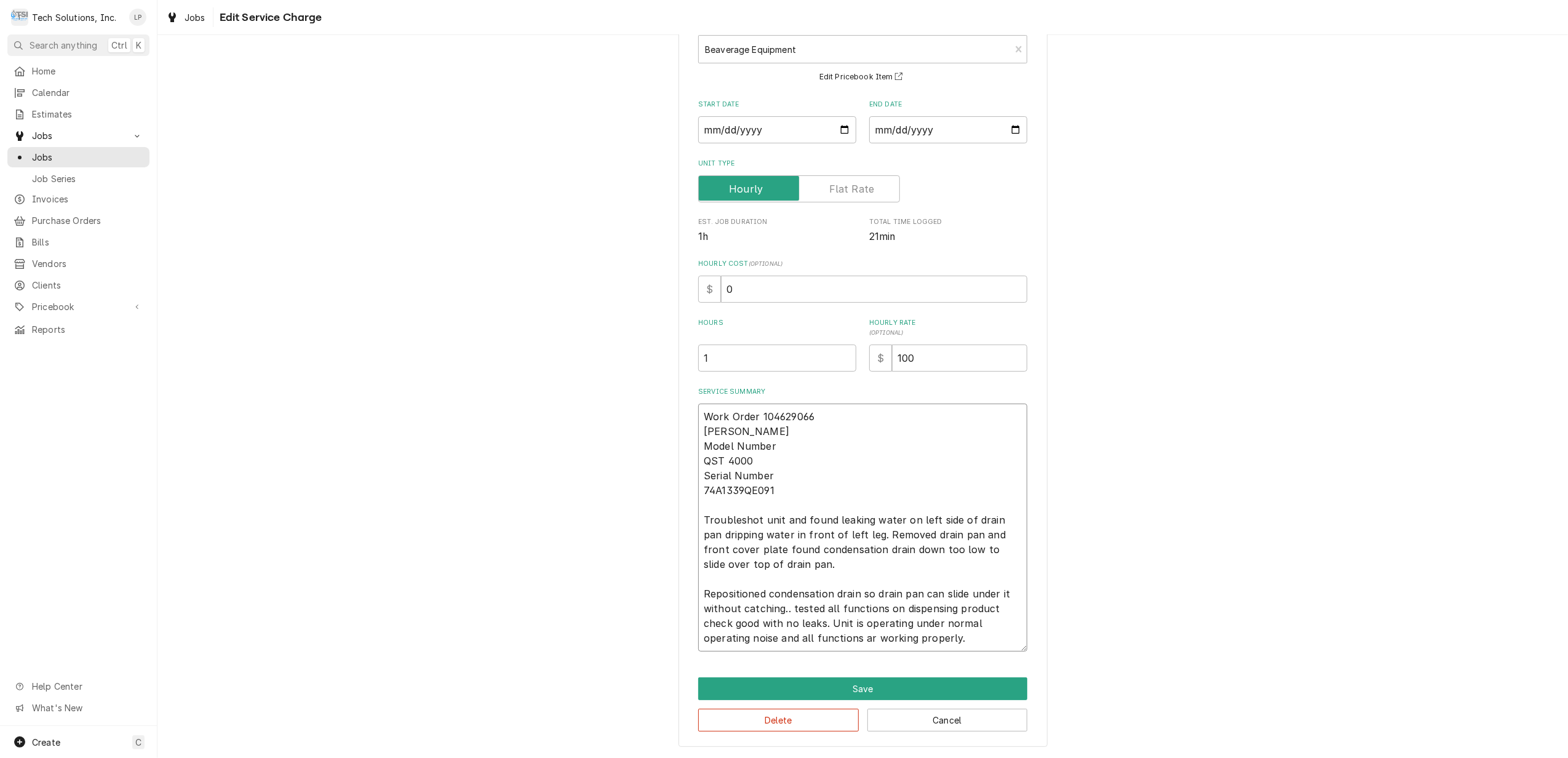
type textarea "Work Order 104629066 CORNELIUS Model Number QST 4000 Serial Number 74A1339QE091…"
type textarea "x"
type textarea "Work Order 104629066 CORNELIUS Model Number QST 4000 Serial Number 74A1339QE091…"
type textarea "x"
type textarea "Work Order 104629066 CORNELIUS Model Number QST 4000 Serial Number 74A1339QE091…"
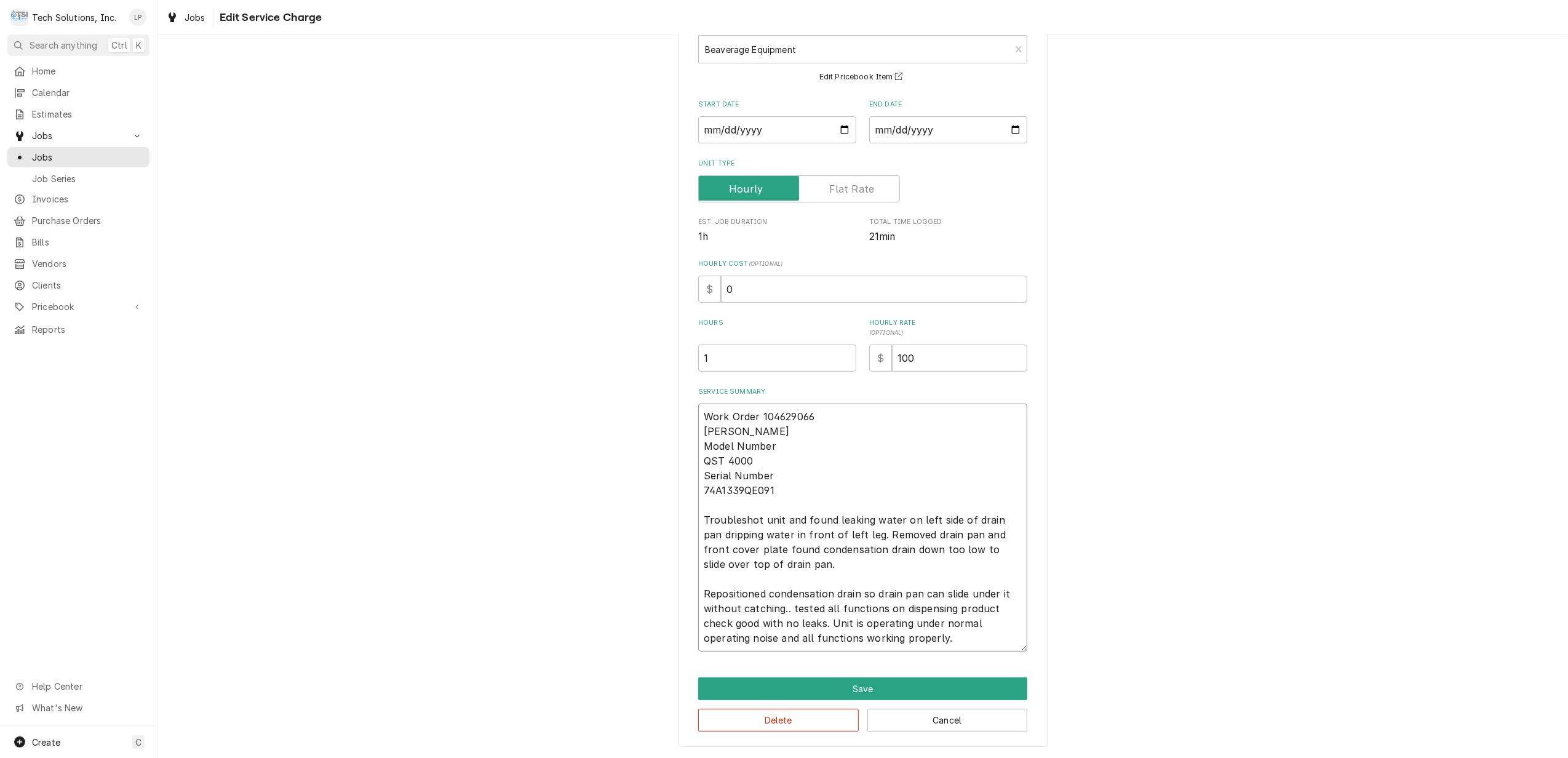
type textarea "x"
type textarea "Work Order 104629066 CORNELIUS Model Number QST 4000 Serial Number 74A1339QE091…"
type textarea "x"
type textarea "Work Order 104629066 CORNELIUS Model Number QST 4000 Serial Number 74A1339QE091…"
type textarea "x"
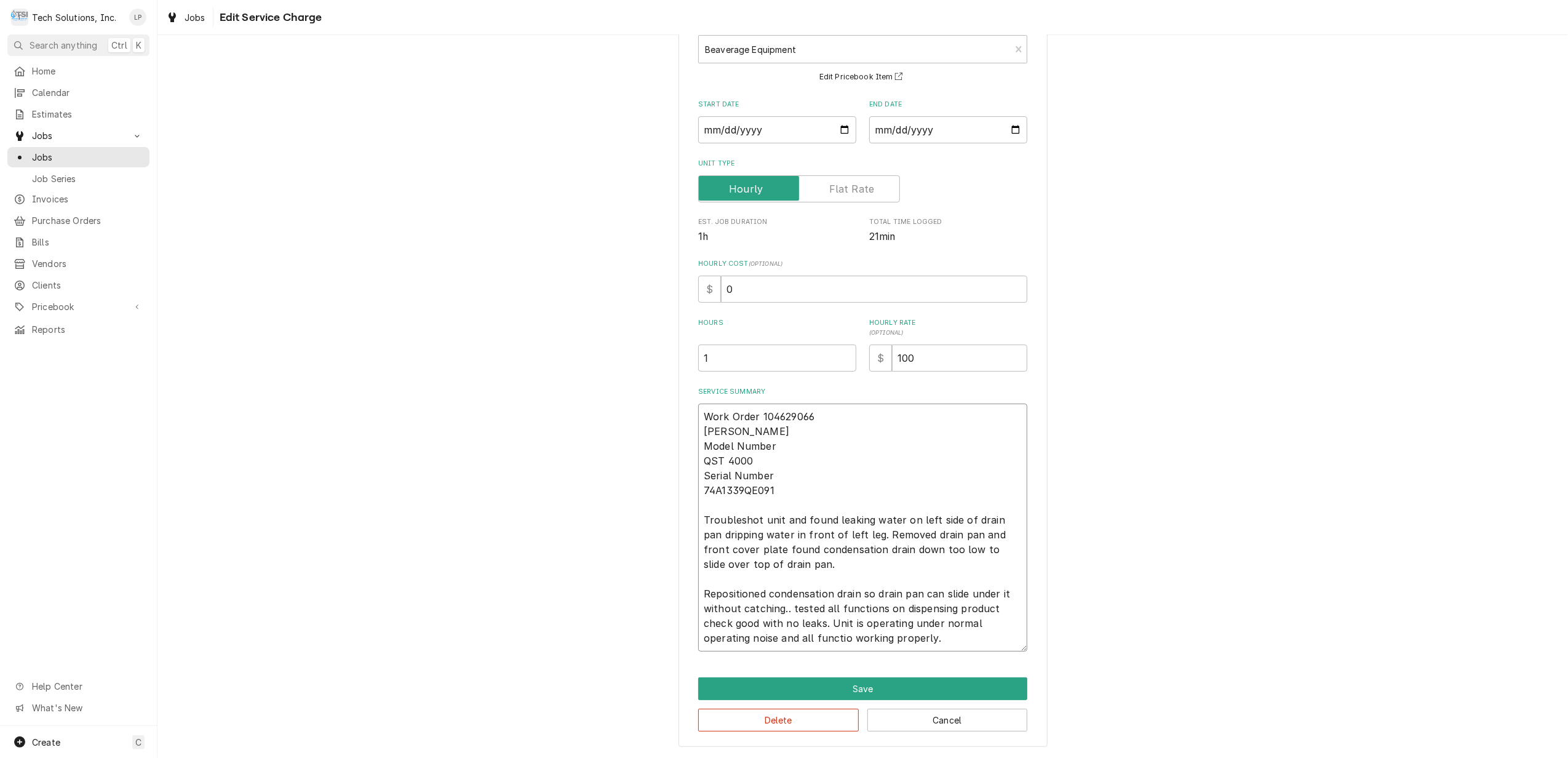
type textarea "Work Order 104629066 CORNELIUS Model Number QST 4000 Serial Number 74A1339QE091…"
type textarea "x"
type textarea "Work Order 104629066 CORNELIUS Model Number QST 4000 Serial Number 74A1339QE091…"
type textarea "x"
type textarea "Work Order 104629066 CORNELIUS Model Number QST 4000 Serial Number 74A1339QE091…"
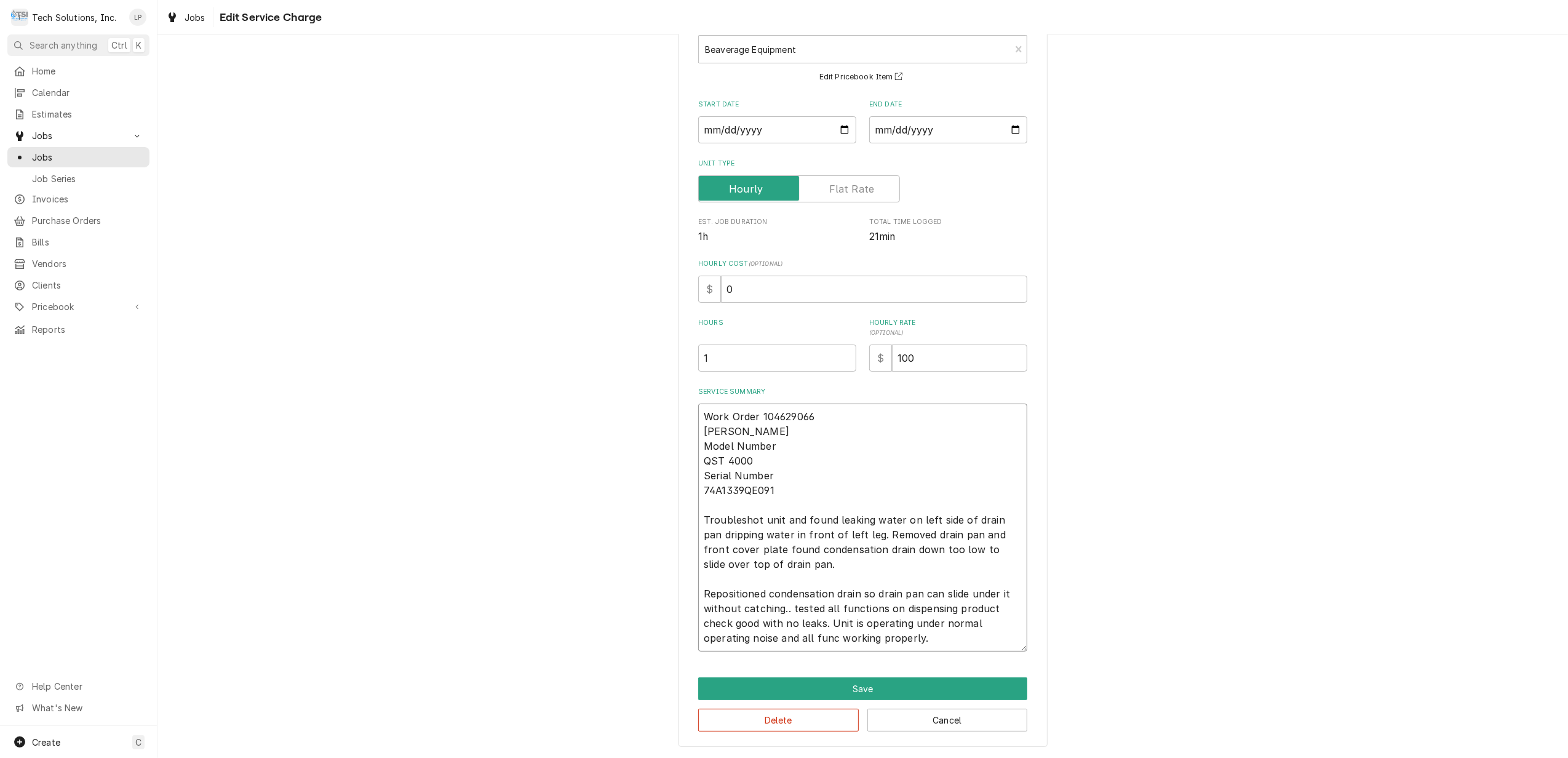
type textarea "x"
type textarea "Work Order 104629066 CORNELIUS Model Number QST 4000 Serial Number 74A1339QE091…"
type textarea "x"
type textarea "Work Order 104629066 CORNELIUS Model Number QST 4000 Serial Number 74A1339QE091…"
type textarea "x"
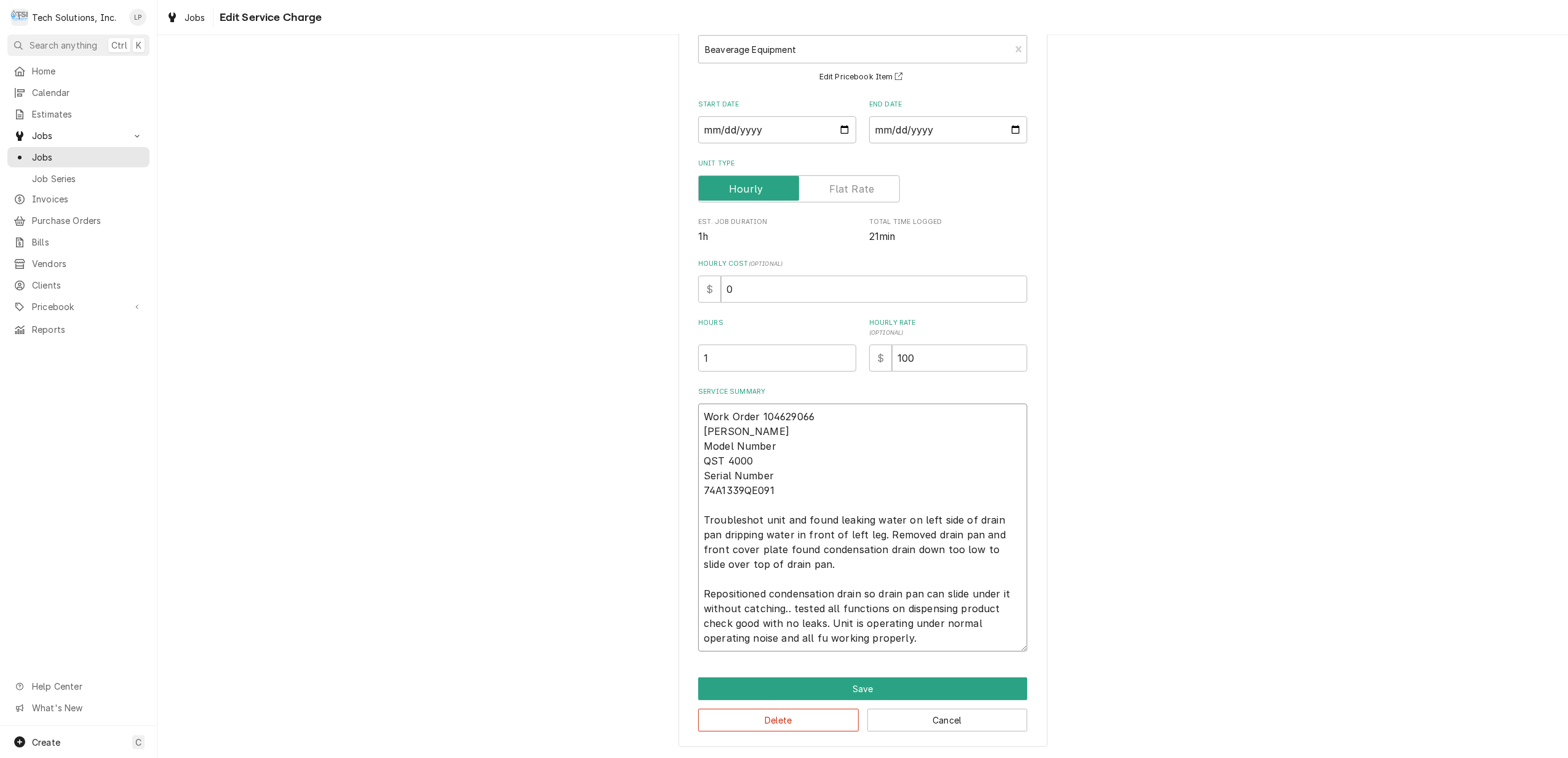
type textarea "Work Order 104629066 CORNELIUS Model Number QST 4000 Serial Number 74A1339QE091…"
type textarea "x"
type textarea "Work Order 104629066 CORNELIUS Model Number QST 4000 Serial Number 74A1339QE091…"
type textarea "x"
type textarea "Work Order 104629066 CORNELIUS Model Number QST 4000 Serial Number 74A1339QE091…"
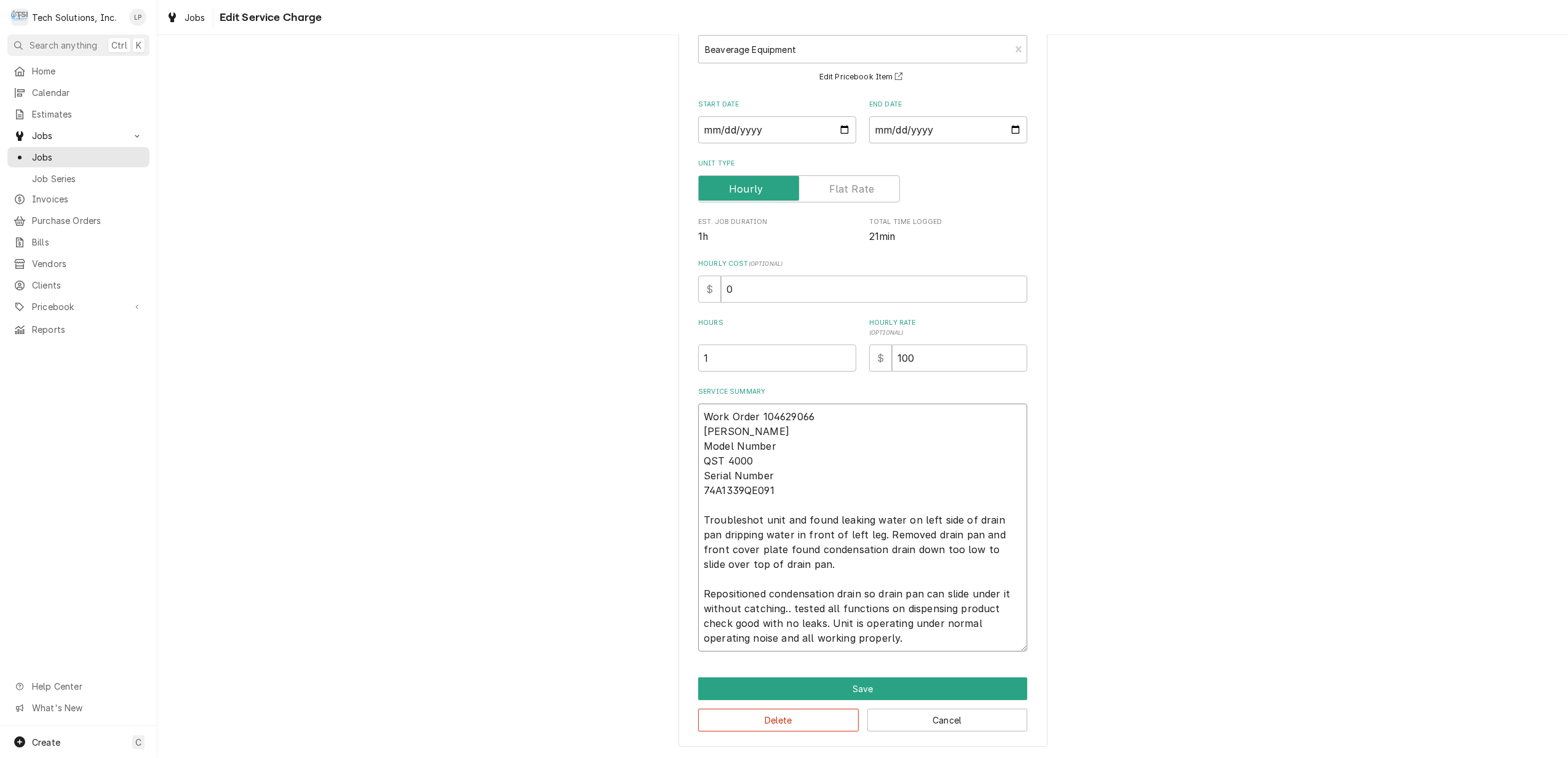
type textarea "x"
type textarea "Work Order 104629066 CORNELIUS Model Number QST 4000 Serial Number 74A1339QE091…"
type textarea "x"
type textarea "Work Order 104629066 CORNELIUS Model Number QST 4000 Serial Number 74A1339QE091…"
type textarea "x"
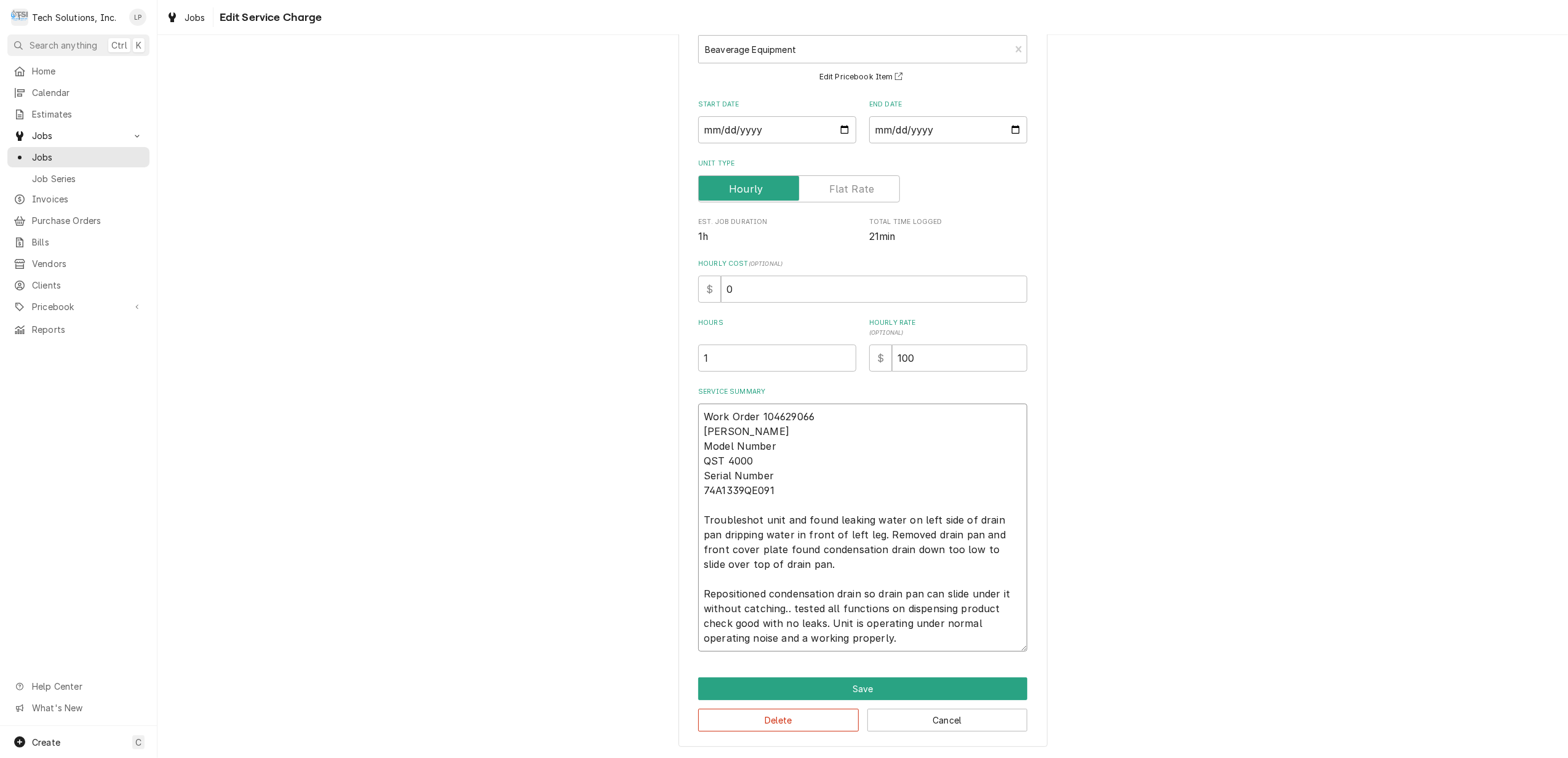
type textarea "Work Order 104629066 CORNELIUS Model Number QST 4000 Serial Number 74A1339QE091…"
type textarea "x"
type textarea "Work Order 104629066 CORNELIUS Model Number QST 4000 Serial Number 74A1339QE091…"
type textarea "x"
type textarea "Work Order 104629066 CORNELIUS Model Number QST 4000 Serial Number 74A1339QE091…"
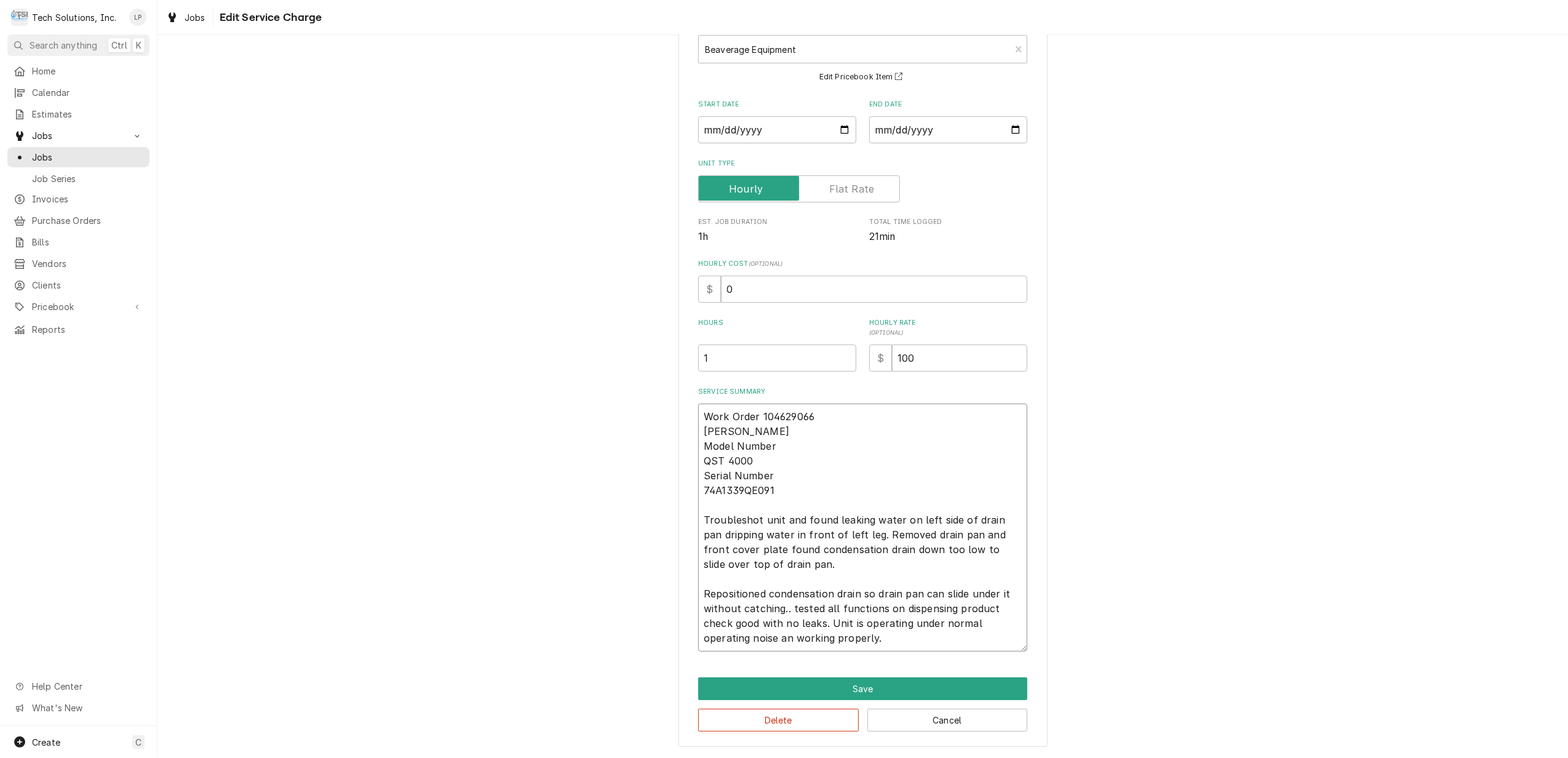
type textarea "x"
type textarea "Work Order 104629066 CORNELIUS Model Number QST 4000 Serial Number 74A1339QE091…"
type textarea "x"
type textarea "Work Order 104629066 CORNELIUS Model Number QST 4000 Serial Number 74A1339QE091…"
type textarea "x"
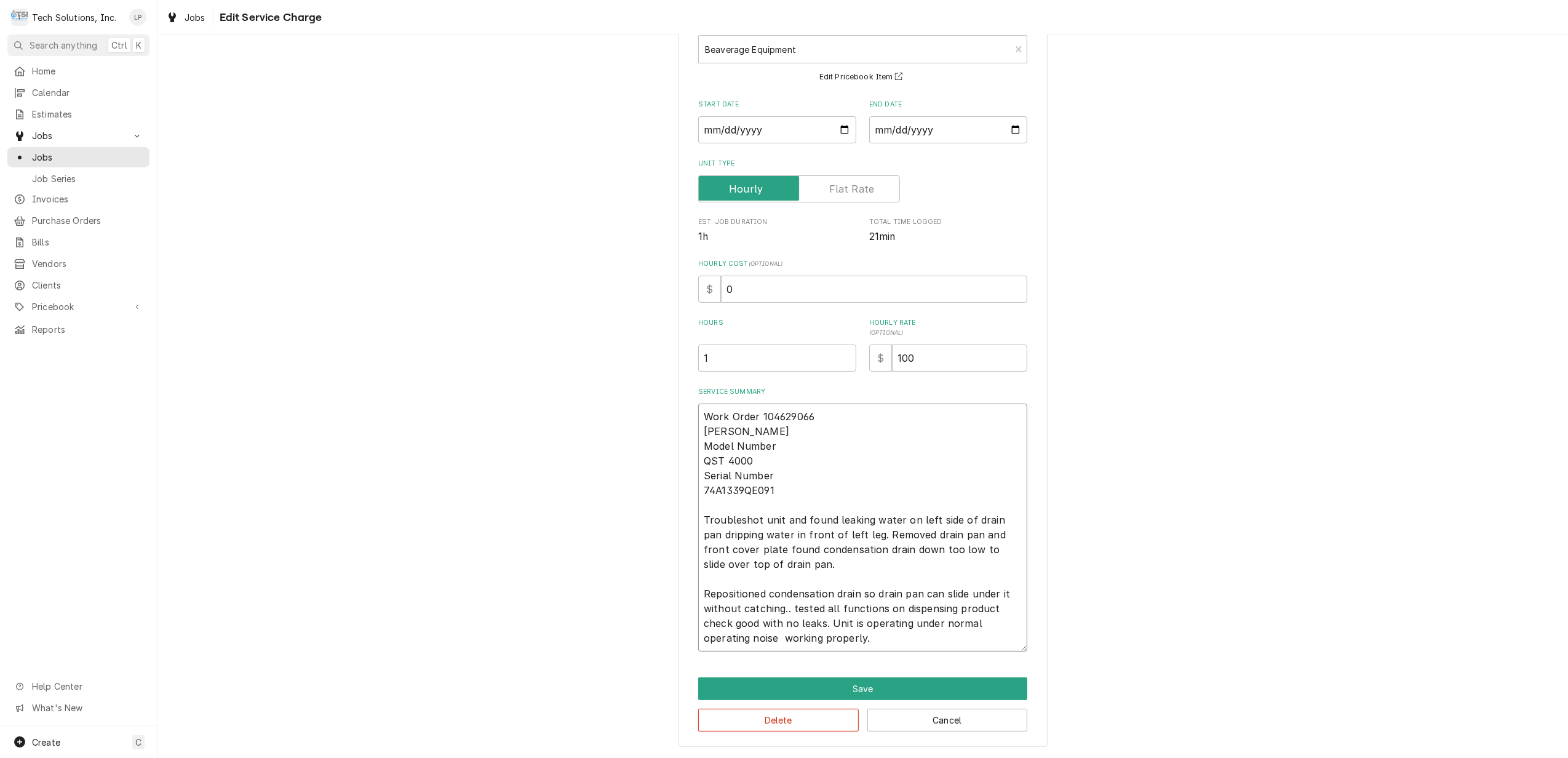
type textarea "Work Order 104629066 CORNELIUS Model Number QST 4000 Serial Number 74A1339QE091…"
type textarea "x"
type textarea "Work Order 104629066 CORNELIUS Model Number QST 4000 Serial Number 74A1339QE091…"
type textarea "x"
type textarea "Work Order 104629066 CORNELIUS Model Number QST 4000 Serial Number 74A1339QE091…"
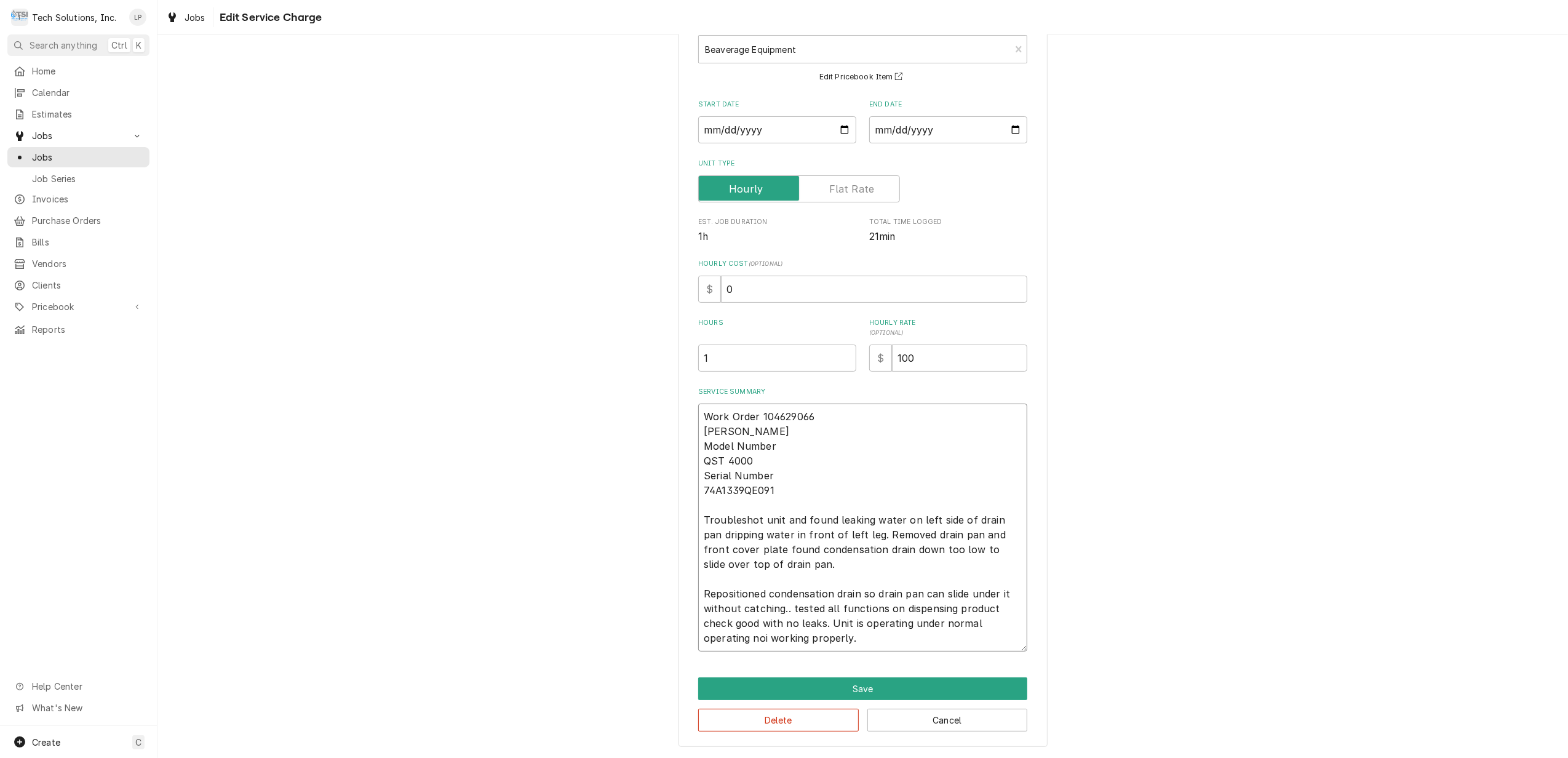
type textarea "x"
type textarea "Work Order 104629066 CORNELIUS Model Number QST 4000 Serial Number 74A1339QE091…"
type textarea "x"
type textarea "Work Order 104629066 CORNELIUS Model Number QST 4000 Serial Number 74A1339QE091…"
type textarea "x"
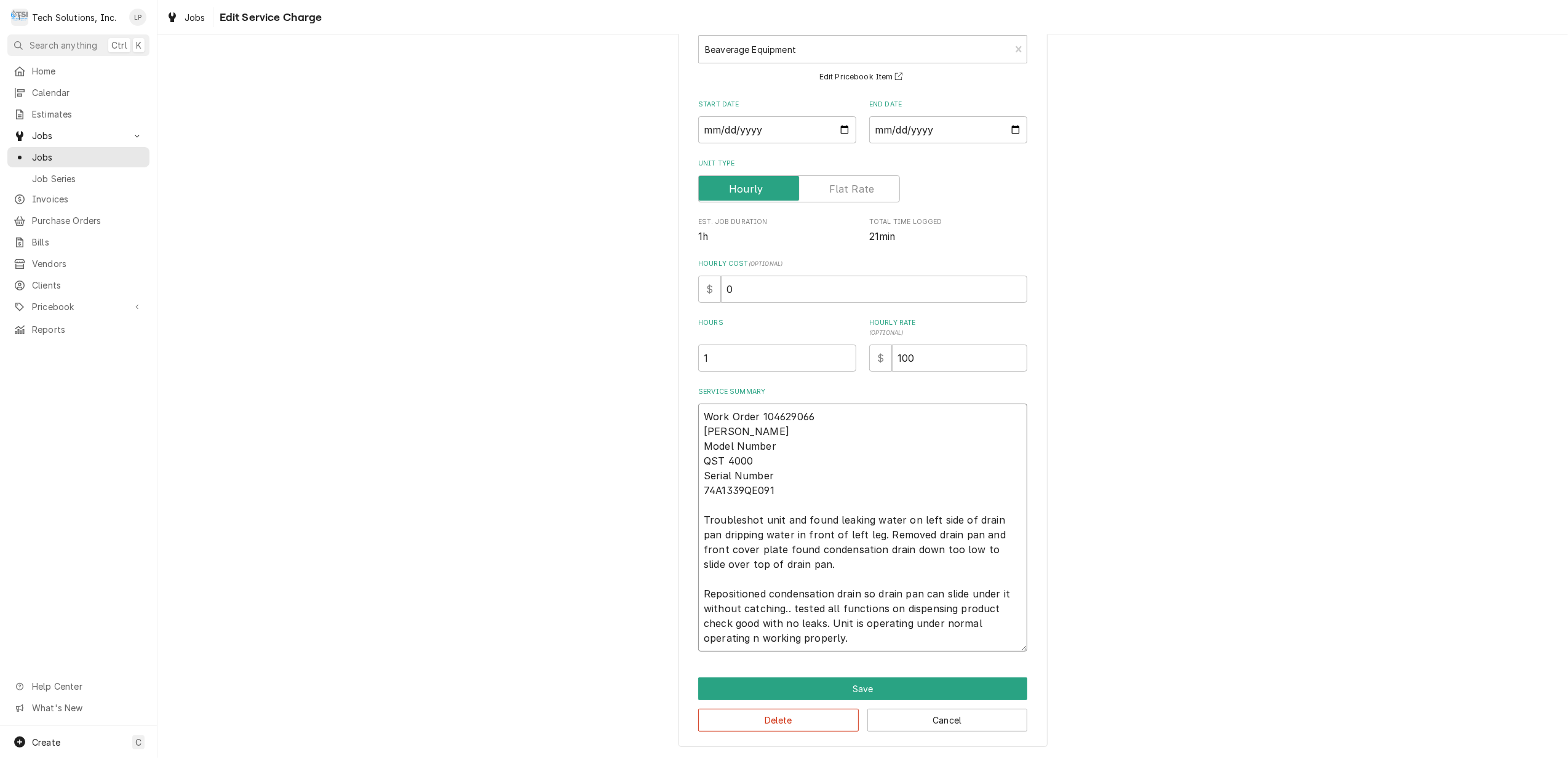
type textarea "Work Order 104629066 CORNELIUS Model Number QST 4000 Serial Number 74A1339QE091…"
type textarea "x"
type textarea "Work Order 104629066 CORNELIUS Model Number QST 4000 Serial Number 74A1339QE091…"
type textarea "x"
type textarea "Work Order 104629066 CORNELIUS Model Number QST 4000 Serial Number 74A1339QE091…"
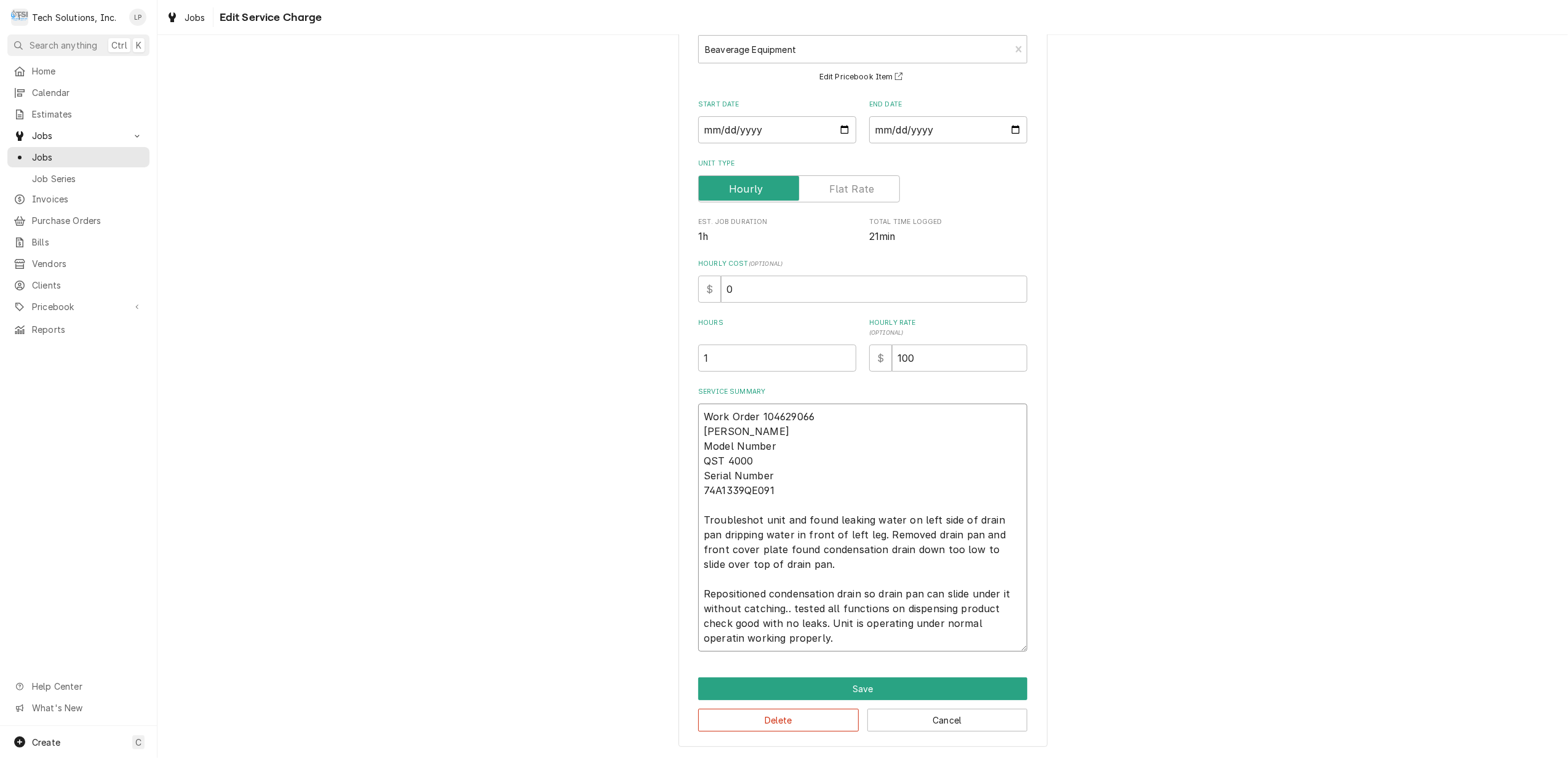
type textarea "x"
type textarea "Work Order 104629066 CORNELIUS Model Number QST 4000 Serial Number 74A1339QE091…"
type textarea "x"
type textarea "Work Order 104629066 CORNELIUS Model Number QST 4000 Serial Number 74A1339QE091…"
type textarea "x"
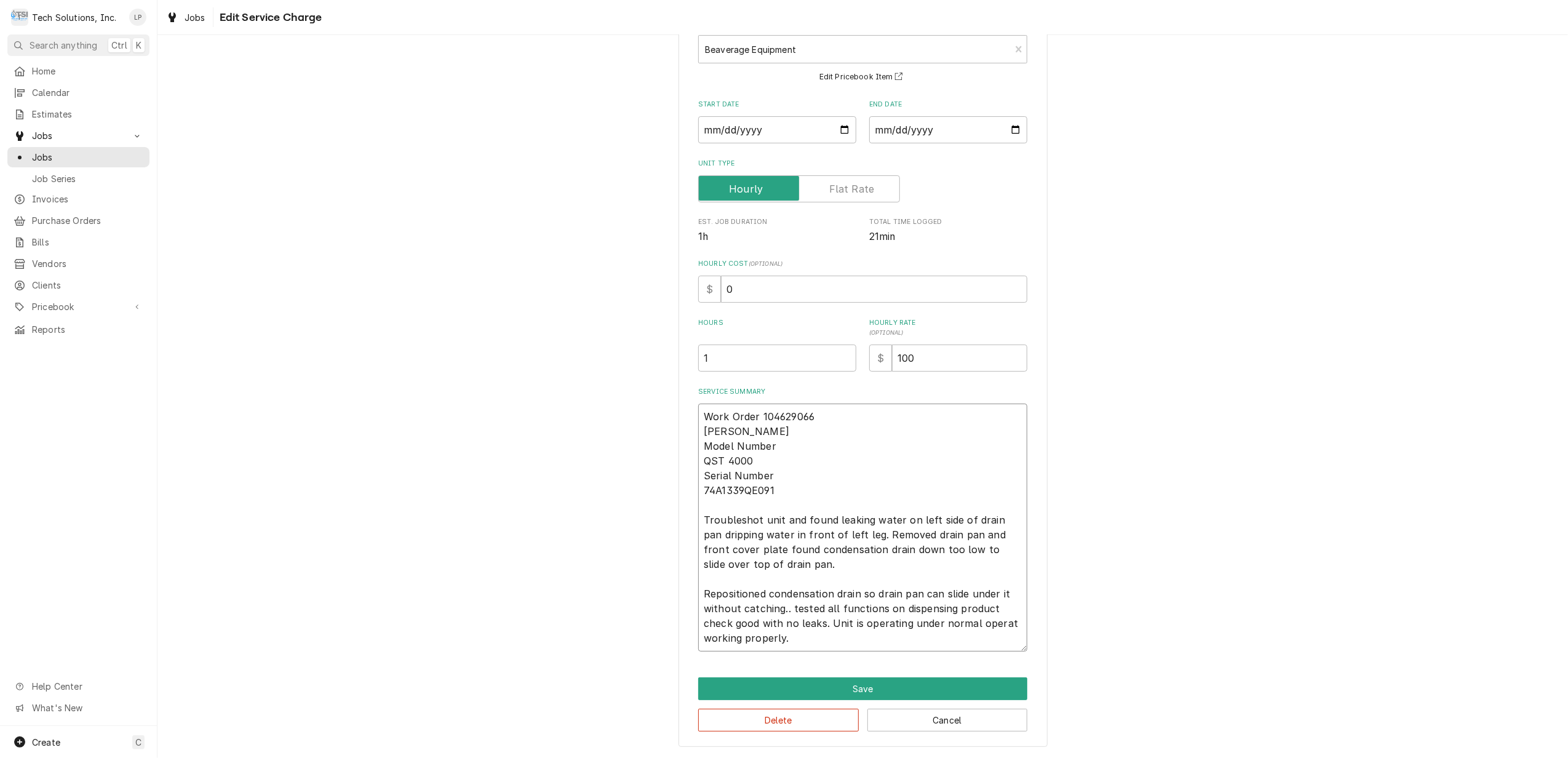
type textarea "Work Order 104629066 CORNELIUS Model Number QST 4000 Serial Number 74A1339QE091…"
type textarea "x"
type textarea "Work Order 104629066 CORNELIUS Model Number QST 4000 Serial Number 74A1339QE091…"
type textarea "x"
type textarea "Work Order 104629066 CORNELIUS Model Number QST 4000 Serial Number 74A1339QE091…"
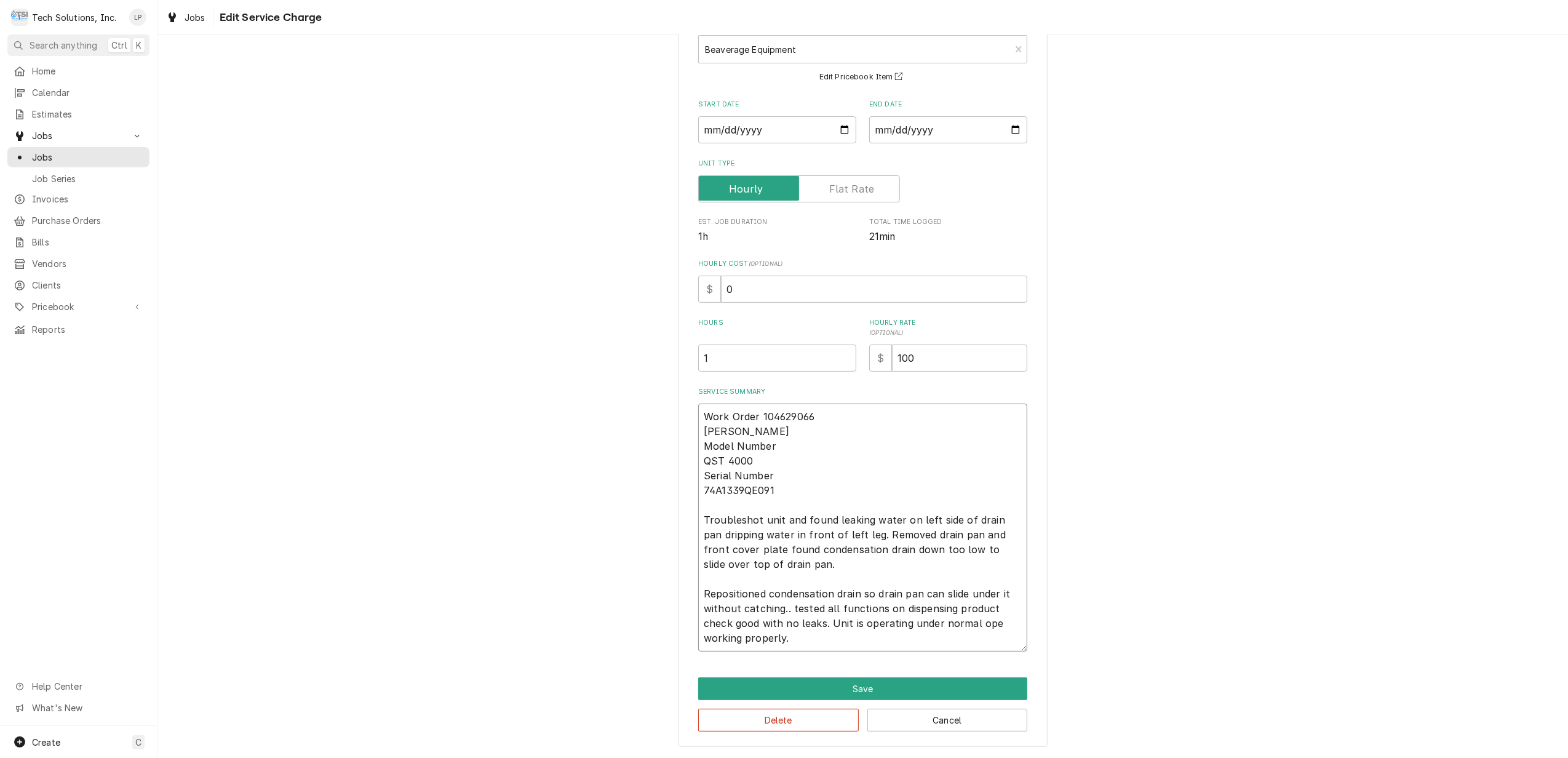
type textarea "x"
type textarea "Work Order 104629066 CORNELIUS Model Number QST 4000 Serial Number 74A1339QE091…"
type textarea "x"
type textarea "Work Order 104629066 CORNELIUS Model Number QST 4000 Serial Number 74A1339QE091…"
type textarea "x"
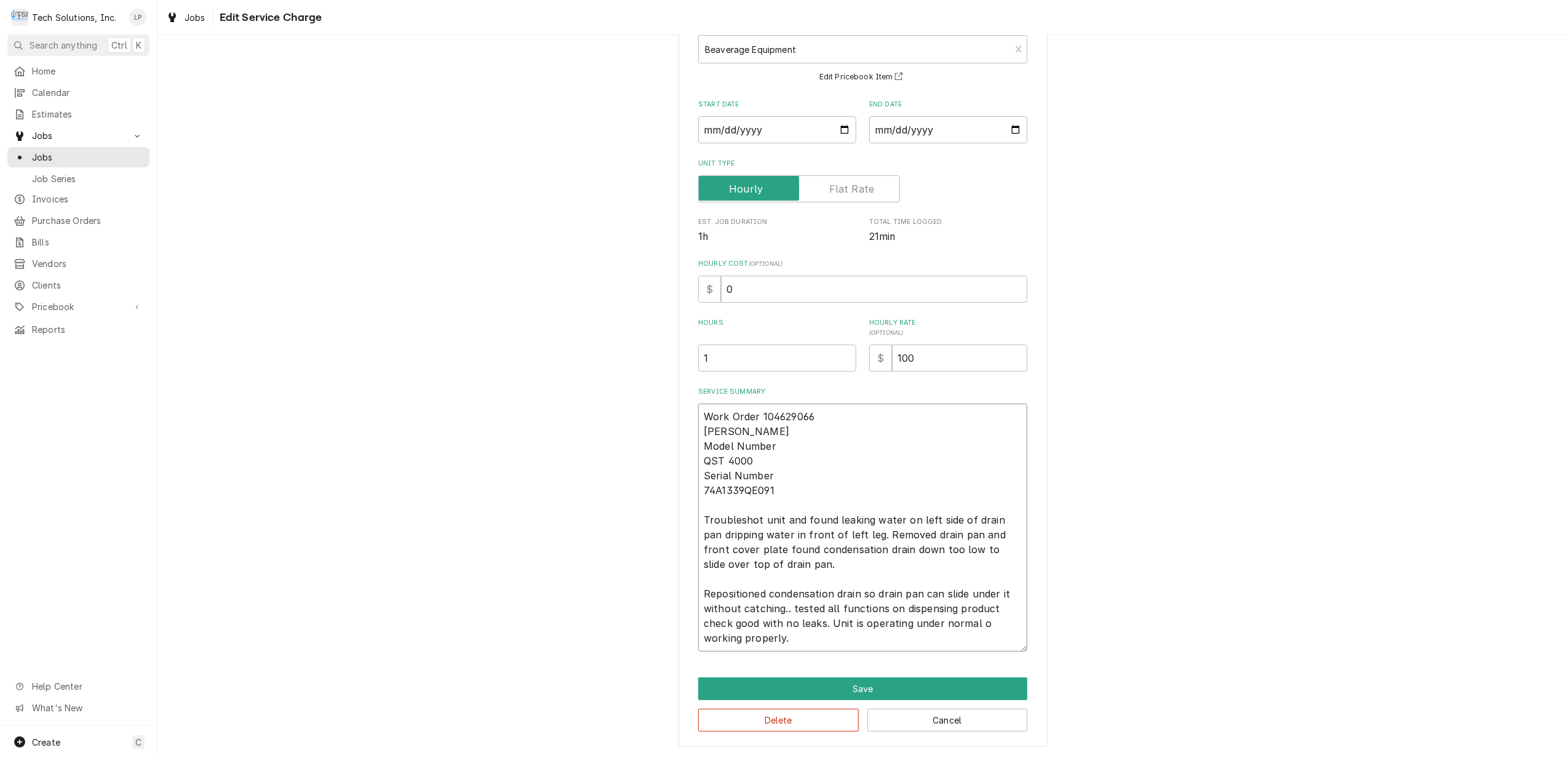
type textarea "Work Order 104629066 CORNELIUS Model Number QST 4000 Serial Number 74A1339QE091…"
type textarea "x"
type textarea "Work Order 104629066 CORNELIUS Model Number QST 4000 Serial Number 74A1339QE091…"
type textarea "x"
type textarea "Work Order 104629066 CORNELIUS Model Number QST 4000 Serial Number 74A1339QE091…"
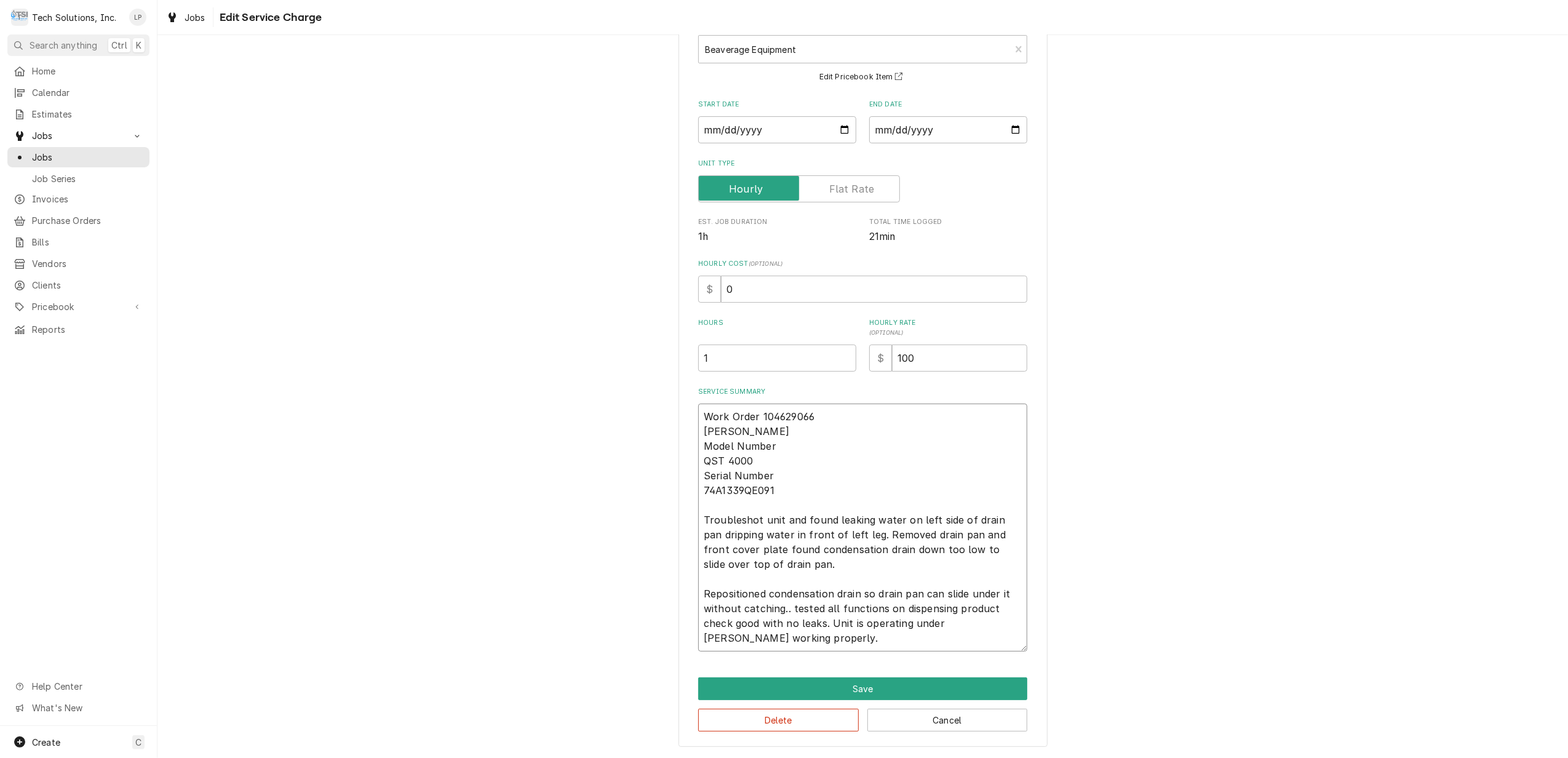
type textarea "x"
type textarea "Work Order 104629066 CORNELIUS Model Number QST 4000 Serial Number 74A1339QE091…"
type textarea "x"
type textarea "Work Order 104629066 CORNELIUS Model Number QST 4000 Serial Number 74A1339QE091…"
type textarea "x"
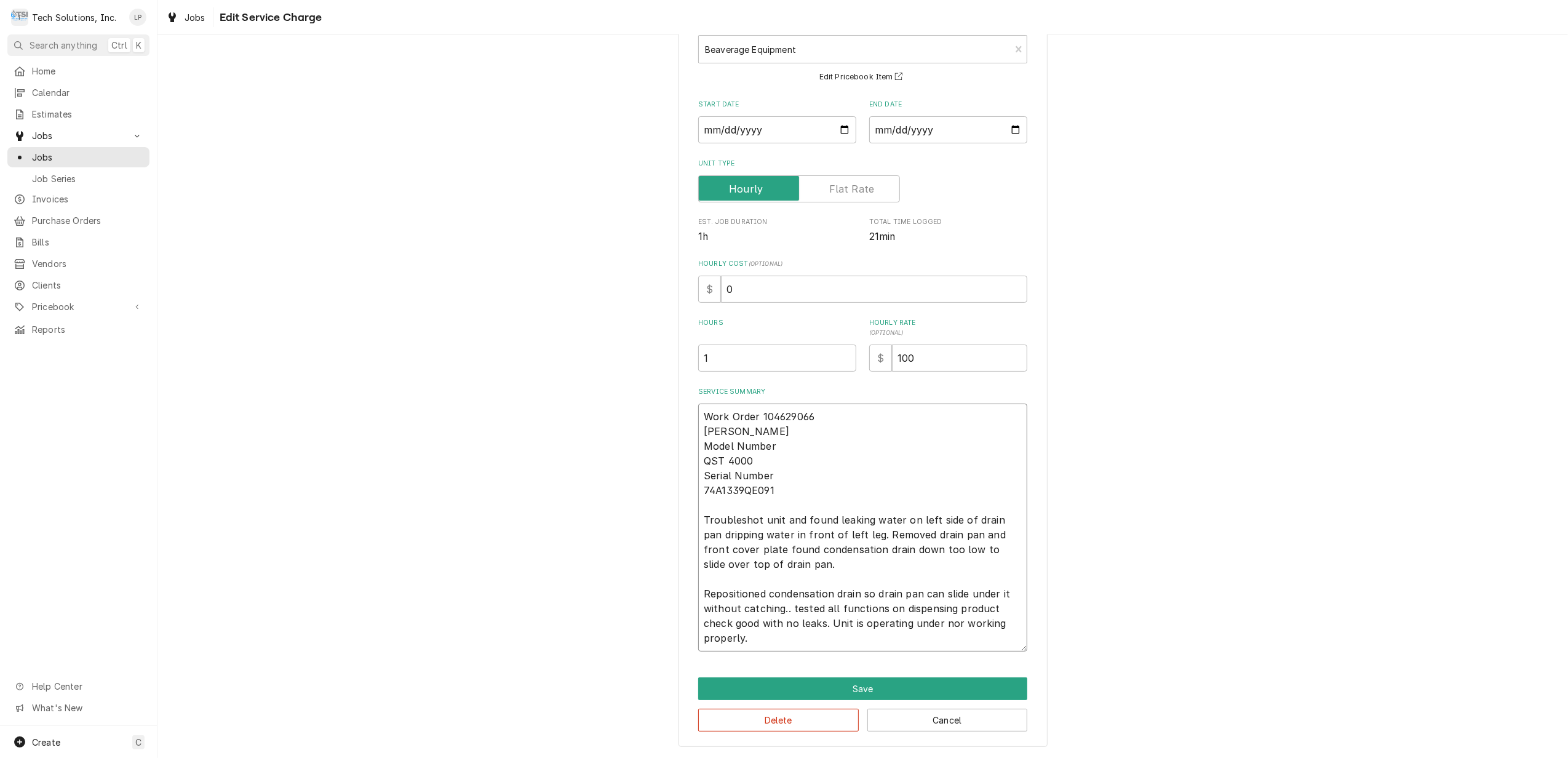
type textarea "Work Order 104629066 CORNELIUS Model Number QST 4000 Serial Number 74A1339QE091…"
type textarea "x"
type textarea "Work Order 104629066 CORNELIUS Model Number QST 4000 Serial Number 74A1339QE091…"
type textarea "x"
type textarea "Work Order 104629066 CORNELIUS Model Number QST 4000 Serial Number 74A1339QE091…"
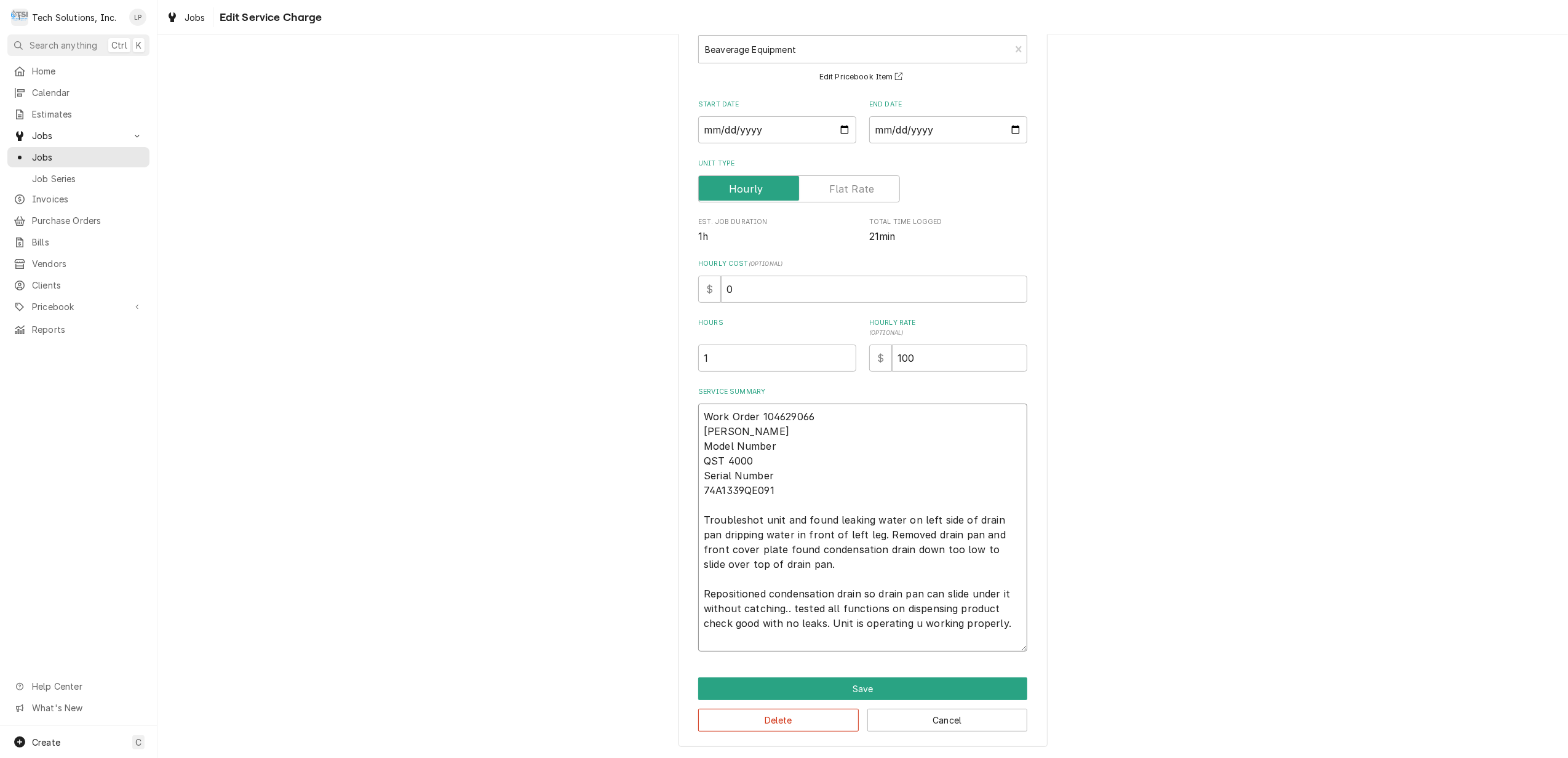
scroll to position [68, 0]
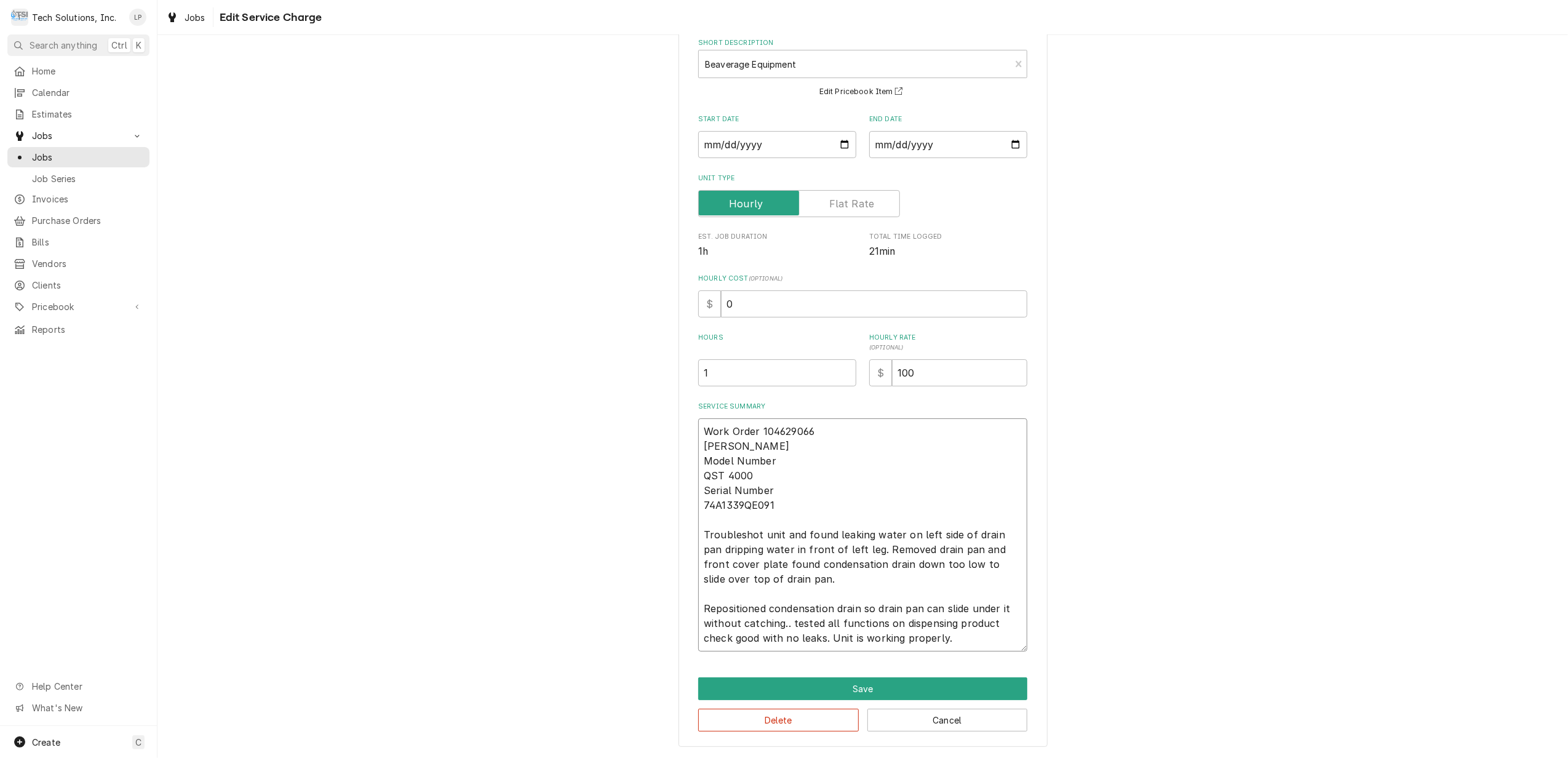
click at [963, 641] on textarea "Work Order 104629066 CORNELIUS Model Number QST 4000 Serial Number 74A1339QE091…" at bounding box center [863, 535] width 329 height 233
click at [862, 690] on button "Save" at bounding box center [863, 689] width 329 height 23
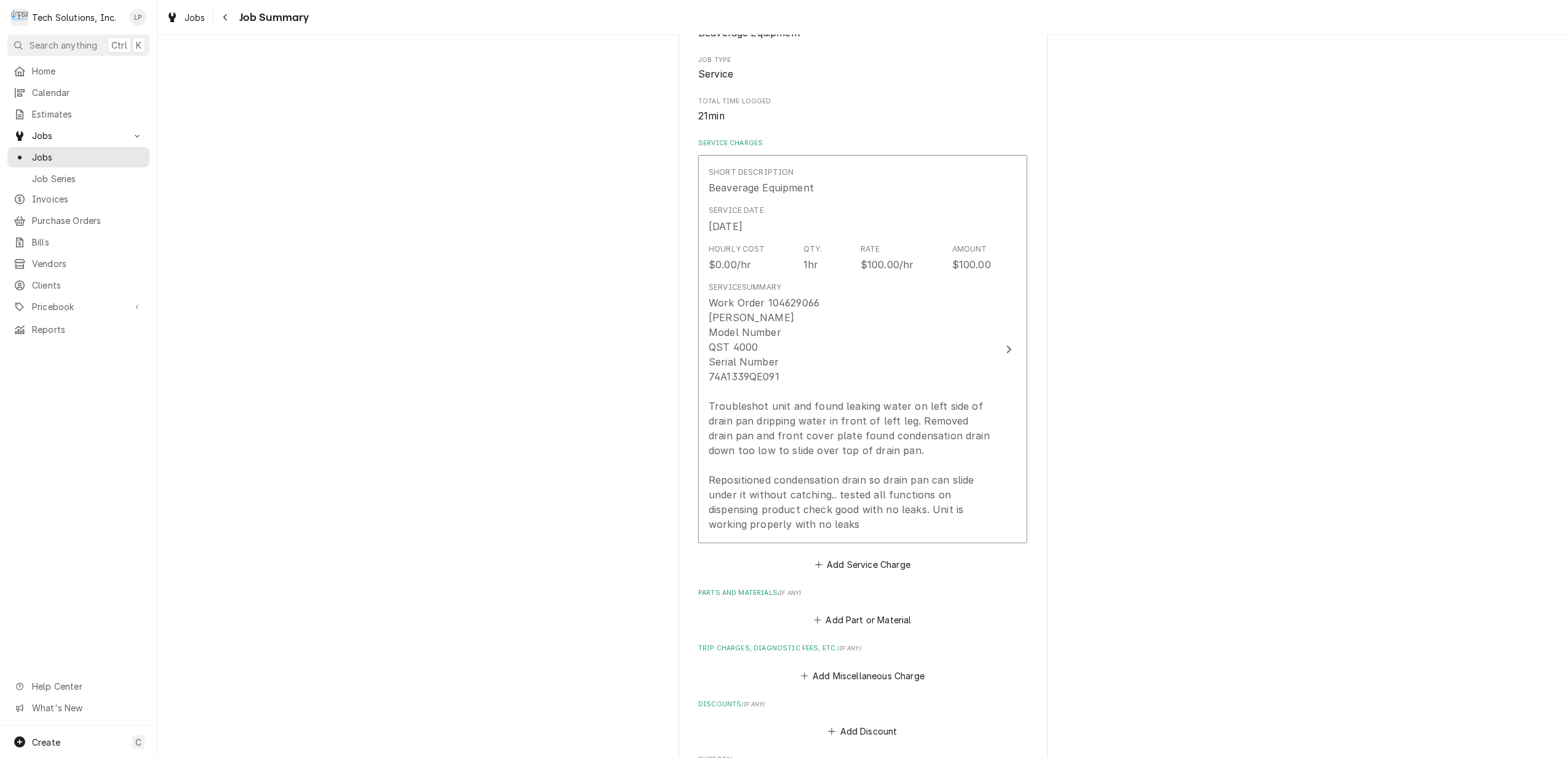
scroll to position [246, 0]
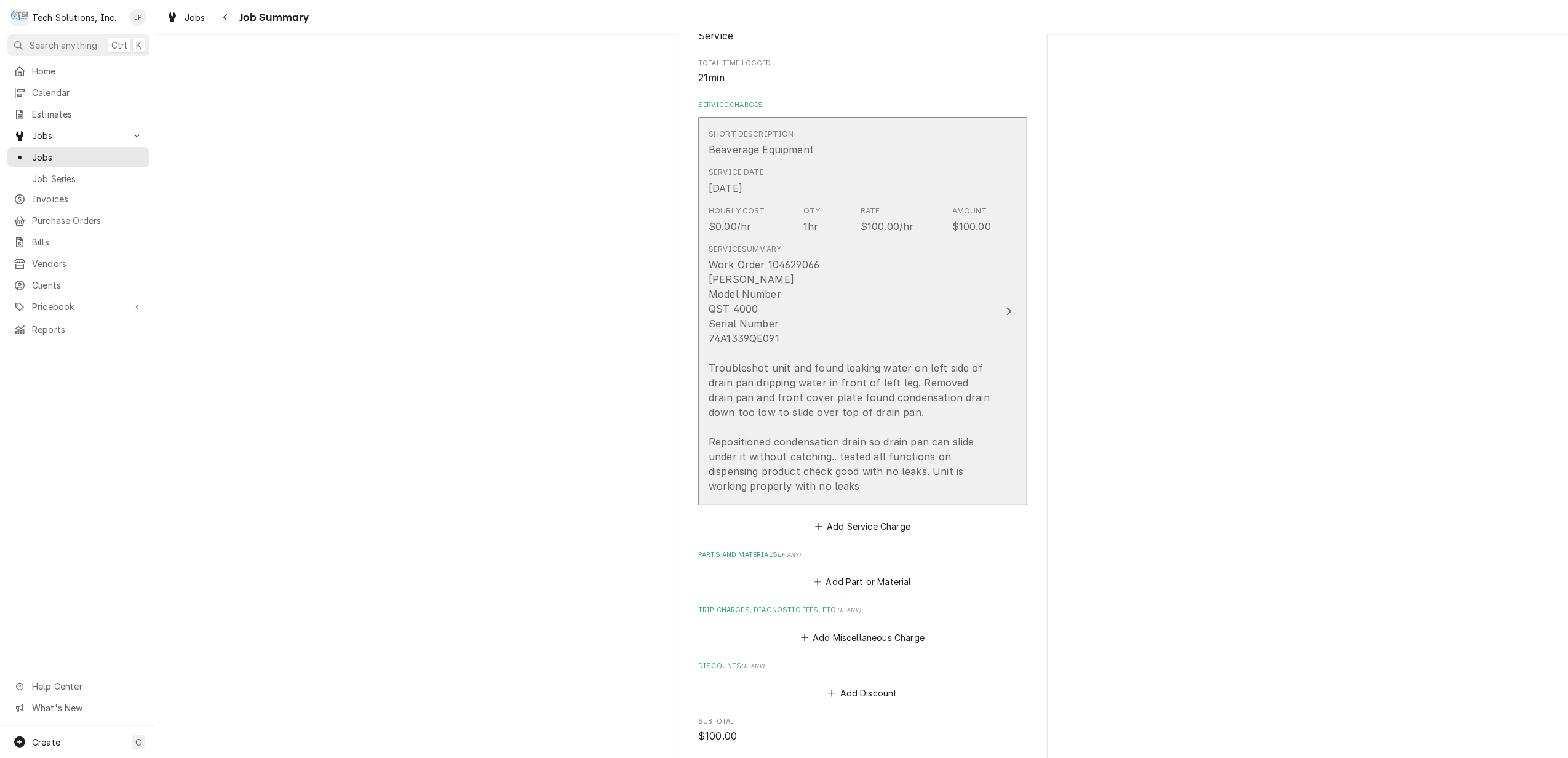
click at [1006, 308] on icon "Update Line Item" at bounding box center [1009, 311] width 6 height 10
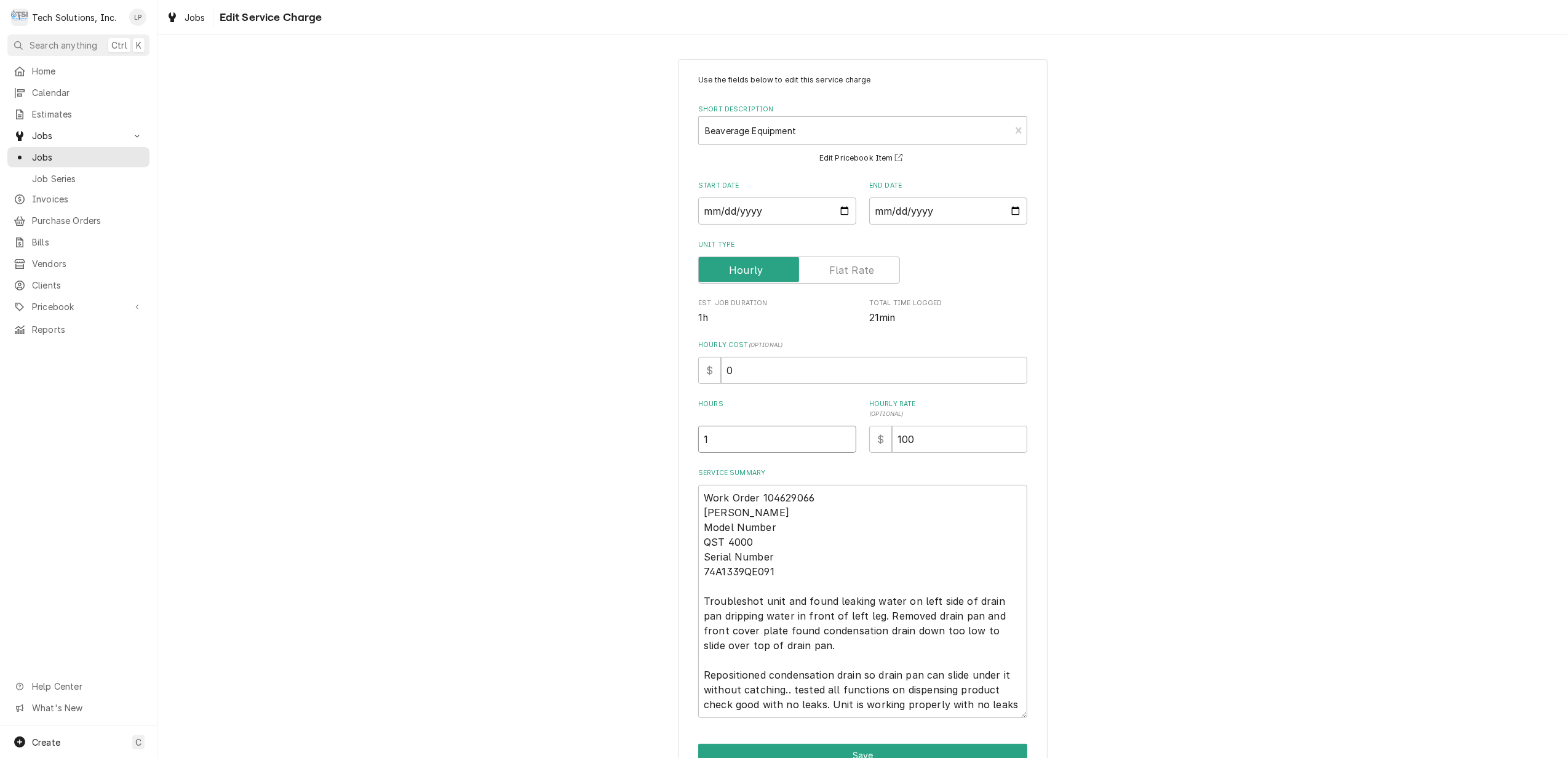
click at [747, 437] on input "1" at bounding box center [778, 439] width 158 height 27
click at [859, 467] on div "Use the fields below to edit this service charge Short Description Beaverage Eq…" at bounding box center [863, 396] width 329 height 644
click at [712, 441] on input "1" at bounding box center [778, 439] width 158 height 27
click at [1034, 469] on div "Use the fields below to edit this service charge Short Description Beaverage Eq…" at bounding box center [863, 436] width 369 height 756
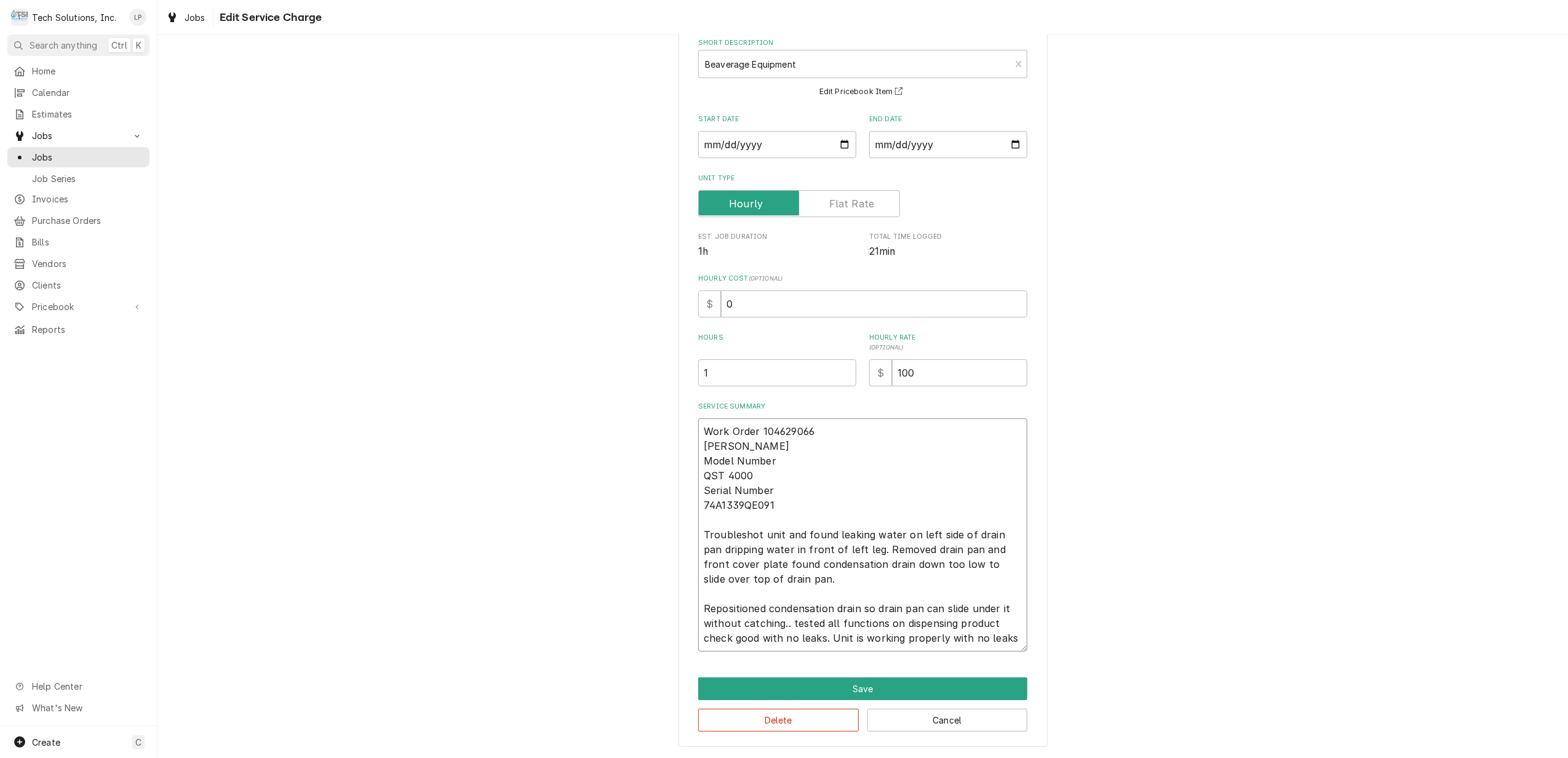
scroll to position [15, 0]
click at [748, 638] on textarea "Work Order 104629066 CORNELIUS Model Number QST 4000 Serial Number 74A1339QE091…" at bounding box center [863, 535] width 329 height 233
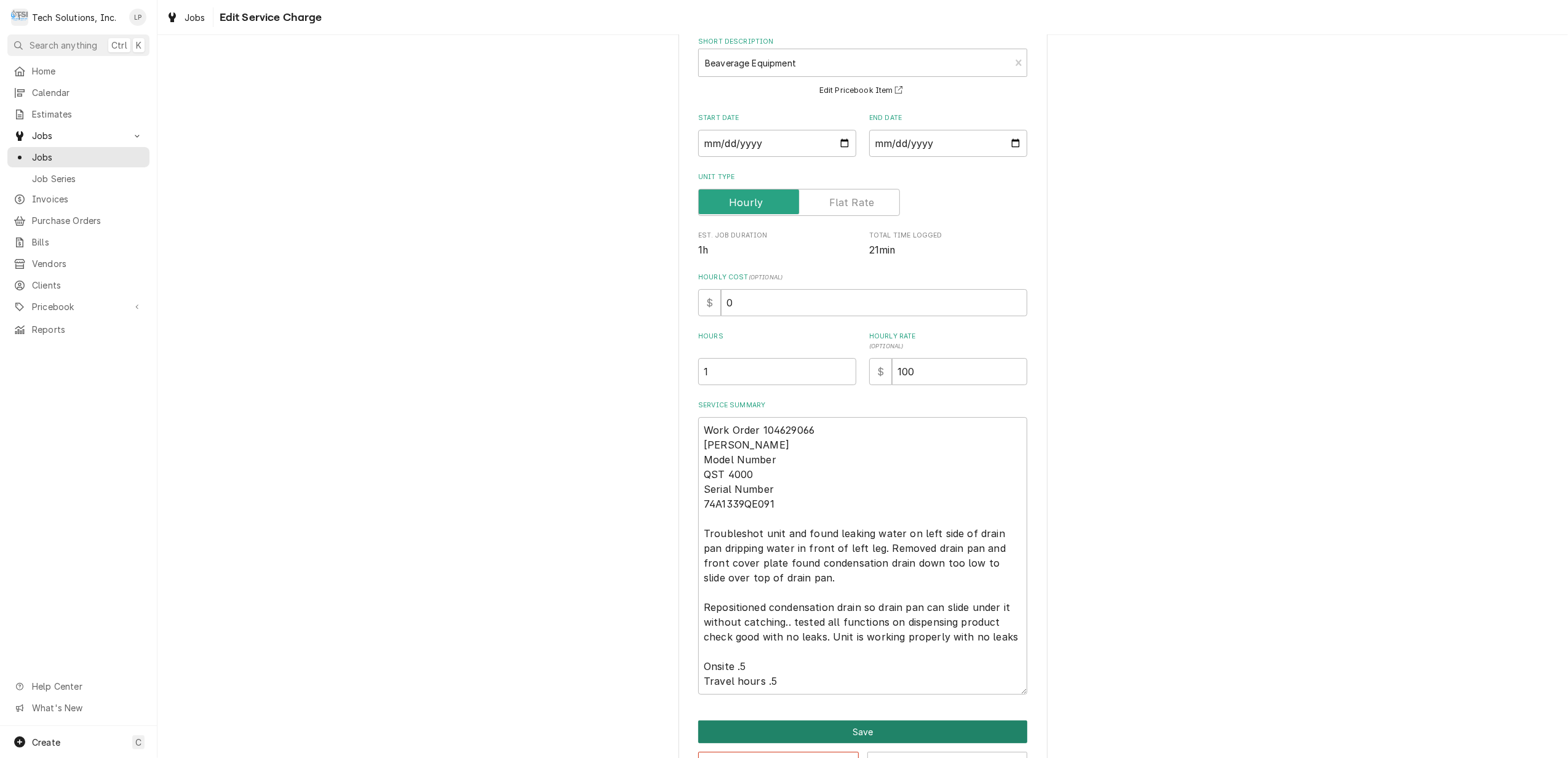
click at [786, 732] on button "Save" at bounding box center [863, 732] width 329 height 23
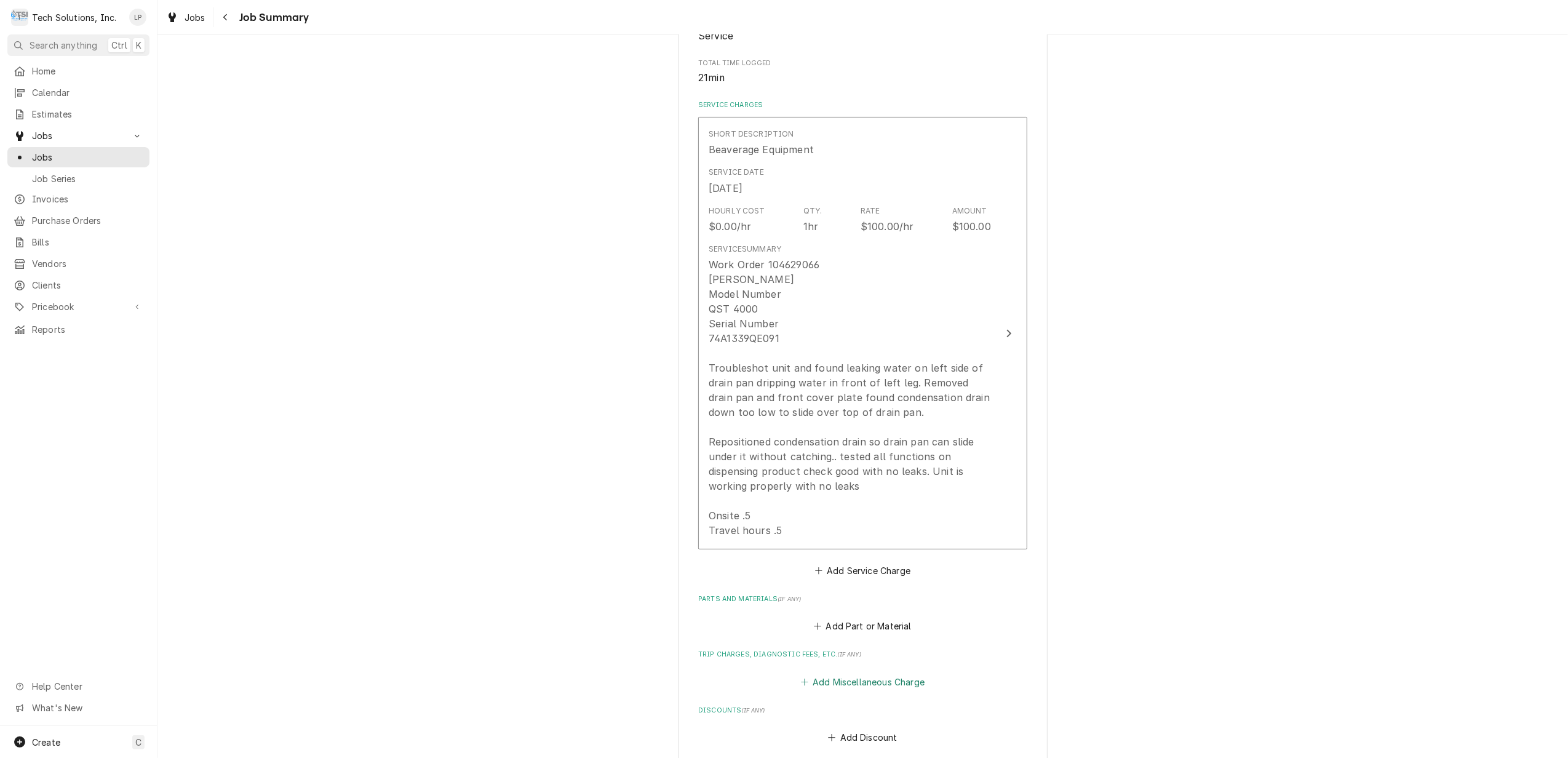
click at [859, 681] on button "Add Miscellaneous Charge" at bounding box center [862, 682] width 128 height 17
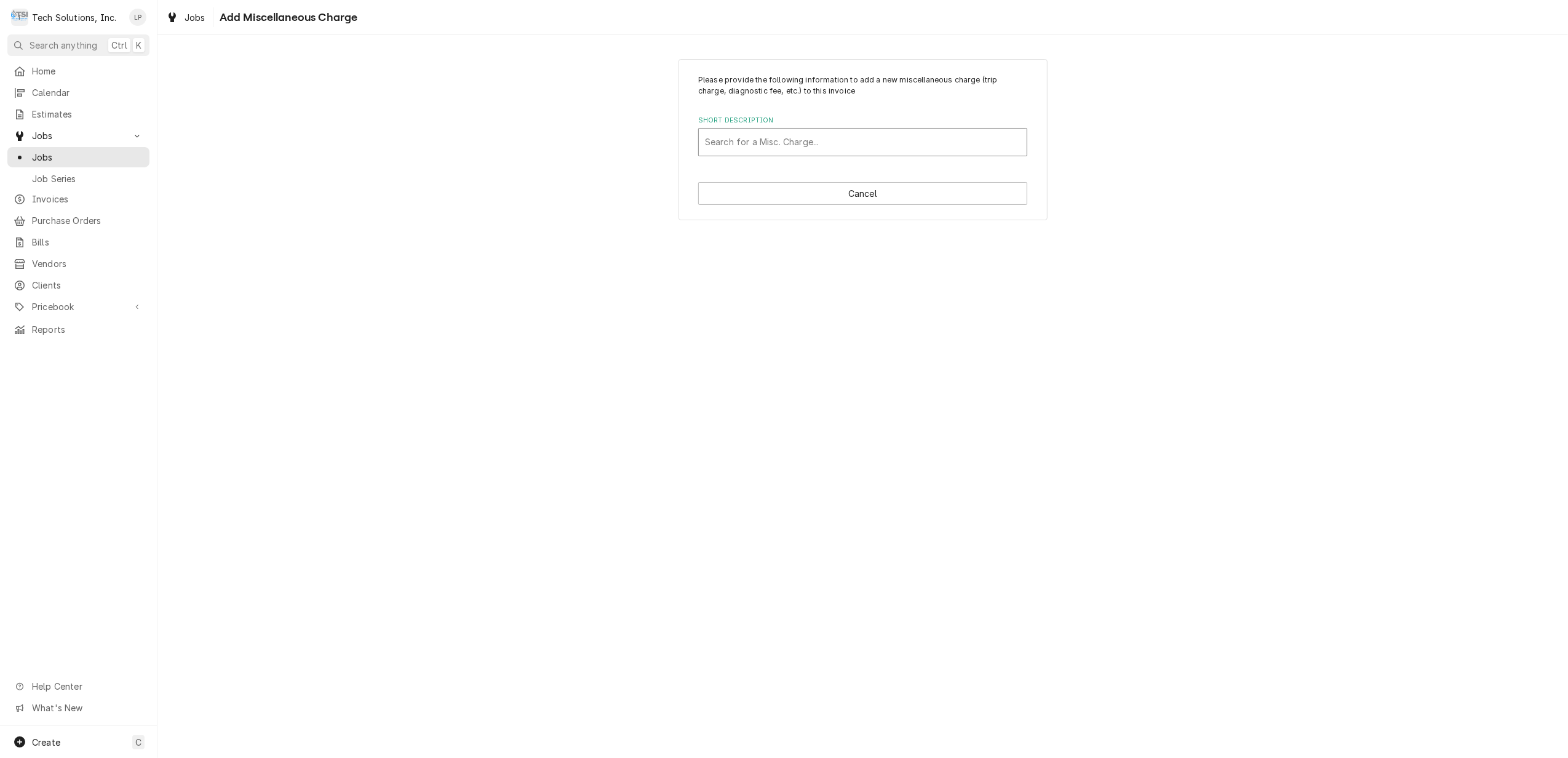
click at [755, 137] on div "Short Description" at bounding box center [862, 142] width 316 height 23
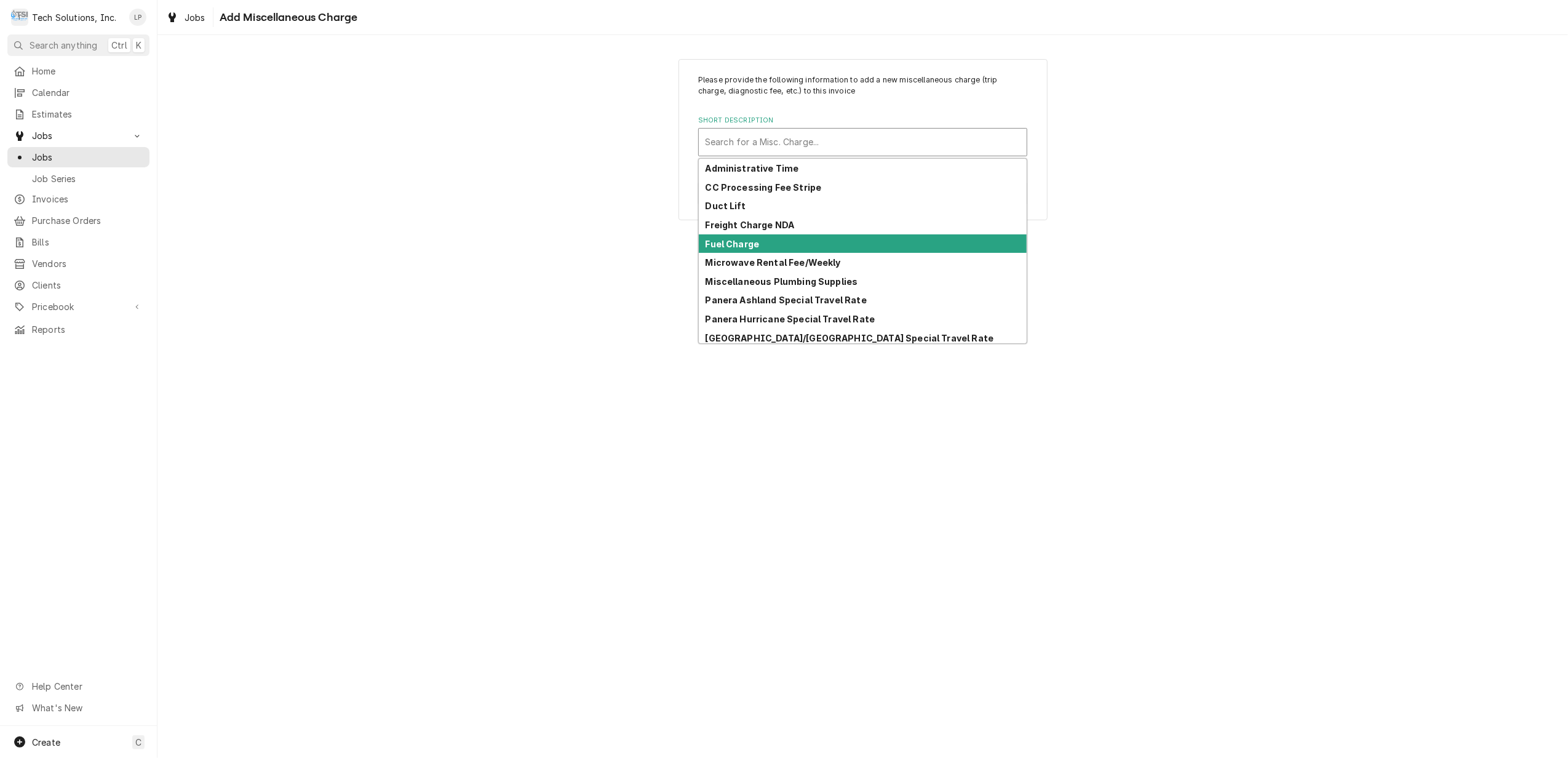
click at [738, 242] on strong "Fuel Charge" at bounding box center [733, 244] width 54 height 10
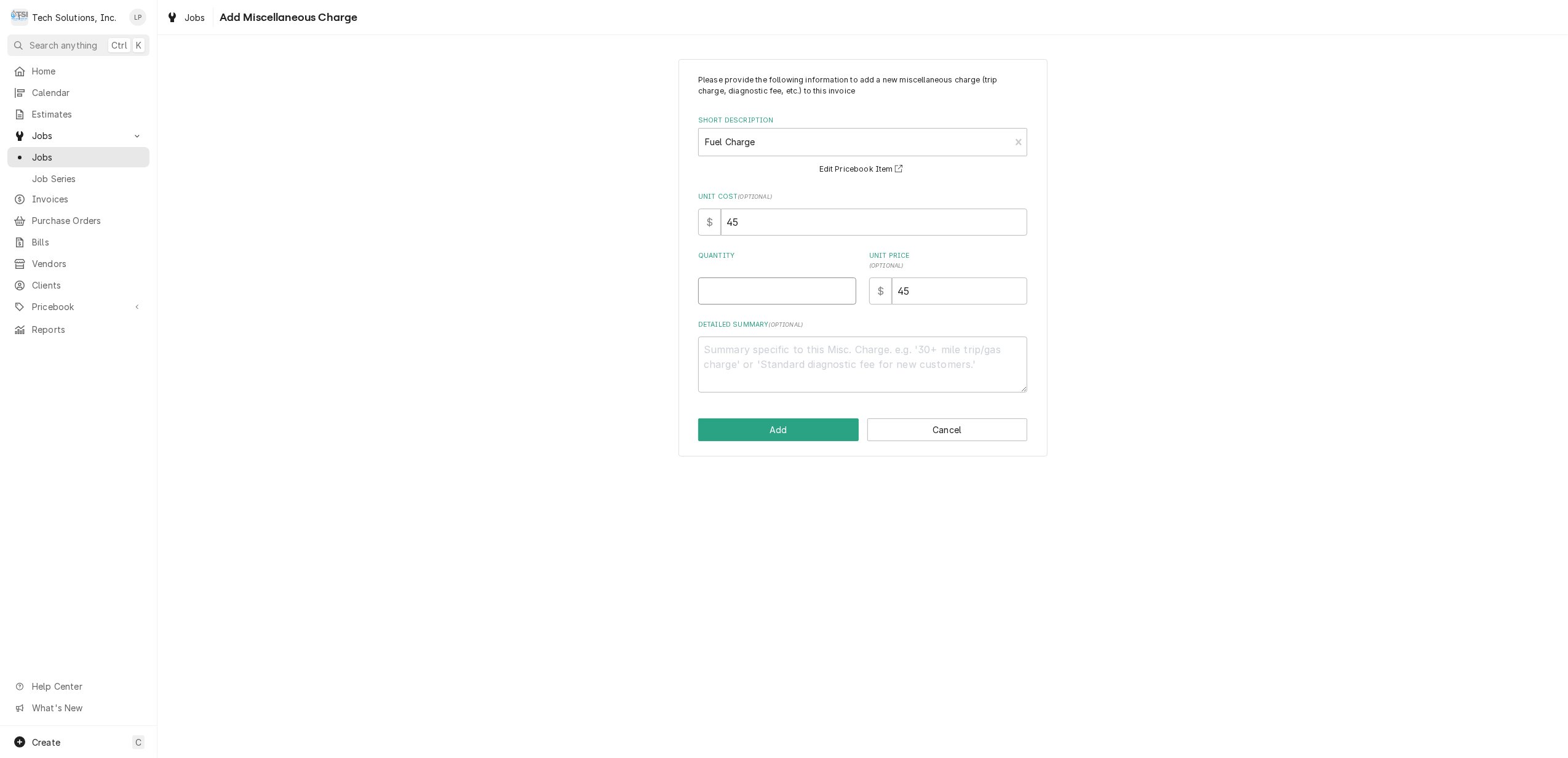
click at [761, 294] on input "Quantity" at bounding box center [778, 290] width 158 height 27
click at [786, 436] on button "Add" at bounding box center [779, 429] width 161 height 23
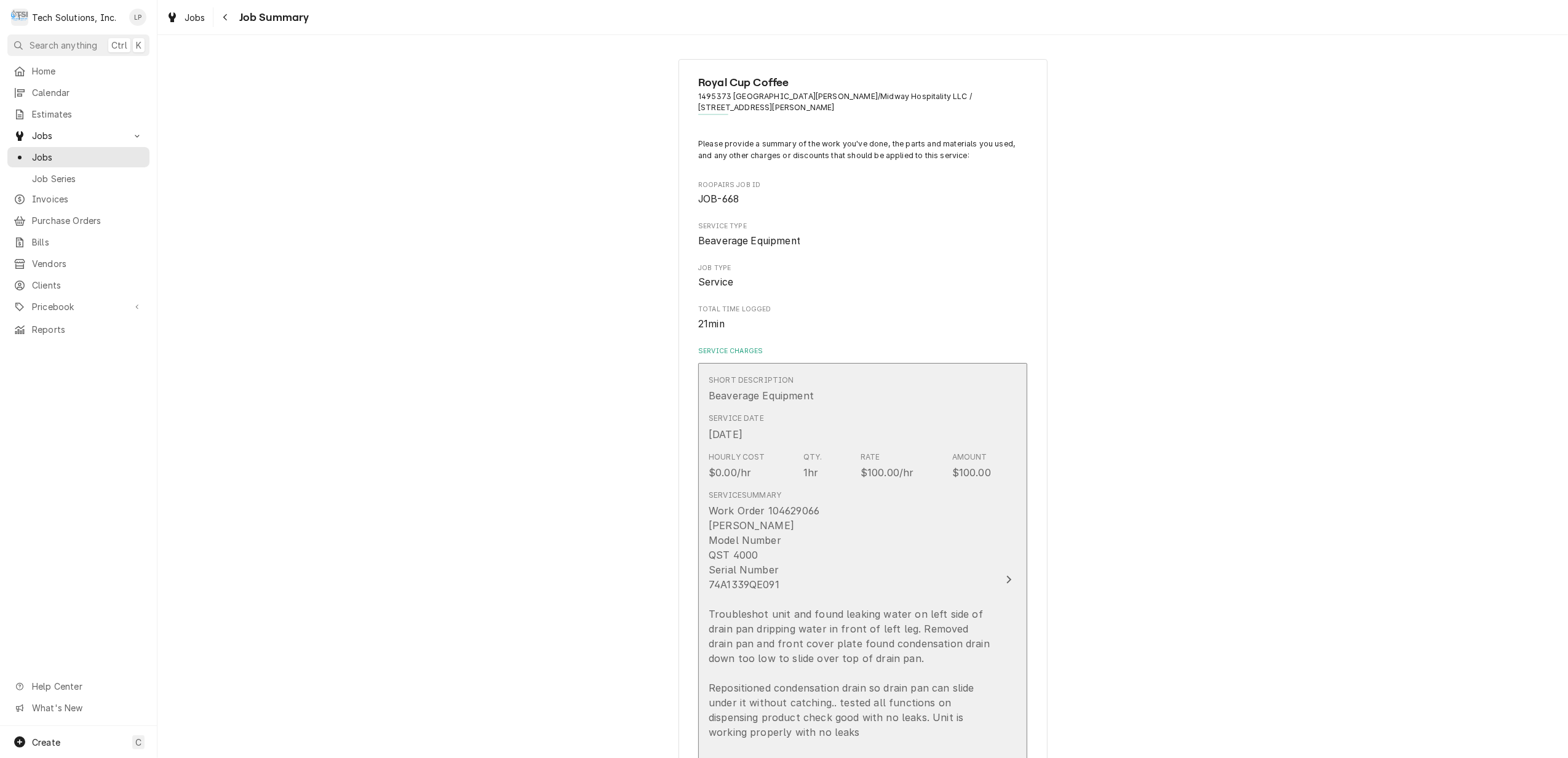
click at [1007, 577] on icon "Update Line Item" at bounding box center [1009, 579] width 5 height 8
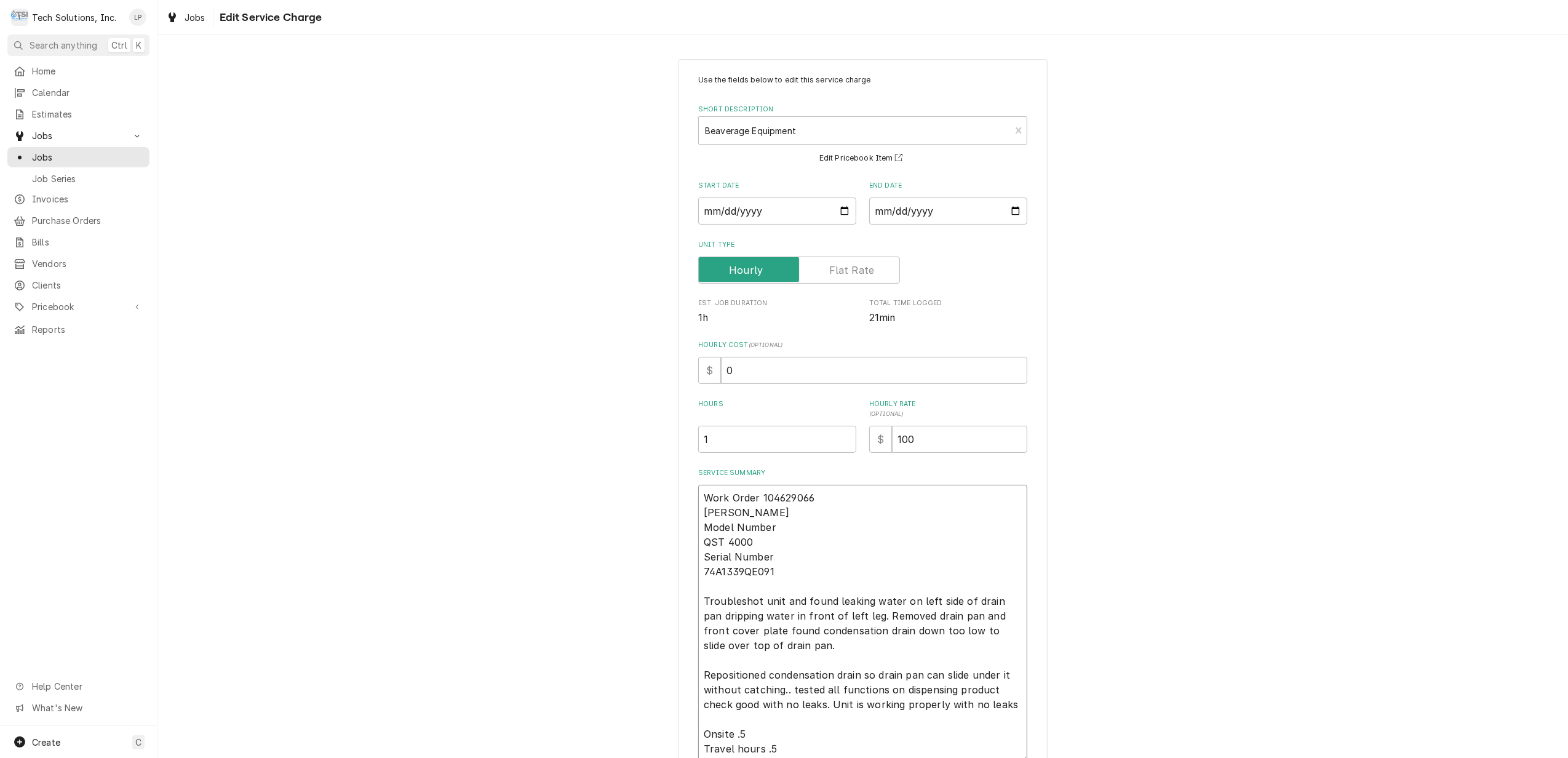
drag, startPoint x: 698, startPoint y: 496, endPoint x: 810, endPoint y: 500, distance: 112.1
click at [810, 500] on textarea "Work Order 104629066 CORNELIUS Model Number QST 4000 Serial Number 74A1339QE091…" at bounding box center [863, 624] width 329 height 277
click at [1182, 540] on div "Use the fields below to edit this service charge Short Description Beaverage Eq…" at bounding box center [862, 458] width 1410 height 821
drag, startPoint x: 695, startPoint y: 589, endPoint x: 834, endPoint y: 705, distance: 181.0
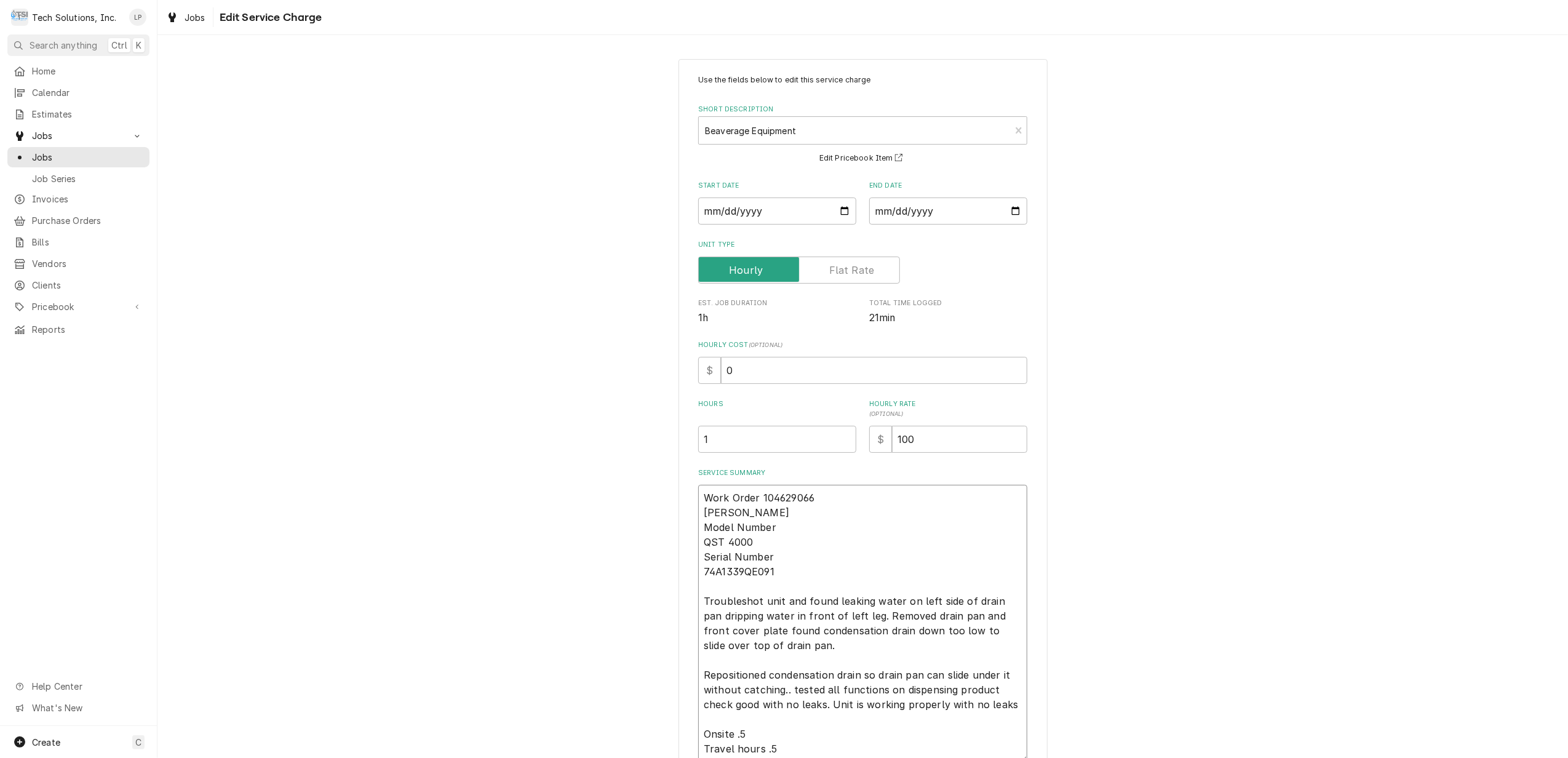
click at [834, 705] on textarea "Work Order 104629066 CORNELIUS Model Number QST 4000 Serial Number 74A1339QE091…" at bounding box center [863, 624] width 329 height 277
click at [1174, 513] on div "Use the fields below to edit this service charge Short Description Beaverage Eq…" at bounding box center [862, 458] width 1410 height 821
drag, startPoint x: 696, startPoint y: 500, endPoint x: 808, endPoint y: 499, distance: 112.0
click at [808, 499] on textarea "Work Order 104629066 CORNELIUS Model Number QST 4000 Serial Number 74A1339QE091…" at bounding box center [863, 624] width 329 height 277
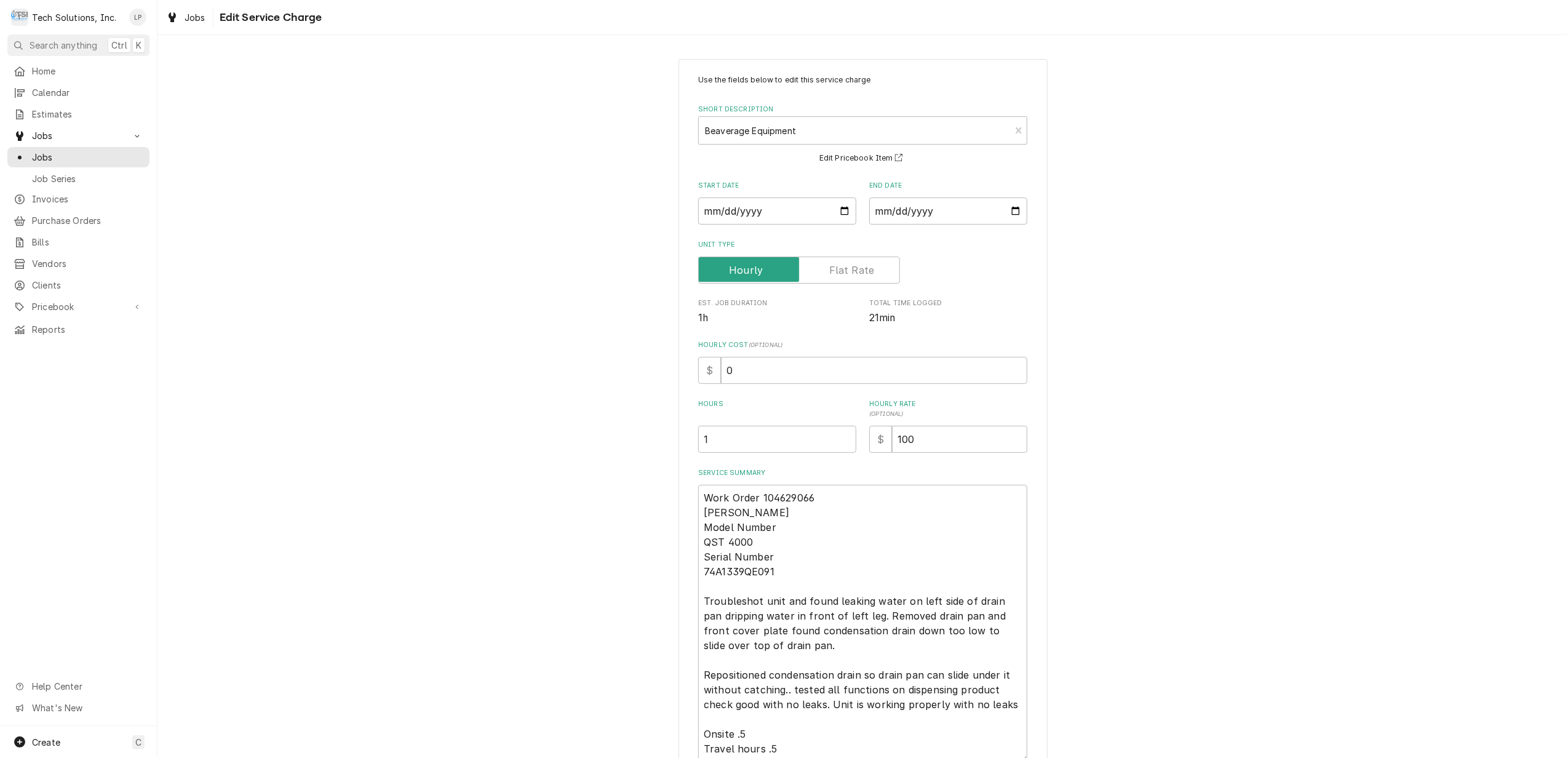
click at [1230, 577] on div "Use the fields below to edit this service charge Short Description Beaverage Eq…" at bounding box center [862, 458] width 1410 height 821
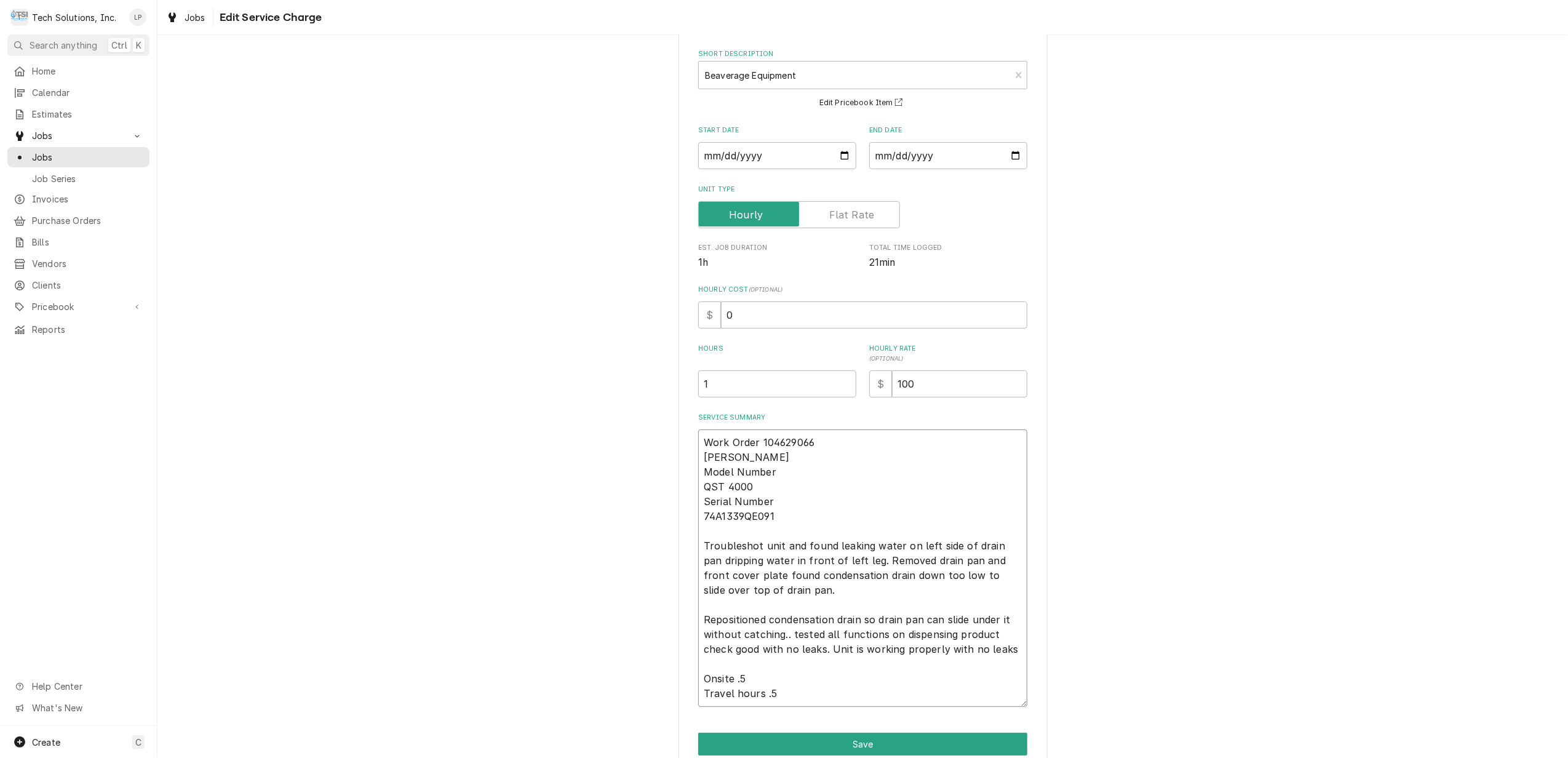
scroll to position [112, 0]
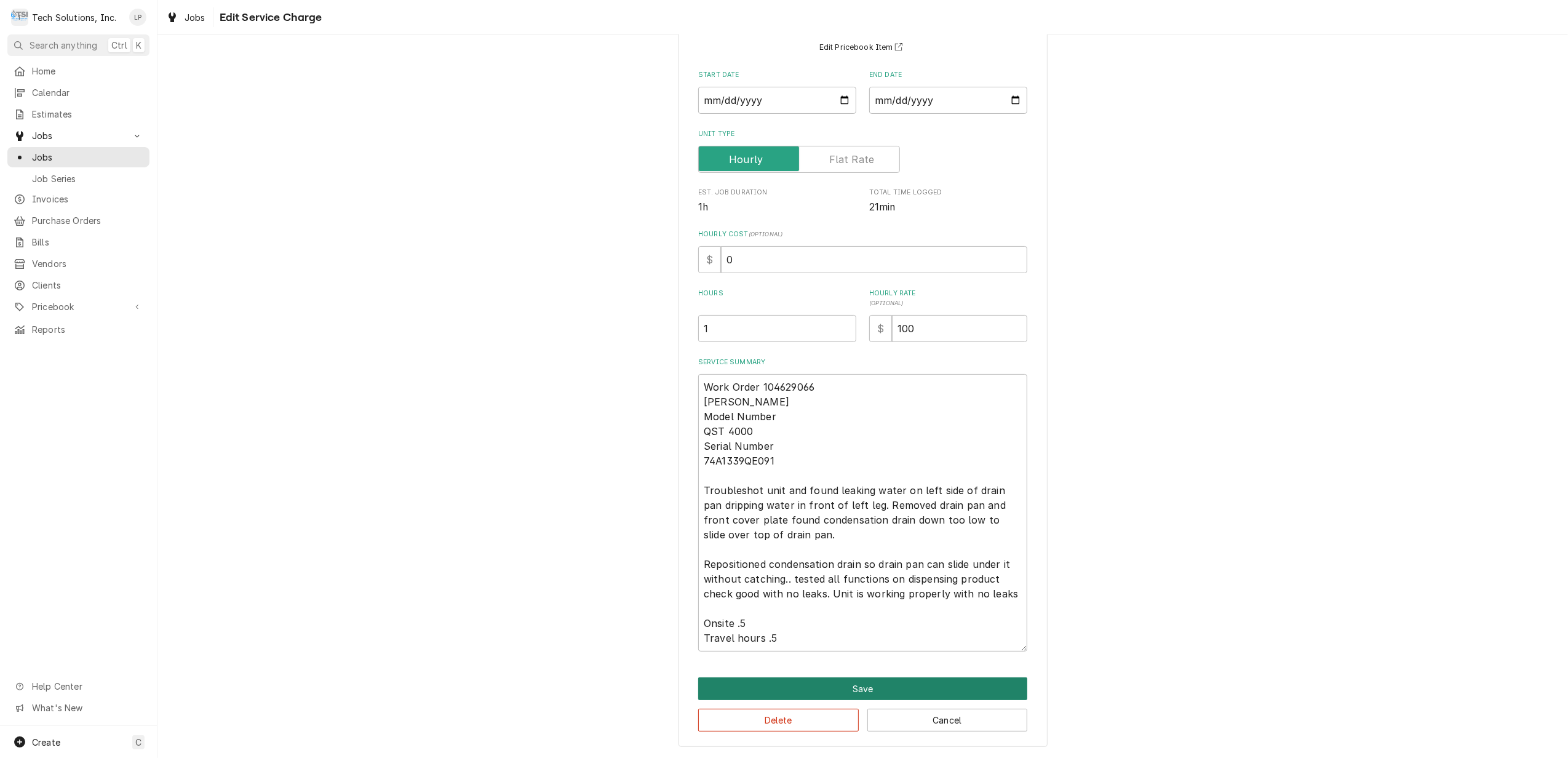
click at [904, 686] on button "Save" at bounding box center [863, 689] width 329 height 23
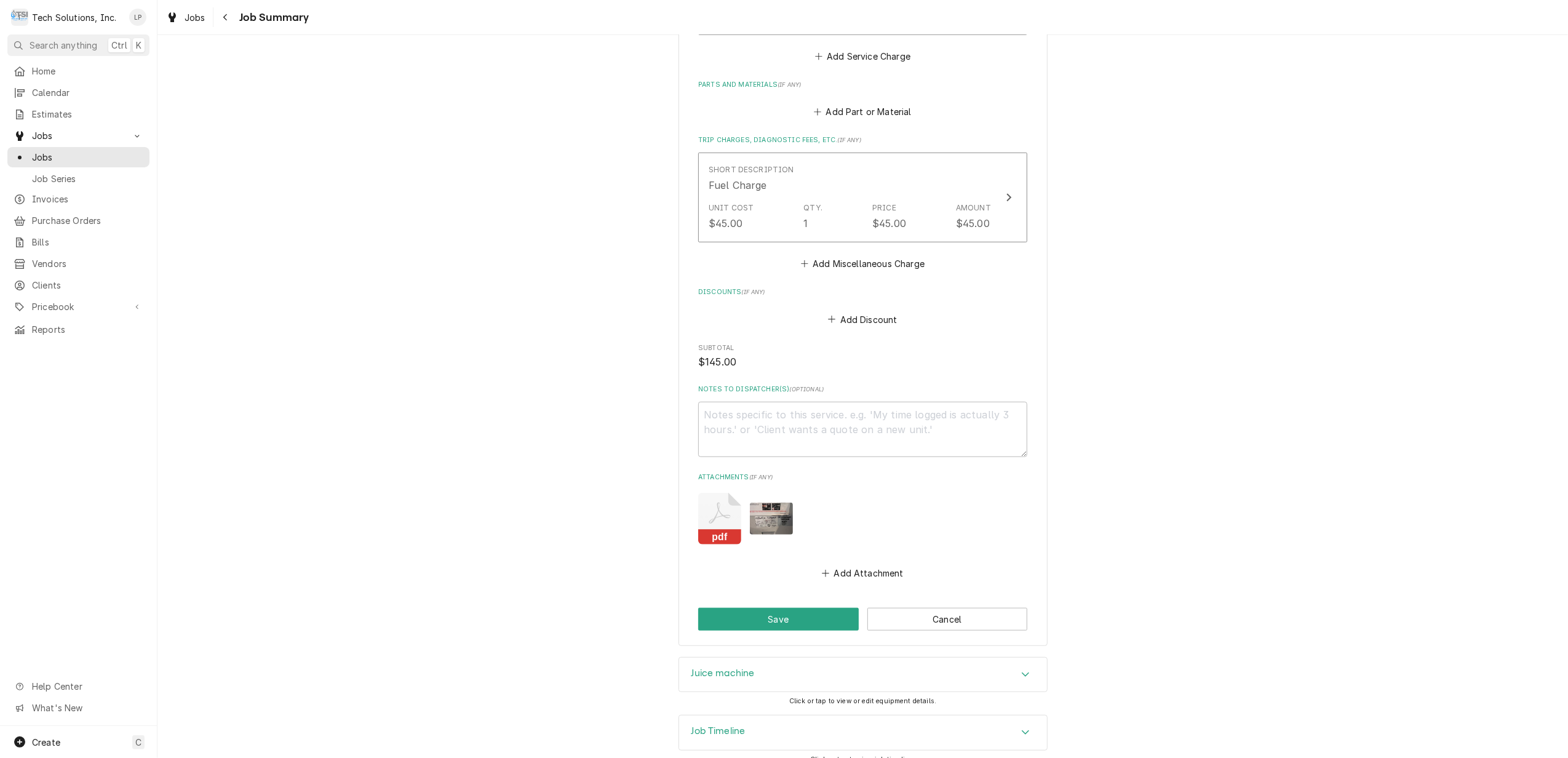
scroll to position [779, 0]
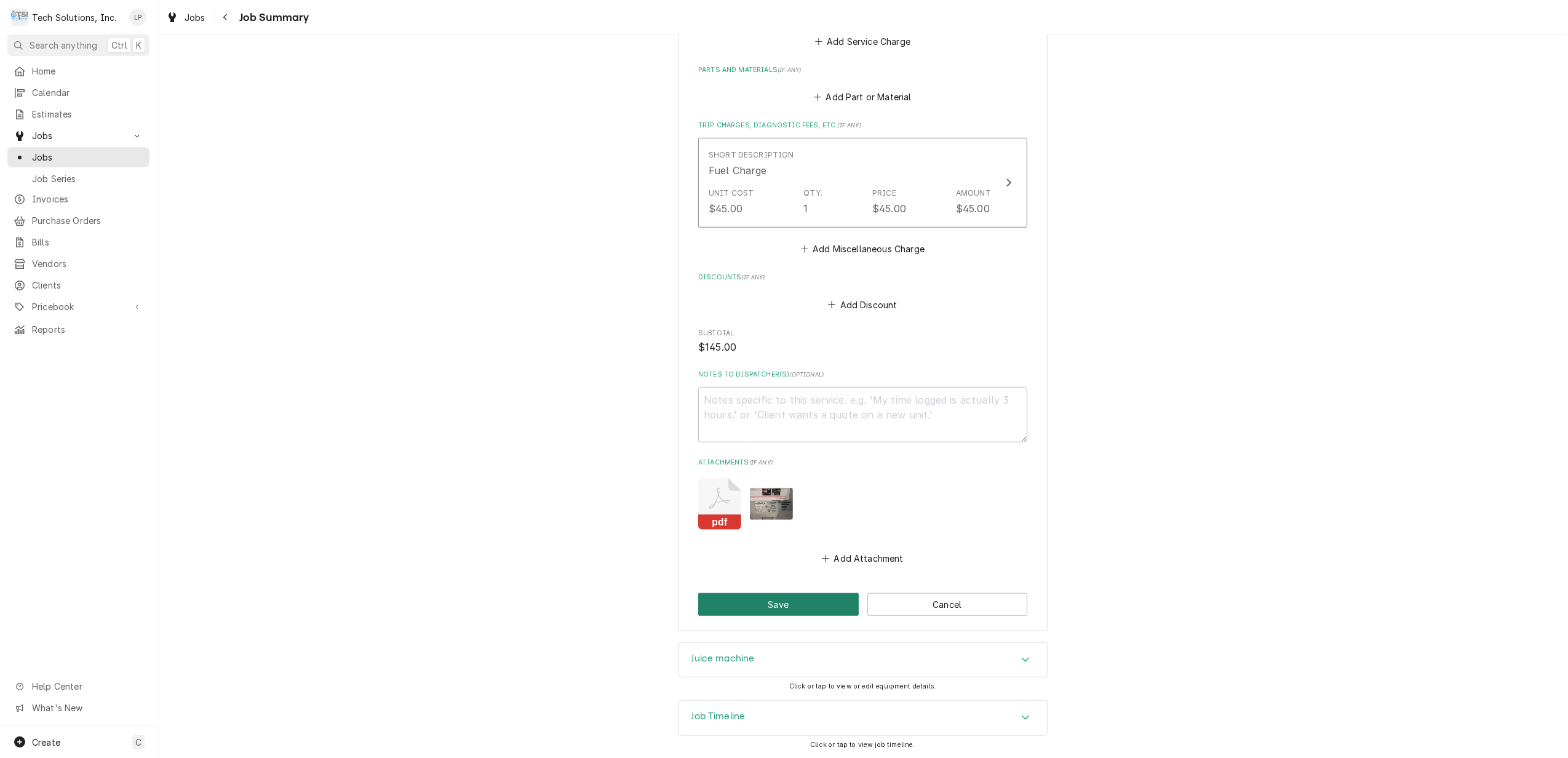
click at [770, 603] on button "Save" at bounding box center [779, 604] width 161 height 23
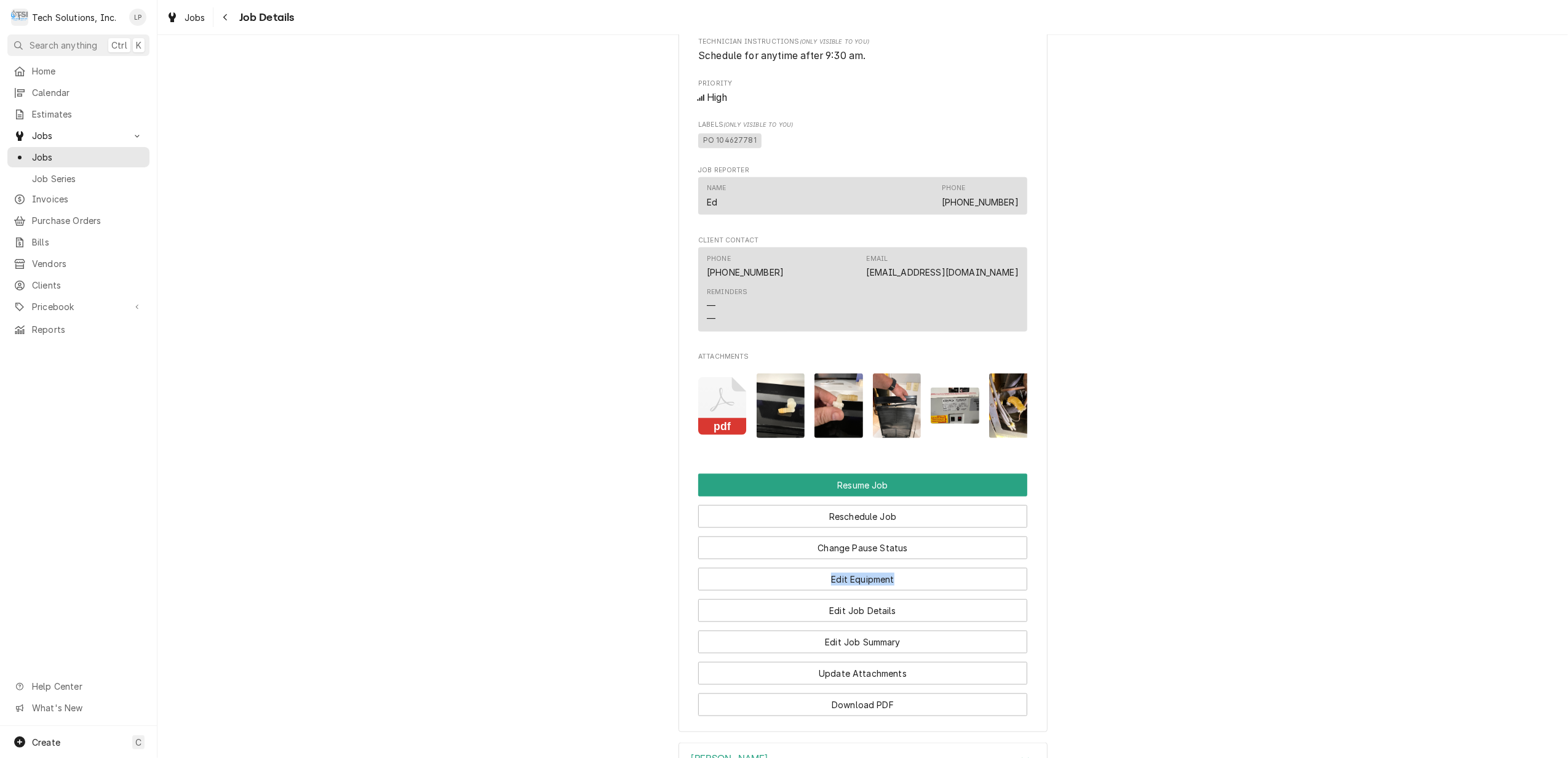
drag, startPoint x: 1275, startPoint y: 585, endPoint x: 1203, endPoint y: 572, distance: 73.2
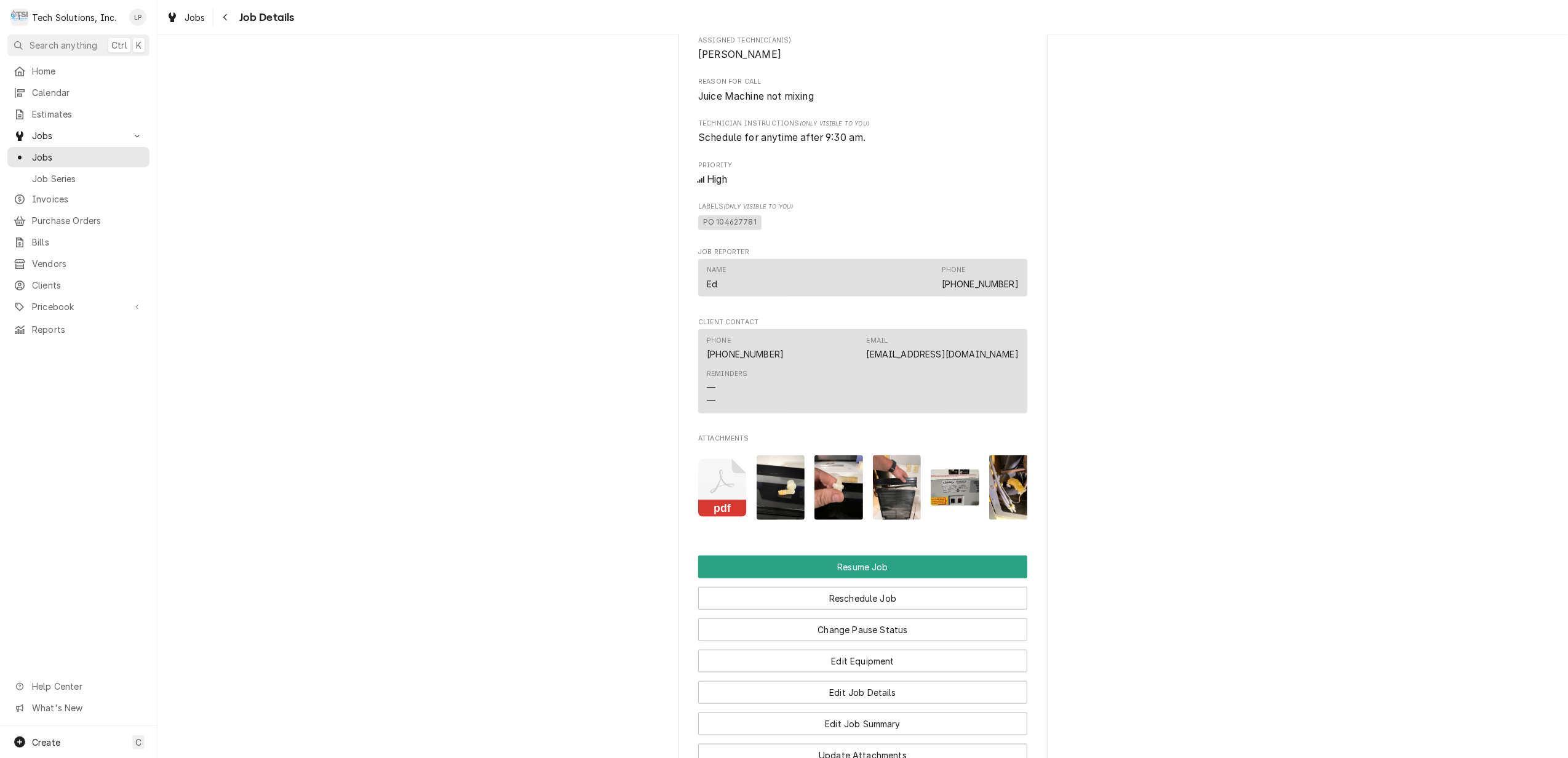
scroll to position [1149, 0]
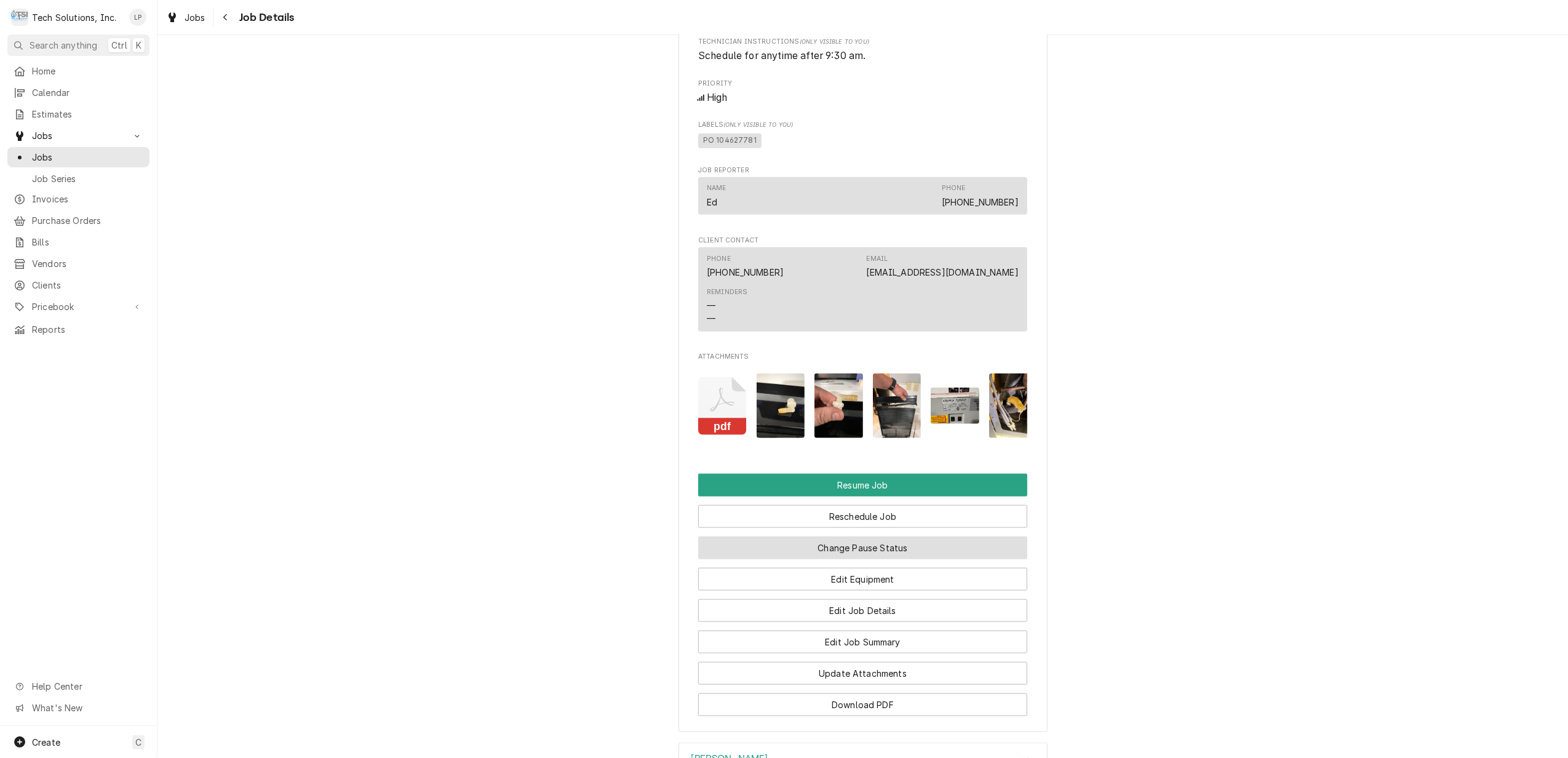
click at [921, 559] on button "Change Pause Status" at bounding box center [863, 548] width 329 height 23
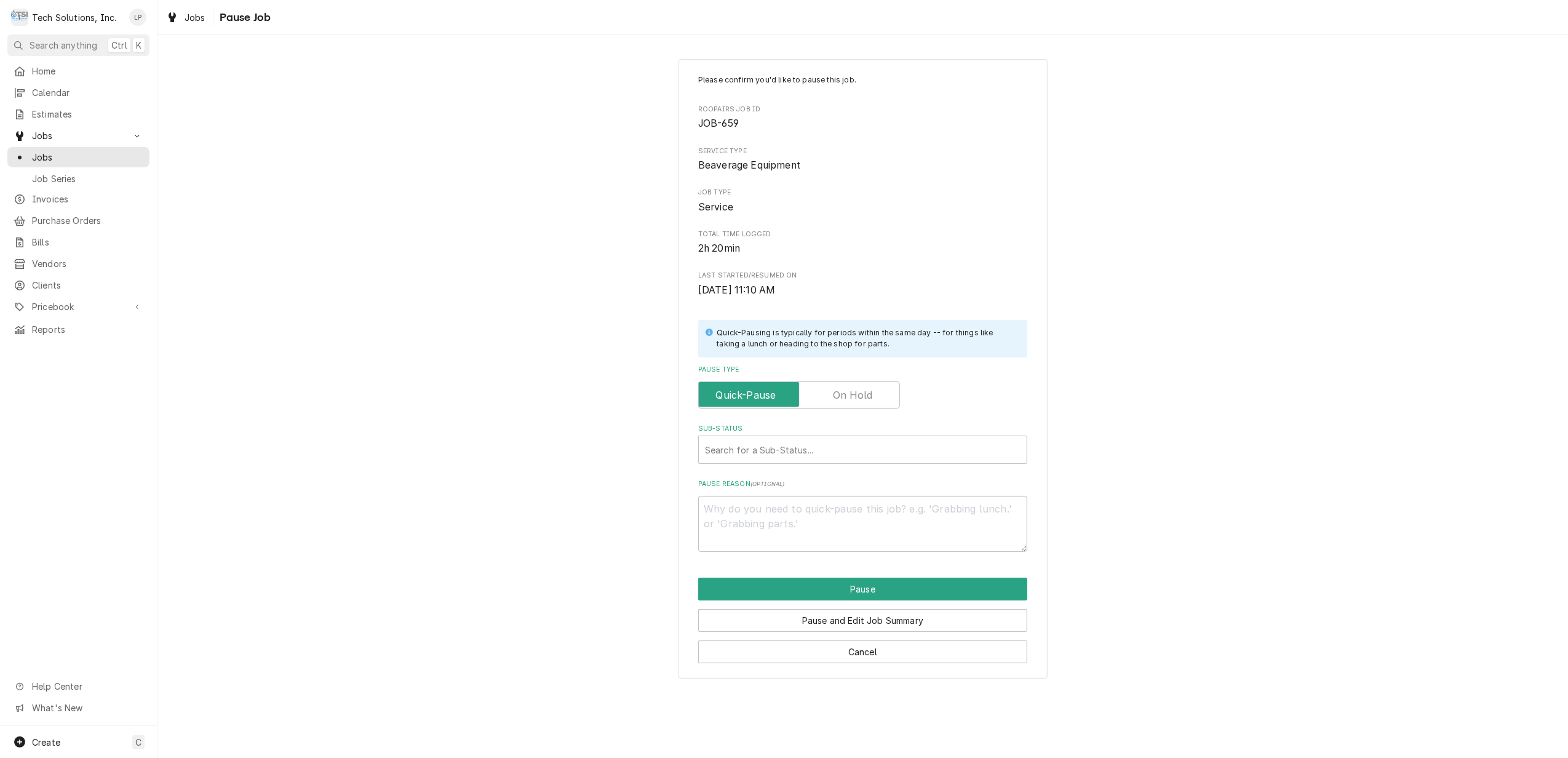
click at [872, 402] on label "Pause Type" at bounding box center [800, 395] width 202 height 27
click at [872, 402] on input "Pause Type" at bounding box center [800, 395] width 191 height 27
checkbox input "true"
click at [882, 447] on div "Sub-Status" at bounding box center [862, 450] width 316 height 23
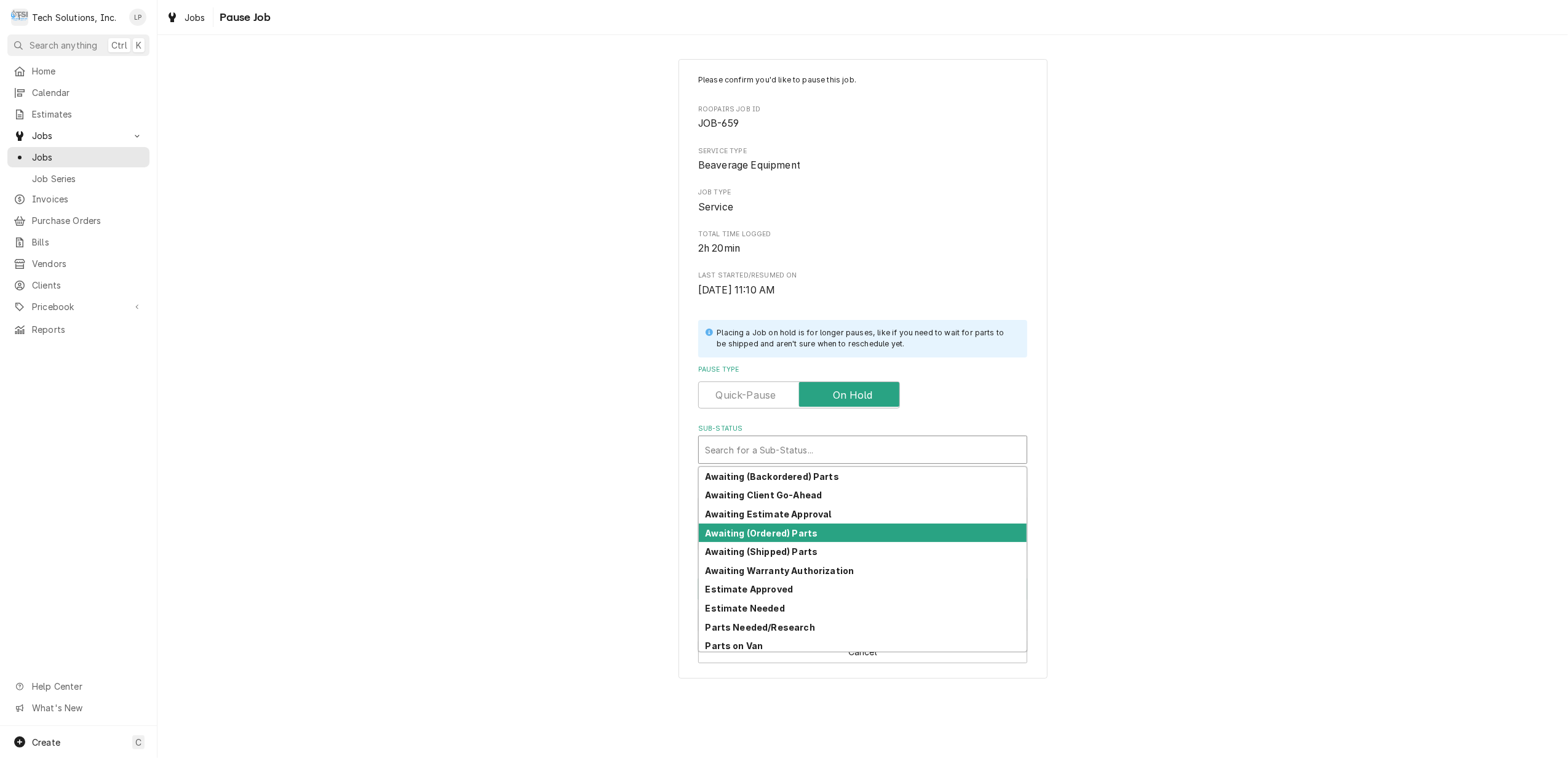
click at [854, 530] on div "Awaiting (Ordered) Parts" at bounding box center [862, 534] width 328 height 19
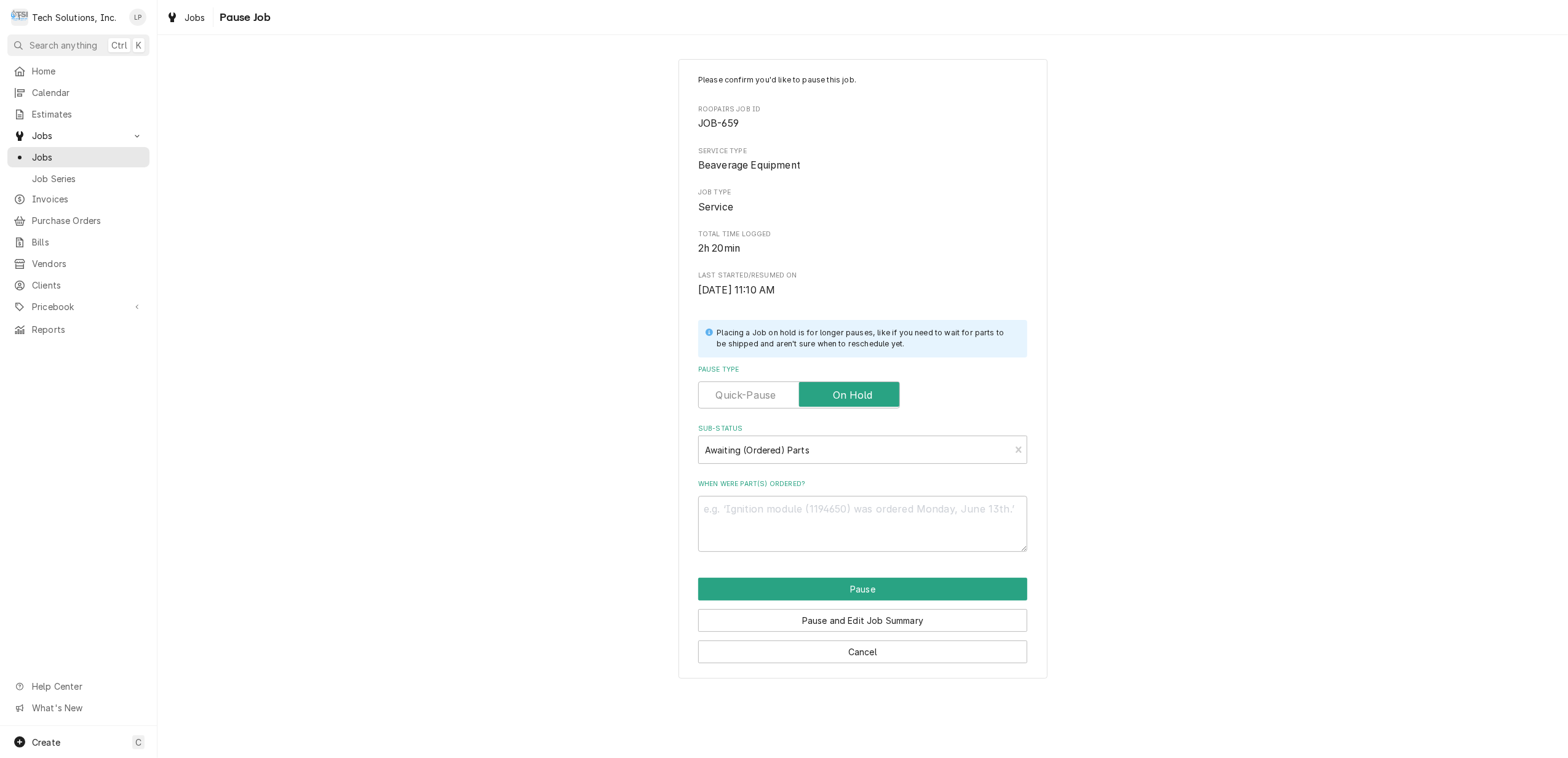
click at [1133, 527] on div "Please confirm you'd like to pause this job. Roopairs Job ID JOB-659 Service Ty…" at bounding box center [862, 369] width 1410 height 642
click at [987, 520] on textarea "When were part(s) ordered?" at bounding box center [863, 524] width 329 height 56
type textarea "x"
type textarea "R"
type textarea "x"
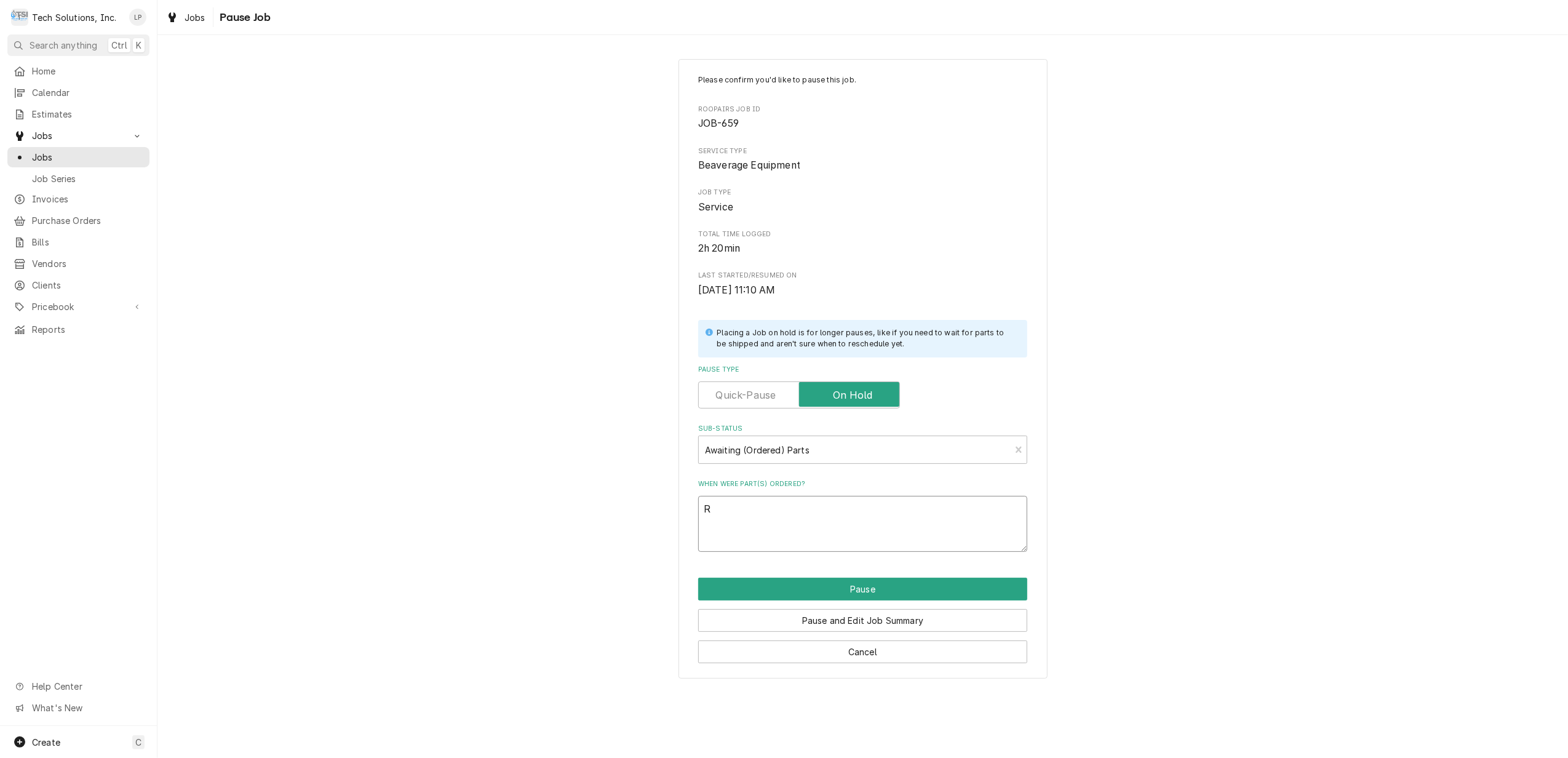
type textarea "Ro"
type textarea "x"
type textarea "Rou"
type textarea "x"
type textarea "Rouy"
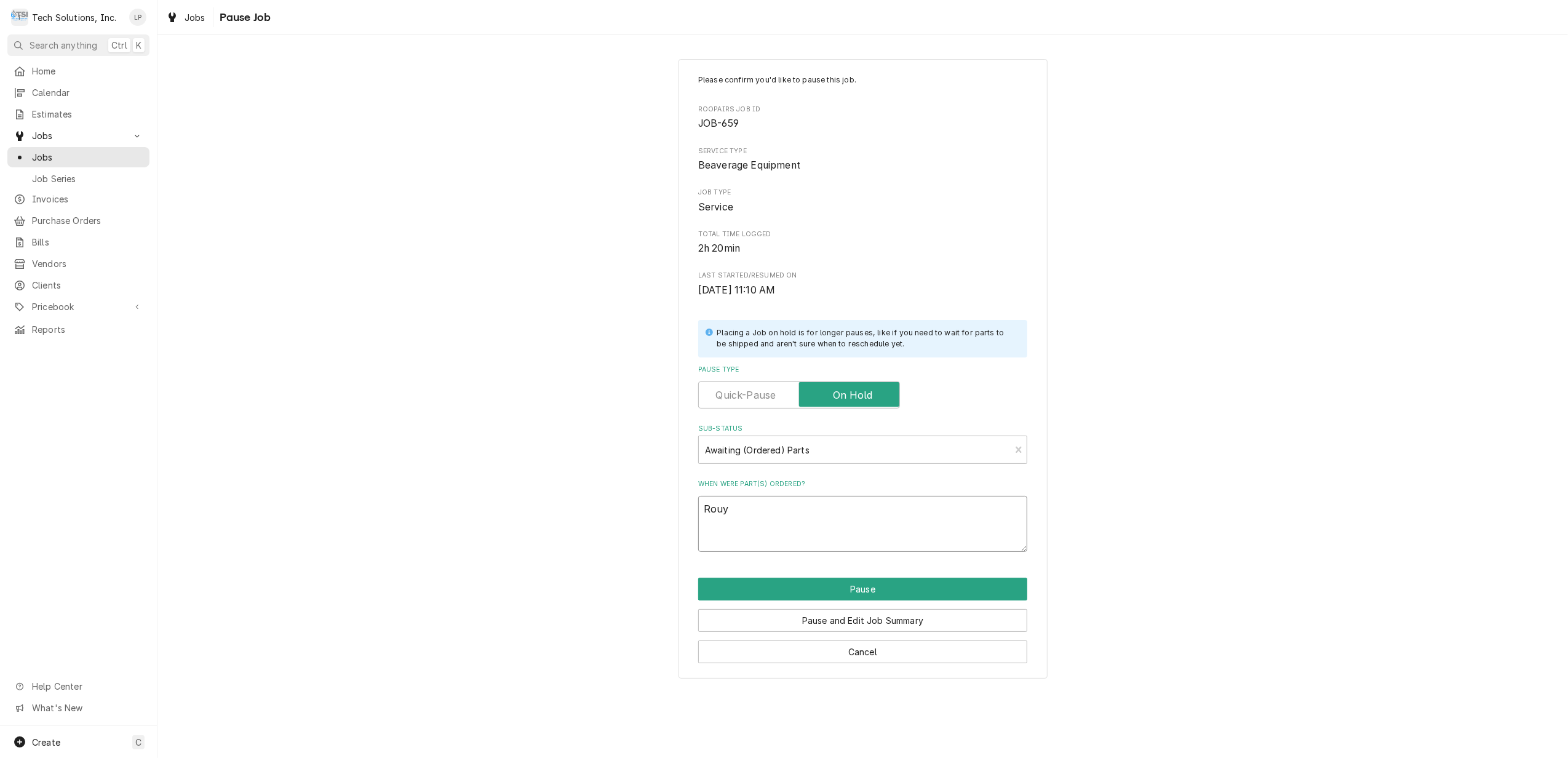
type textarea "x"
type textarea "Rouya"
type textarea "x"
type textarea "Rouy"
type textarea "x"
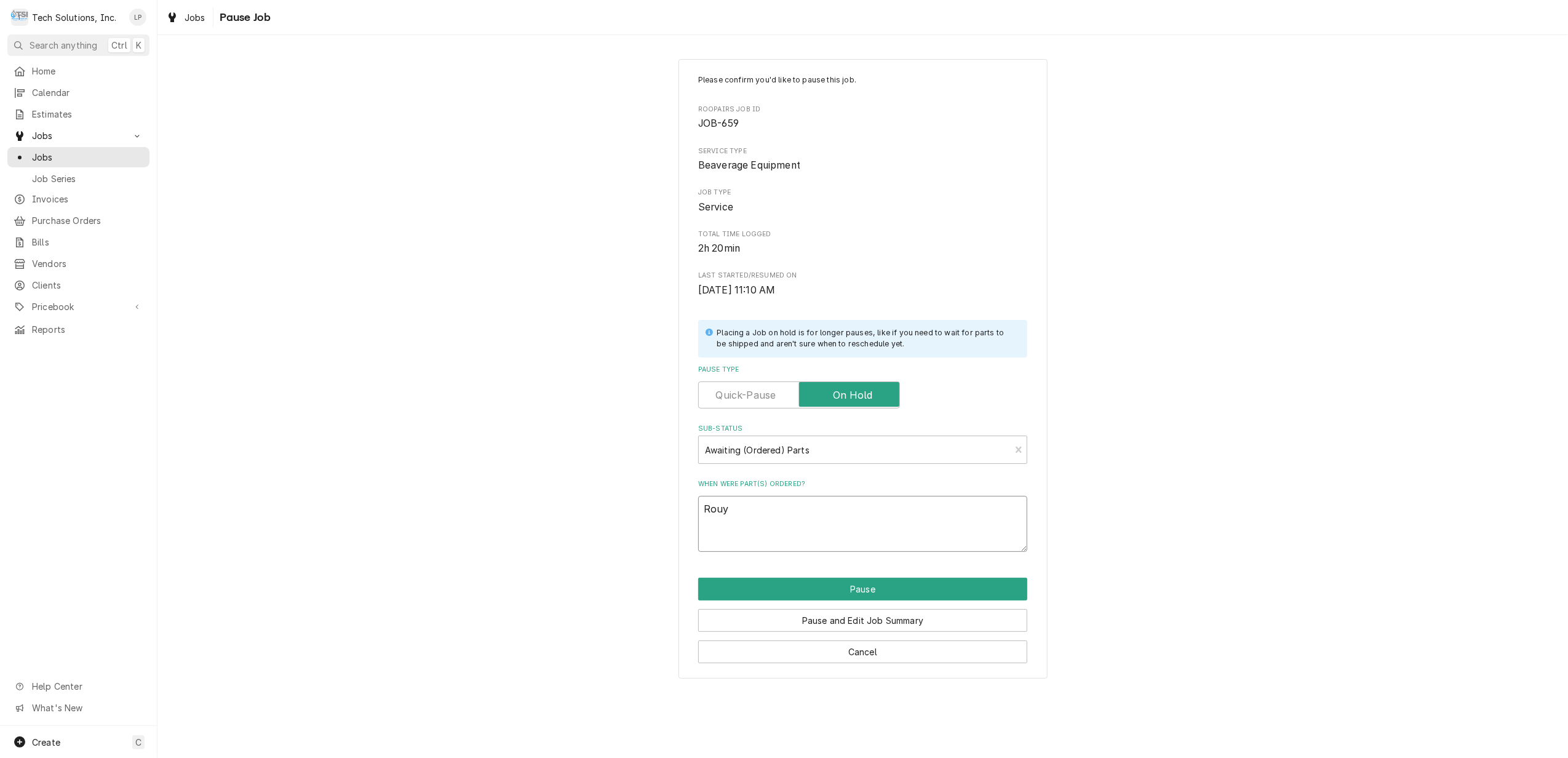
type textarea "Rou"
type textarea "x"
type textarea "Ro"
type textarea "x"
type textarea "Roy"
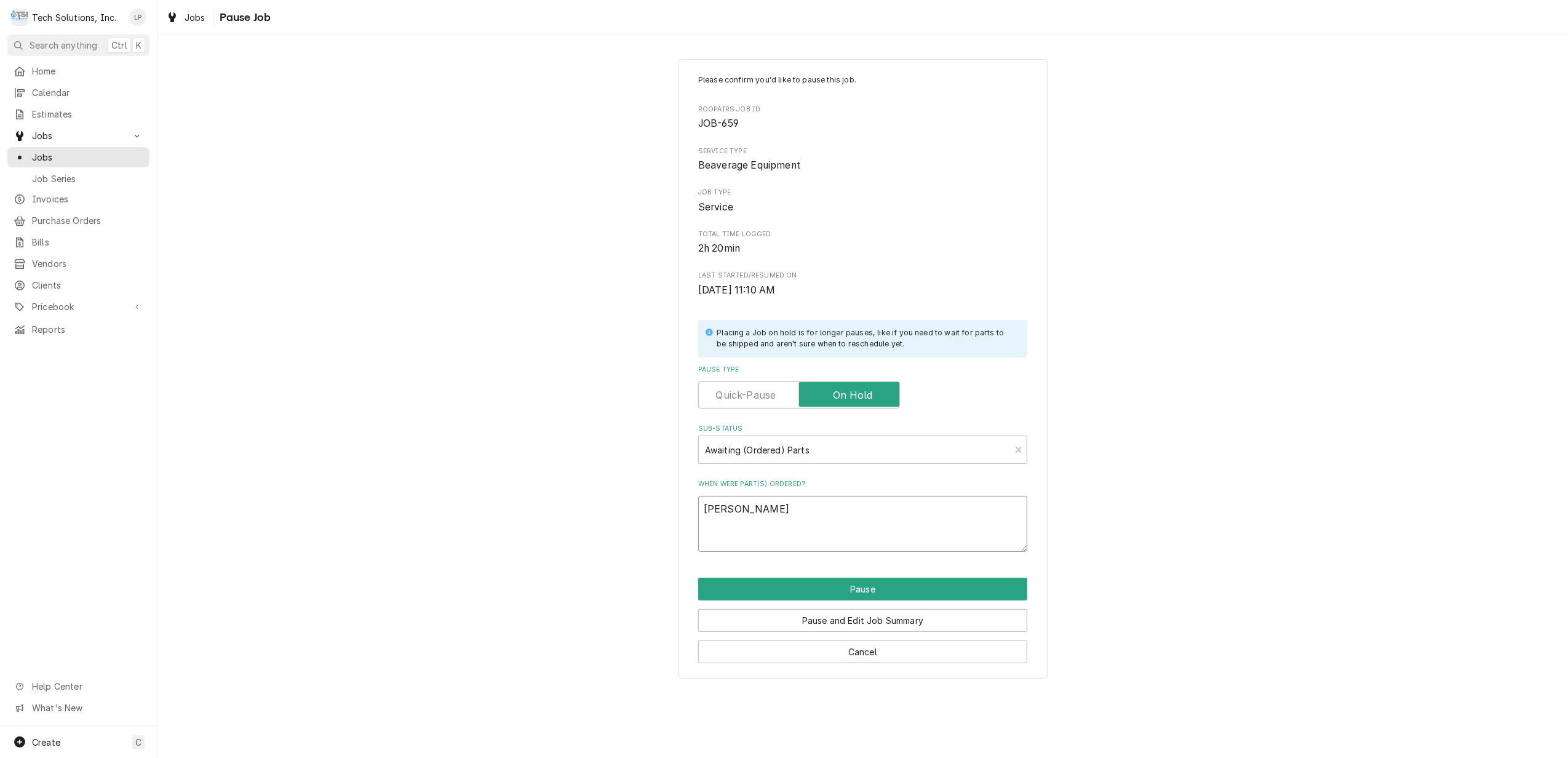
type textarea "x"
type textarea "Roya"
type textarea "x"
type textarea "Royal"
type textarea "x"
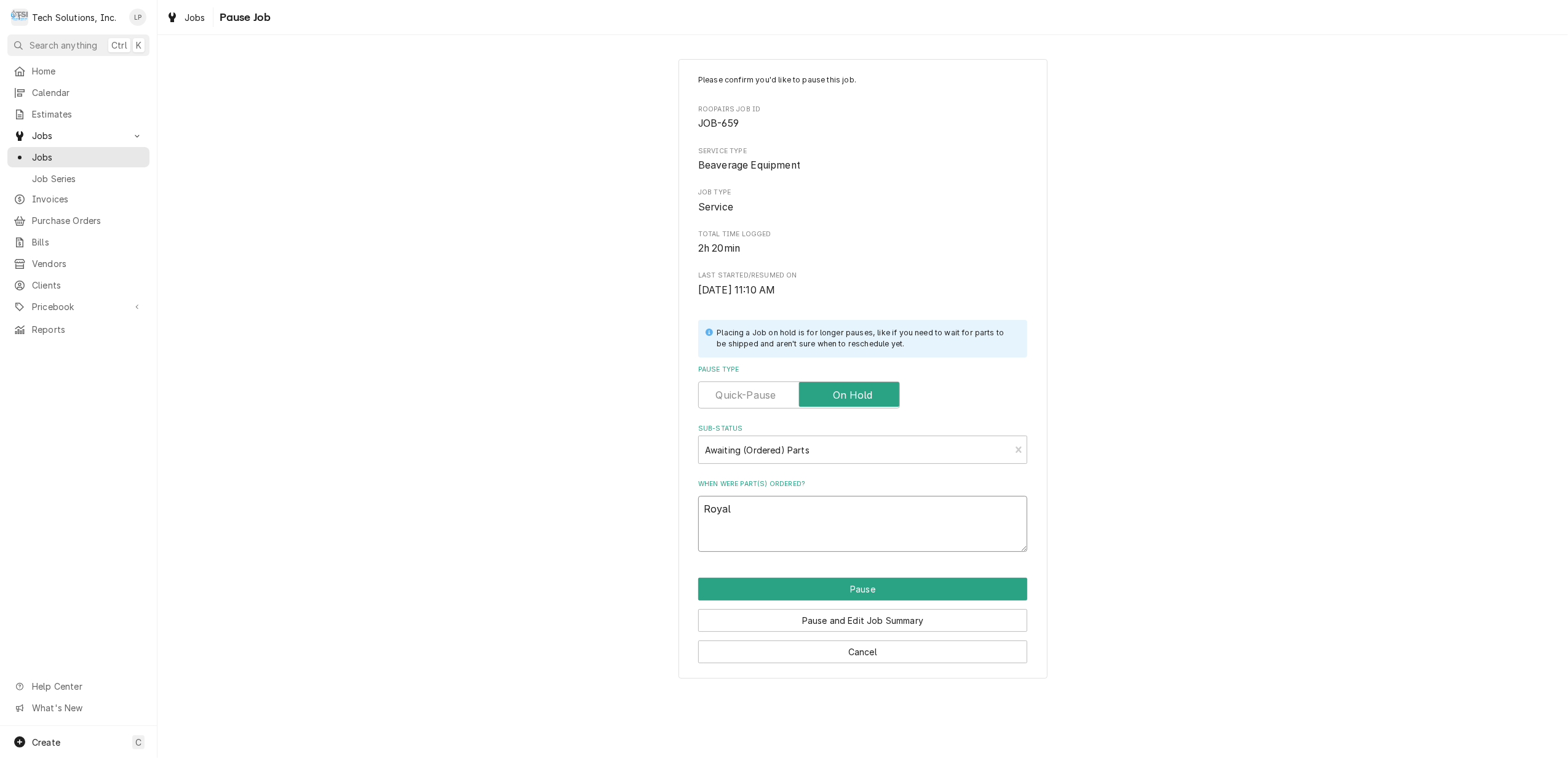
type textarea "Royal"
type textarea "x"
type textarea "Royal C"
type textarea "x"
type textarea "Royal Cu"
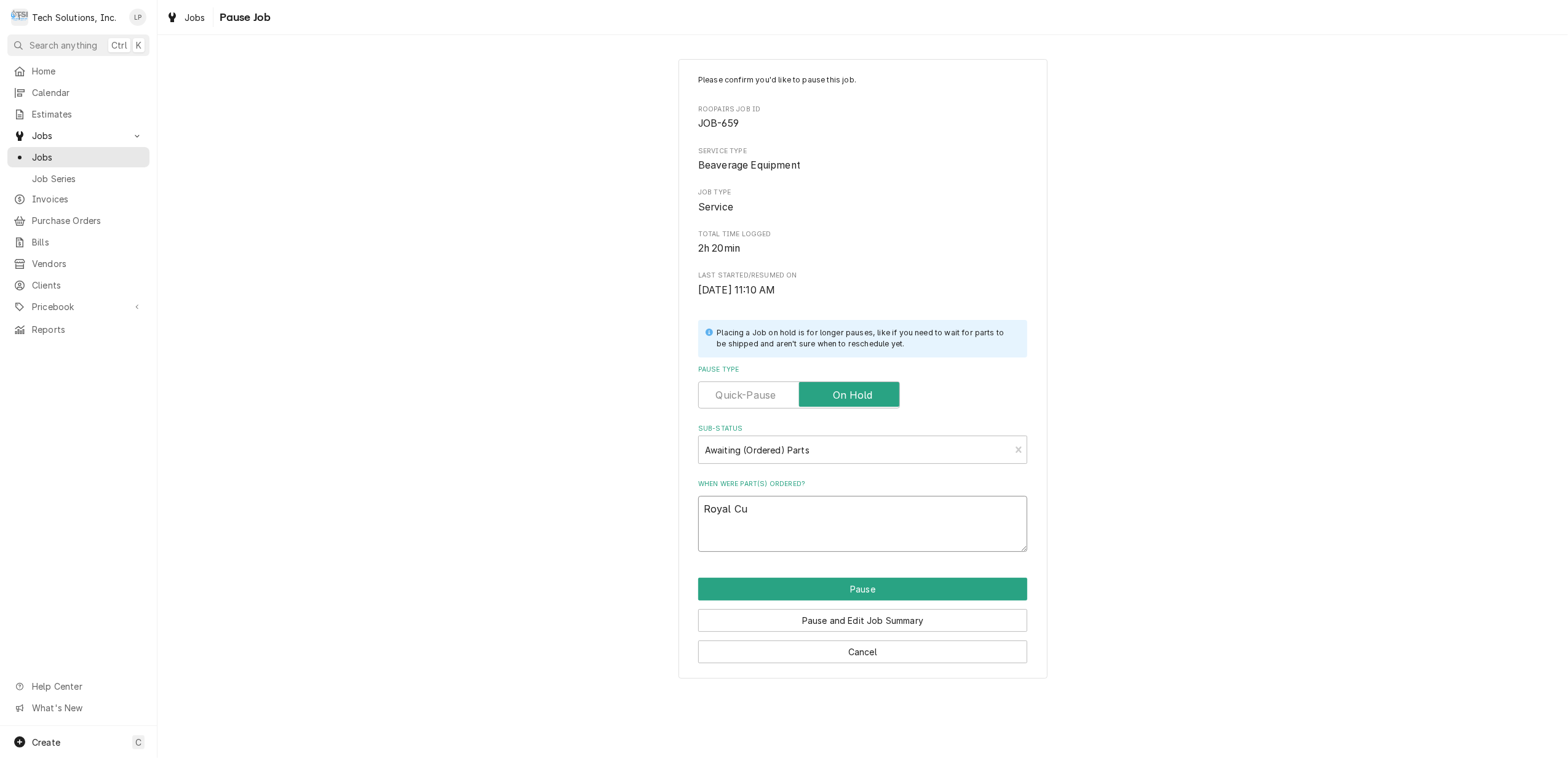
type textarea "x"
type textarea "Royal Cup"
type textarea "x"
type textarea "Royal Cup"
type textarea "x"
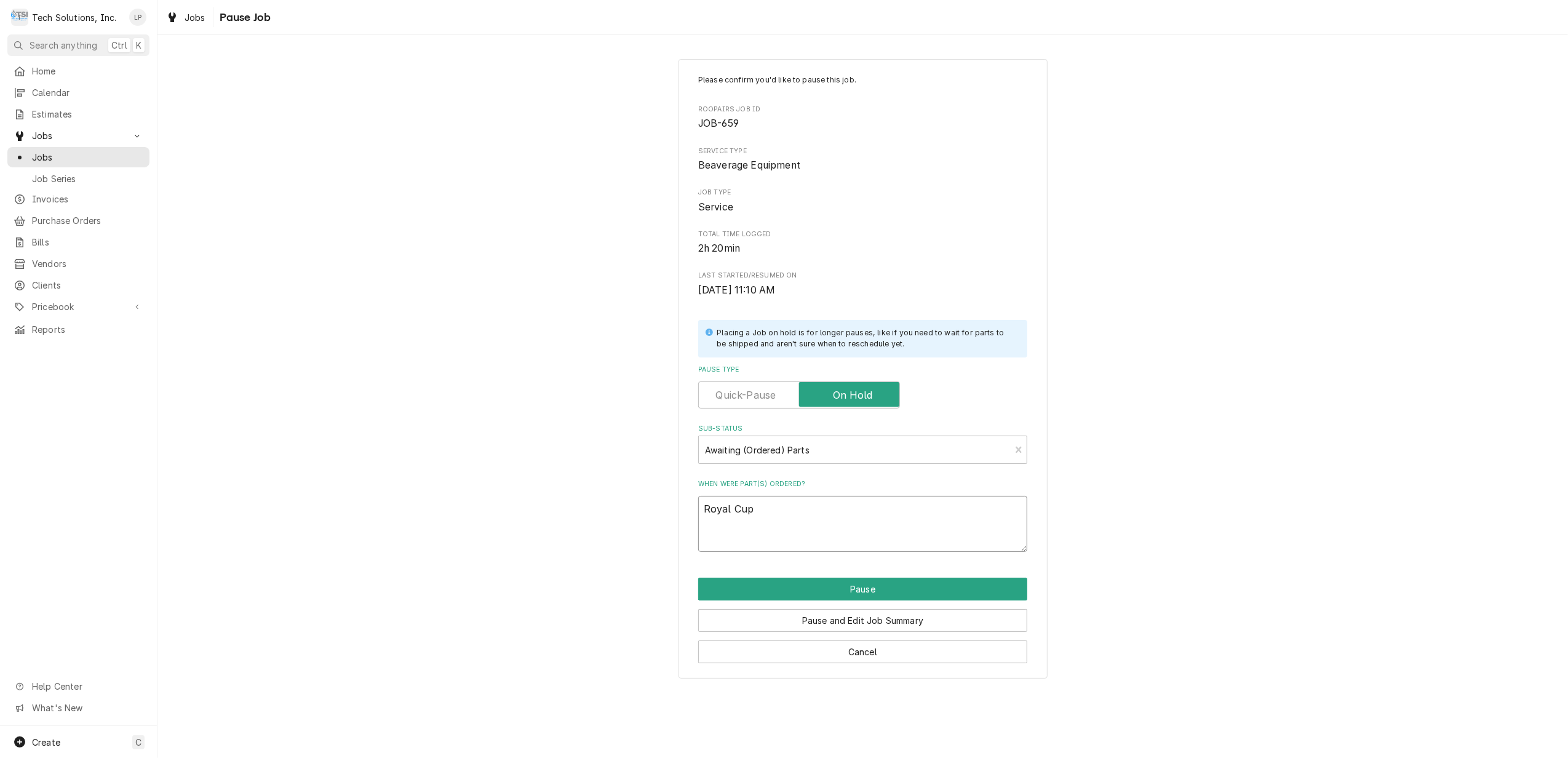
type textarea "Royal Cup s"
type textarea "x"
type textarea "Royal Cup sh"
type textarea "x"
type textarea "Royal Cup shi"
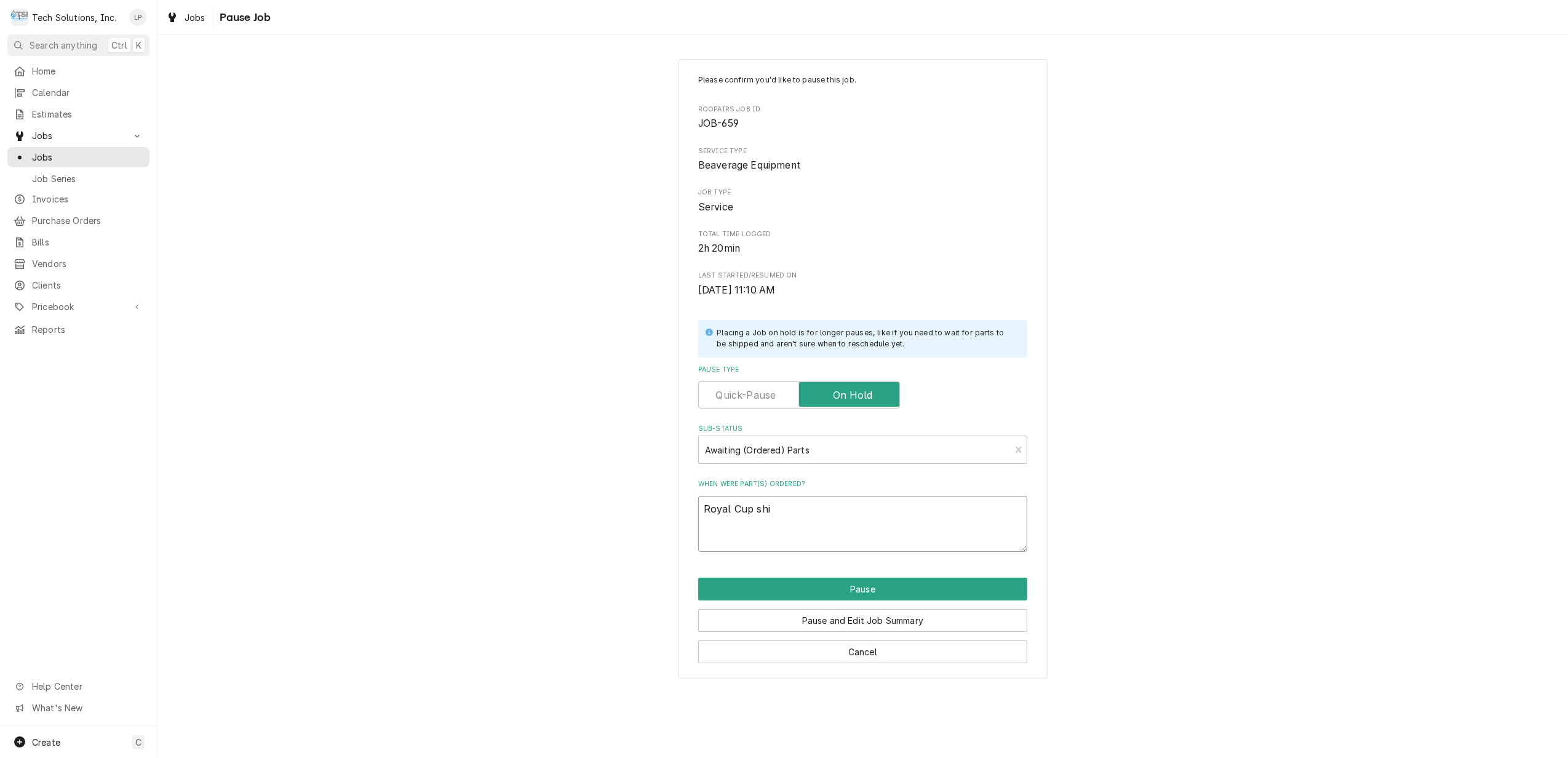
type textarea "x"
type textarea "Royal Cup ship"
type textarea "x"
type textarea "Royal Cup shipp"
type textarea "x"
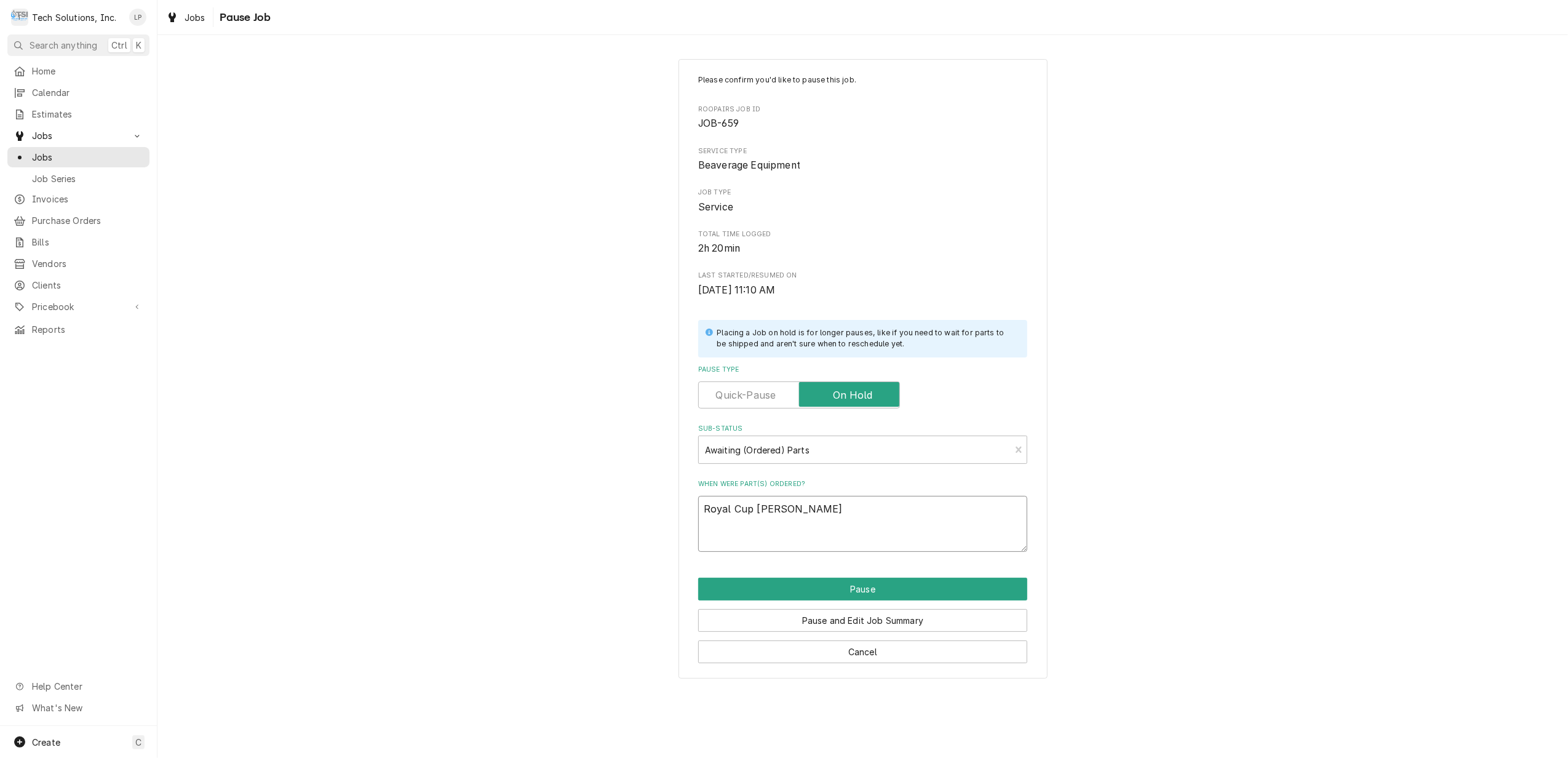
type textarea "Royal Cup shippi"
type textarea "x"
type textarea "Royal Cup shippin"
type textarea "x"
type textarea "Royal Cup shipping"
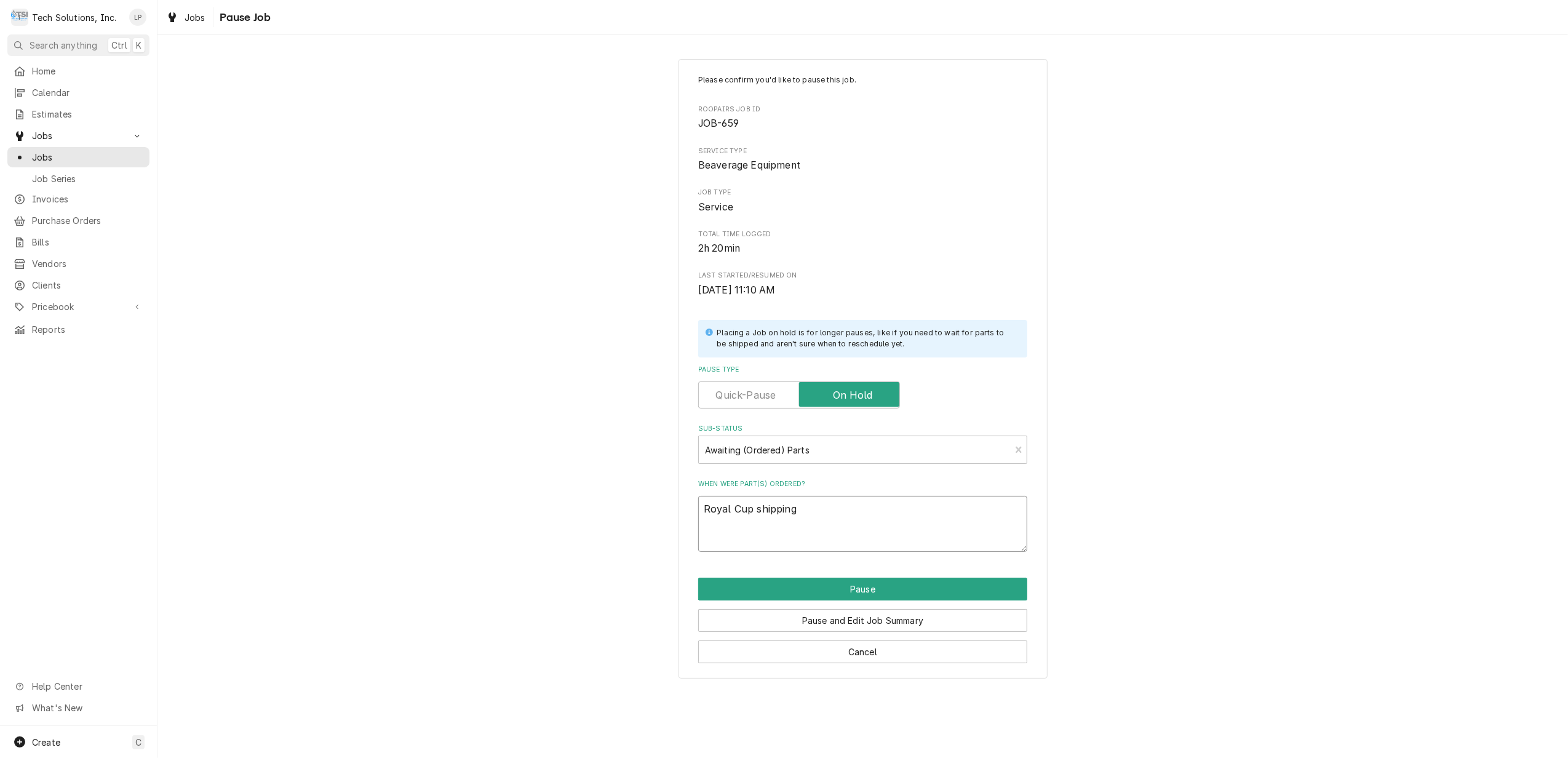
type textarea "x"
type textarea "Royal Cup shipping"
type textarea "x"
type textarea "Royal Cup shipping b"
type textarea "x"
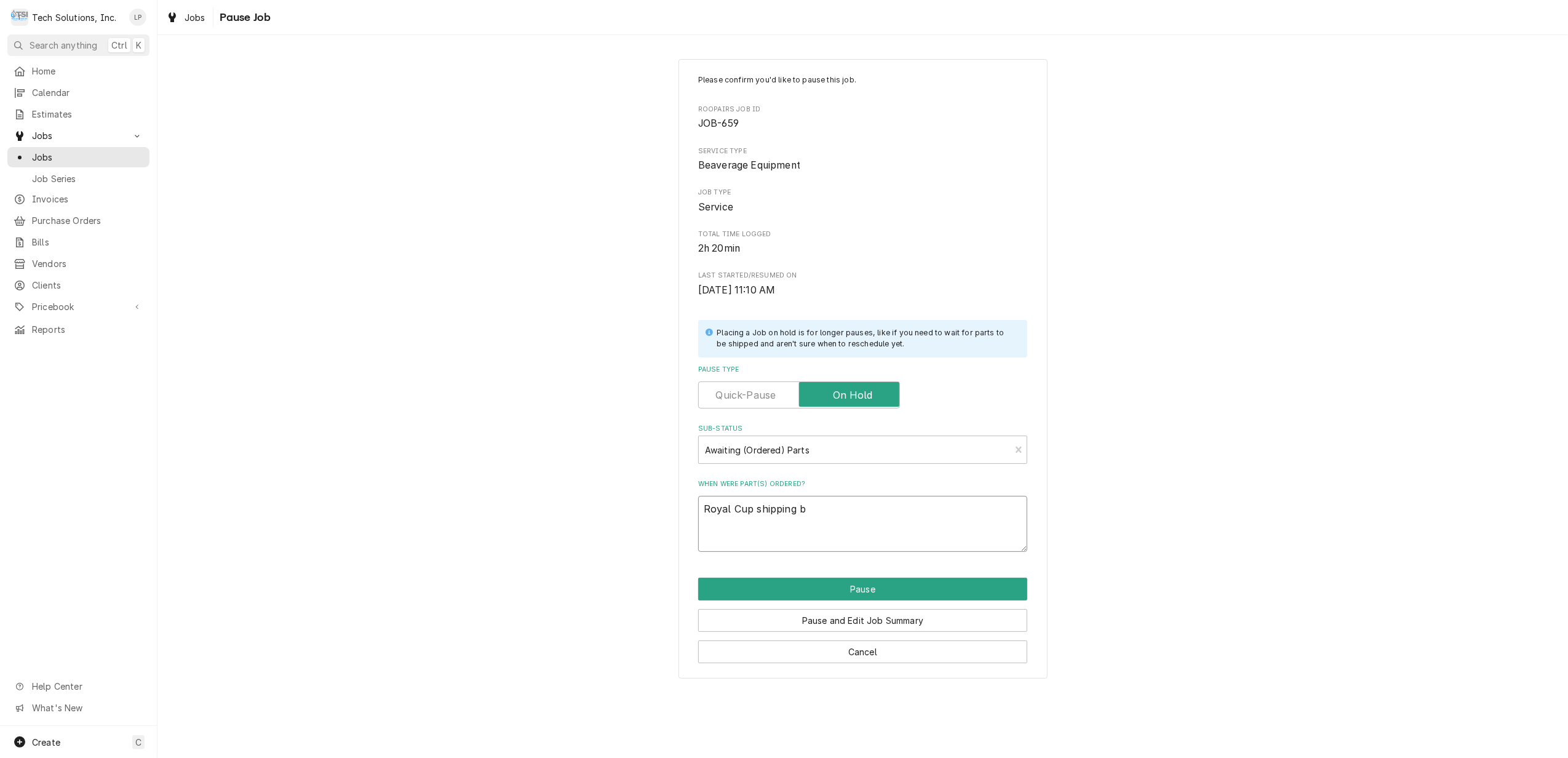
type textarea "Royal Cup shipping ba"
type textarea "x"
type textarea "Royal Cup shipping bac"
type textarea "x"
type textarea "Royal Cup shipping back"
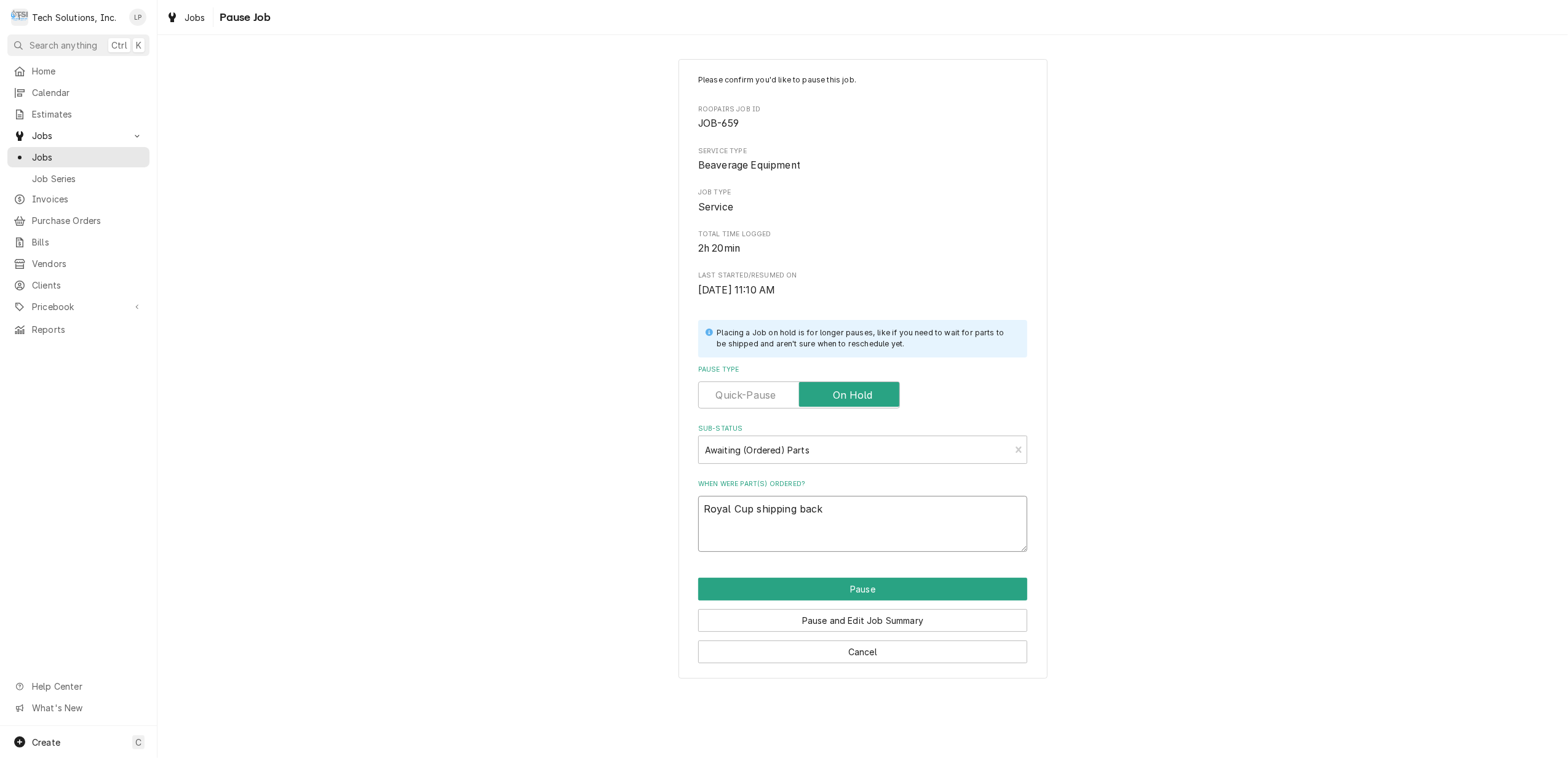
type textarea "x"
type textarea "Royal Cup shipping back"
type textarea "x"
type textarea "Royal Cup shipping back p"
type textarea "x"
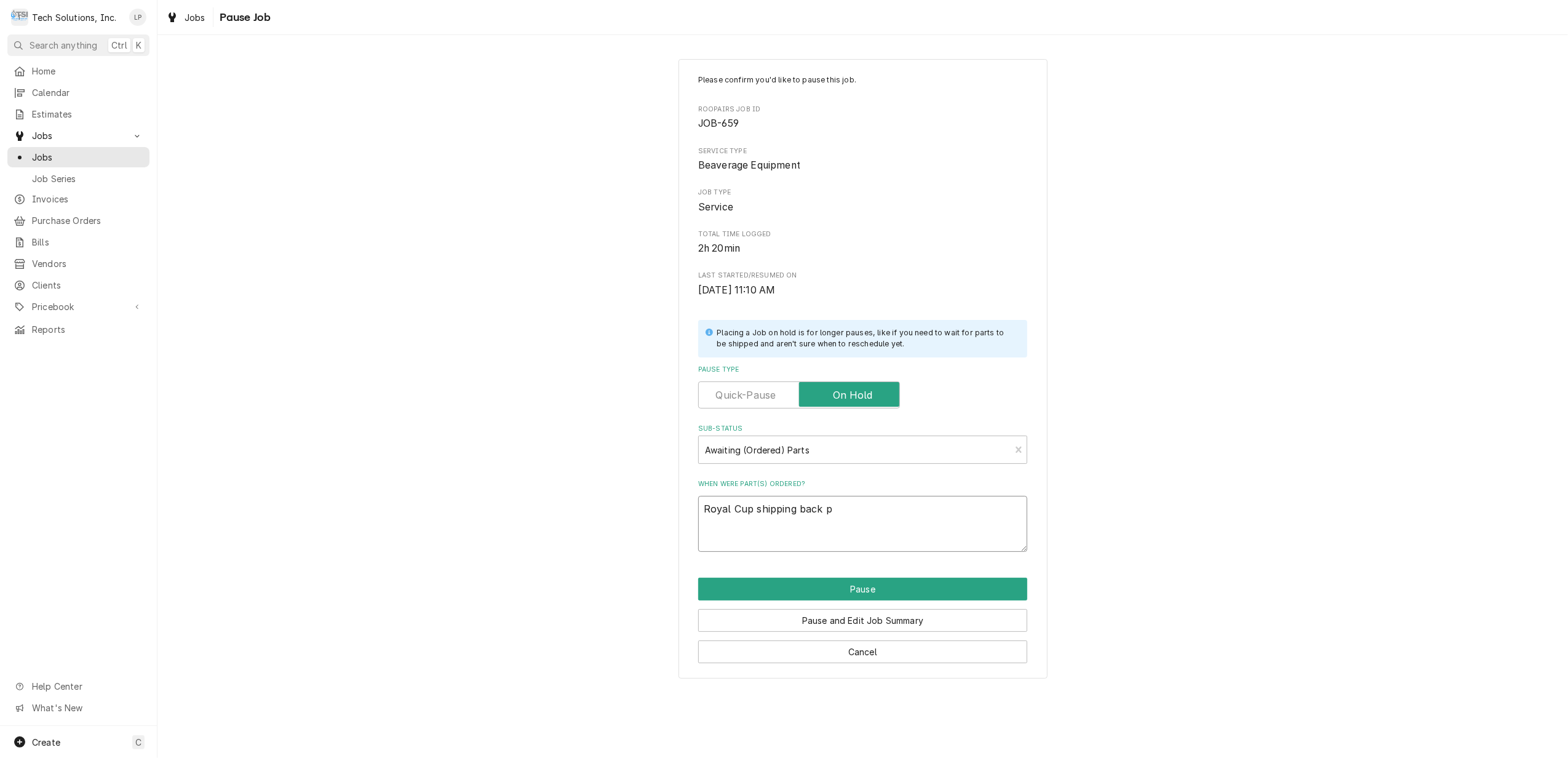
type textarea "Royal Cup shipping back pa"
type textarea "x"
type textarea "Royal Cup shipping back pan"
type textarea "x"
type textarea "Royal Cup shipping back pane"
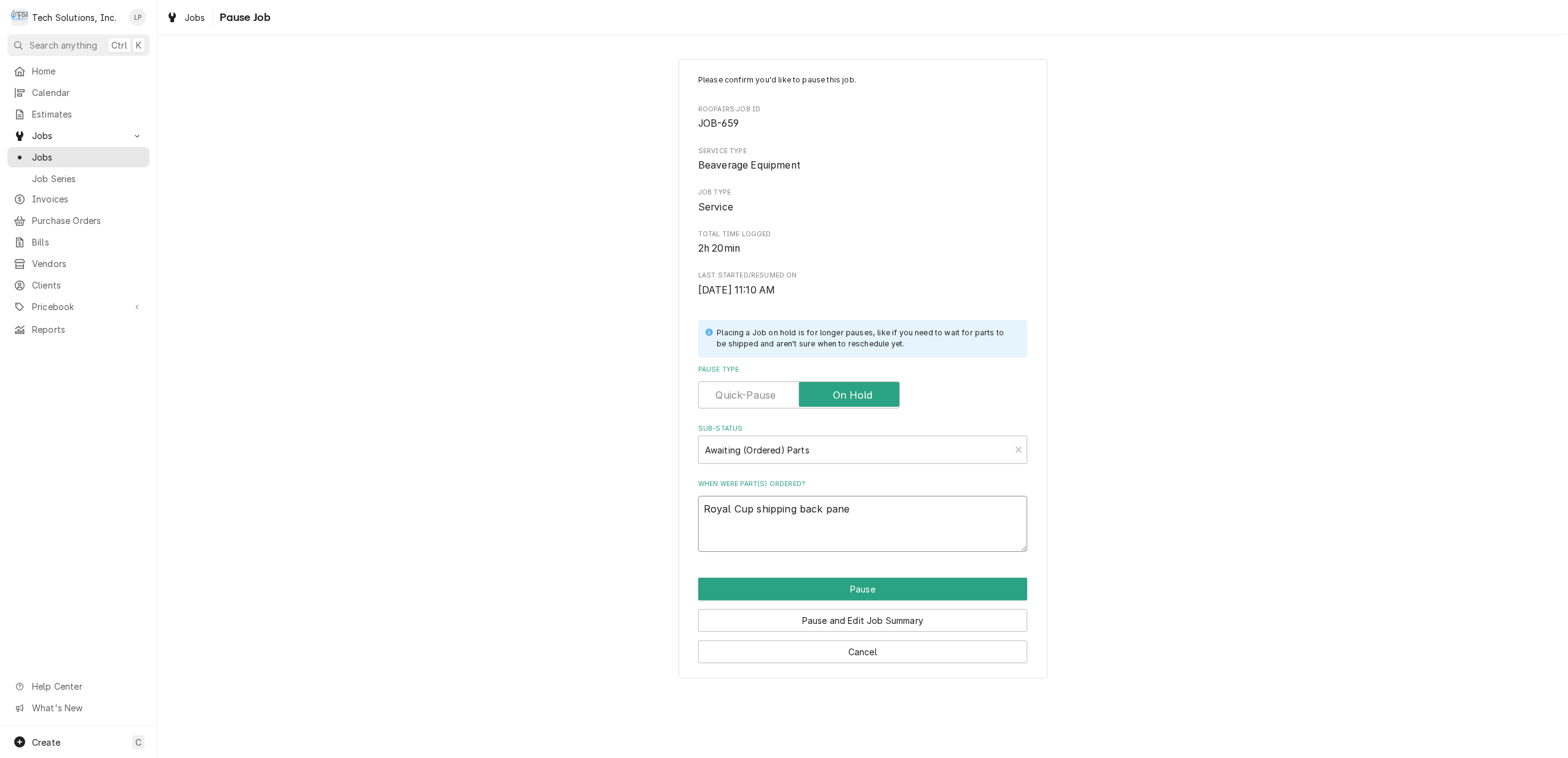
type textarea "x"
type textarea "Royal Cup shipping back panel"
type textarea "x"
type textarea "Royal Cup shipping back panel"
type textarea "x"
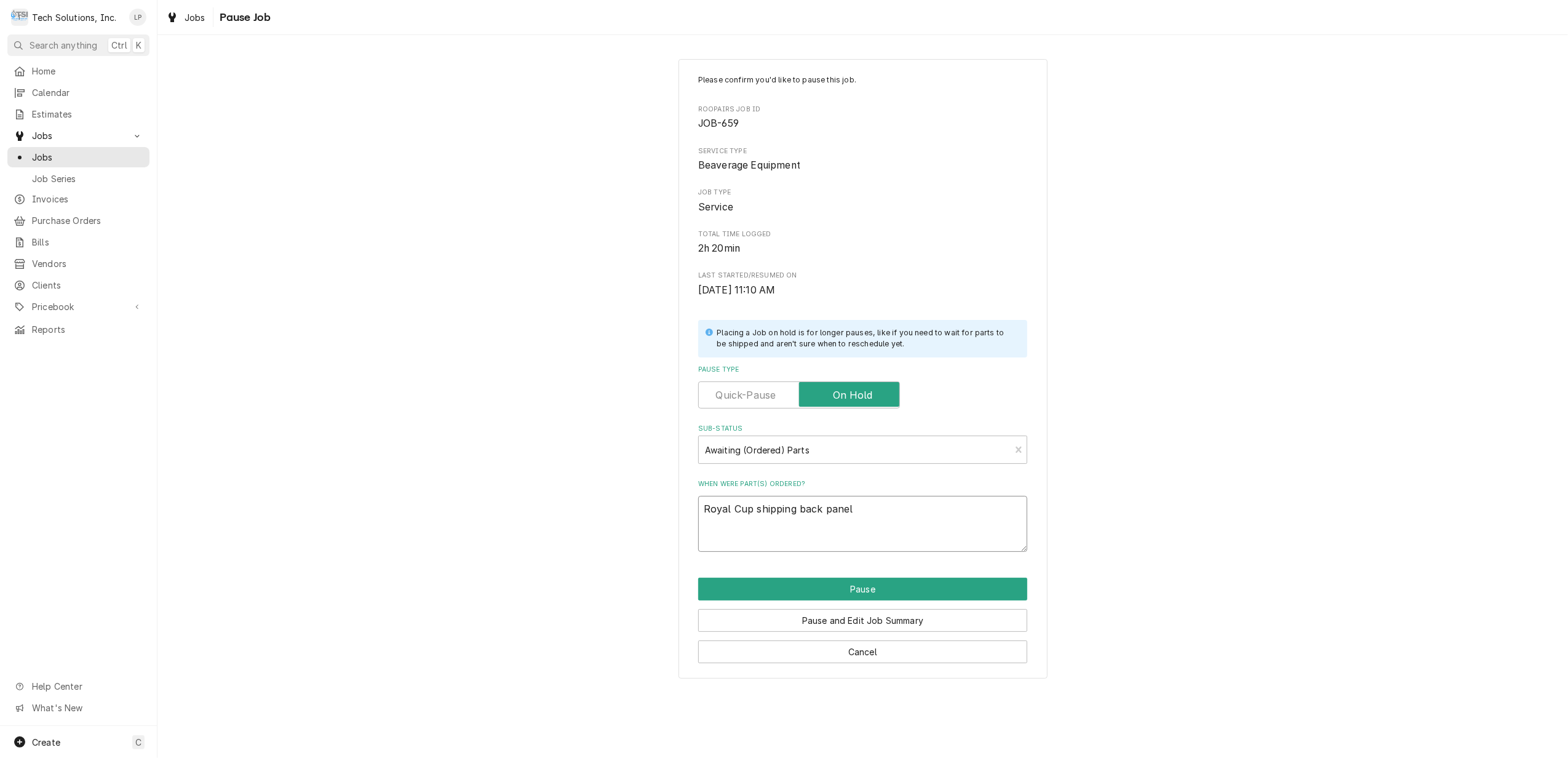
type textarea "Royal Cup shipping back panel 2"
type textarea "x"
type textarea "Royal Cup shipping back panel 2n"
type textarea "x"
type textarea "Royal Cup shipping back panel 2nd"
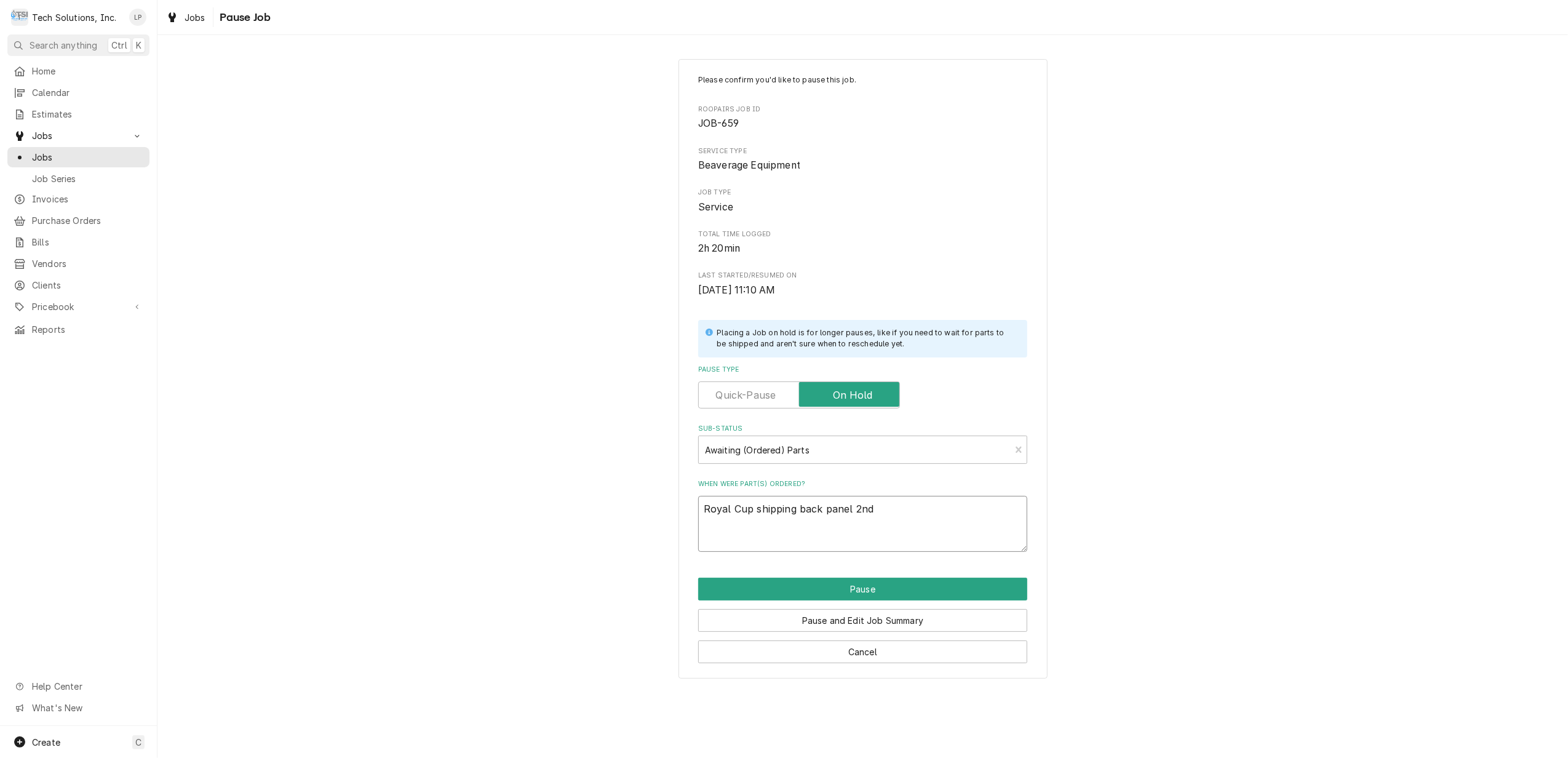
type textarea "x"
type textarea "Royal Cup shipping back panel 2nd"
type textarea "x"
type textarea "Royal Cup shipping back panel 2nd d"
type textarea "x"
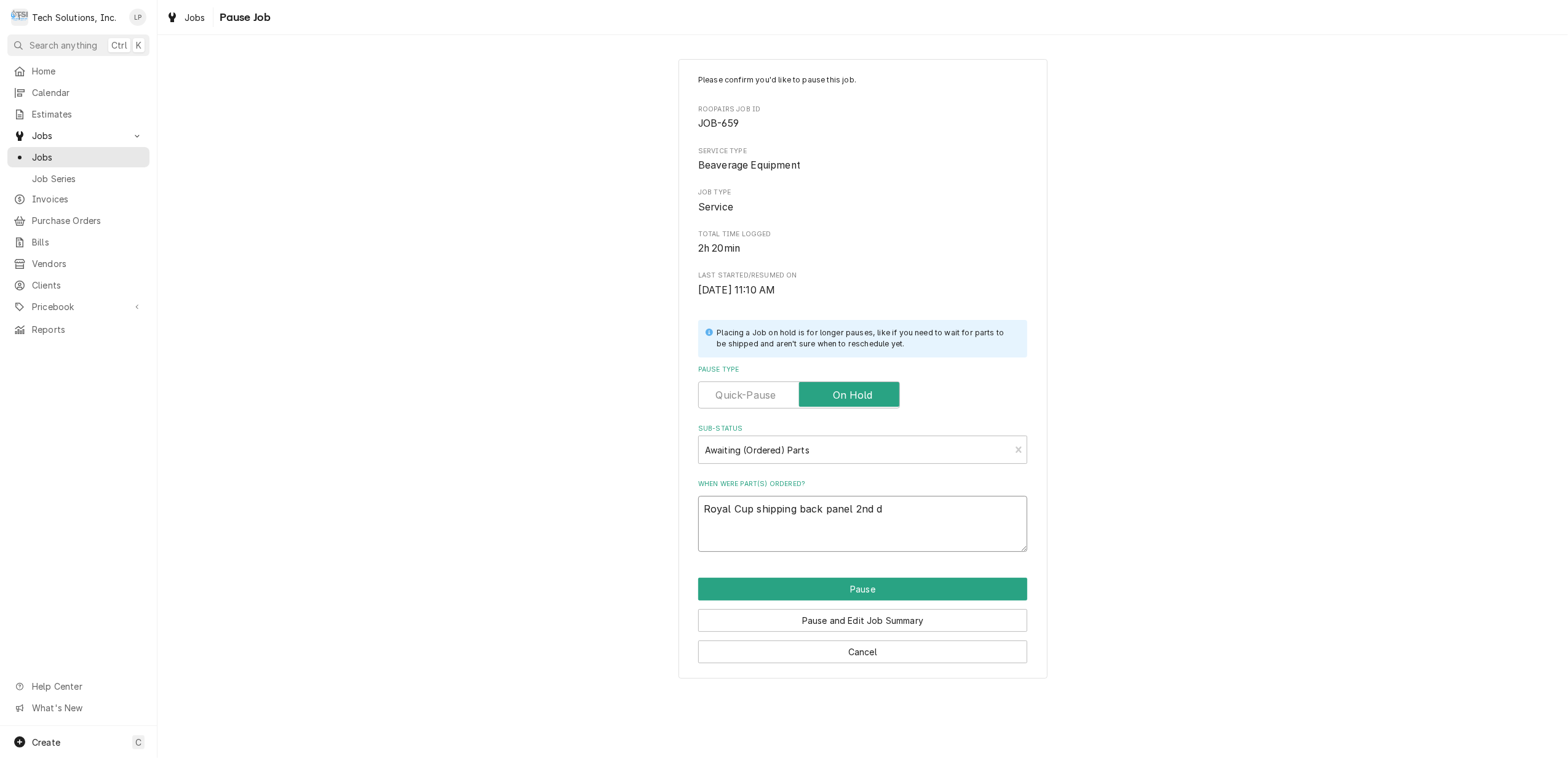
type textarea "Royal Cup shipping back panel 2nd da"
type textarea "x"
type textarea "Royal Cup shipping back panel 2nd day"
type textarea "x"
type textarea "Royal Cup shipping back panel 2nd day."
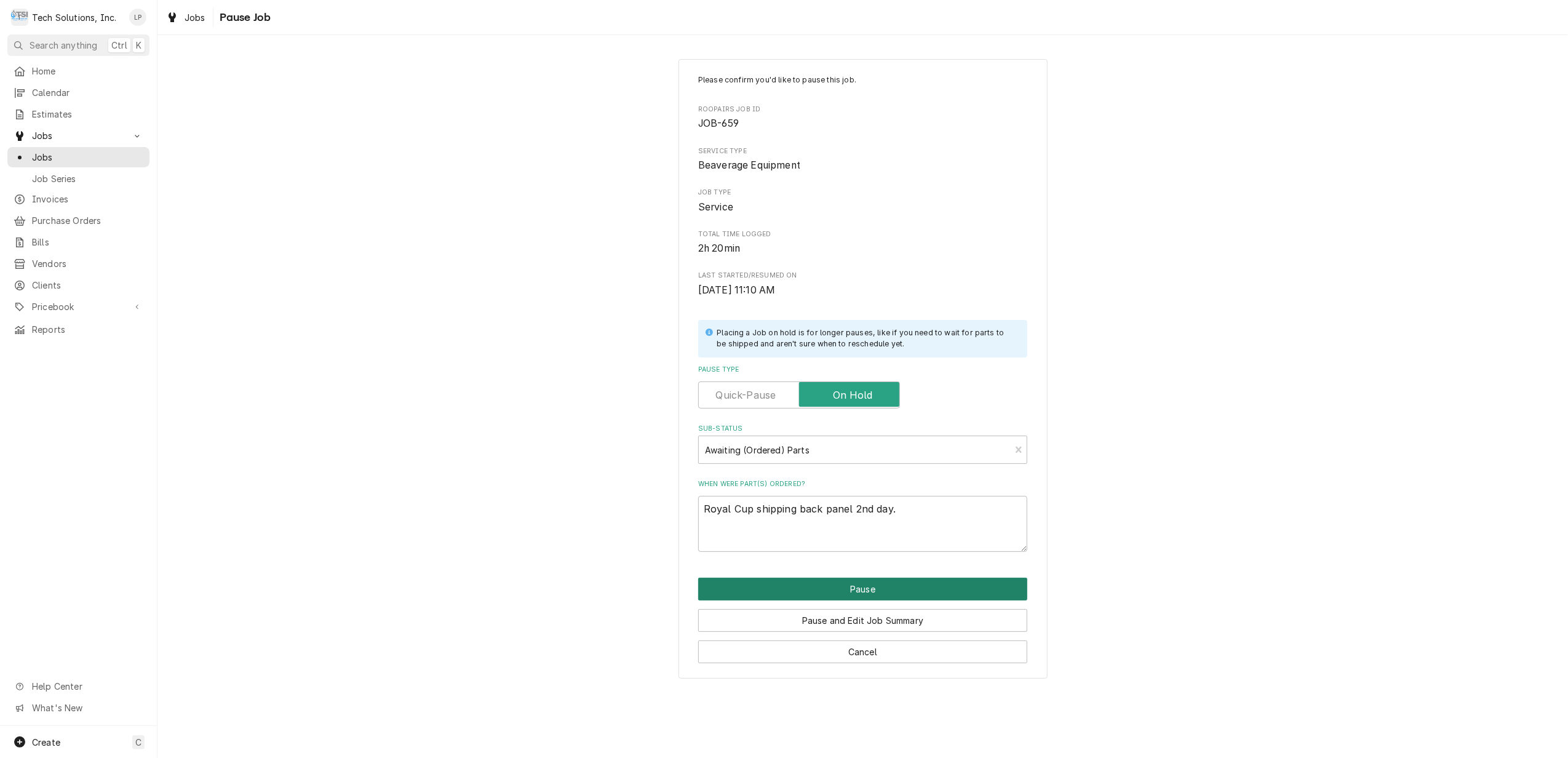
click at [852, 592] on button "Pause" at bounding box center [863, 589] width 329 height 23
type textarea "x"
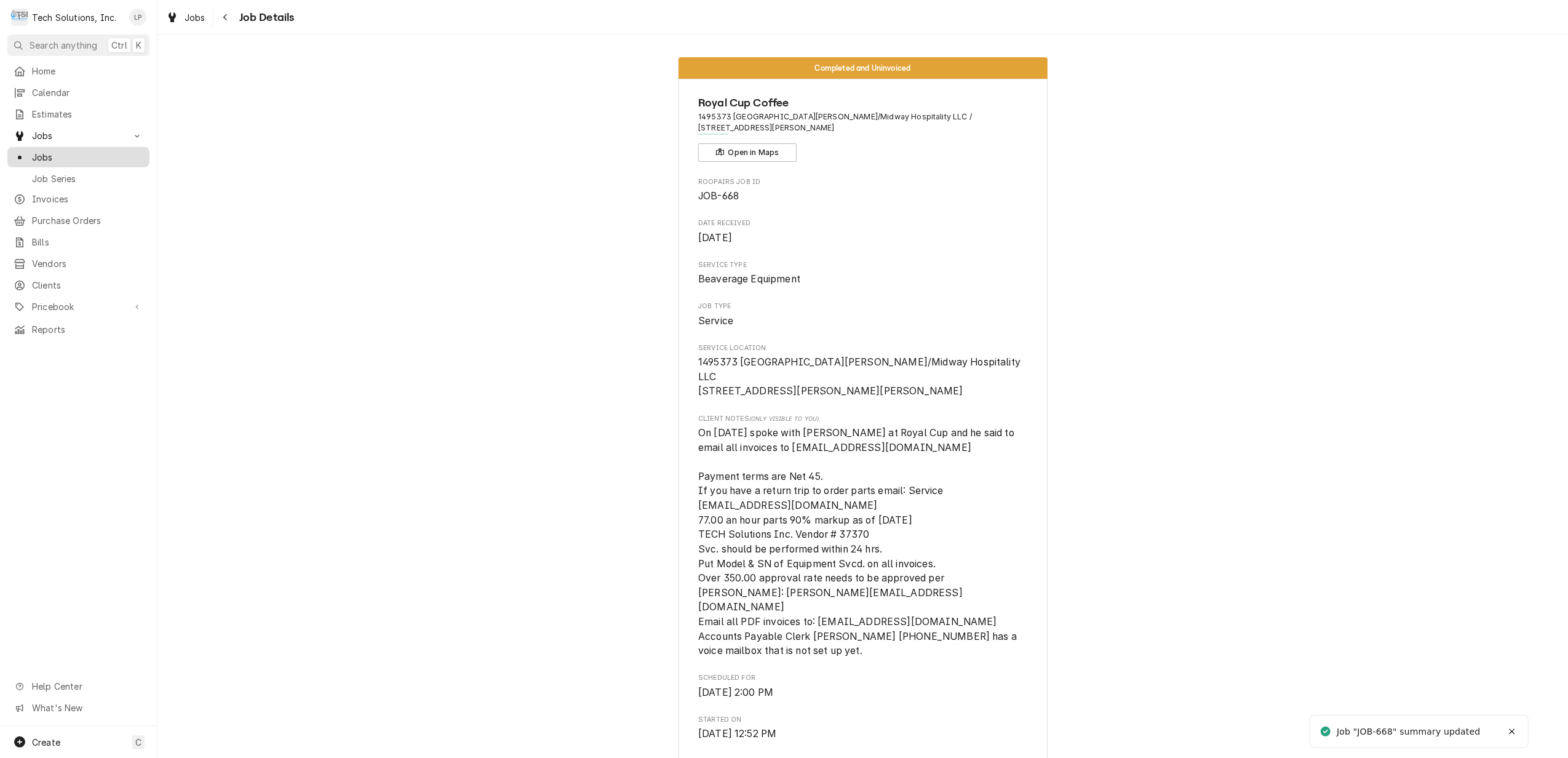
click at [40, 151] on span "Jobs" at bounding box center [87, 157] width 111 height 13
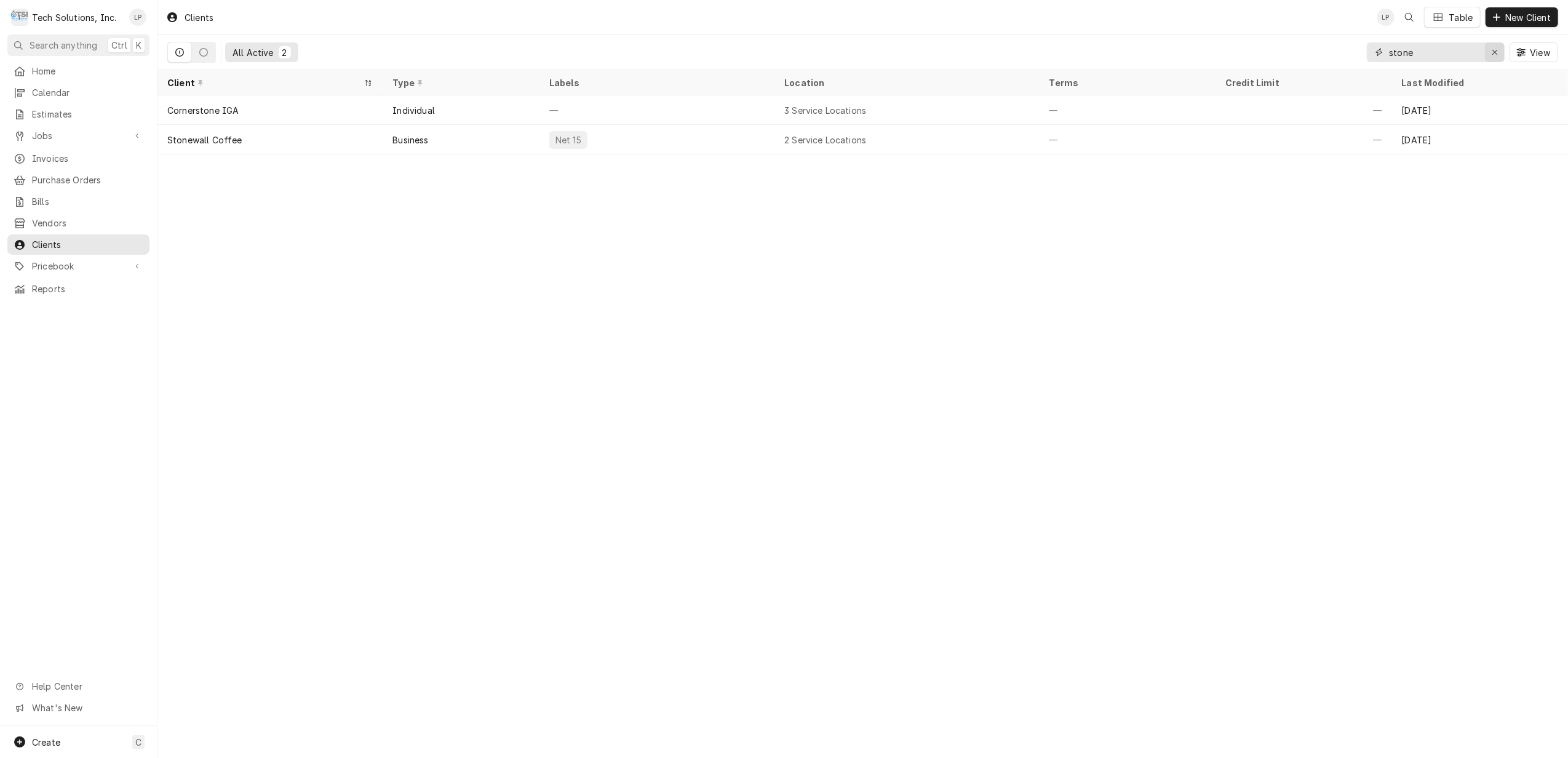
click at [1497, 50] on div "Erase input" at bounding box center [1495, 52] width 12 height 12
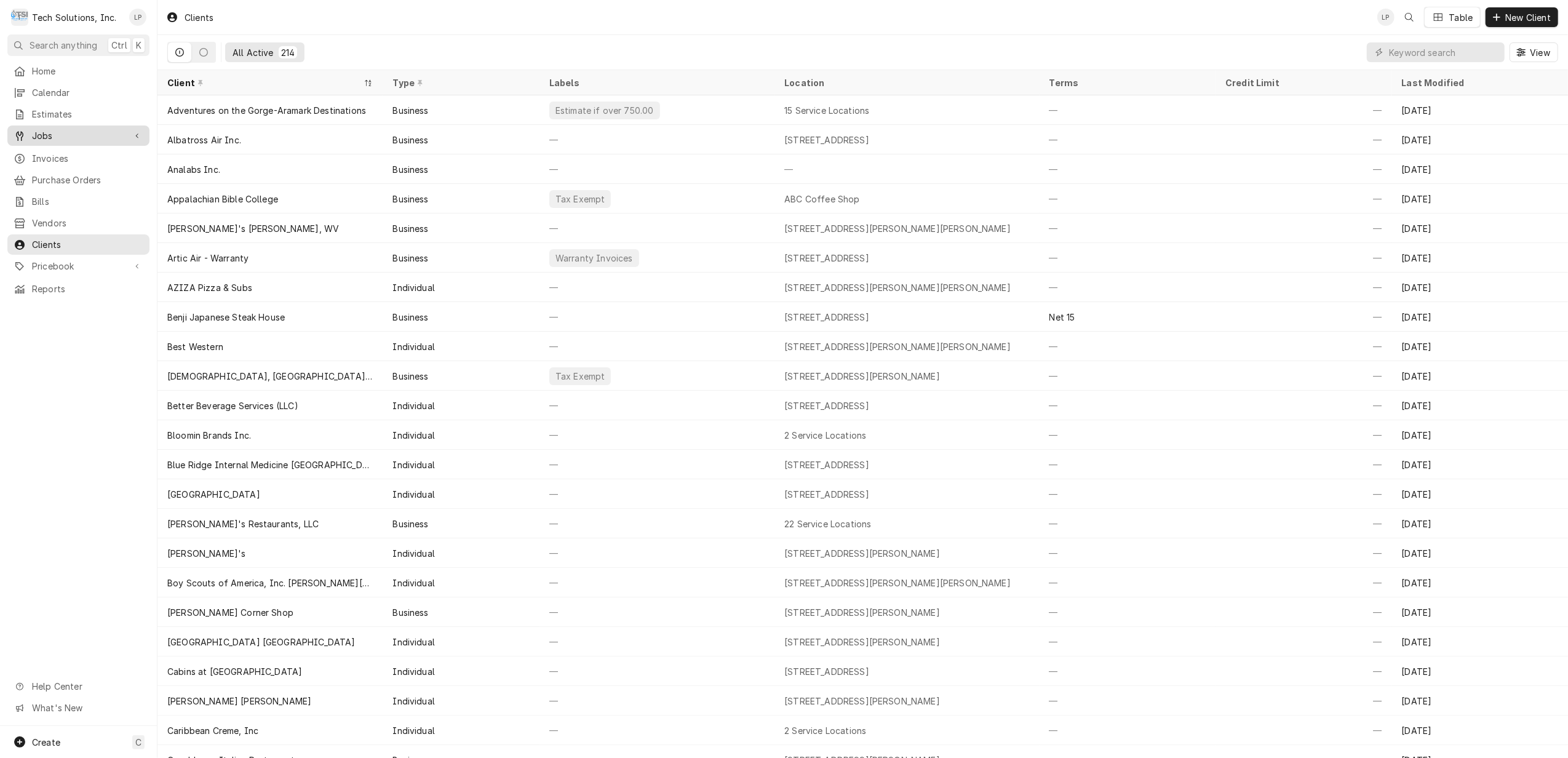
click at [35, 132] on span "Jobs" at bounding box center [78, 135] width 93 height 13
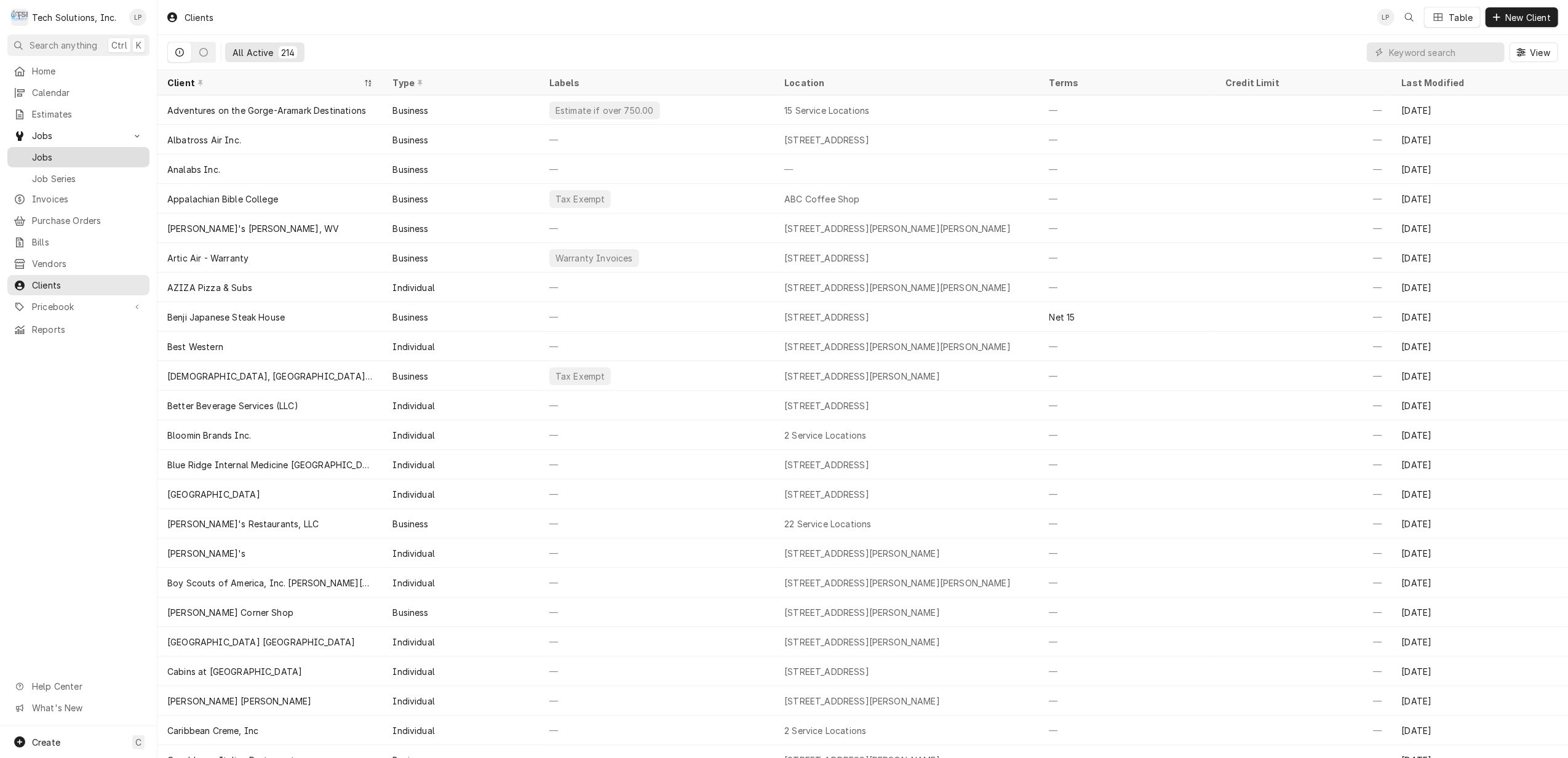
click at [37, 151] on span "Jobs" at bounding box center [87, 157] width 111 height 13
